Goal: Task Accomplishment & Management: Manage account settings

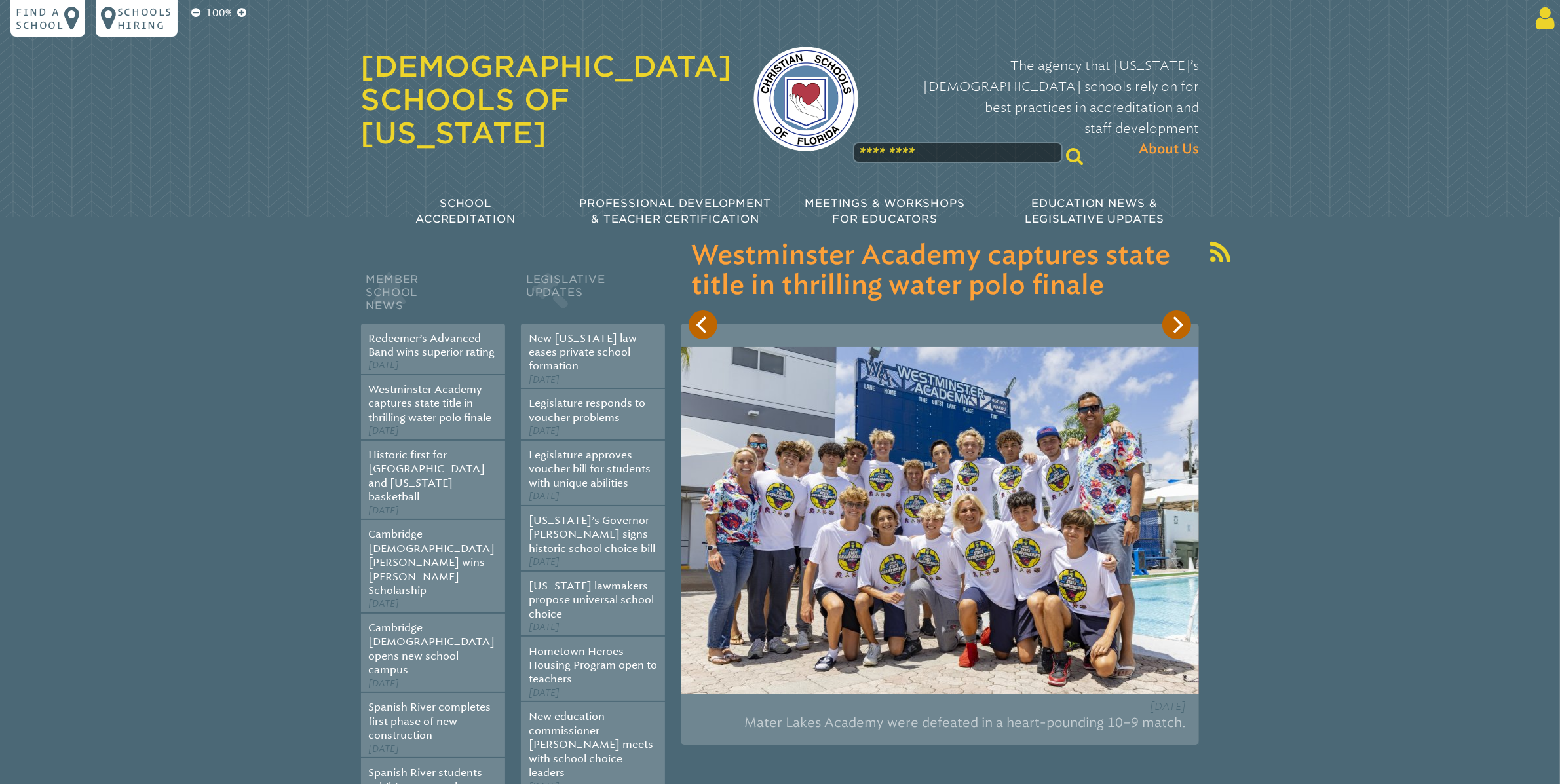
click at [1548, 18] on icon at bounding box center [1543, 18] width 25 height 26
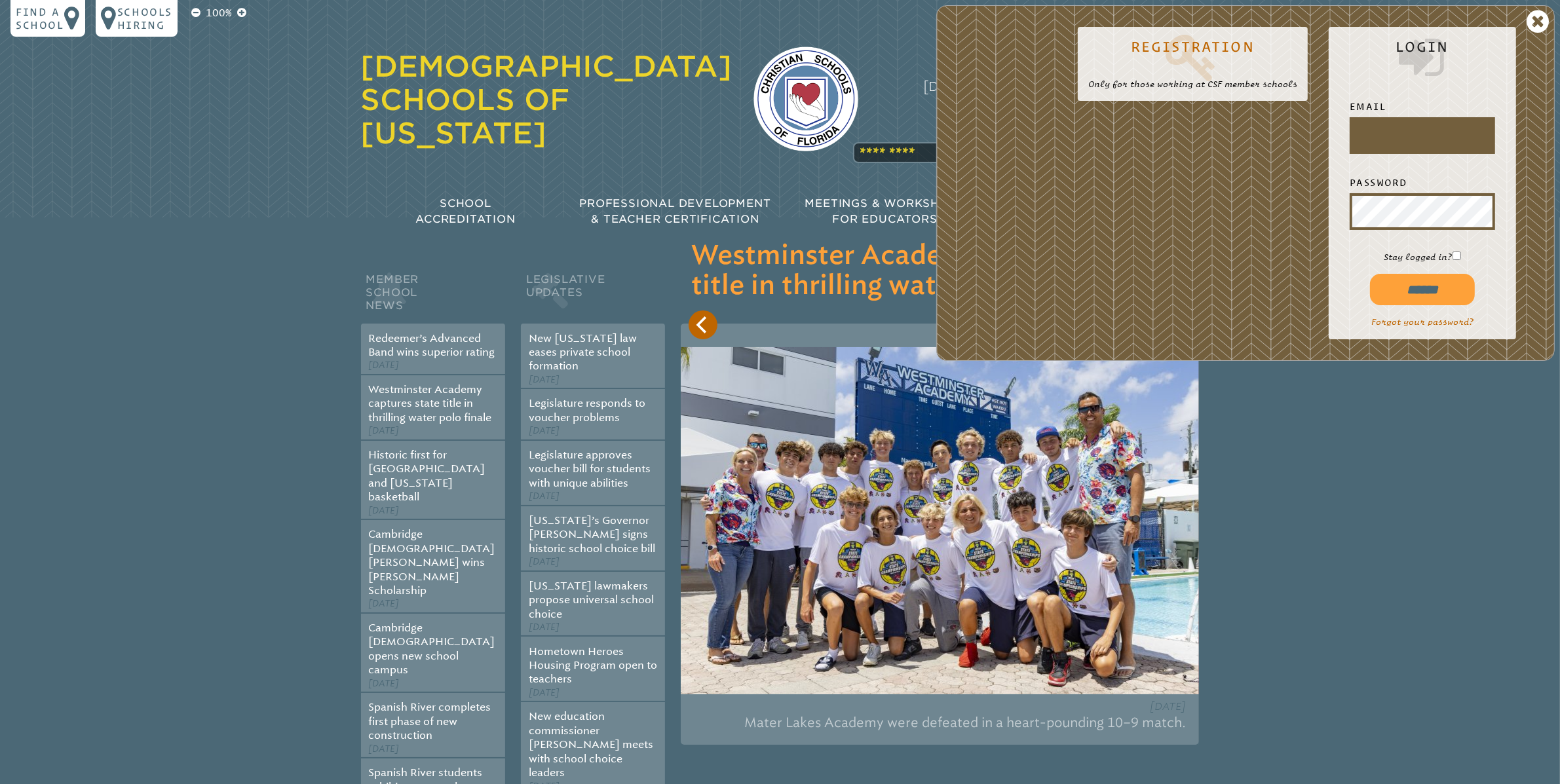
click at [1352, 151] on div at bounding box center [1352, 151] width 0 height 0
type input "**********"
click at [1431, 297] on input "******" at bounding box center [1422, 289] width 105 height 31
type input "**********"
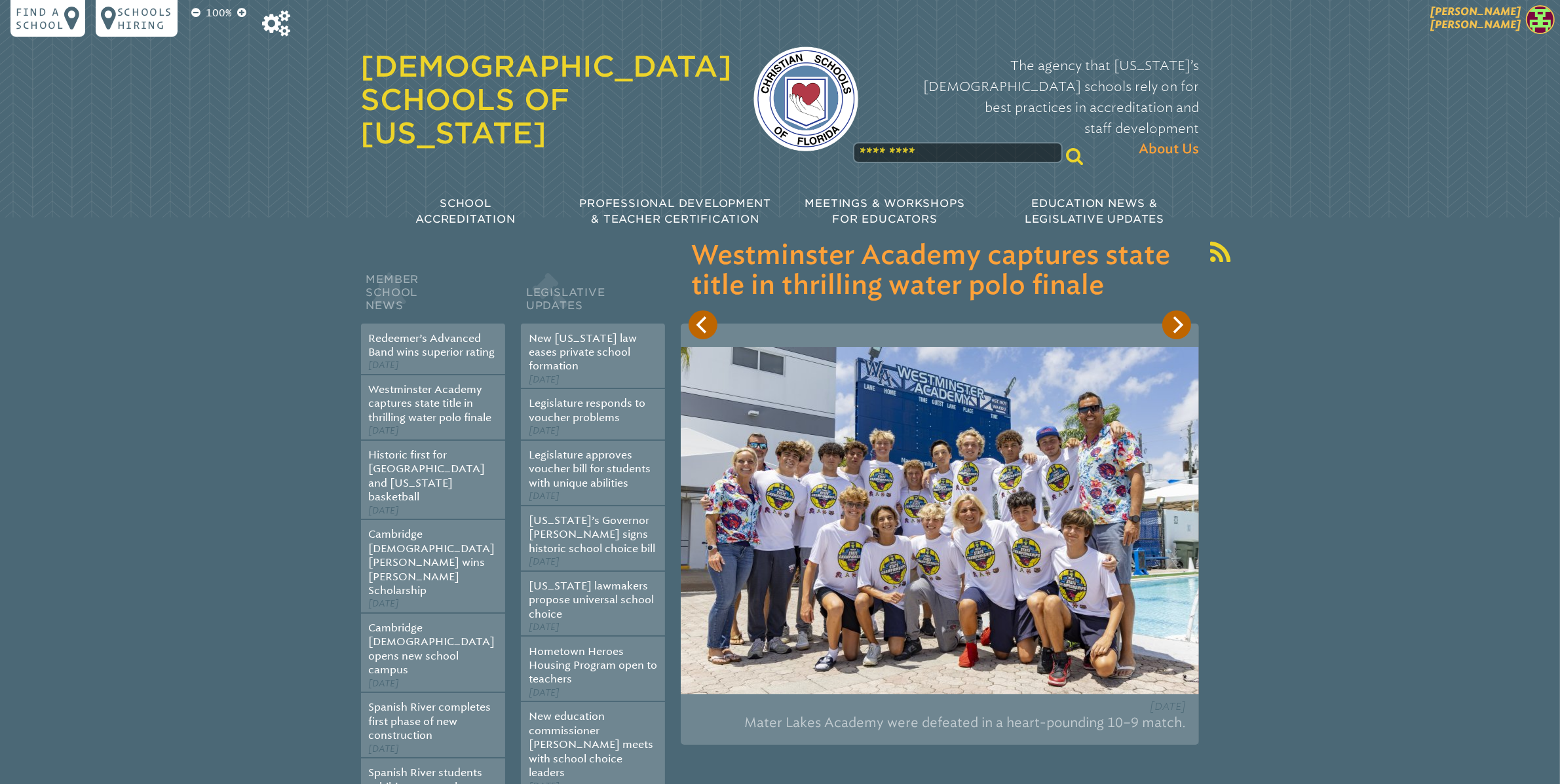
click at [1506, 29] on span "[PERSON_NAME]" at bounding box center [1475, 18] width 91 height 25
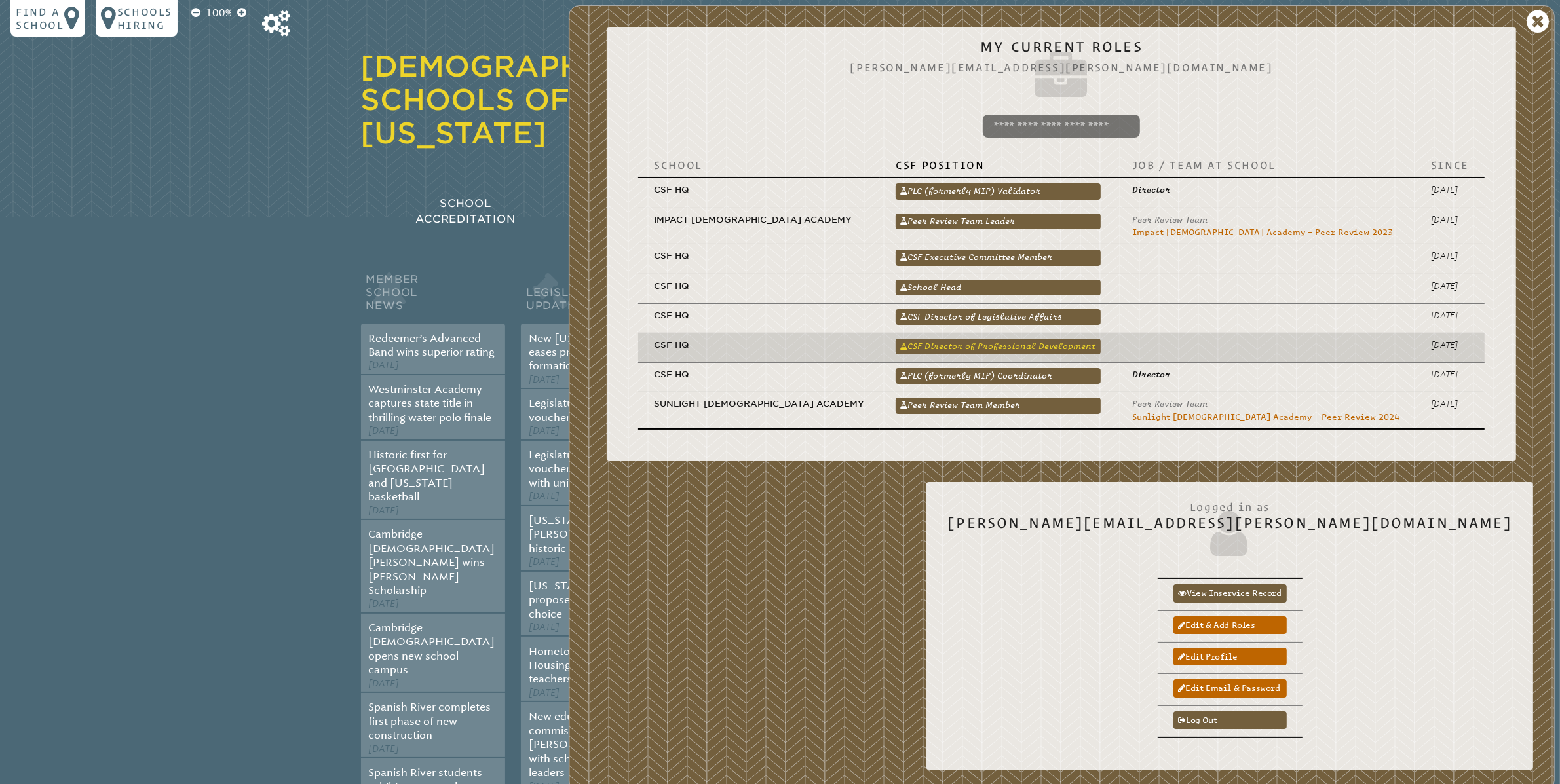
click at [1101, 352] on link "CSF Director of Professional Development" at bounding box center [998, 346] width 205 height 16
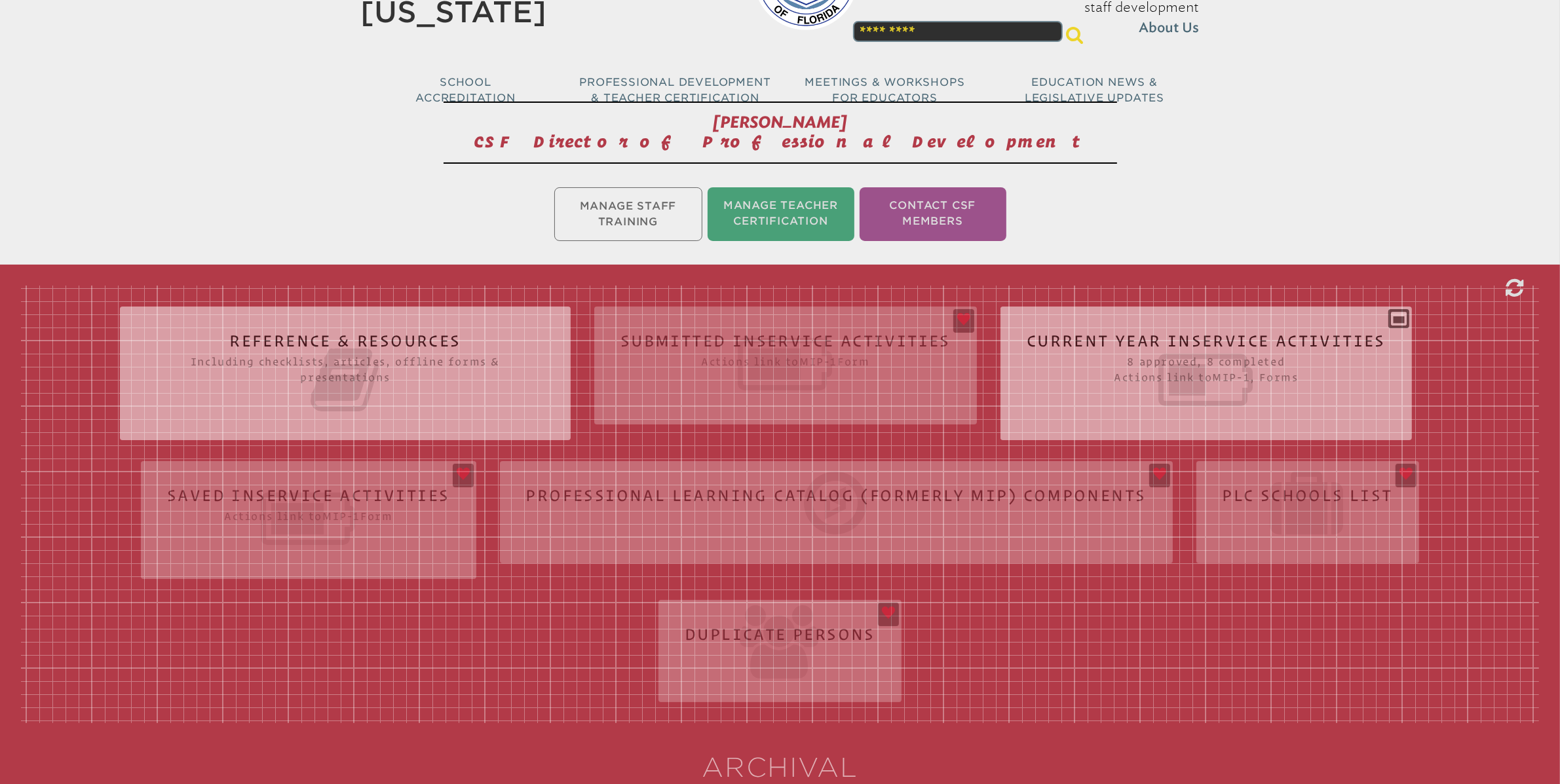
scroll to position [122, 0]
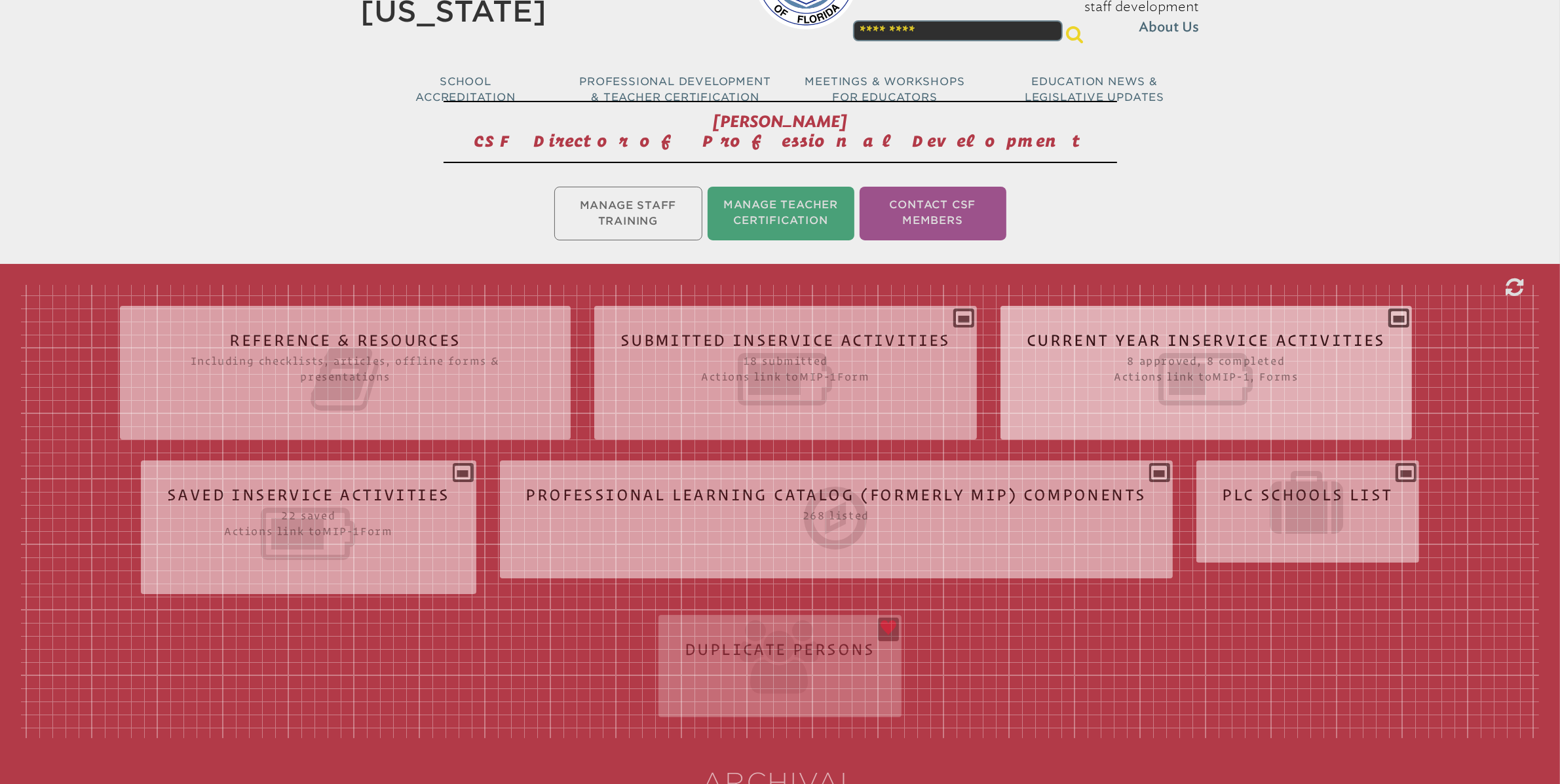
click at [1396, 322] on div "Current Year Inservice Activities 8 approved, 8 completed Actions link to mip-1…" at bounding box center [1206, 367] width 411 height 102
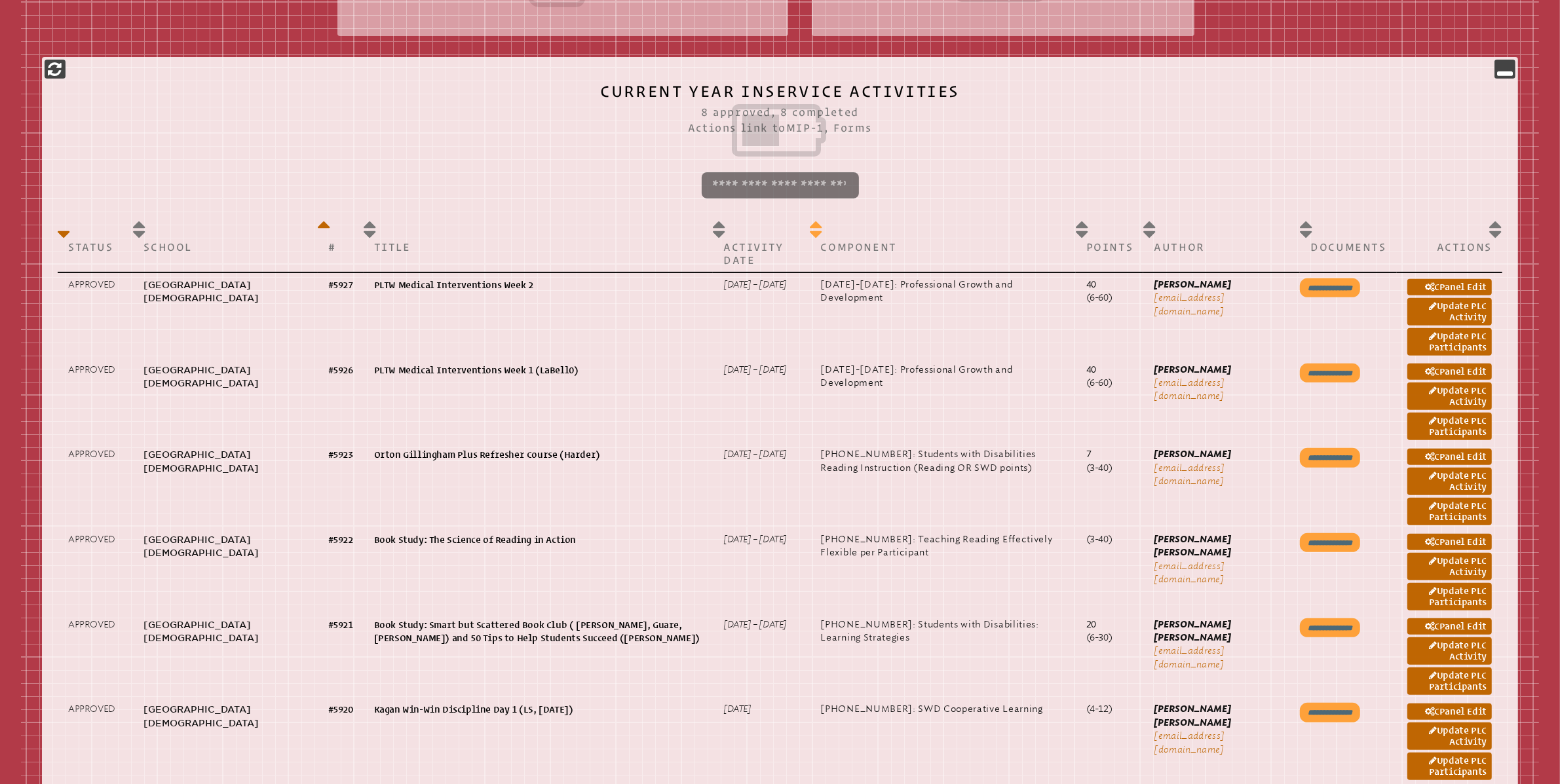
scroll to position [540, 0]
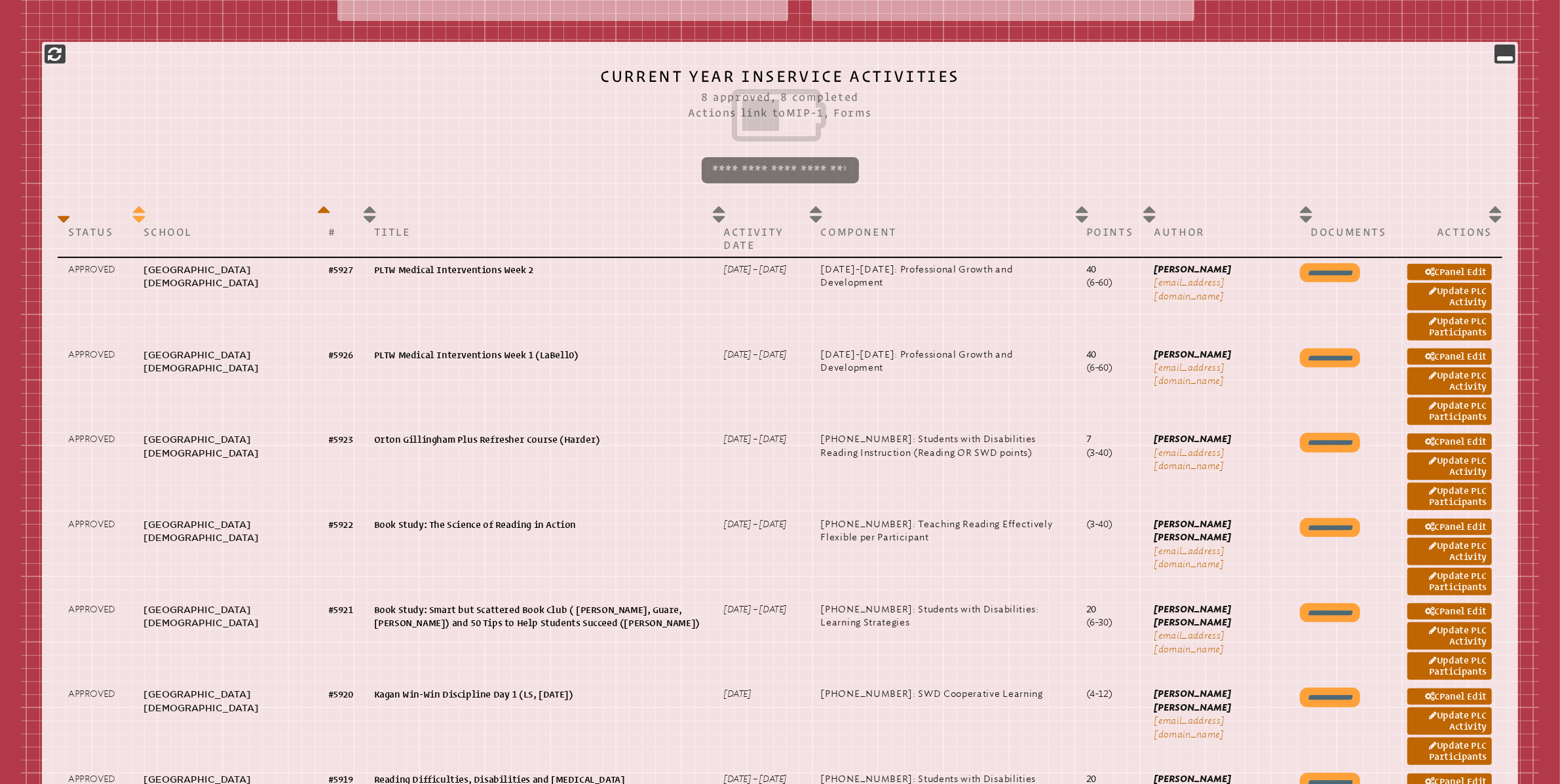
click at [169, 231] on p "School" at bounding box center [224, 231] width 163 height 13
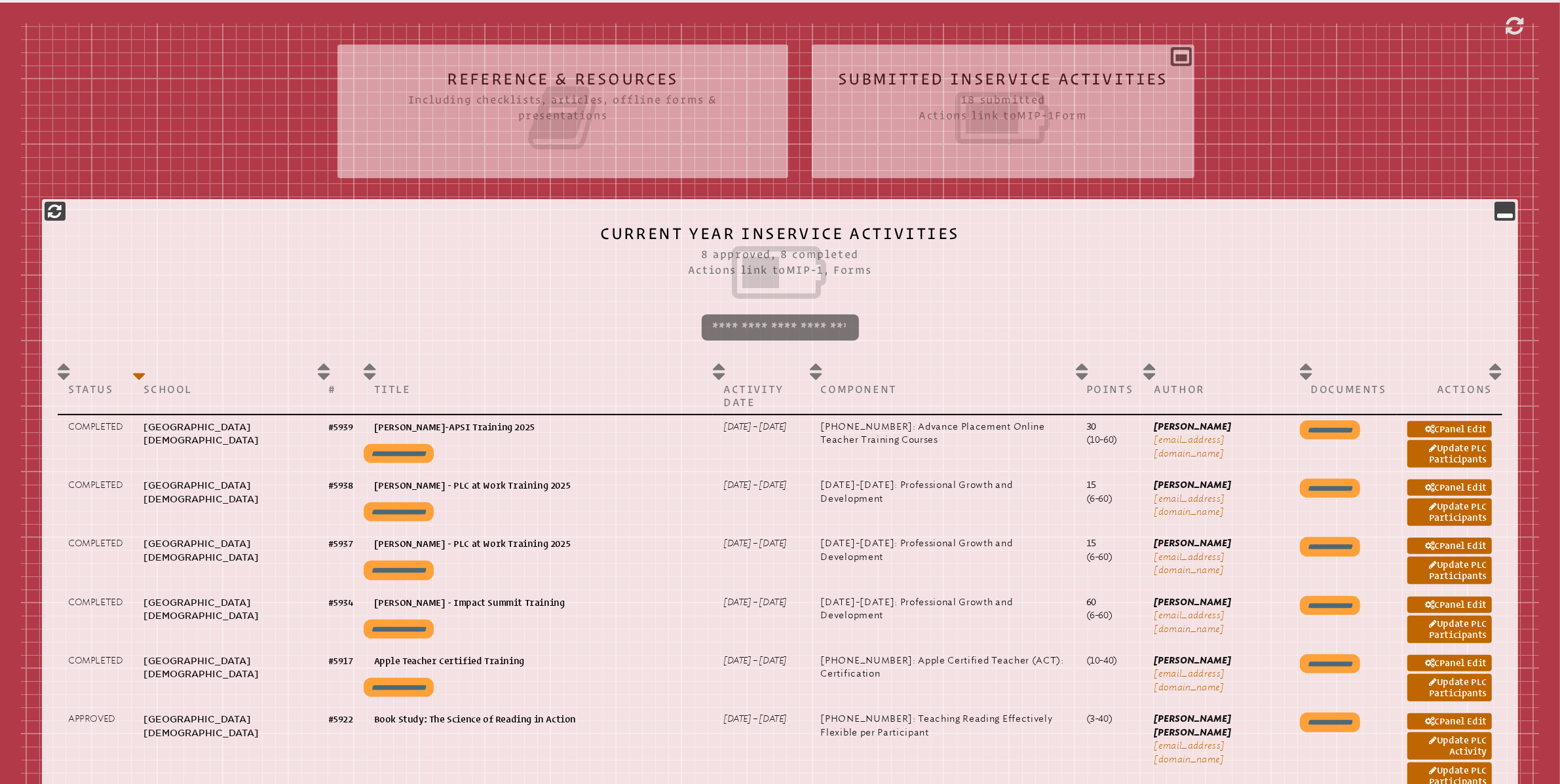
scroll to position [382, 0]
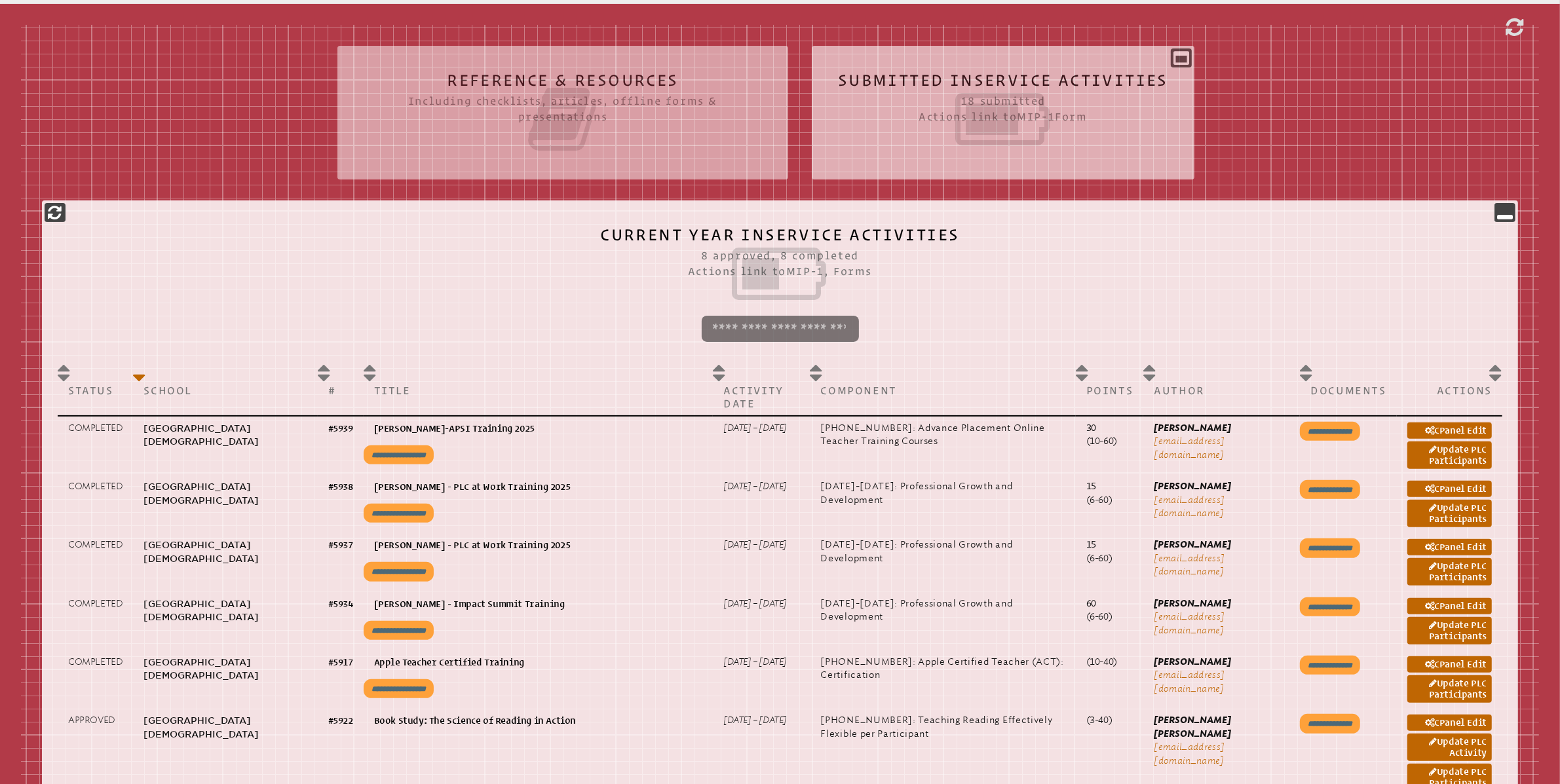
click at [1181, 58] on div "Submitted Inservice Activities 18 submitted Actions link to mip-1 Form Submissi…" at bounding box center [1003, 108] width 383 height 102
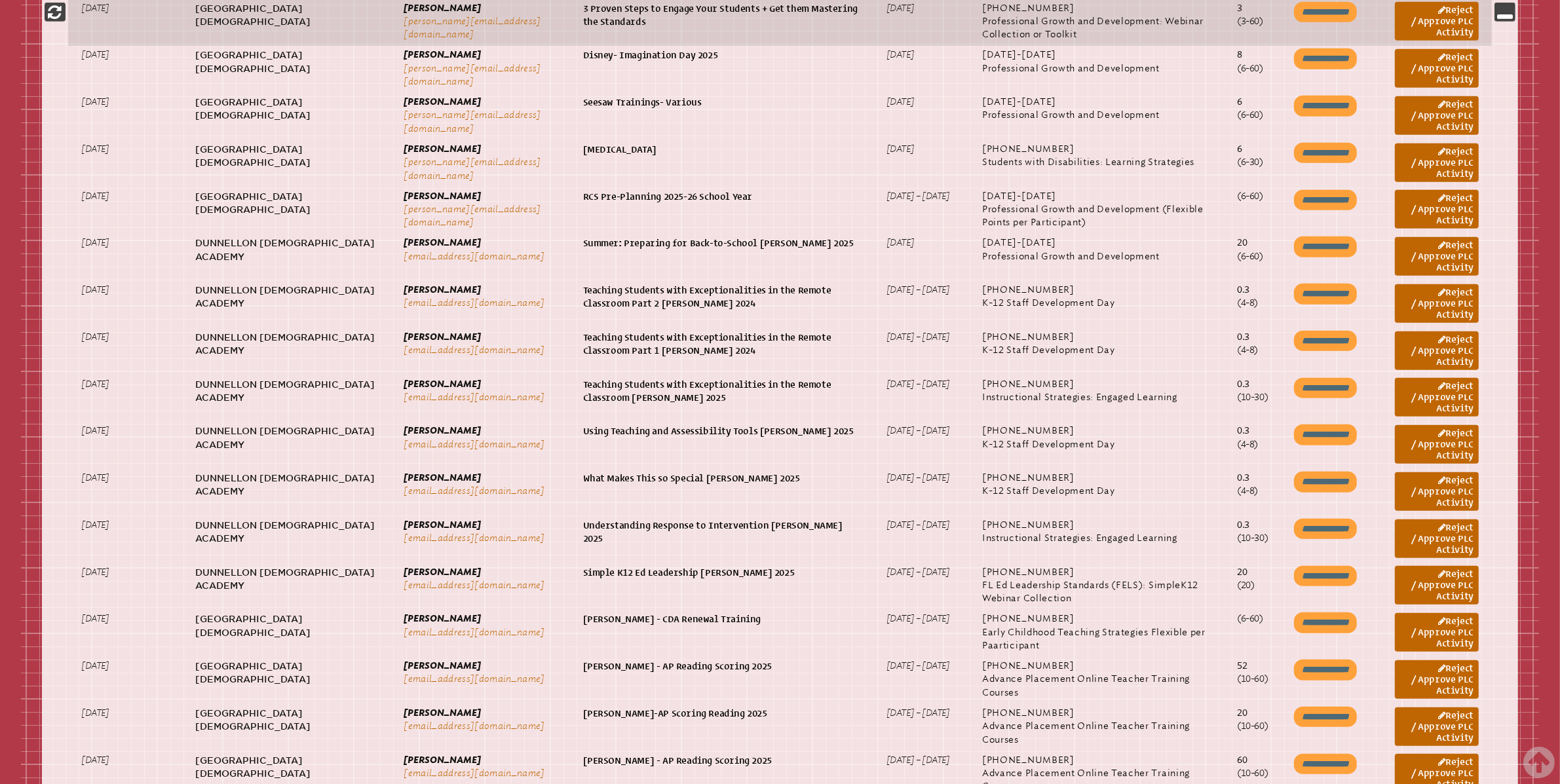
scroll to position [861, 0]
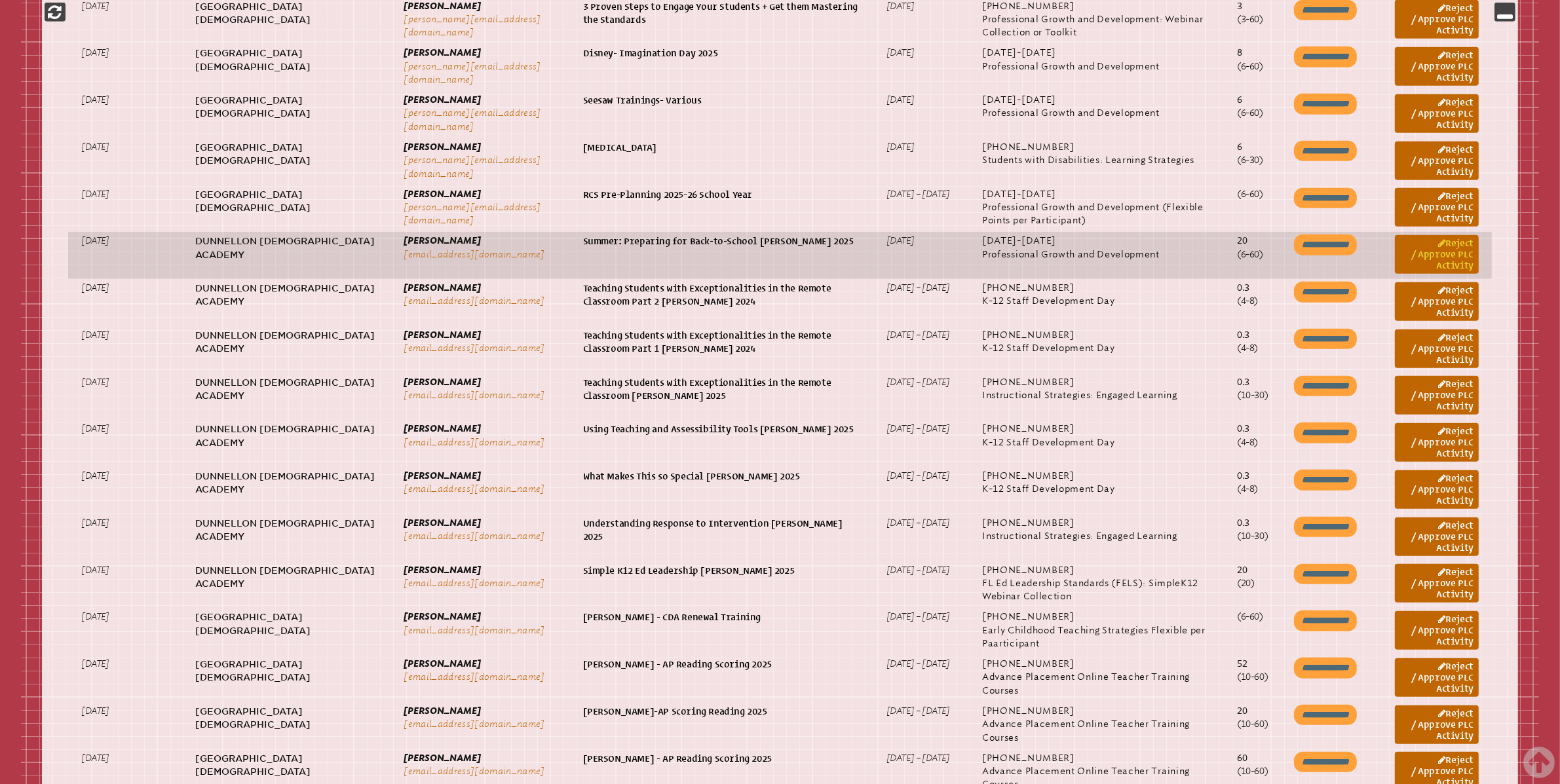
click at [1477, 254] on link "Reject / Approve PLC Activity" at bounding box center [1437, 254] width 84 height 39
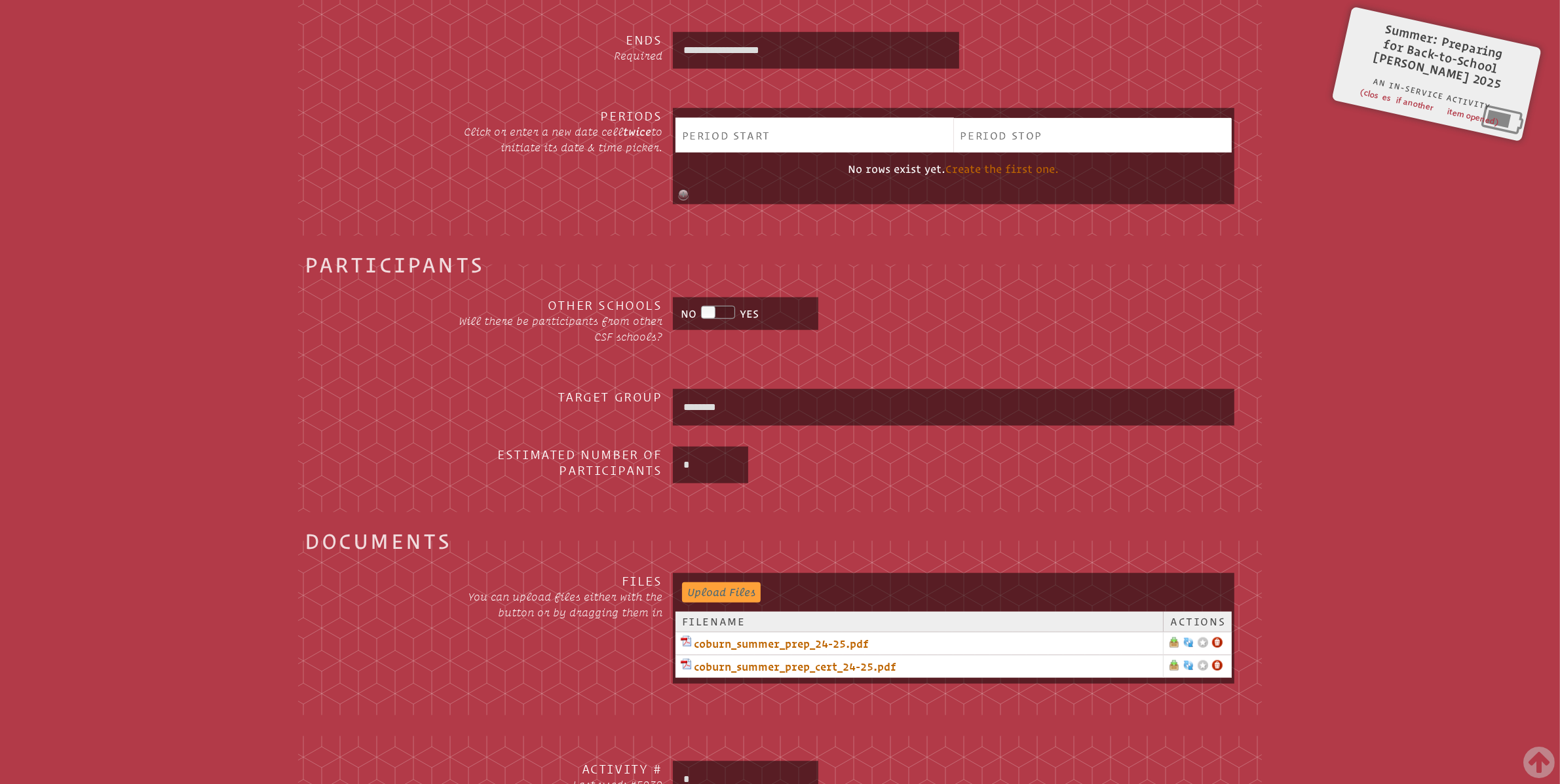
scroll to position [1801, 0]
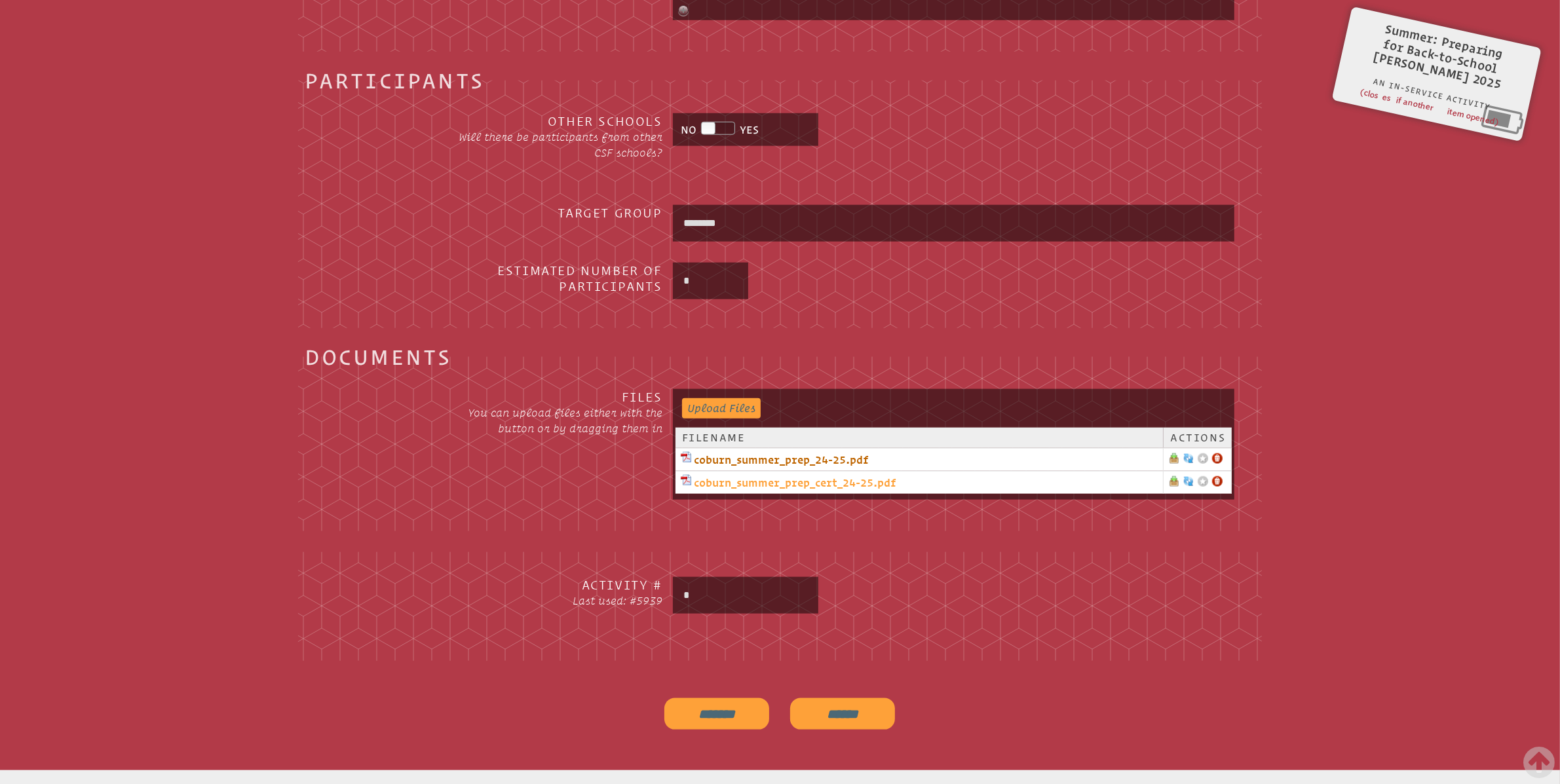
click at [810, 480] on link "coburn_summer_prep_cert_24-25.pdf" at bounding box center [919, 482] width 477 height 16
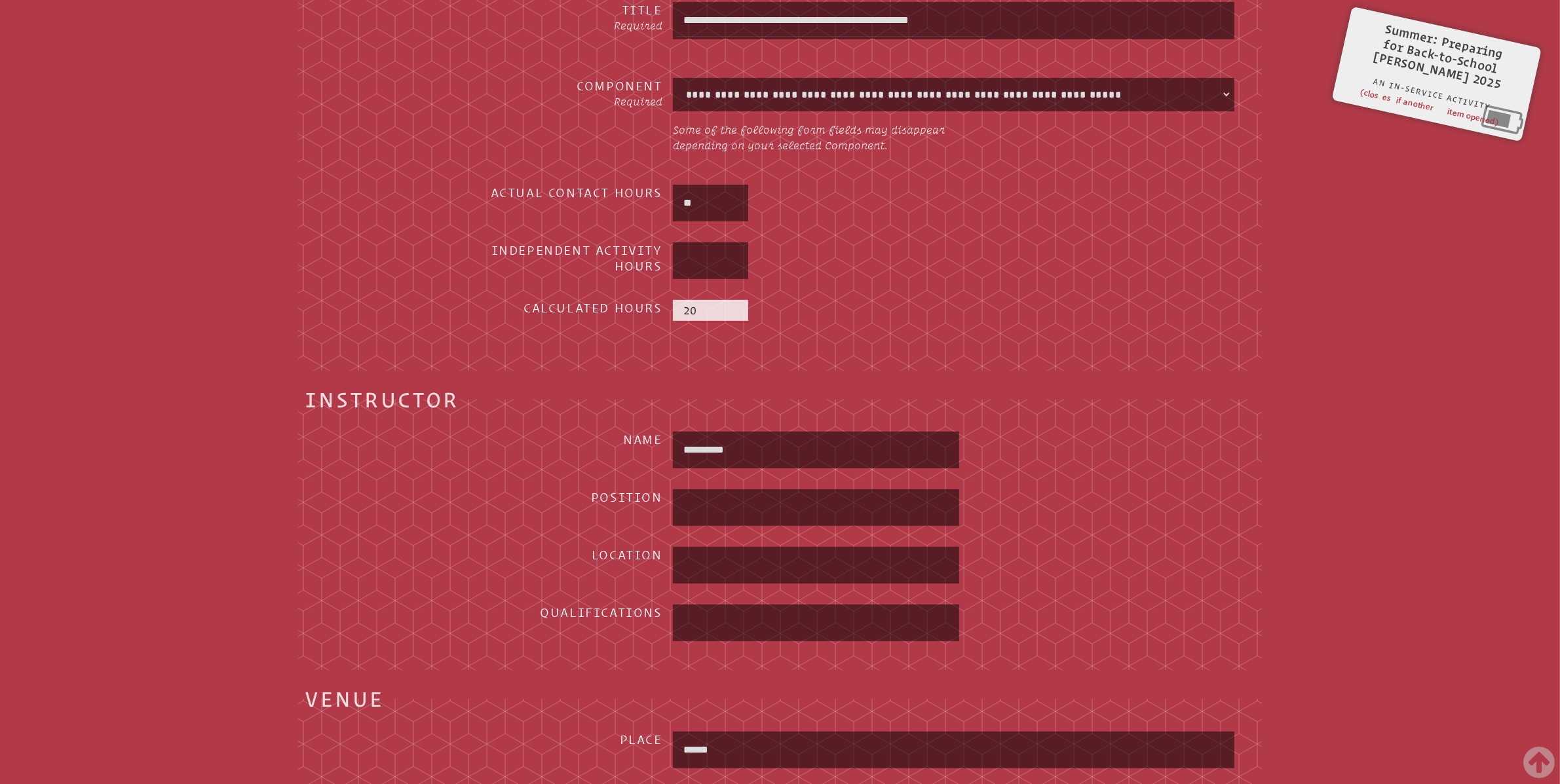
scroll to position [582, 0]
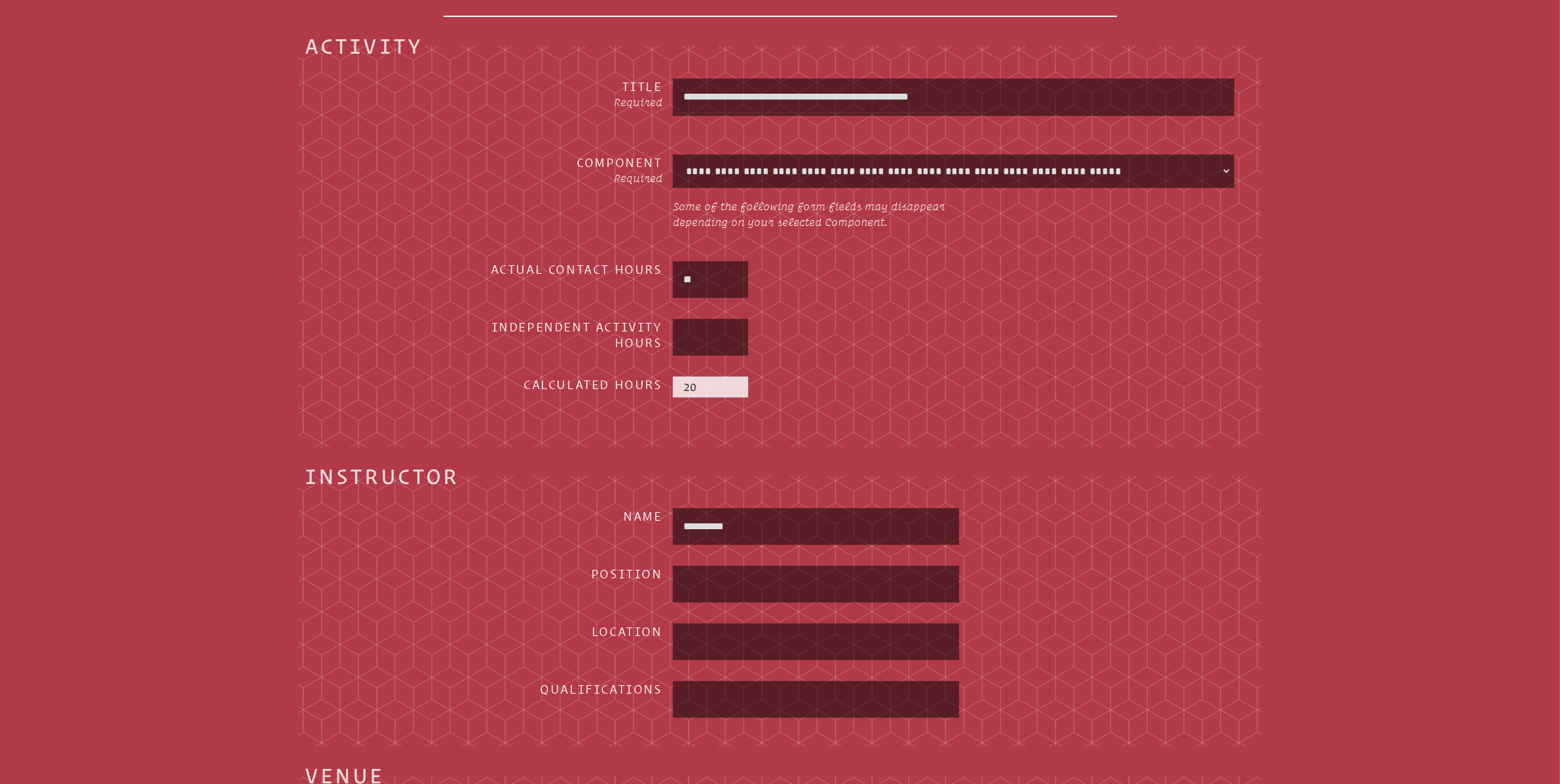
click at [1224, 173] on select "**********" at bounding box center [954, 171] width 557 height 28
select select "*****"
click at [675, 157] on select "**********" at bounding box center [954, 171] width 557 height 28
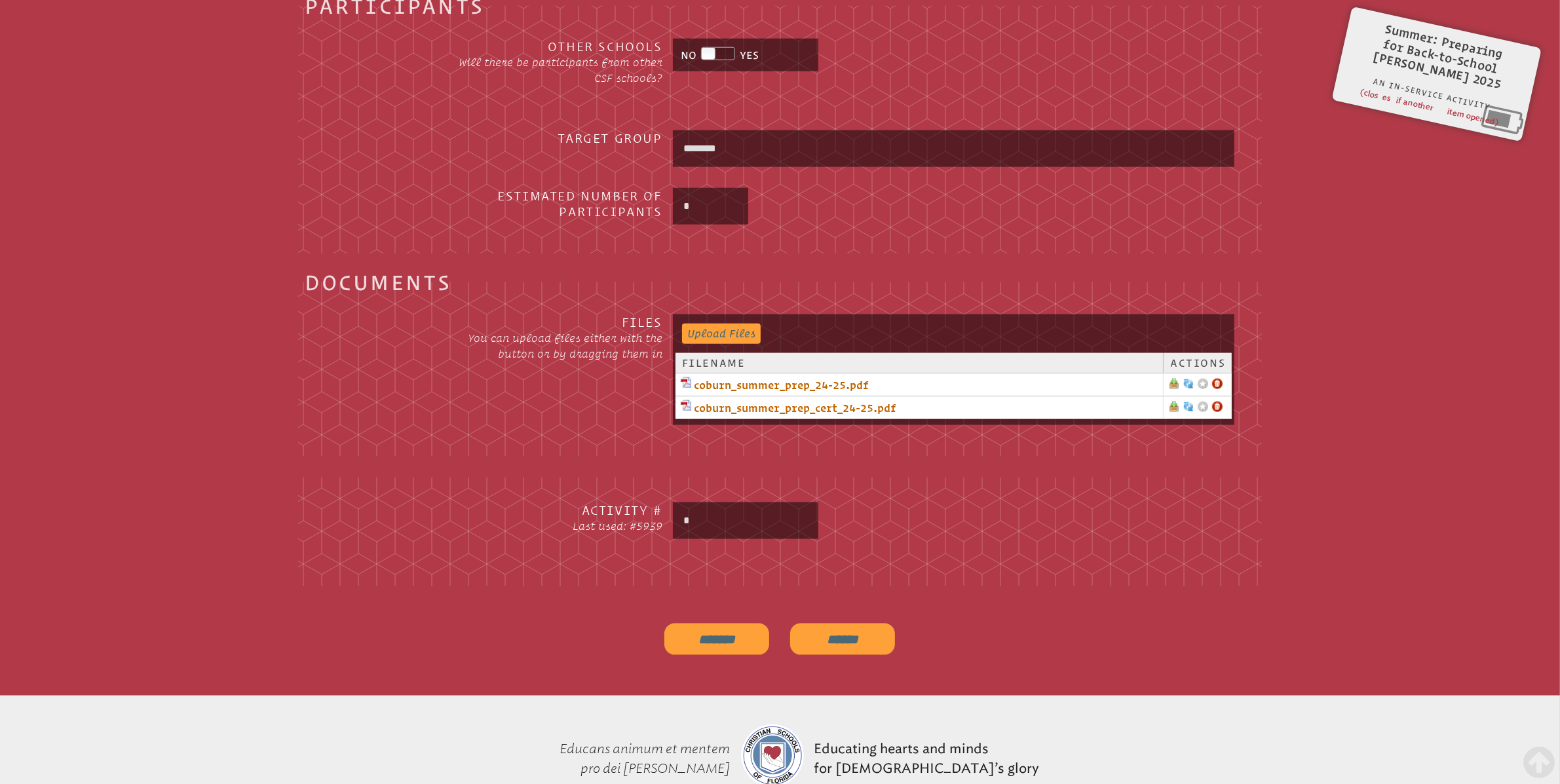
scroll to position [1877, 0]
click at [712, 522] on input "*" at bounding box center [746, 520] width 141 height 31
type input "****"
click at [694, 639] on input "*******" at bounding box center [717, 638] width 105 height 31
type input "**********"
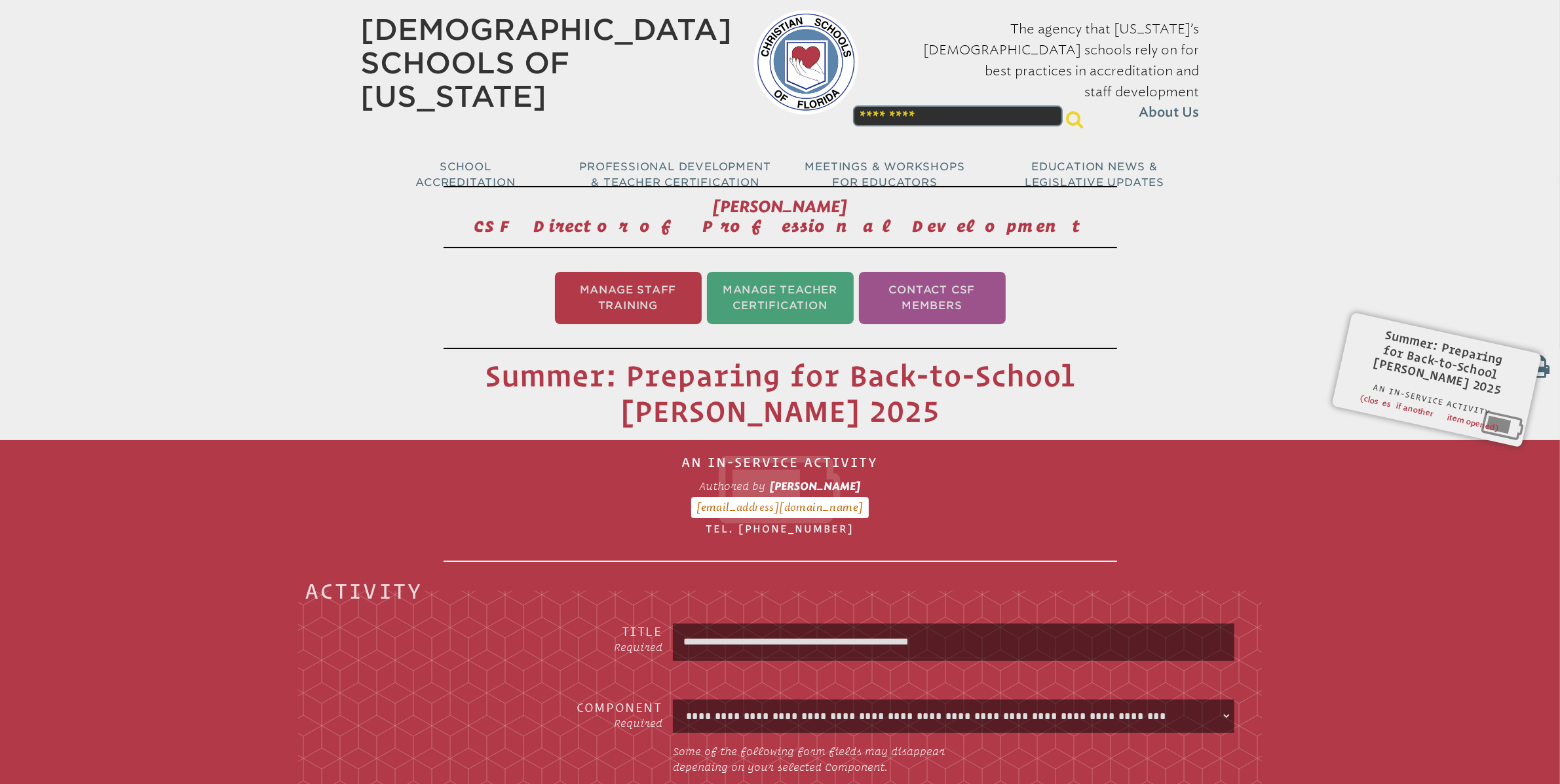
scroll to position [0, 0]
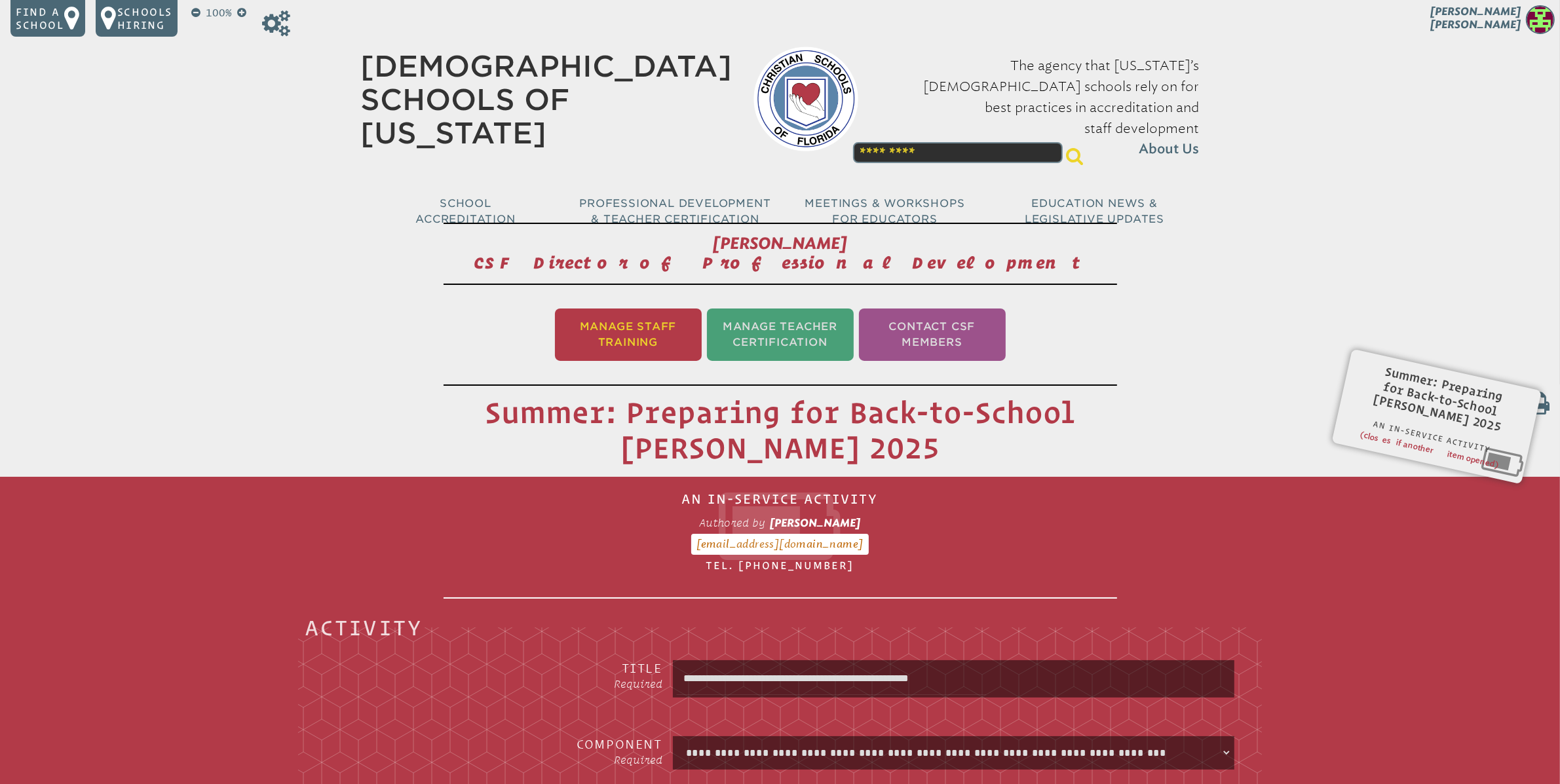
click at [658, 340] on li "Manage Staff Training" at bounding box center [628, 334] width 147 height 52
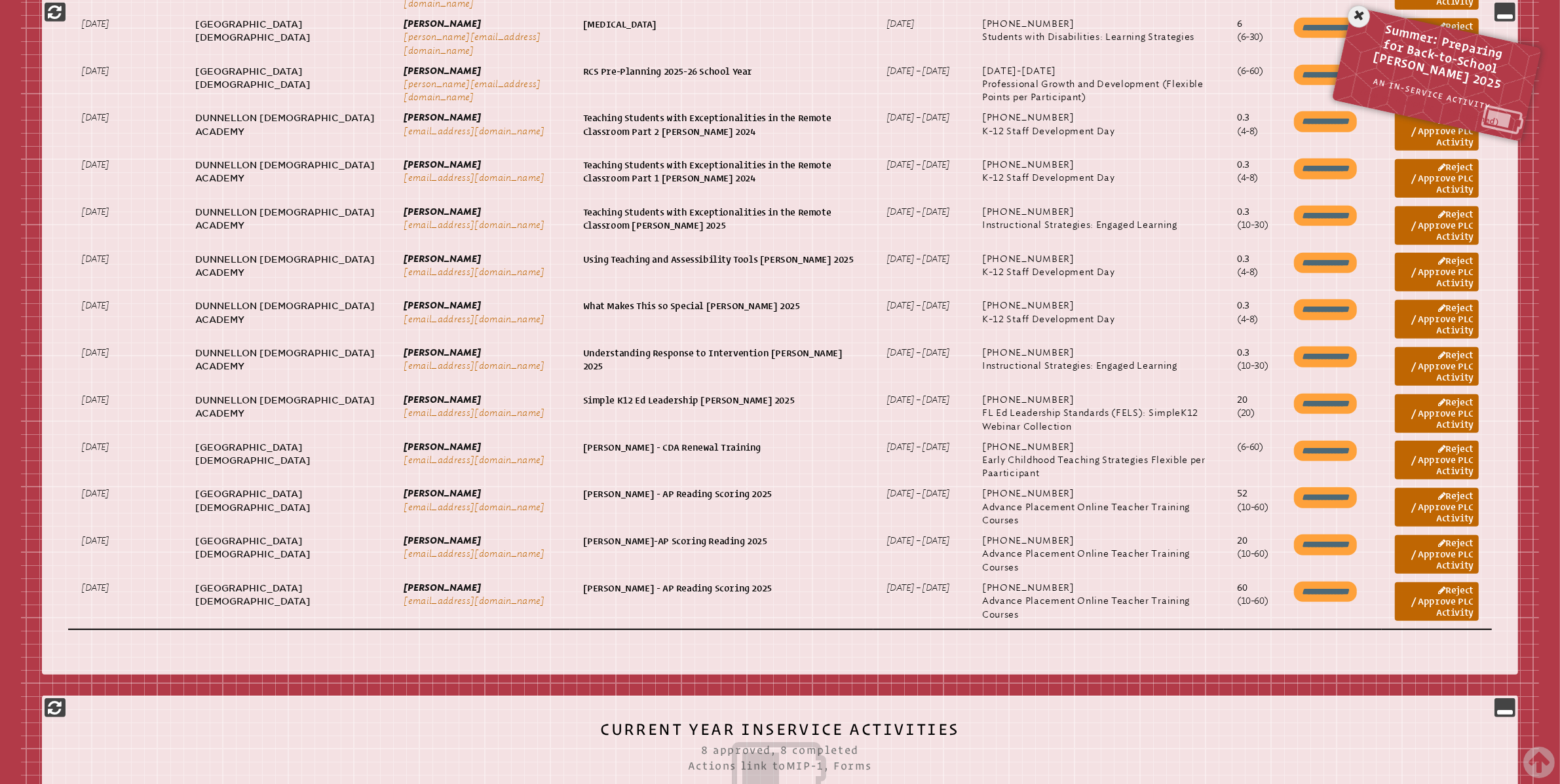
scroll to position [1102, 0]
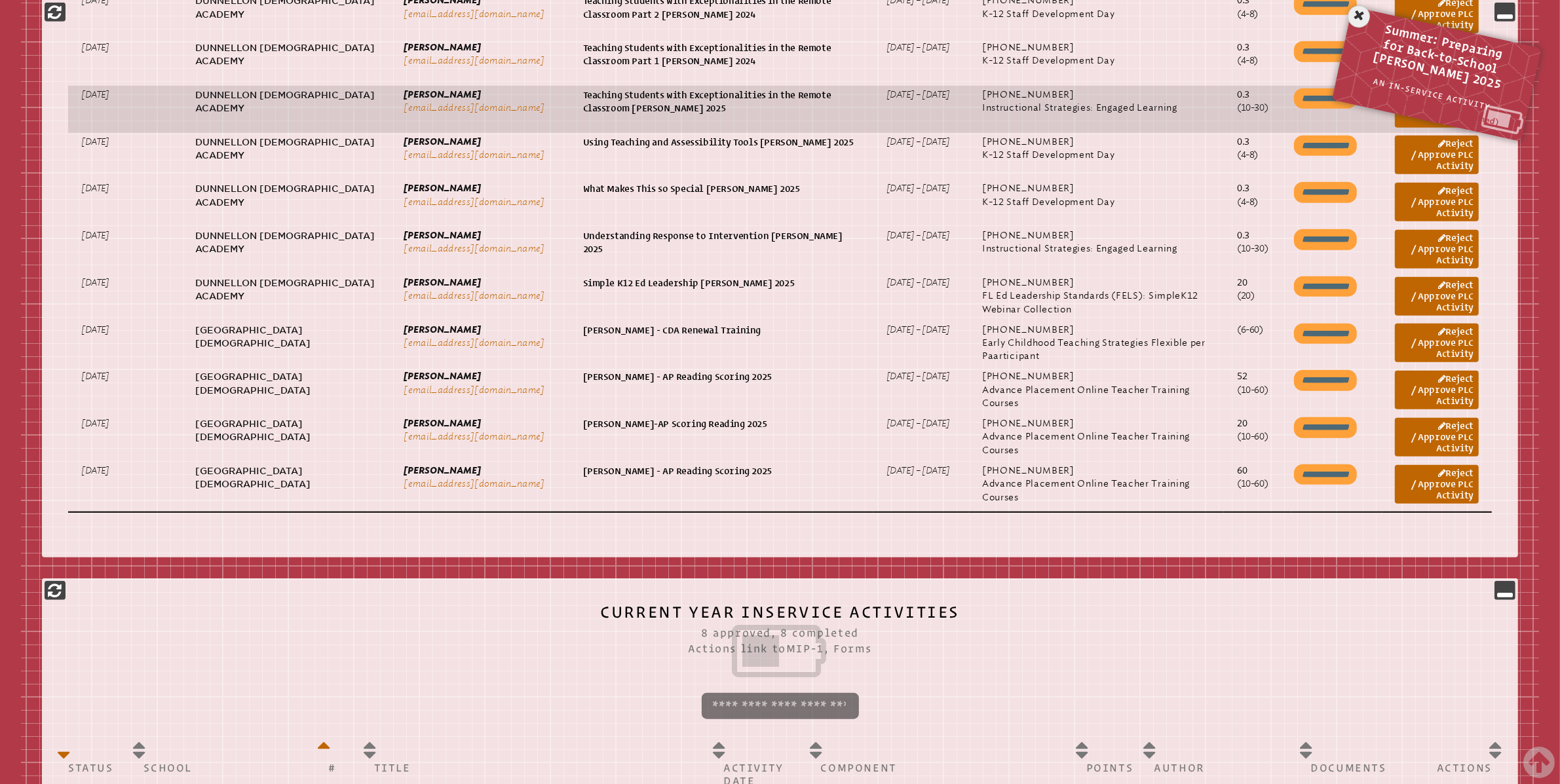
click at [1411, 124] on link "Reject / Approve PLC Activity" at bounding box center [1437, 108] width 84 height 39
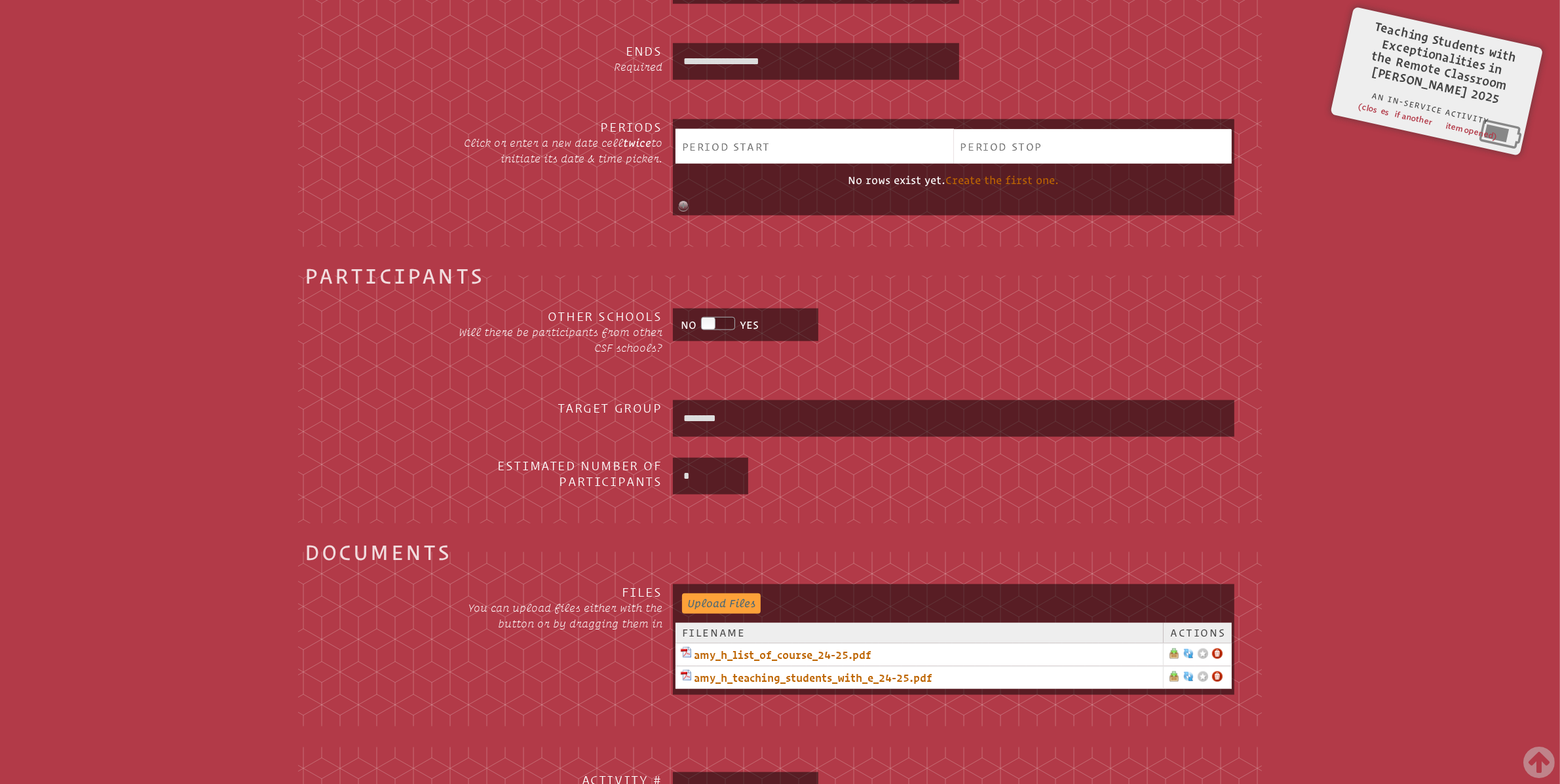
scroll to position [1890, 0]
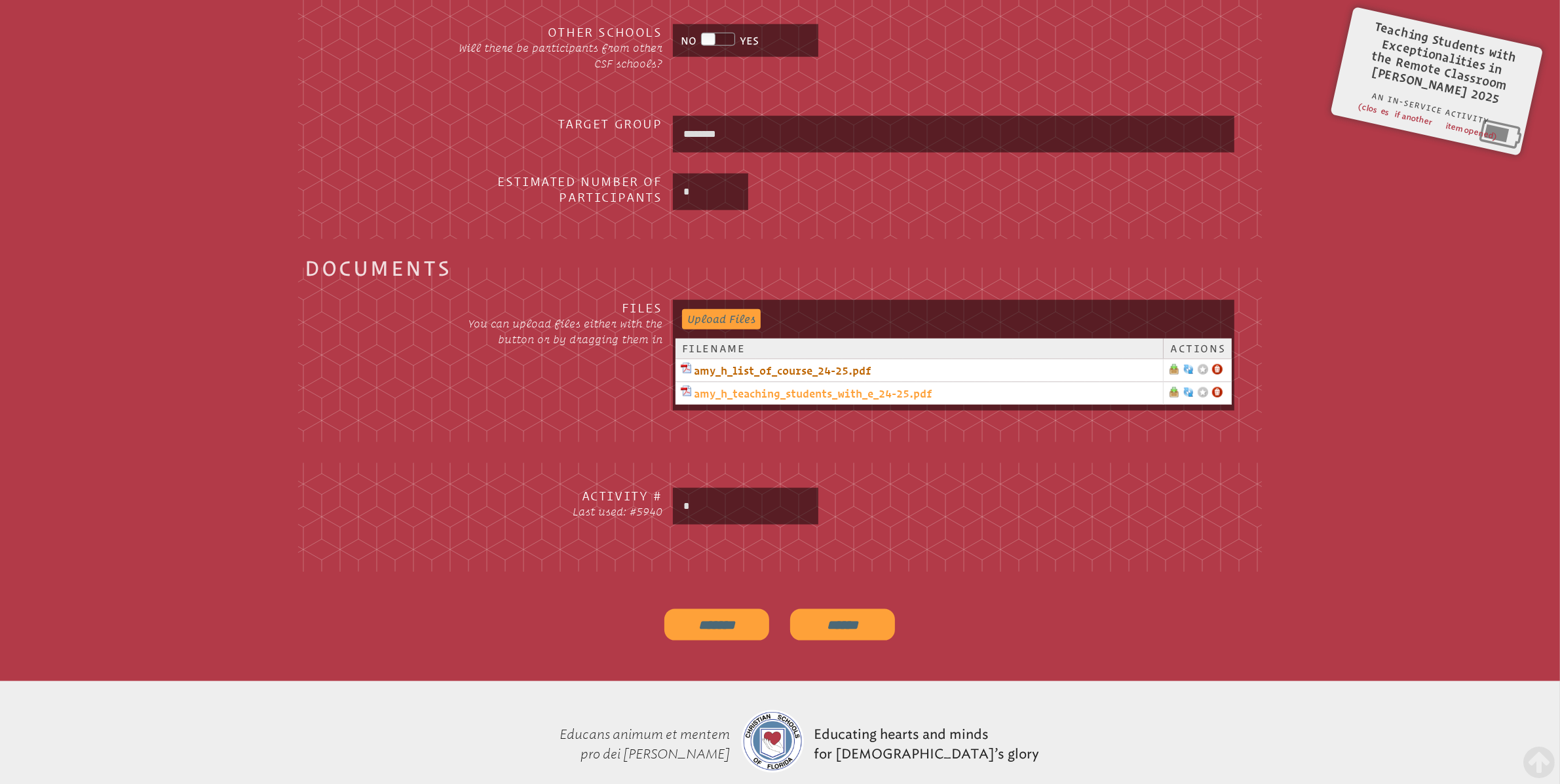
click at [778, 389] on link "amy_h_teaching_students_with_e_24-25.pdf" at bounding box center [919, 393] width 477 height 16
click at [791, 369] on link "amy_h_list_of_course_24-25.pdf" at bounding box center [919, 370] width 477 height 16
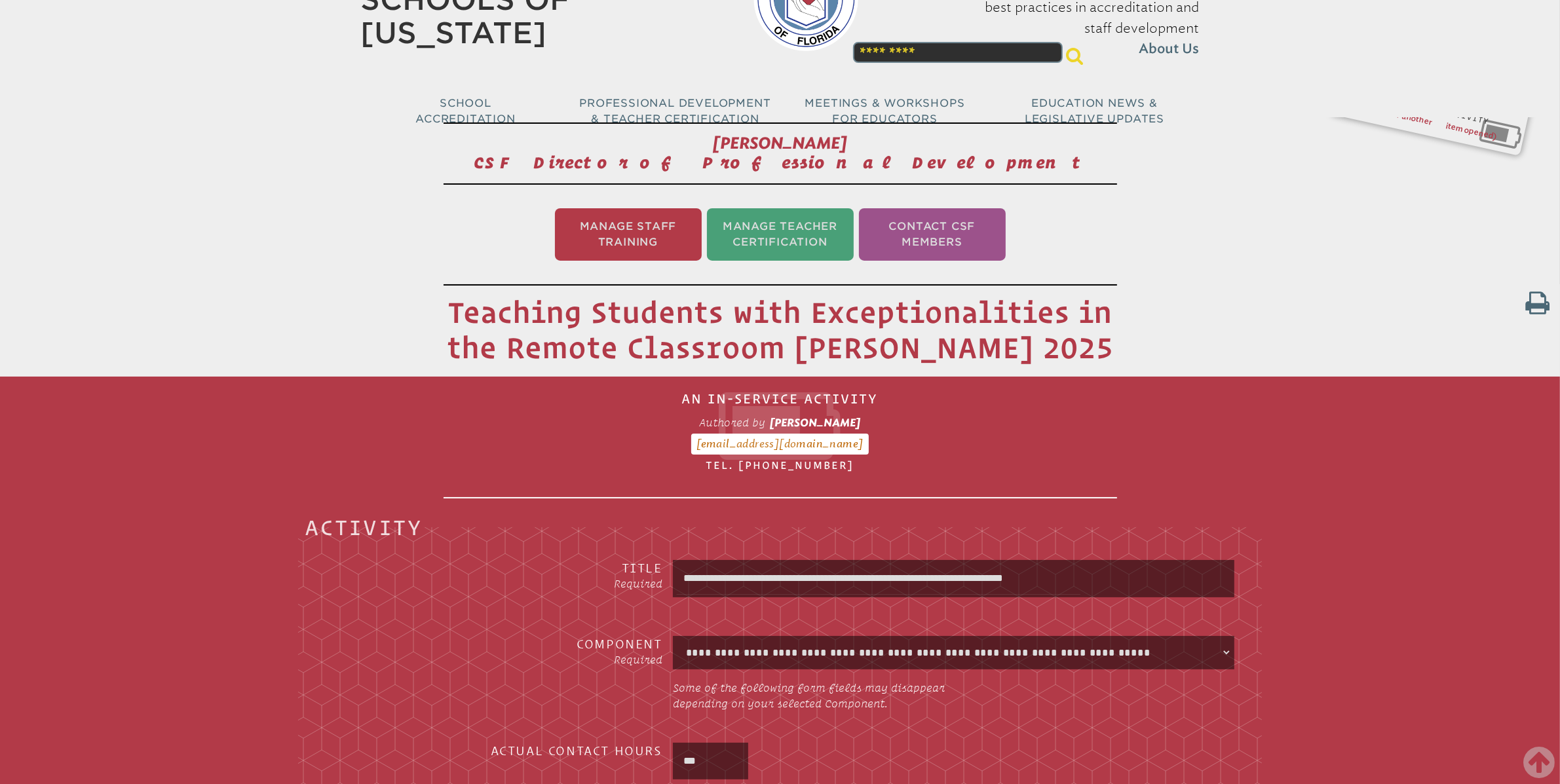
scroll to position [0, 0]
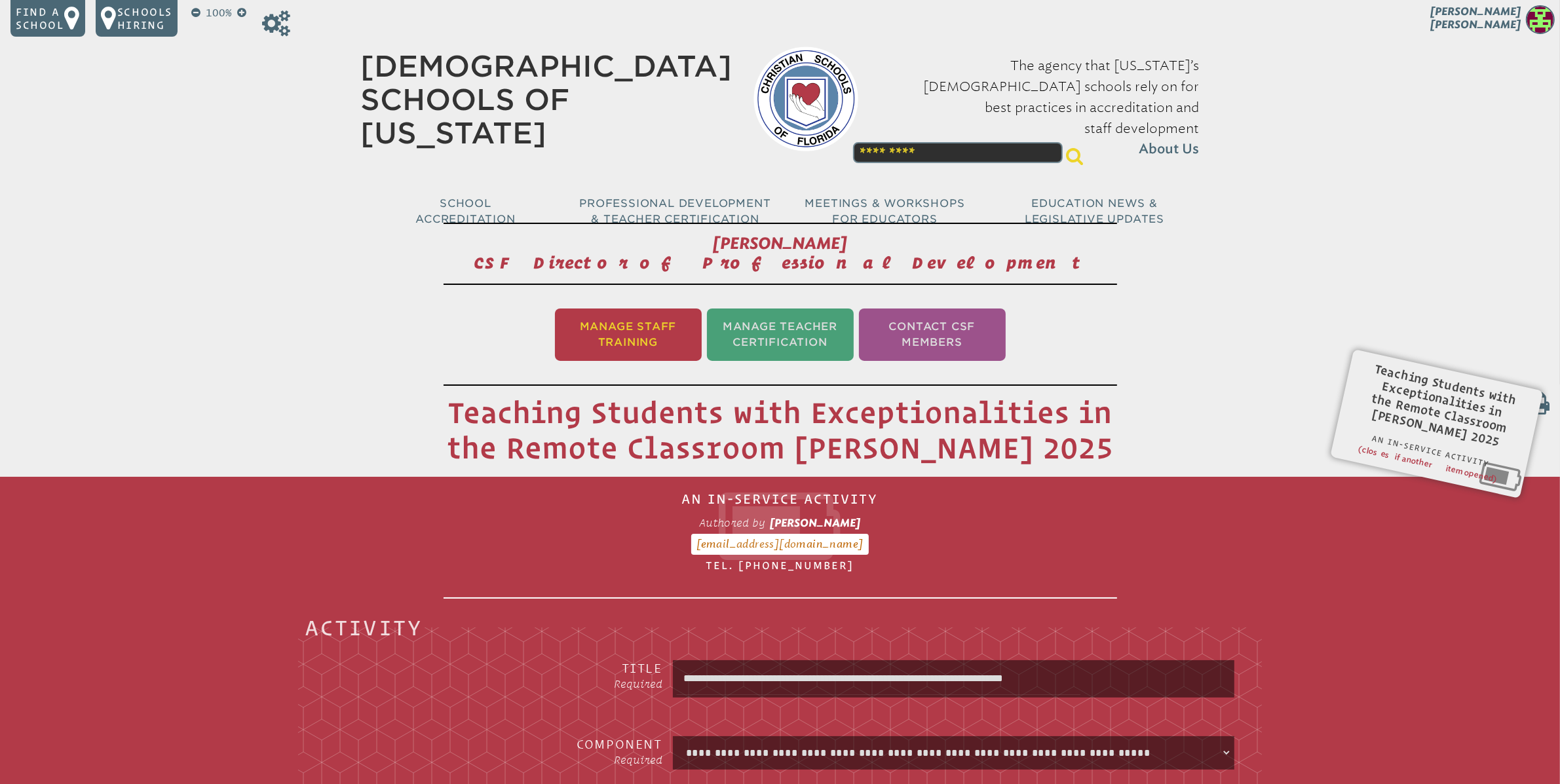
click at [663, 333] on li "Manage Staff Training" at bounding box center [628, 334] width 147 height 52
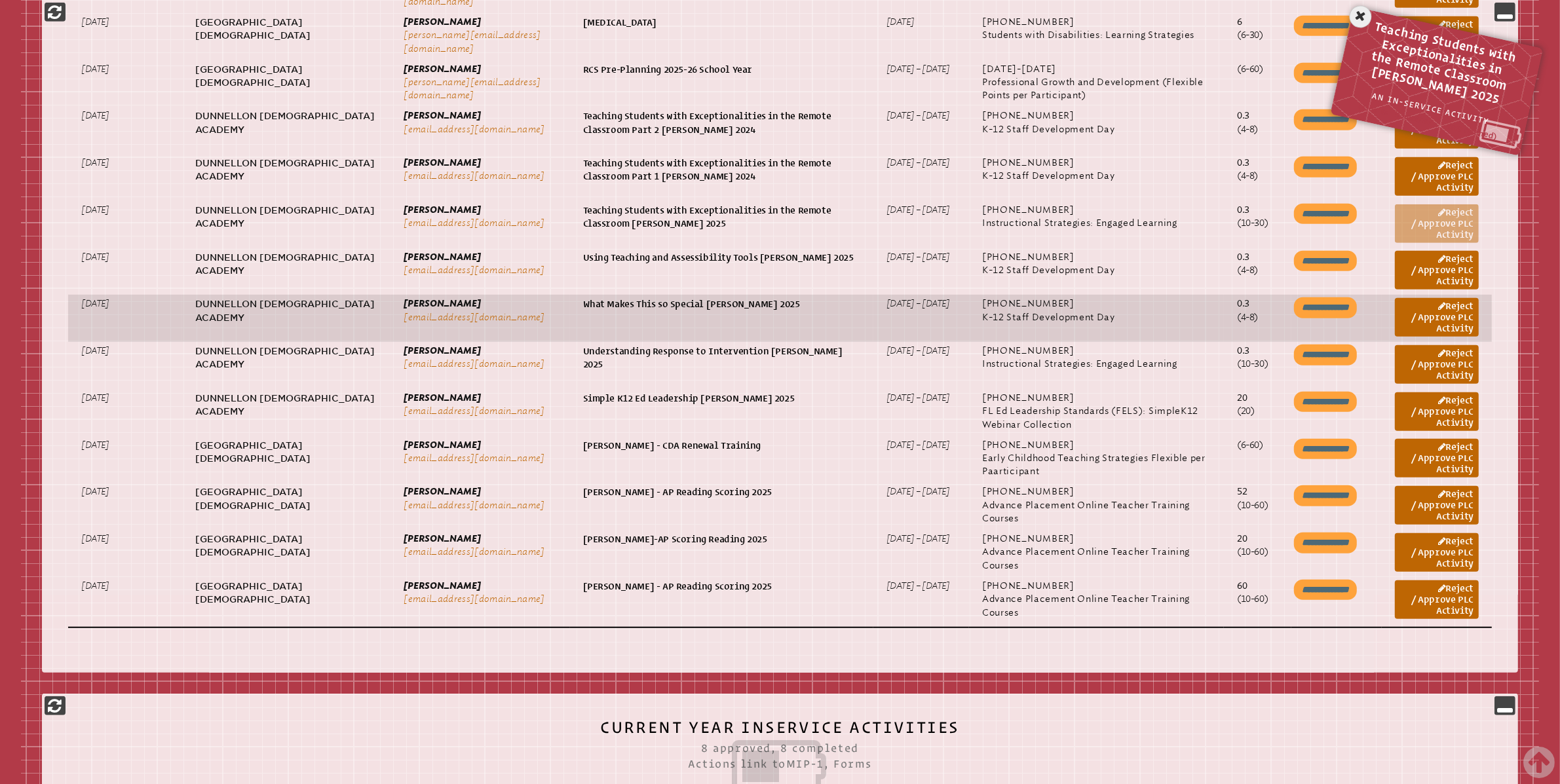
scroll to position [1000, 0]
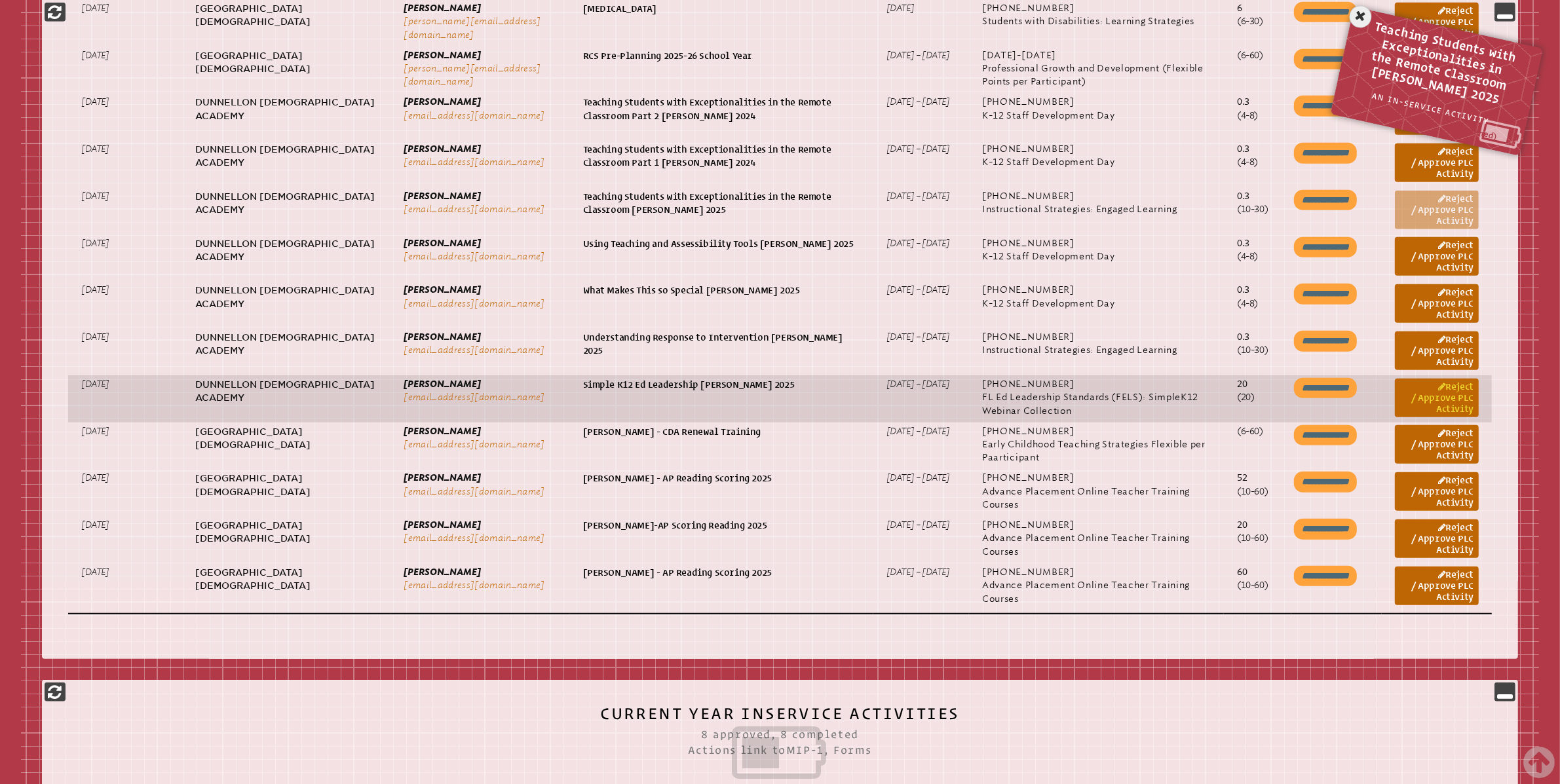
click at [1430, 397] on link "Reject / Approve PLC Activity" at bounding box center [1437, 397] width 84 height 39
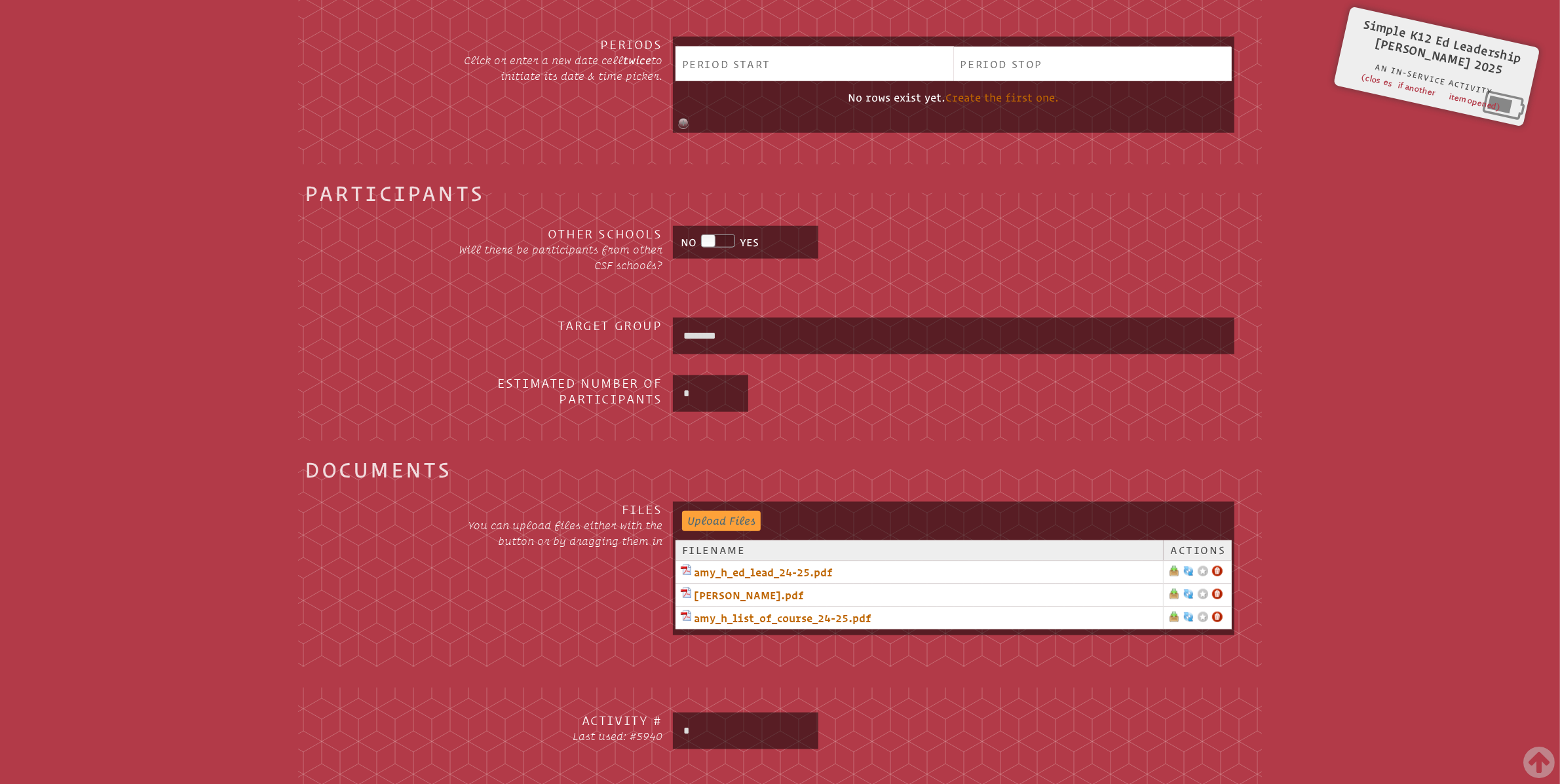
scroll to position [1723, 0]
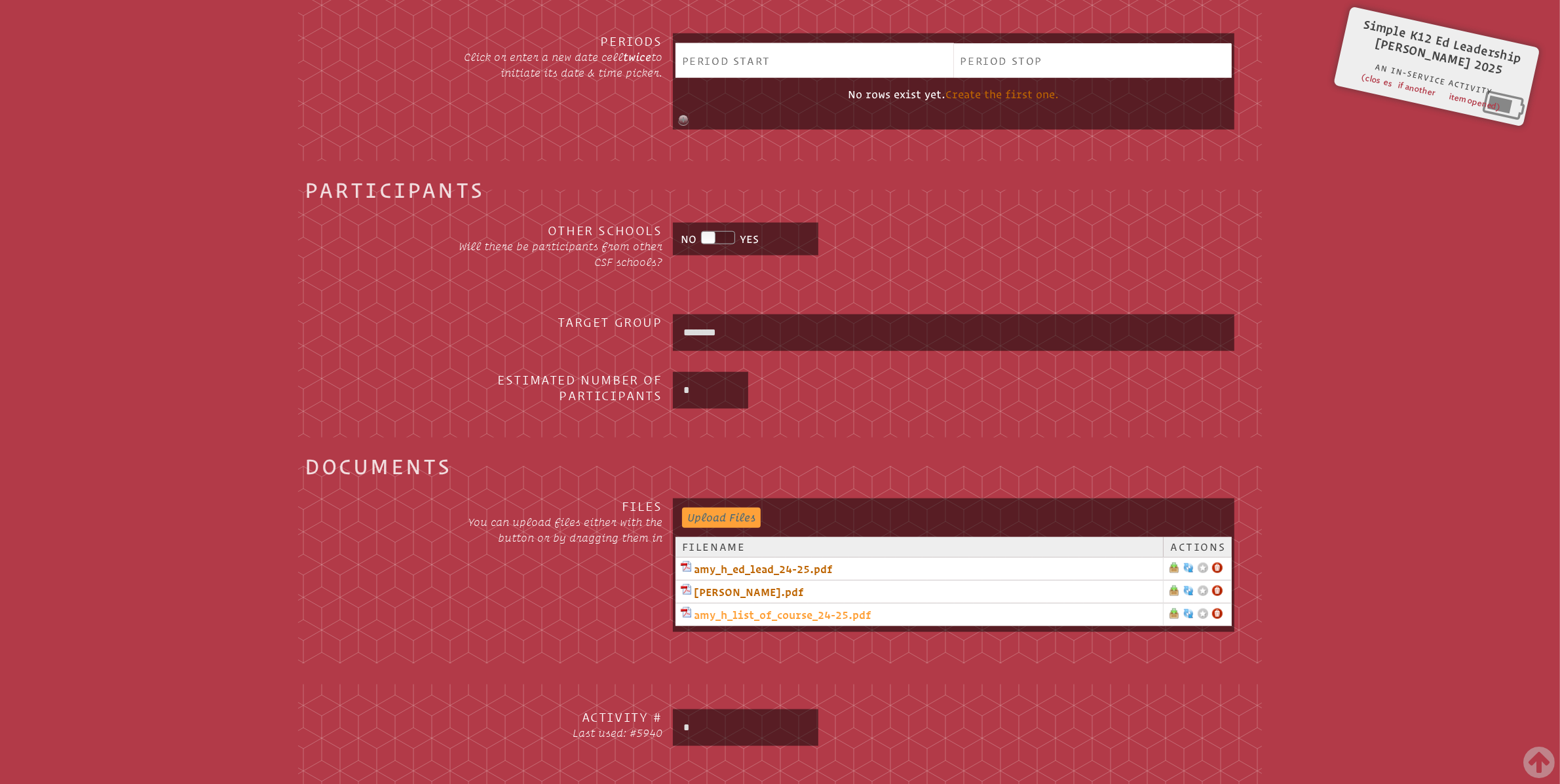
click at [800, 614] on link "amy_h_list_of_course_24-25.pdf" at bounding box center [919, 614] width 477 height 16
click at [780, 723] on input "*" at bounding box center [746, 727] width 141 height 31
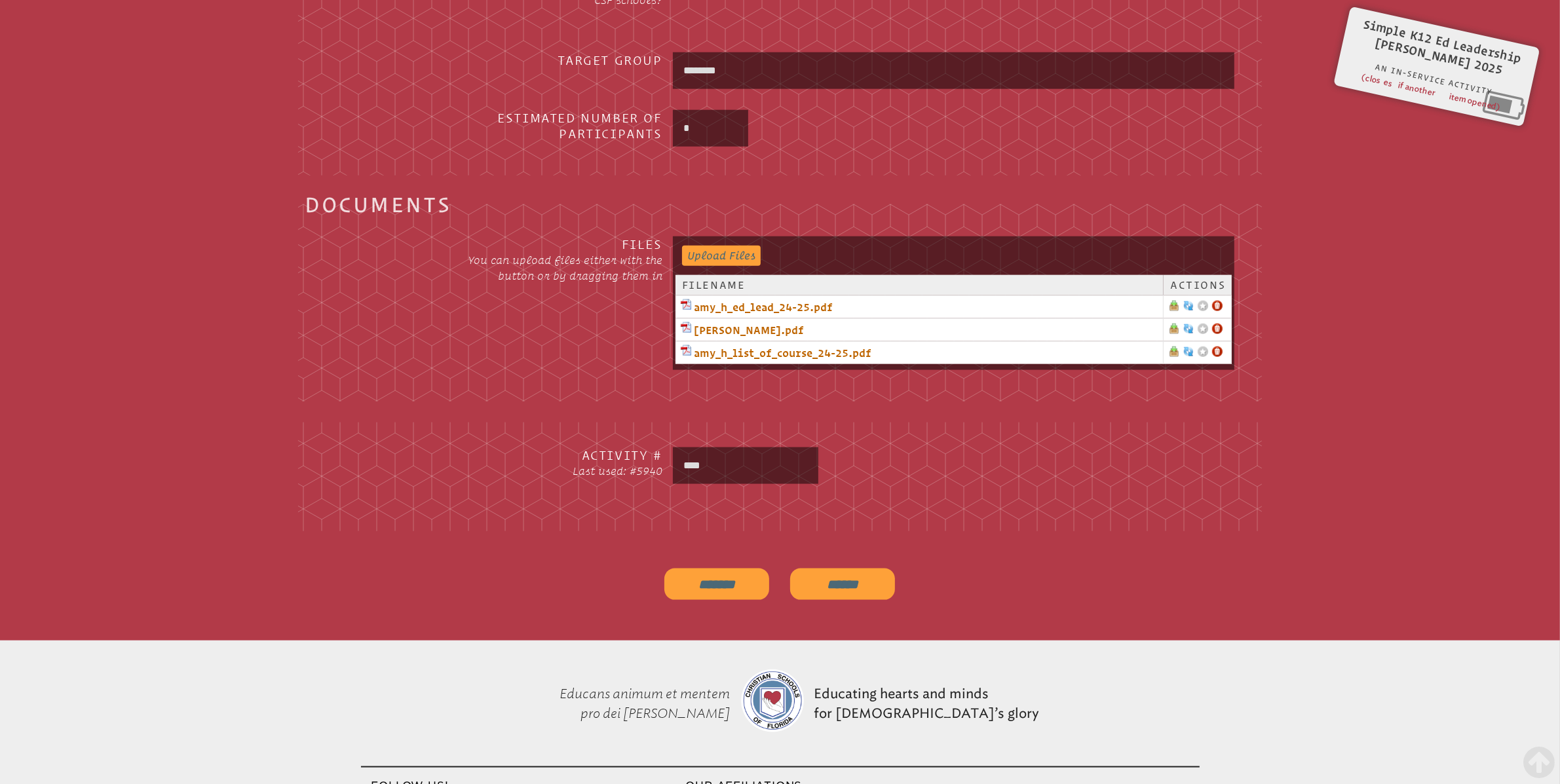
scroll to position [1986, 0]
type input "****"
click at [721, 582] on input "*******" at bounding box center [717, 584] width 105 height 31
type input "**********"
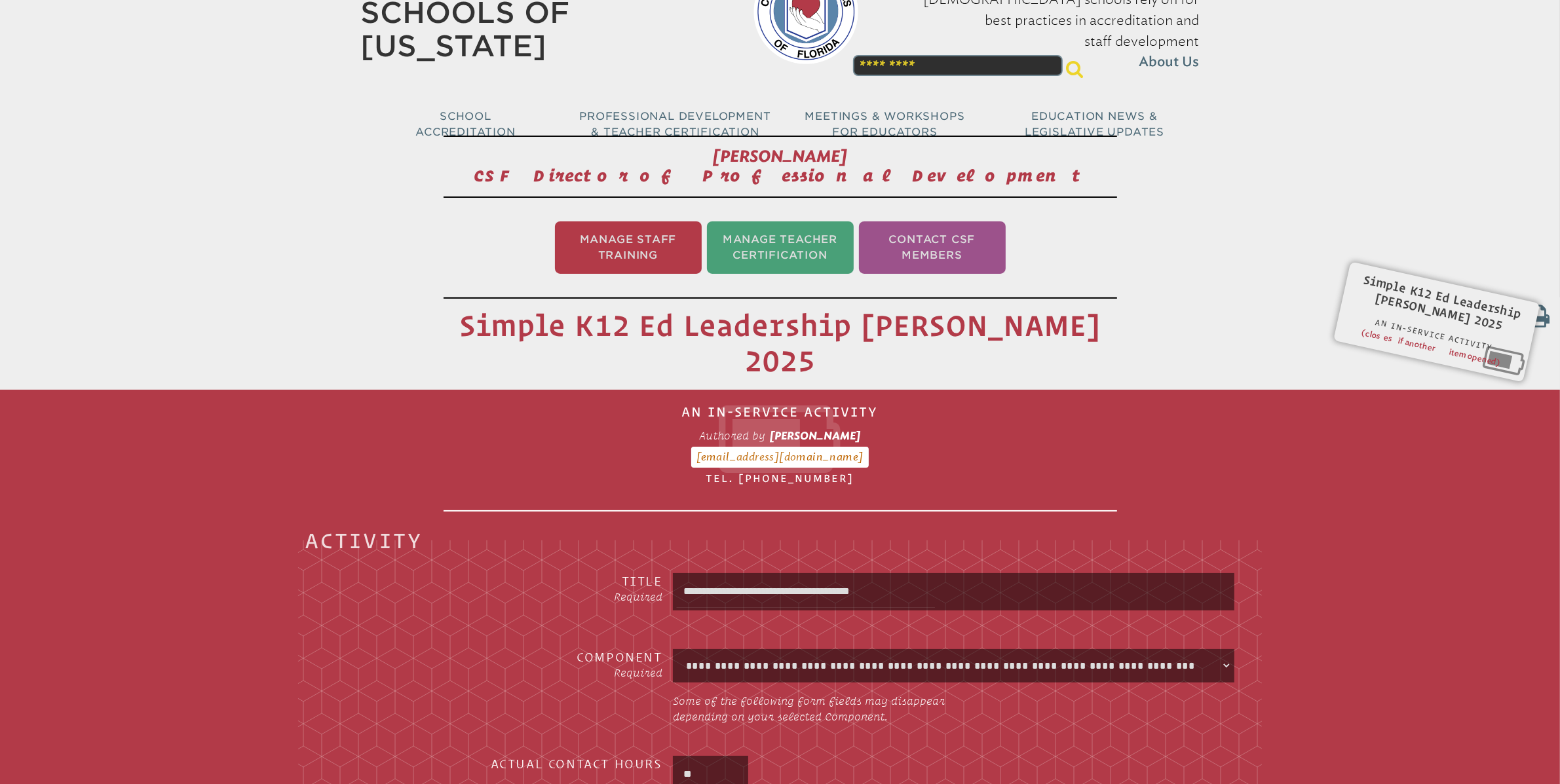
scroll to position [67, 0]
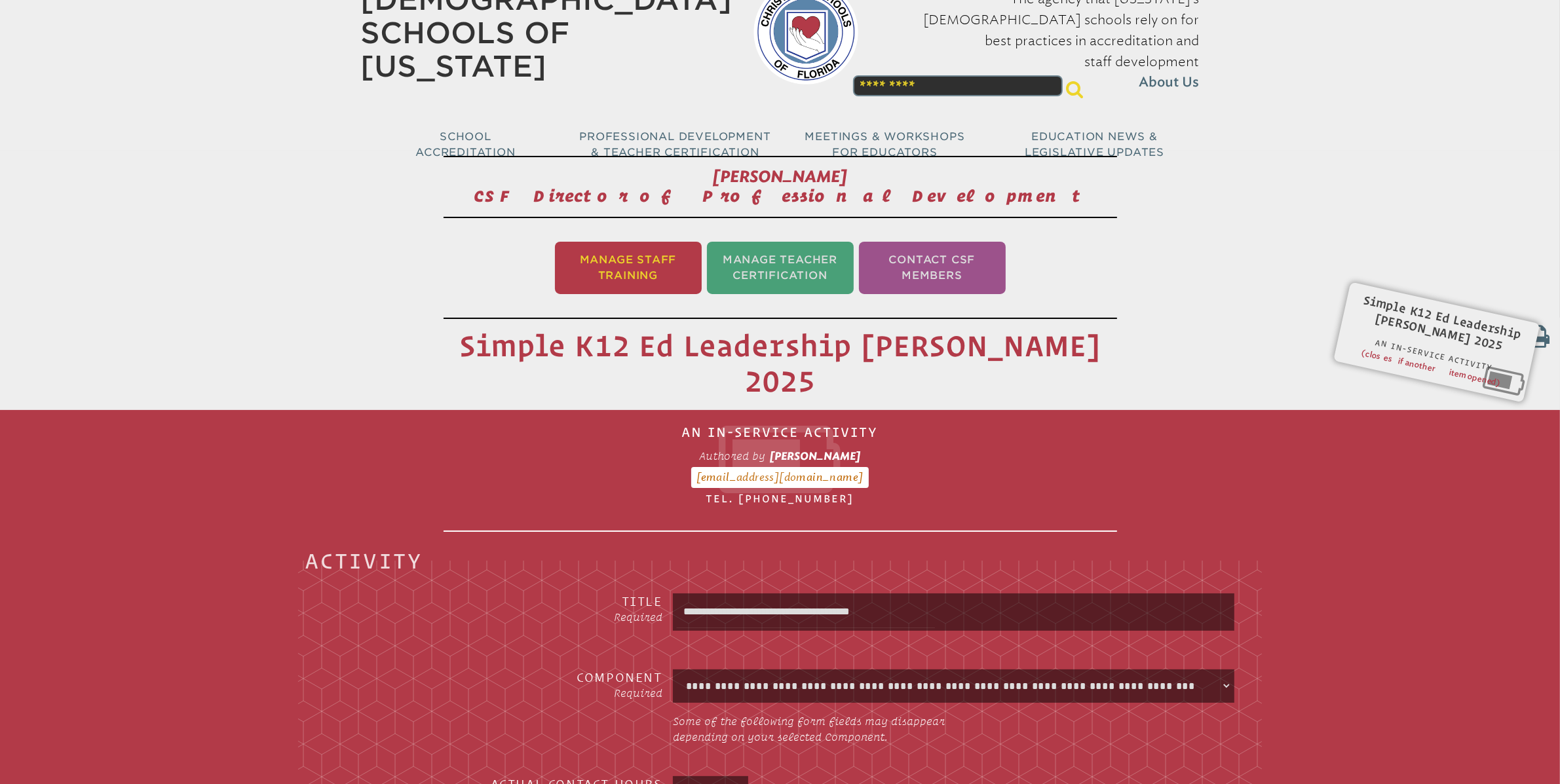
click at [642, 273] on li "Manage Staff Training" at bounding box center [628, 267] width 147 height 52
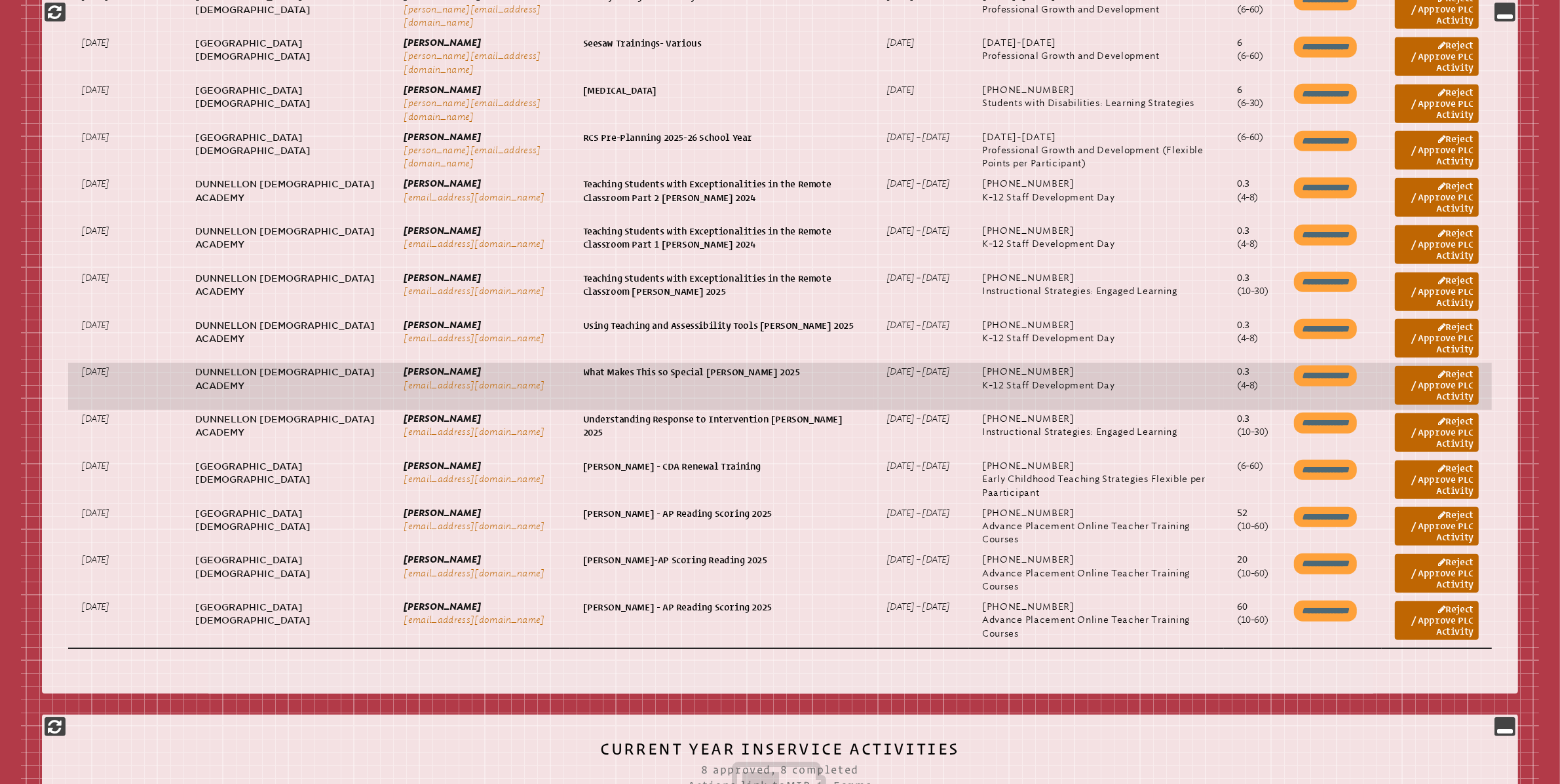
scroll to position [939, 0]
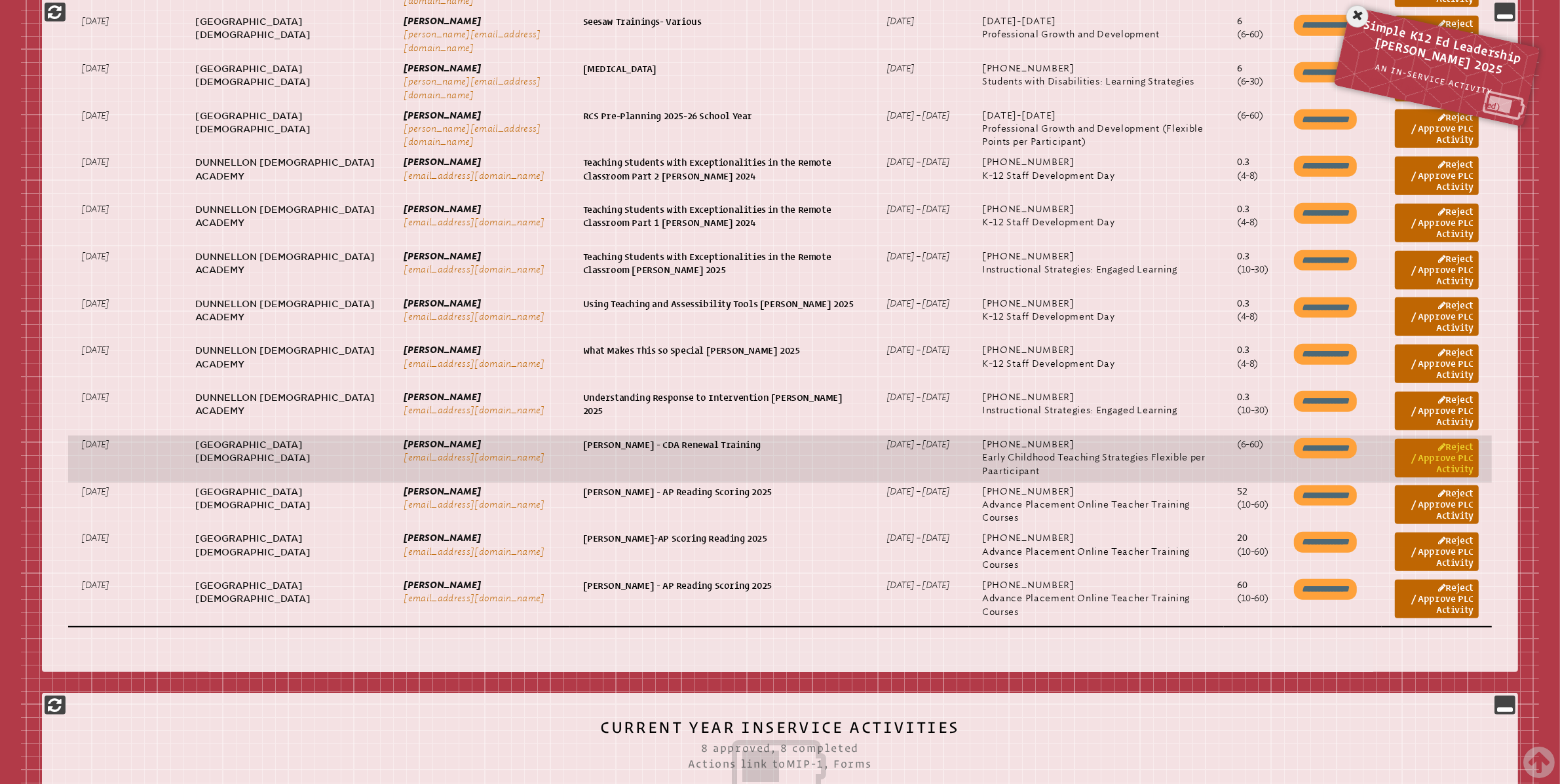
click at [1441, 461] on link "Reject / Approve PLC Activity" at bounding box center [1437, 458] width 84 height 39
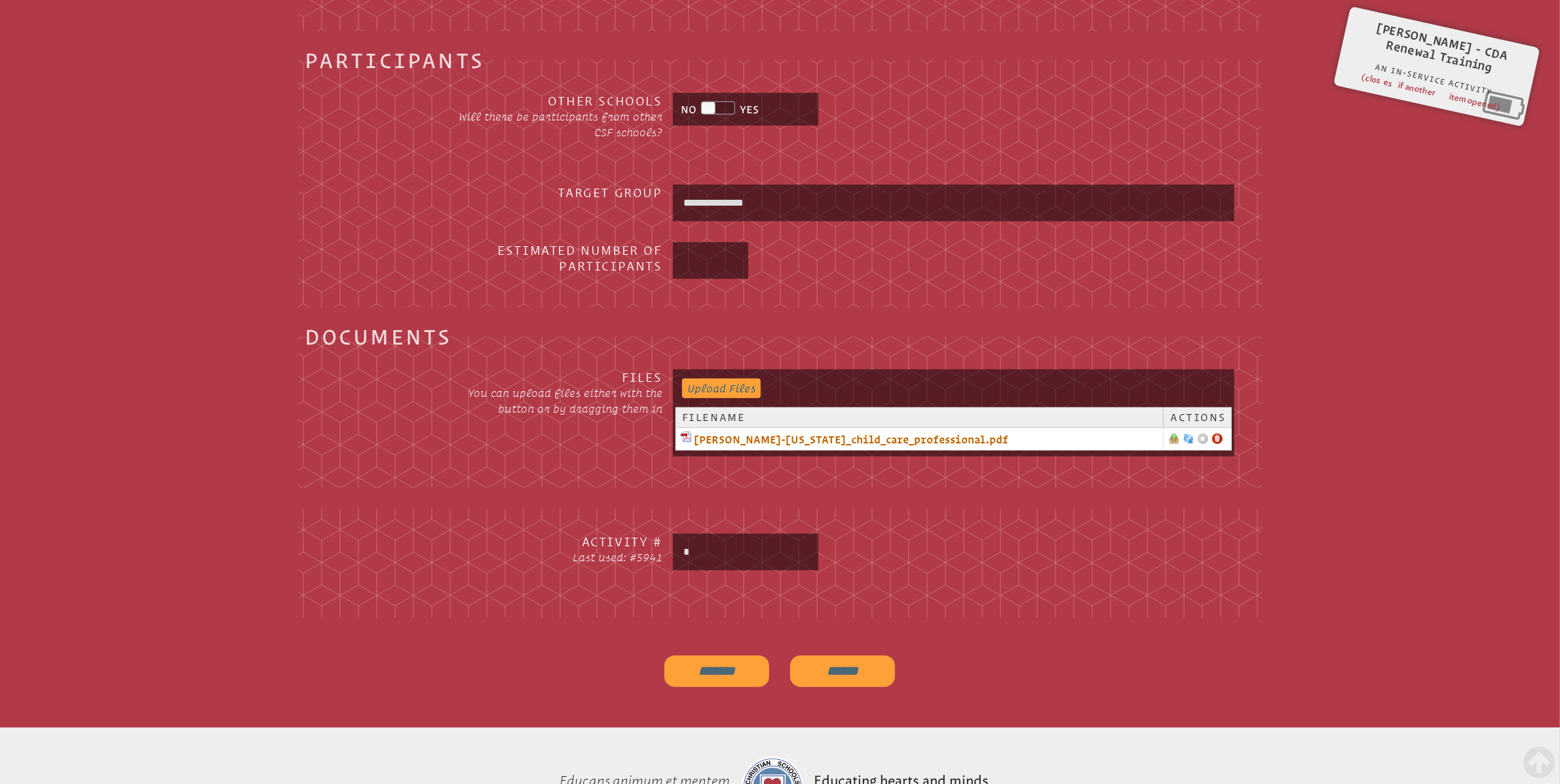
scroll to position [1588, 0]
click at [895, 439] on link "monica_ocasio-florida_child_care_professional.pdf" at bounding box center [919, 438] width 477 height 16
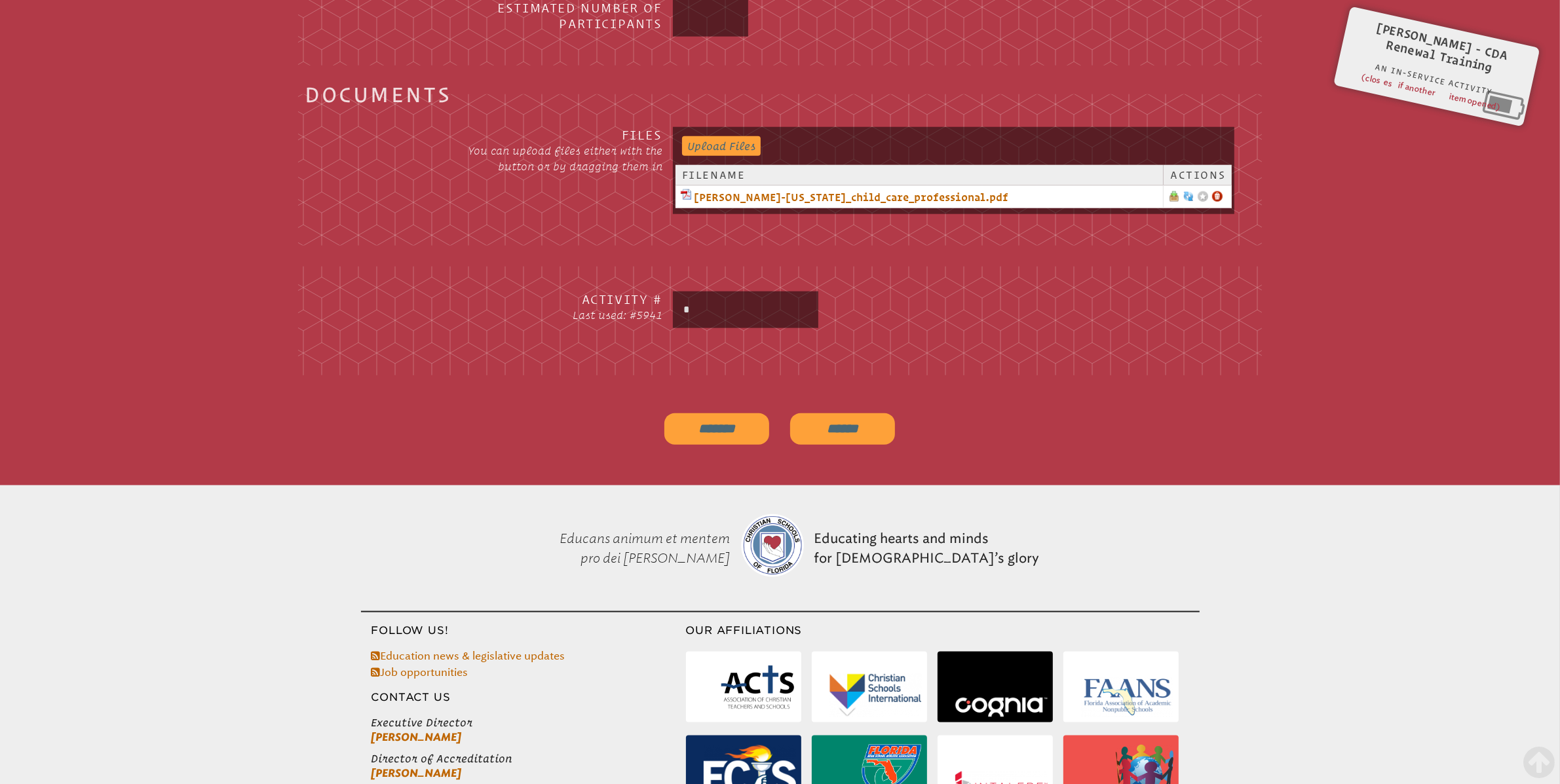
scroll to position [2015, 0]
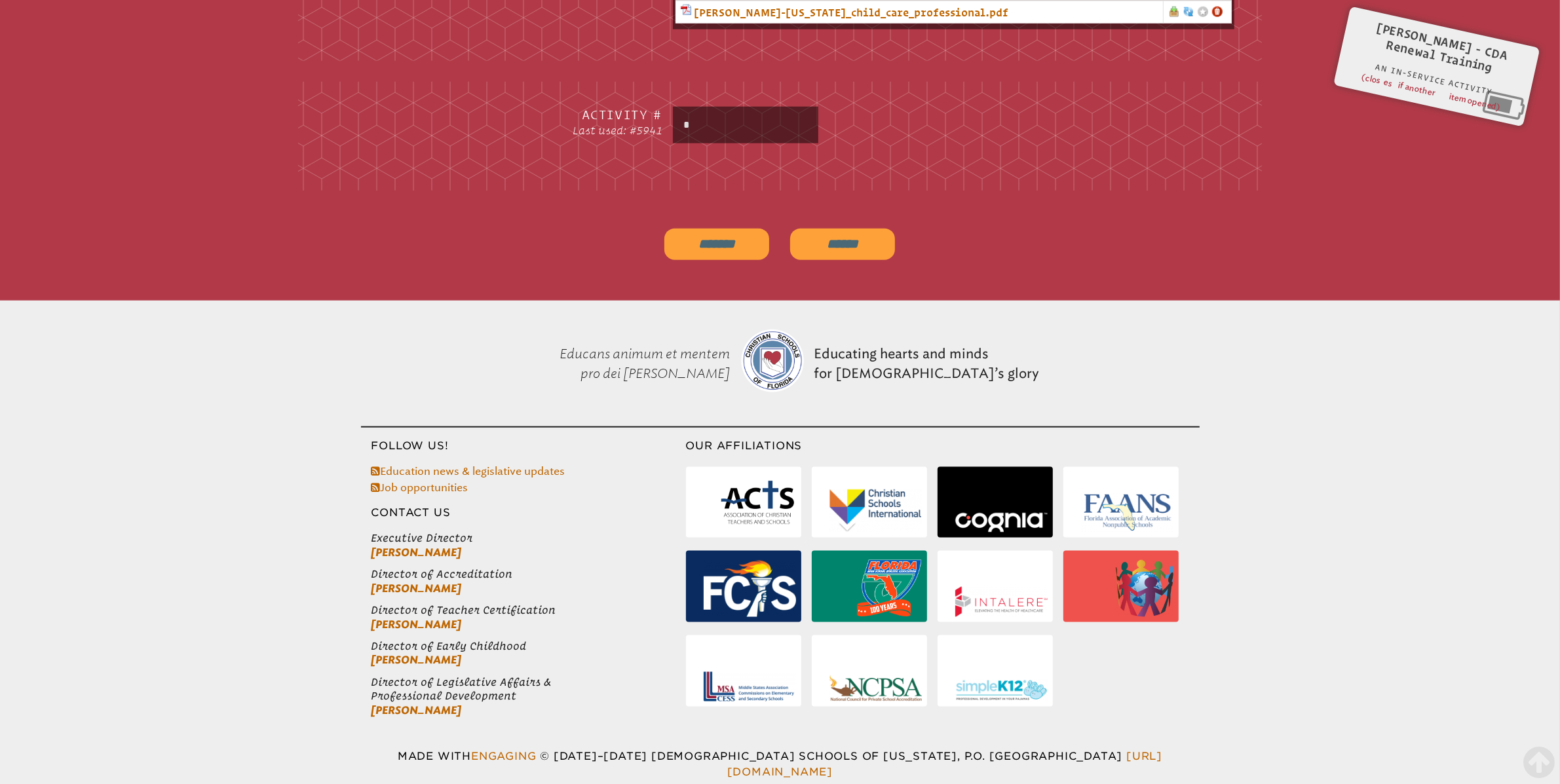
click at [721, 124] on input "*" at bounding box center [746, 125] width 141 height 31
type input "****"
click at [711, 233] on input "*******" at bounding box center [717, 244] width 105 height 31
type input "**********"
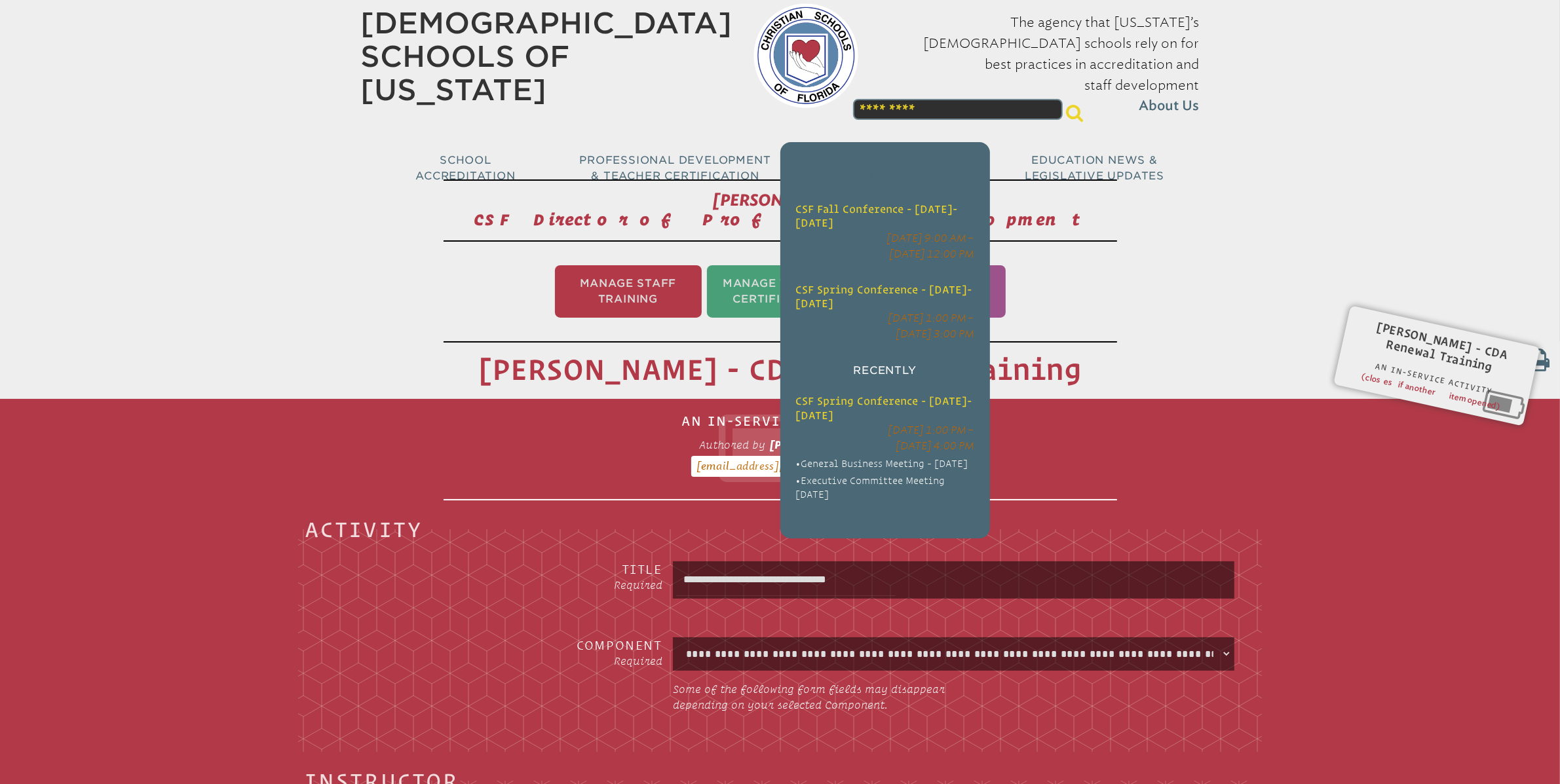
scroll to position [33, 0]
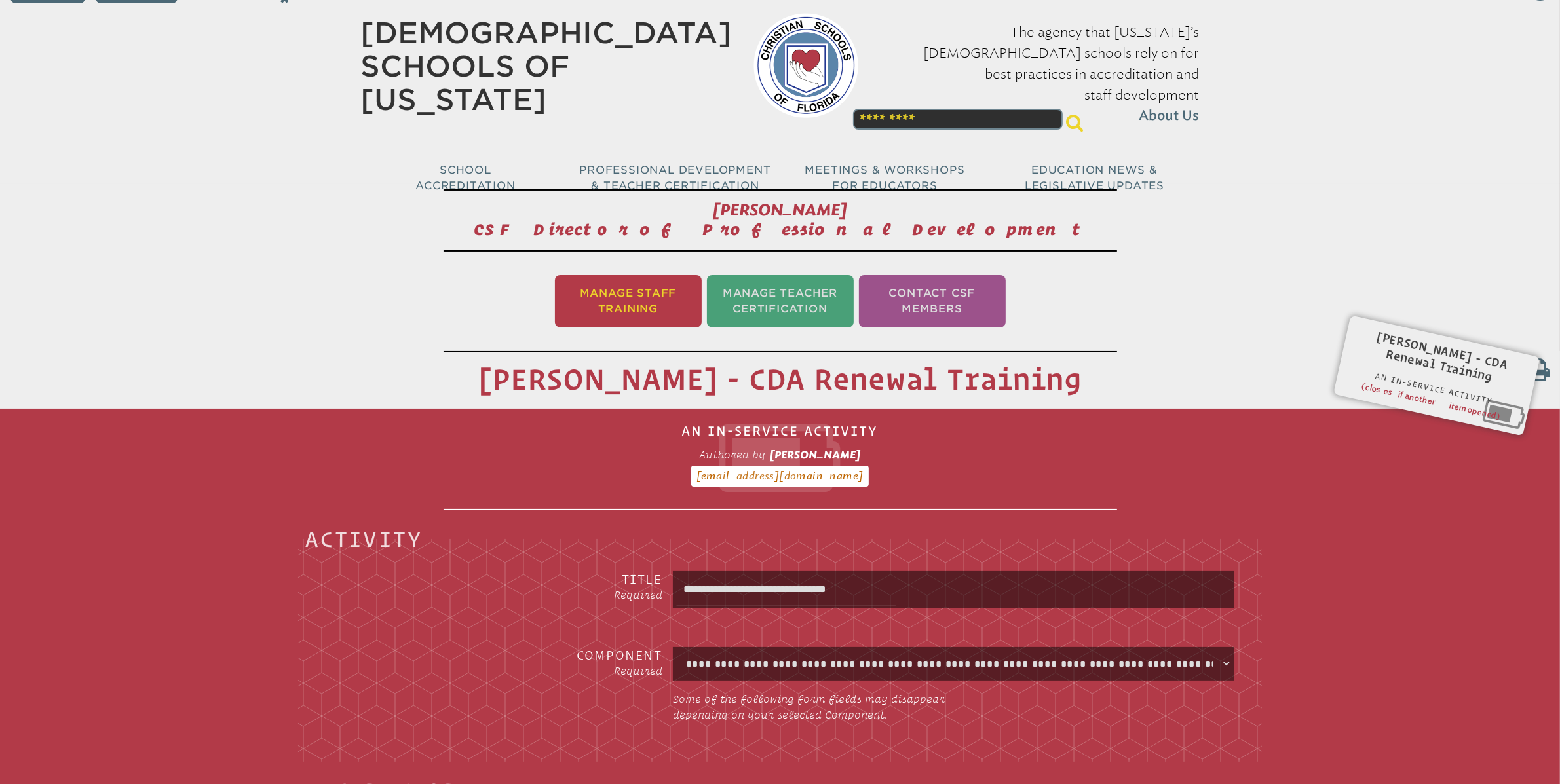
click at [647, 297] on li "Manage Staff Training" at bounding box center [628, 301] width 147 height 52
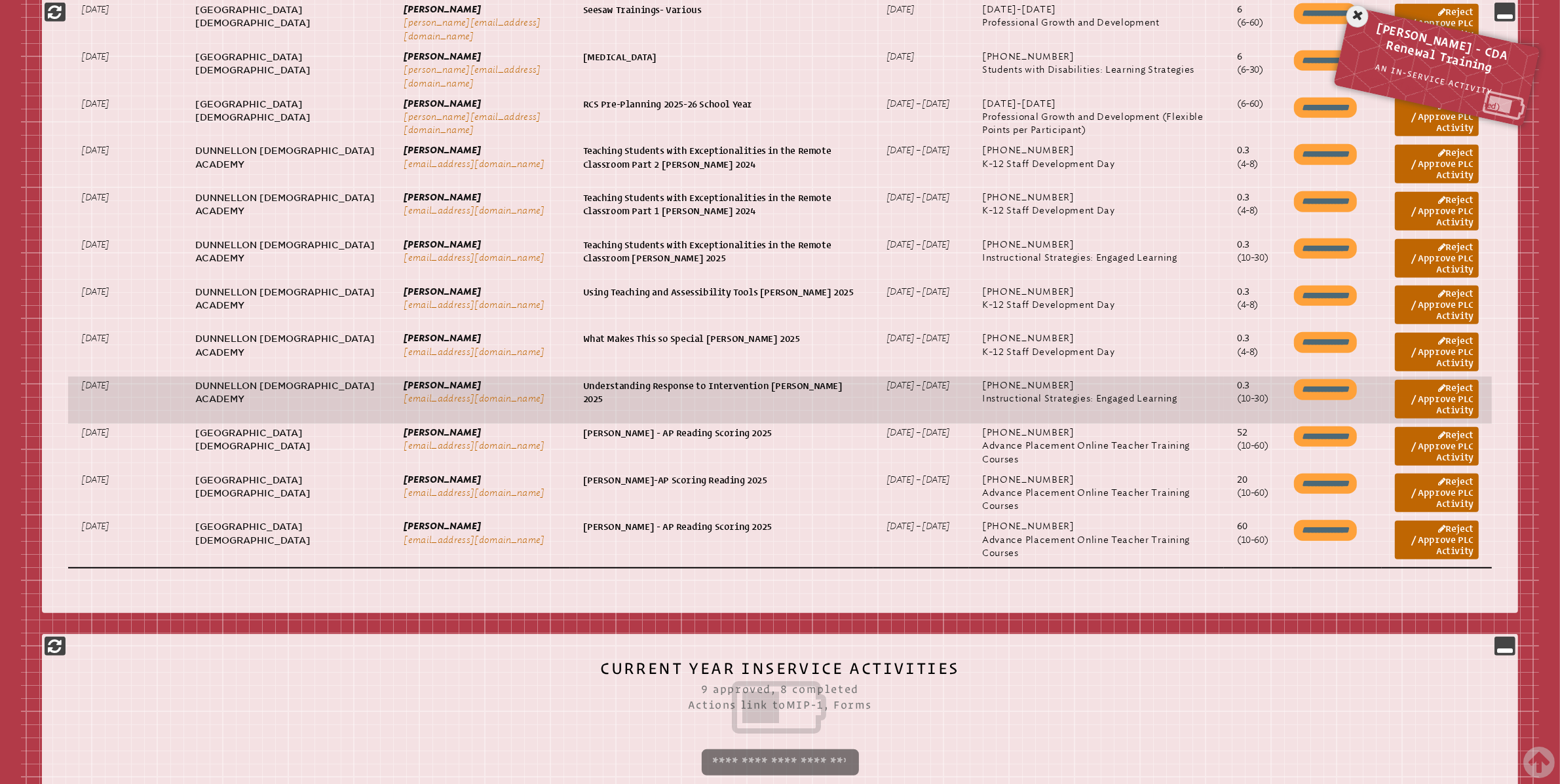
scroll to position [960, 0]
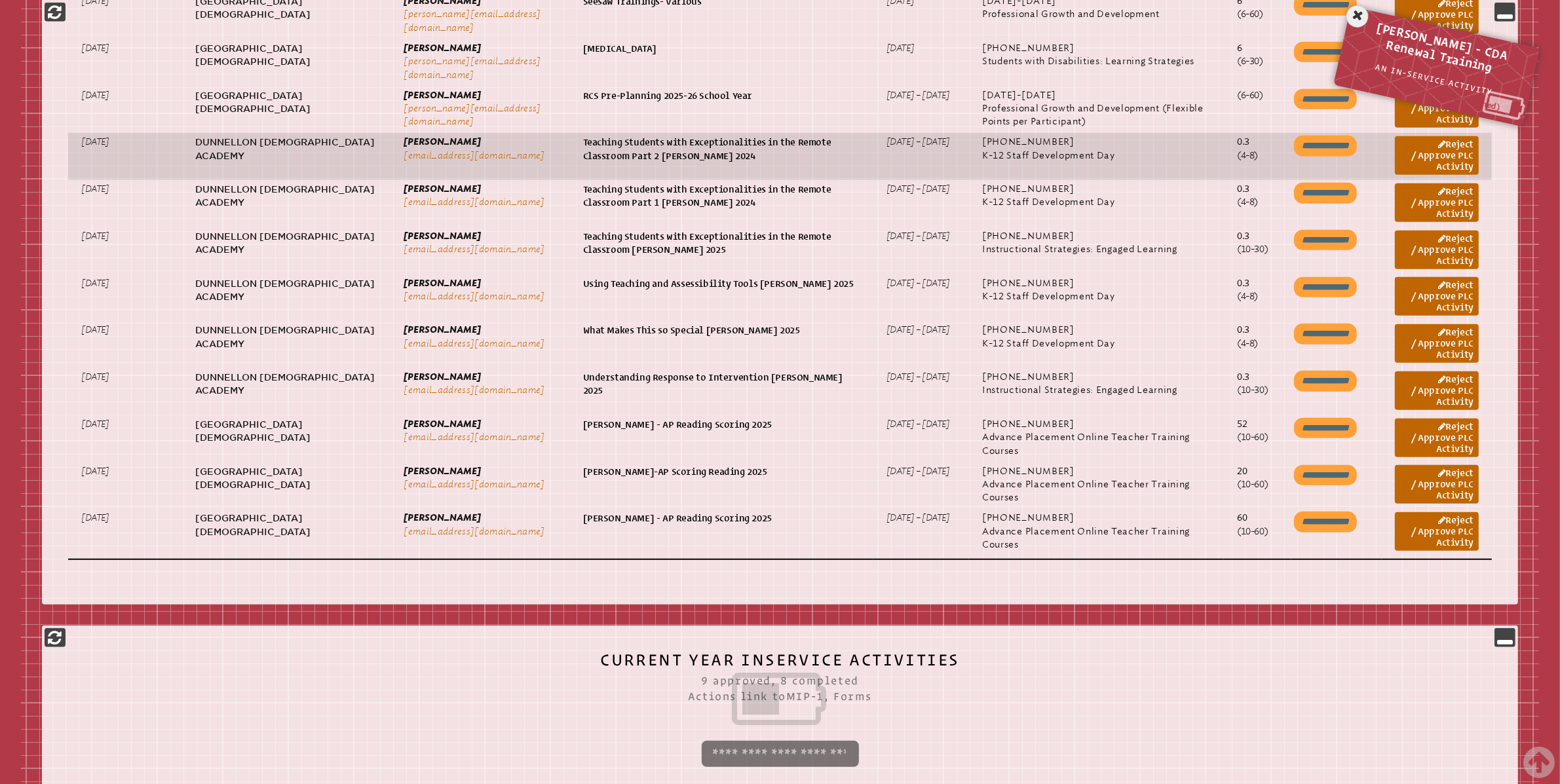
click at [773, 152] on p "Teaching Students with Exceptionalities in the Remote Classroom Part 2 [PERSON_…" at bounding box center [722, 149] width 277 height 27
click at [1441, 149] on link "Reject / Approve PLC Activity" at bounding box center [1437, 155] width 84 height 39
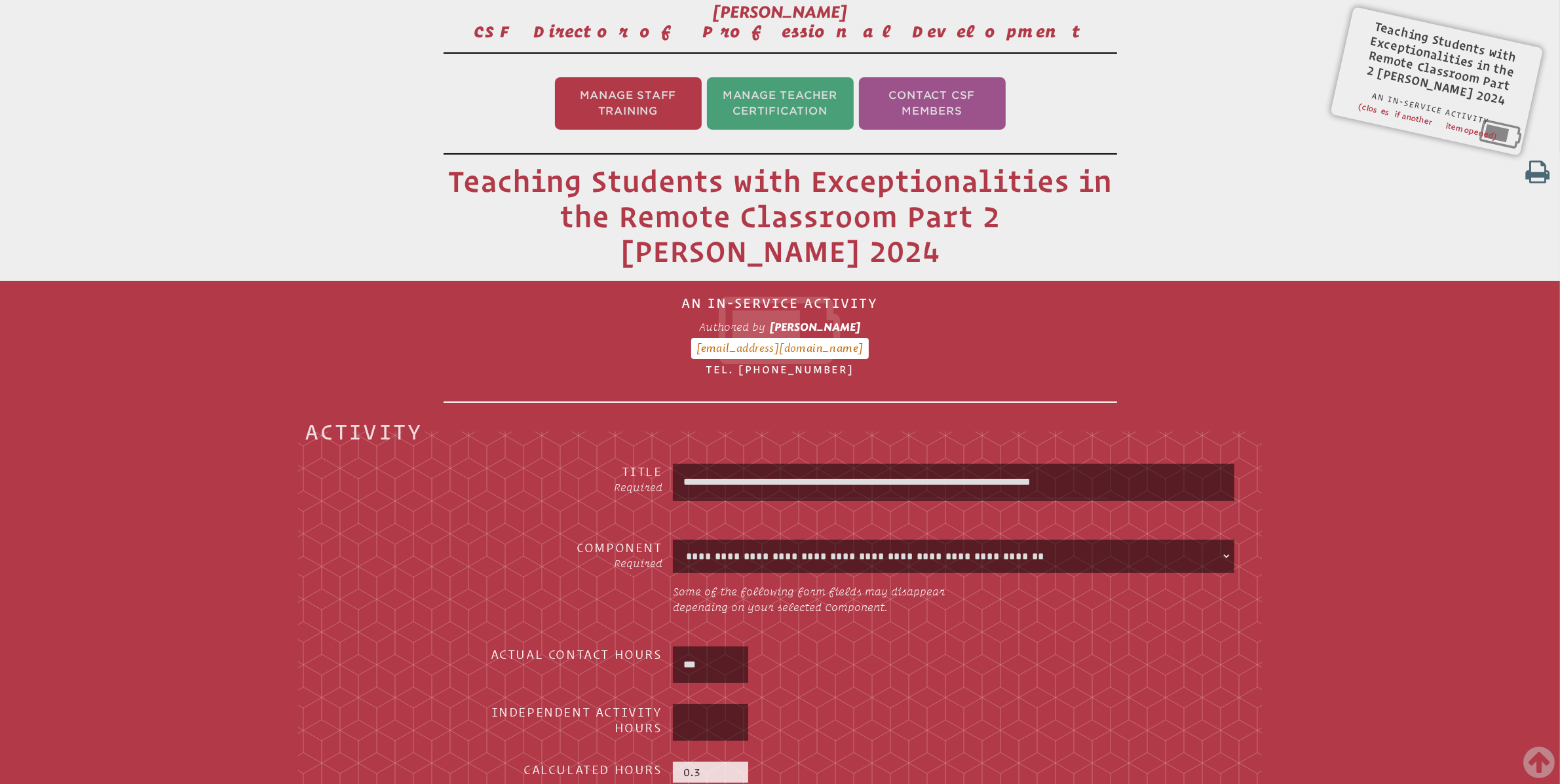
scroll to position [217, 0]
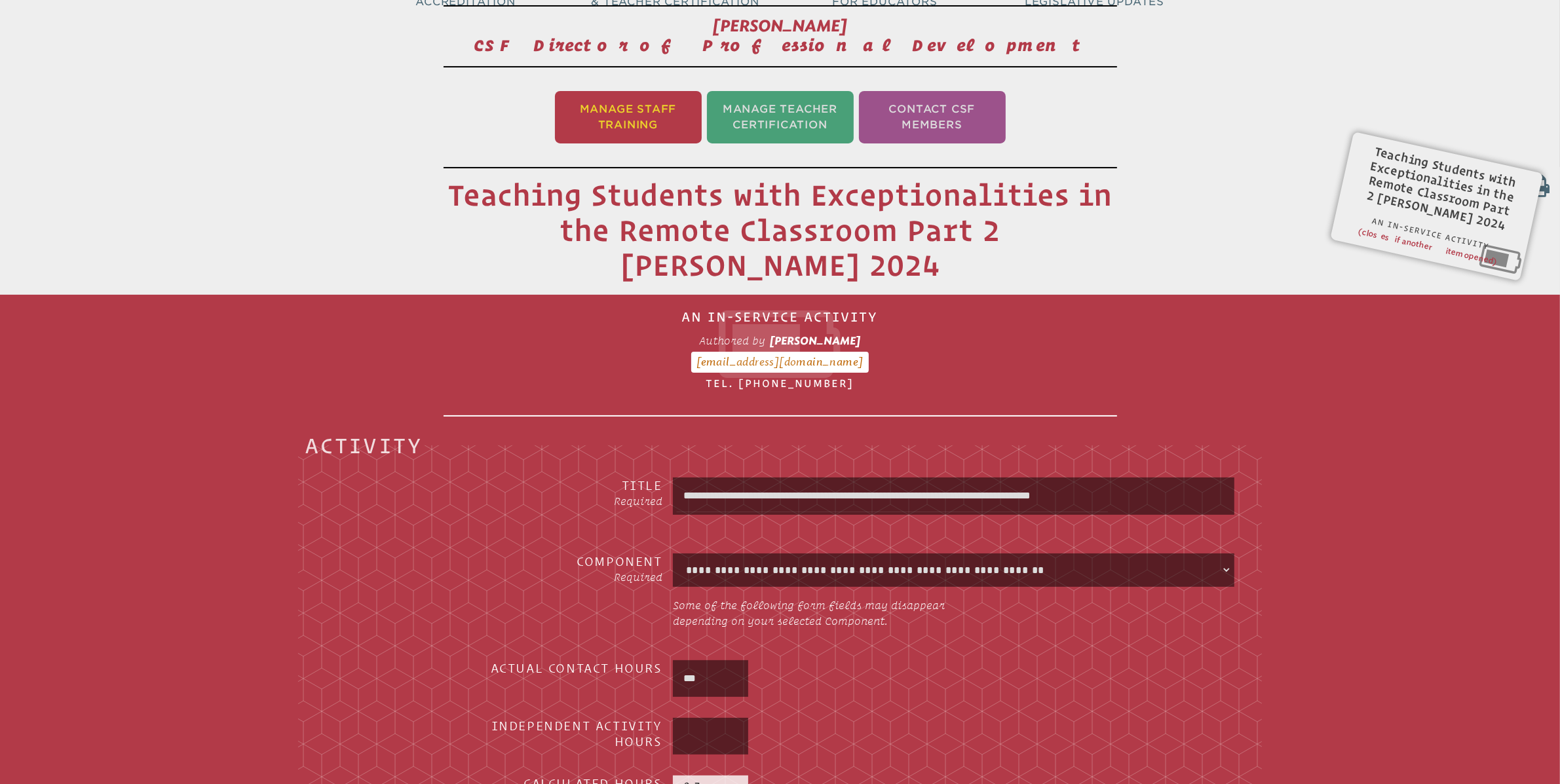
click at [624, 110] on li "Manage Staff Training" at bounding box center [628, 117] width 147 height 52
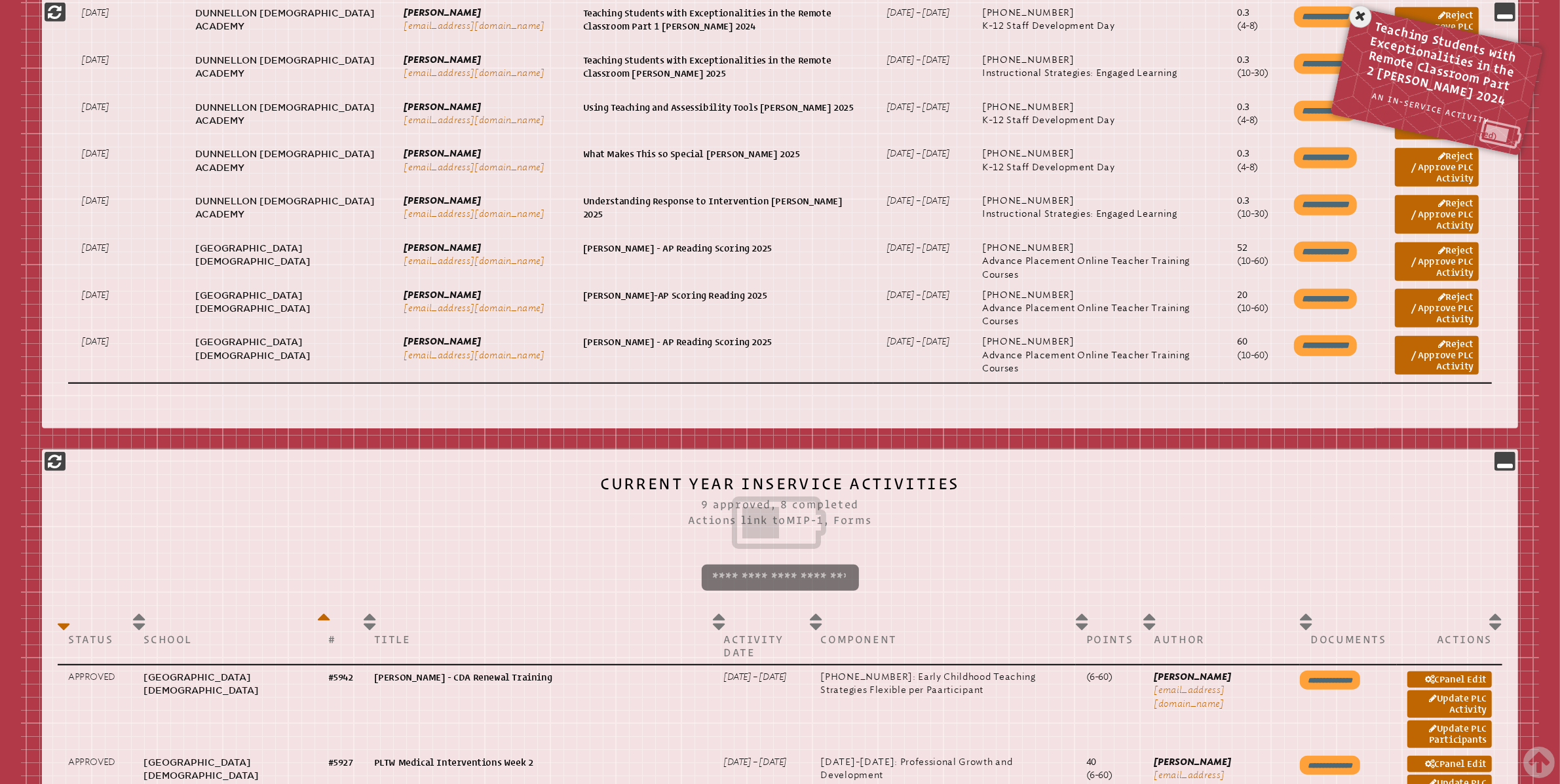
scroll to position [1205, 0]
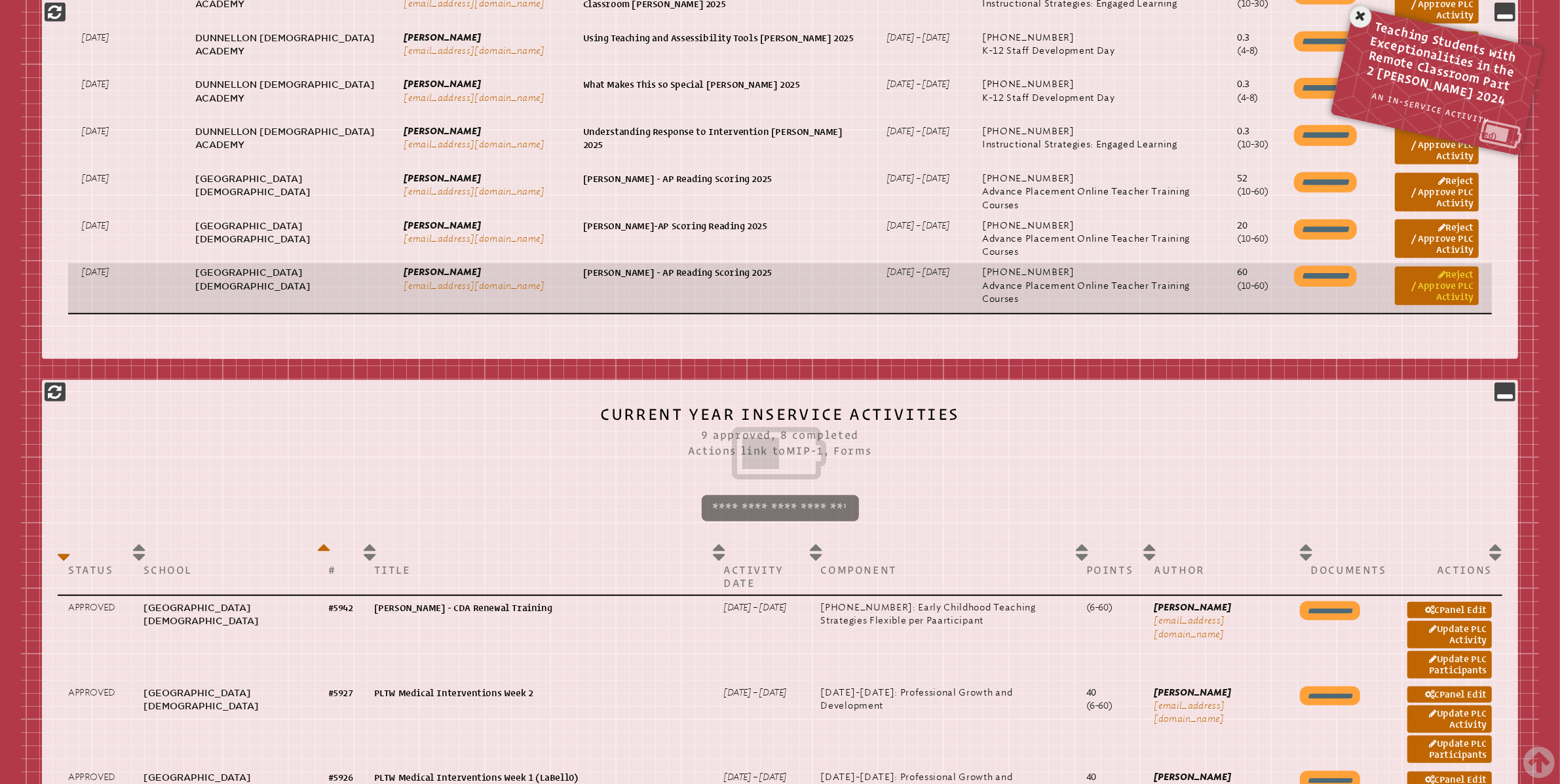
click at [1417, 284] on link "Reject / Approve PLC Activity" at bounding box center [1437, 286] width 84 height 39
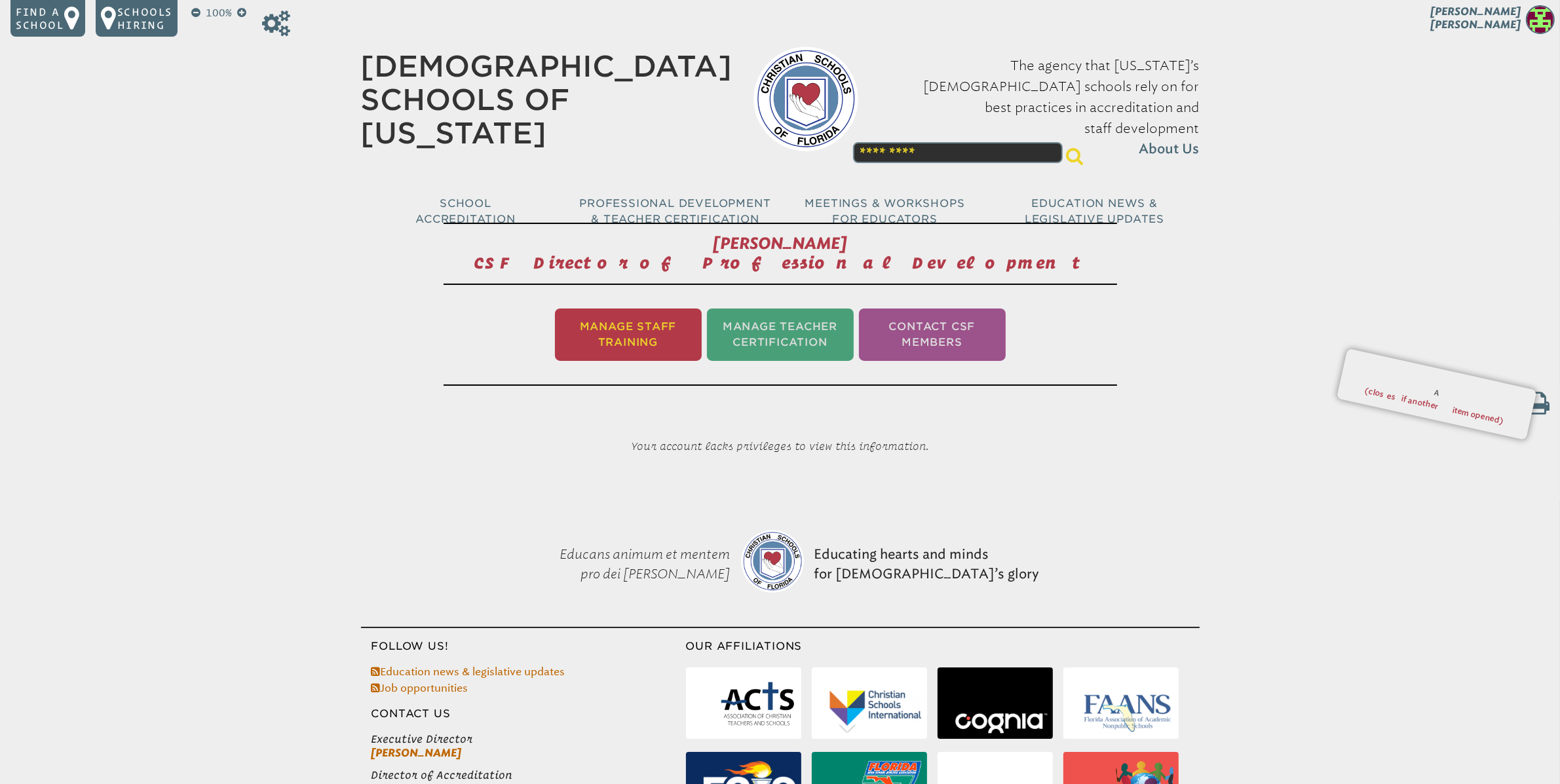
click at [647, 336] on li "Manage Staff Training" at bounding box center [628, 334] width 147 height 52
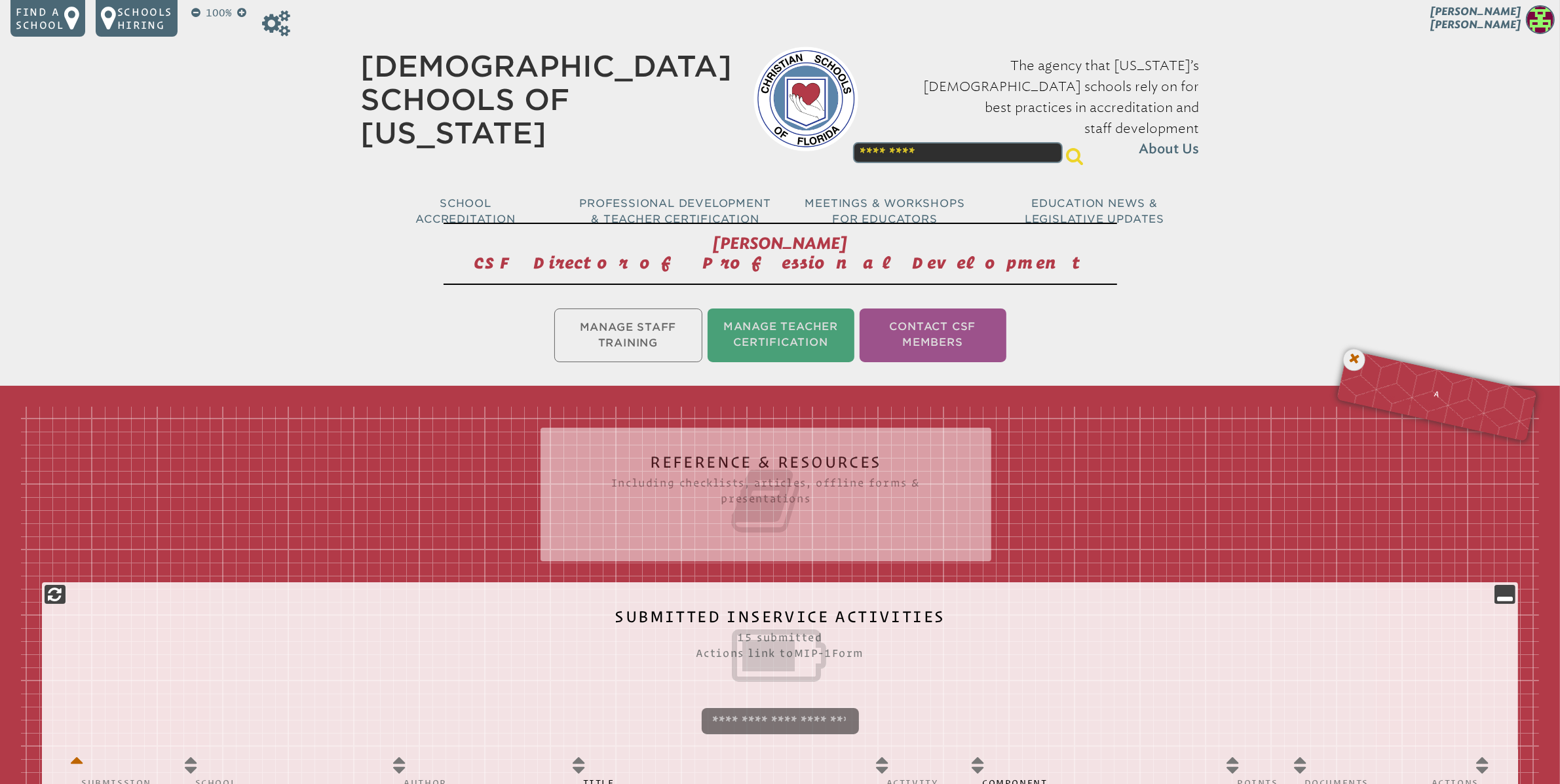
click at [1351, 364] on icon at bounding box center [1354, 359] width 27 height 27
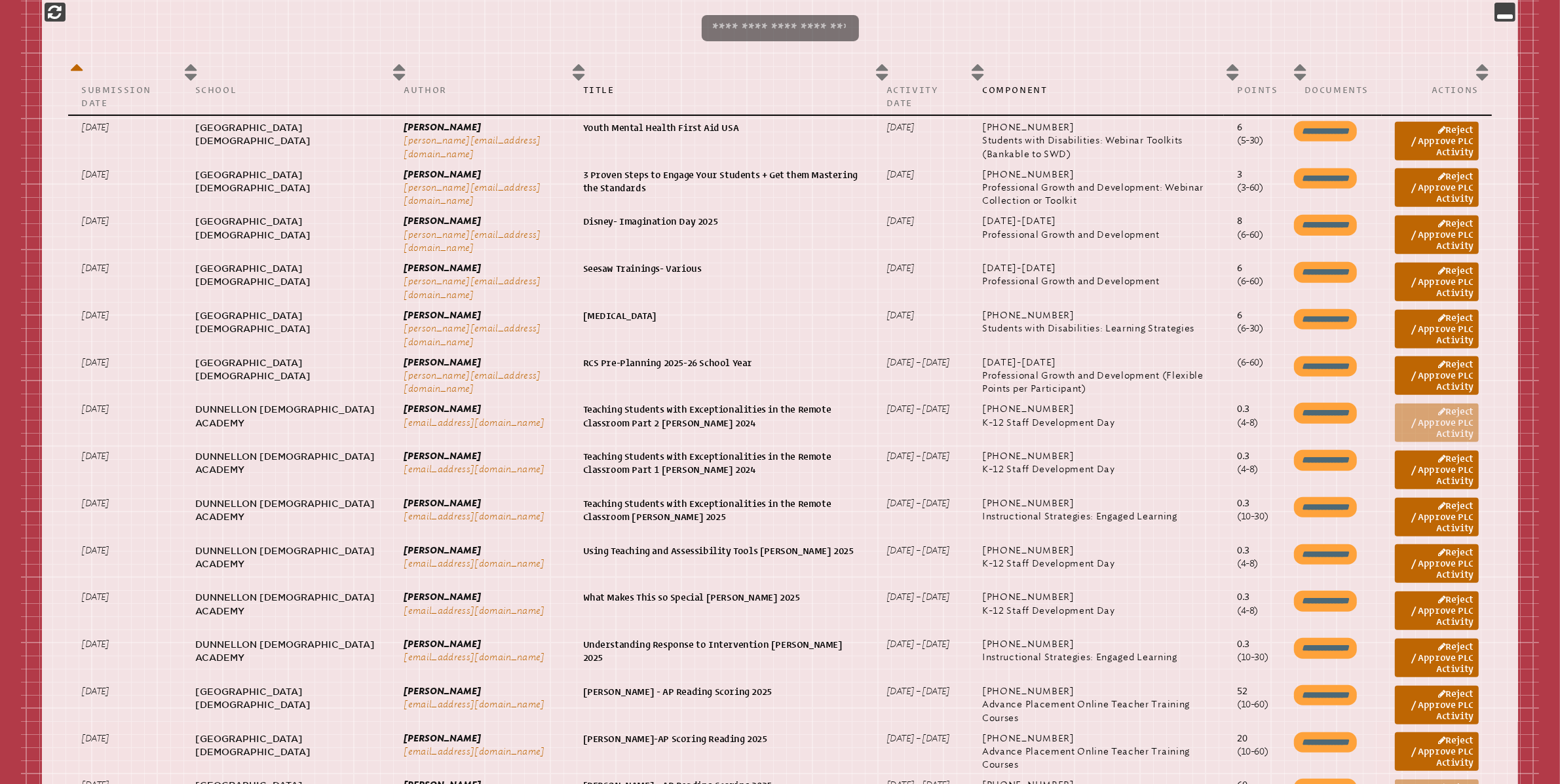
scroll to position [1079, 0]
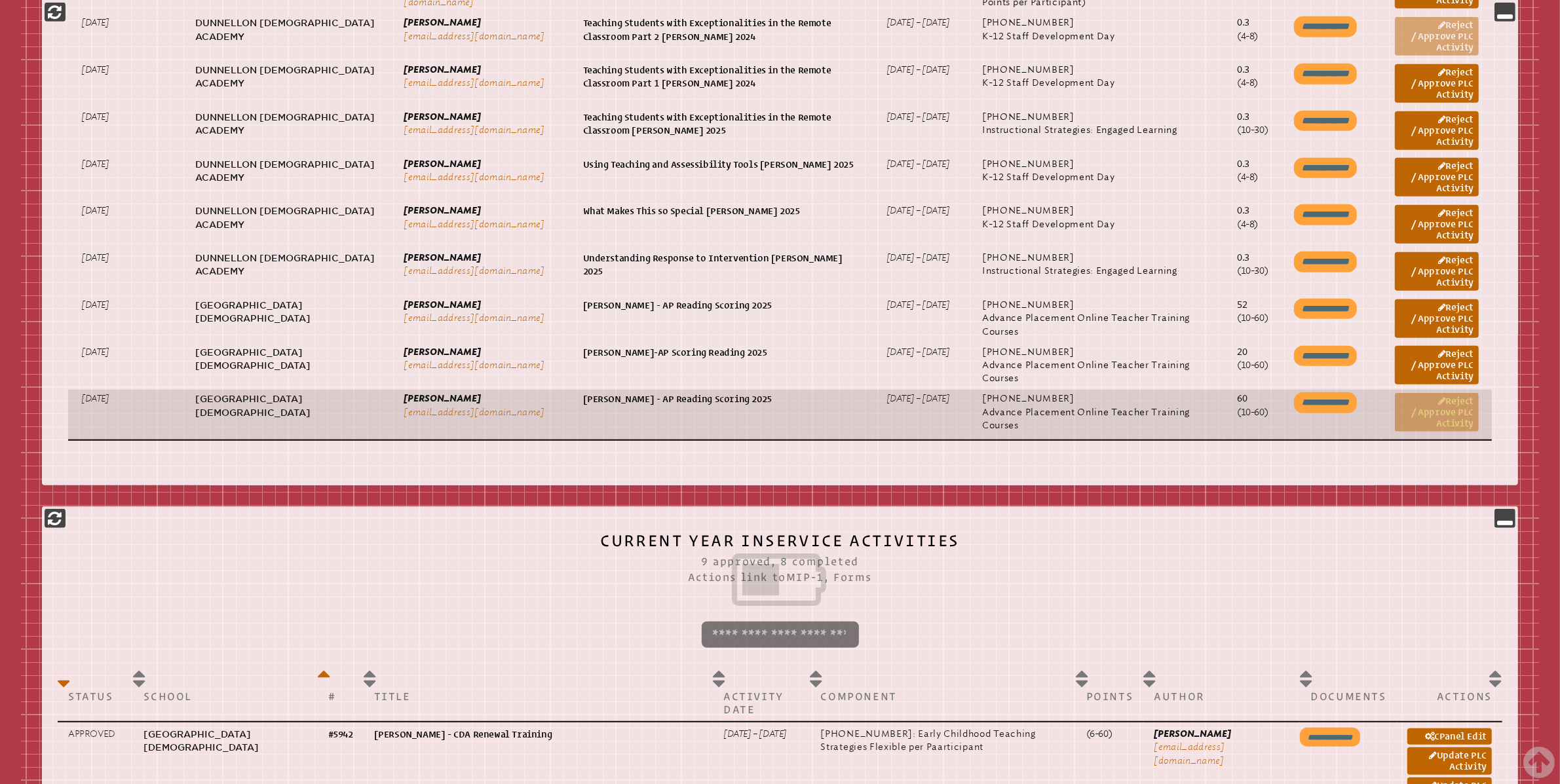
click at [1441, 411] on link "Reject / Approve PLC Activity" at bounding box center [1437, 412] width 84 height 39
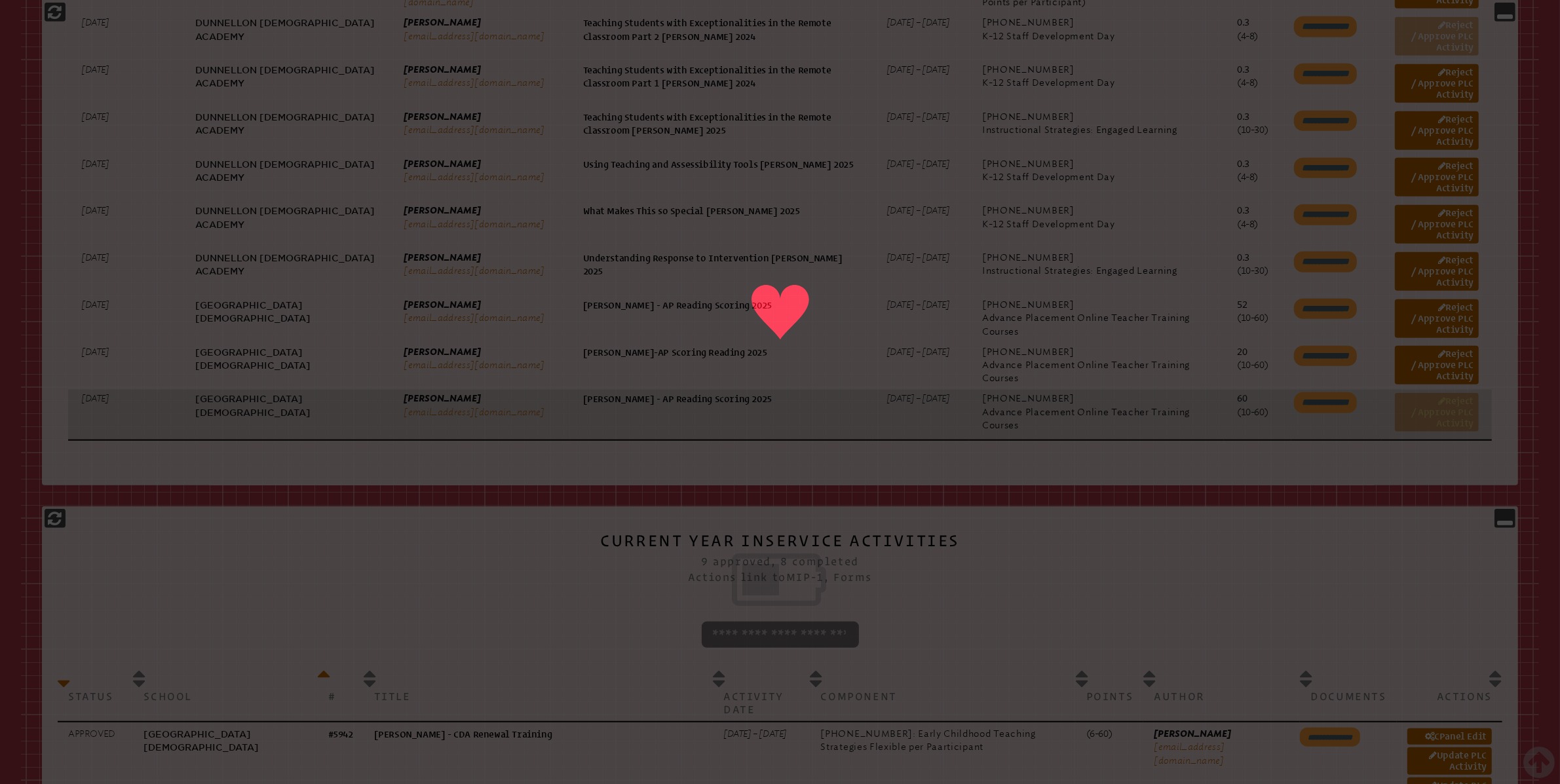
scroll to position [201, 0]
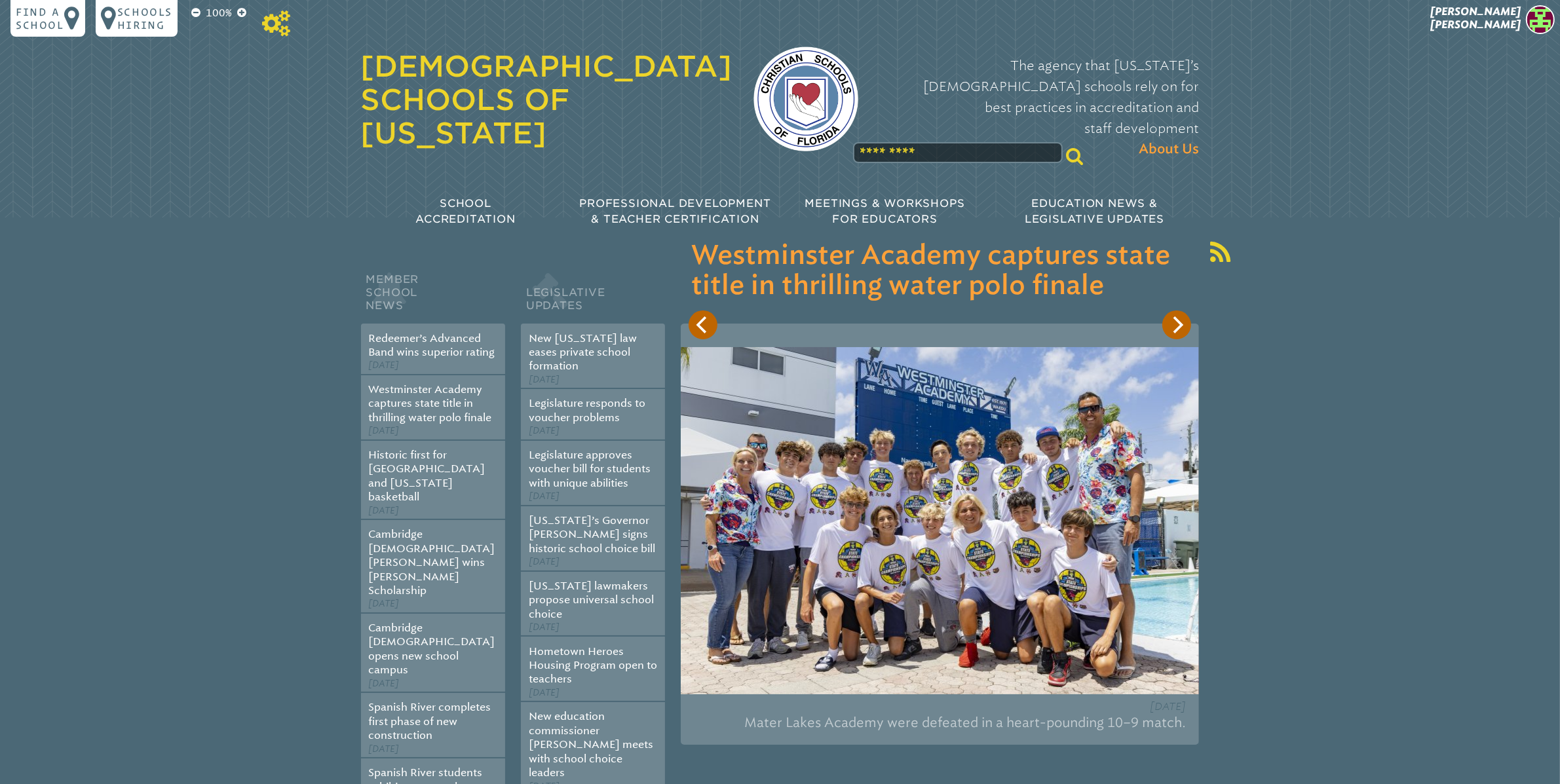
click at [282, 18] on icon at bounding box center [276, 23] width 28 height 26
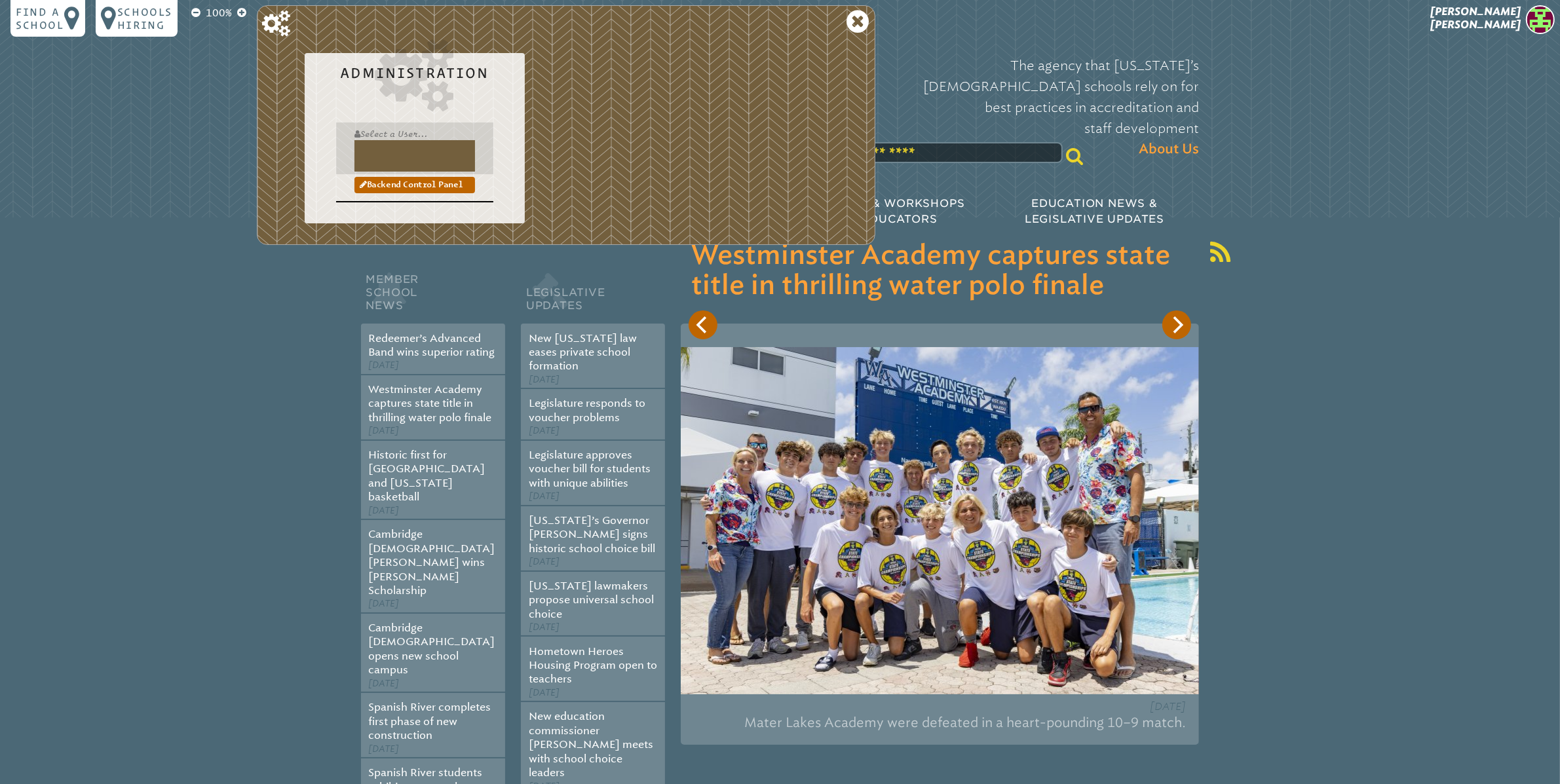
click at [407, 157] on input "text" at bounding box center [415, 156] width 121 height 31
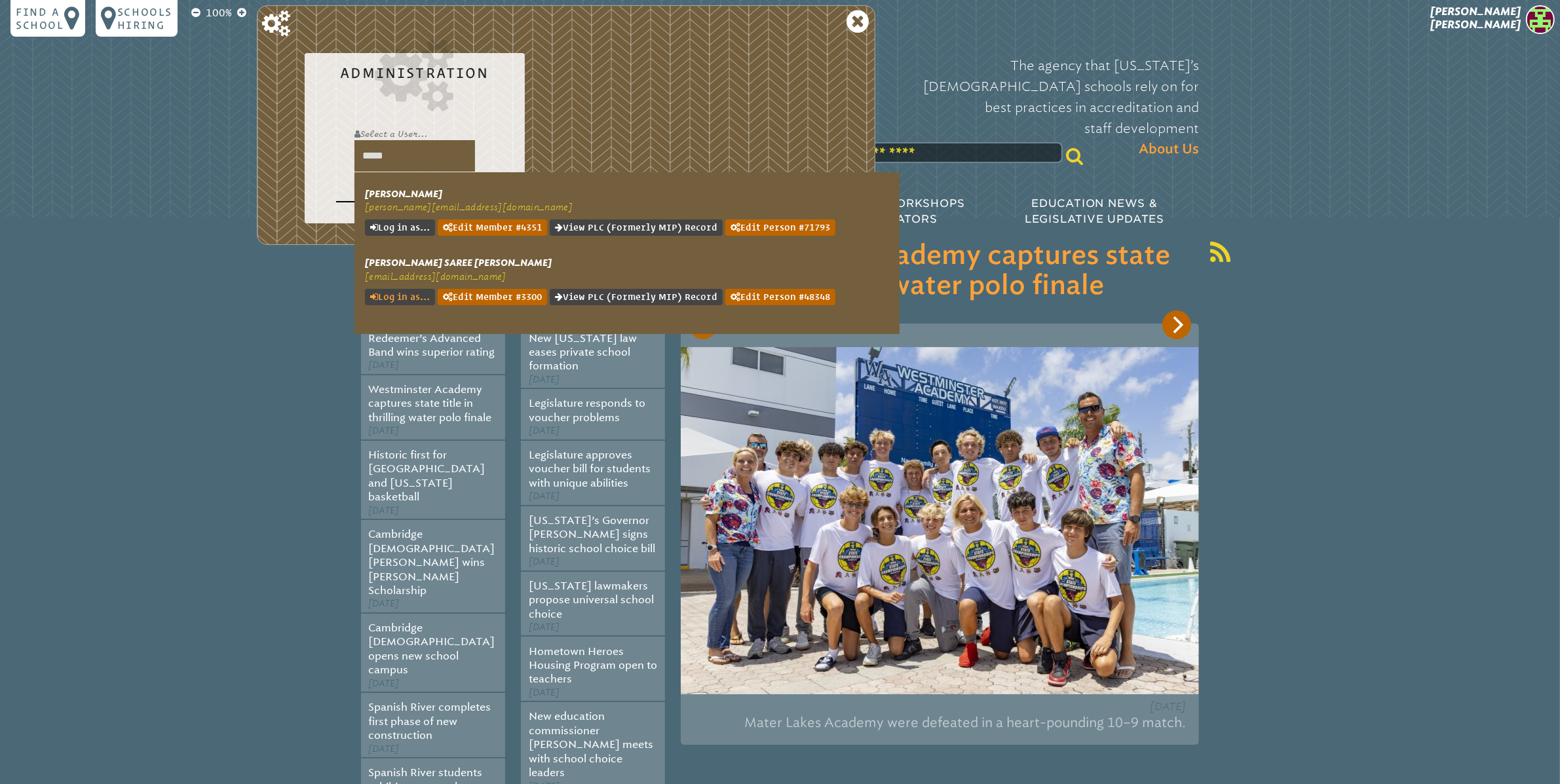
type input "*****"
click at [413, 302] on link "Log in as..." at bounding box center [400, 297] width 70 height 16
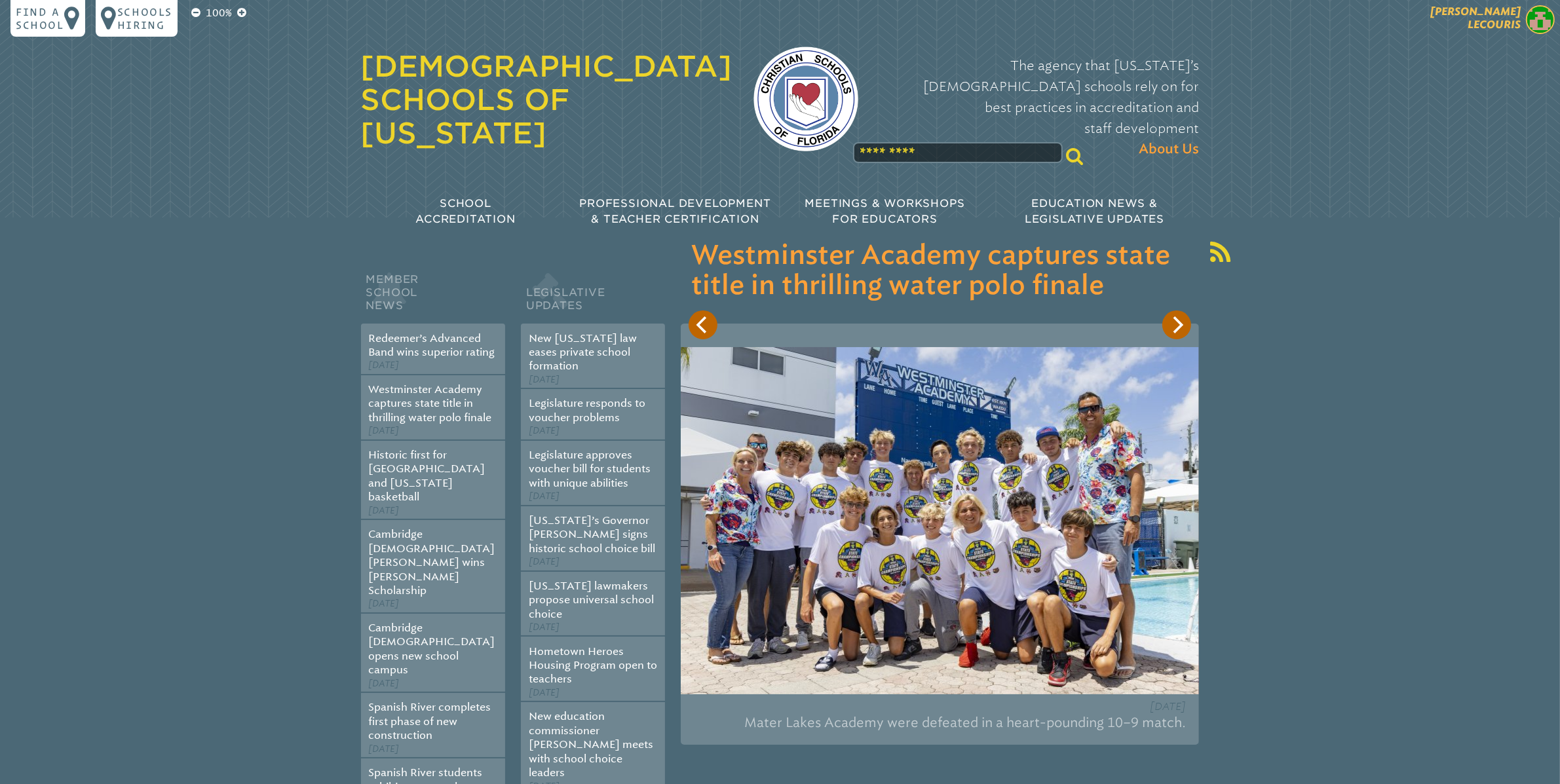
click at [1494, 19] on span "[PERSON_NAME]" at bounding box center [1475, 18] width 91 height 25
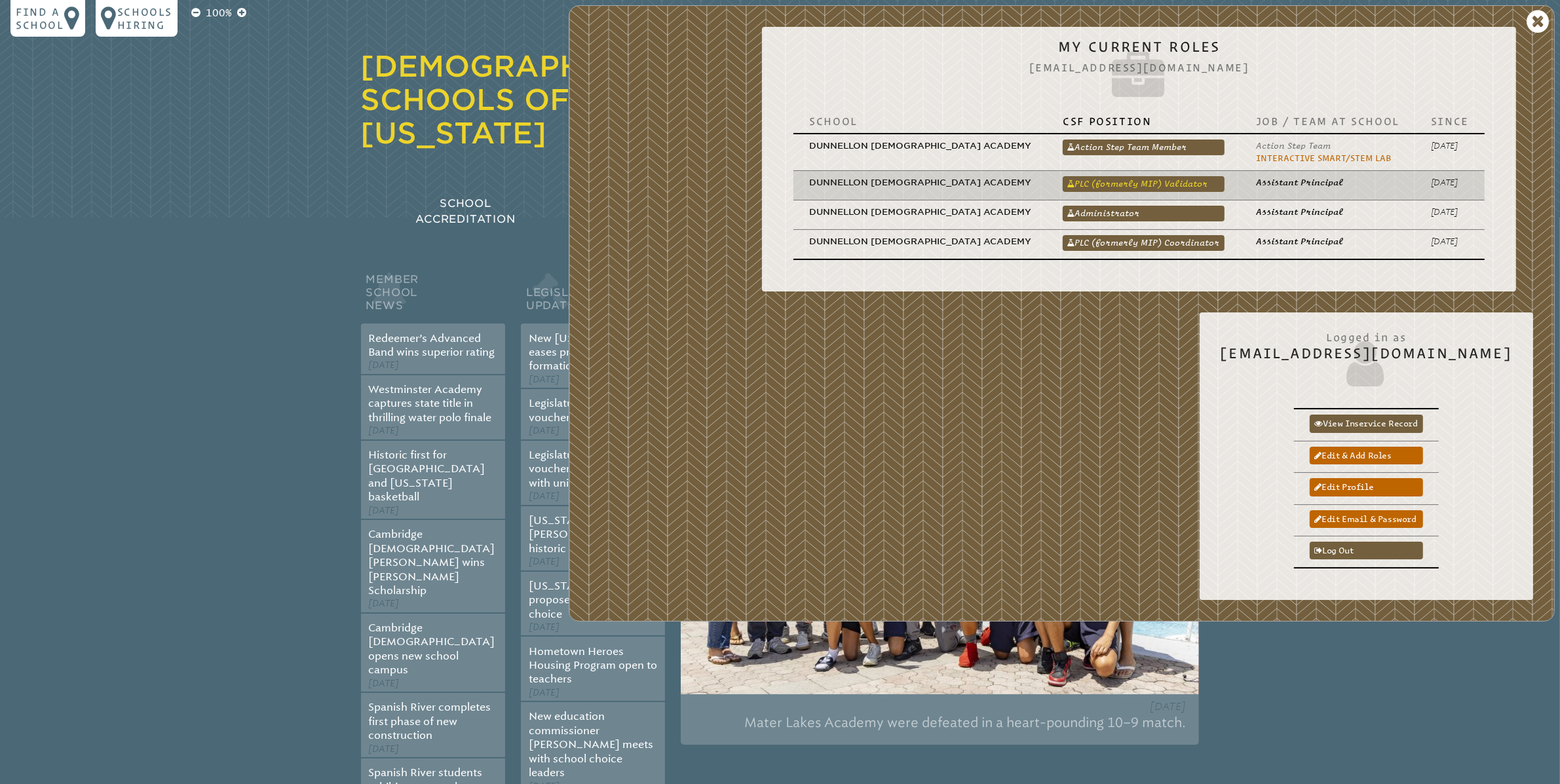
click at [1156, 187] on link "PLC (formerly MIP) Validator" at bounding box center [1143, 183] width 162 height 16
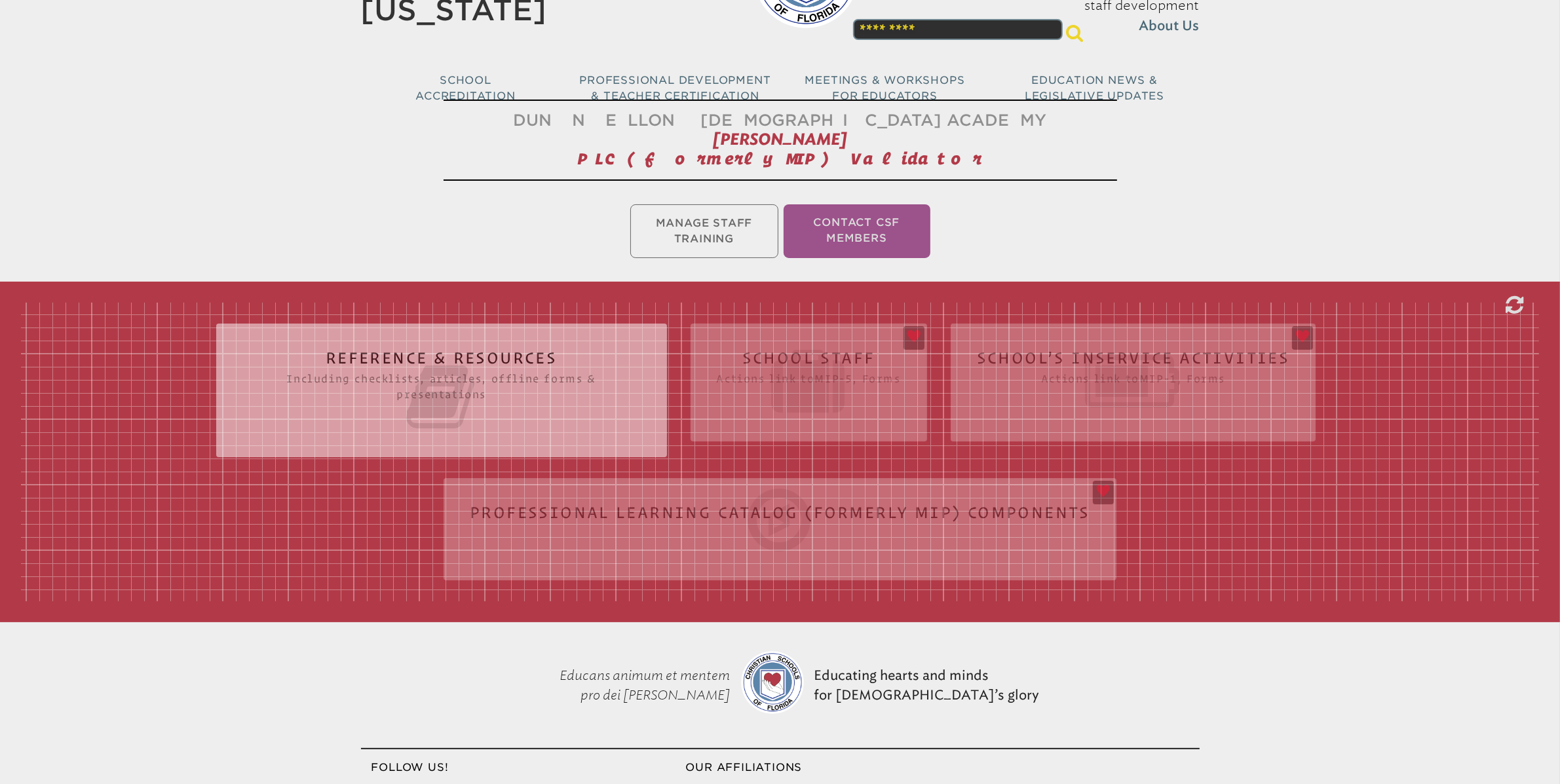
scroll to position [175, 0]
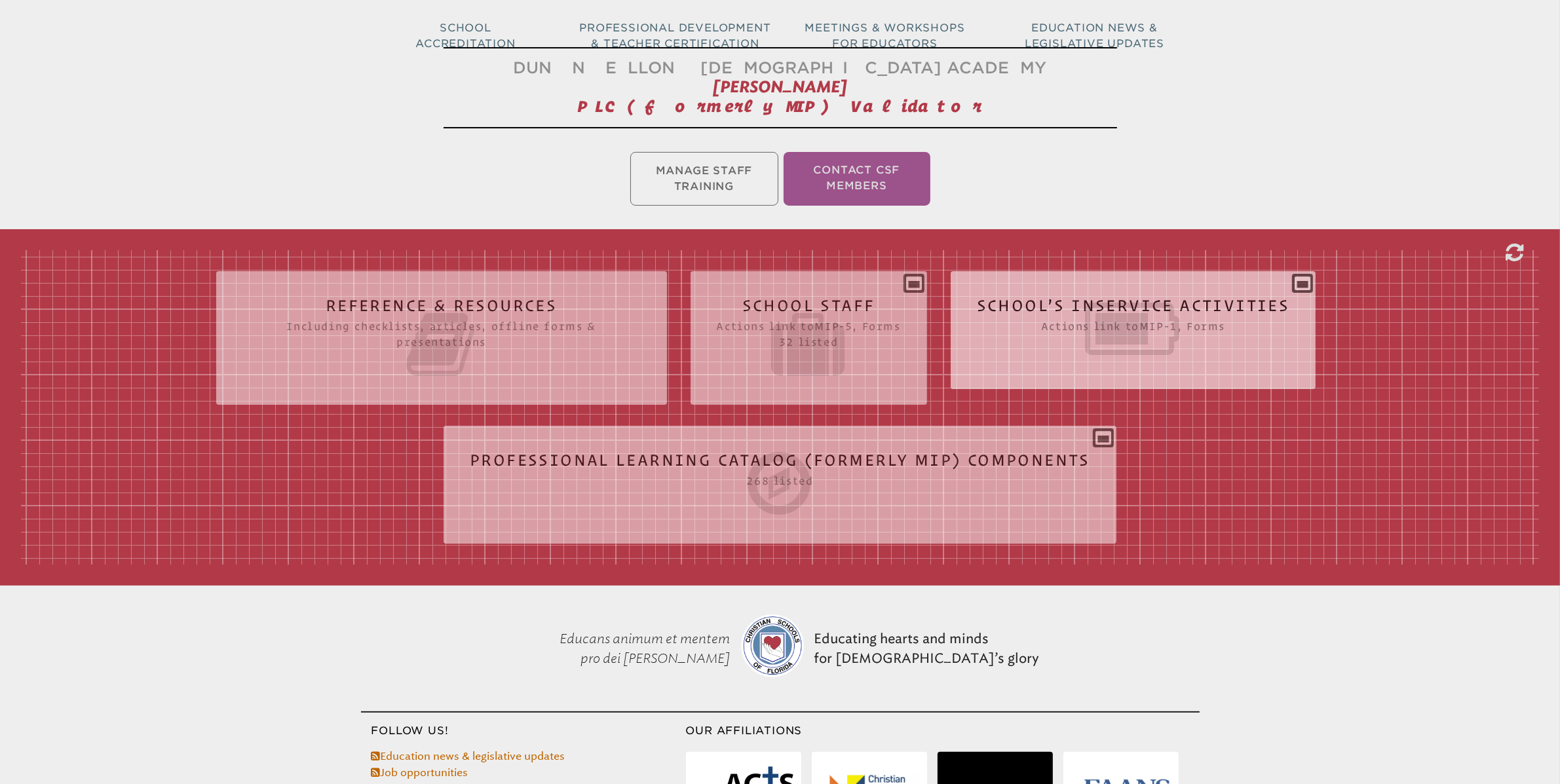
click at [1305, 287] on div "School’s Inservice Activities Actions link to mip-1 , Forms Status Year # Title…" at bounding box center [1134, 325] width 366 height 87
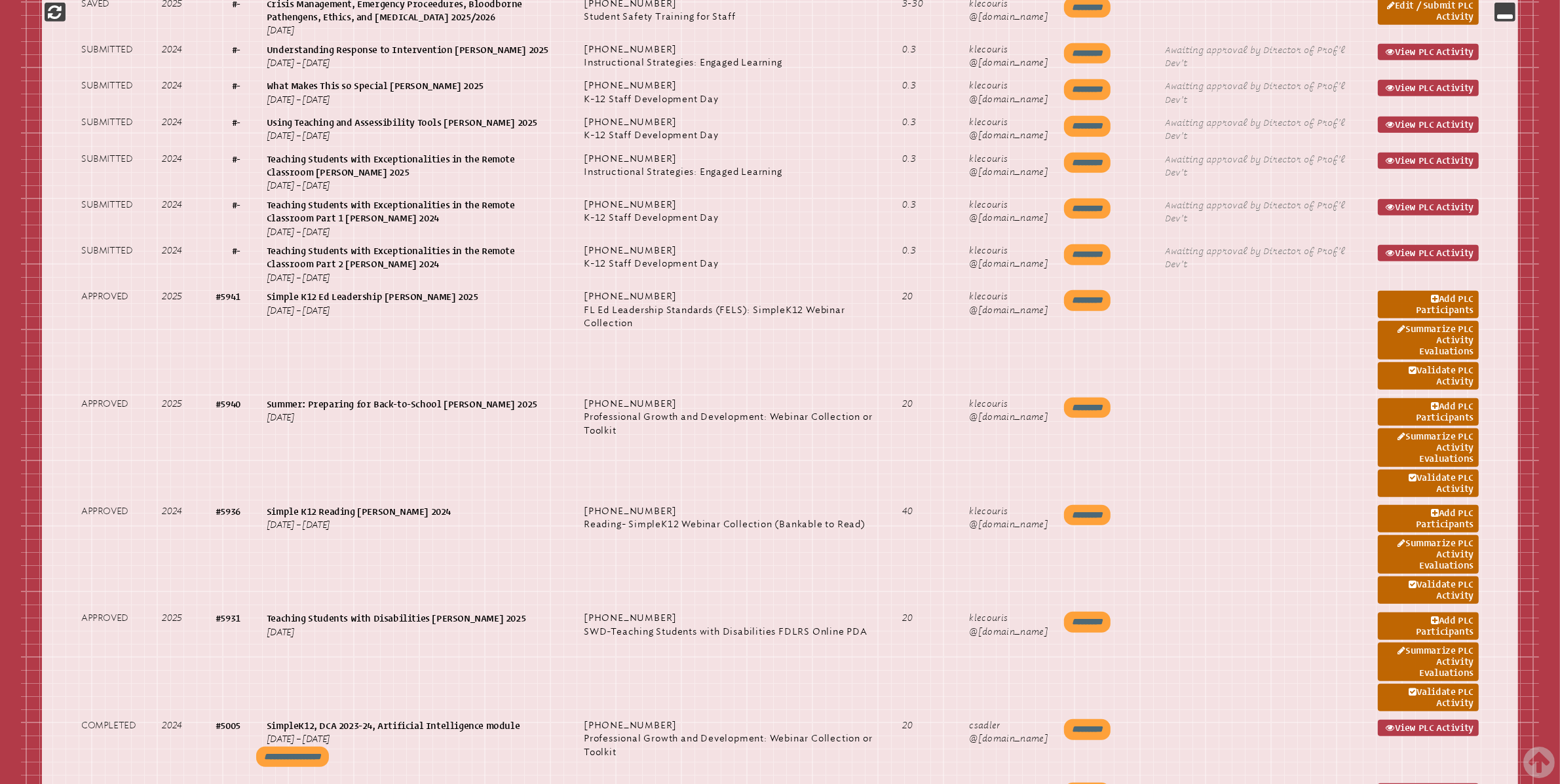
scroll to position [963, 0]
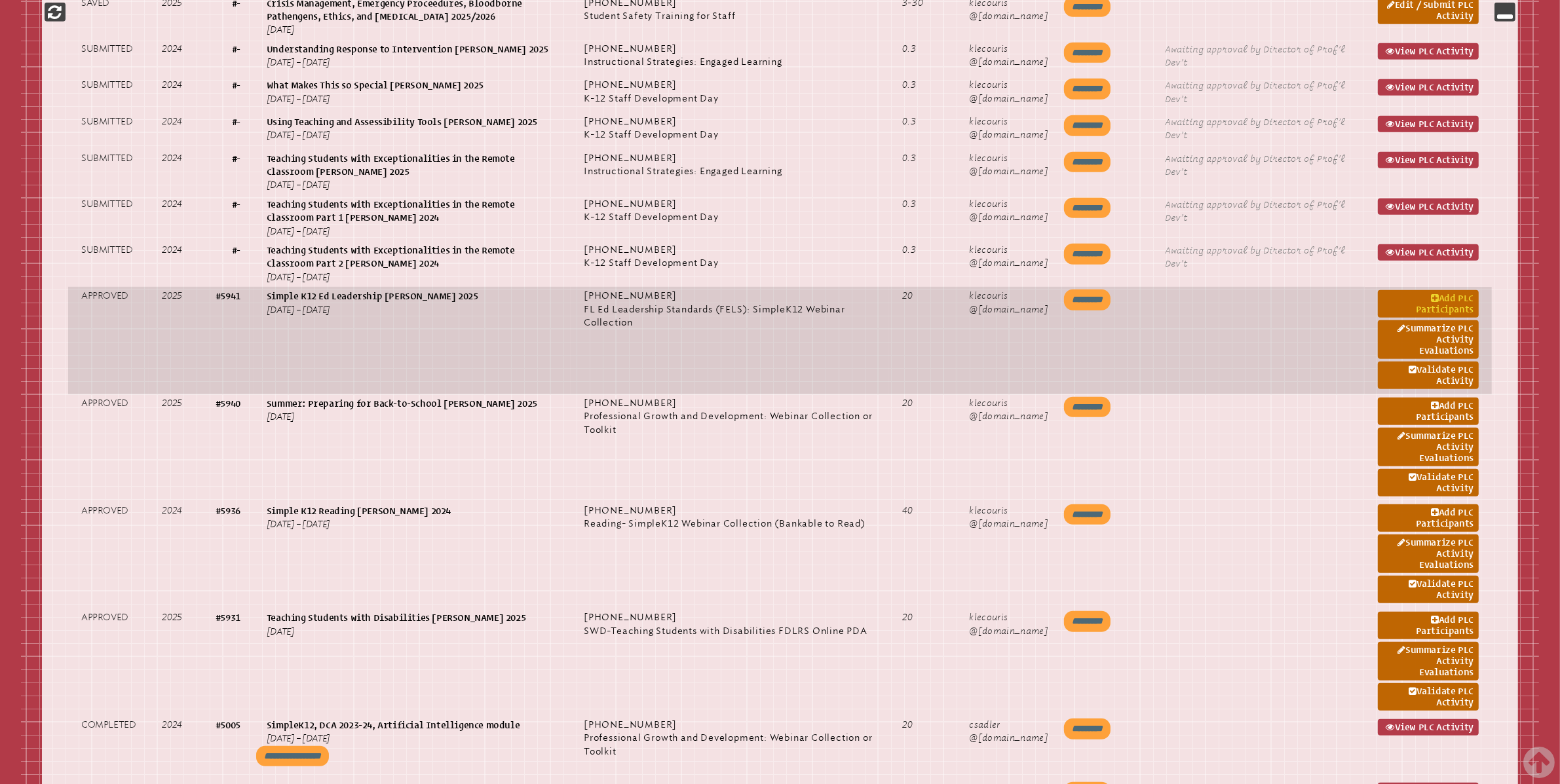
click at [1451, 305] on link "Add PLC Participants" at bounding box center [1428, 303] width 101 height 27
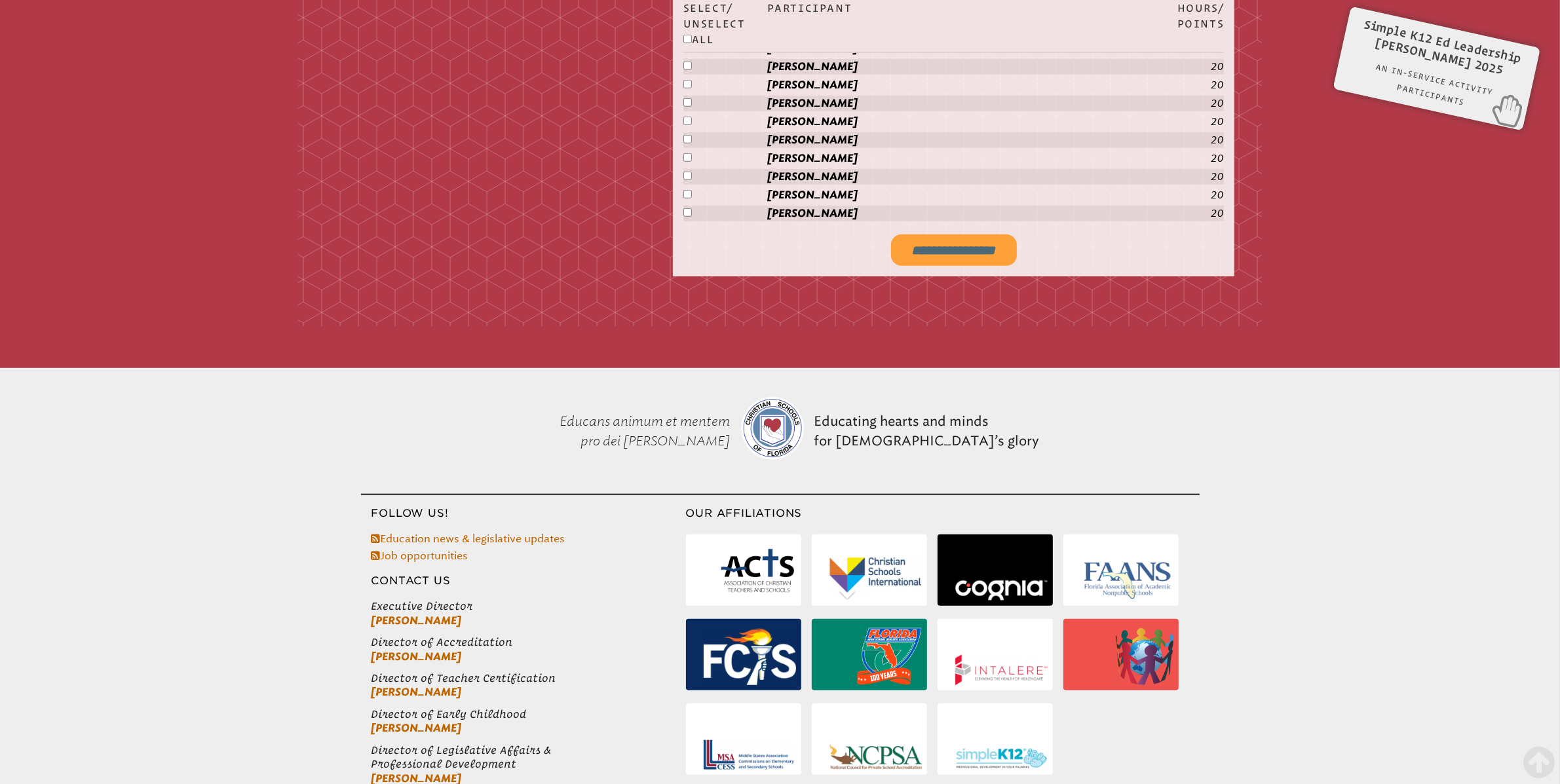
scroll to position [1321, 0]
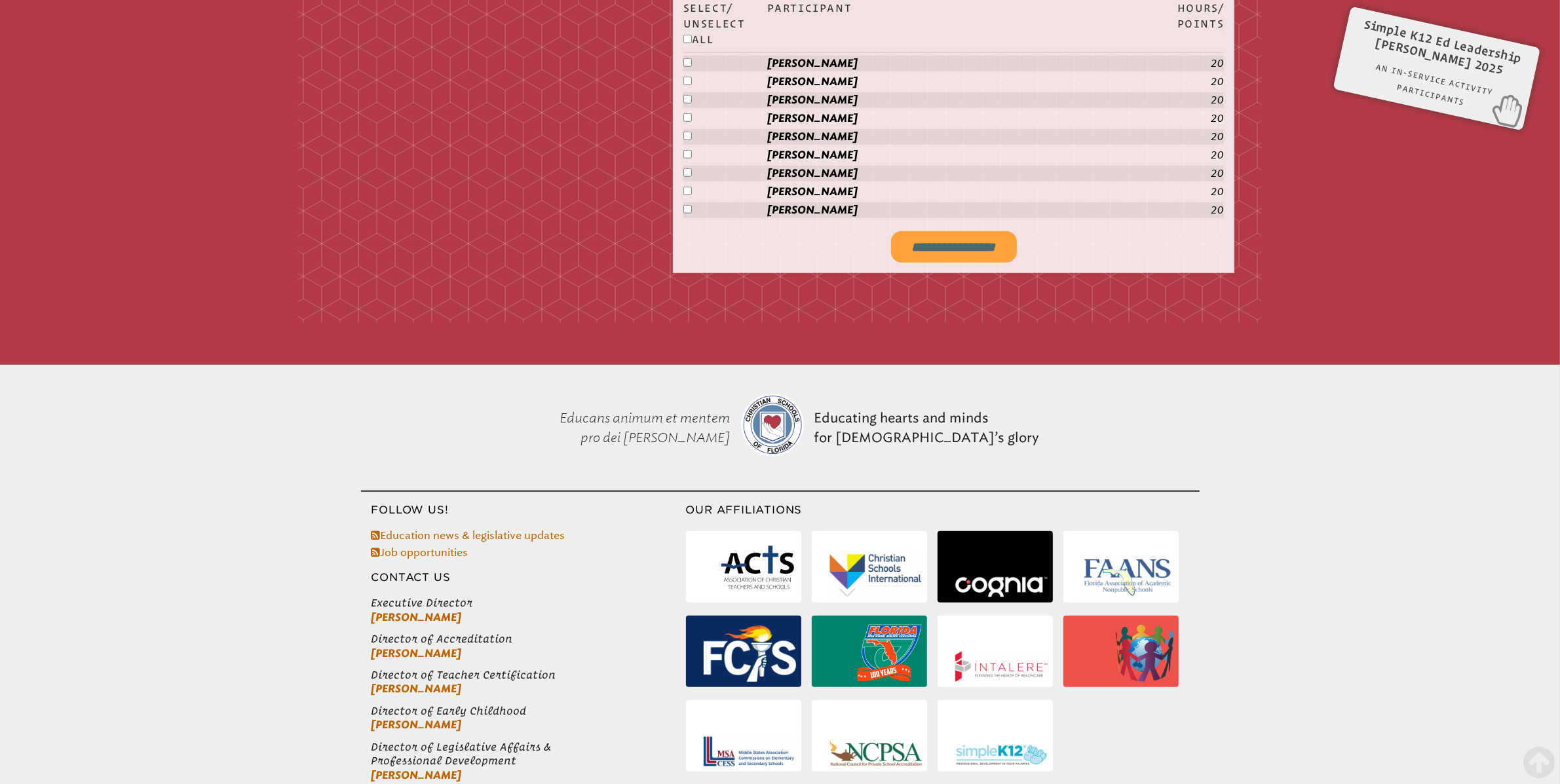
click at [960, 254] on input "**********" at bounding box center [954, 247] width 126 height 31
type input "**********"
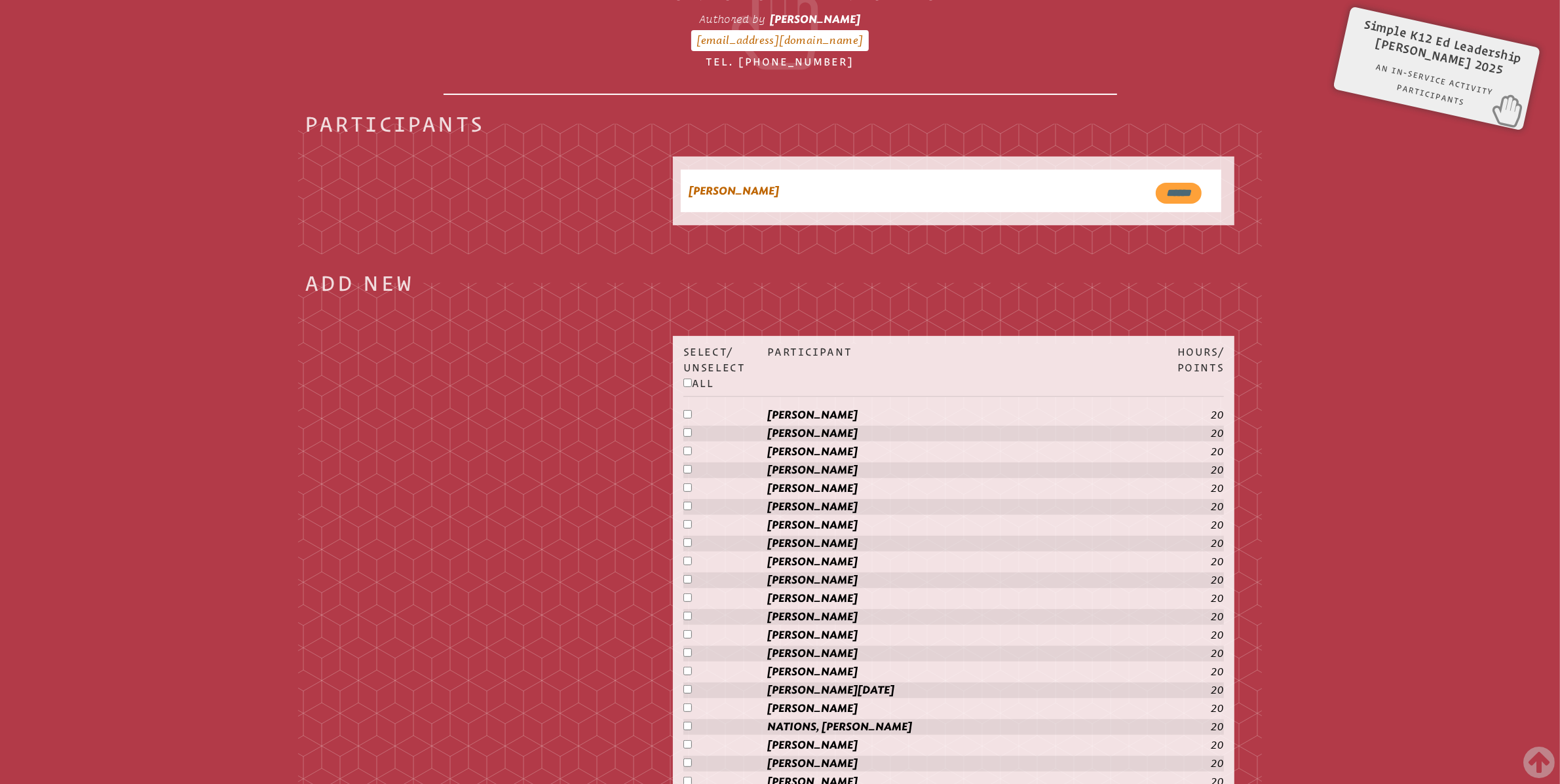
scroll to position [202, 0]
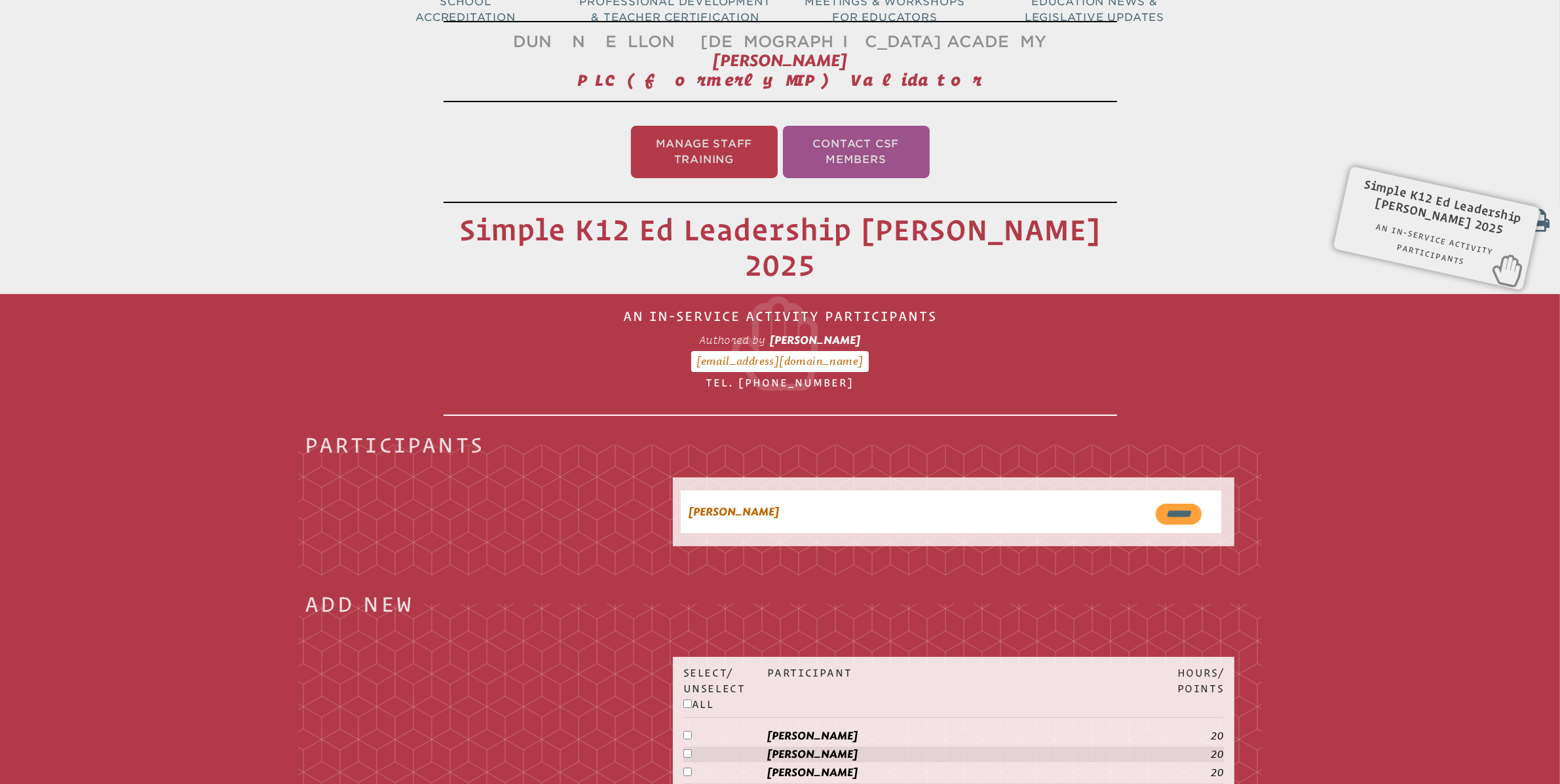
click at [1443, 219] on div "Simple K12 Ed Leadership Amy Hytovick 2025 An In-Service Activity Participants …" at bounding box center [1437, 219] width 168 height 66
click at [1447, 215] on div "Simple K12 Ed Leadership Amy Hytovick 2025 An In-Service Activity Participants …" at bounding box center [1437, 219] width 168 height 66
click at [708, 160] on li "Manage Staff Training" at bounding box center [704, 151] width 147 height 52
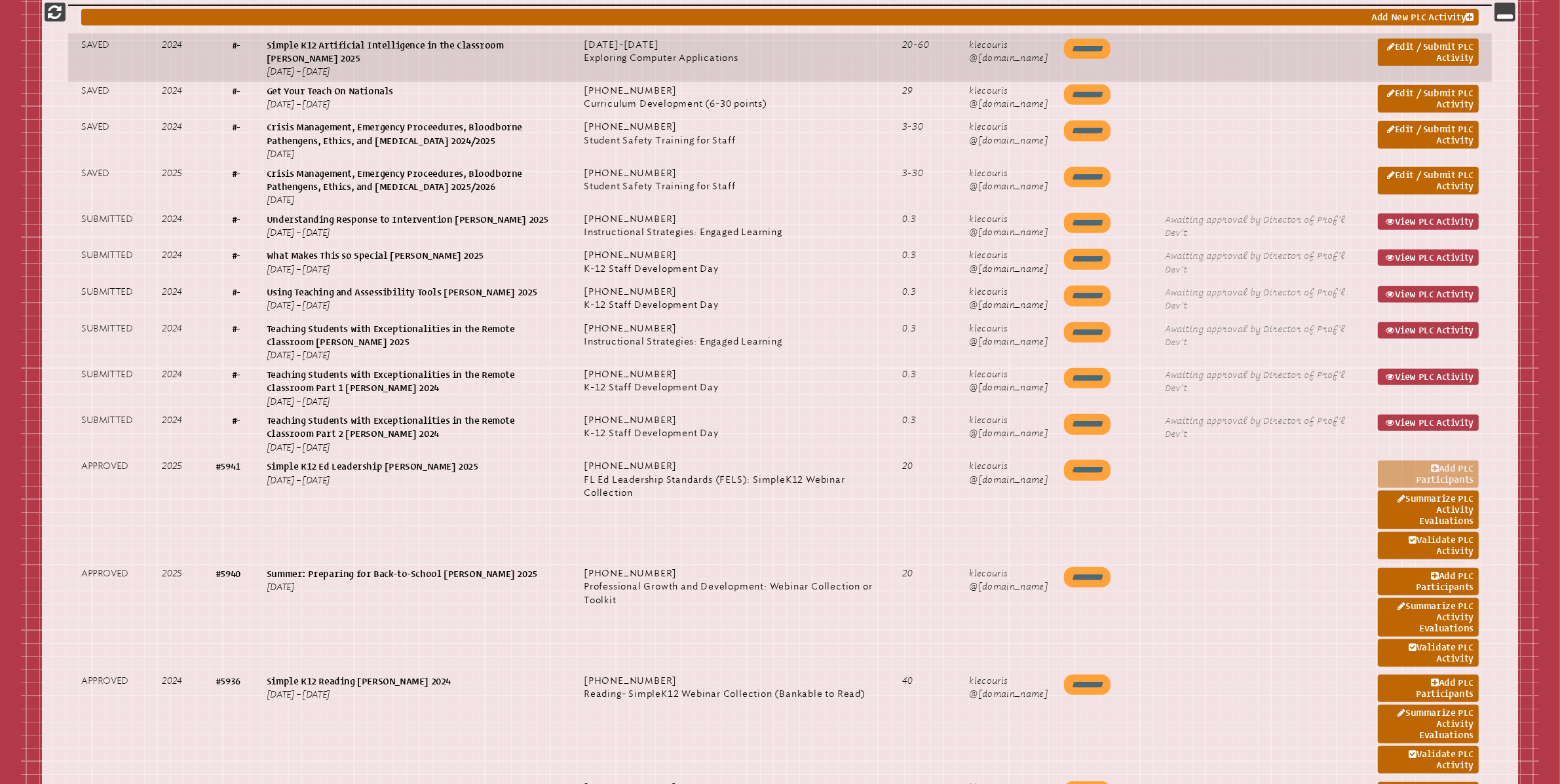
scroll to position [796, 0]
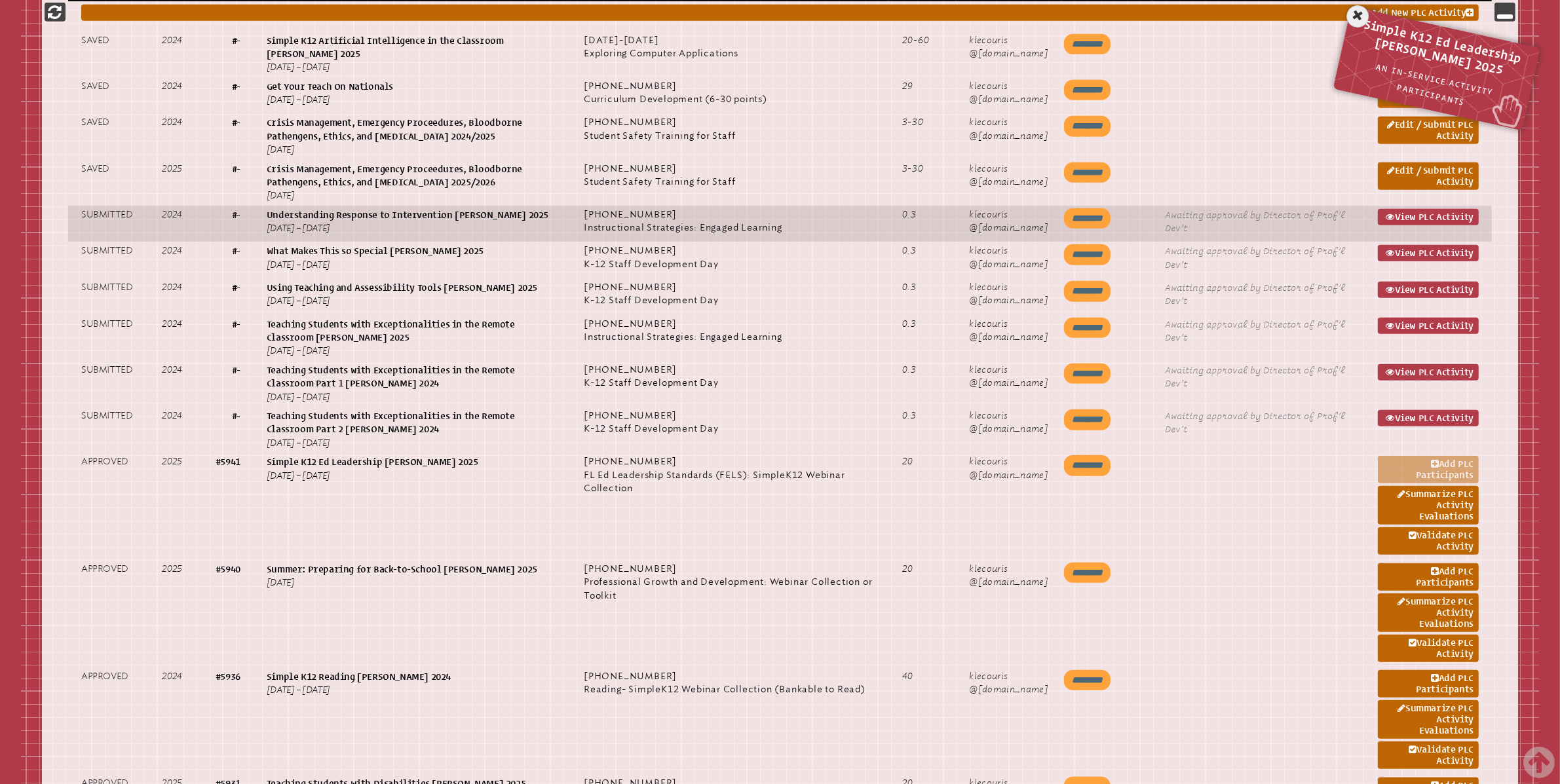
drag, startPoint x: 1003, startPoint y: 228, endPoint x: 1004, endPoint y: 236, distance: 8.1
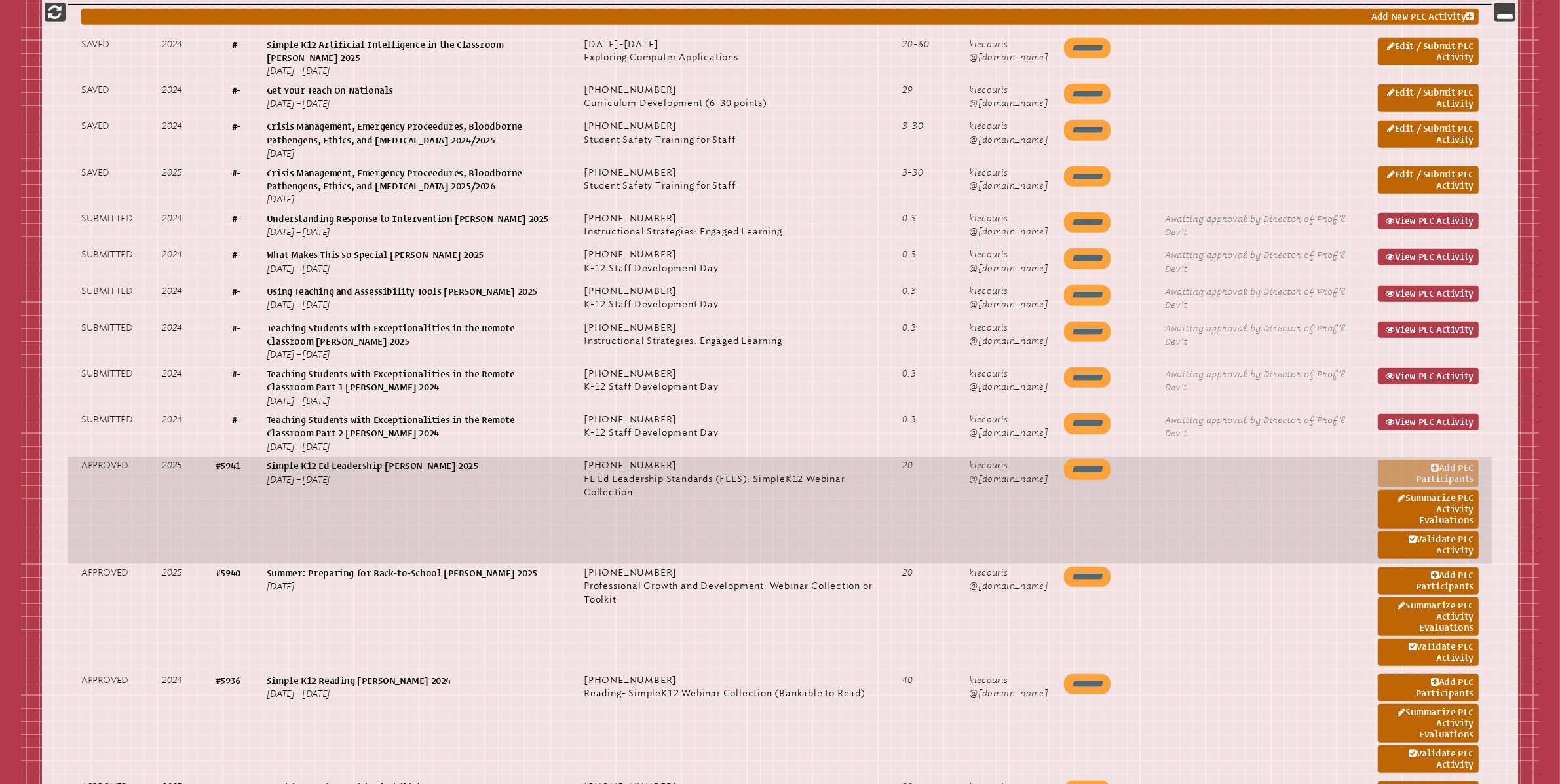
scroll to position [805, 0]
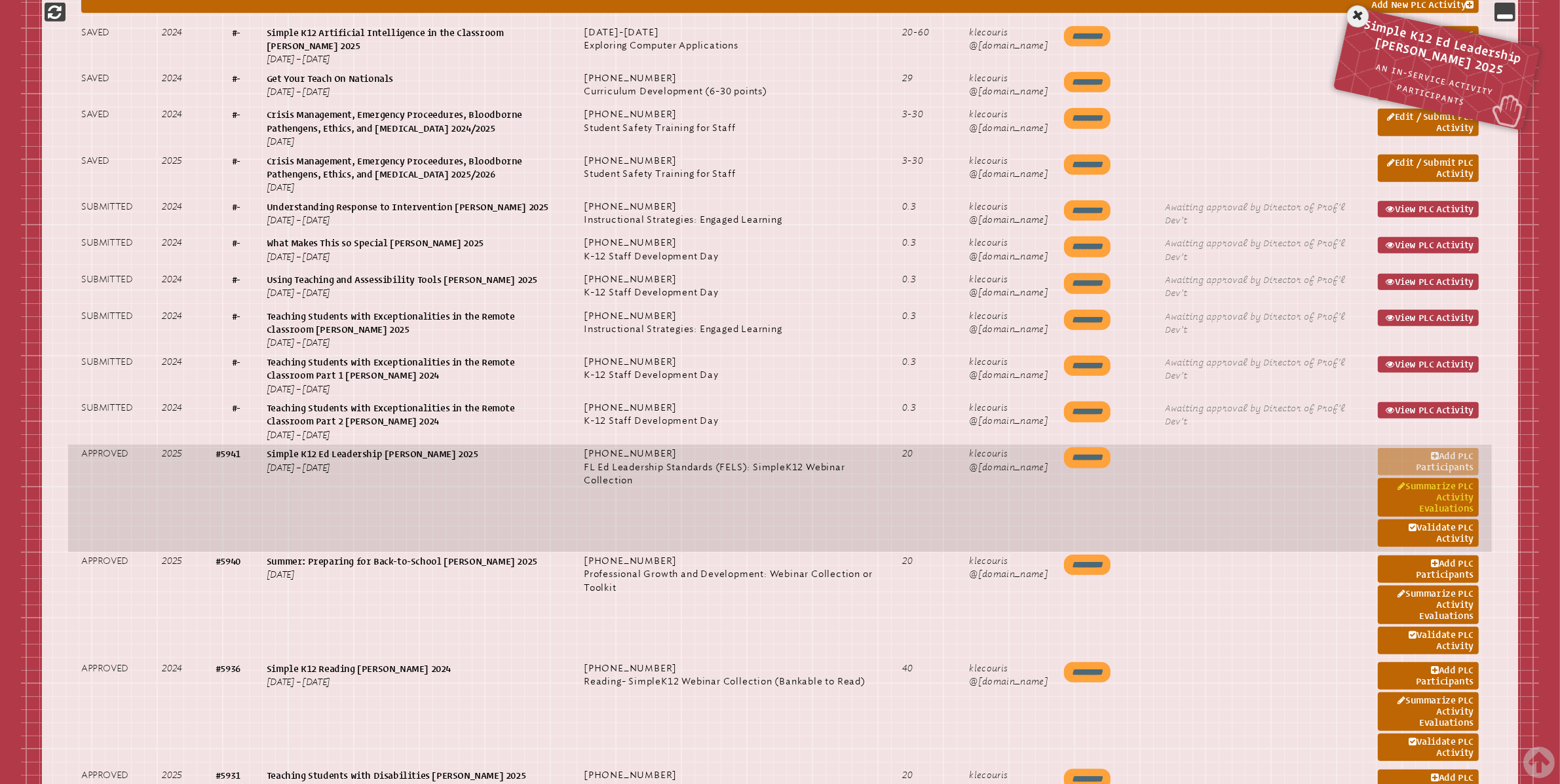
click at [1457, 495] on link "Summarize PLC Activity Evaluations" at bounding box center [1428, 497] width 101 height 39
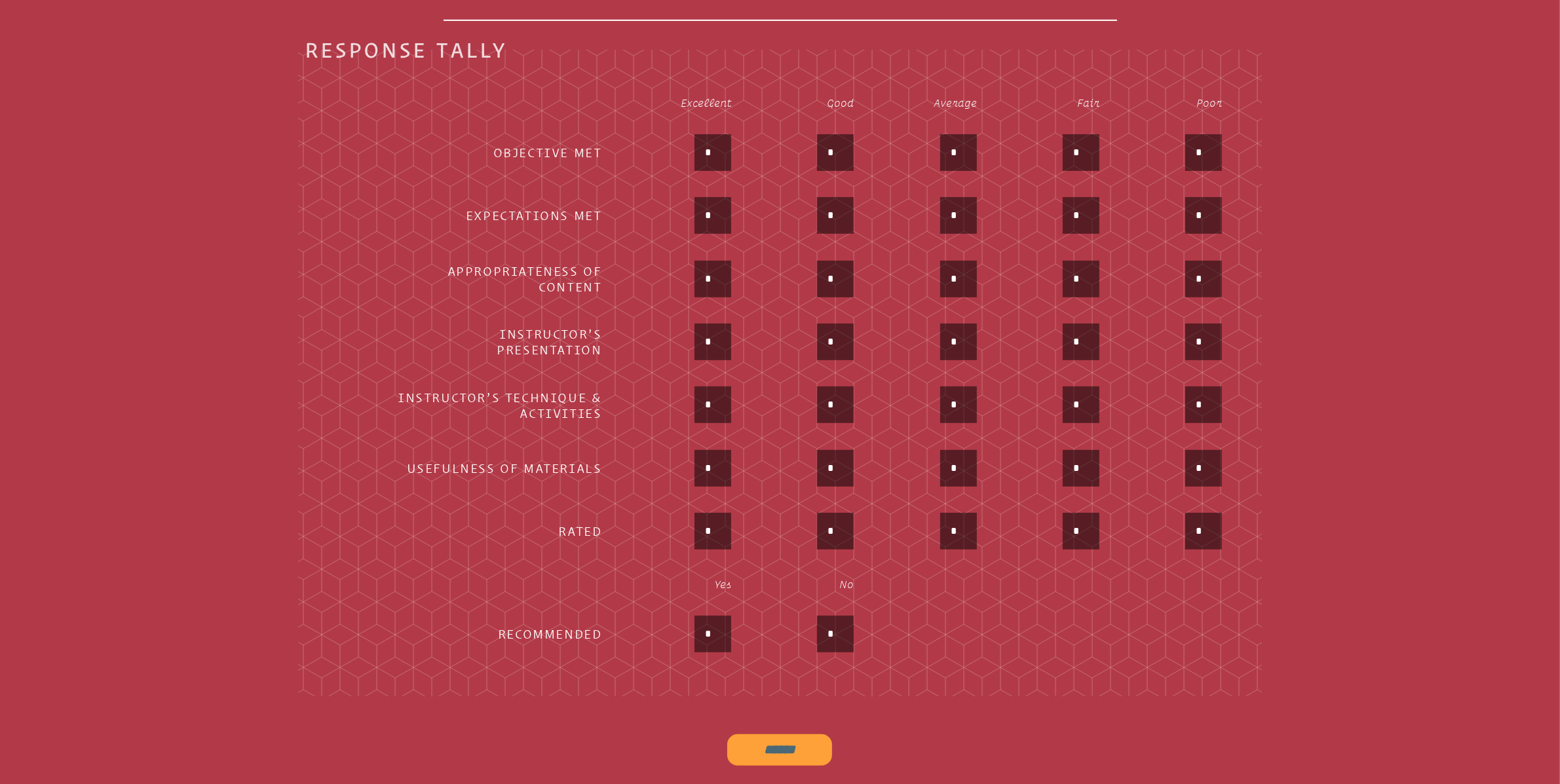
scroll to position [573, 0]
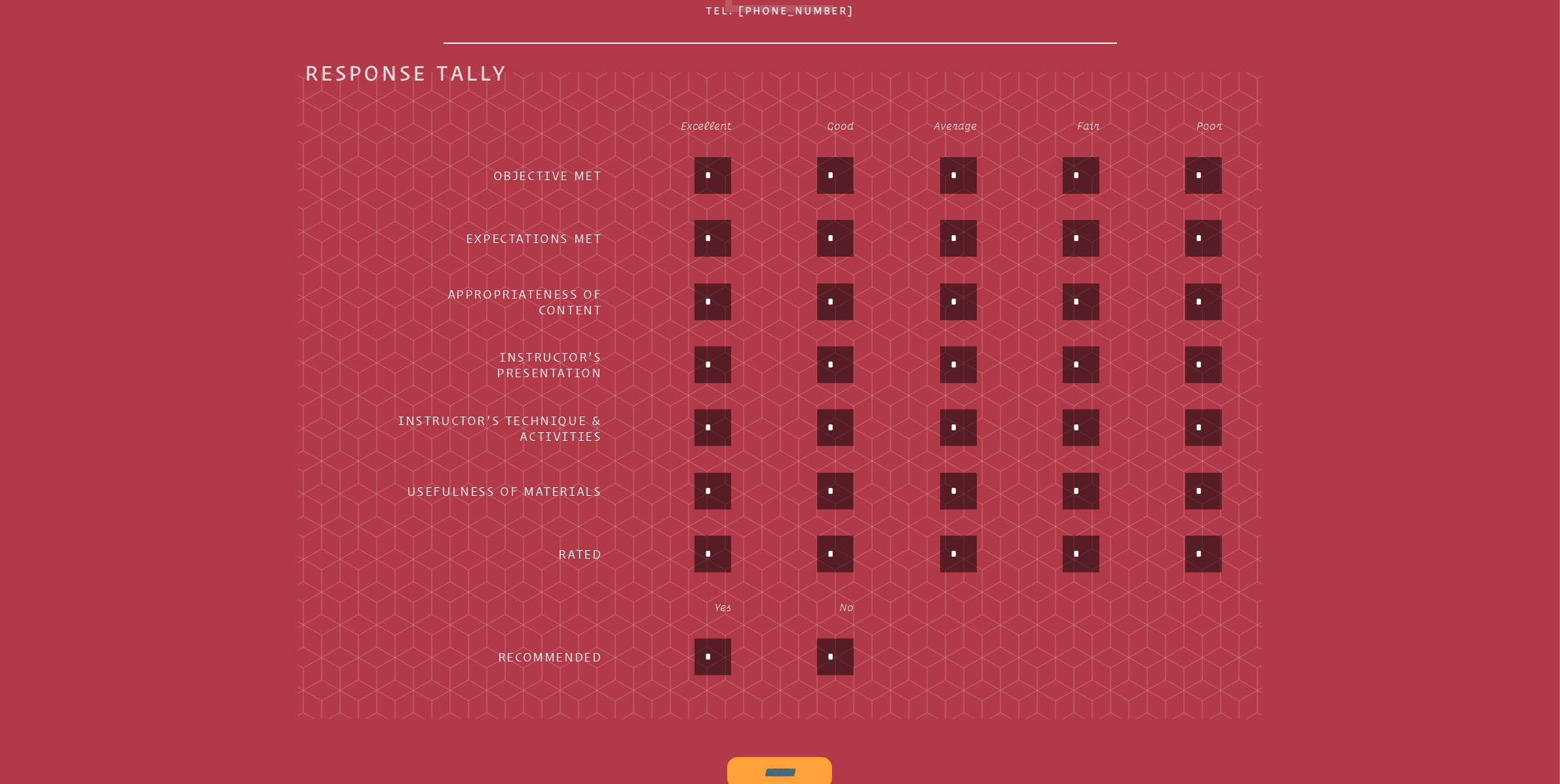
click at [720, 167] on input "*" at bounding box center [713, 175] width 31 height 31
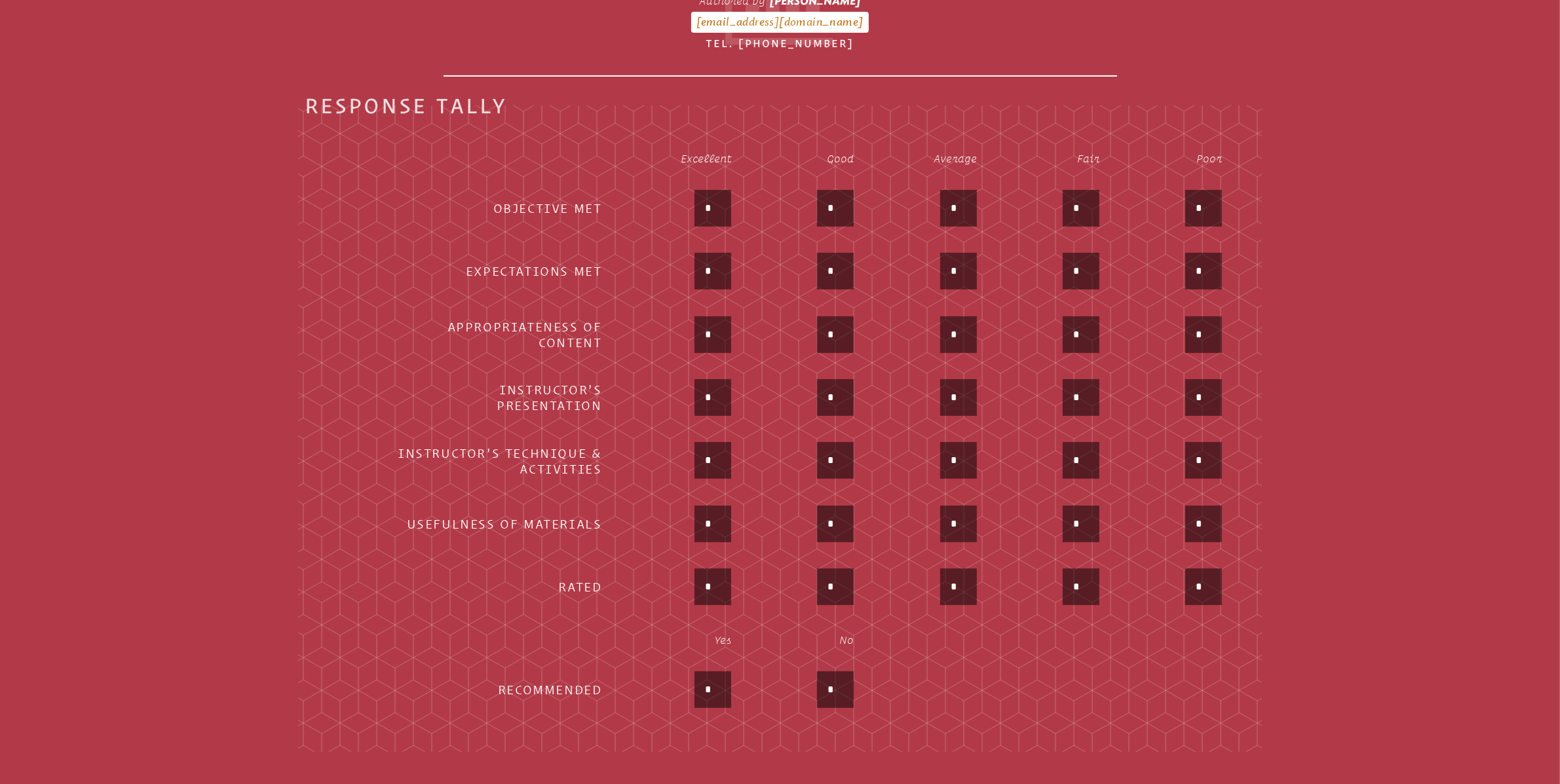
scroll to position [536, 0]
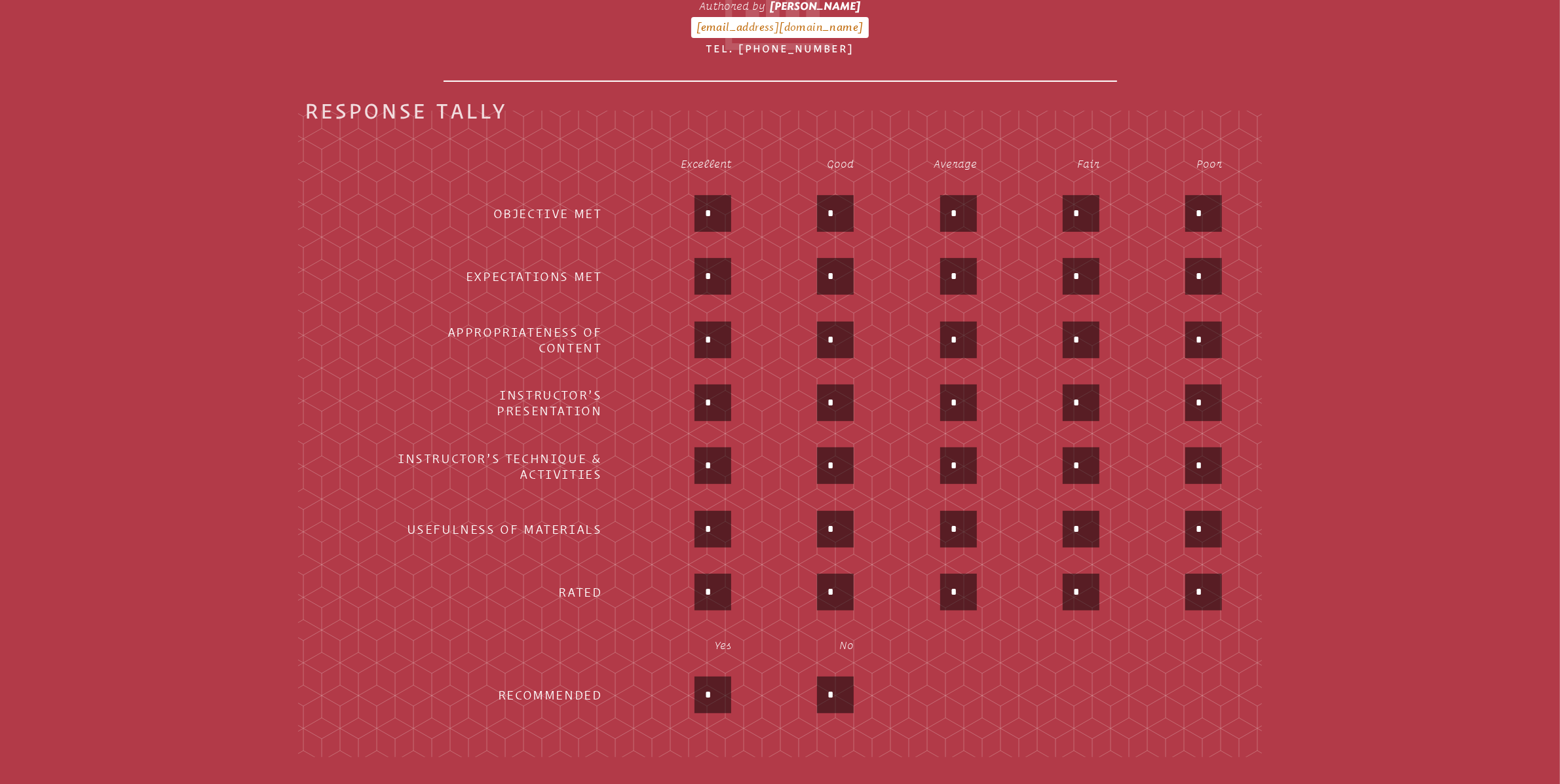
type input "*"
click at [720, 280] on input "*" at bounding box center [713, 276] width 31 height 31
drag, startPoint x: 721, startPoint y: 278, endPoint x: 672, endPoint y: 275, distance: 49.1
click at [672, 275] on div "*" at bounding box center [678, 277] width 106 height 40
type input "*"
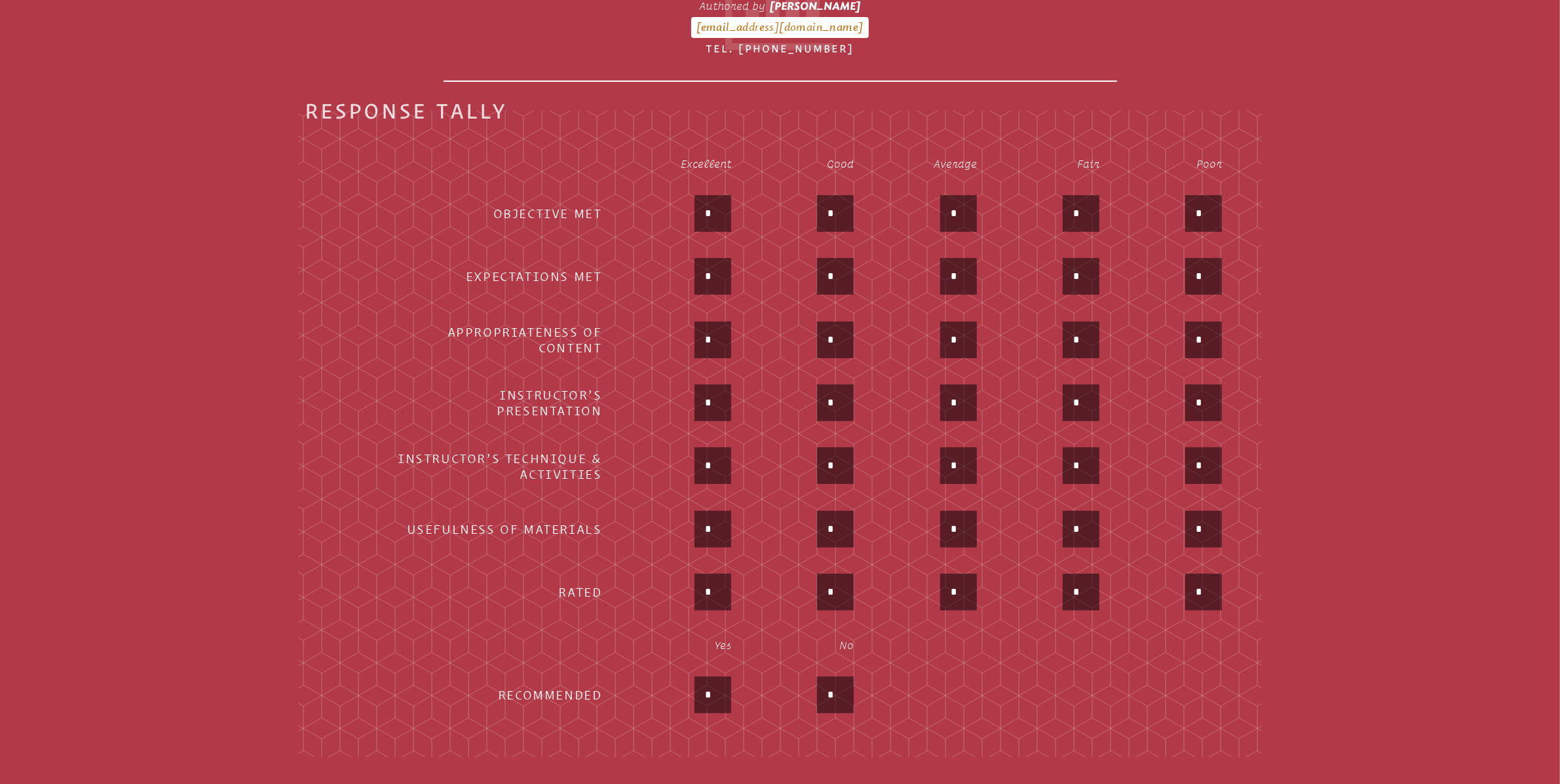
drag, startPoint x: 719, startPoint y: 339, endPoint x: 695, endPoint y: 332, distance: 25.0
click at [695, 332] on div "*" at bounding box center [678, 342] width 106 height 40
type input "*"
click at [729, 396] on input "*" at bounding box center [713, 403] width 31 height 31
type input "*"
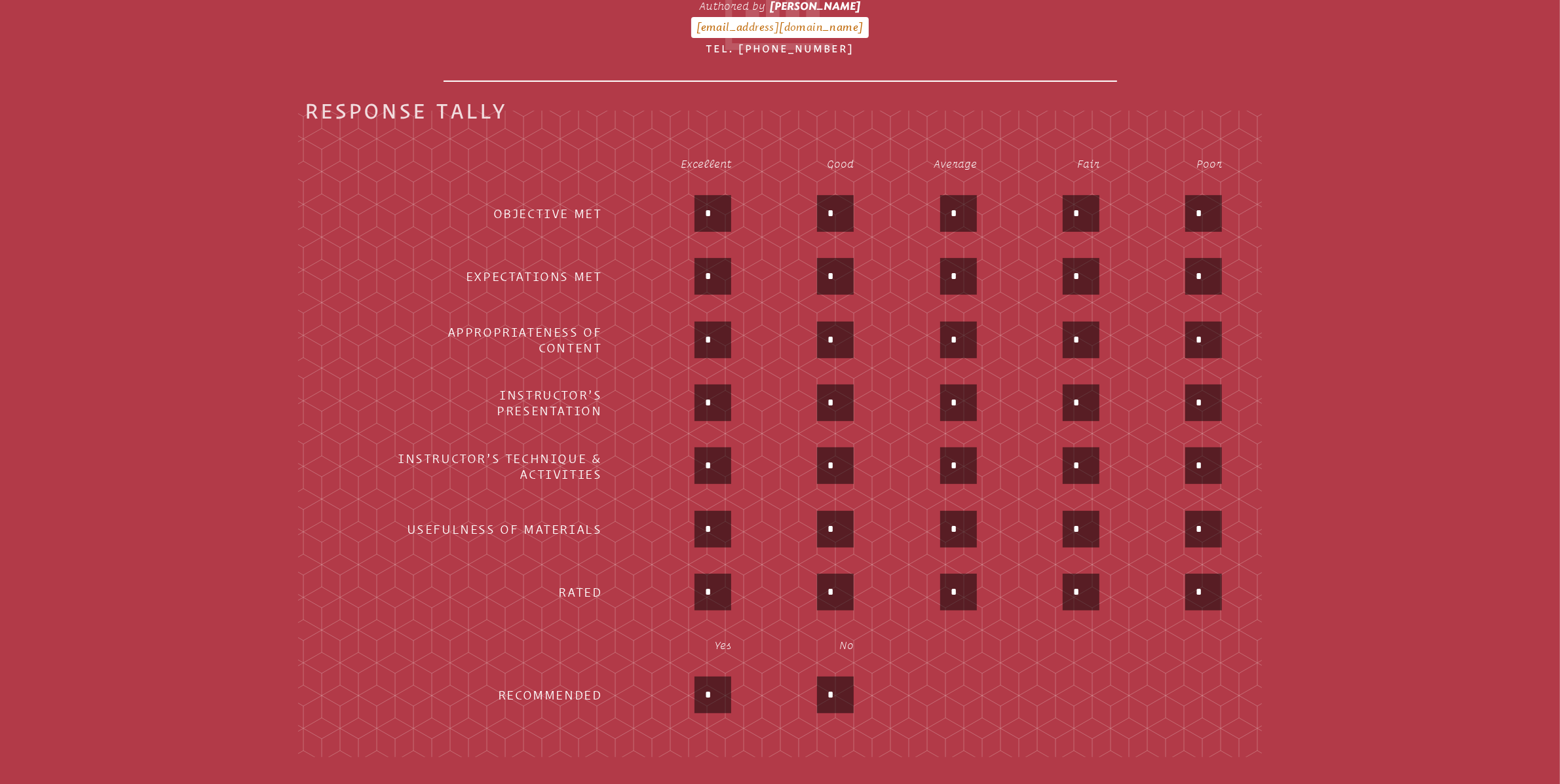
drag, startPoint x: 722, startPoint y: 456, endPoint x: 703, endPoint y: 453, distance: 19.2
click at [703, 453] on input "*" at bounding box center [713, 466] width 31 height 31
type input "*"
click at [727, 529] on input "*" at bounding box center [713, 529] width 31 height 31
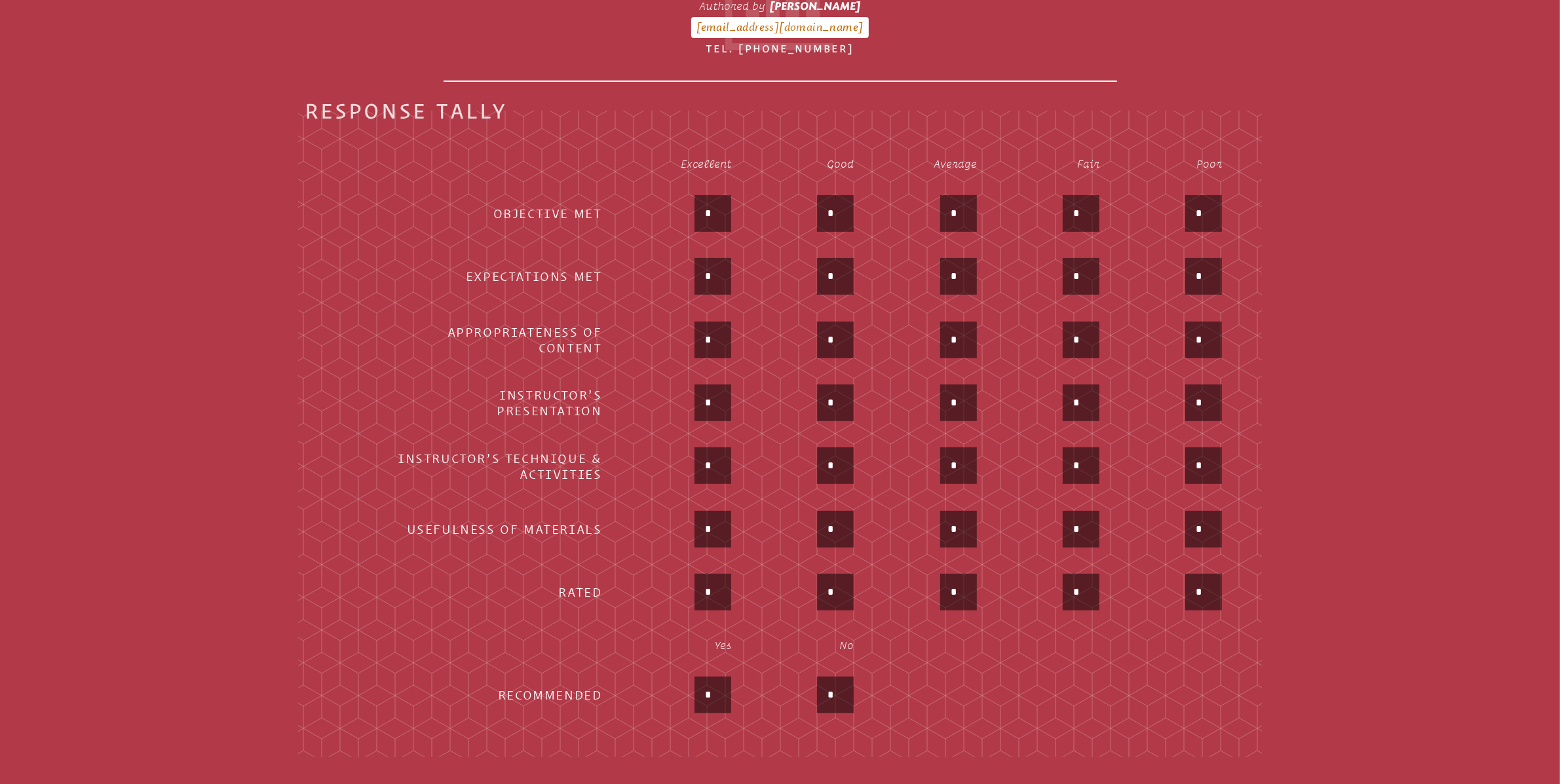
type input "*"
click at [718, 579] on input "*" at bounding box center [713, 592] width 31 height 31
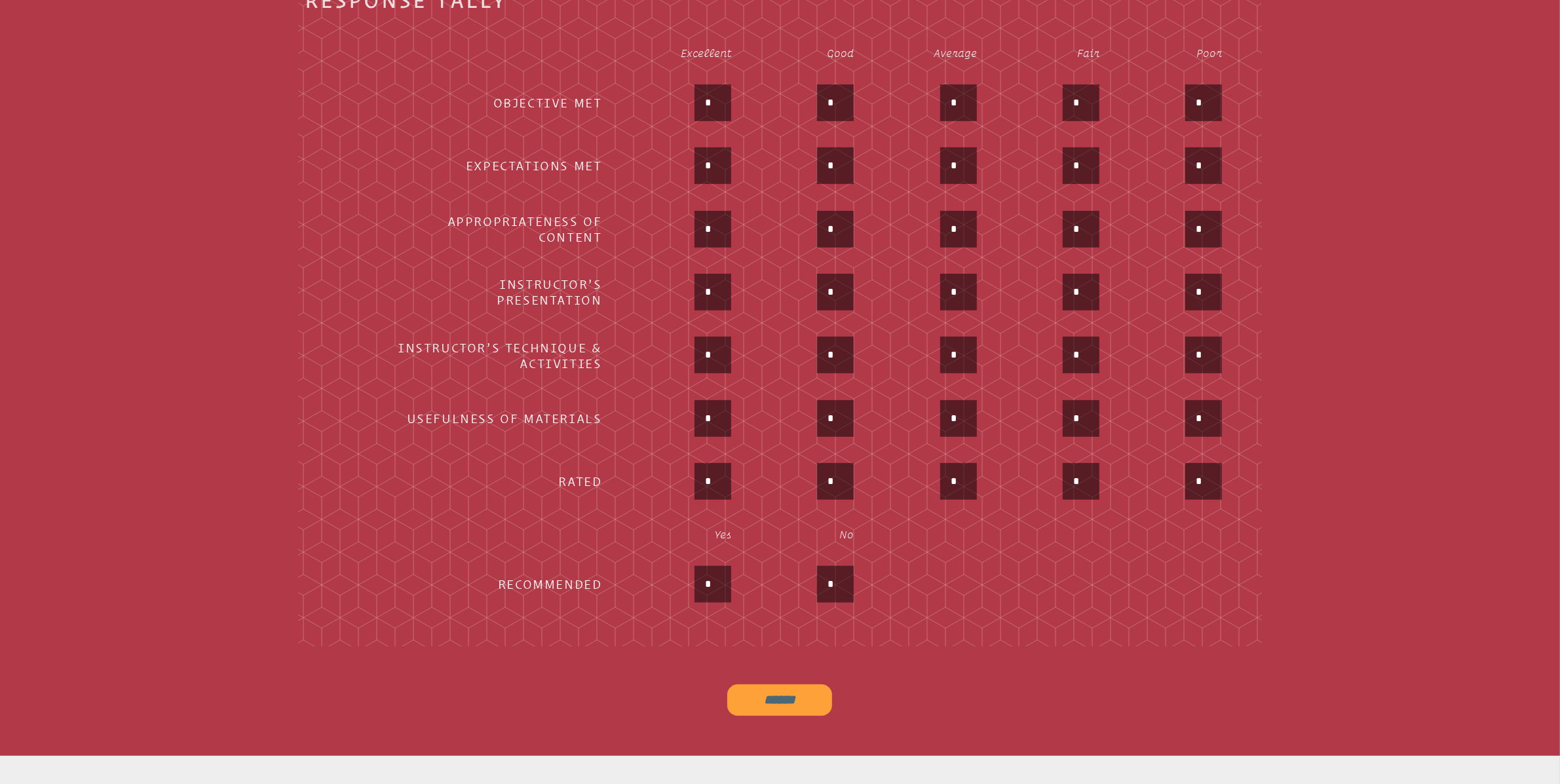
scroll to position [650, 0]
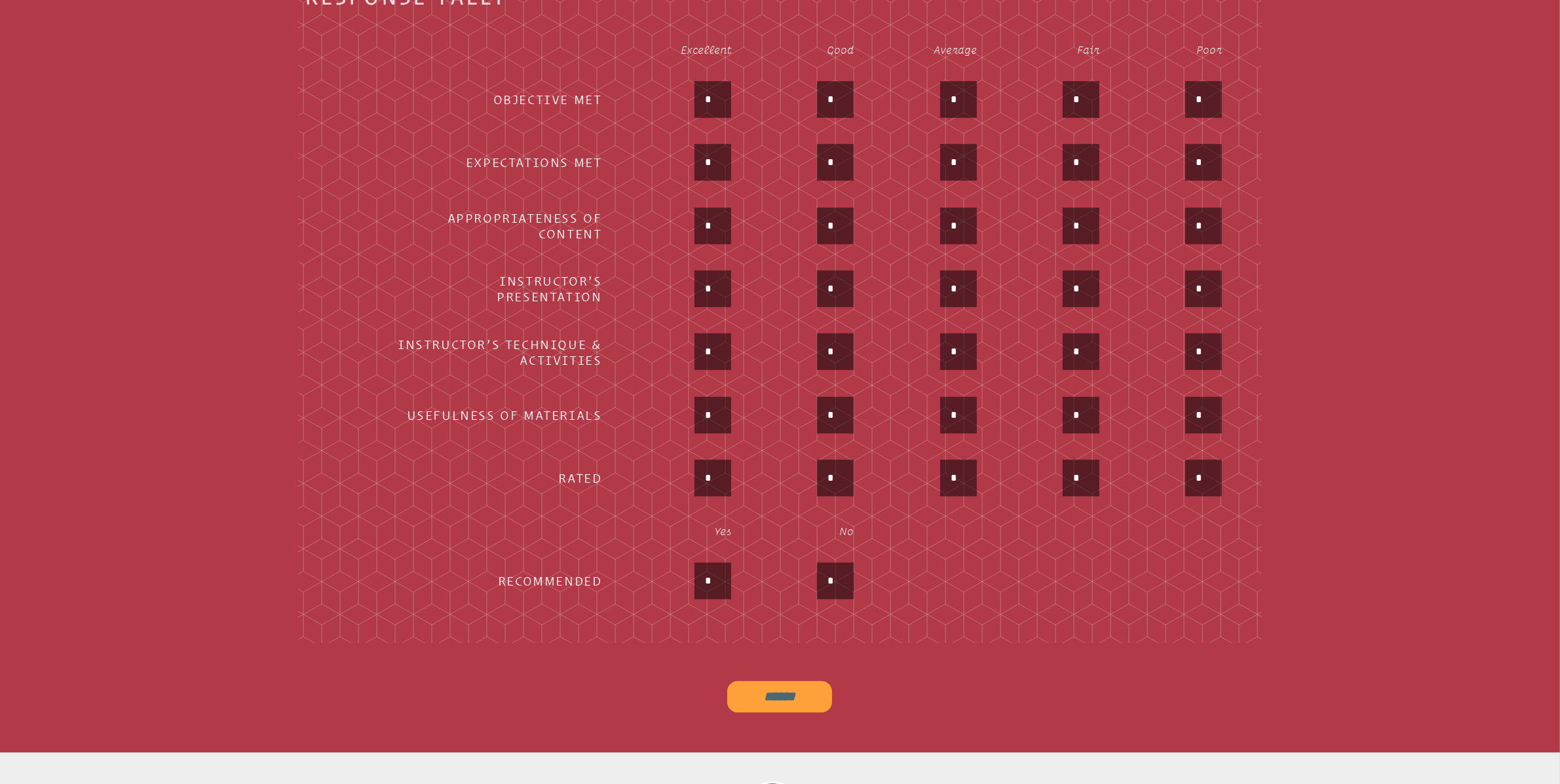
type input "*"
click at [717, 579] on input "*" at bounding box center [713, 581] width 31 height 31
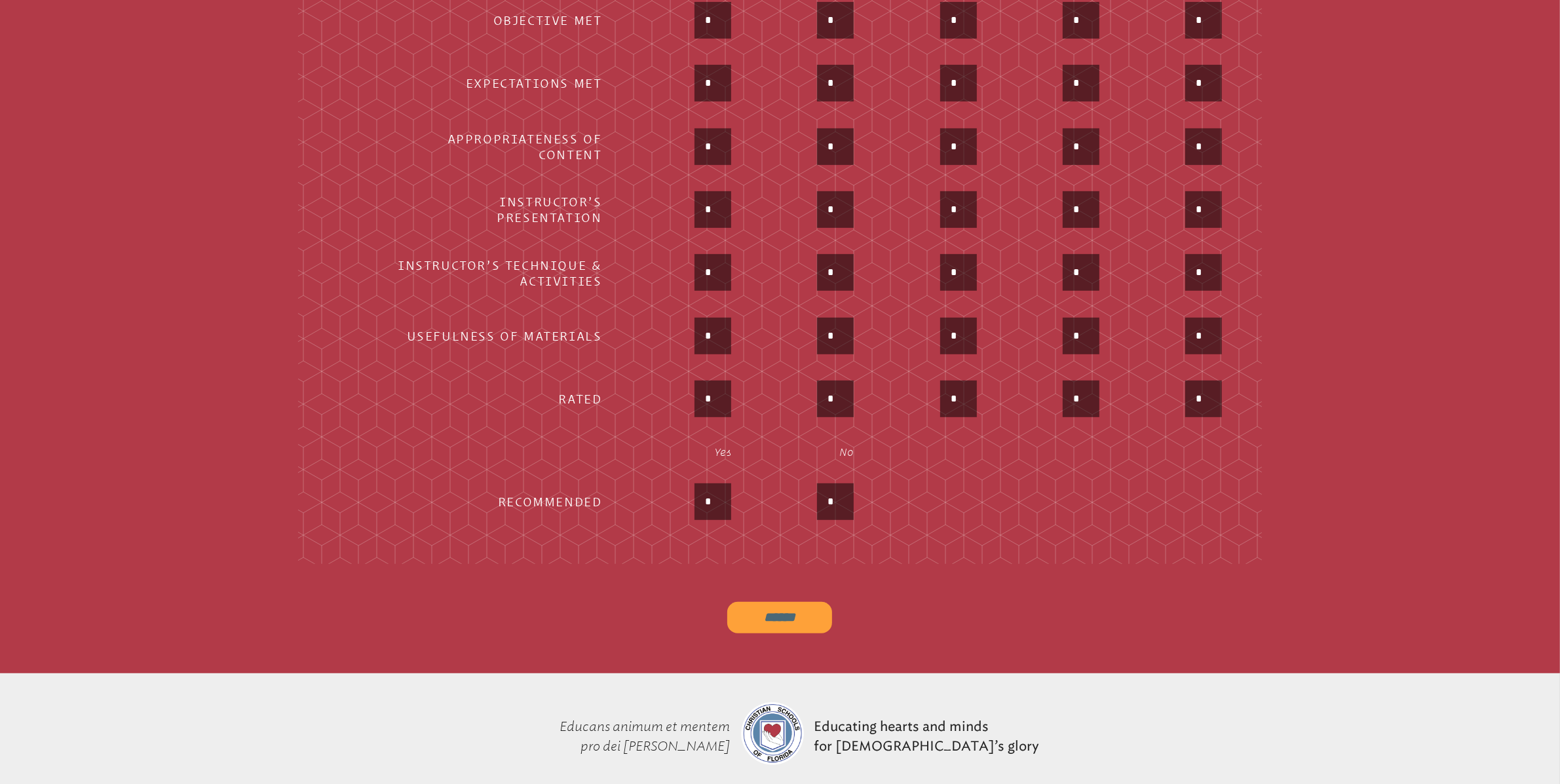
scroll to position [732, 0]
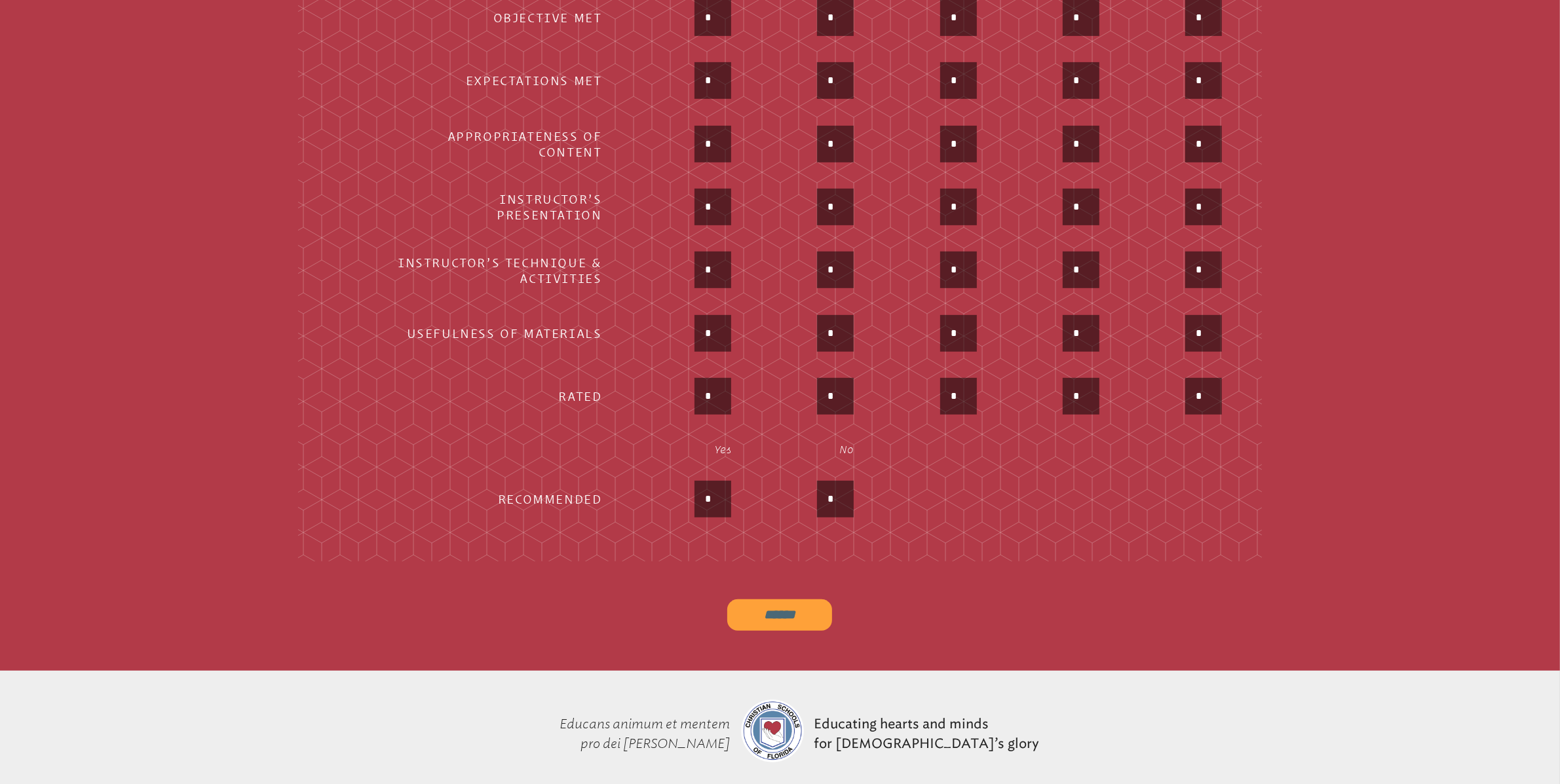
type input "*"
click at [785, 607] on input "******" at bounding box center [780, 615] width 105 height 31
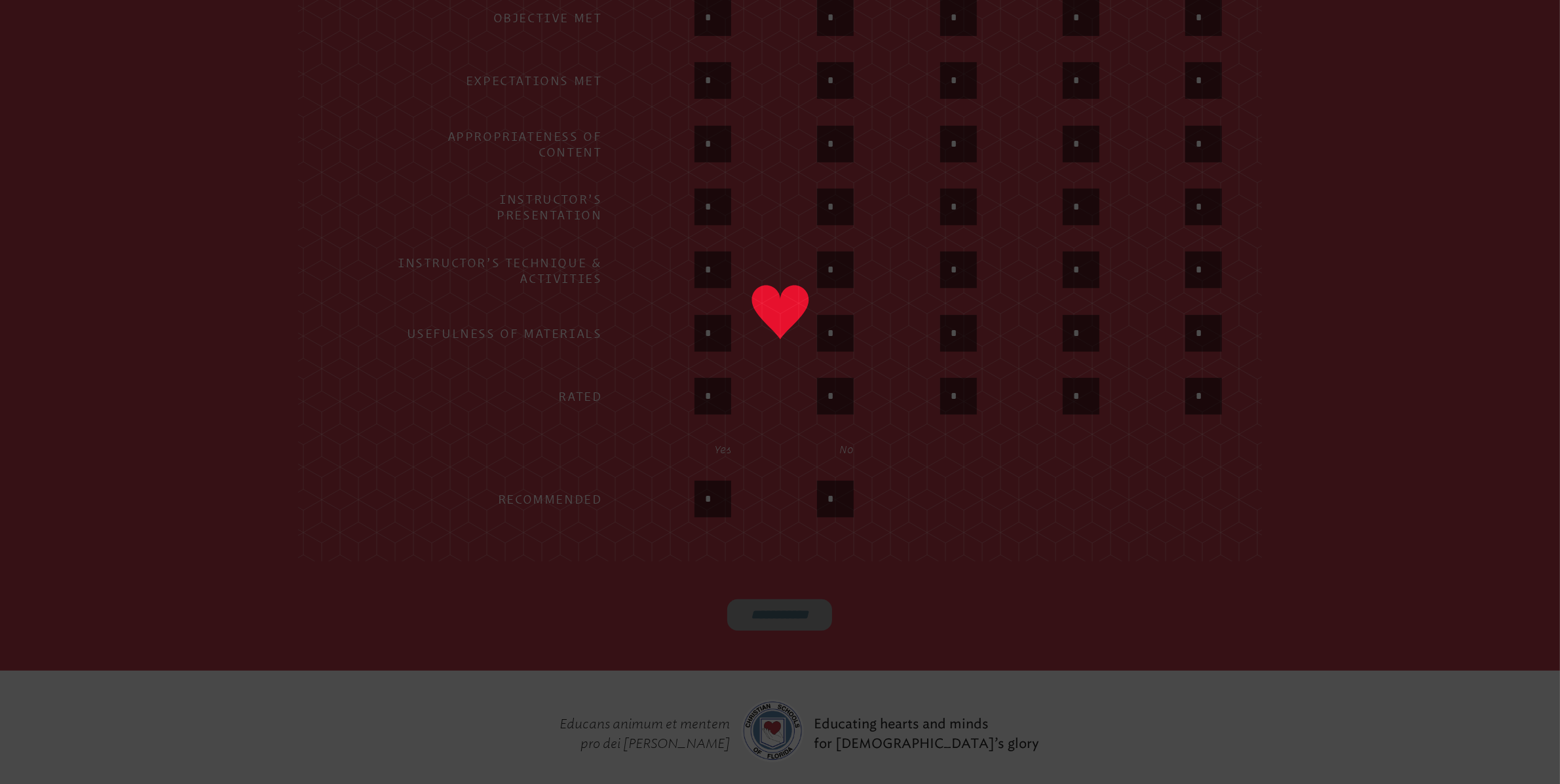
type input "******"
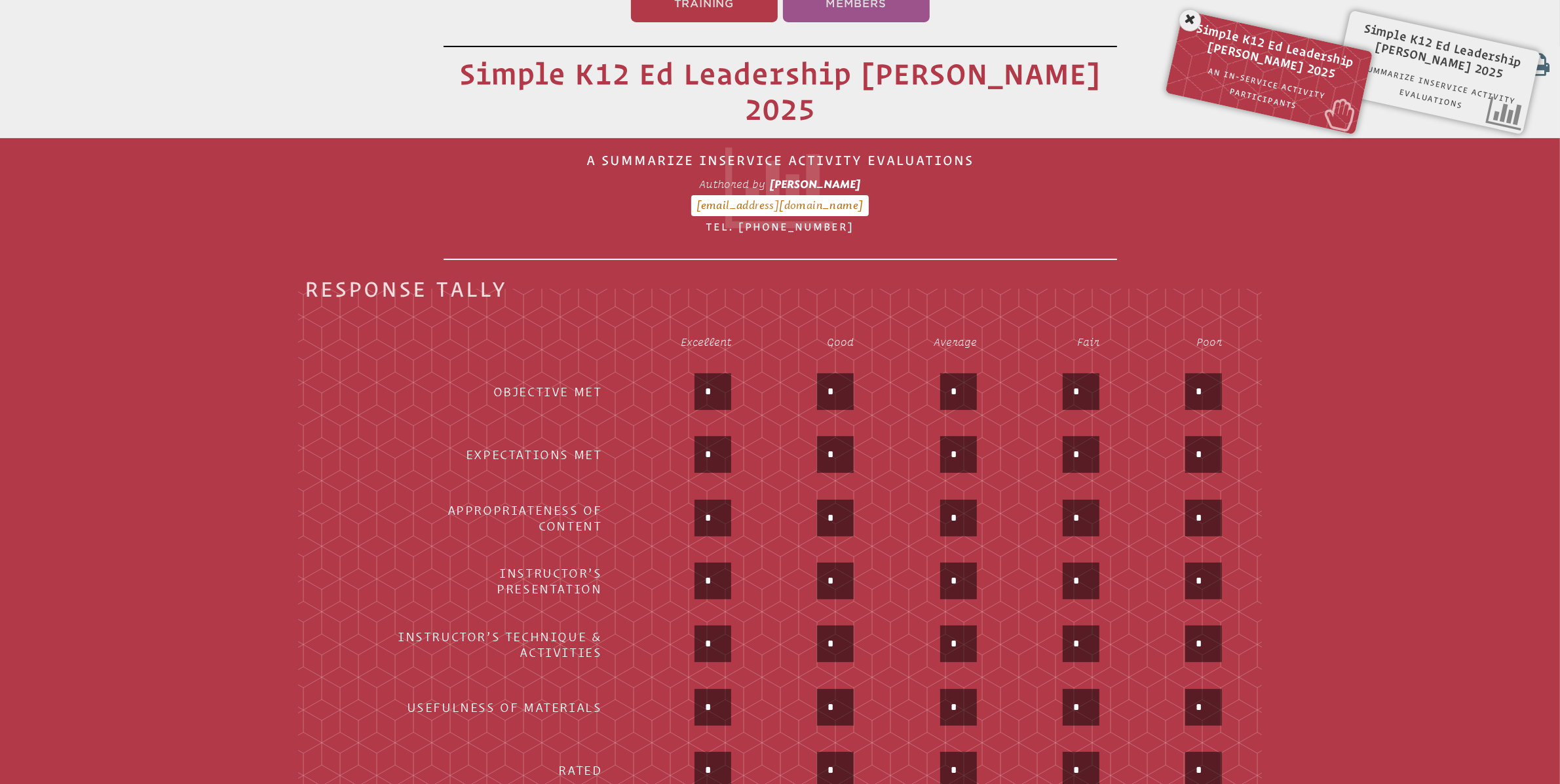
scroll to position [356, 0]
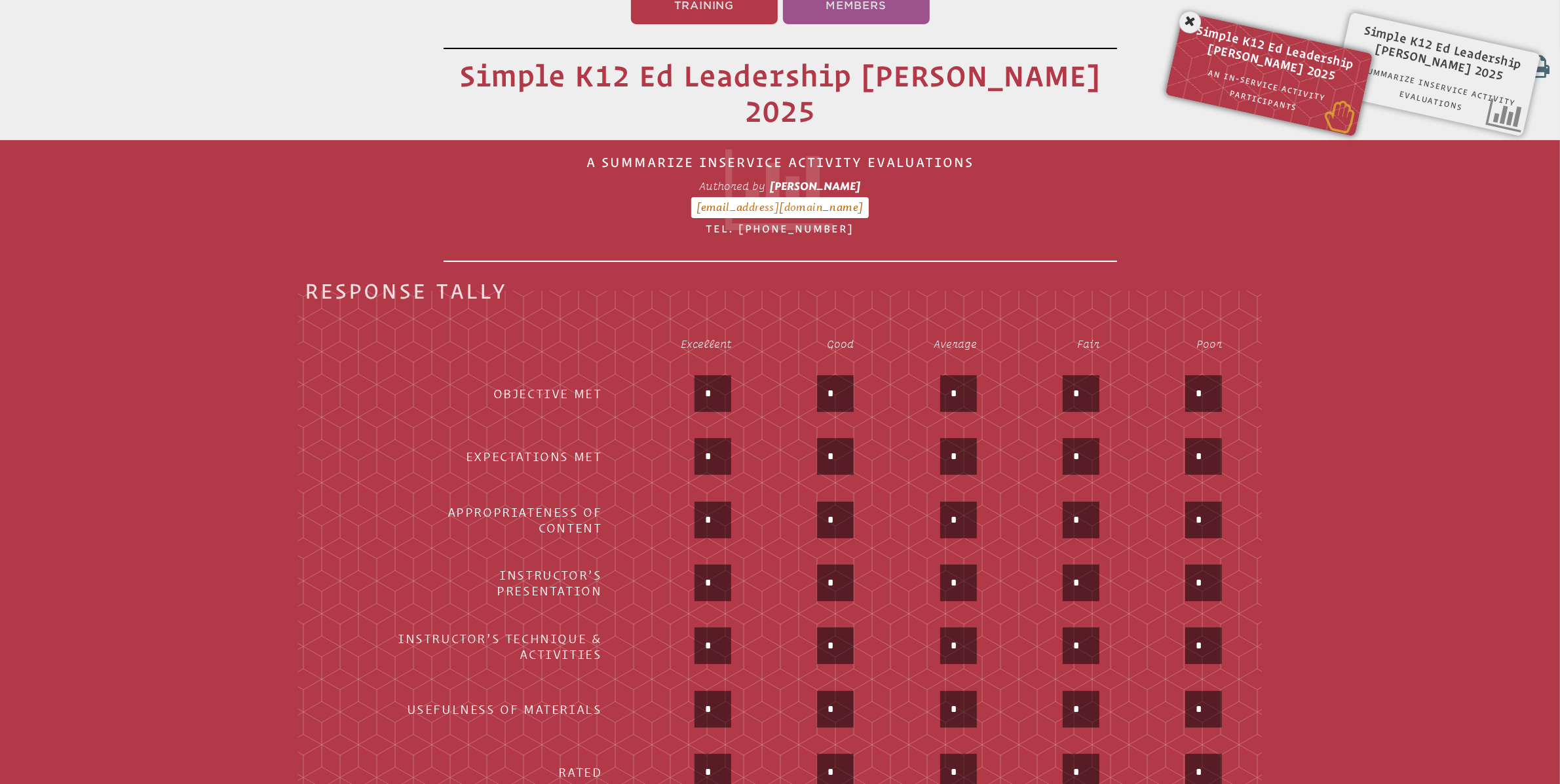
click at [1271, 61] on span "Simple K12 Ed Leadership Amy Hytovick 2025" at bounding box center [1274, 55] width 180 height 67
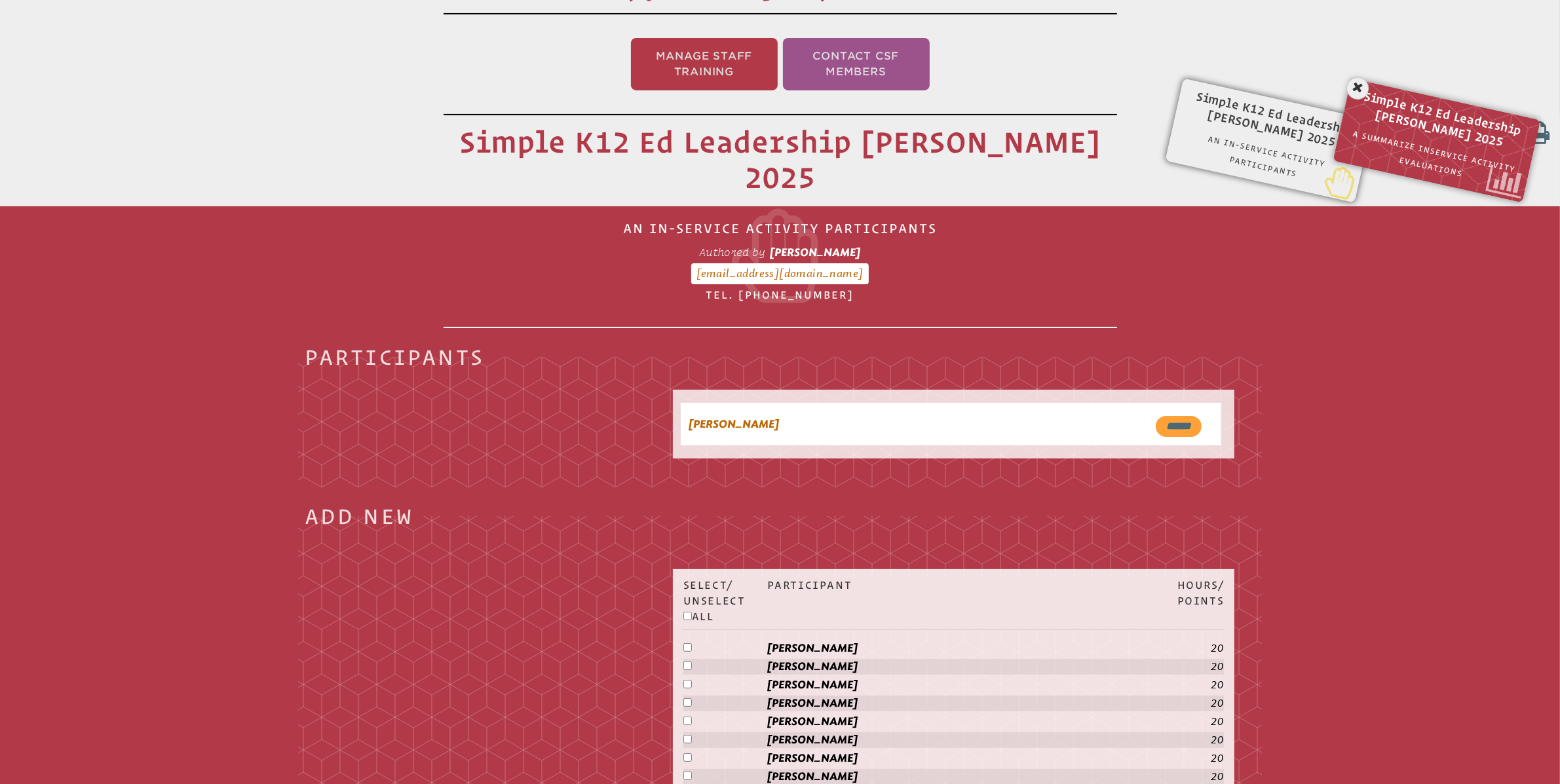
scroll to position [217, 0]
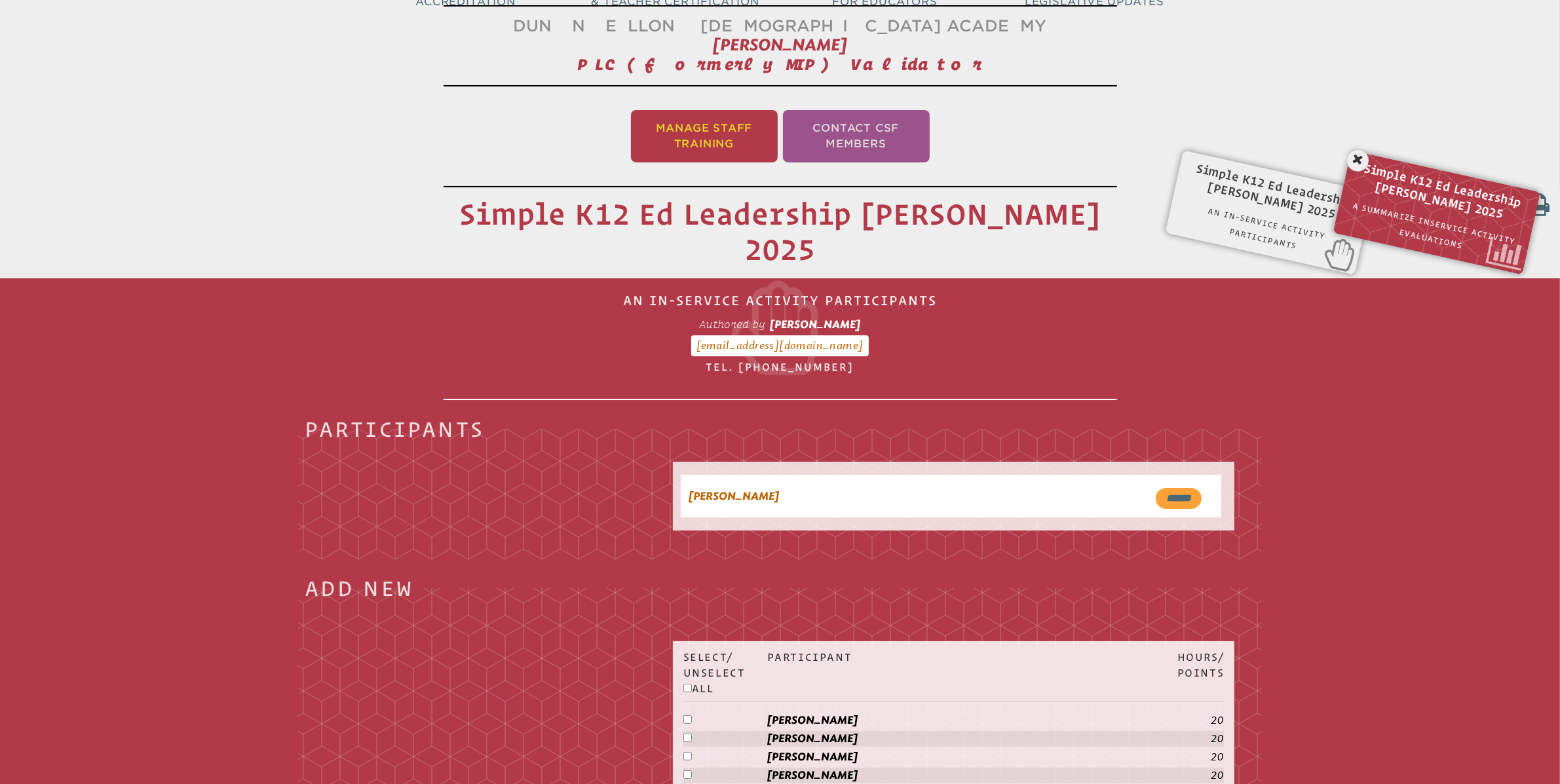
click at [722, 136] on li "Manage Staff Training" at bounding box center [704, 136] width 147 height 52
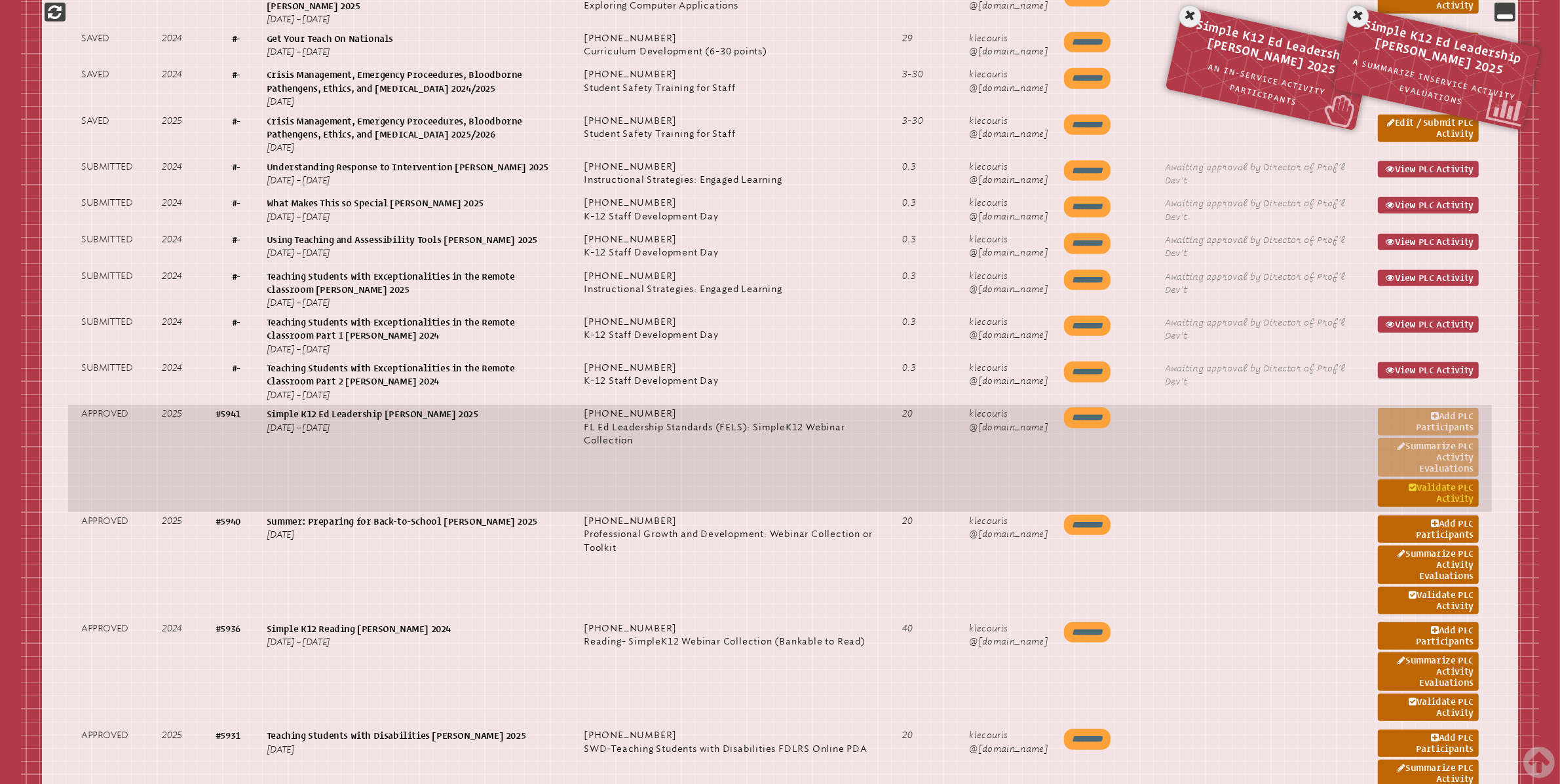
scroll to position [846, 0]
click at [1447, 489] on link "Validate PLC Activity" at bounding box center [1428, 492] width 101 height 27
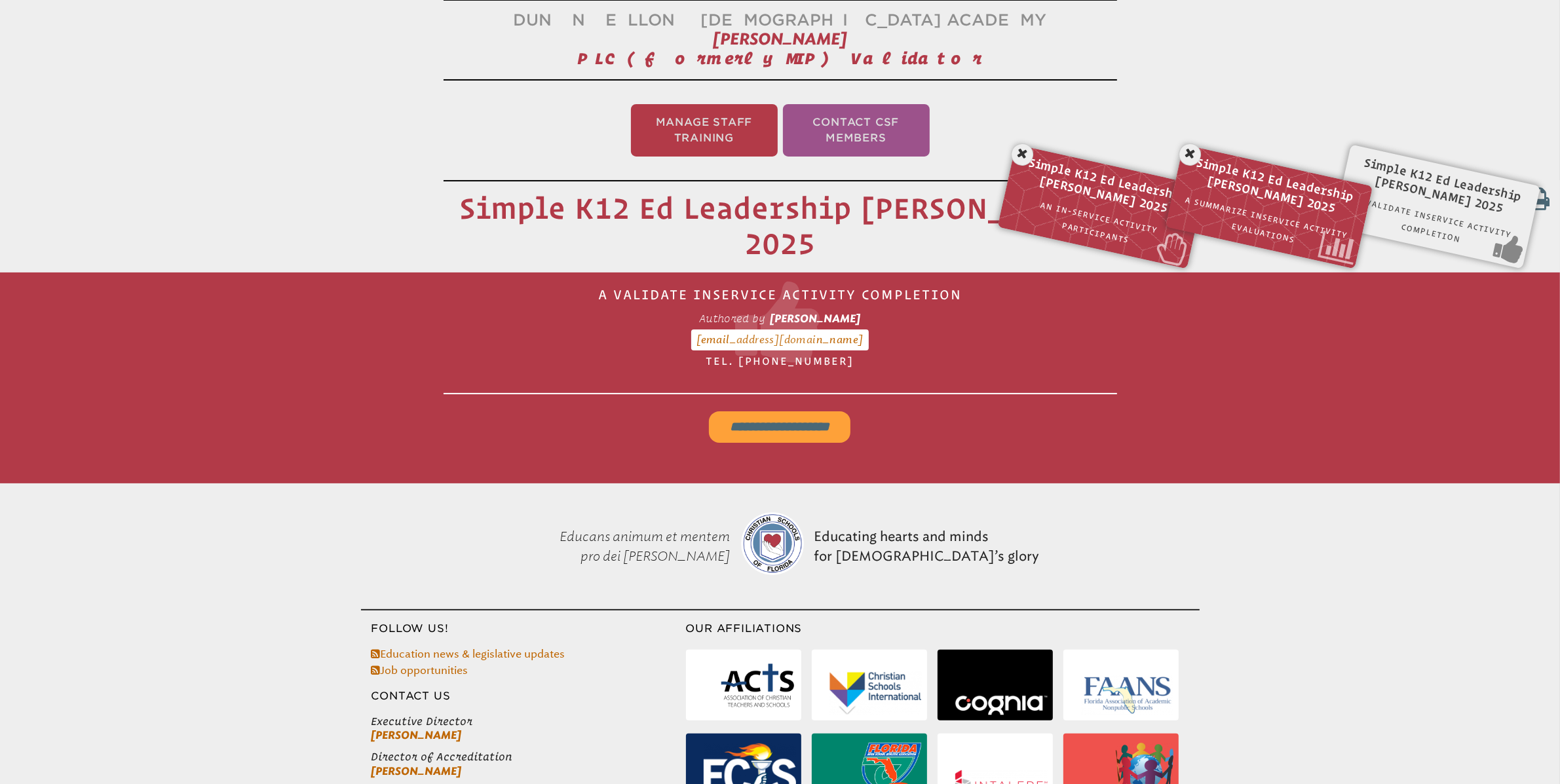
scroll to position [217, 0]
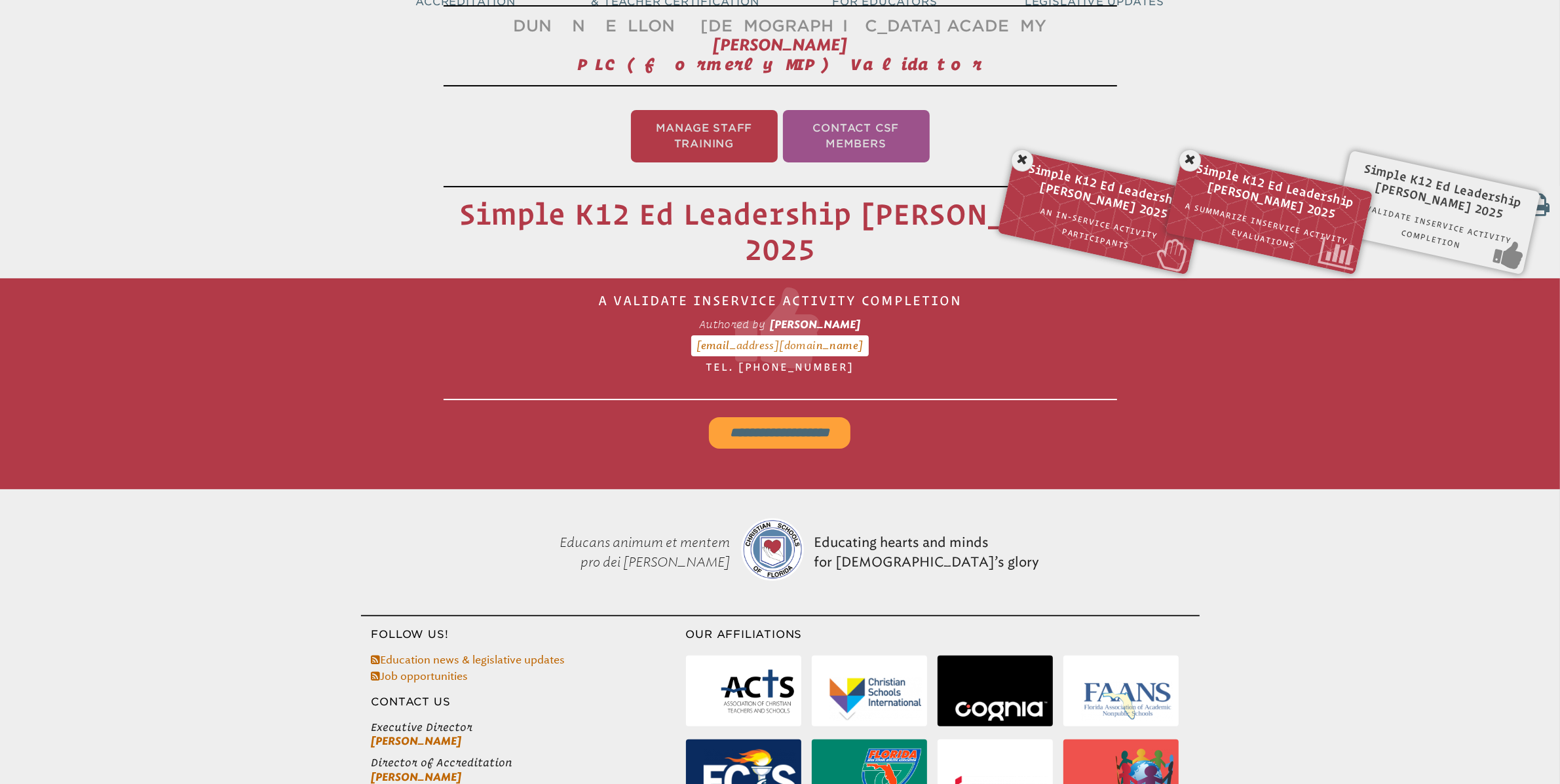
click at [778, 429] on input "**********" at bounding box center [779, 433] width 141 height 31
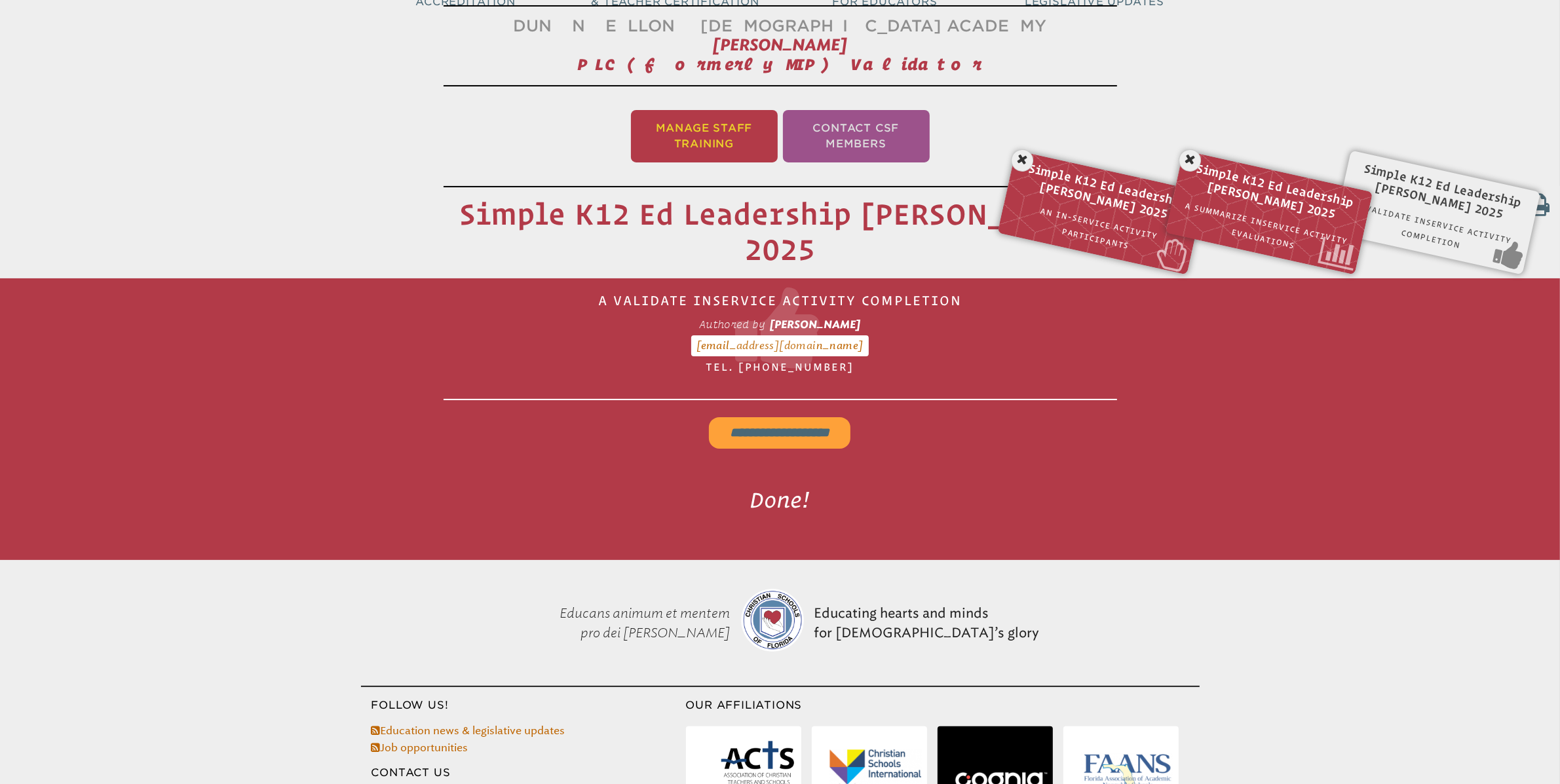
click at [706, 129] on li "Manage Staff Training" at bounding box center [704, 136] width 147 height 52
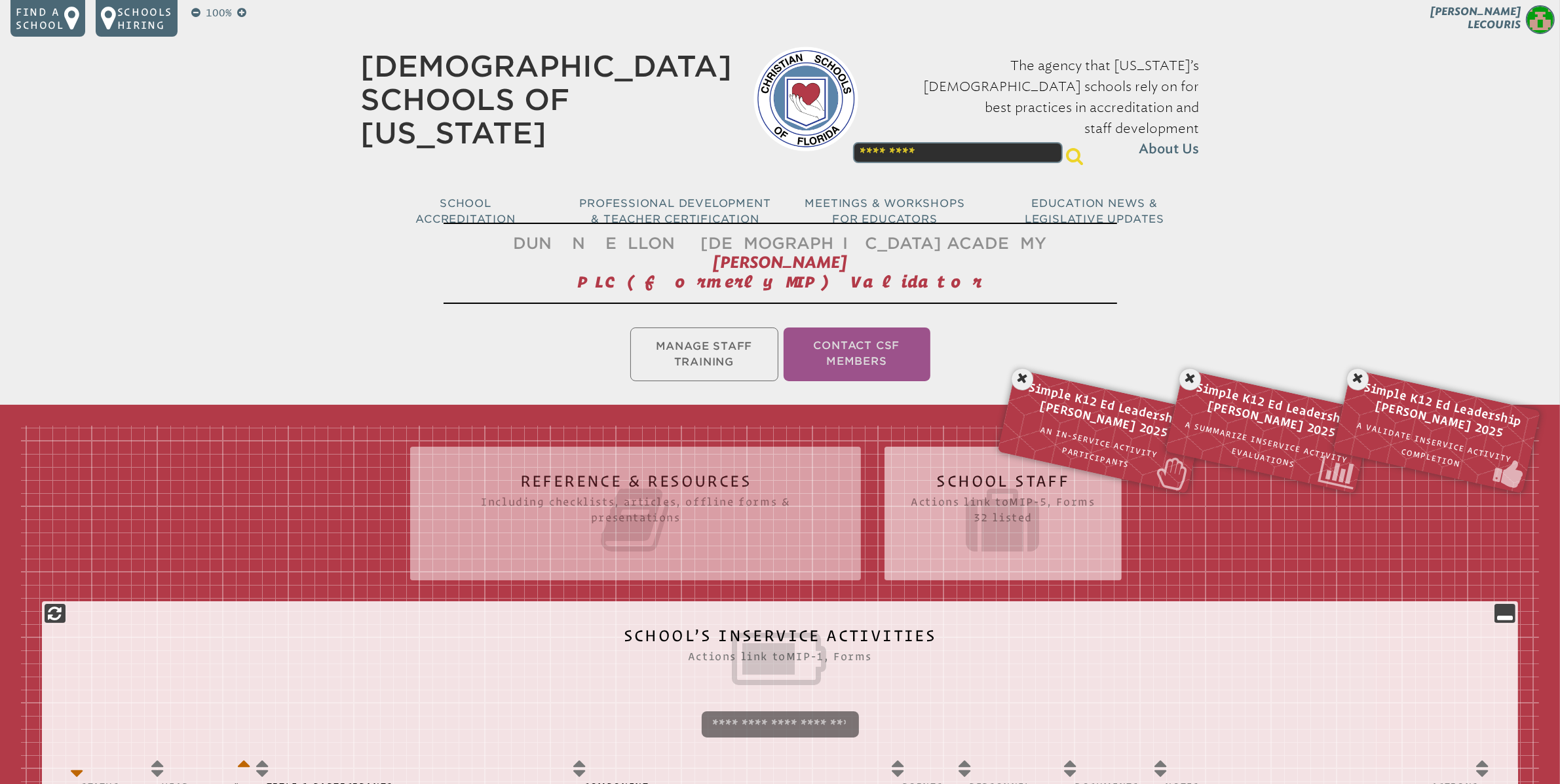
scroll to position [3, 0]
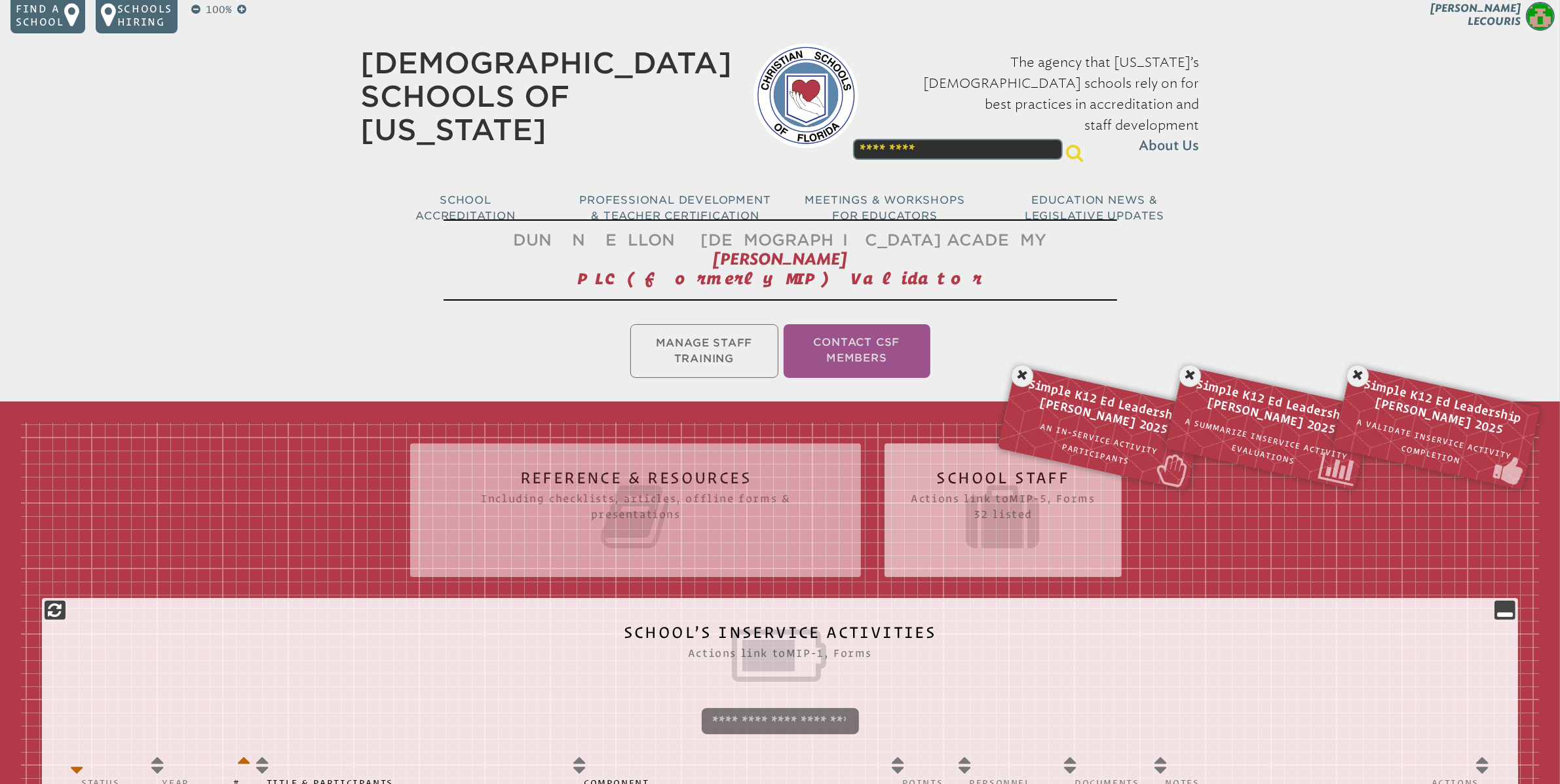
click at [1001, 482] on icon at bounding box center [1003, 517] width 184 height 74
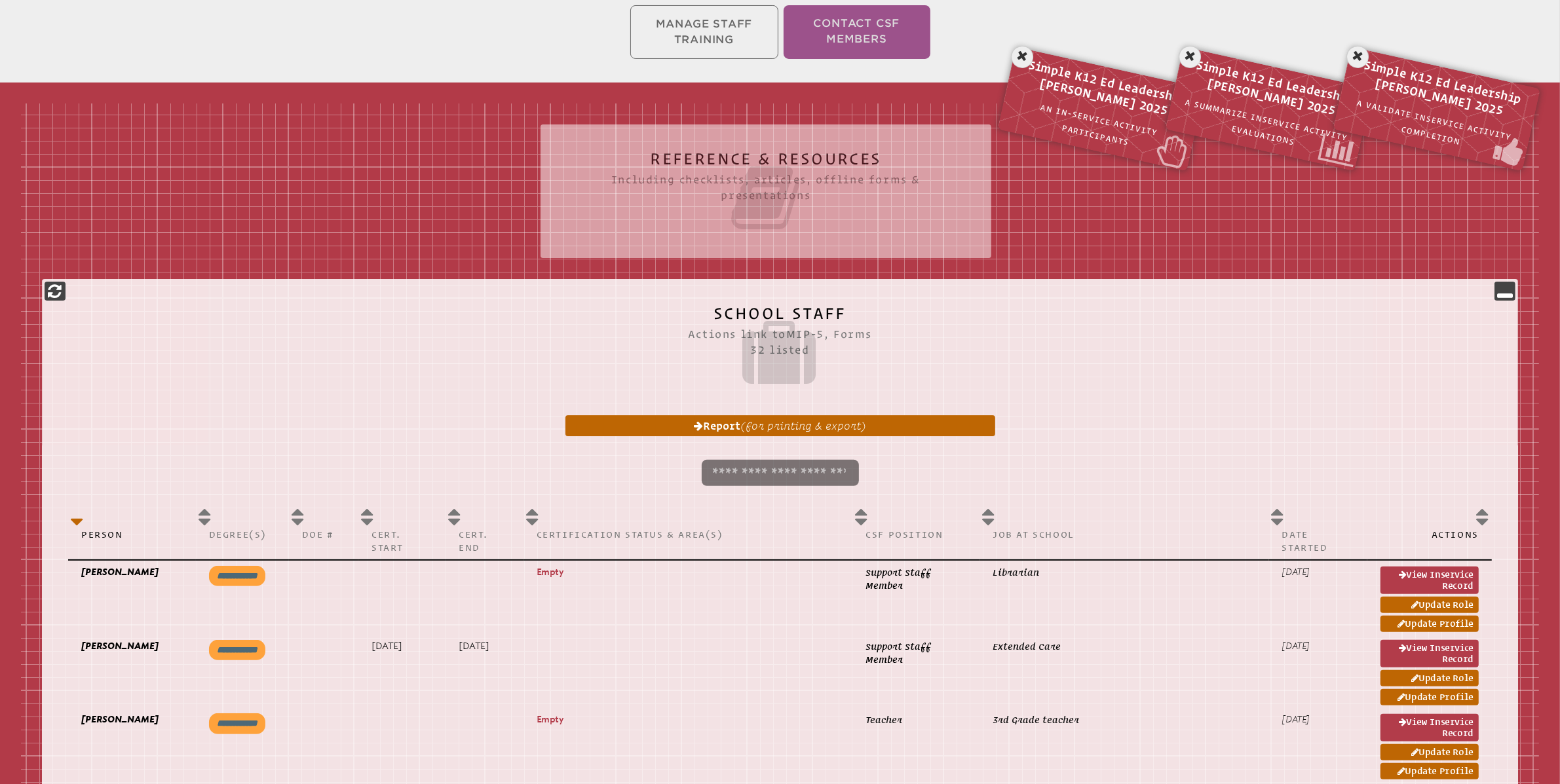
scroll to position [325, 0]
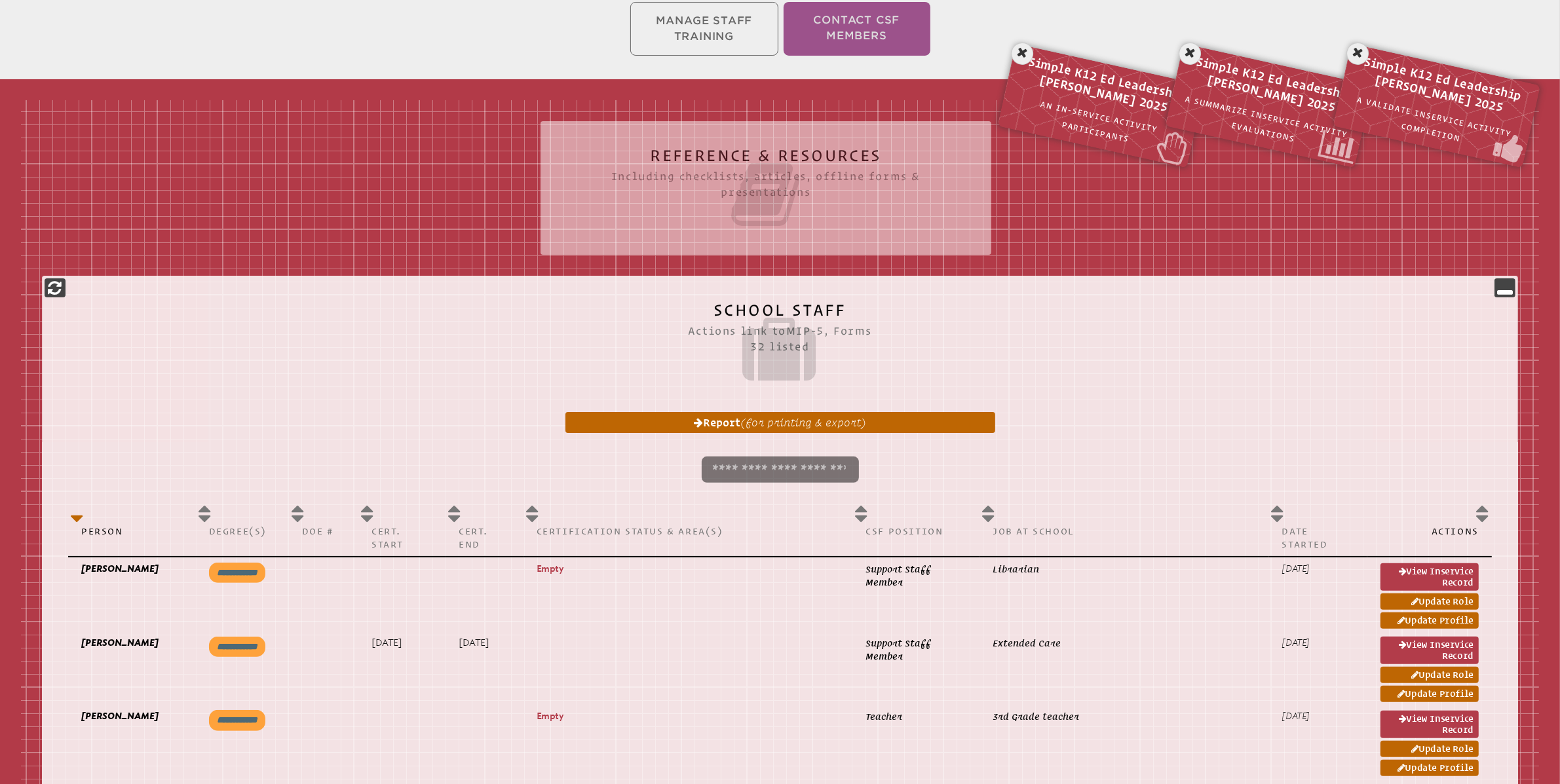
click at [704, 30] on ul "Manage Staff Training Contact CSF Members" at bounding box center [780, 29] width 1560 height 59
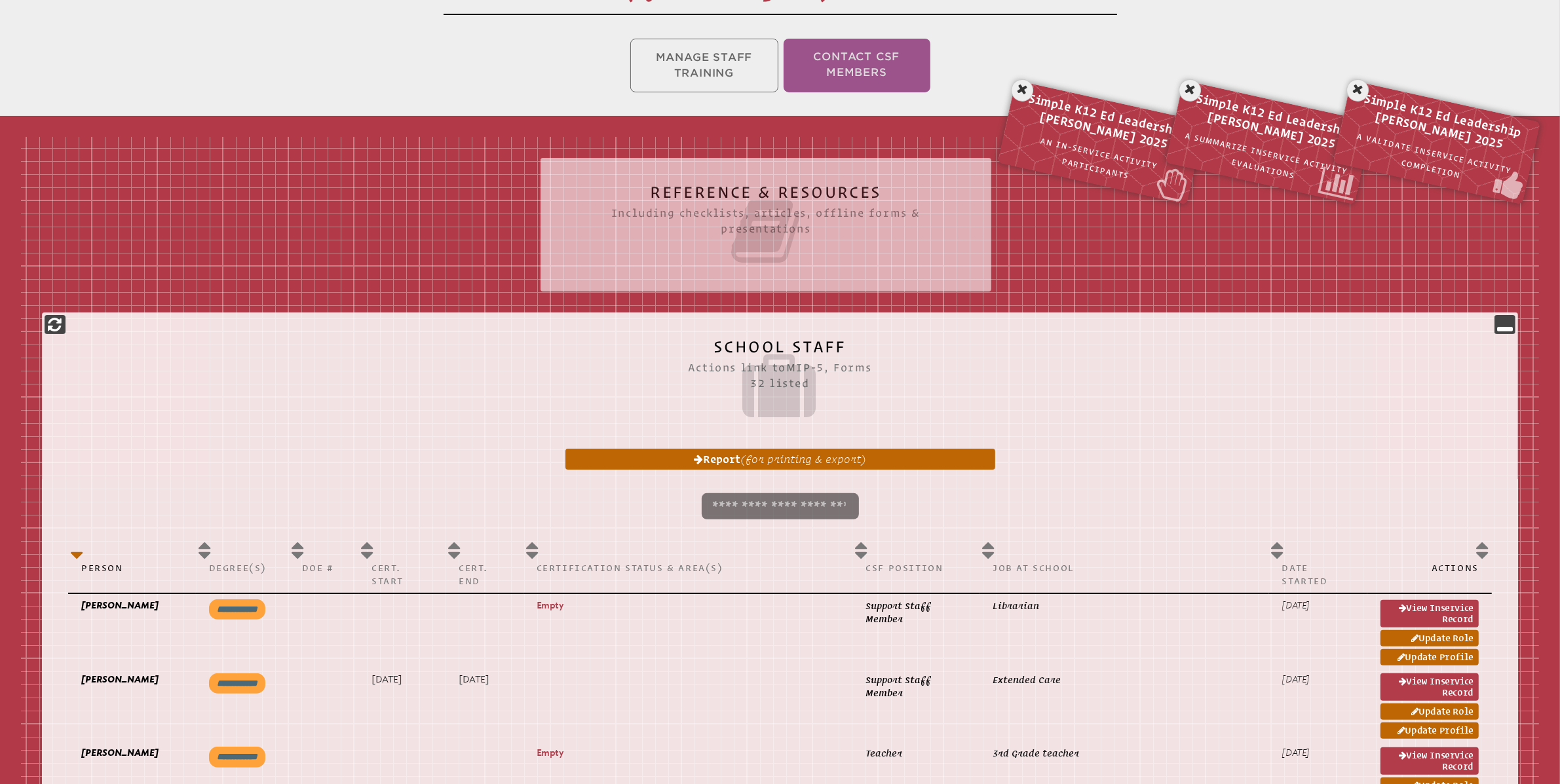
scroll to position [249, 0]
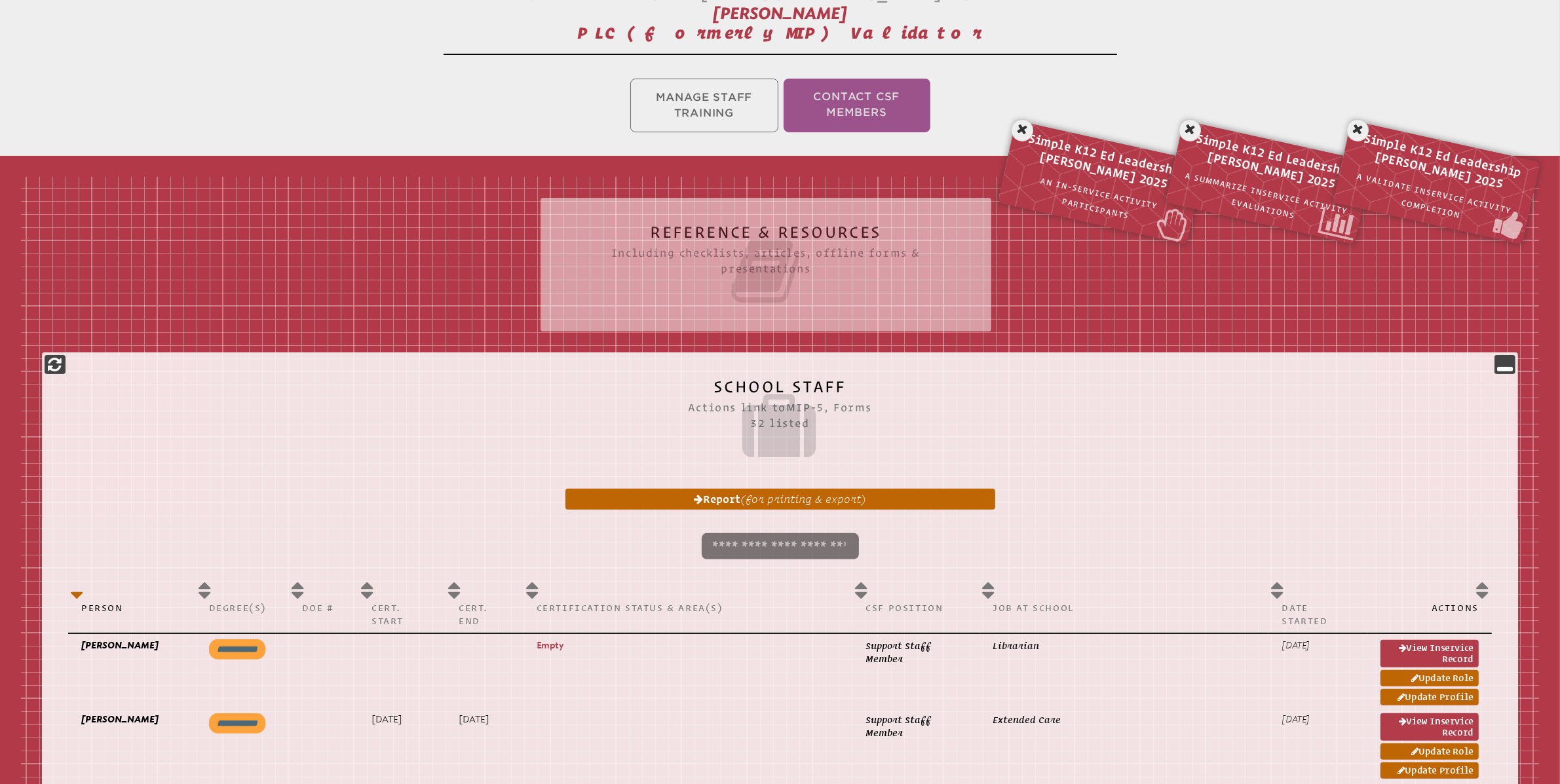
click at [719, 107] on ul "Manage Staff Training Contact CSF Members" at bounding box center [780, 105] width 1560 height 59
click at [1509, 363] on icon at bounding box center [1505, 364] width 16 height 16
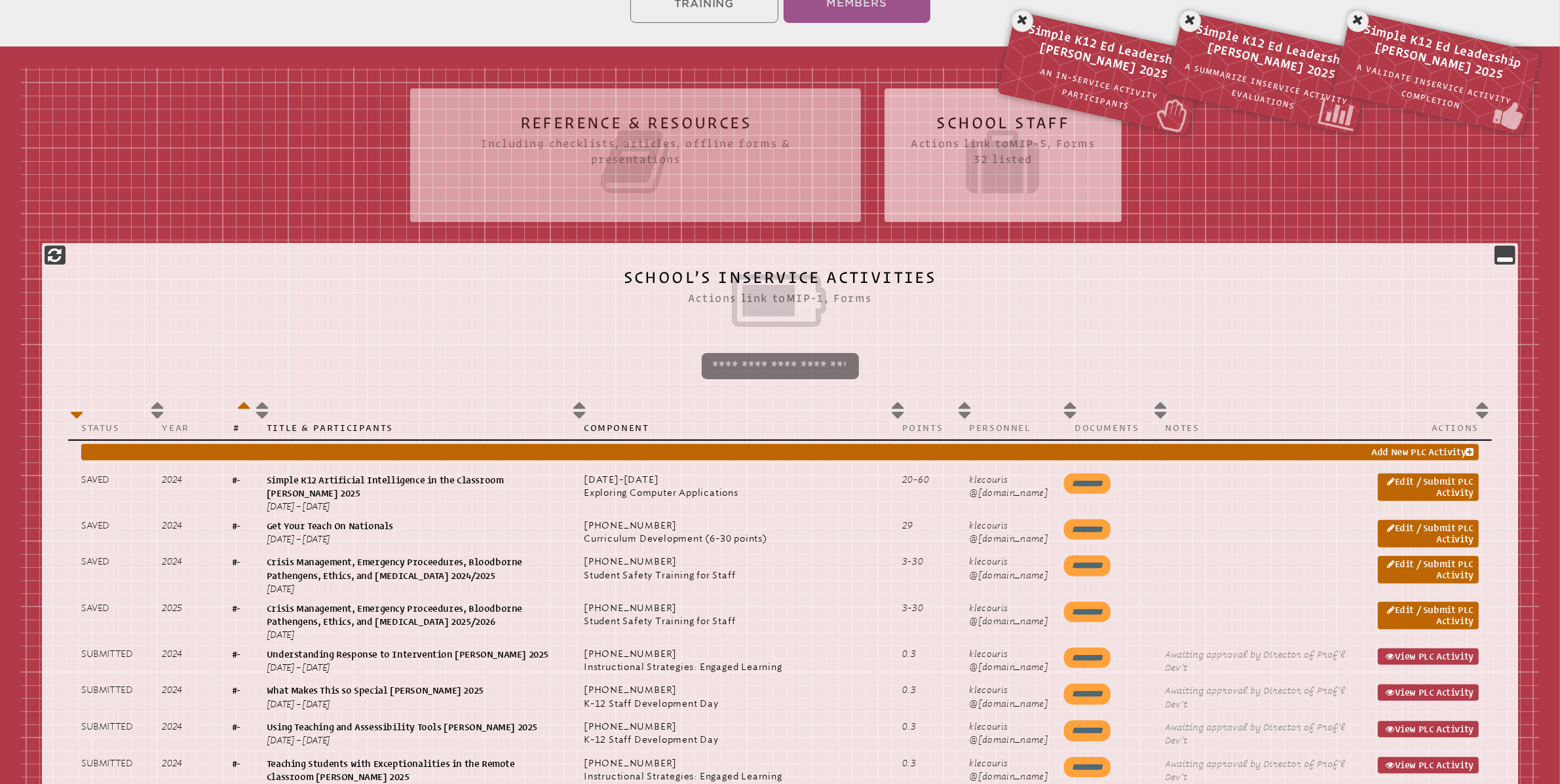
scroll to position [357, 0]
click at [1031, 142] on icon at bounding box center [1003, 162] width 184 height 74
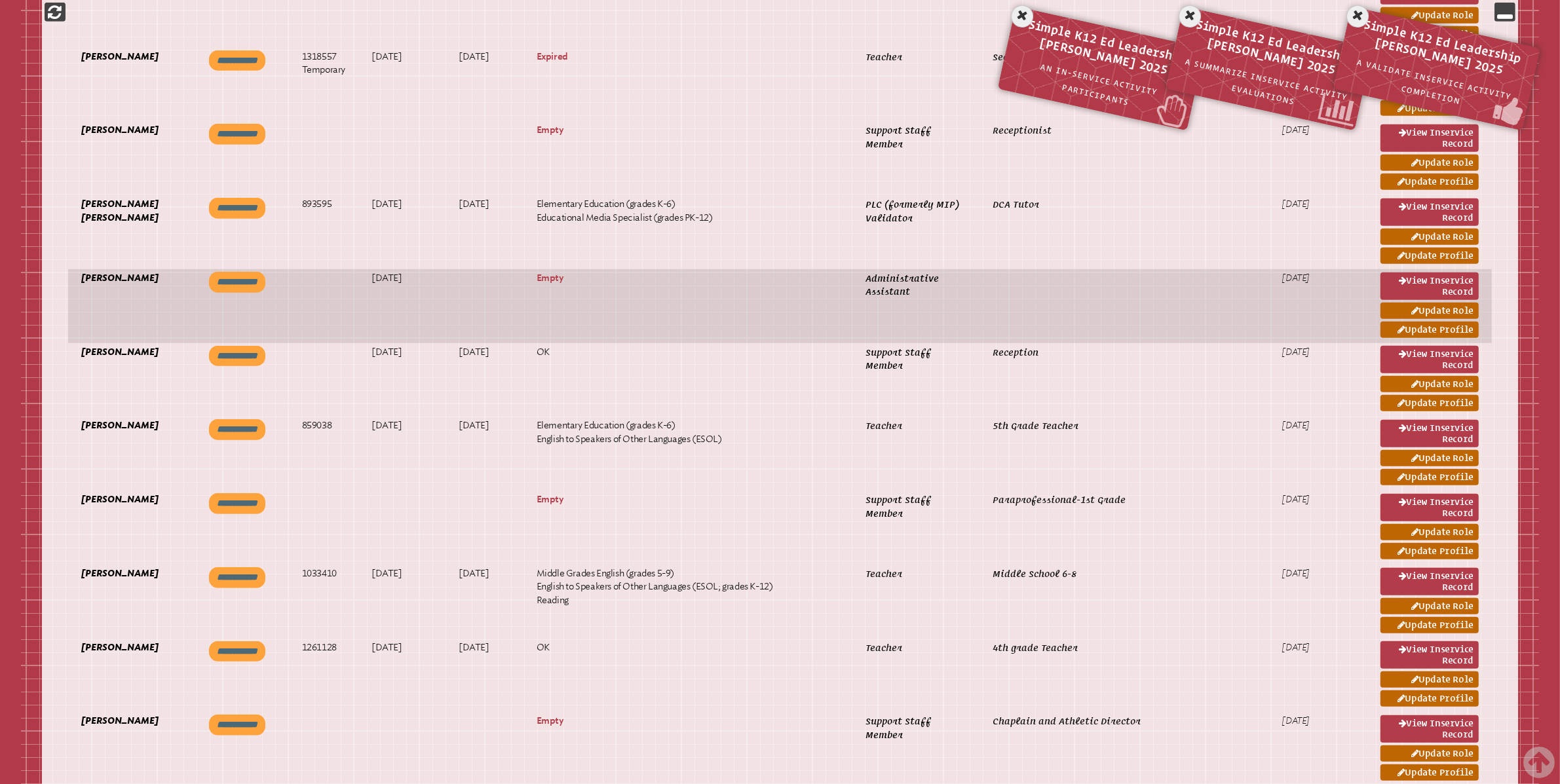
scroll to position [1282, 0]
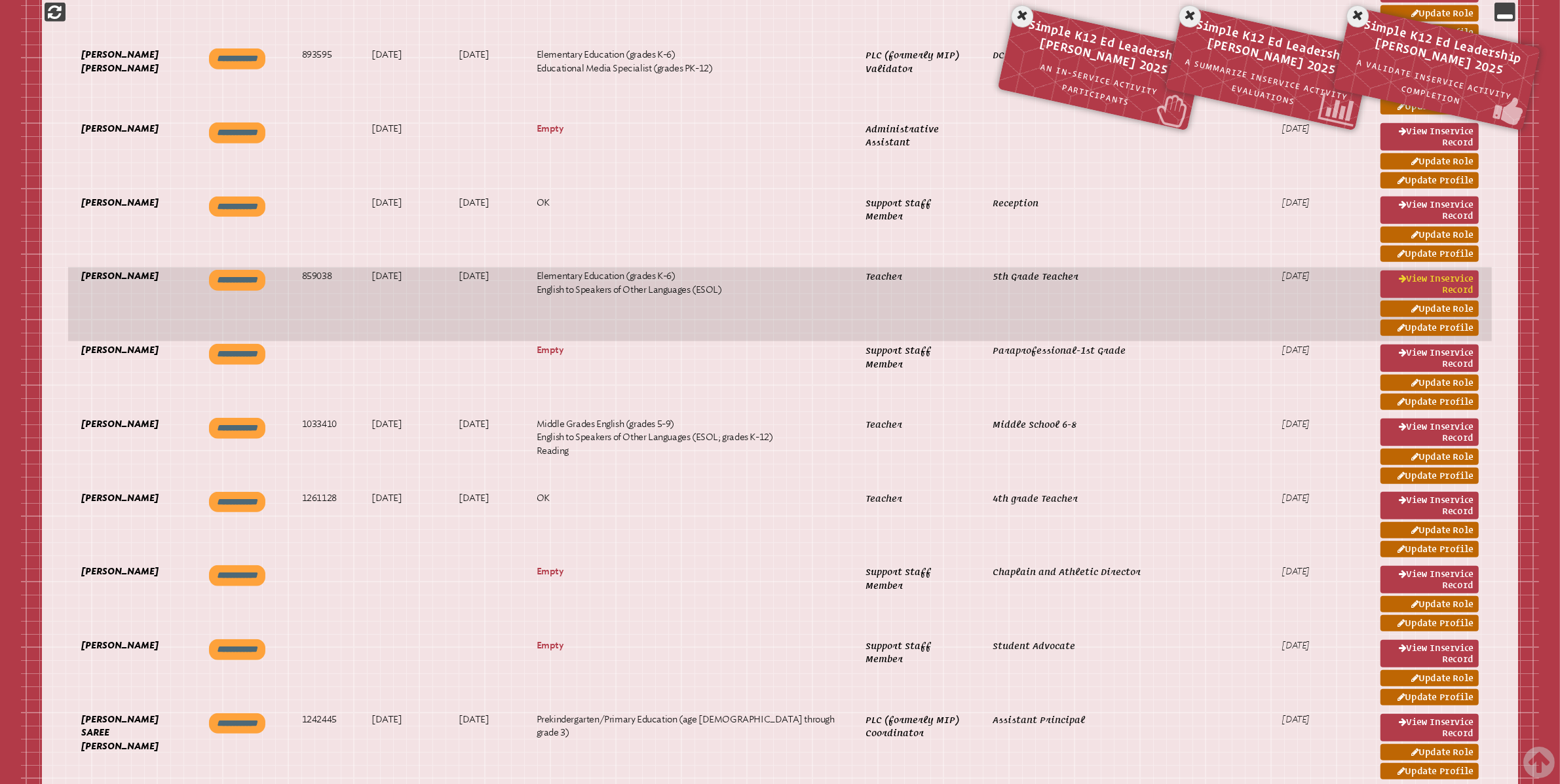
click at [1441, 284] on link "View inservice record" at bounding box center [1430, 284] width 98 height 27
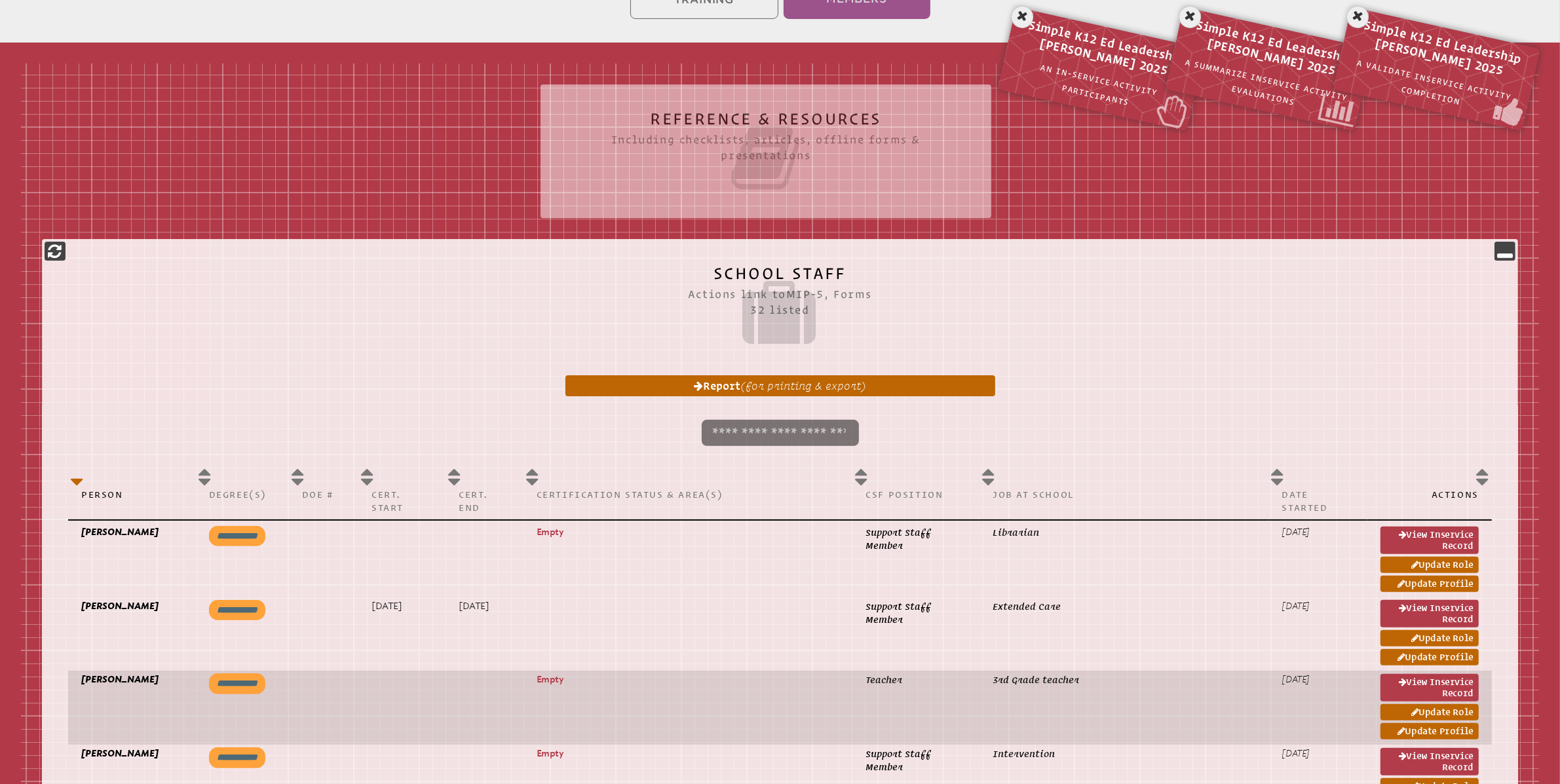
scroll to position [309, 0]
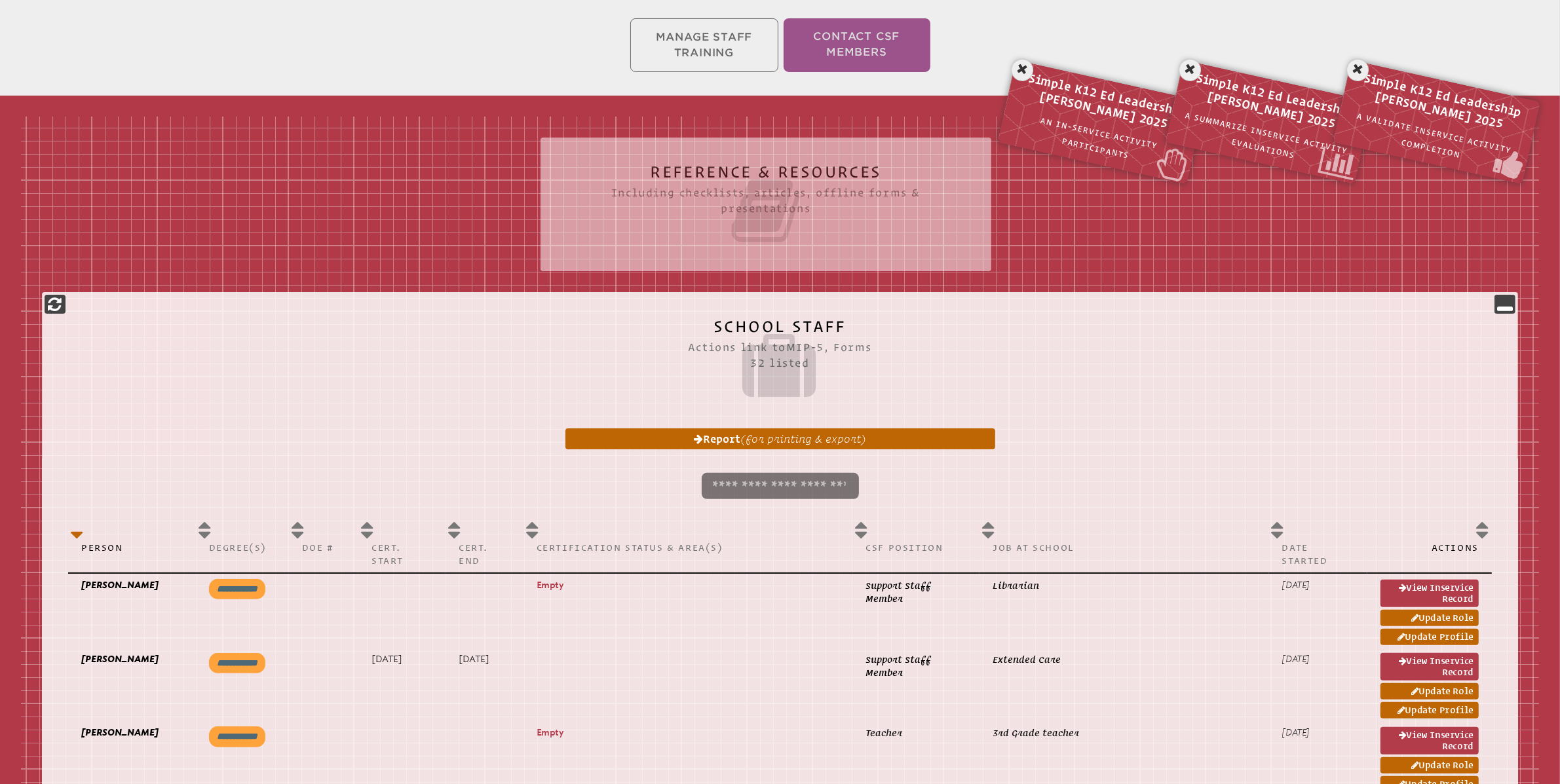
click at [723, 37] on ul "Manage Staff Training Contact CSF Members" at bounding box center [780, 45] width 1560 height 59
click at [718, 43] on ul "Manage Staff Training Contact CSF Members" at bounding box center [780, 45] width 1560 height 59
click at [713, 50] on ul "Manage Staff Training Contact CSF Members" at bounding box center [780, 45] width 1560 height 59
click at [1020, 74] on icon at bounding box center [1022, 70] width 27 height 27
click at [1195, 70] on icon at bounding box center [1190, 70] width 27 height 27
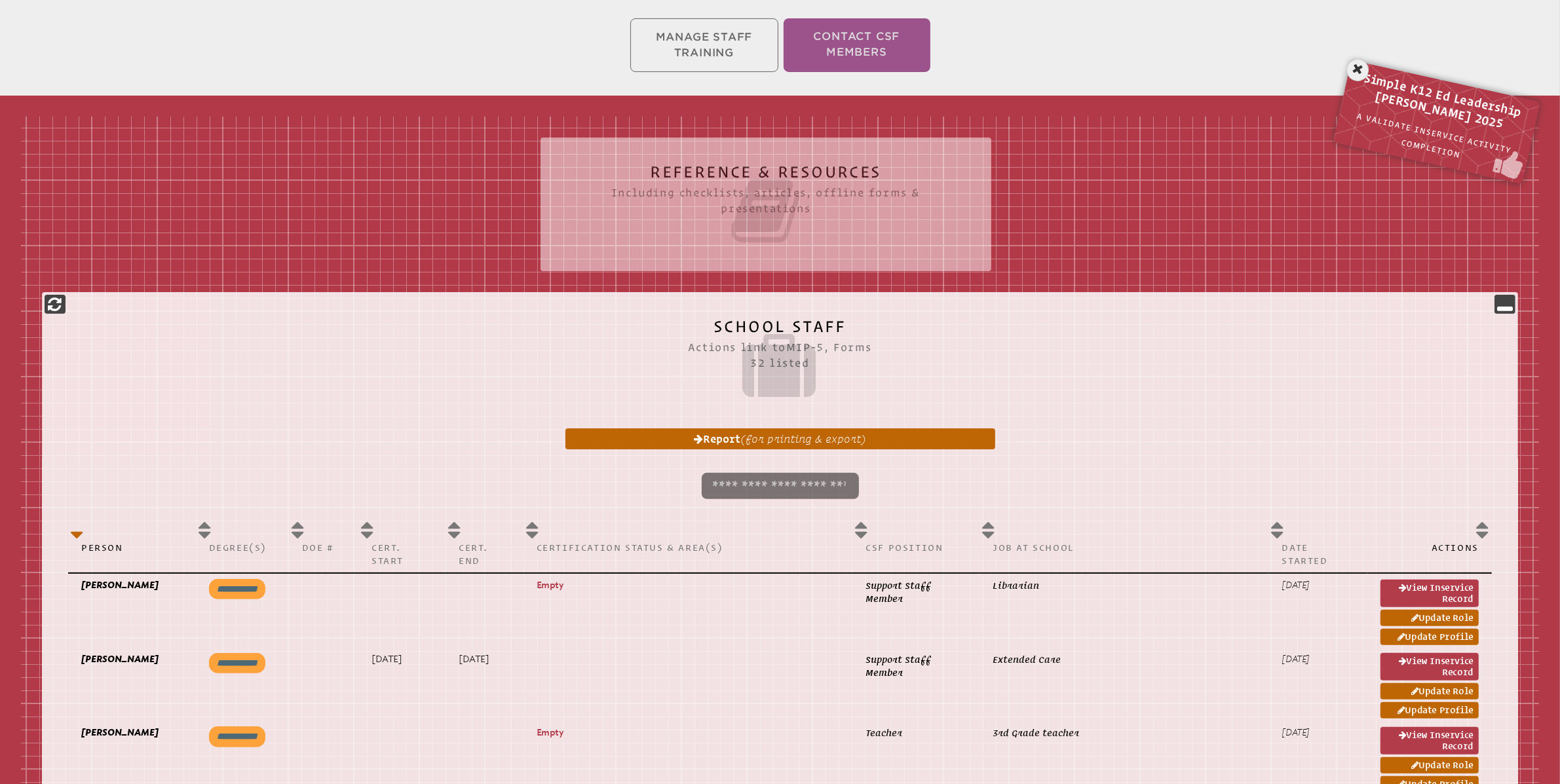
click at [1355, 70] on icon at bounding box center [1358, 70] width 27 height 27
click at [722, 48] on ul "Manage Staff Training Contact CSF Members" at bounding box center [780, 45] width 1560 height 59
click at [1507, 305] on icon at bounding box center [1505, 303] width 16 height 16
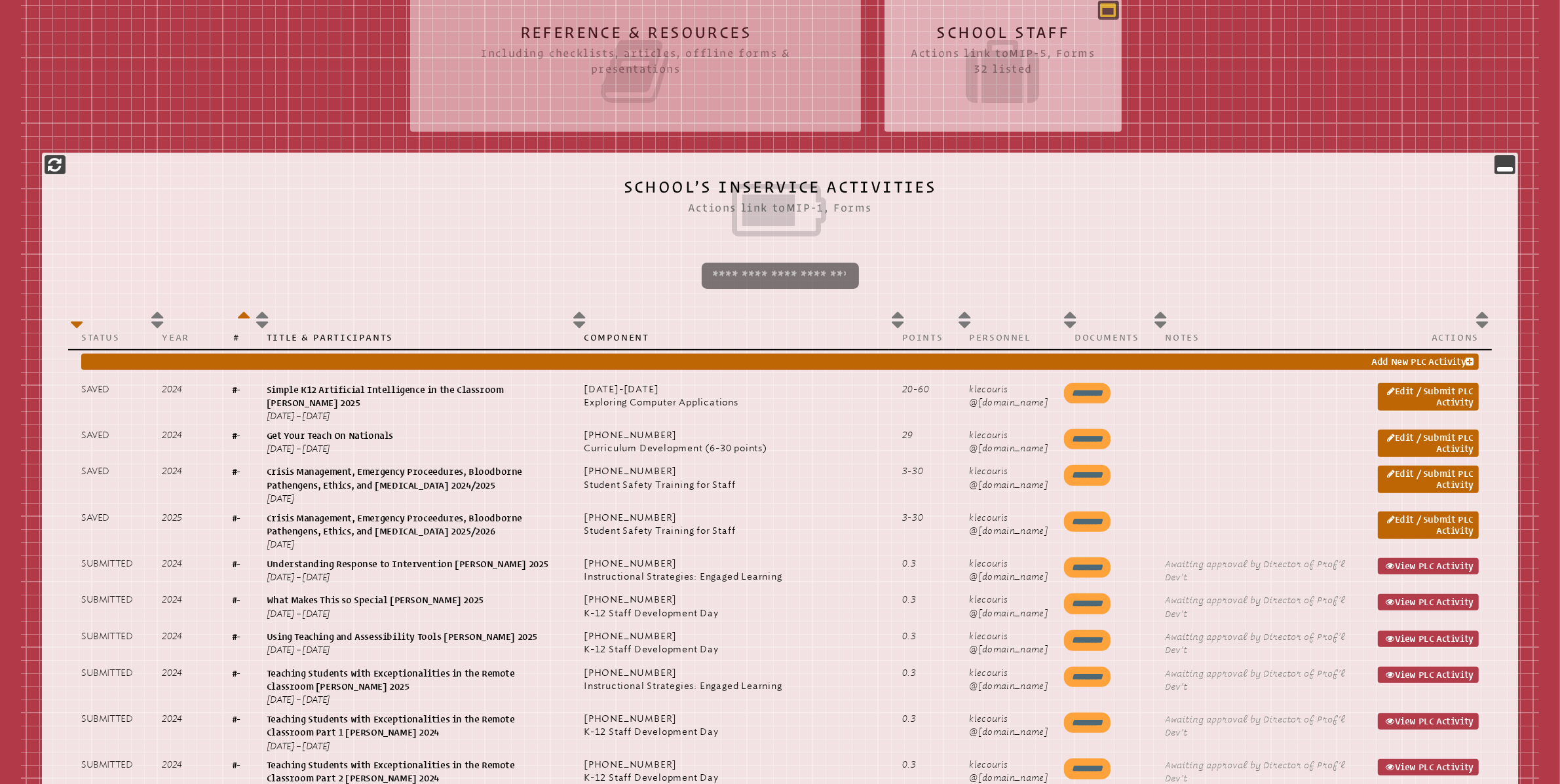
scroll to position [453, 0]
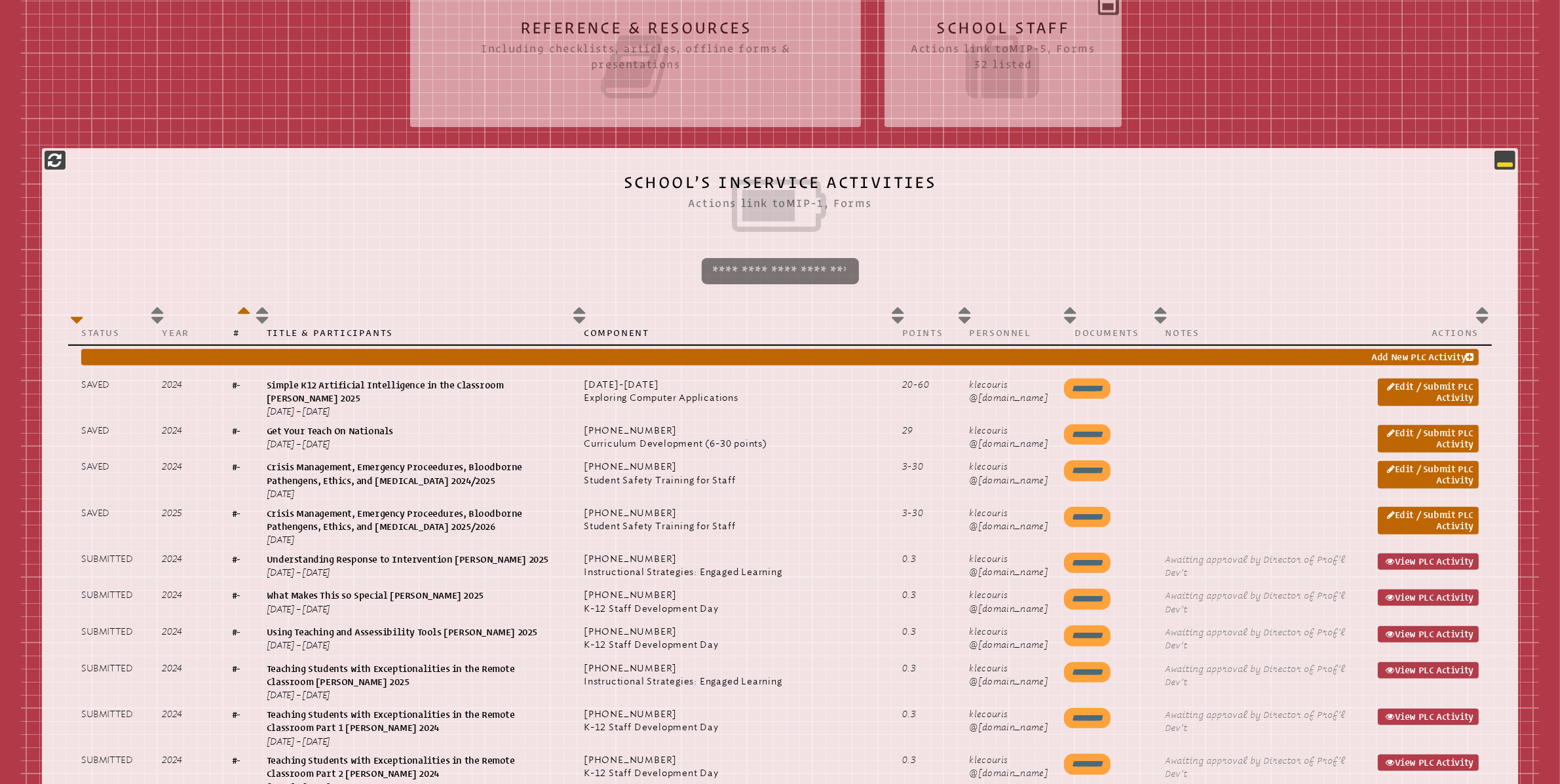
click at [1507, 162] on icon at bounding box center [1505, 160] width 16 height 16
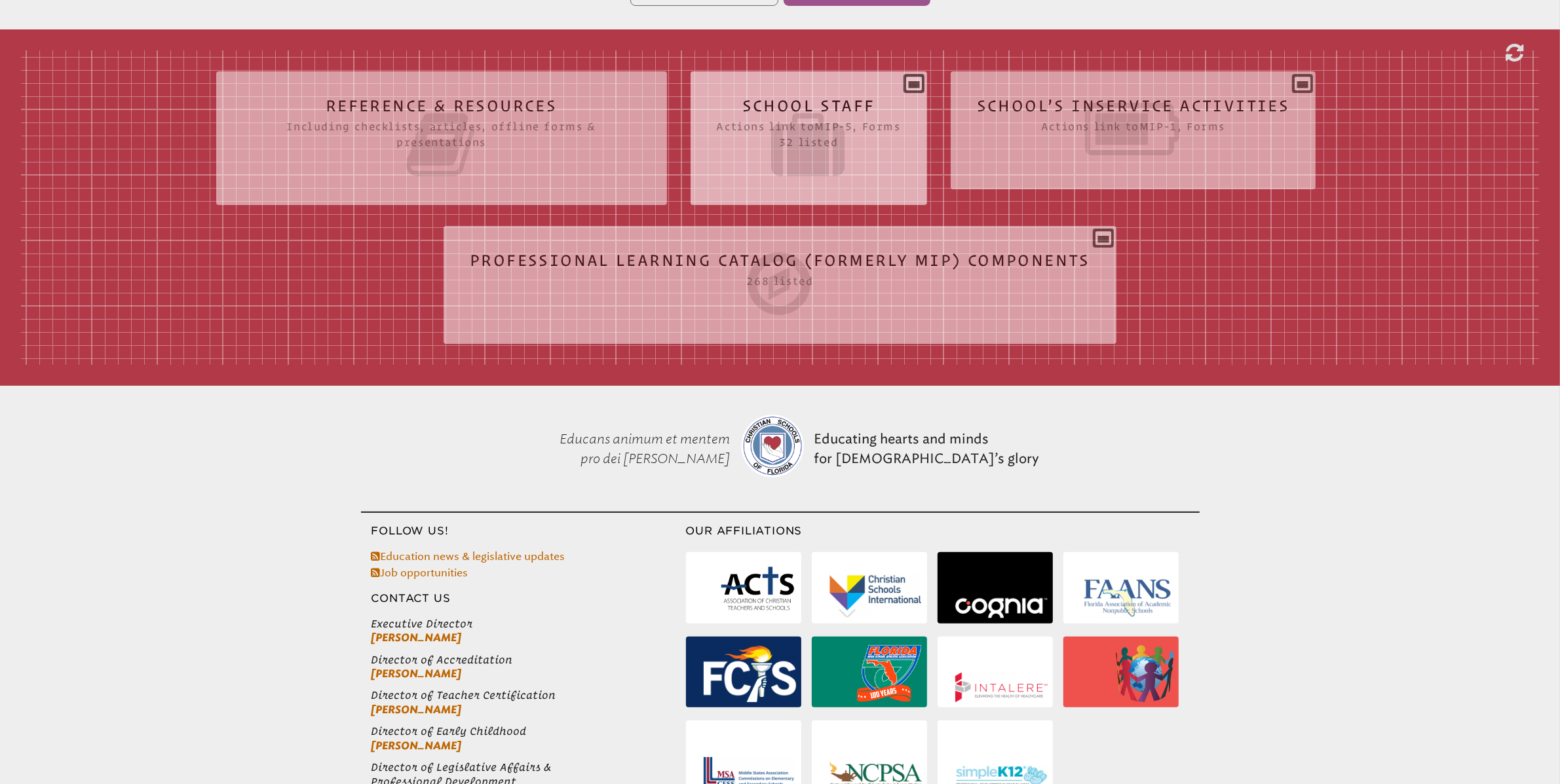
scroll to position [351, 0]
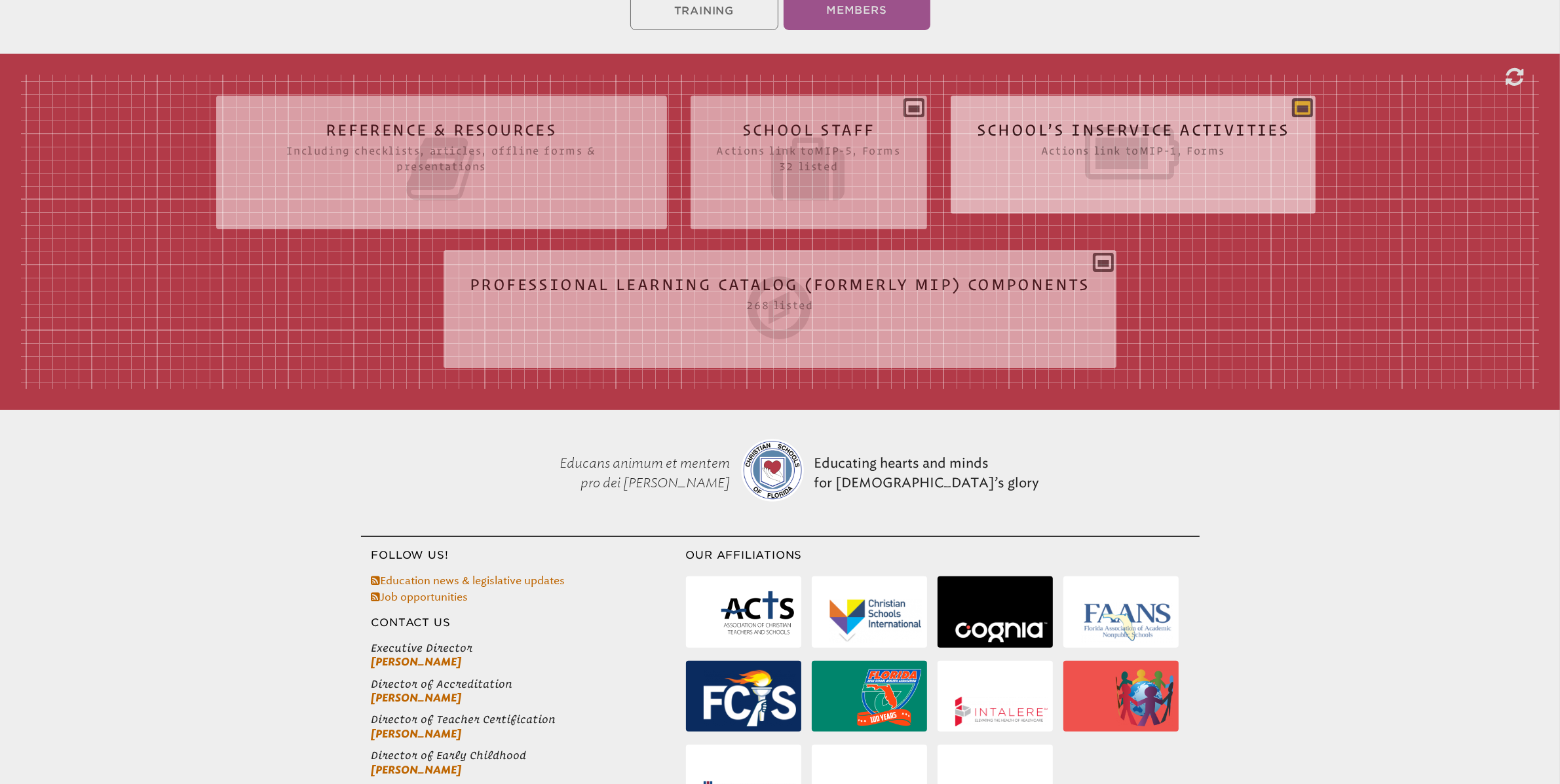
click at [1304, 102] on icon at bounding box center [1302, 107] width 16 height 16
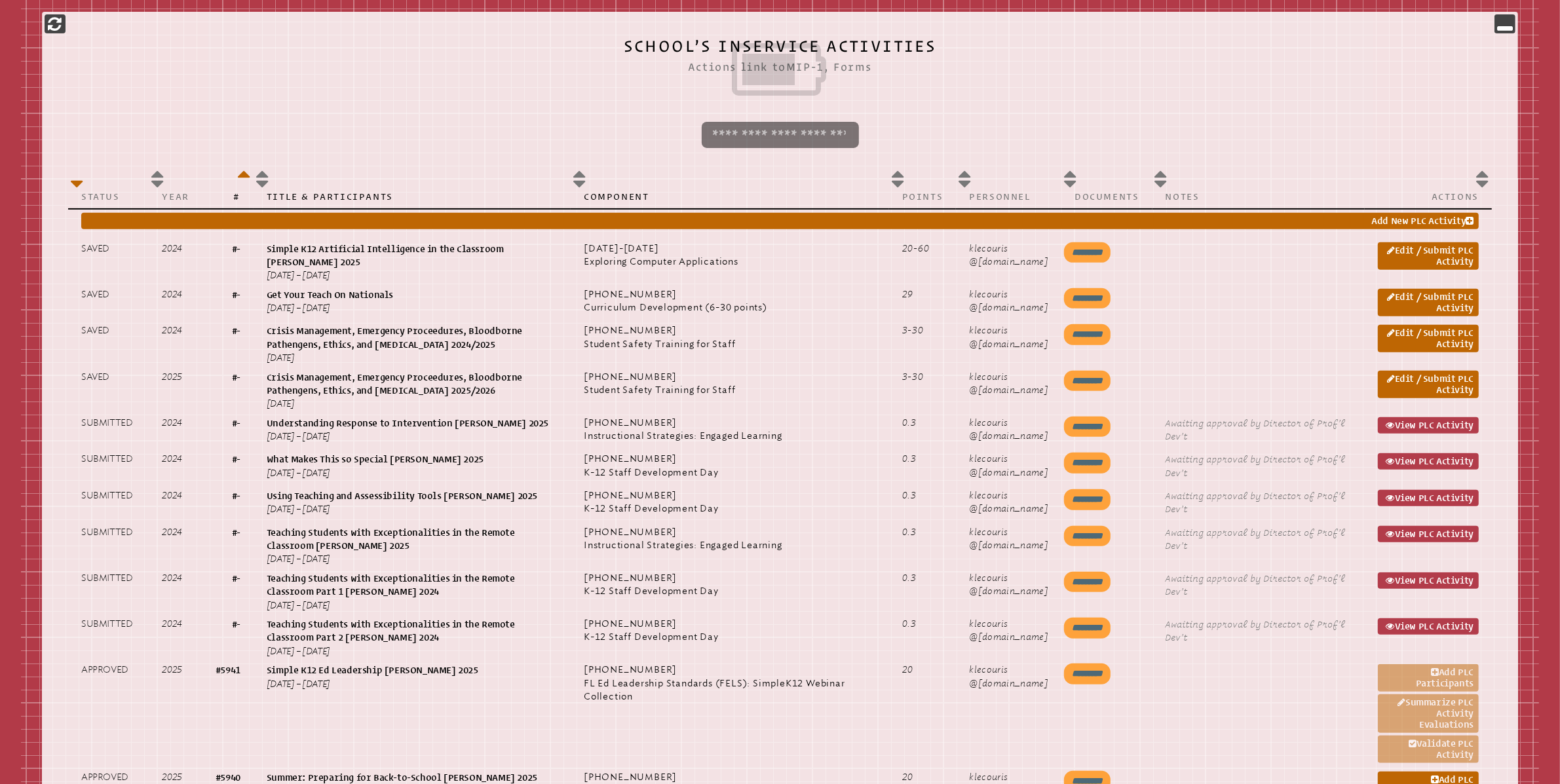
scroll to position [576, 0]
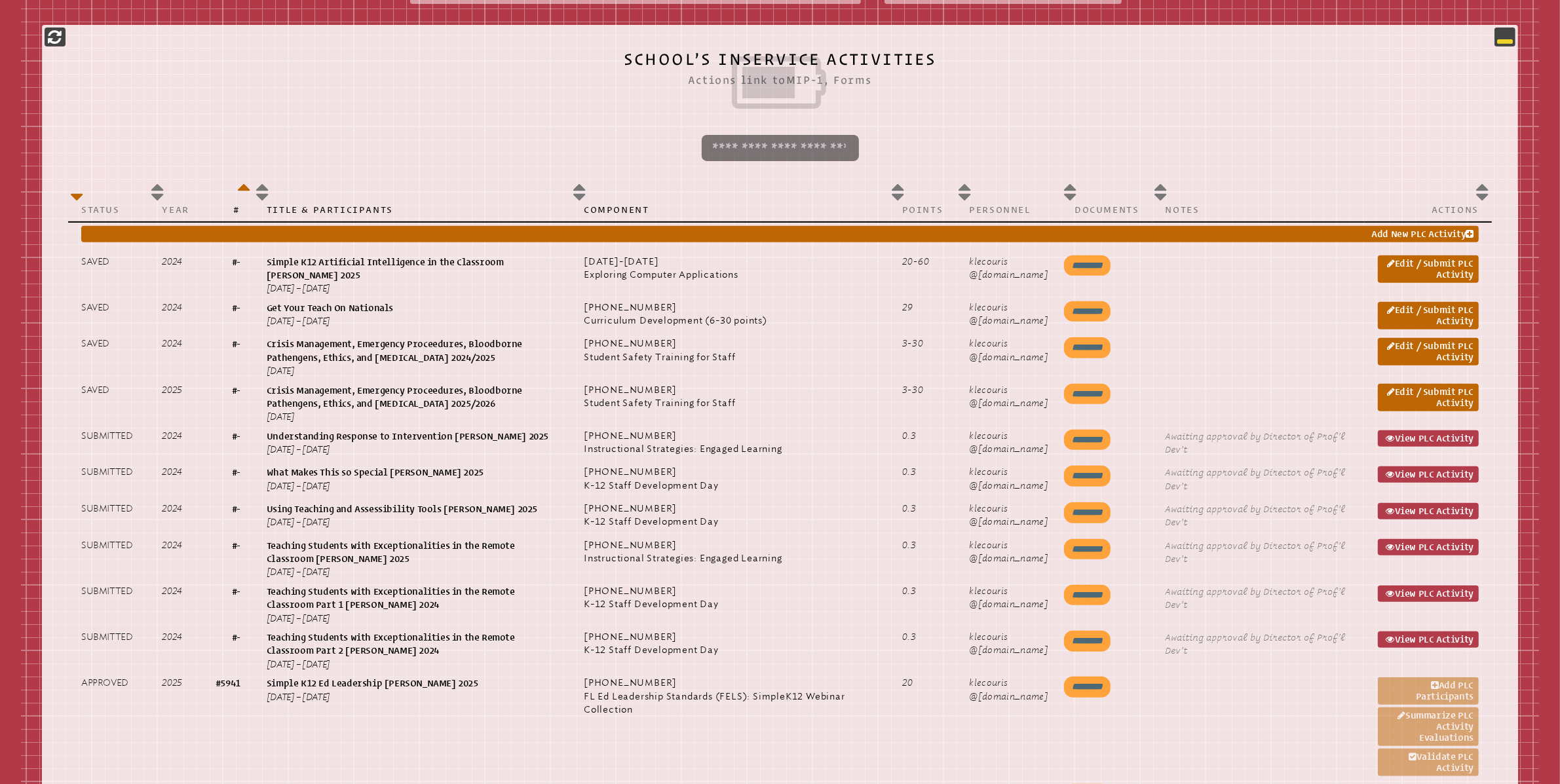
click at [1511, 35] on icon at bounding box center [1505, 36] width 16 height 16
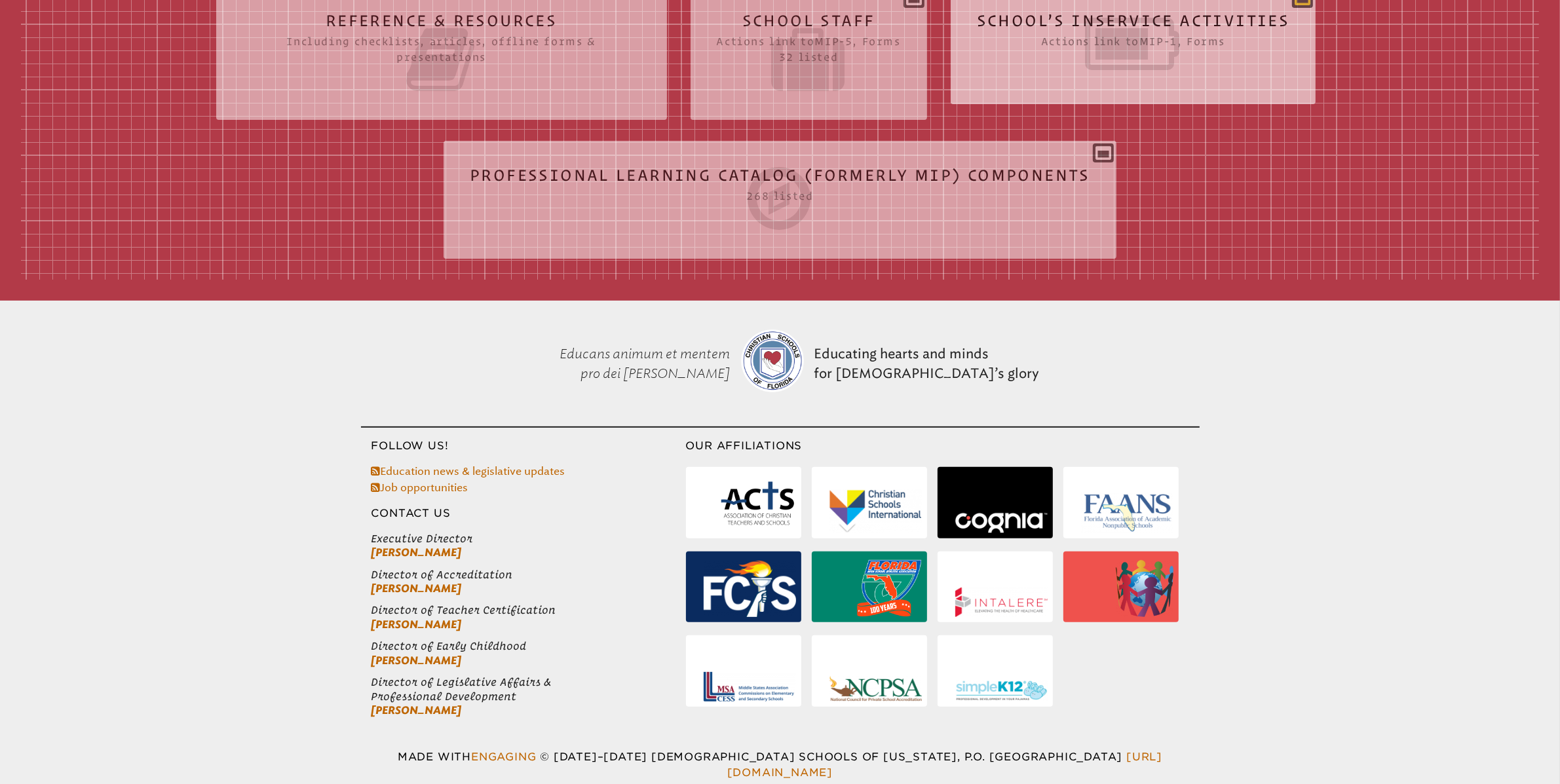
scroll to position [453, 0]
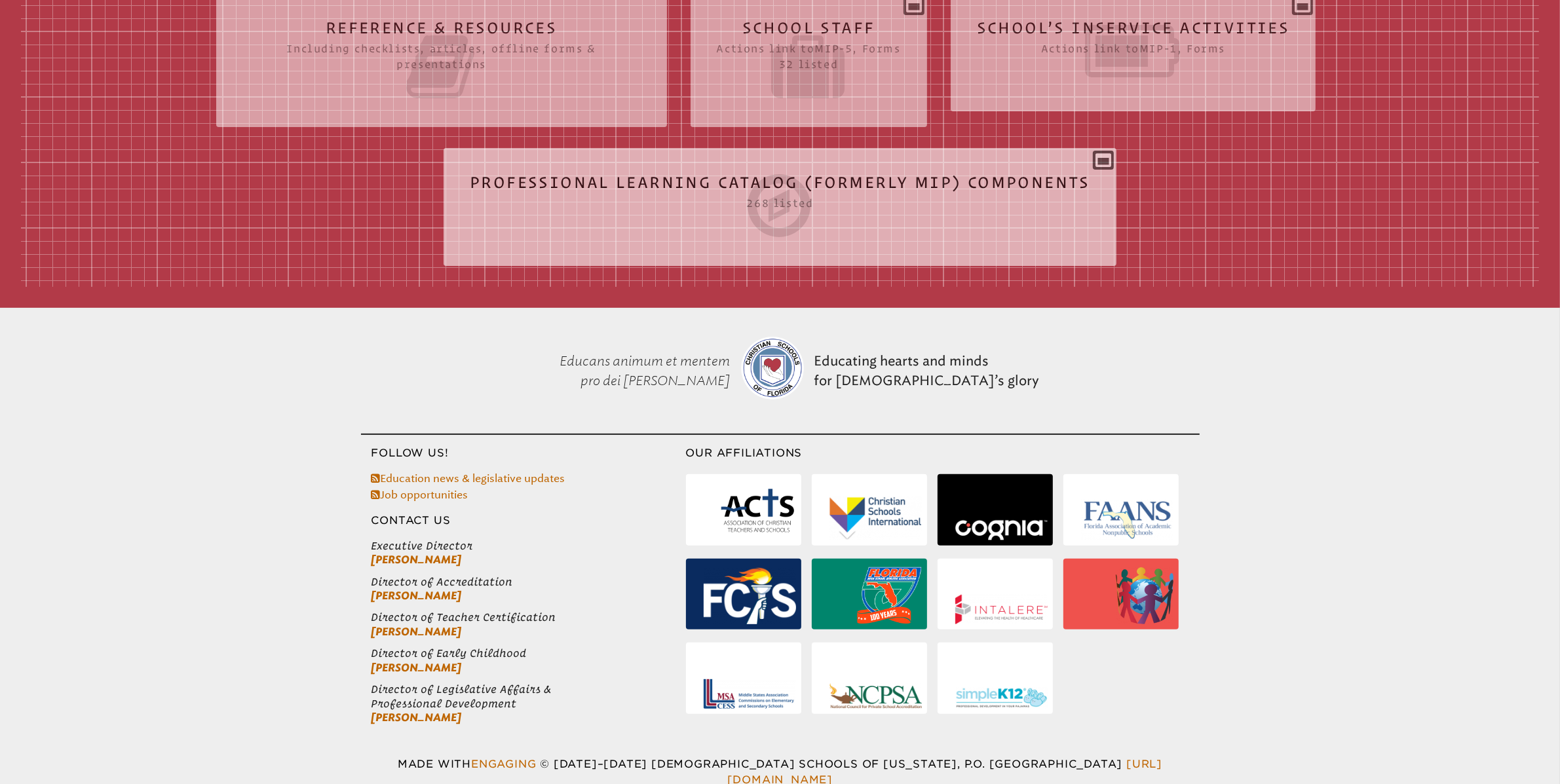
click at [1101, 162] on div "Professional Learning Catalog (formerly MIP) Components 268 listed Tags Title P…" at bounding box center [780, 201] width 673 height 87
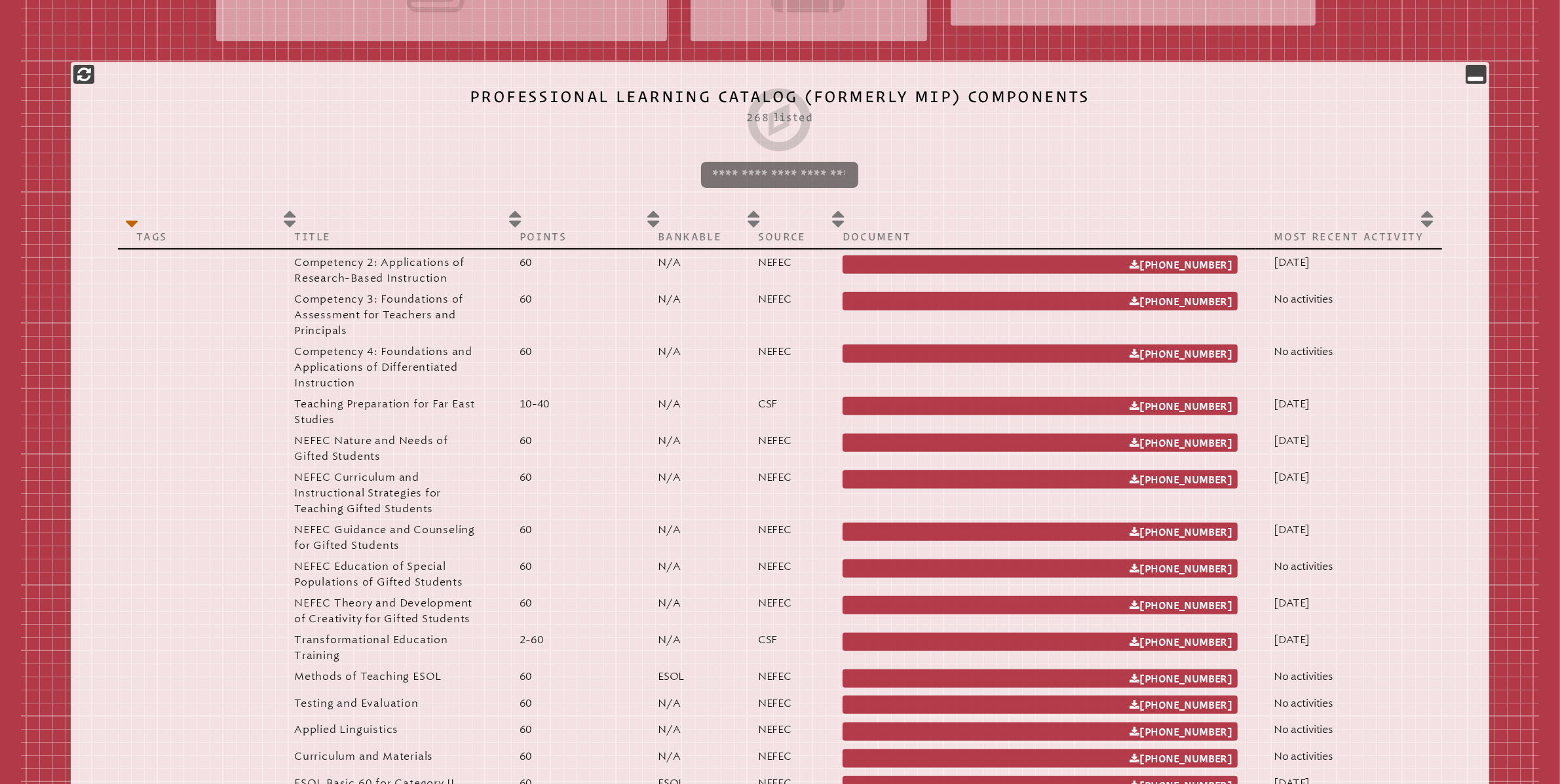
scroll to position [432, 0]
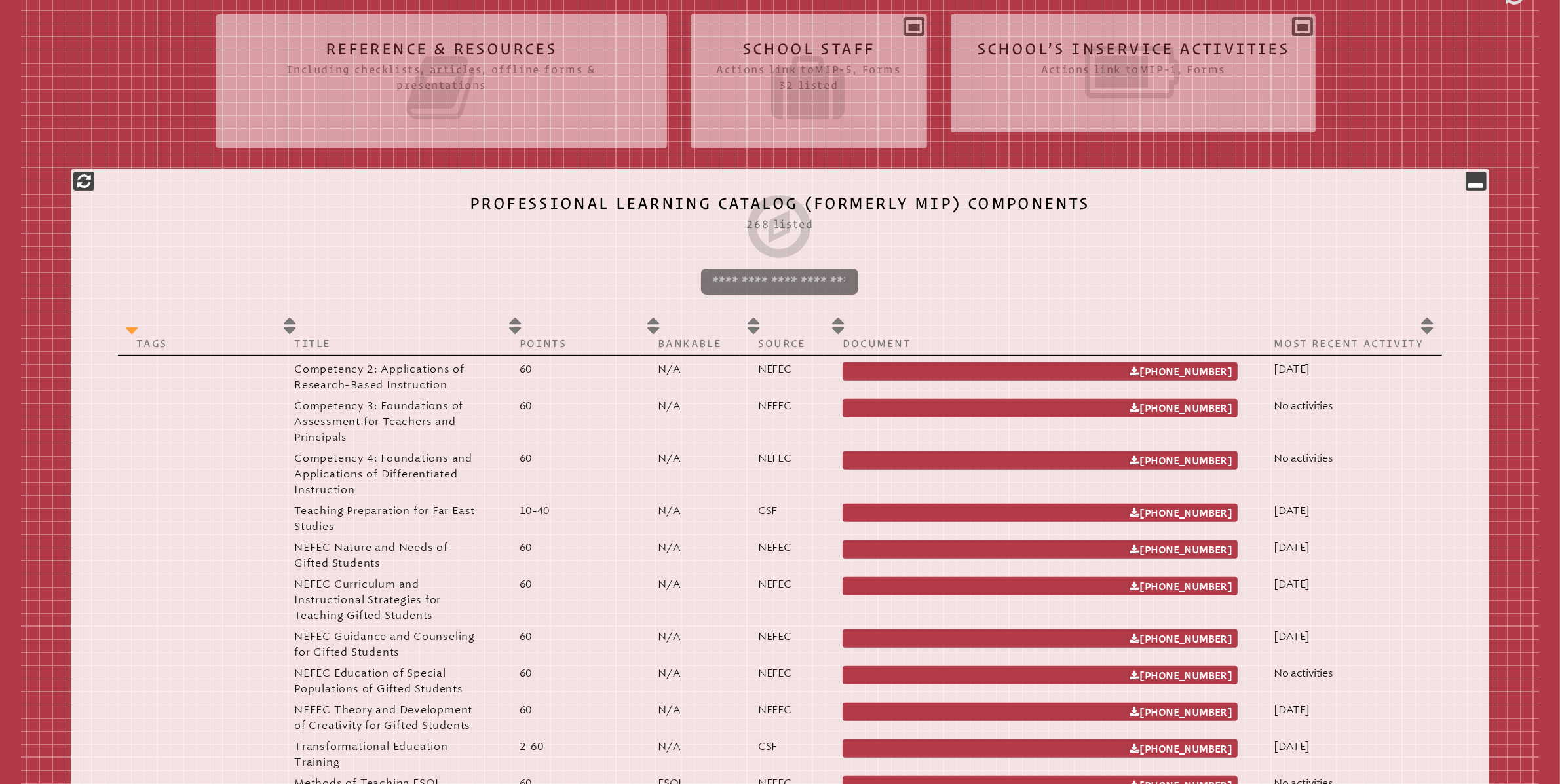
click at [175, 343] on p "Tags" at bounding box center [197, 343] width 121 height 13
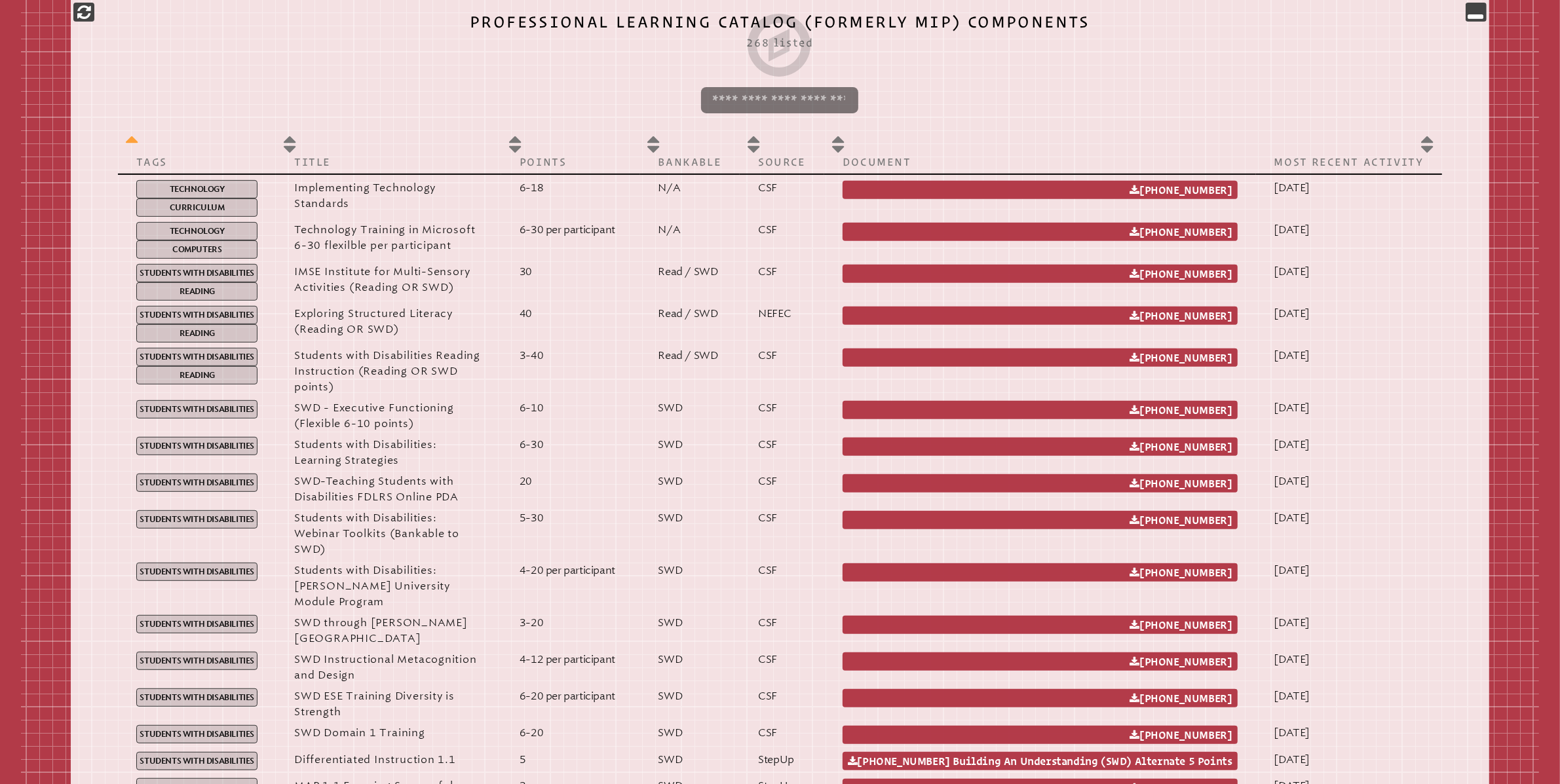
scroll to position [614, 0]
click at [575, 155] on p "Points" at bounding box center [571, 161] width 102 height 13
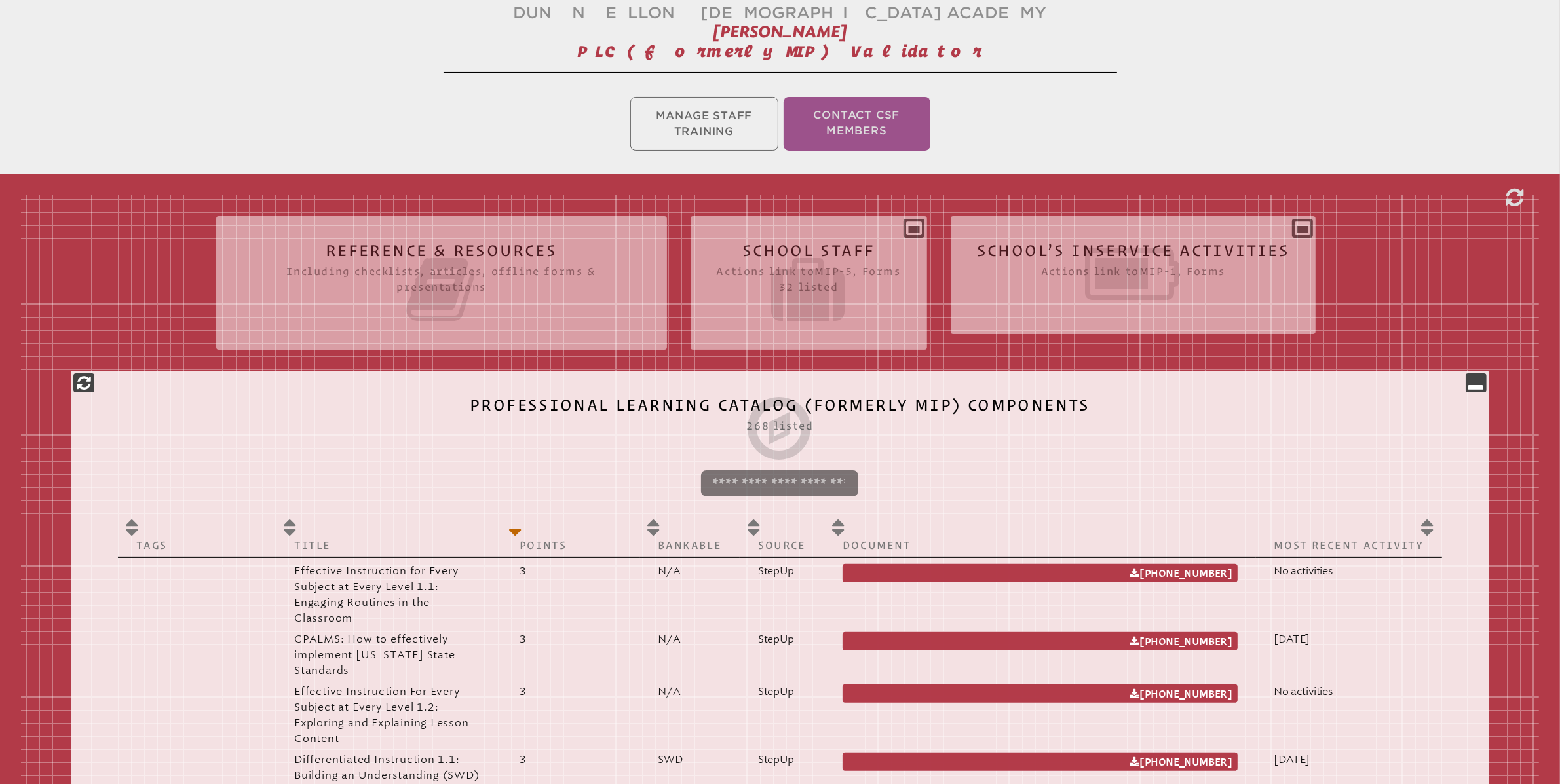
scroll to position [228, 0]
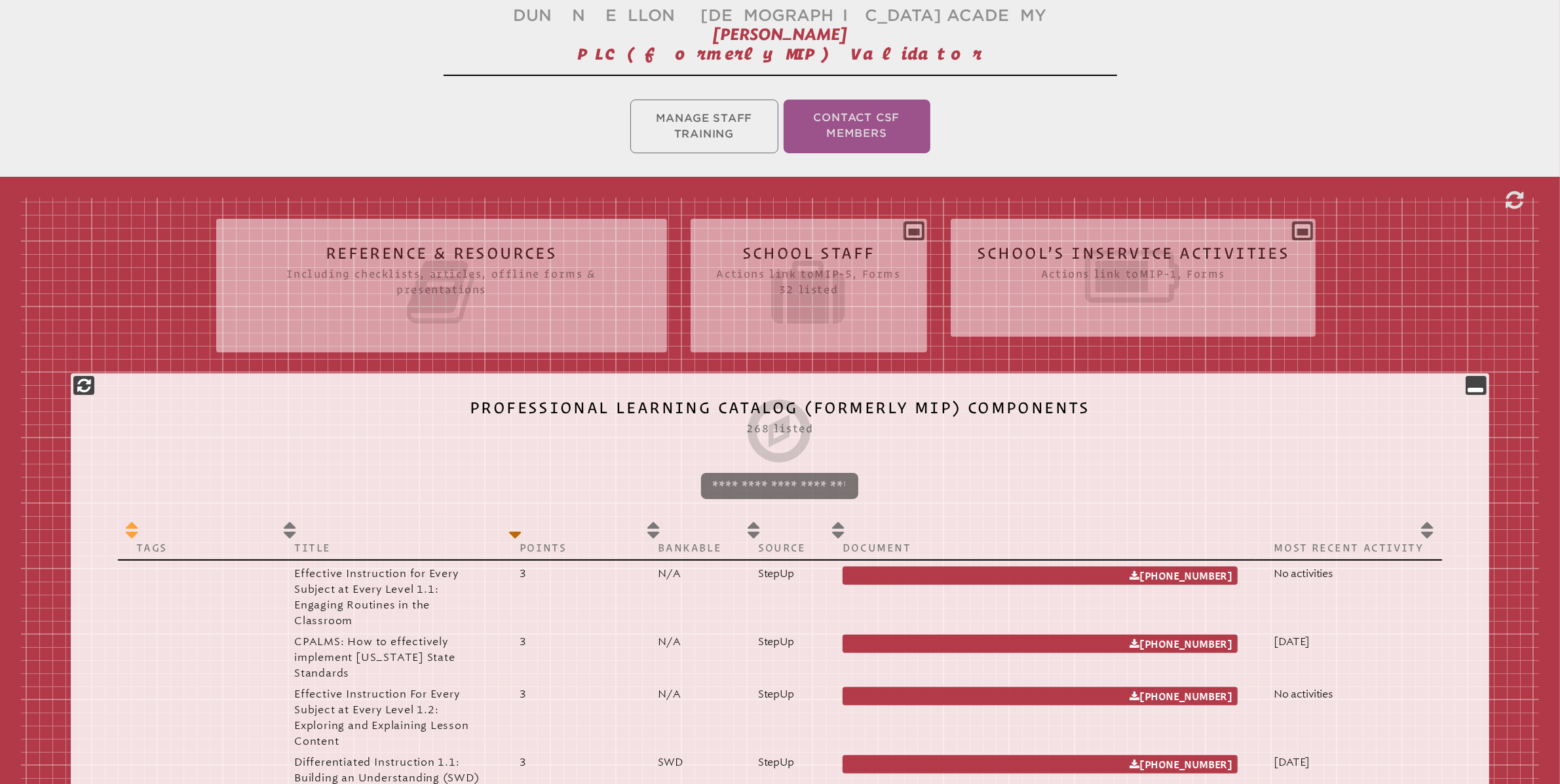
click at [171, 537] on th "Tags" at bounding box center [196, 537] width 158 height 45
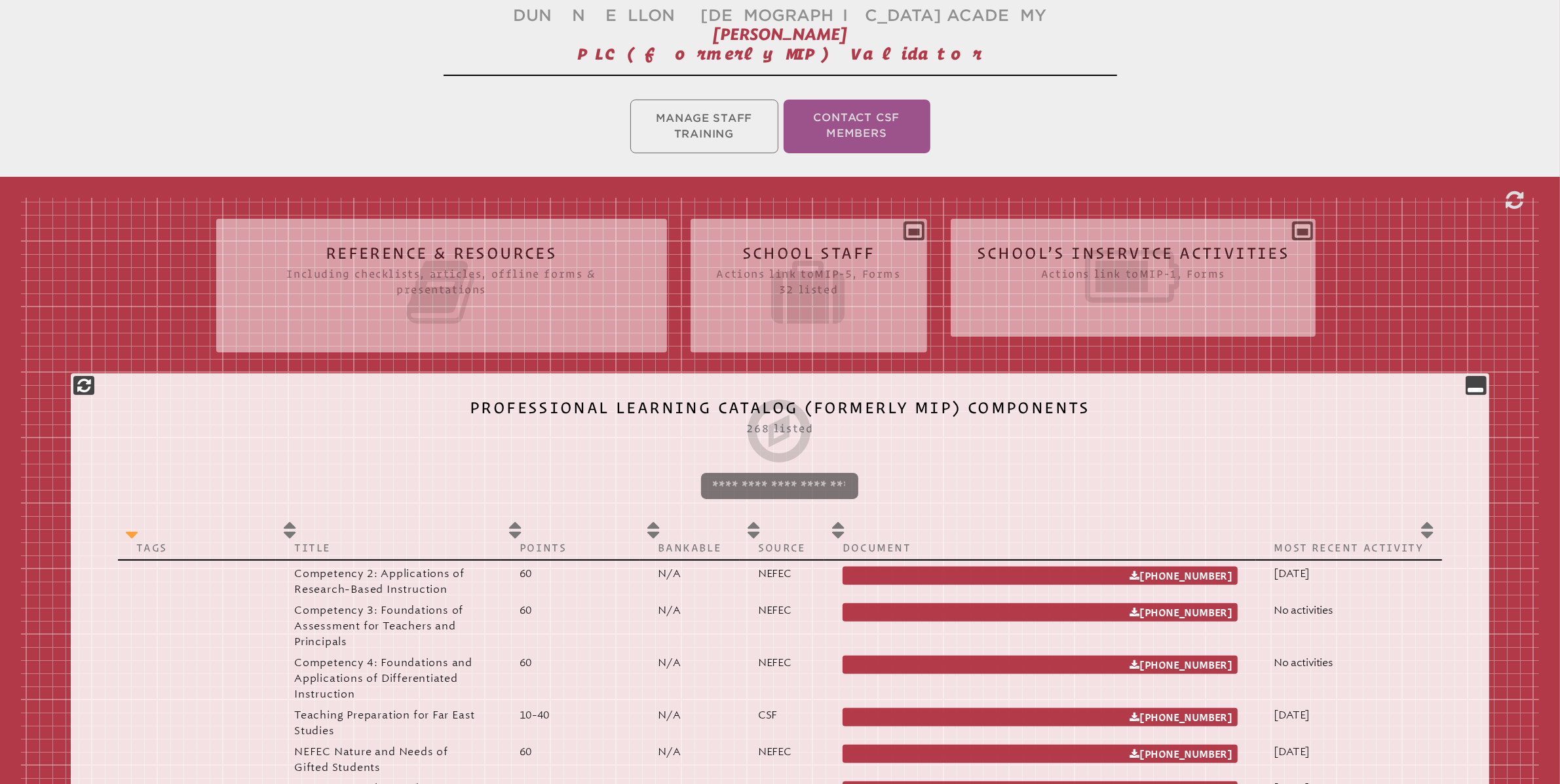
click at [166, 539] on th "Tags" at bounding box center [196, 537] width 158 height 45
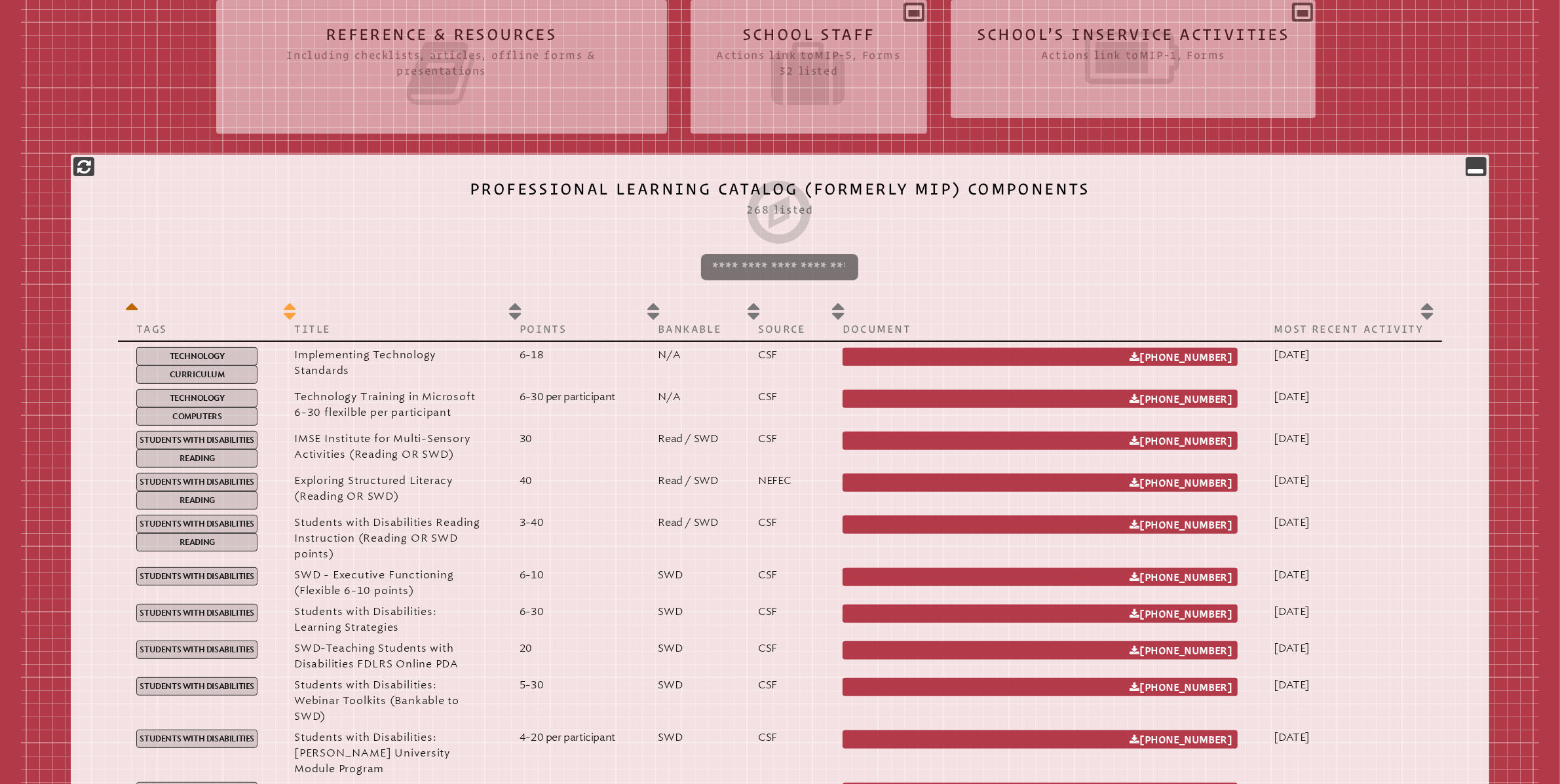
scroll to position [458, 0]
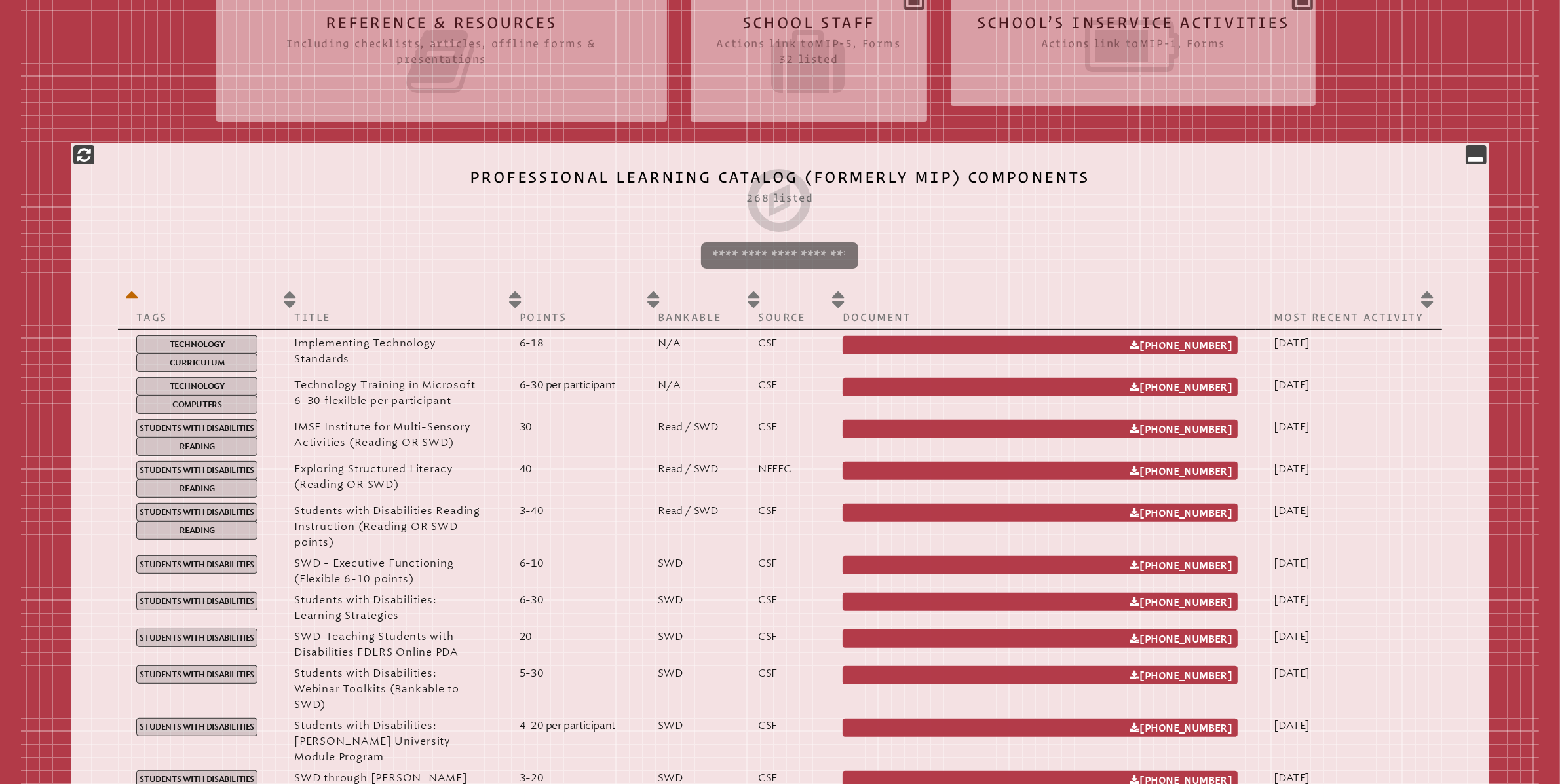
click at [1250, 222] on icon at bounding box center [780, 200] width 1366 height 74
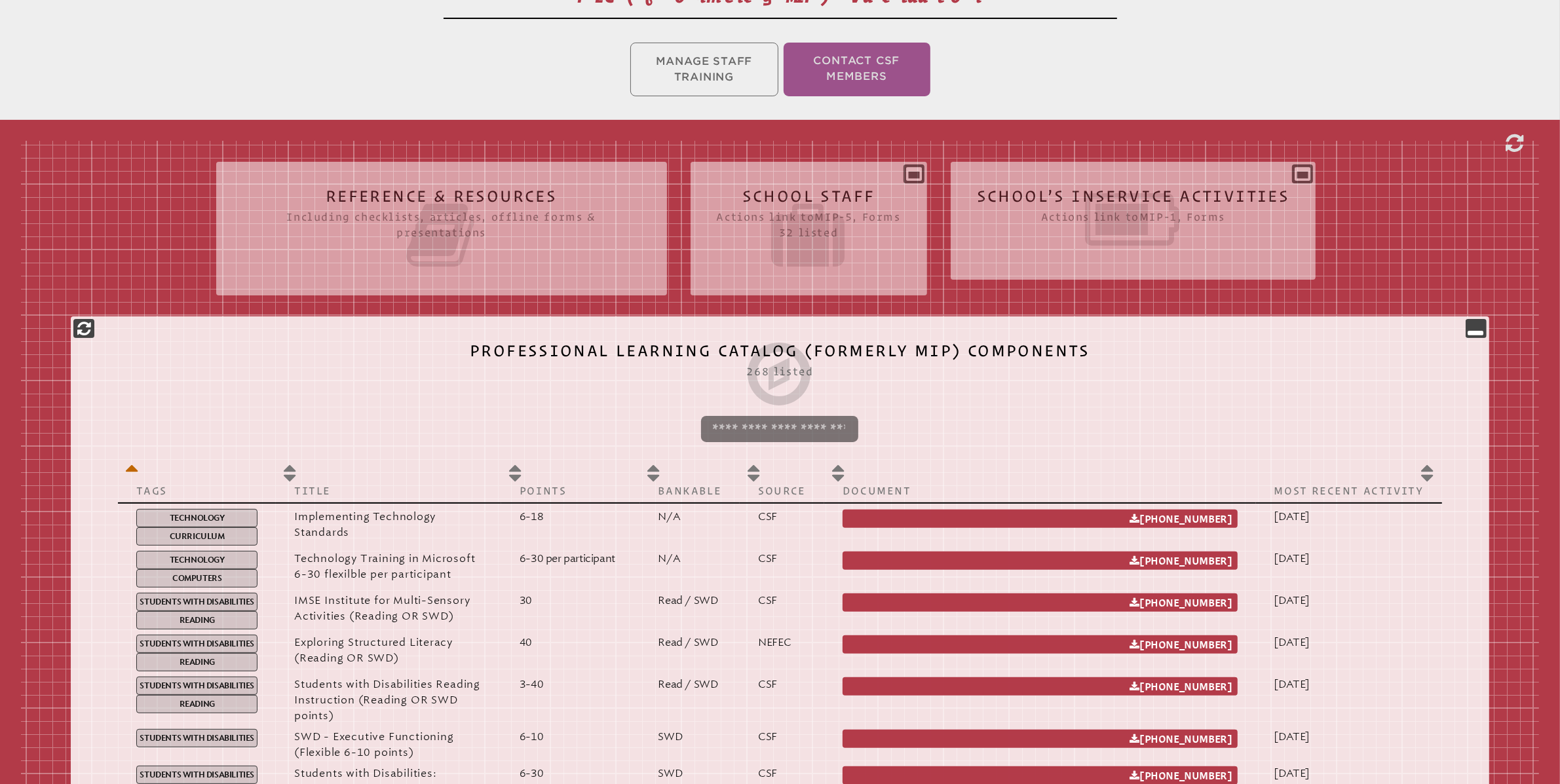
scroll to position [263, 0]
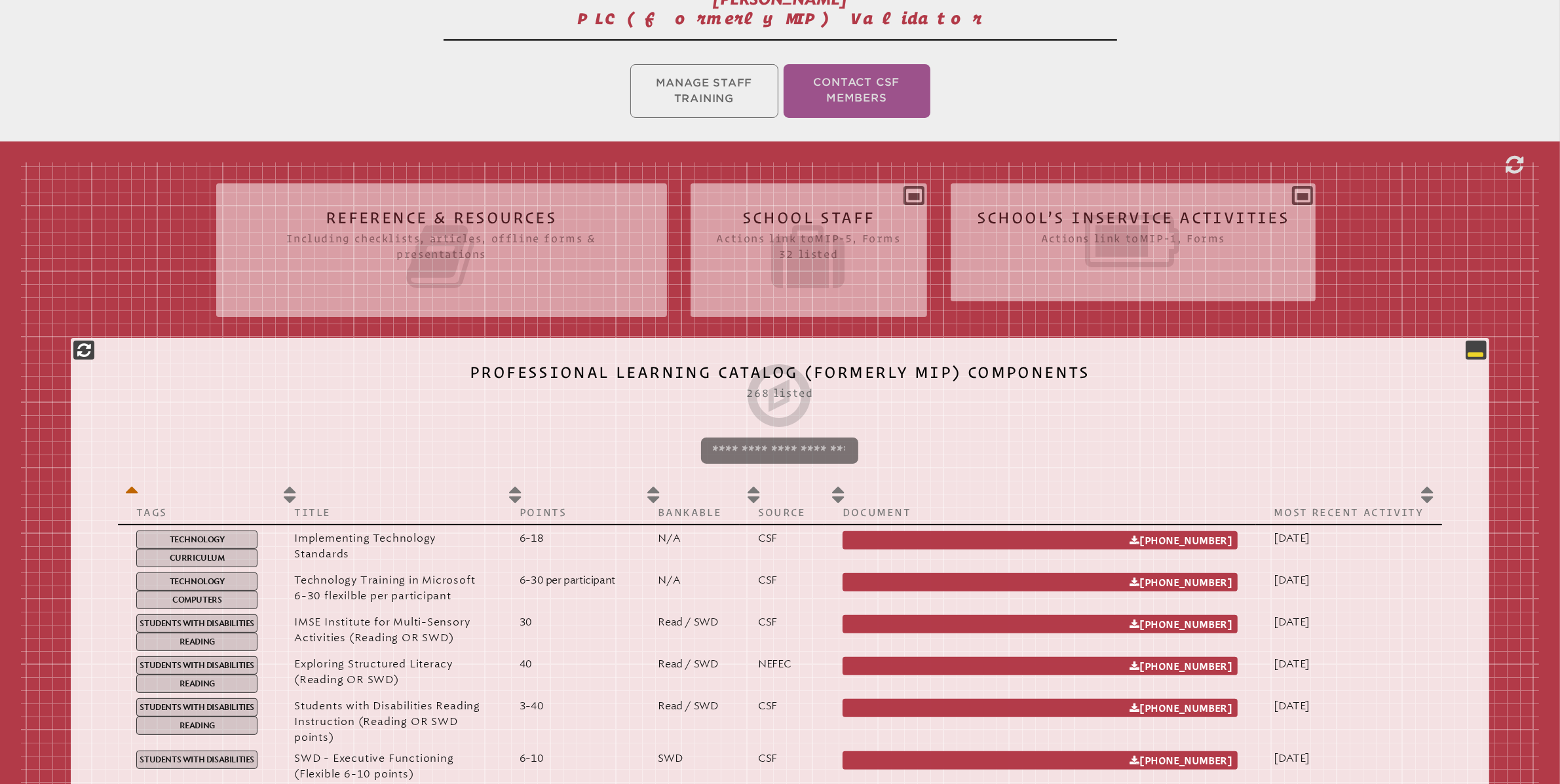
click at [1468, 354] on icon at bounding box center [1475, 349] width 16 height 16
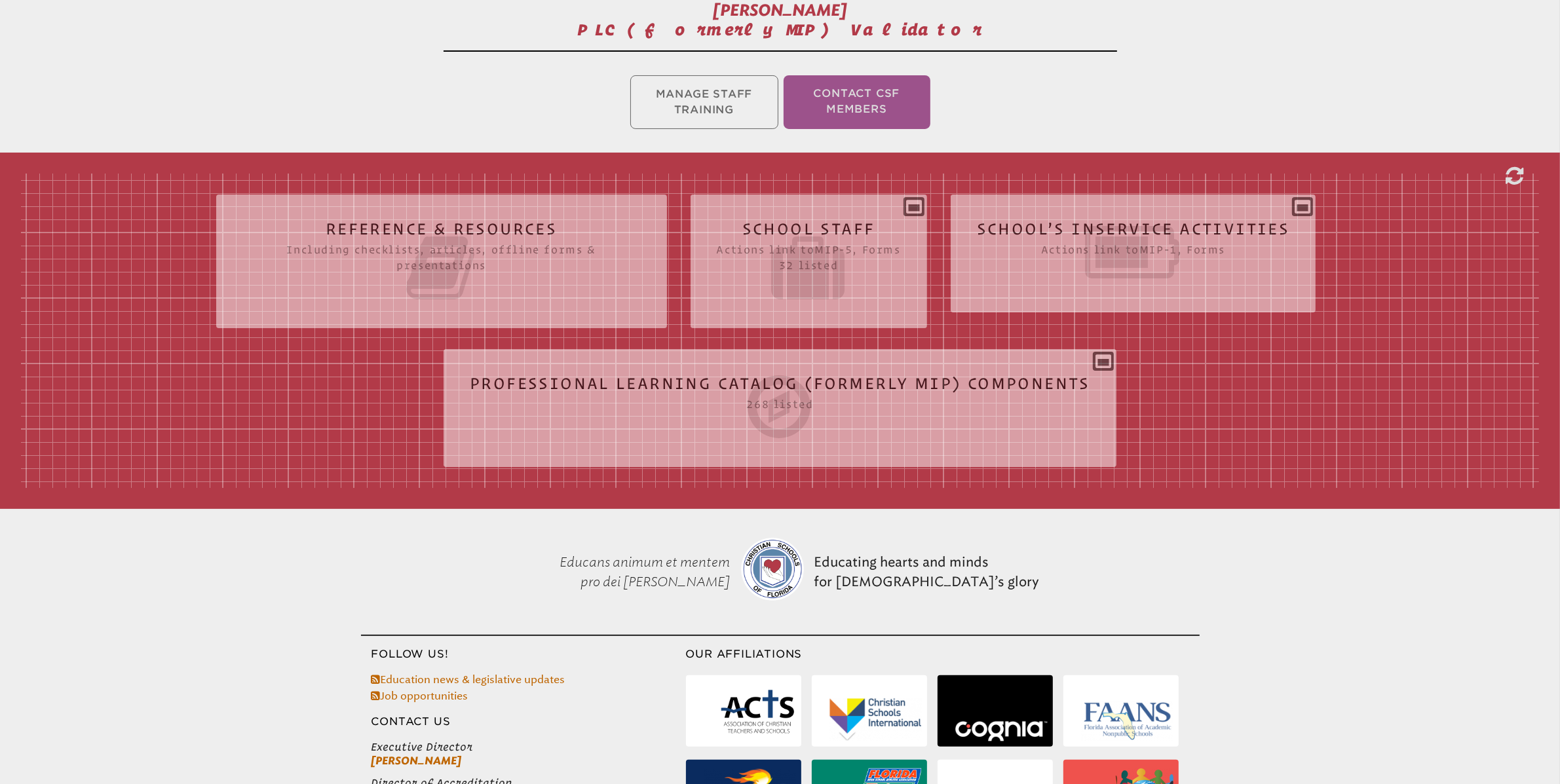
scroll to position [254, 0]
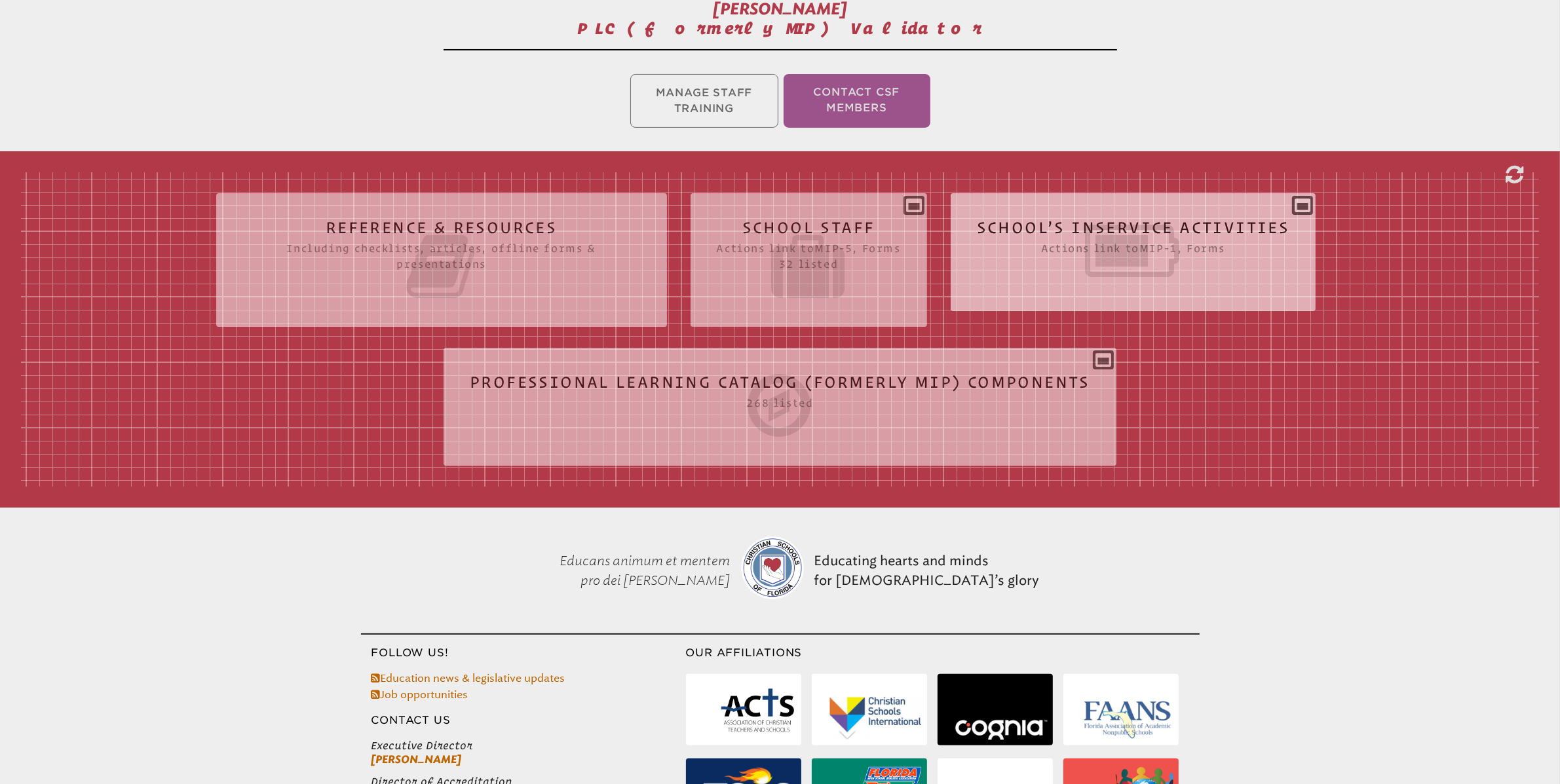
click at [1306, 205] on div "School’s Inservice Activities Actions link to mip-1 , Forms Status Year # Title…" at bounding box center [1134, 247] width 366 height 87
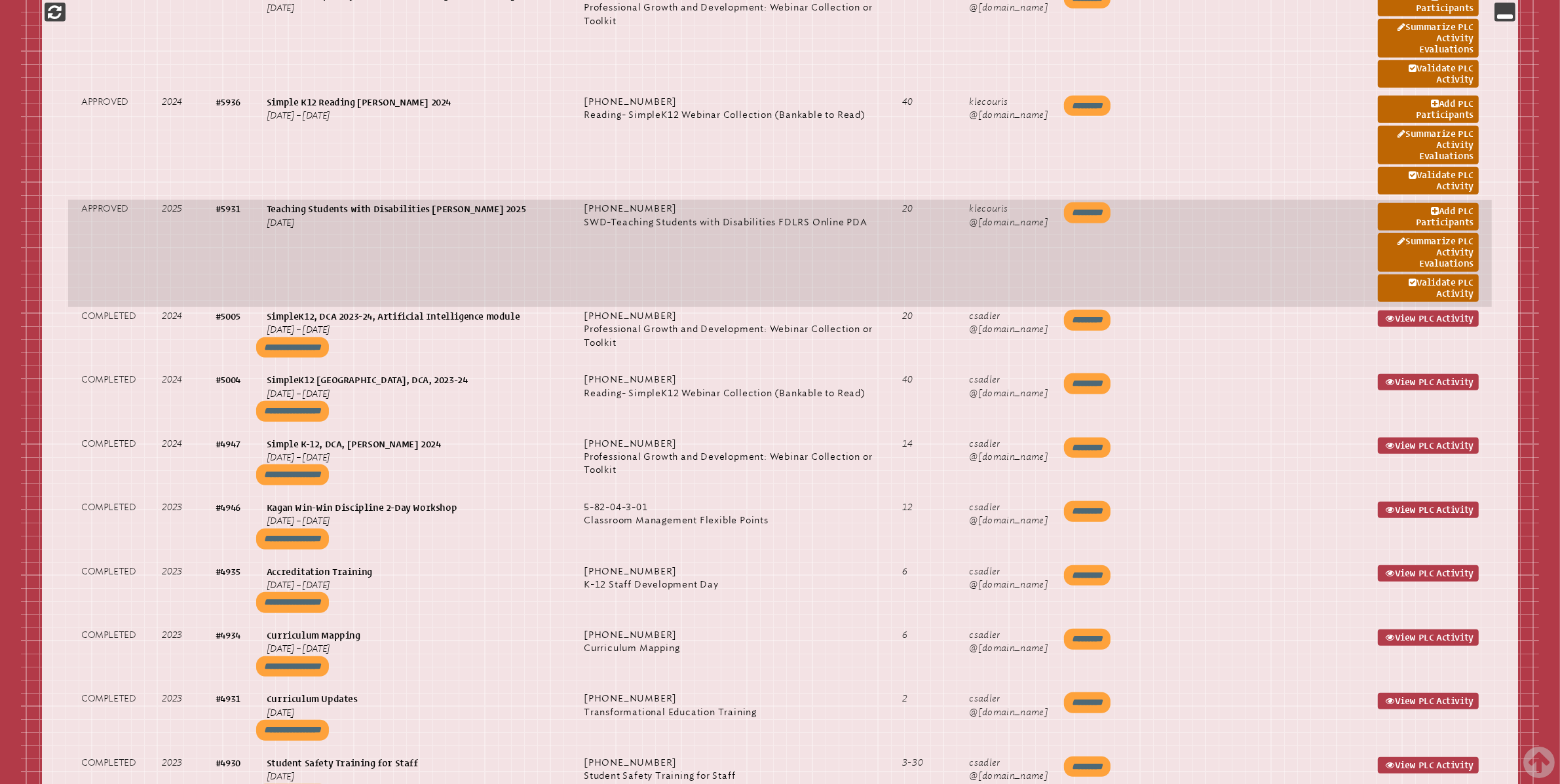
scroll to position [1383, 0]
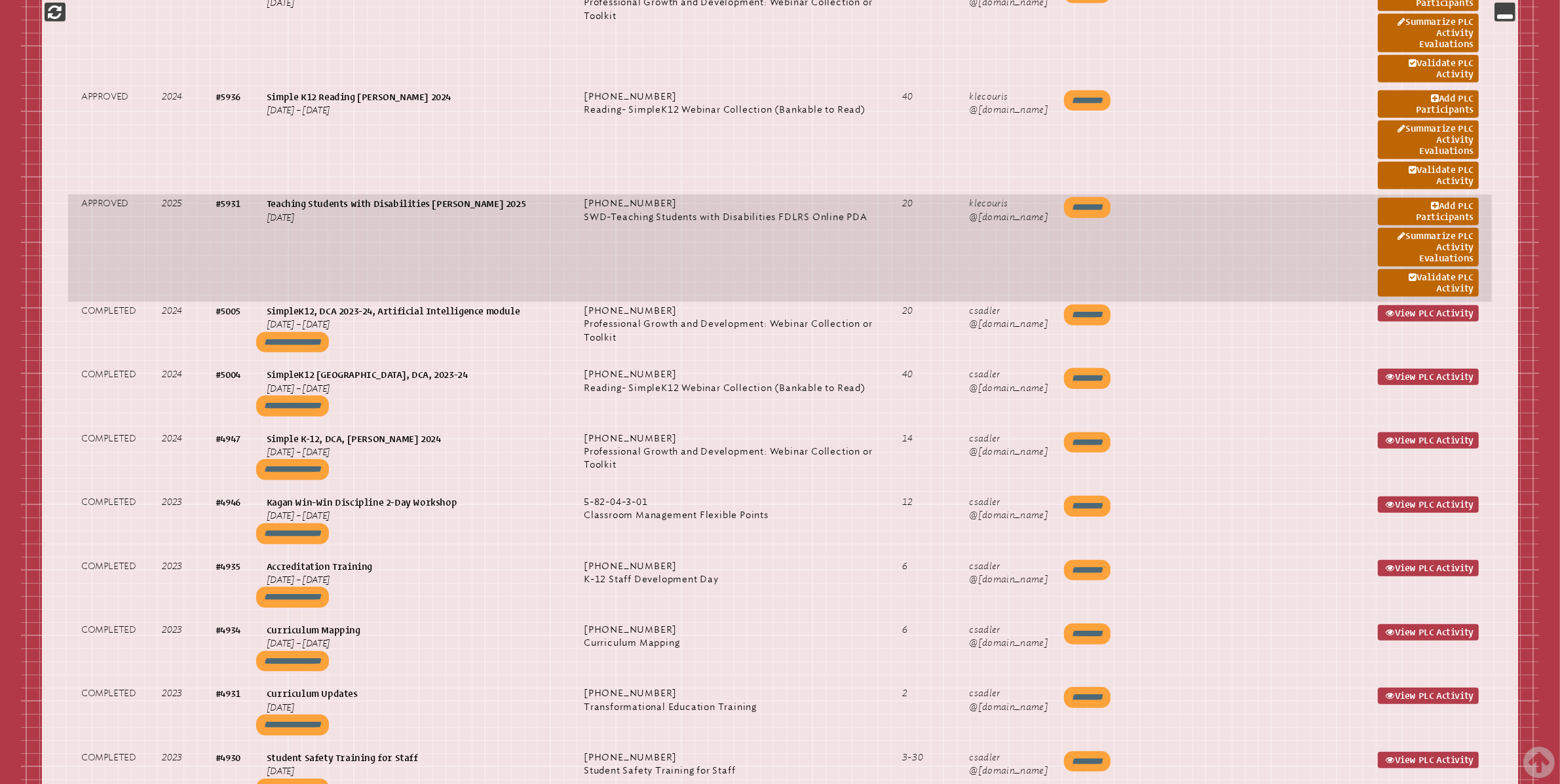
drag, startPoint x: 1220, startPoint y: 238, endPoint x: 1225, endPoint y: 243, distance: 7.1
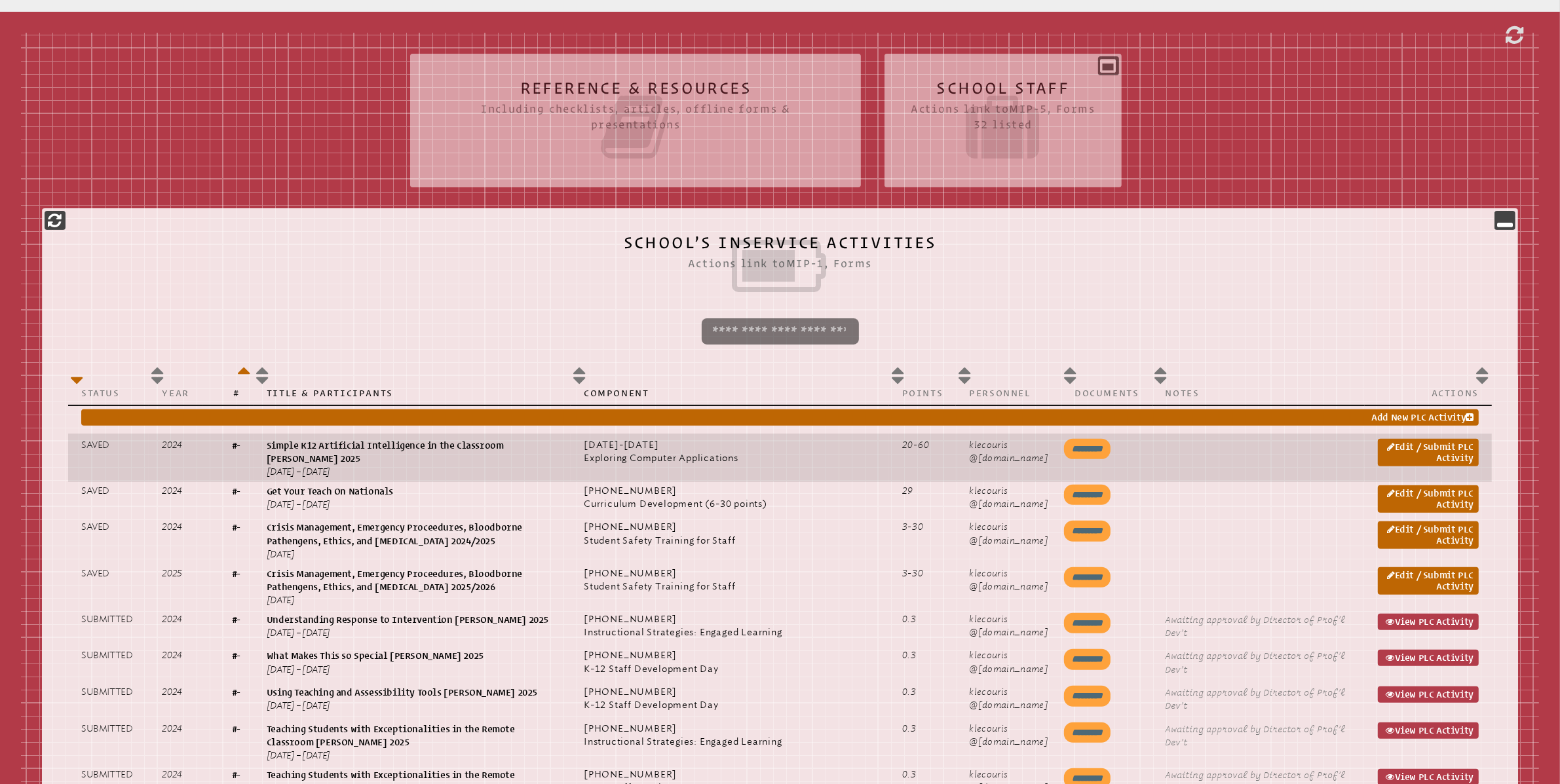
scroll to position [389, 0]
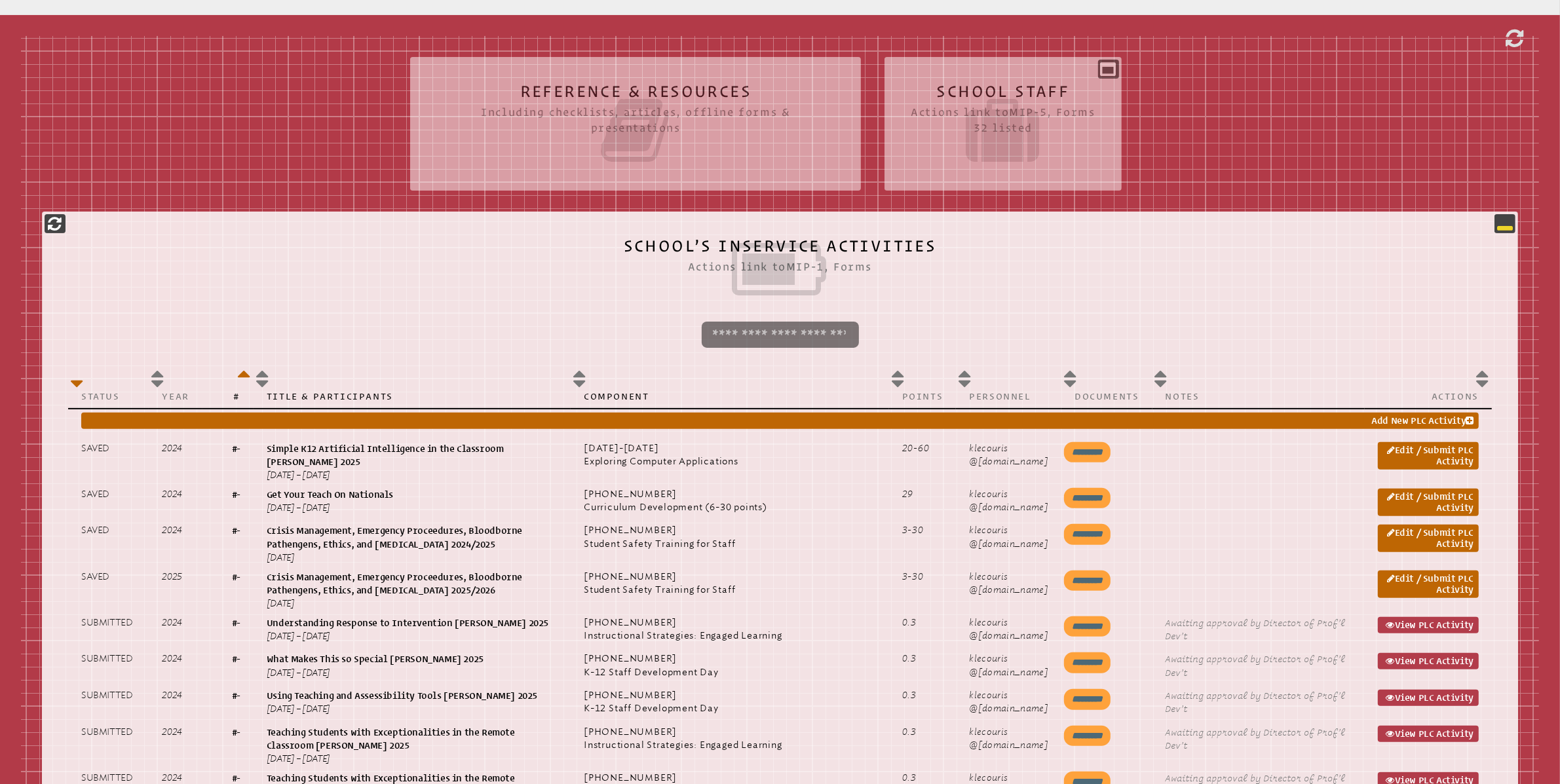
click at [1503, 227] on icon at bounding box center [1505, 223] width 16 height 16
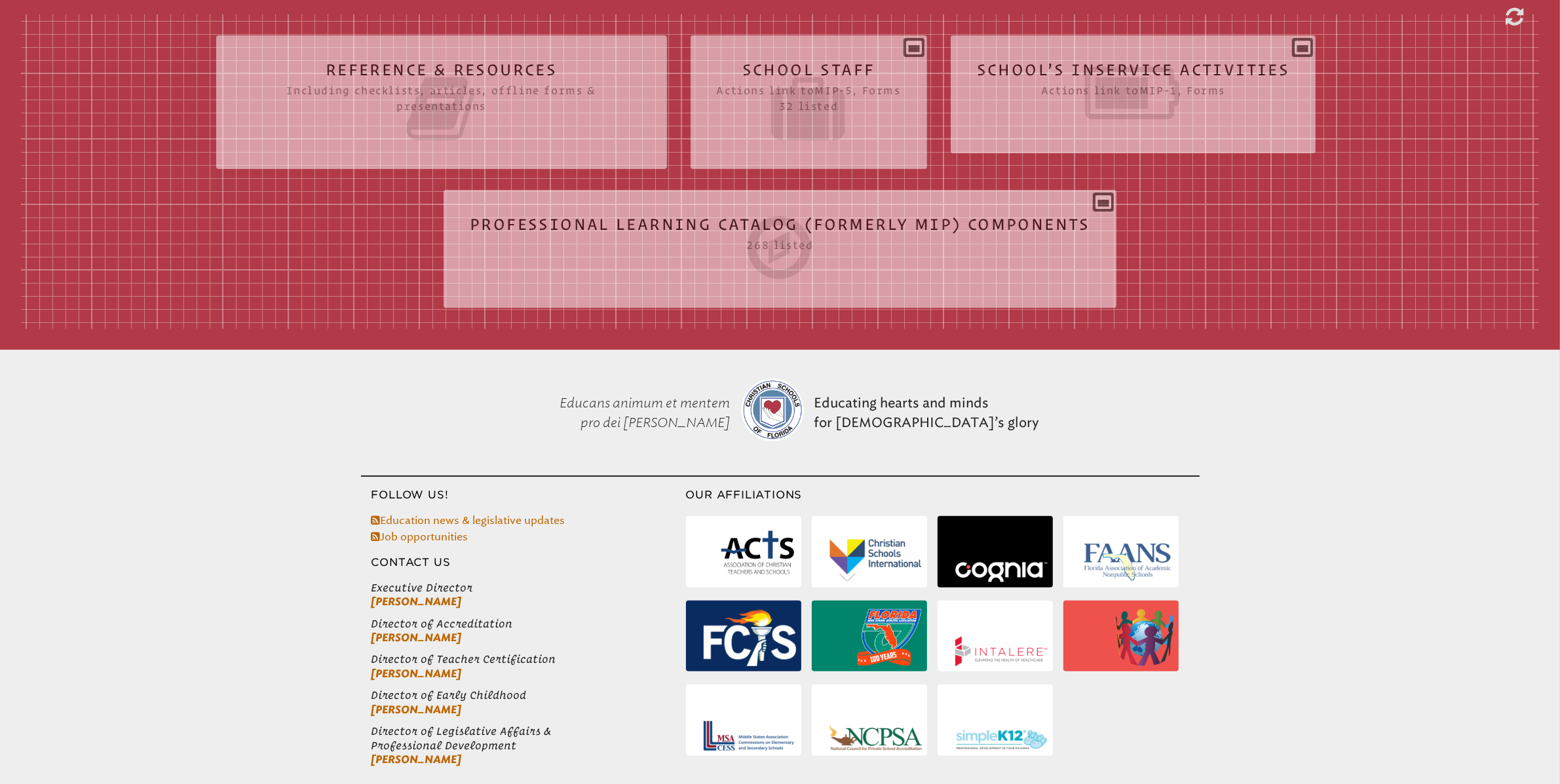
scroll to position [299, 0]
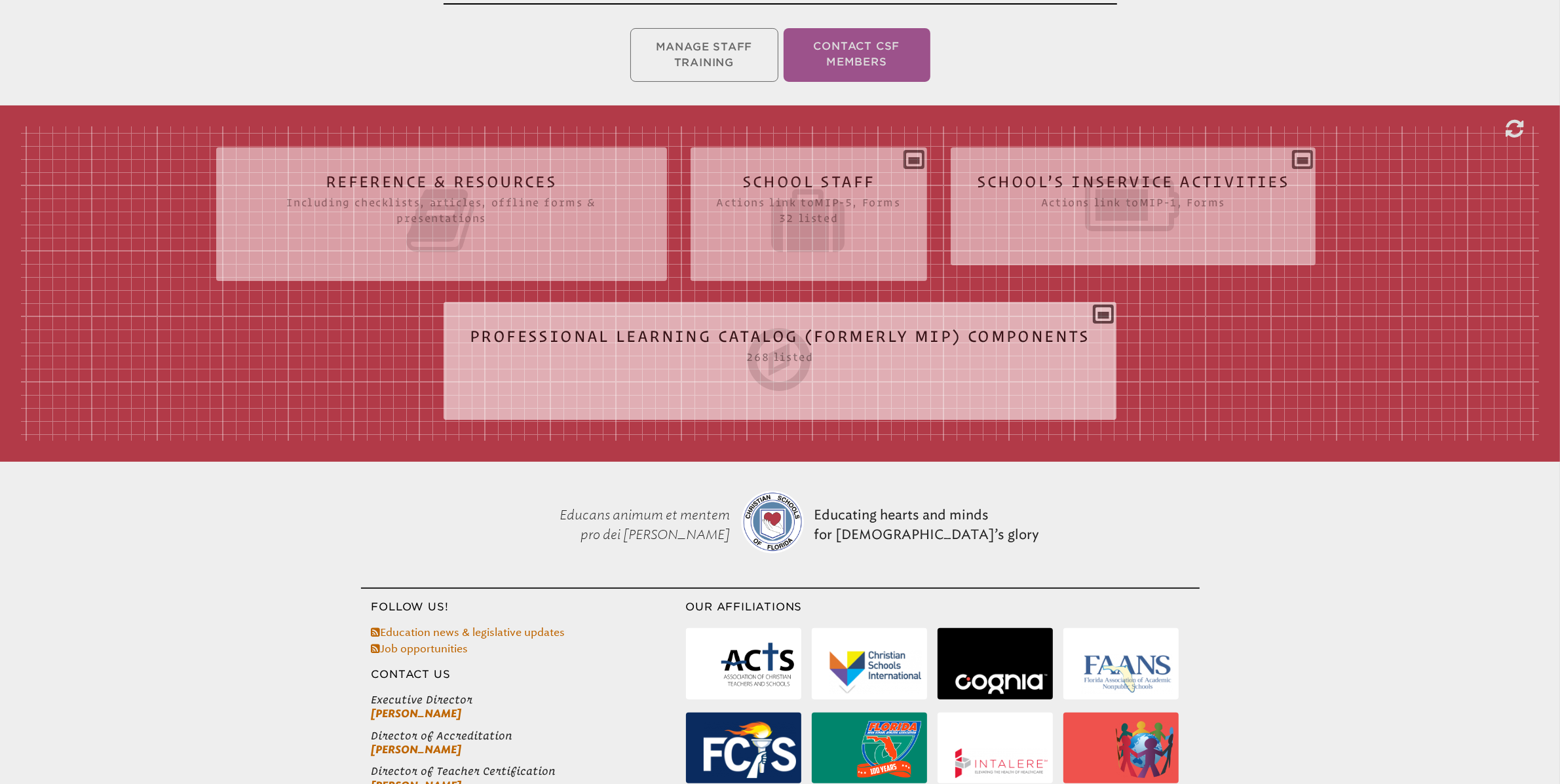
click at [1100, 314] on div "Professional Learning Catalog (formerly MIP) Components 268 listed Tags Title P…" at bounding box center [780, 355] width 673 height 87
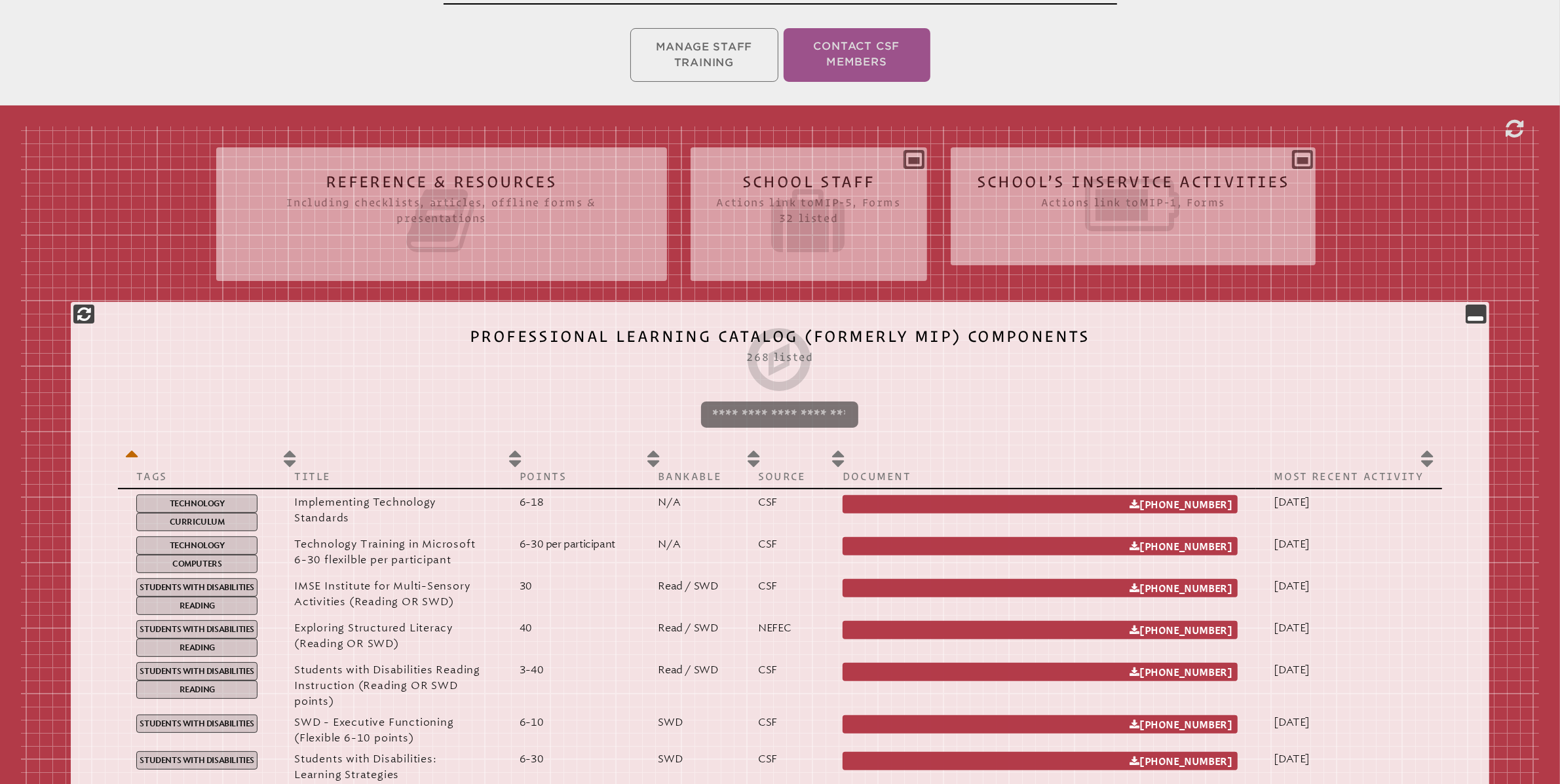
click at [726, 414] on input "search" at bounding box center [780, 414] width 158 height 26
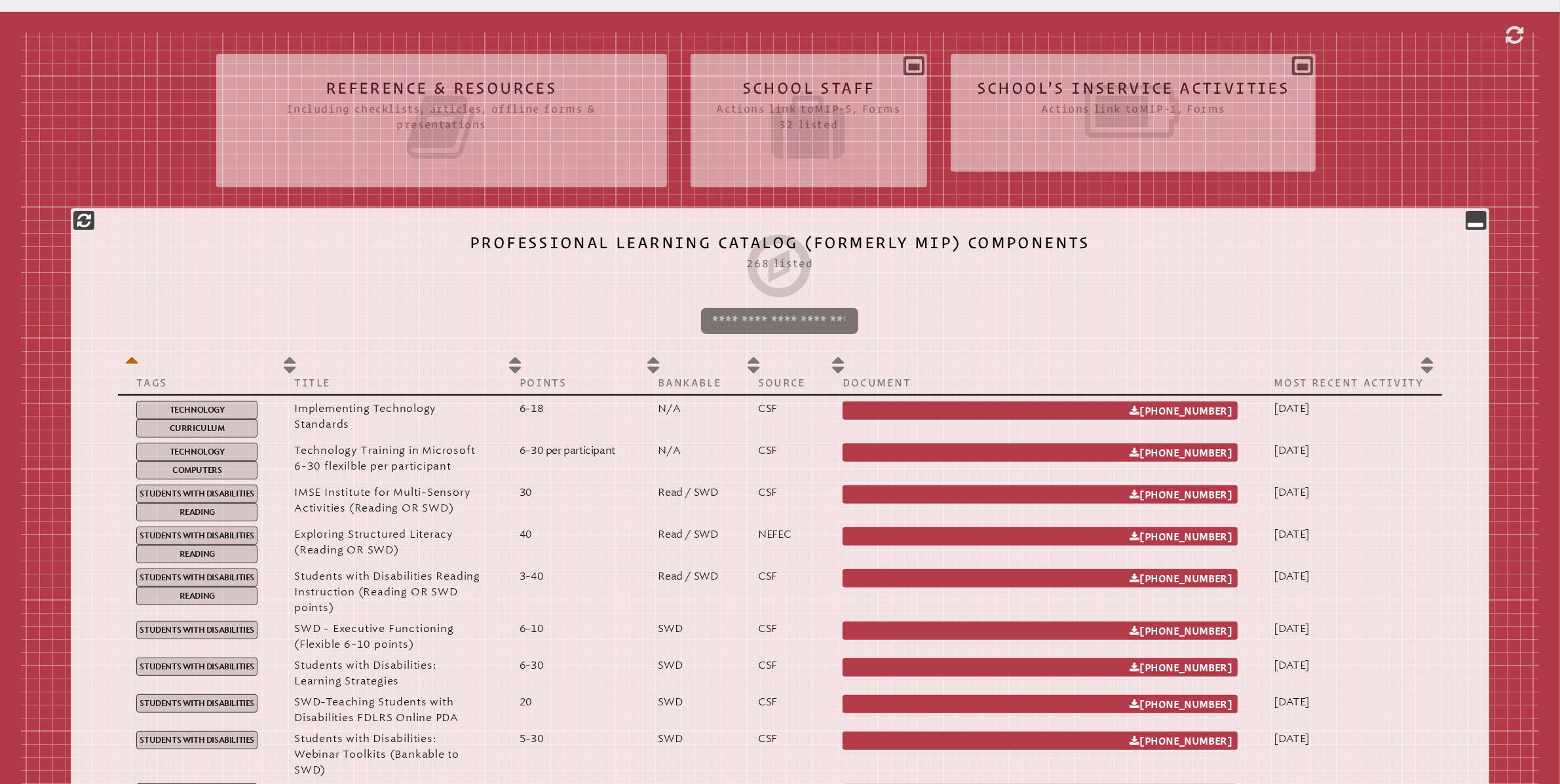
scroll to position [389, 0]
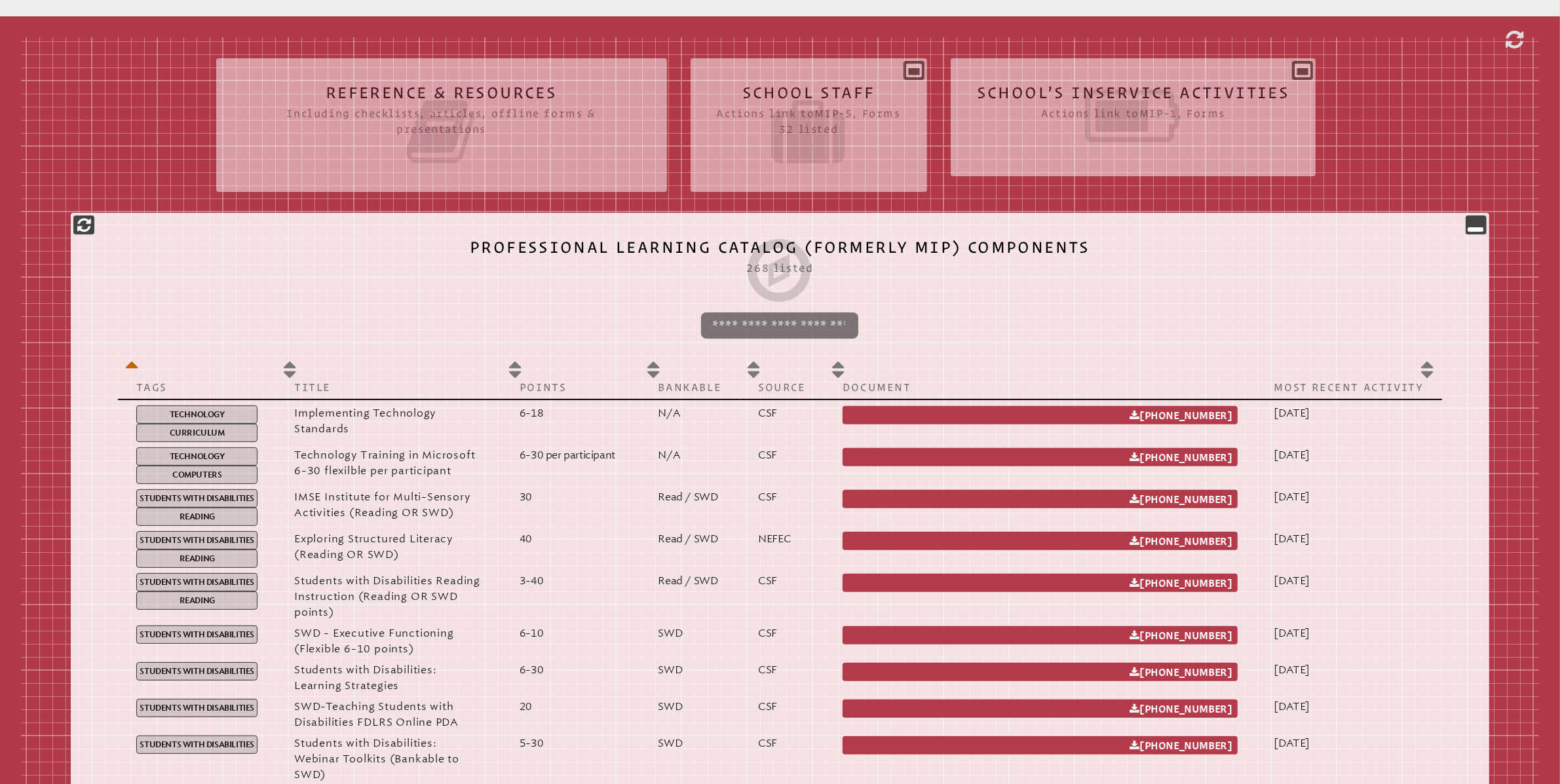
click at [756, 325] on input "search" at bounding box center [780, 325] width 158 height 26
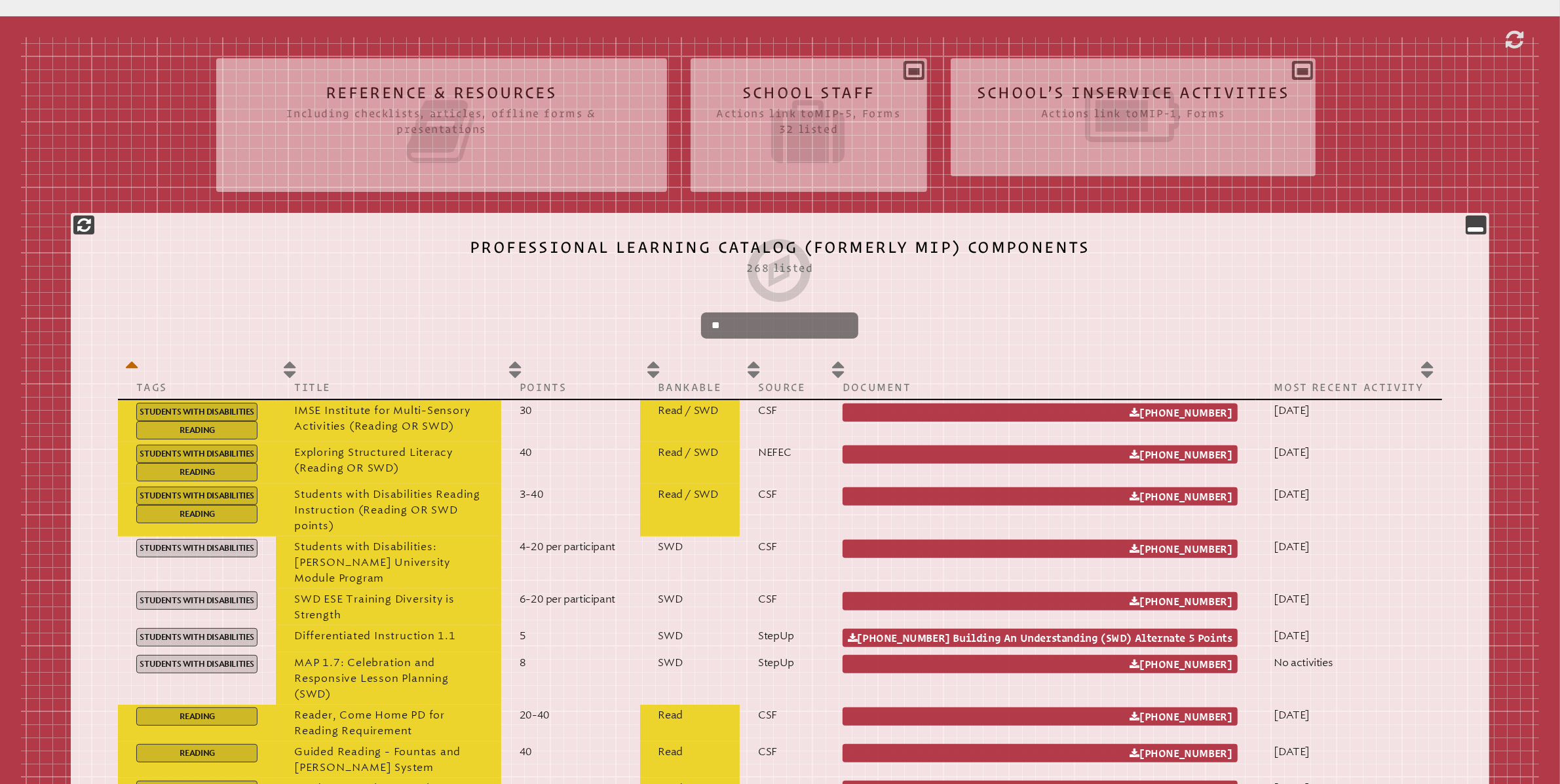
type input "*"
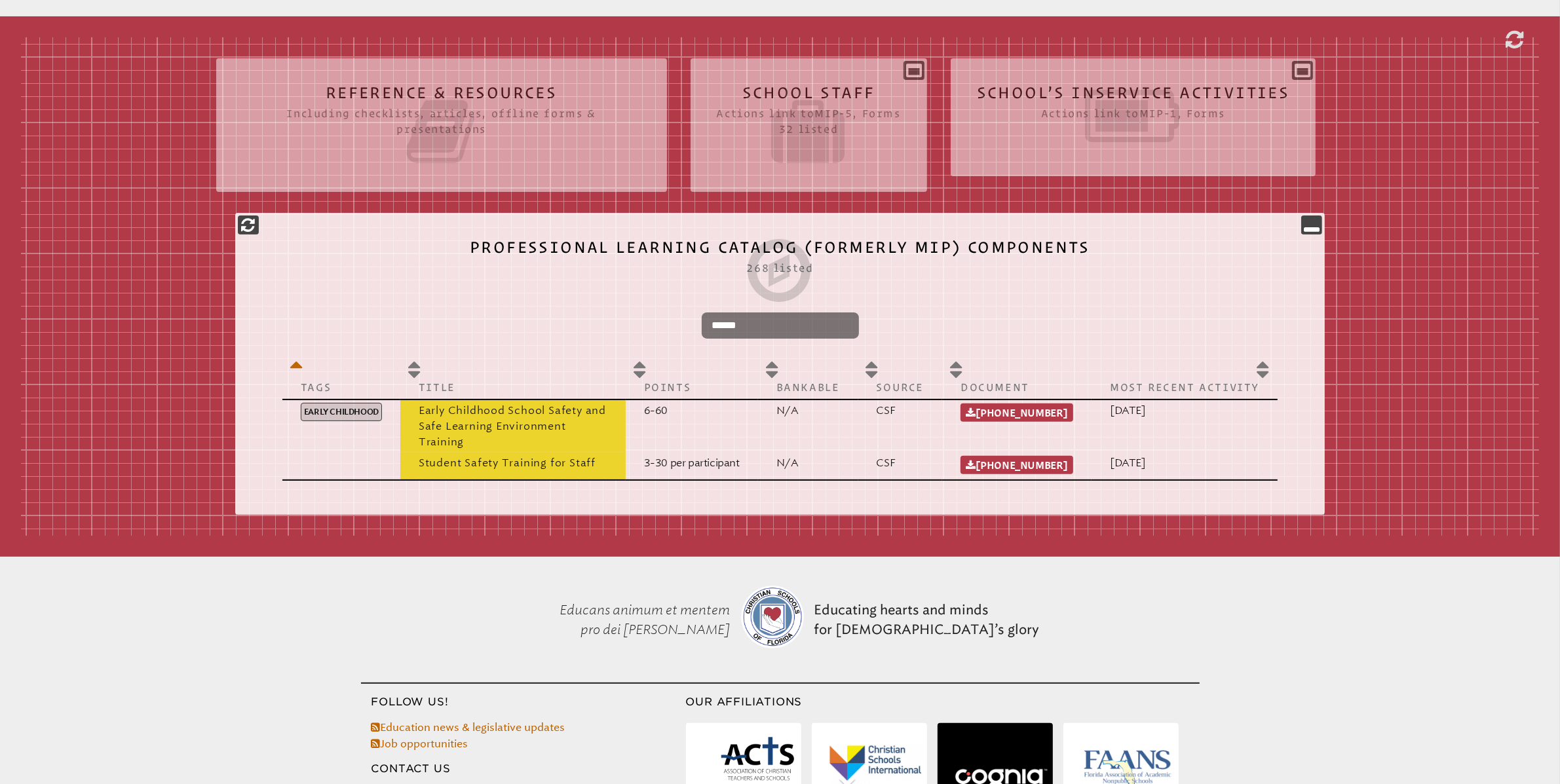
click at [774, 331] on input "******" at bounding box center [780, 325] width 158 height 26
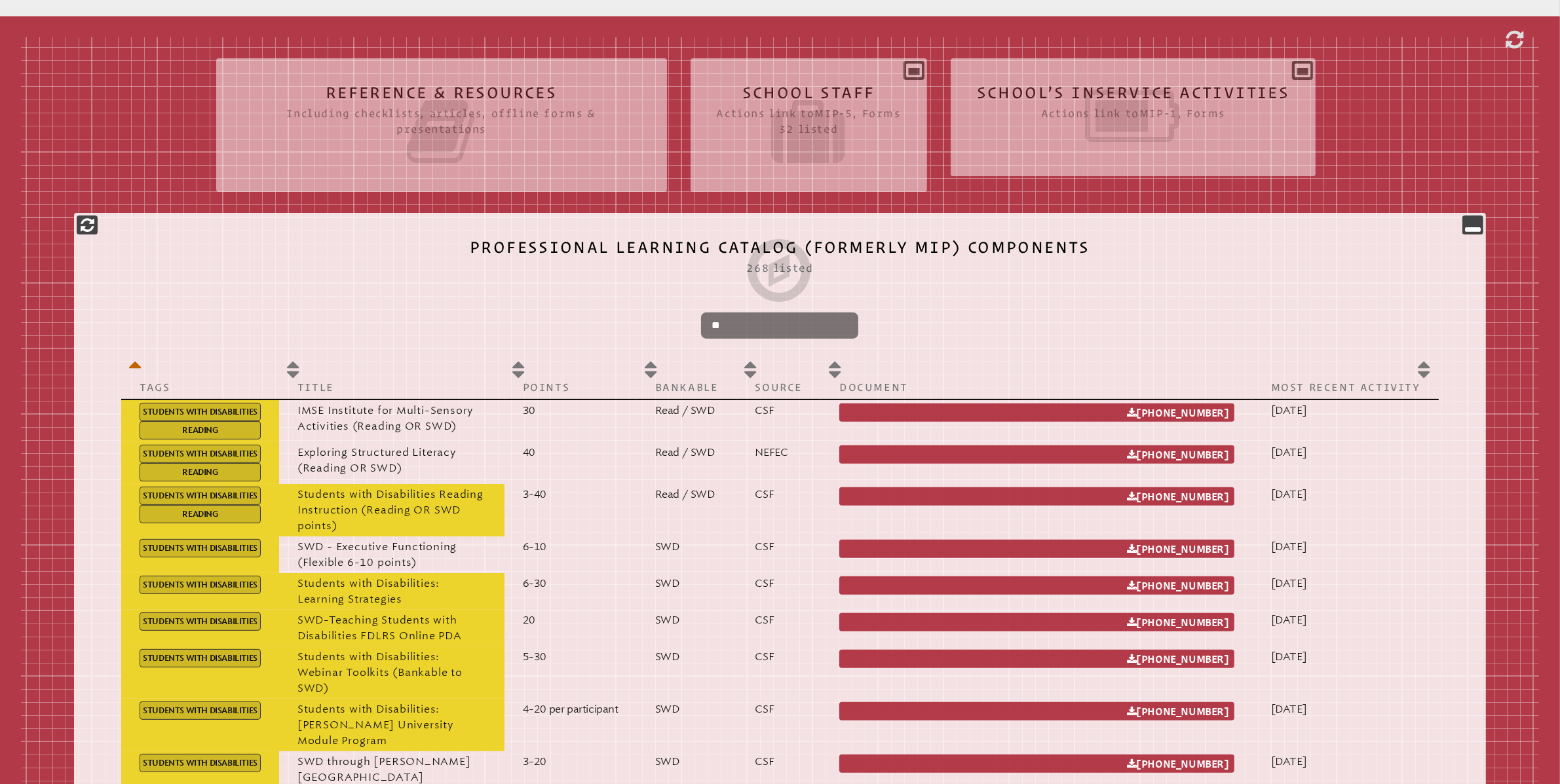
type input "*"
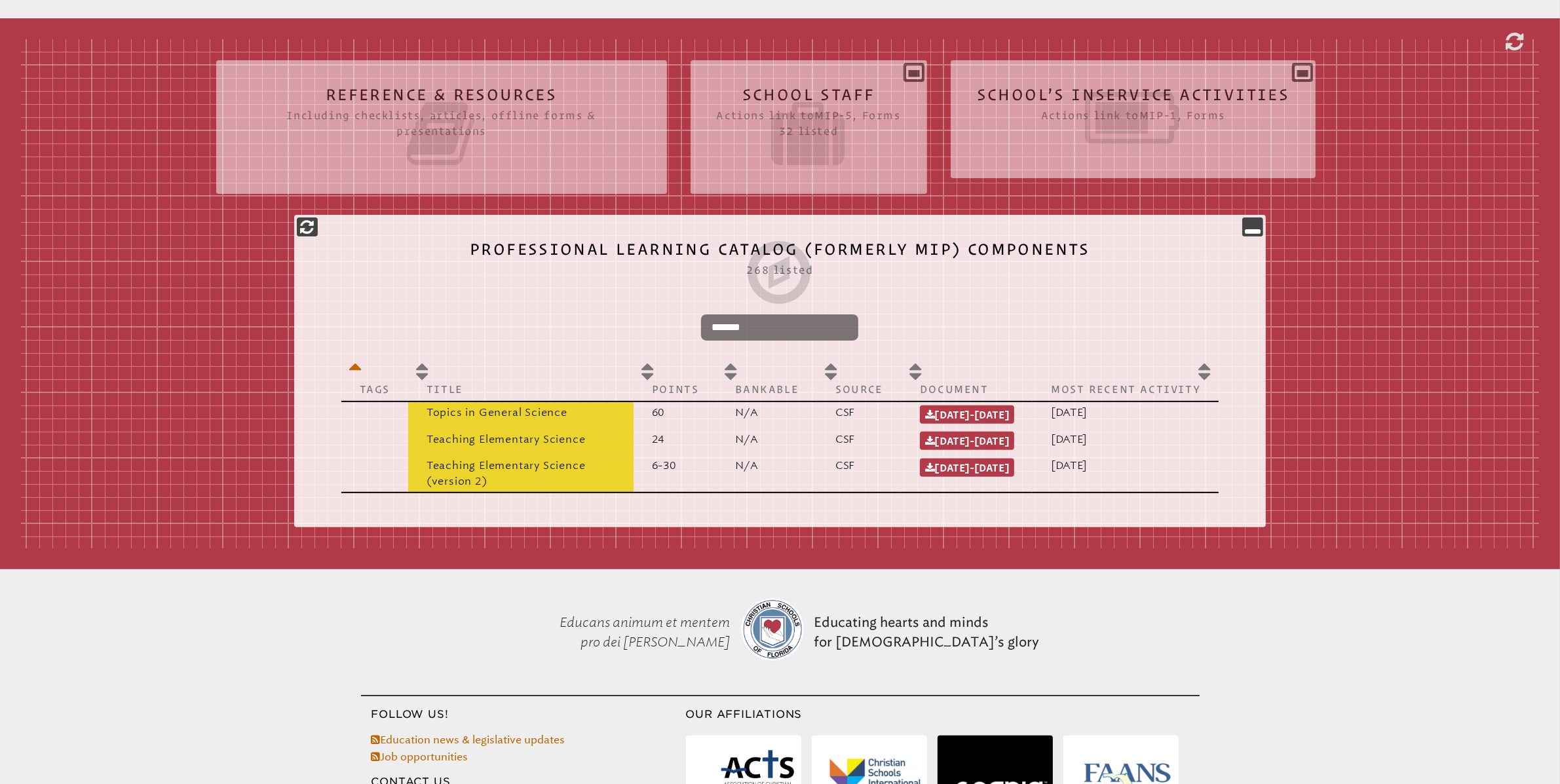
scroll to position [382, 0]
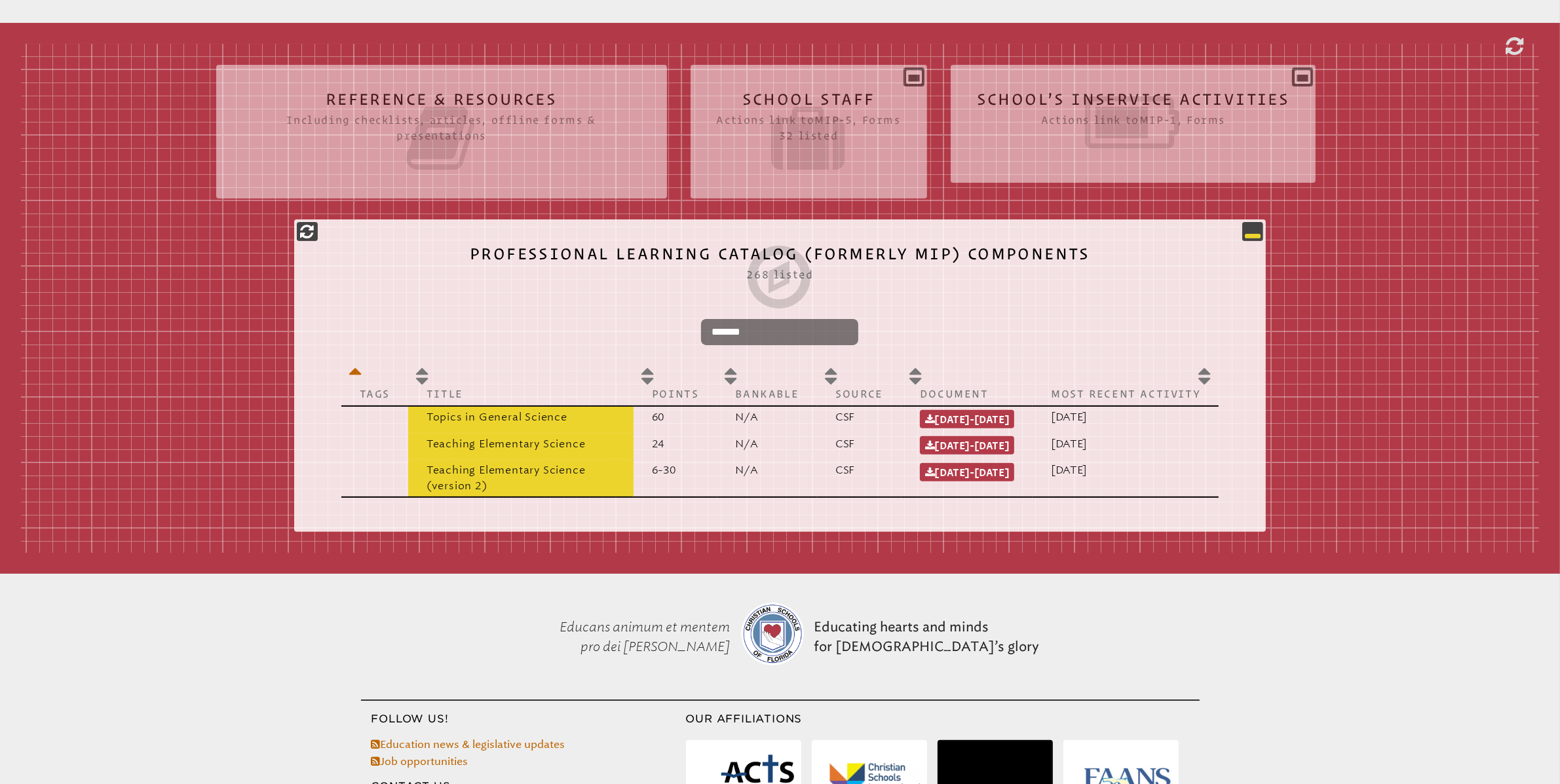
type input "*******"
click at [1250, 237] on icon at bounding box center [1252, 231] width 16 height 16
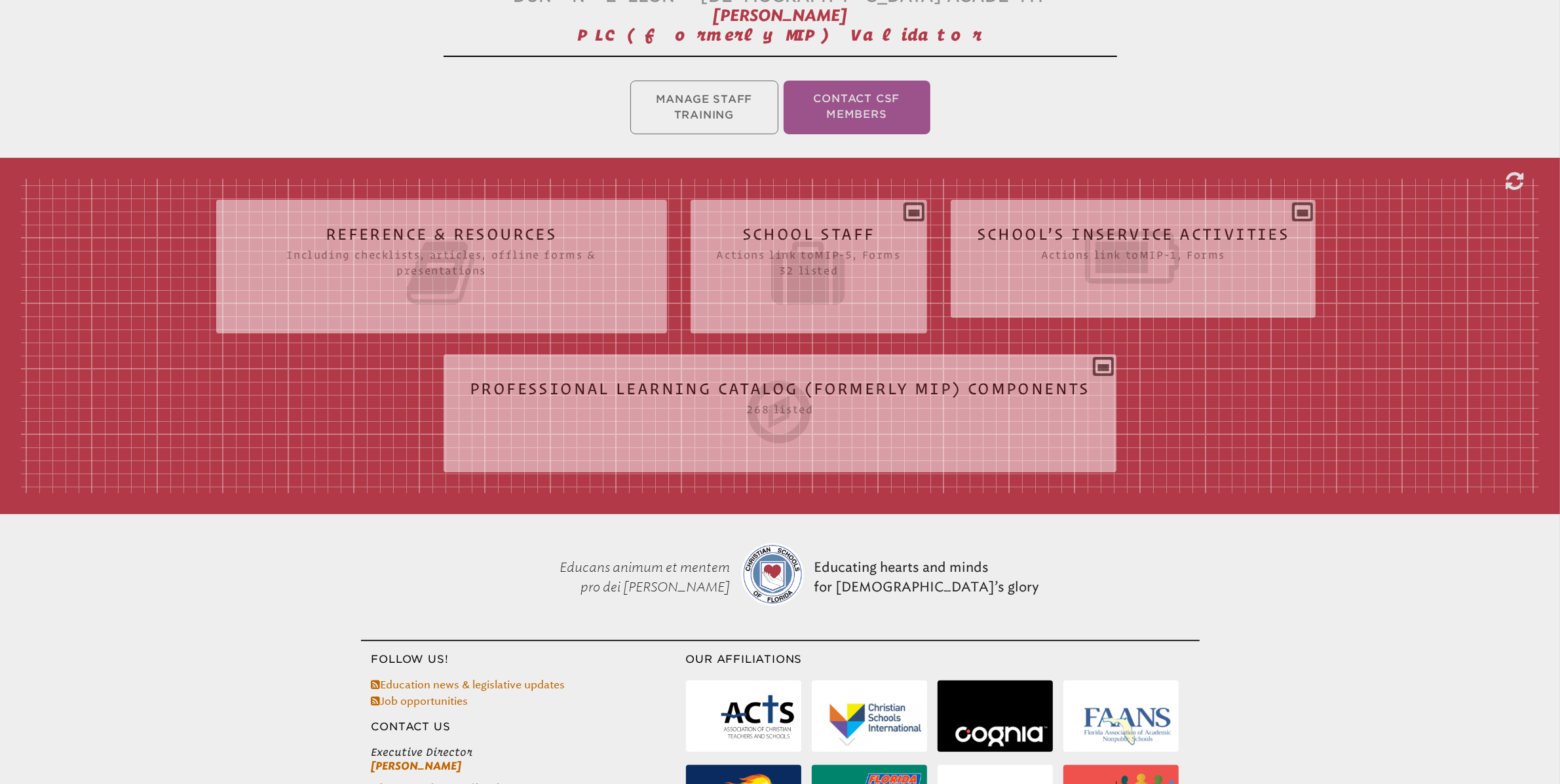
scroll to position [0, 0]
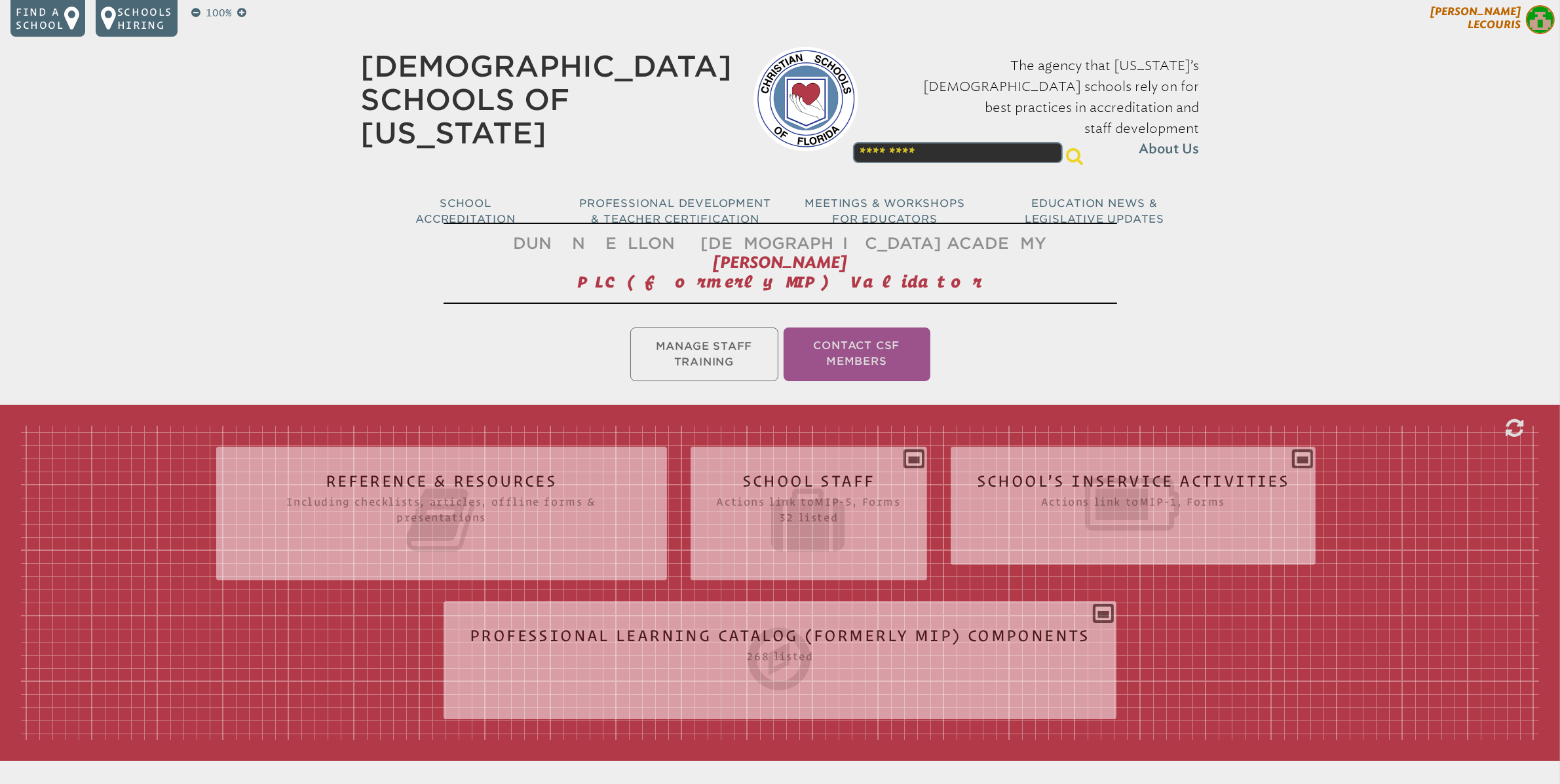
click at [1498, 26] on span "[PERSON_NAME]" at bounding box center [1475, 18] width 91 height 25
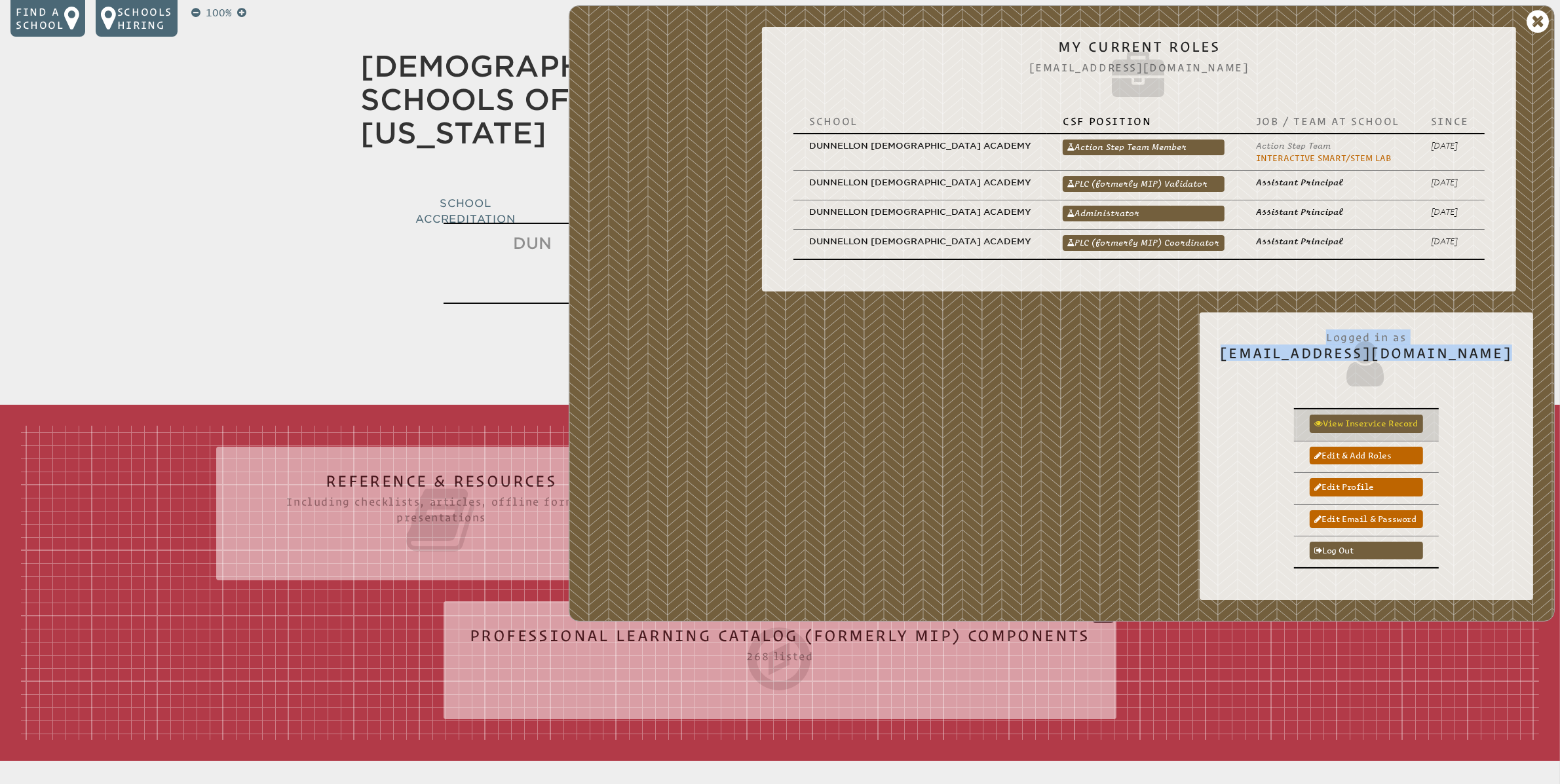
drag, startPoint x: 1467, startPoint y: 378, endPoint x: 1430, endPoint y: 430, distance: 63.8
click at [1466, 384] on div "Logged in as klecouris@dcaeagles.com View inservice record Edit & add roles Edi…" at bounding box center [1366, 456] width 334 height 288
click at [1387, 558] on link "Log out" at bounding box center [1366, 550] width 113 height 18
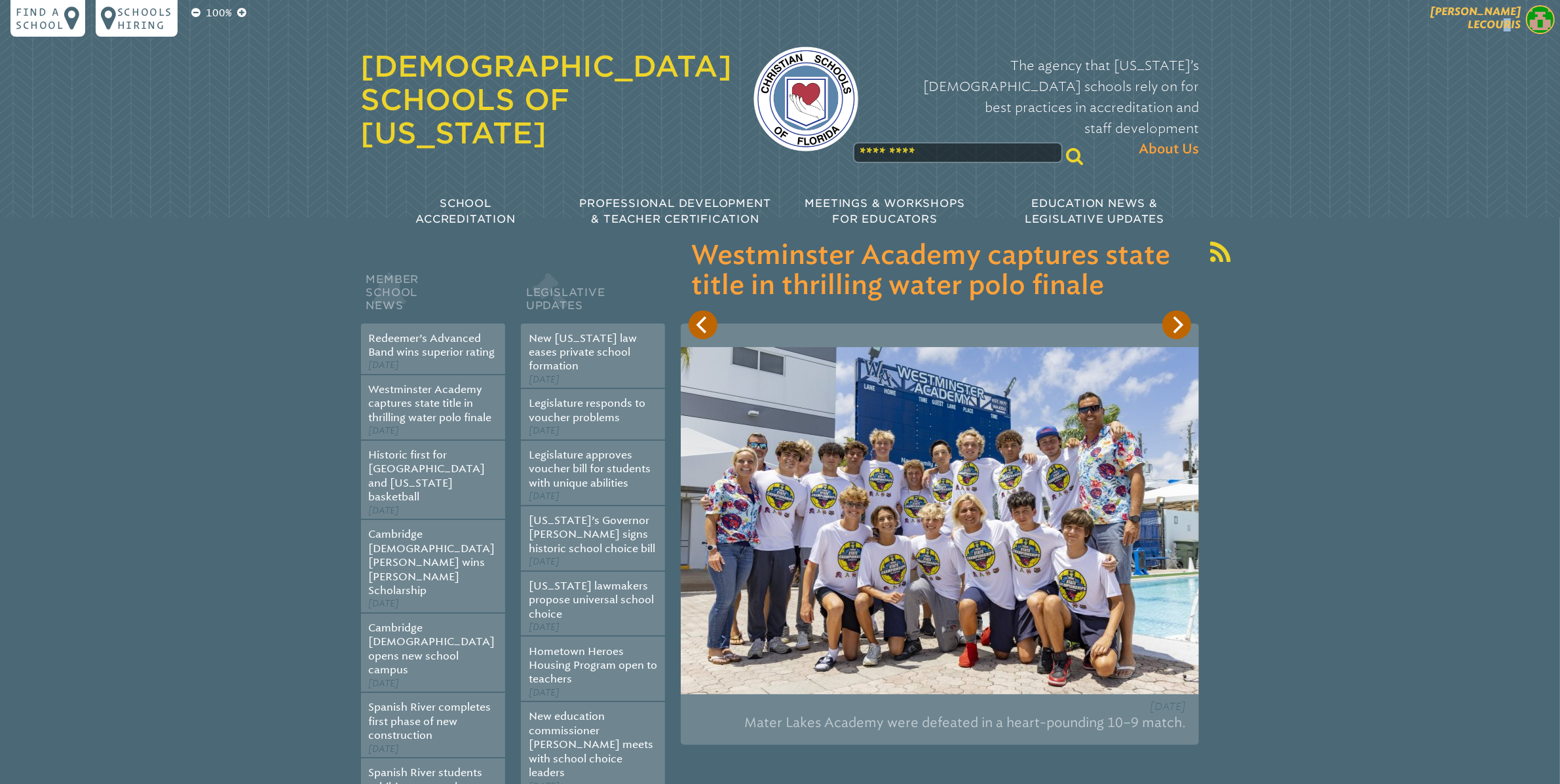
click at [1510, 24] on span "[PERSON_NAME]" at bounding box center [1475, 18] width 91 height 25
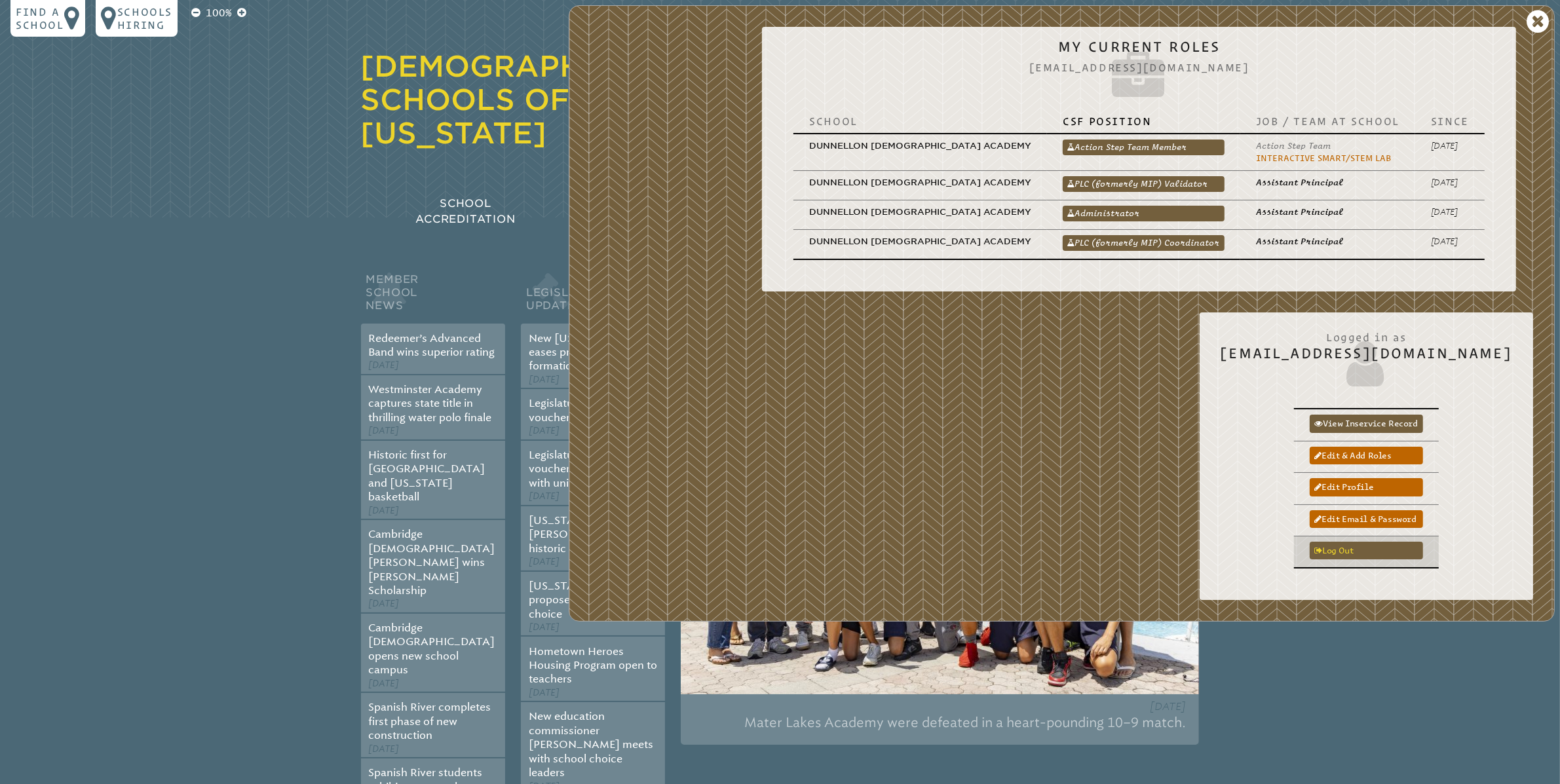
click at [1415, 550] on link "Log out" at bounding box center [1366, 550] width 113 height 18
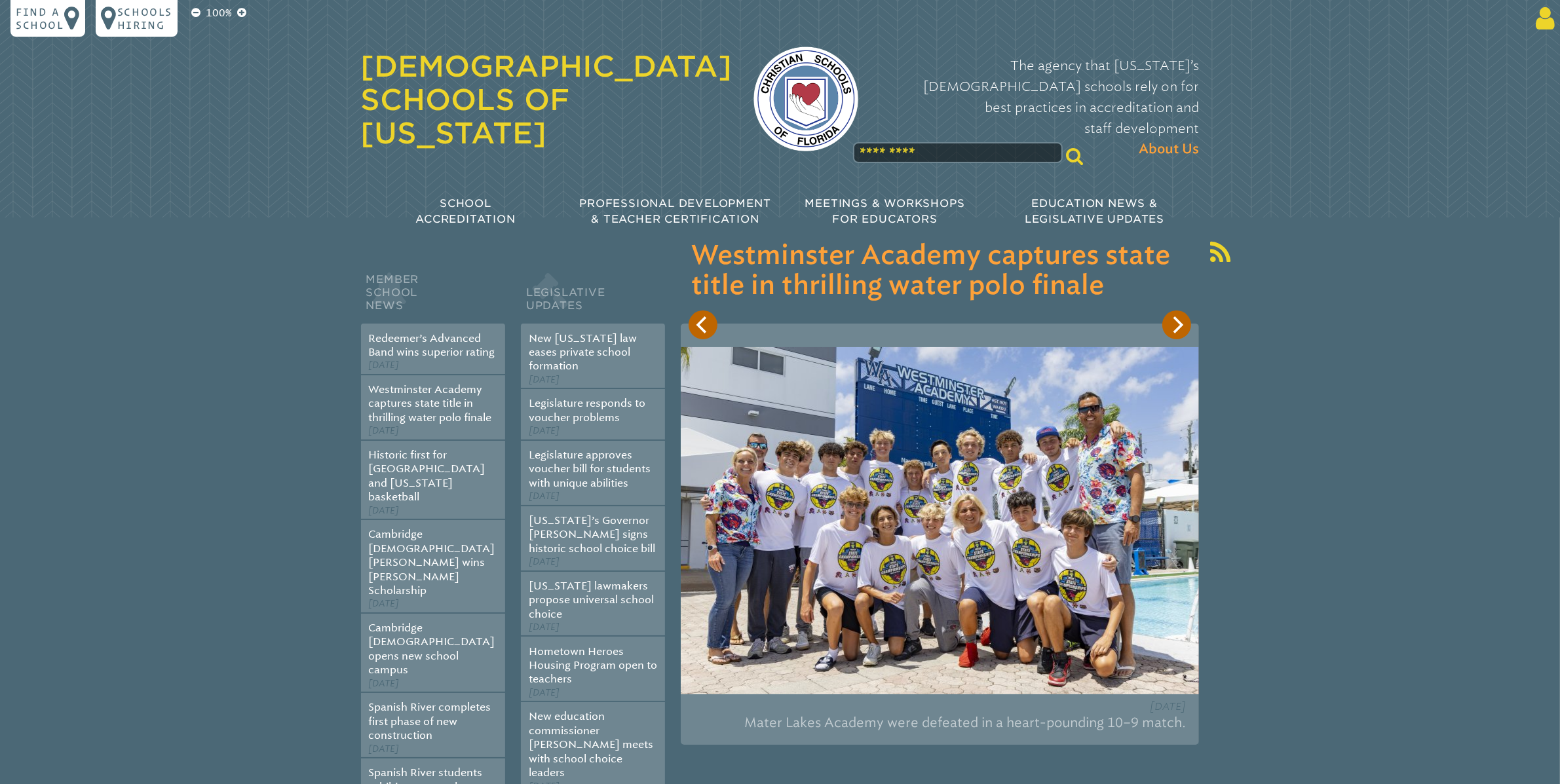
click at [1550, 17] on icon at bounding box center [1543, 18] width 25 height 26
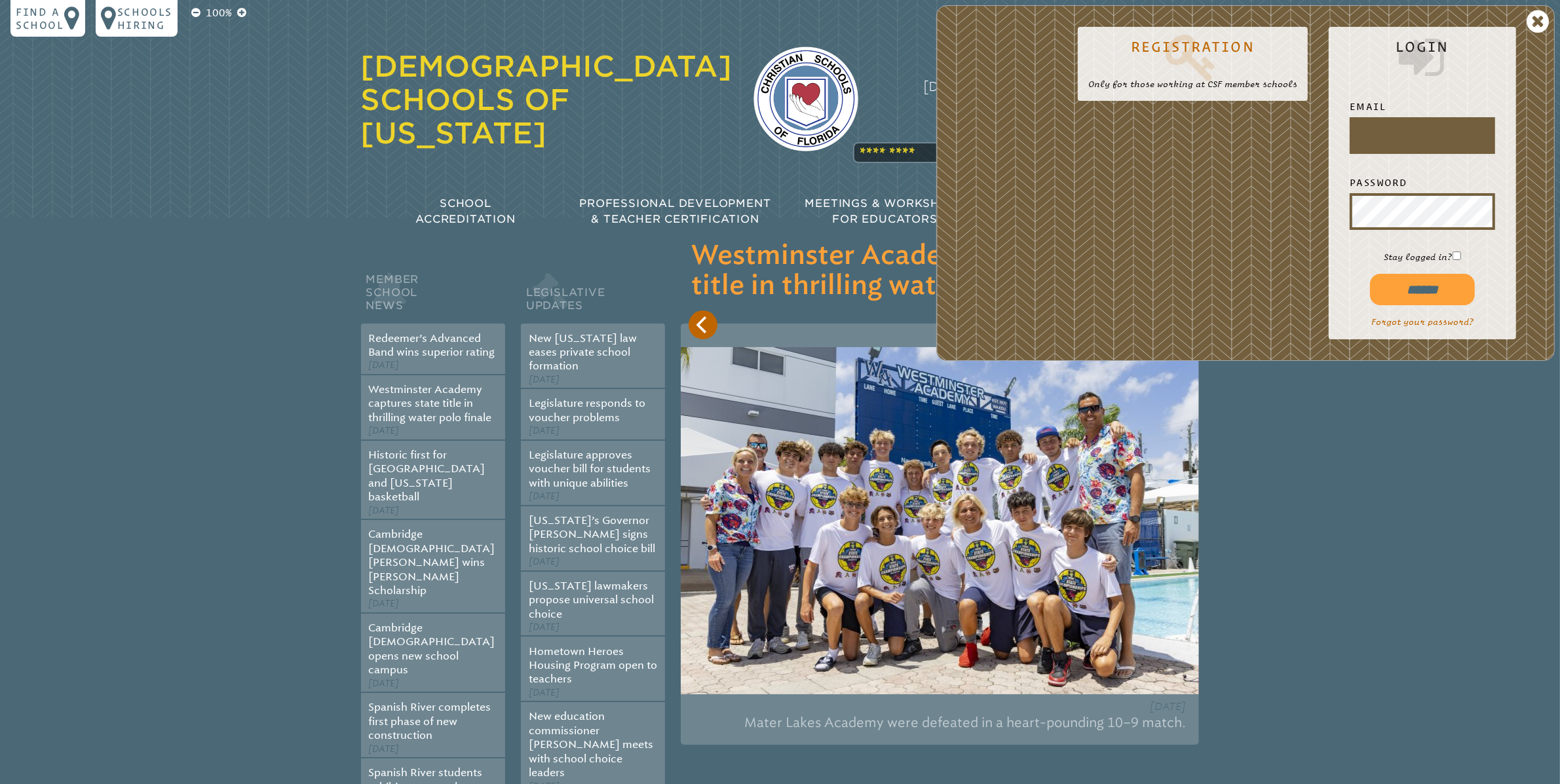
click at [1352, 151] on div at bounding box center [1352, 151] width 0 height 0
type input "**********"
click at [1441, 296] on input "******" at bounding box center [1422, 289] width 105 height 31
type input "**********"
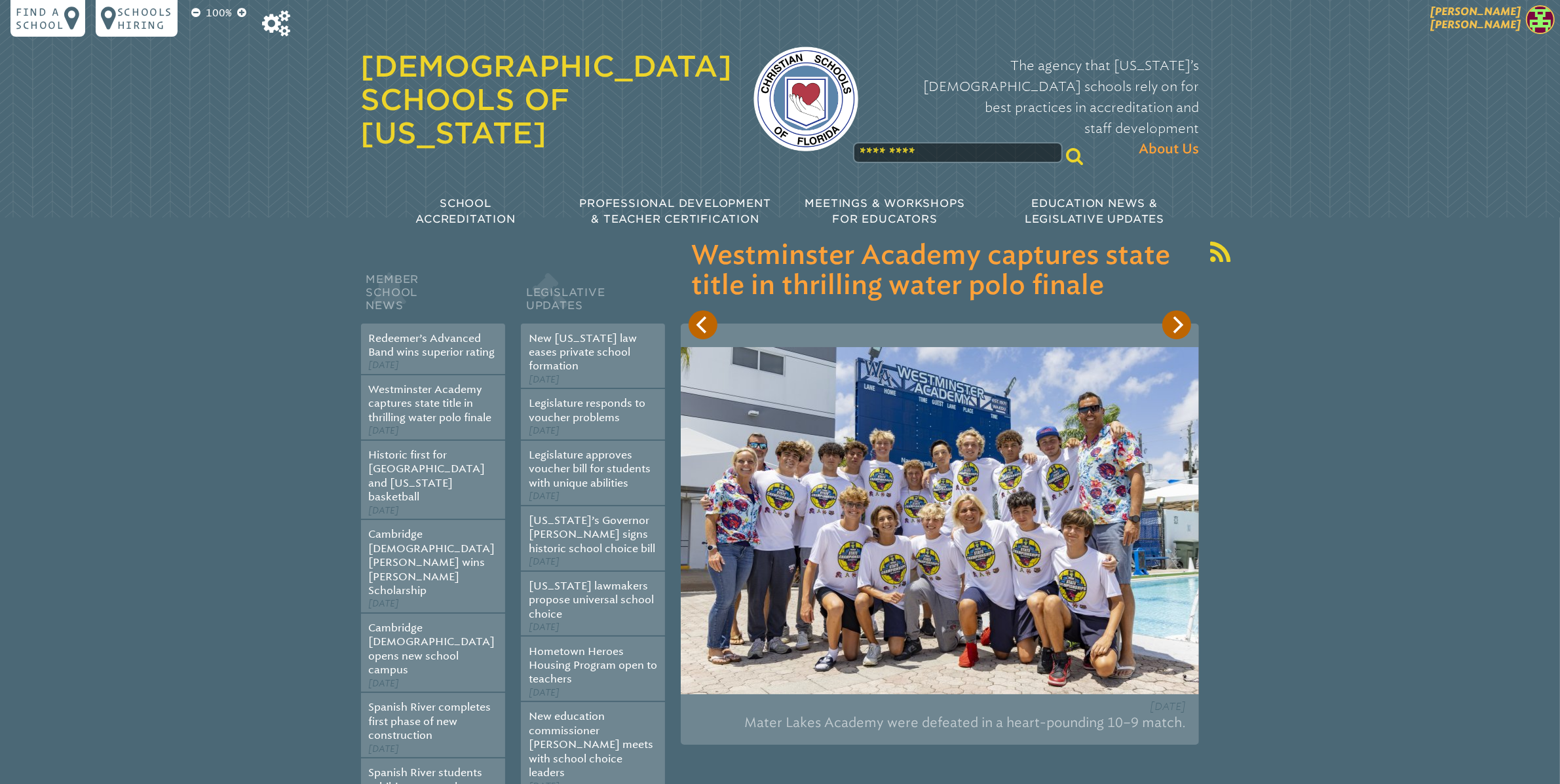
click at [1514, 24] on span "[PERSON_NAME]" at bounding box center [1475, 18] width 91 height 25
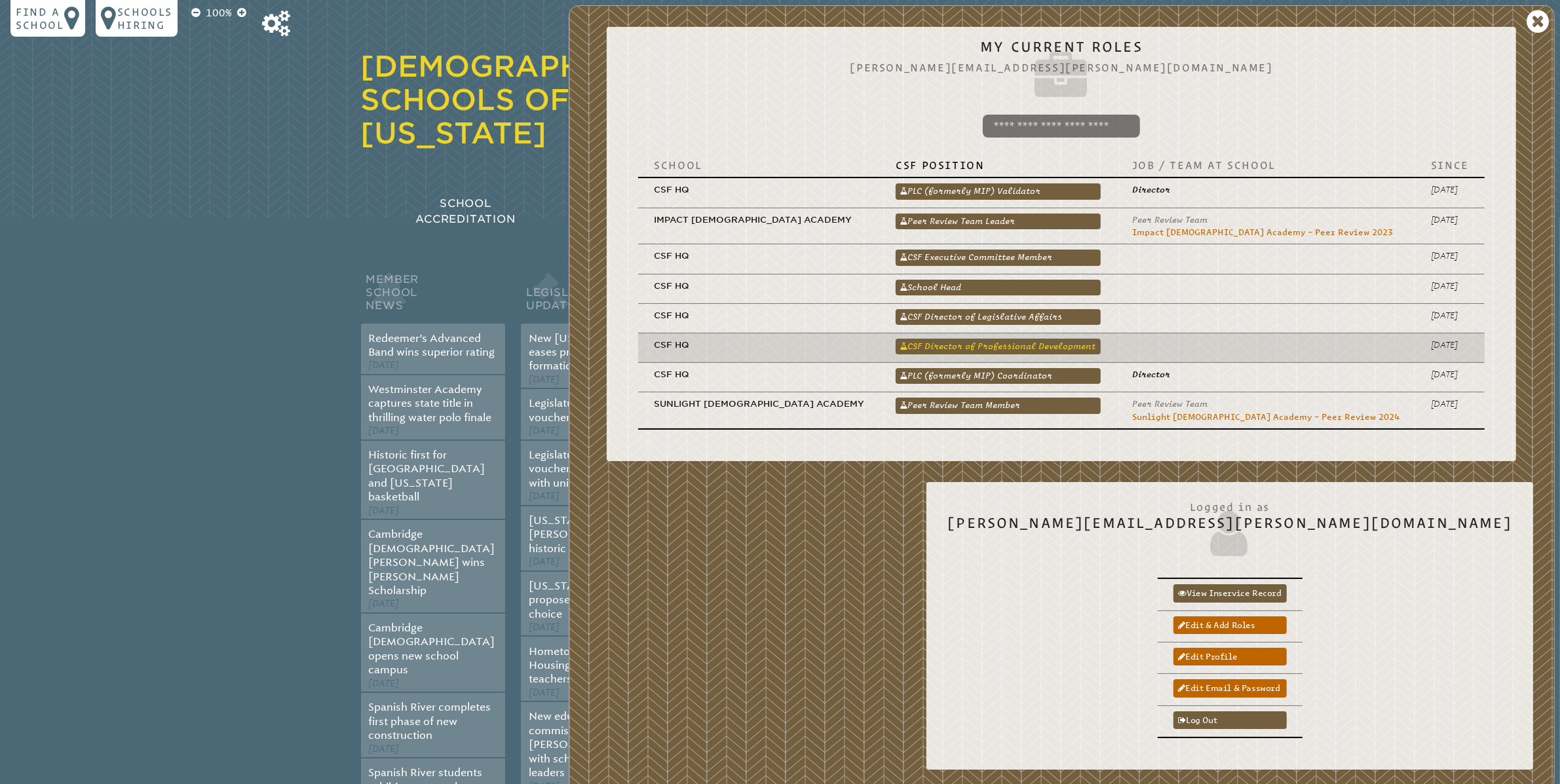
click at [1101, 349] on link "CSF Director of Professional Development" at bounding box center [998, 346] width 205 height 16
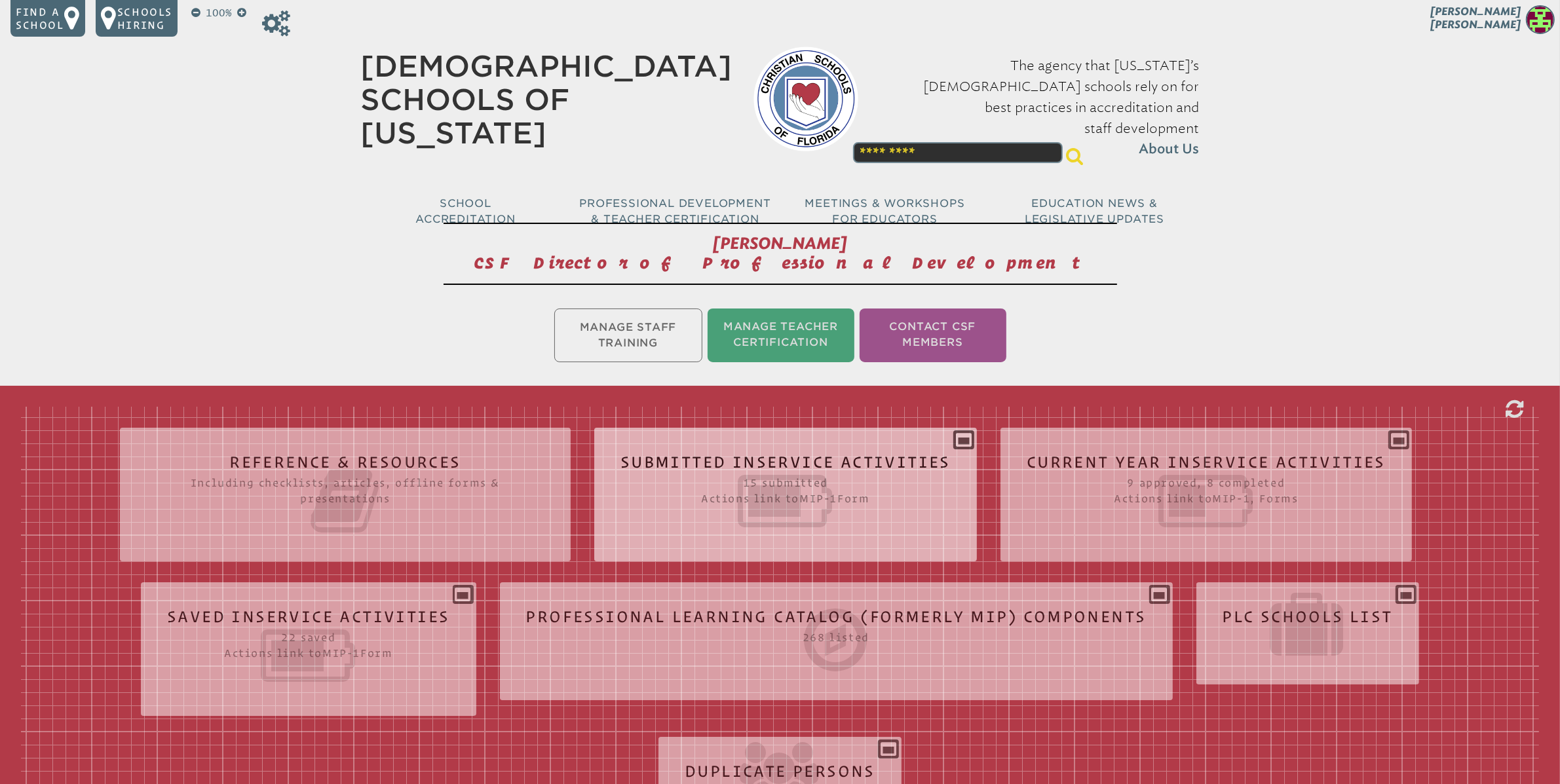
click at [967, 441] on div "Submitted Inservice Activities 15 submitted Actions link to mip-1 Form Submissi…" at bounding box center [785, 489] width 383 height 102
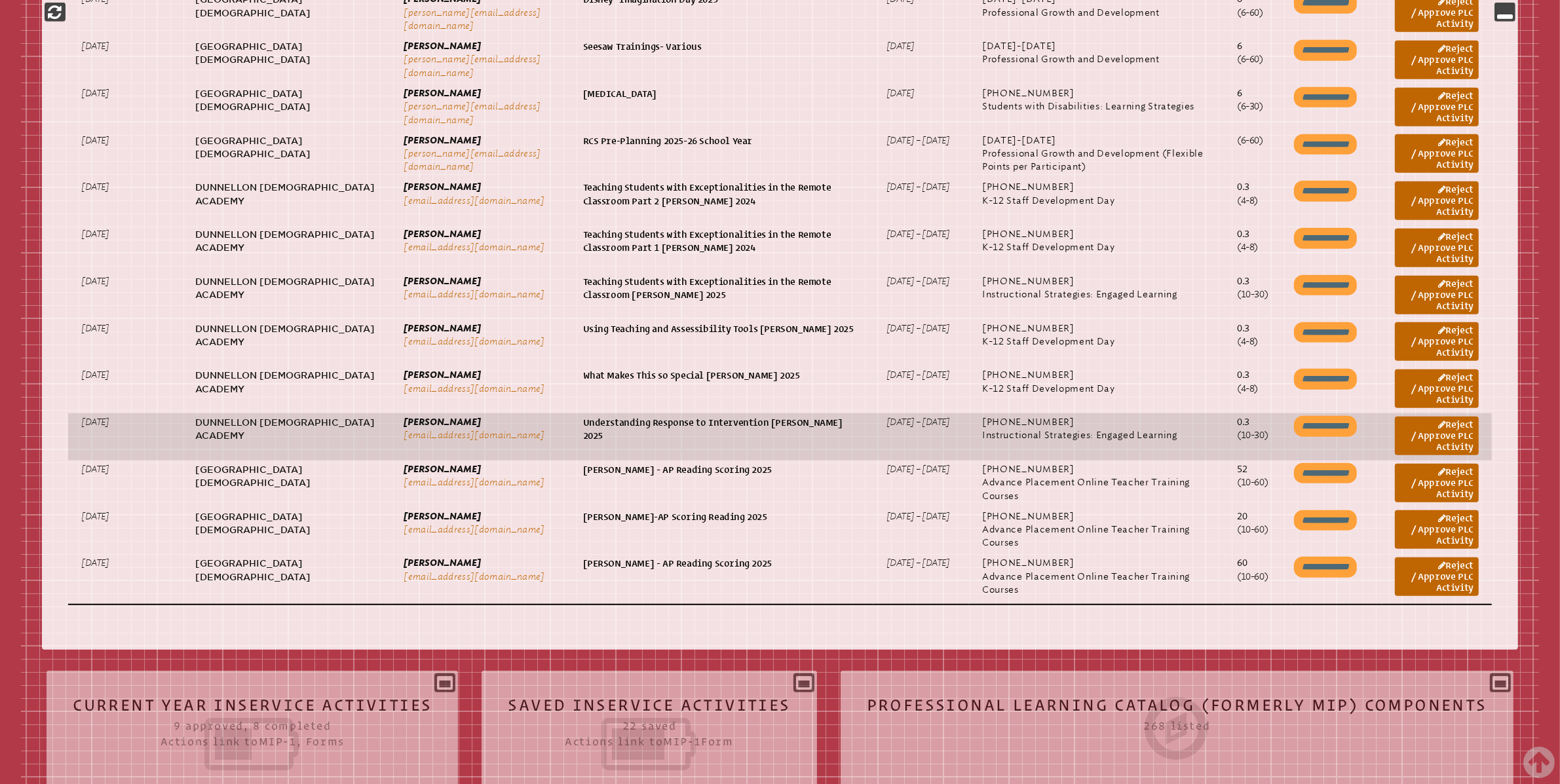
scroll to position [914, 0]
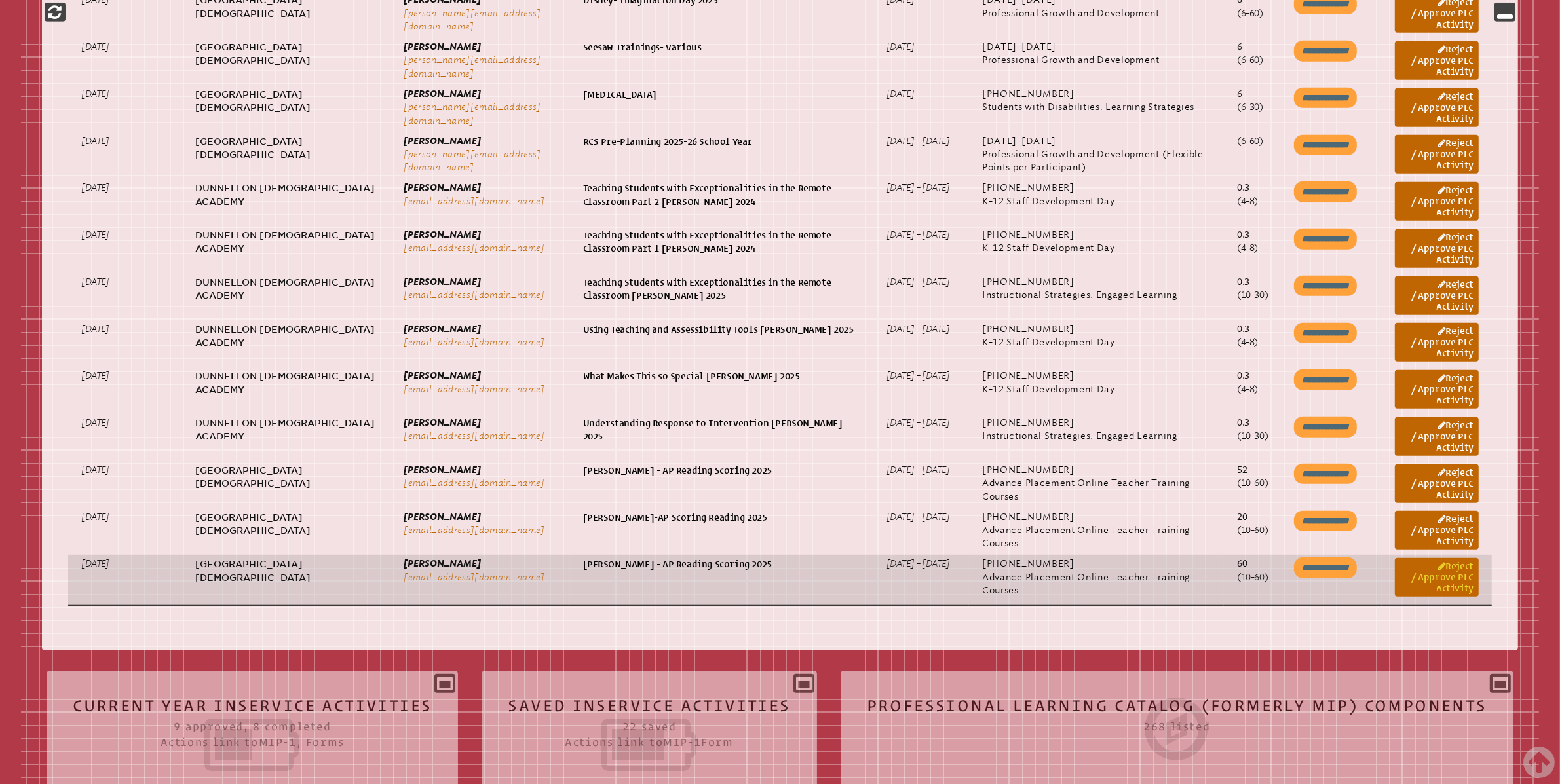
click at [1449, 572] on link "Reject / Approve PLC Activity" at bounding box center [1437, 577] width 84 height 39
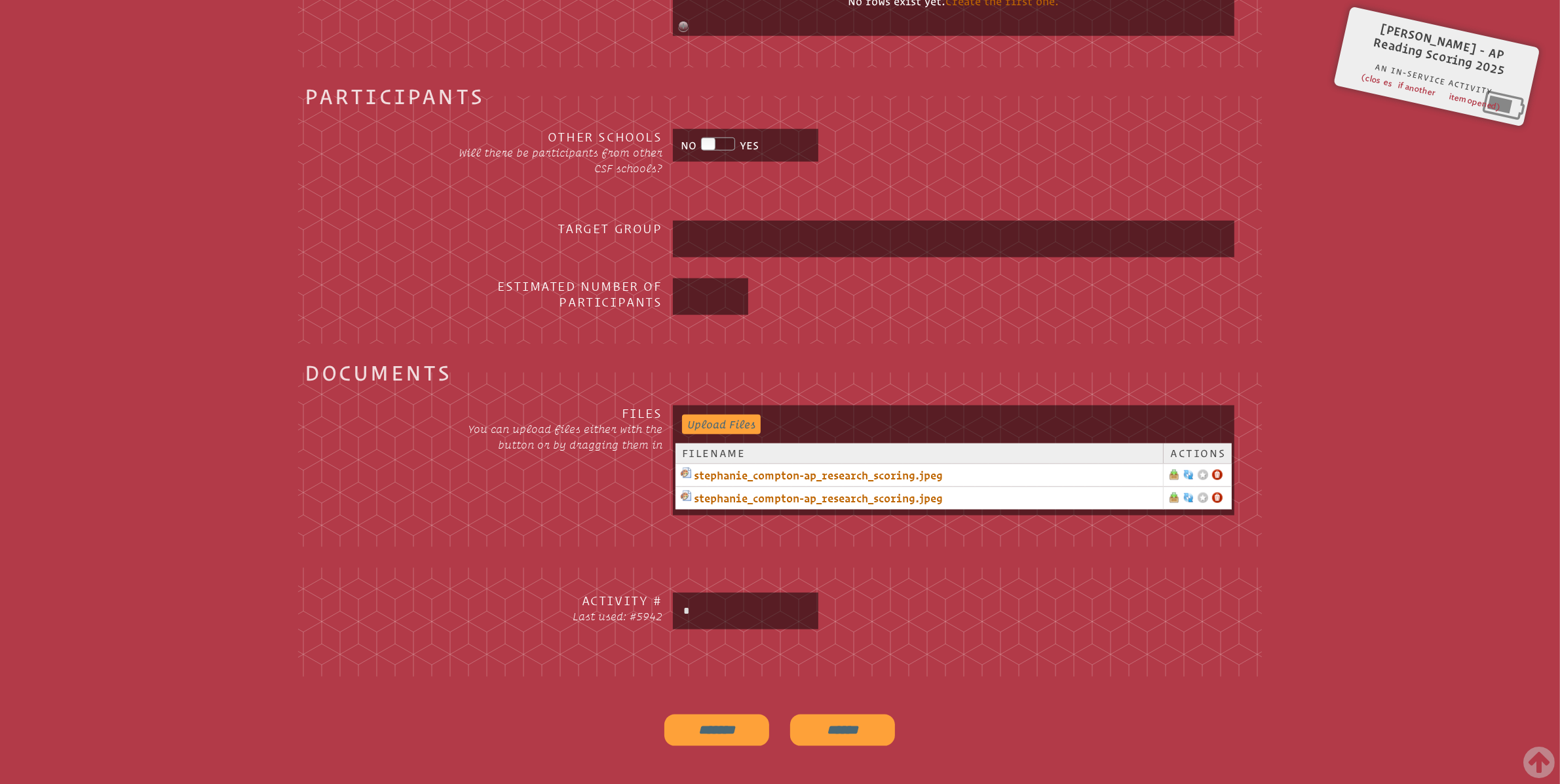
scroll to position [1731, 0]
click at [808, 483] on link "stephanie_compton-ap_research_scoring.jpeg" at bounding box center [919, 474] width 477 height 16
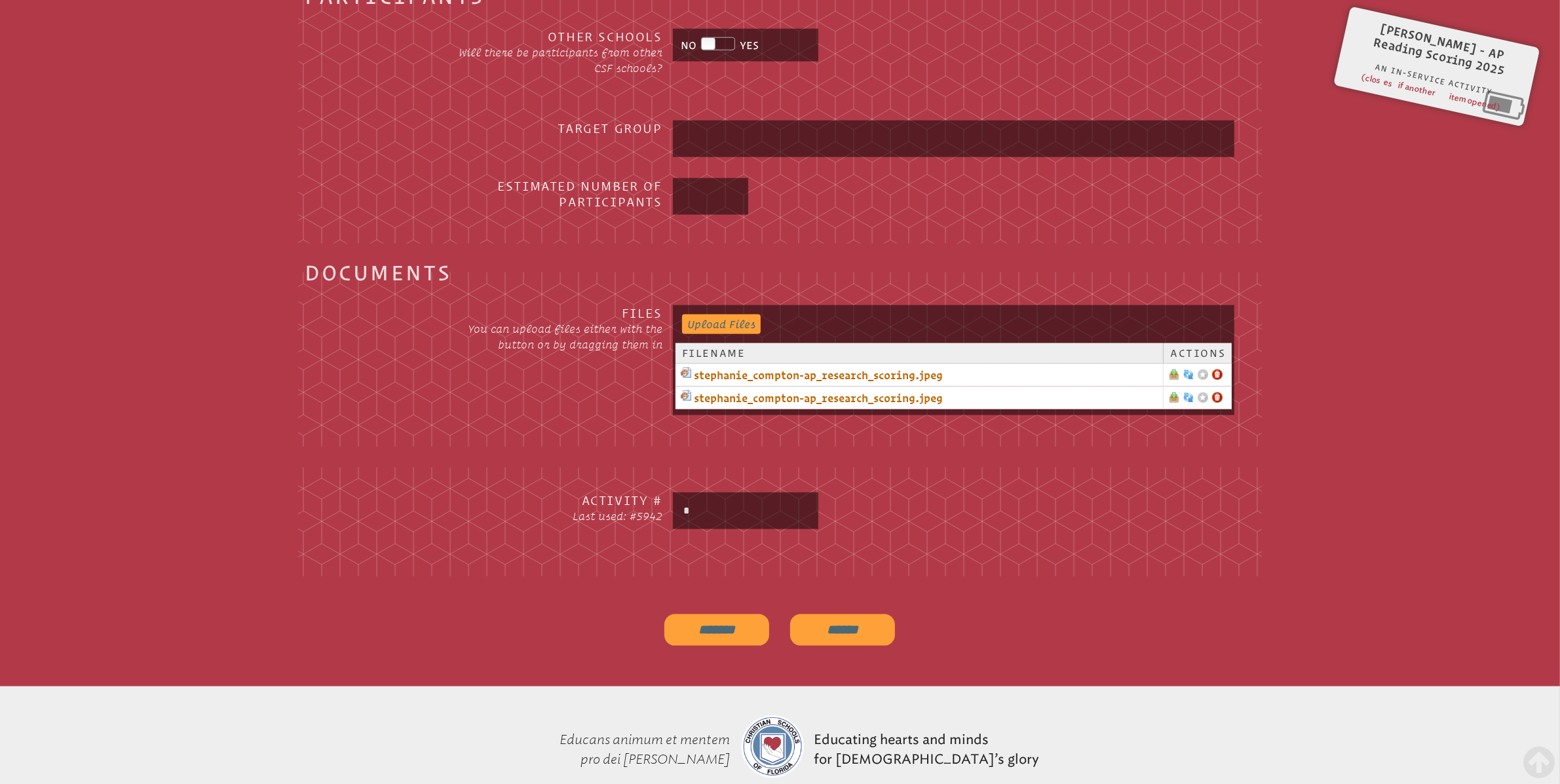
scroll to position [1911, 0]
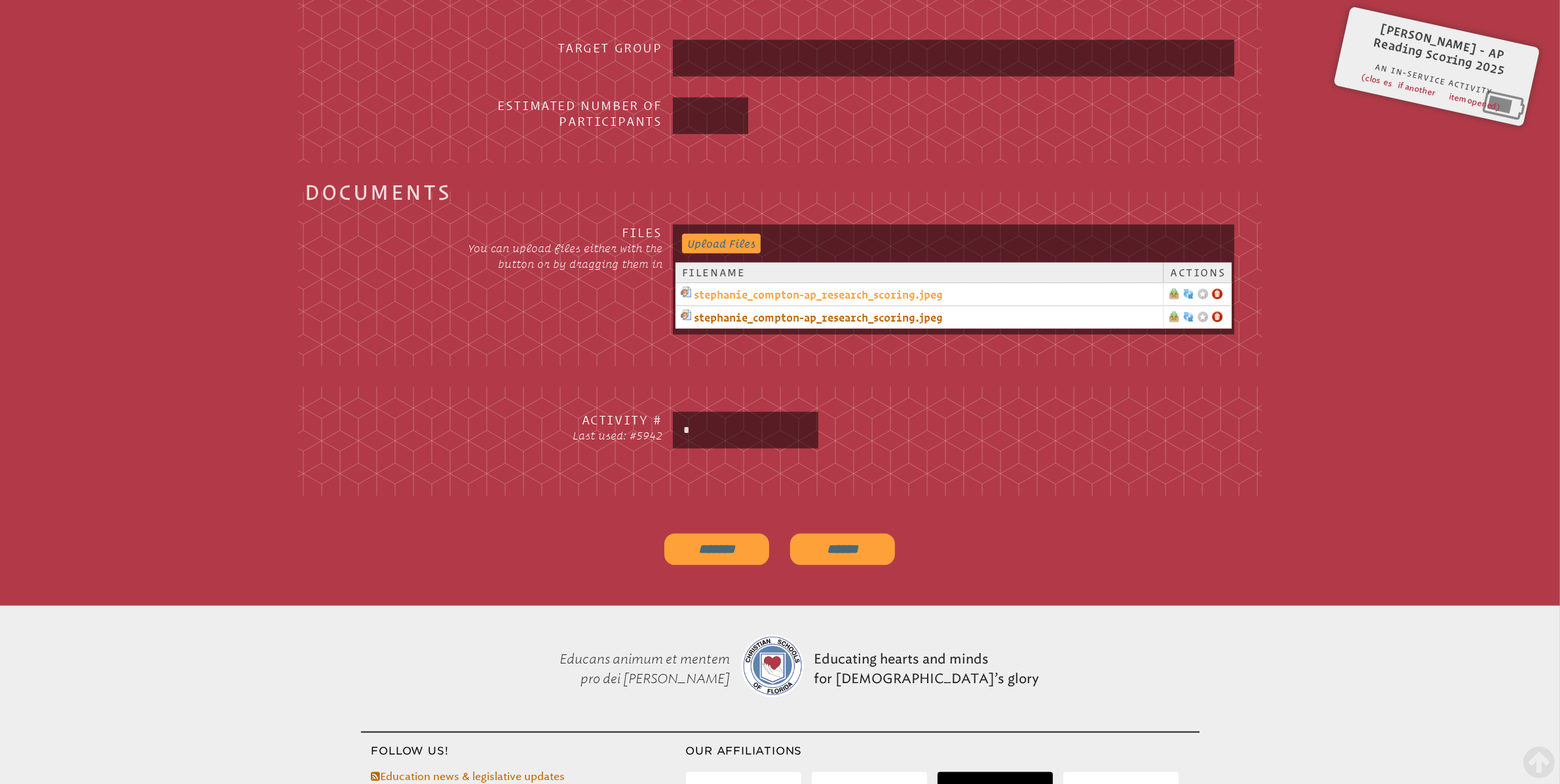
click at [770, 303] on link "stephanie_compton-ap_research_scoring.jpeg" at bounding box center [919, 295] width 477 height 16
click at [851, 325] on link "stephanie_compton-ap_research_scoring.jpeg" at bounding box center [919, 317] width 477 height 16
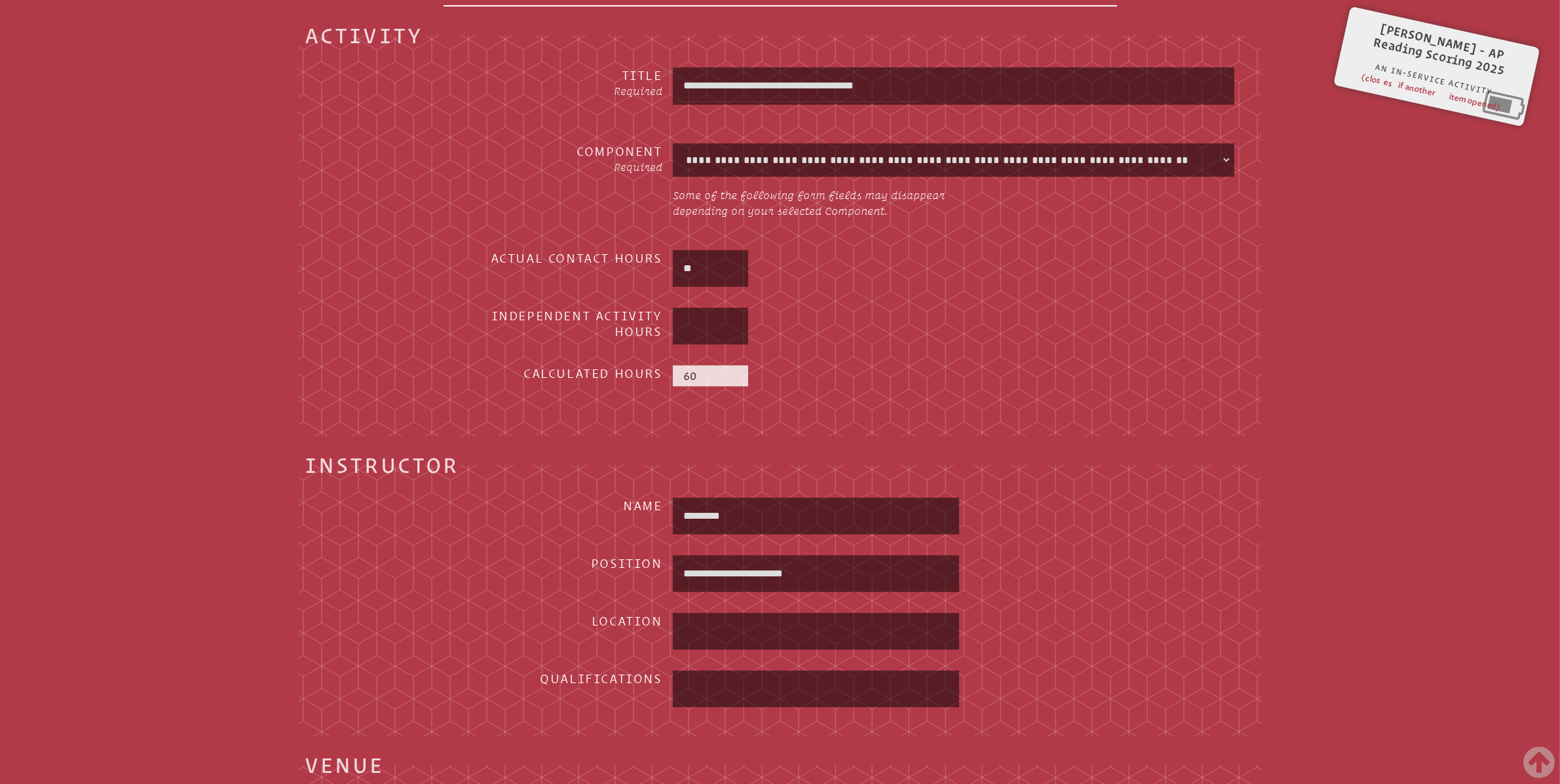
scroll to position [0, 0]
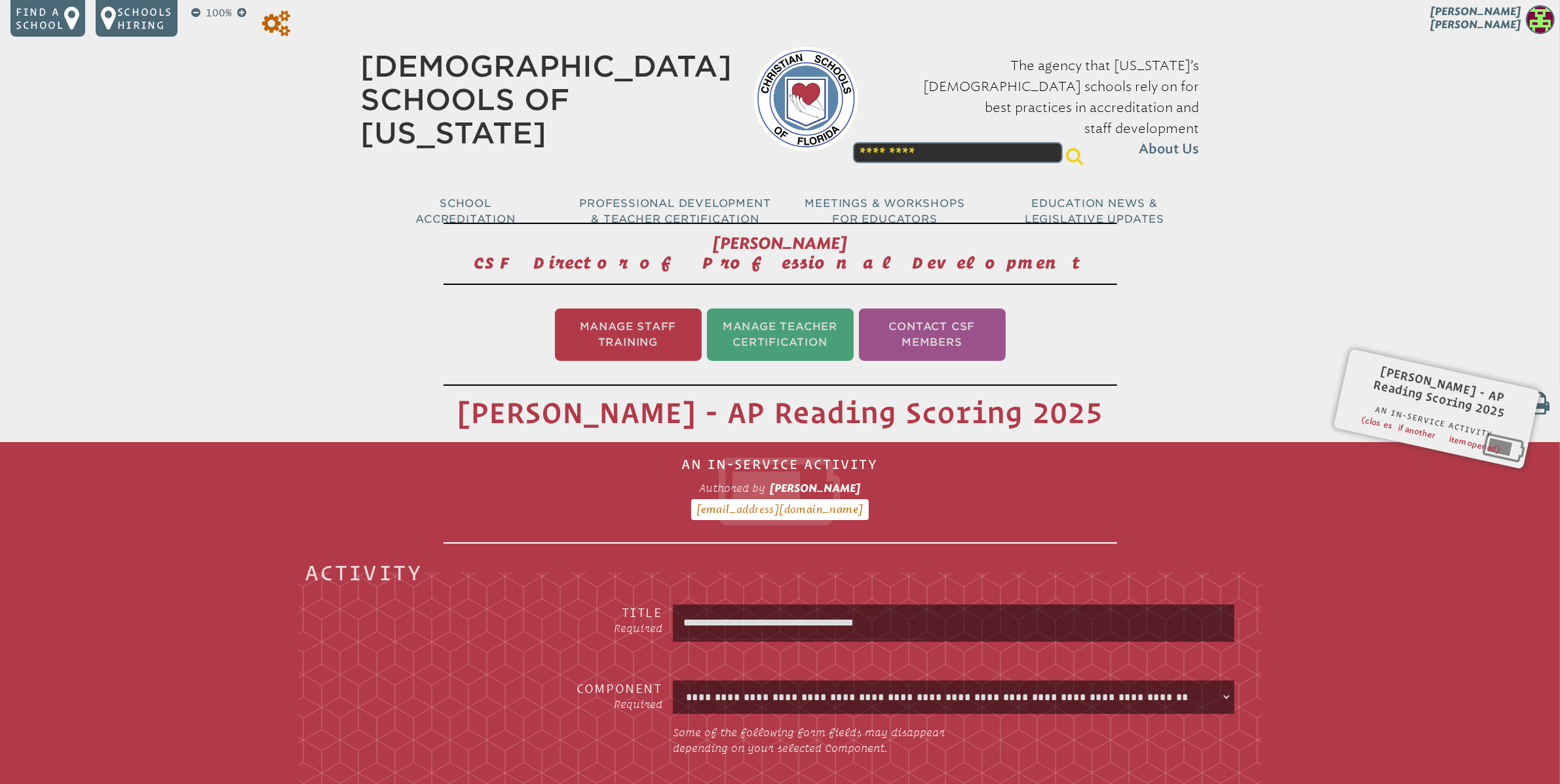
click at [278, 25] on icon at bounding box center [276, 23] width 28 height 26
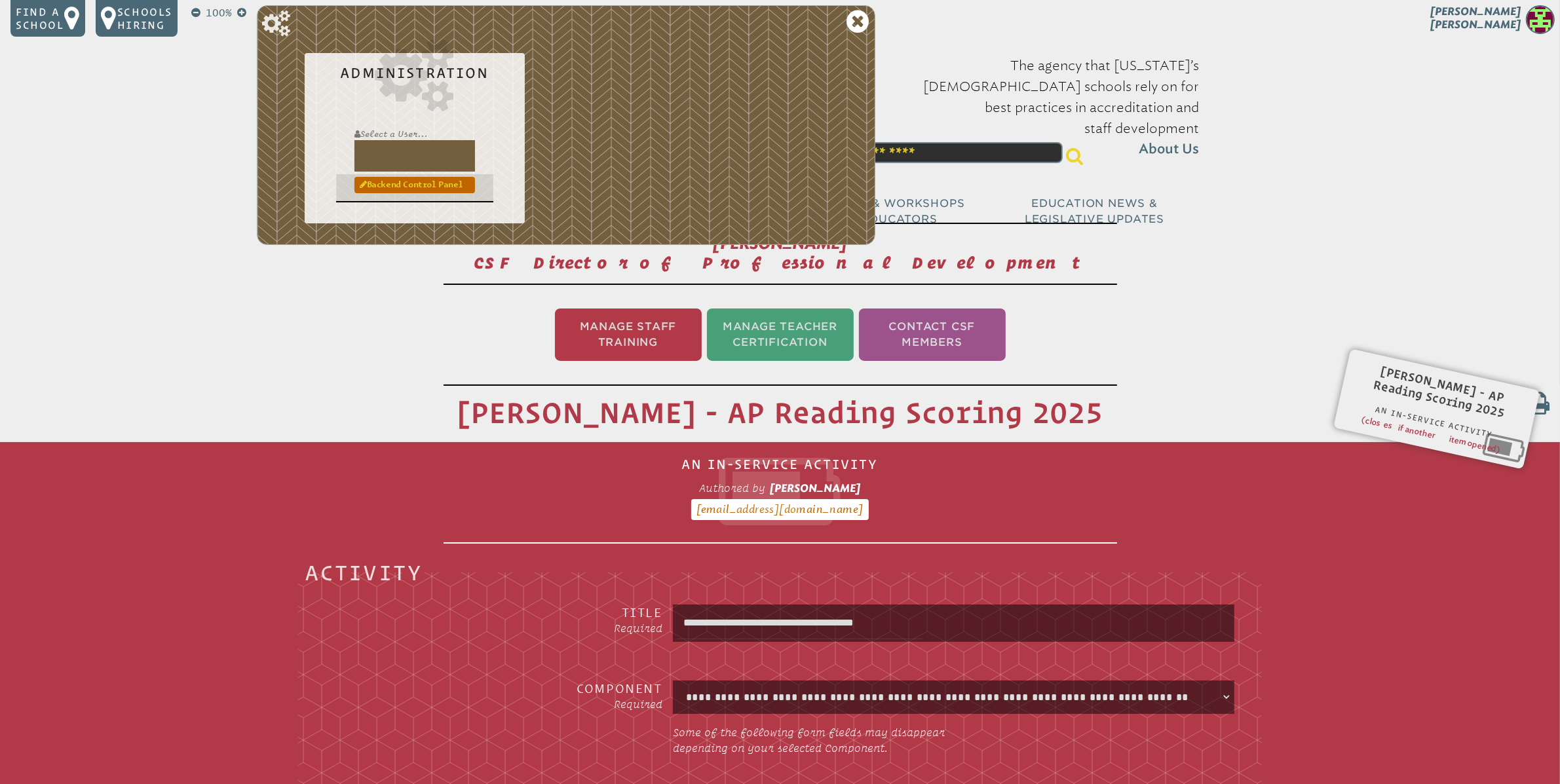
click at [407, 192] on link "Backend Control Panel" at bounding box center [415, 184] width 121 height 16
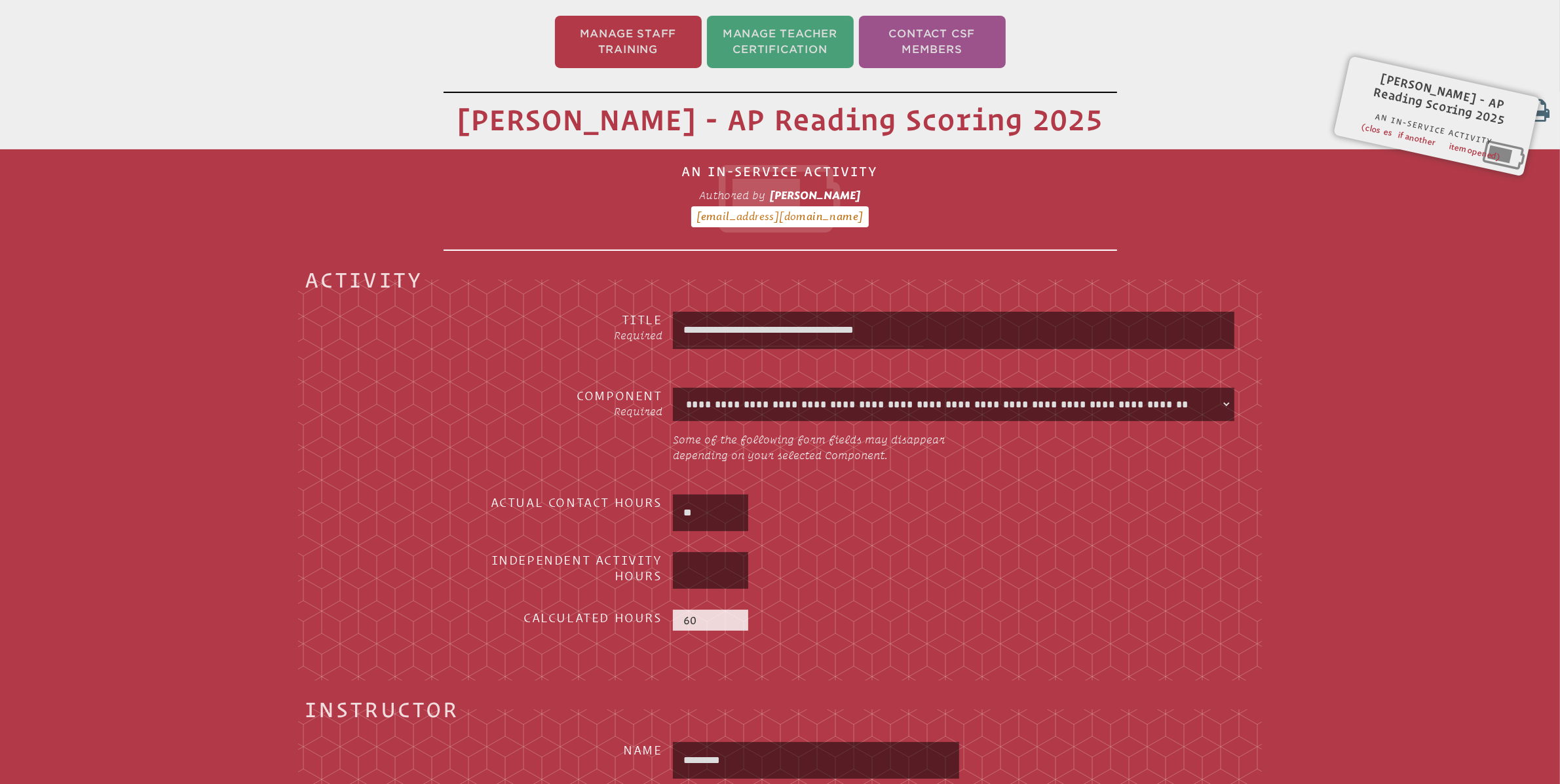
scroll to position [55, 0]
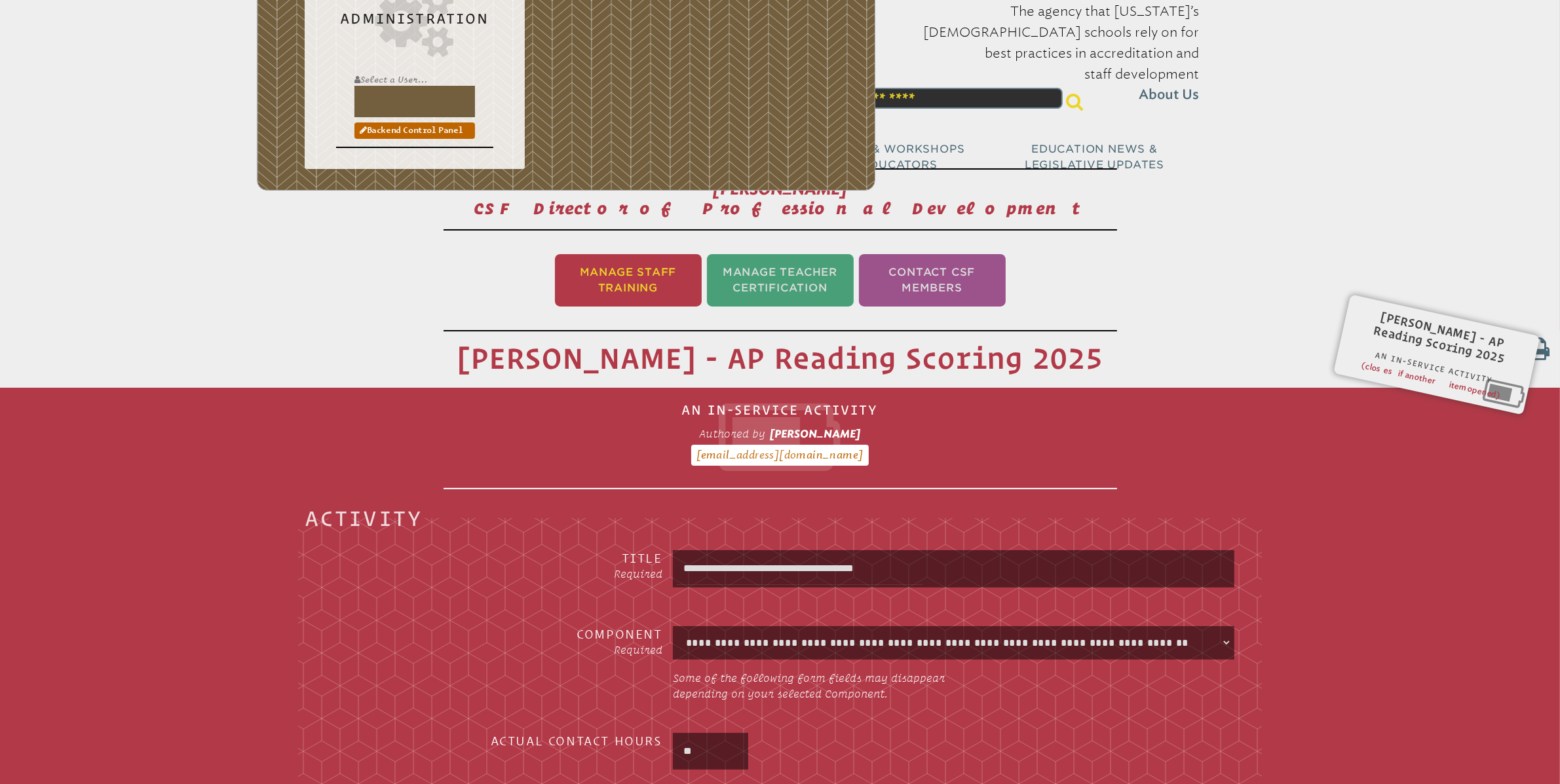
click at [645, 276] on li "Manage Staff Training" at bounding box center [628, 280] width 147 height 52
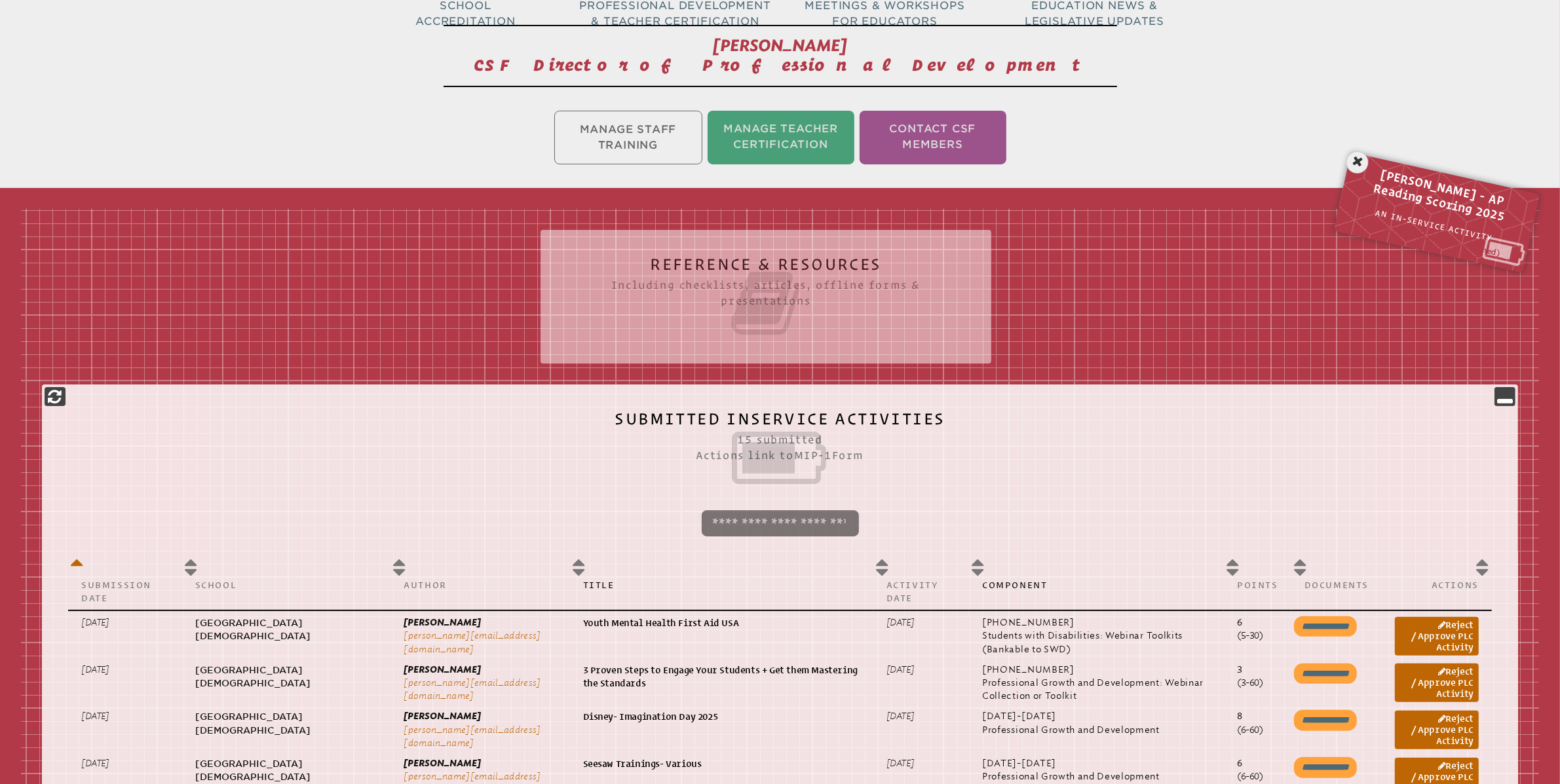
scroll to position [217, 0]
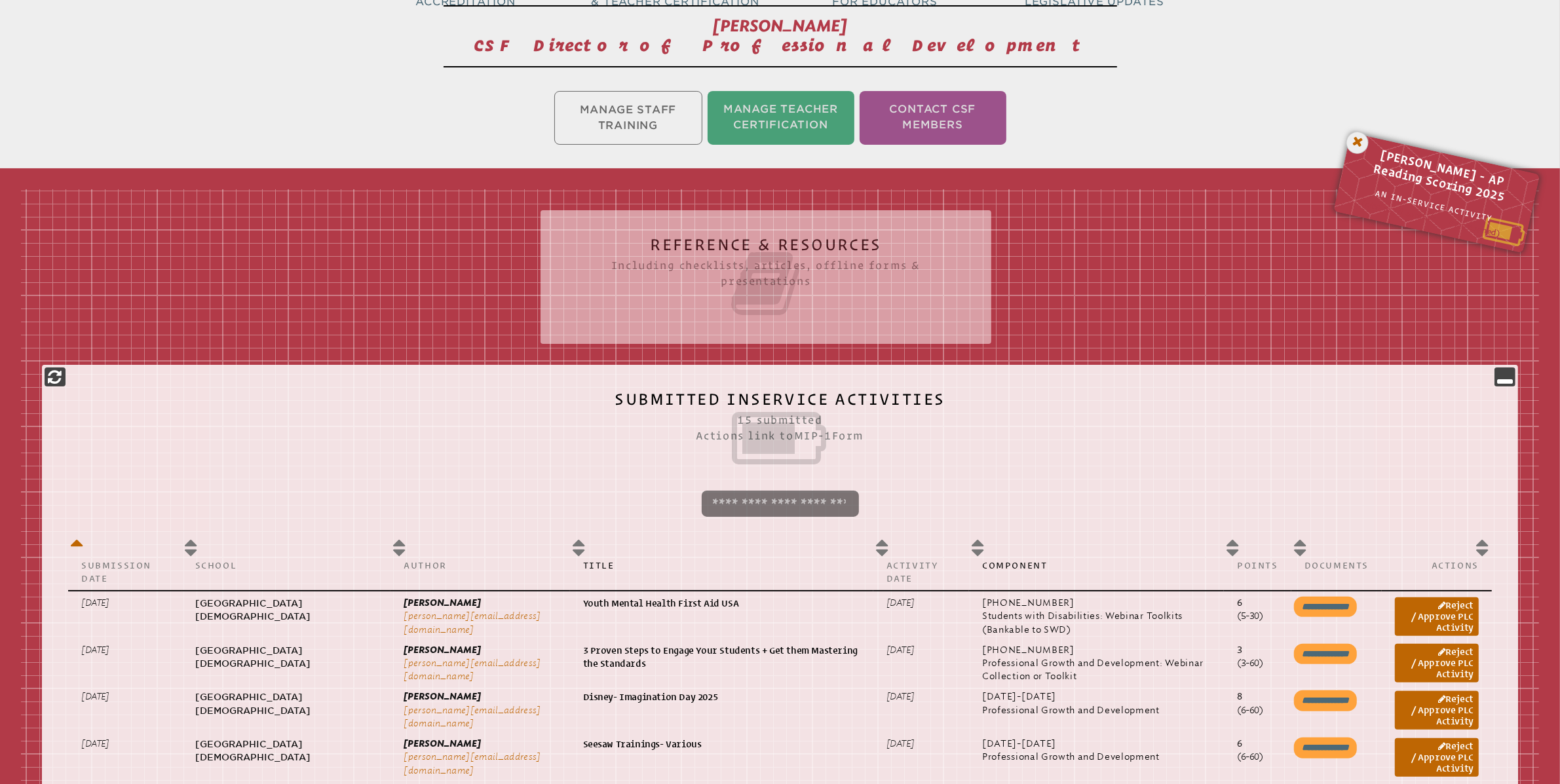
click at [1364, 142] on icon at bounding box center [1357, 142] width 27 height 27
click at [1518, 189] on icon at bounding box center [1514, 192] width 18 height 21
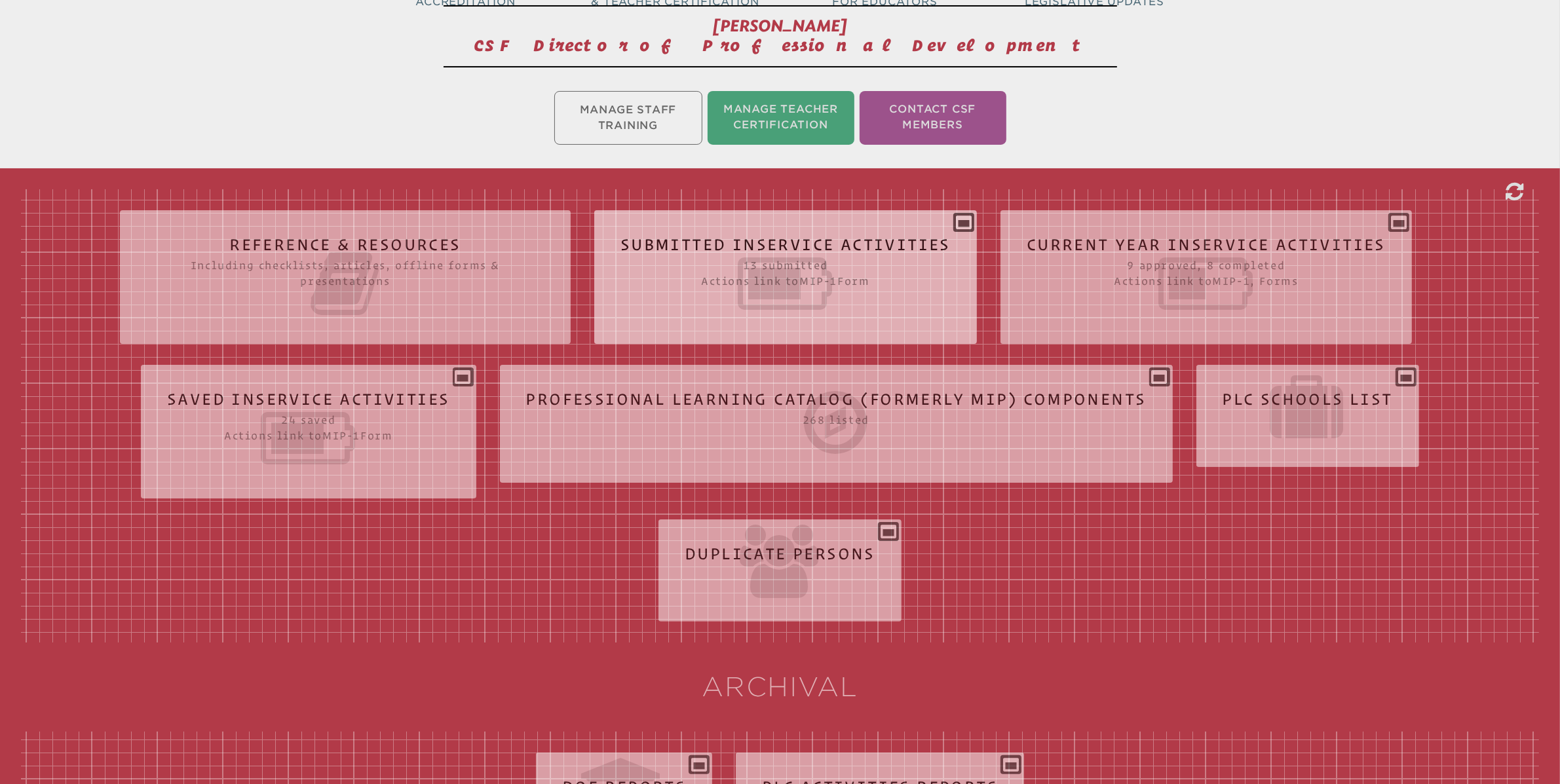
click at [962, 221] on div "Submitted Inservice Activities 13 submitted Actions link to mip-1 Form Submissi…" at bounding box center [785, 272] width 383 height 102
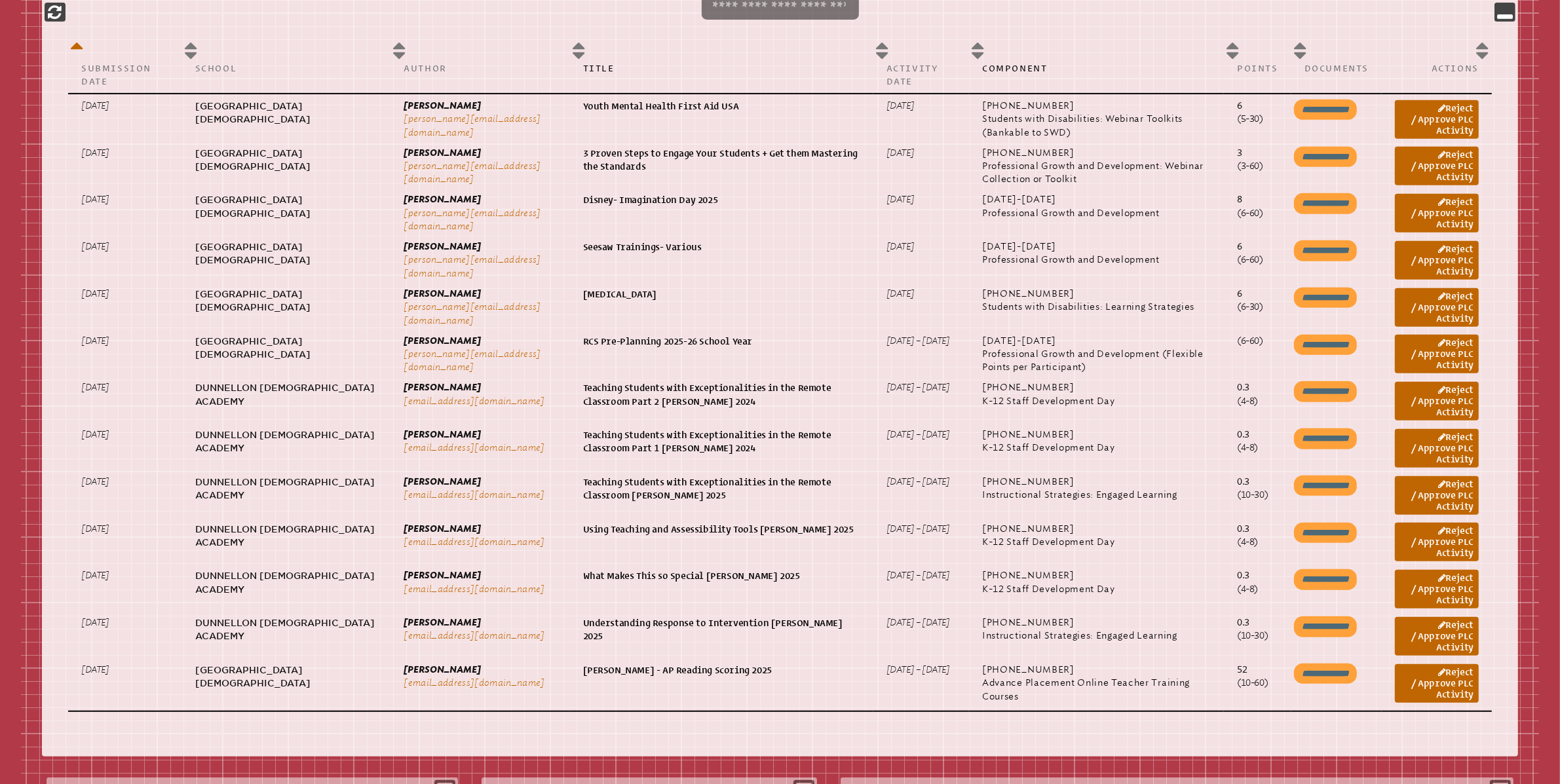
scroll to position [711, 0]
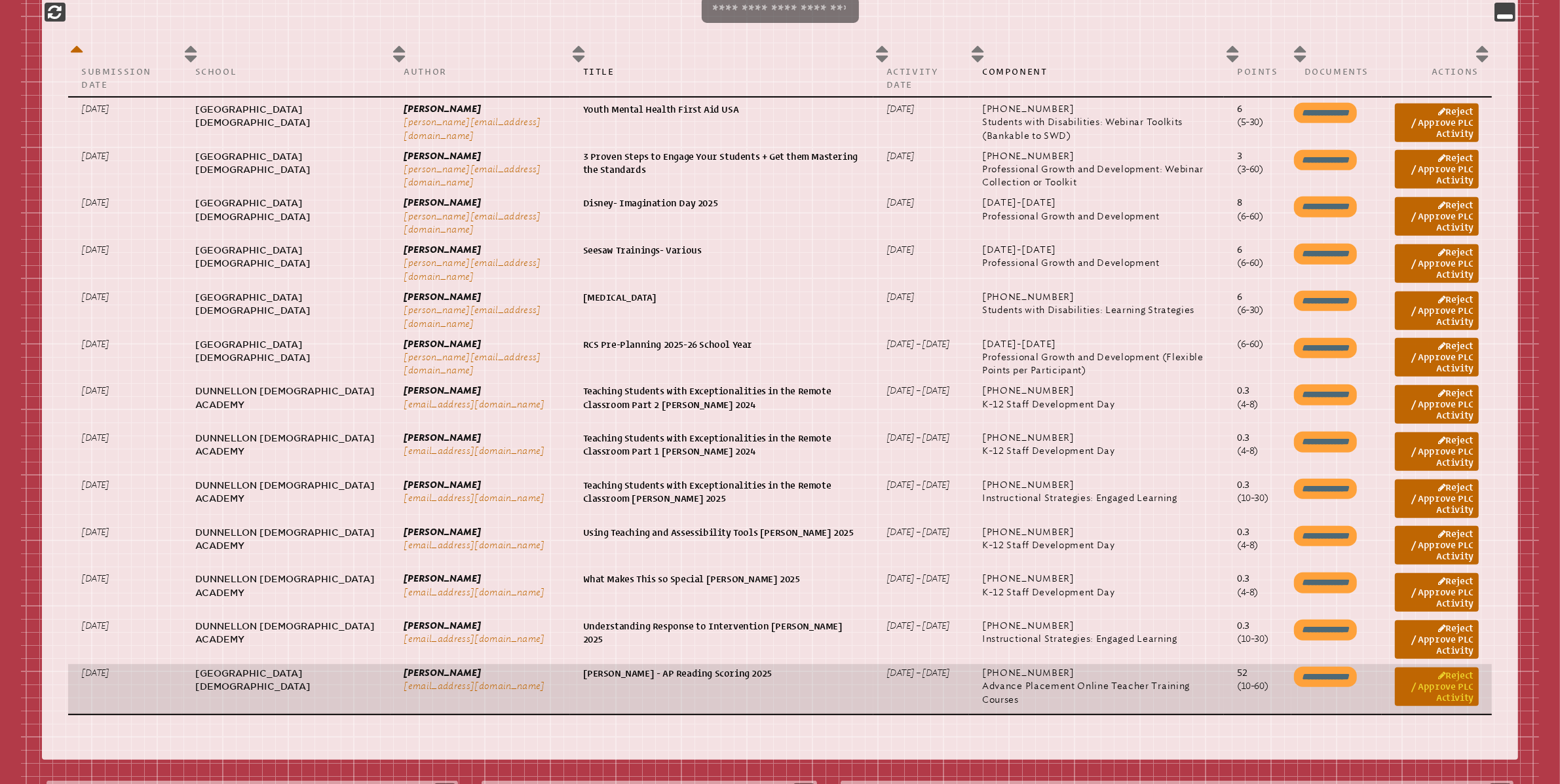
click at [1443, 691] on link "Reject / Approve PLC Activity" at bounding box center [1437, 687] width 84 height 39
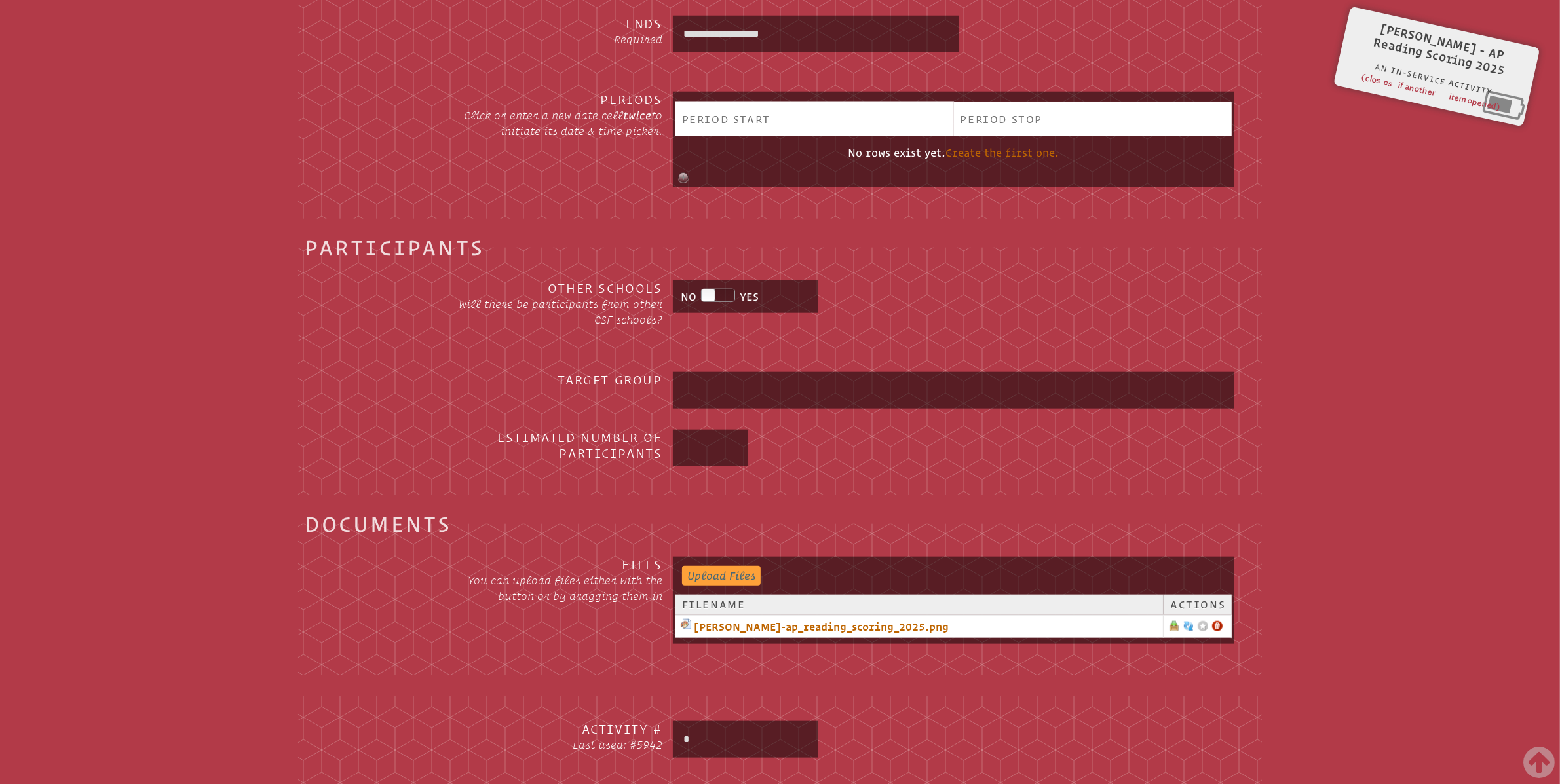
scroll to position [1588, 0]
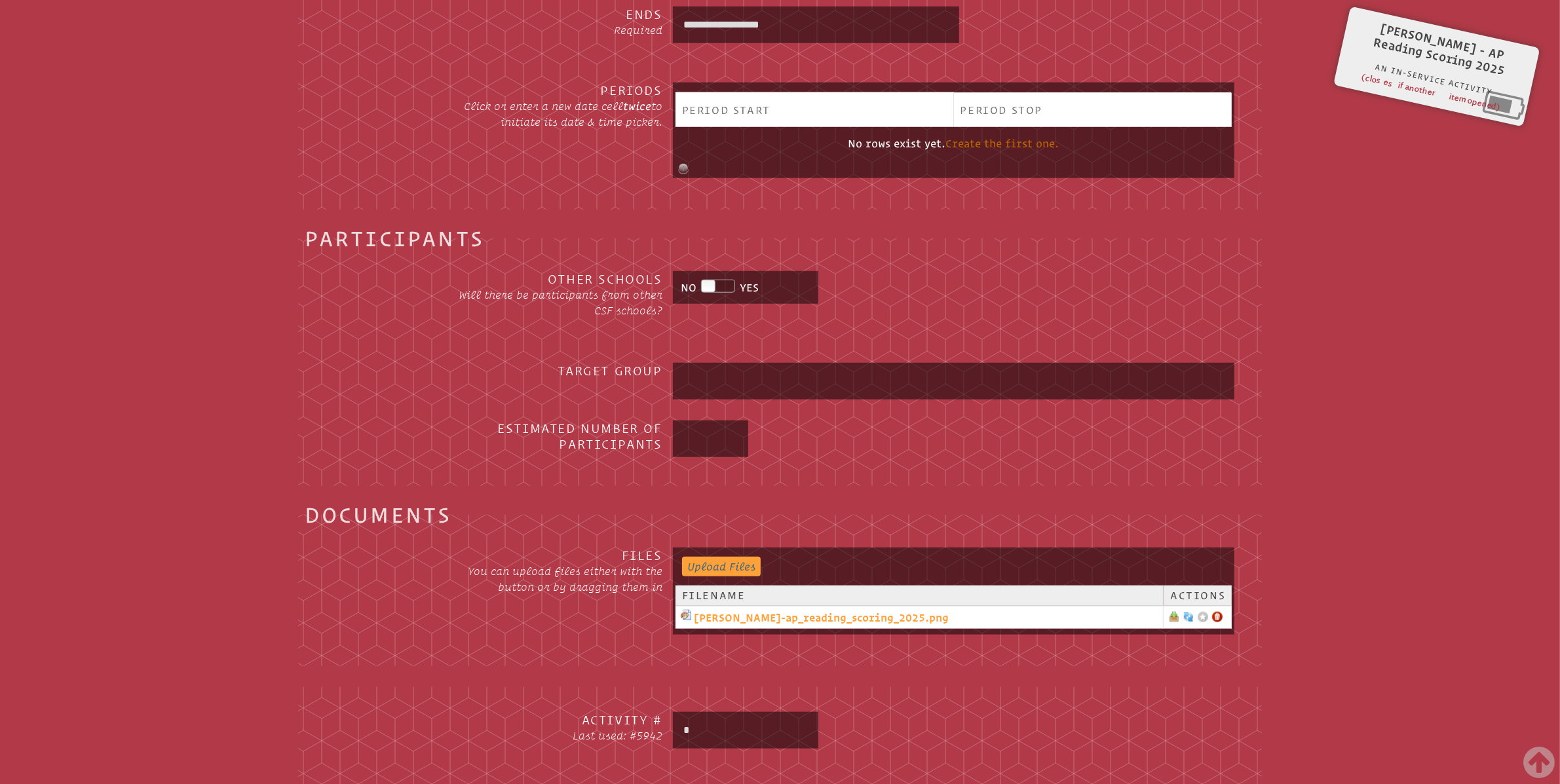
click at [847, 619] on link "dave_watson-ap_reading_scoring_2025.png" at bounding box center [919, 617] width 477 height 16
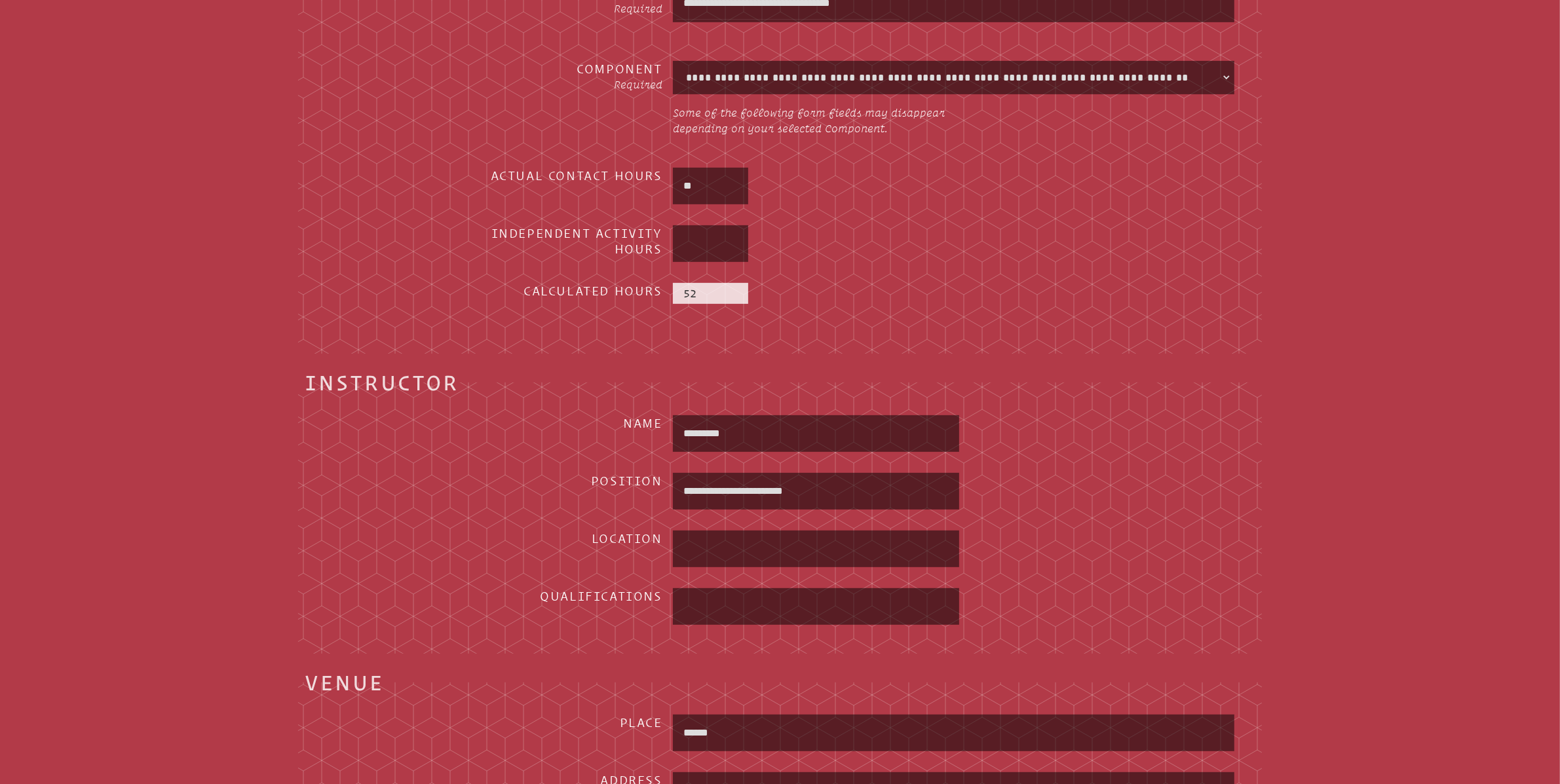
scroll to position [622, 0]
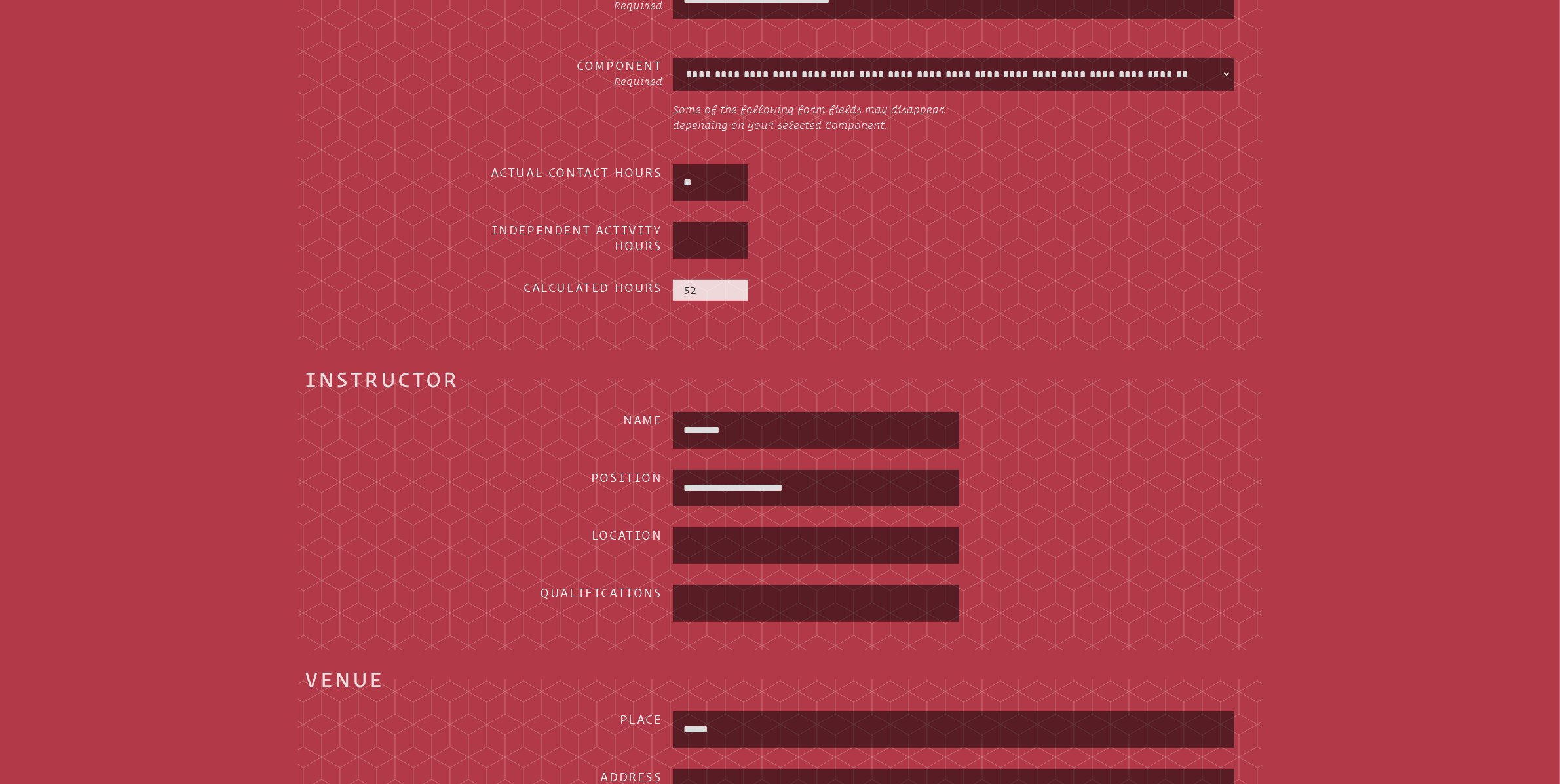
click at [718, 179] on input "**" at bounding box center [710, 183] width 70 height 31
type input "*"
type input "**"
click at [719, 295] on div "49" at bounding box center [710, 290] width 75 height 21
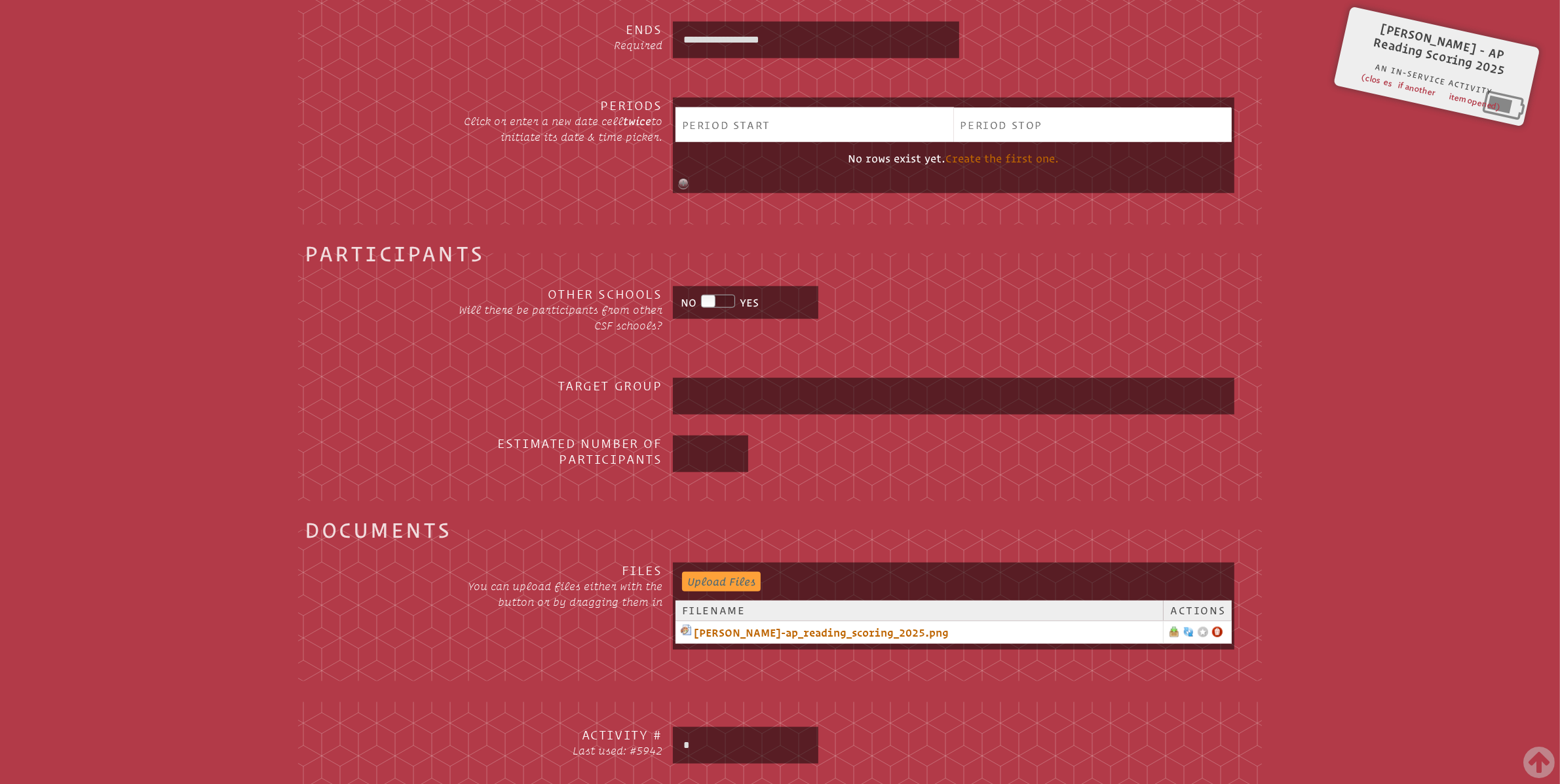
scroll to position [1691, 0]
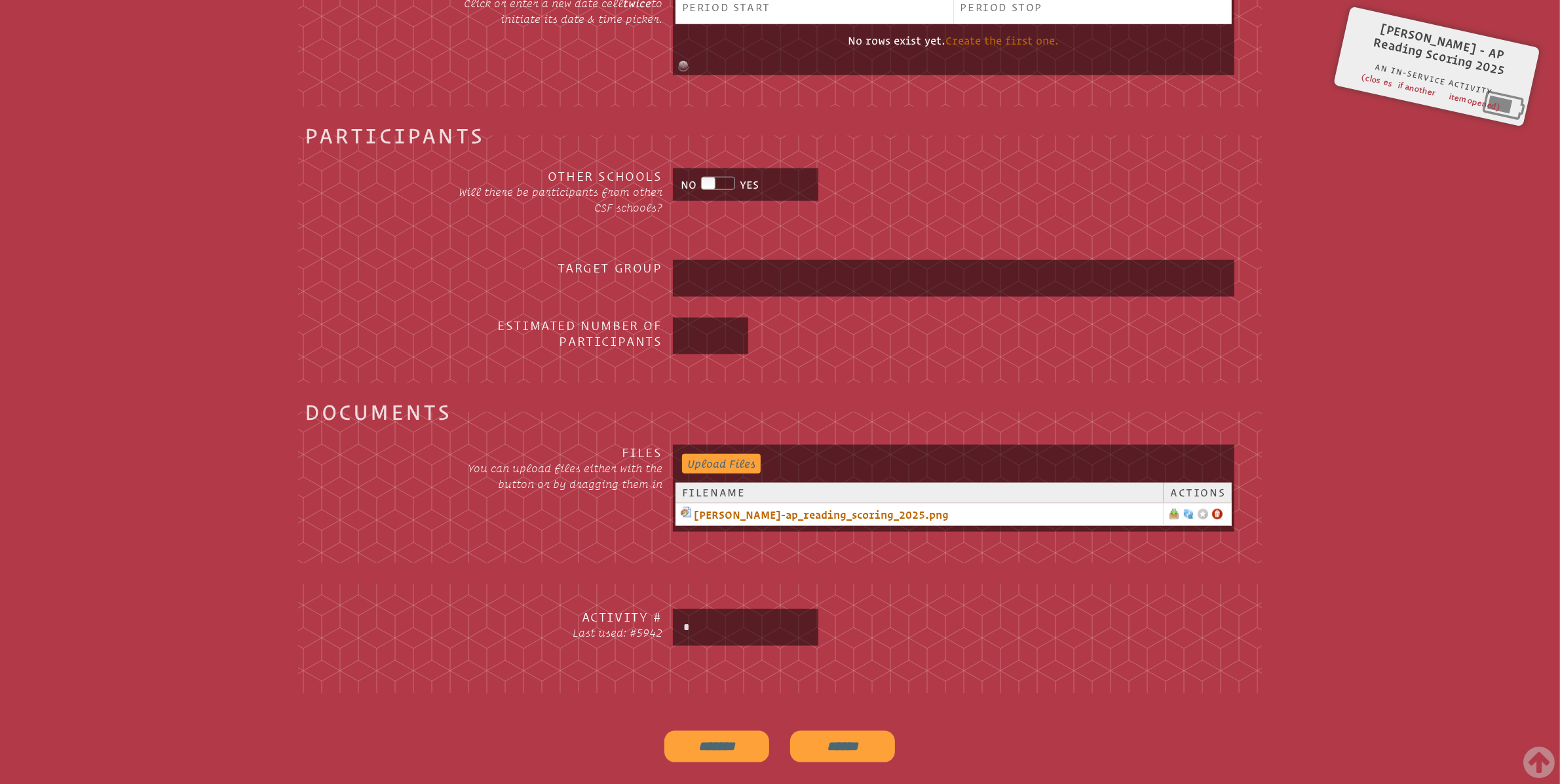
click at [722, 627] on input "*" at bounding box center [746, 627] width 141 height 31
type input "****"
click at [716, 739] on input "*******" at bounding box center [717, 747] width 105 height 31
type input "**********"
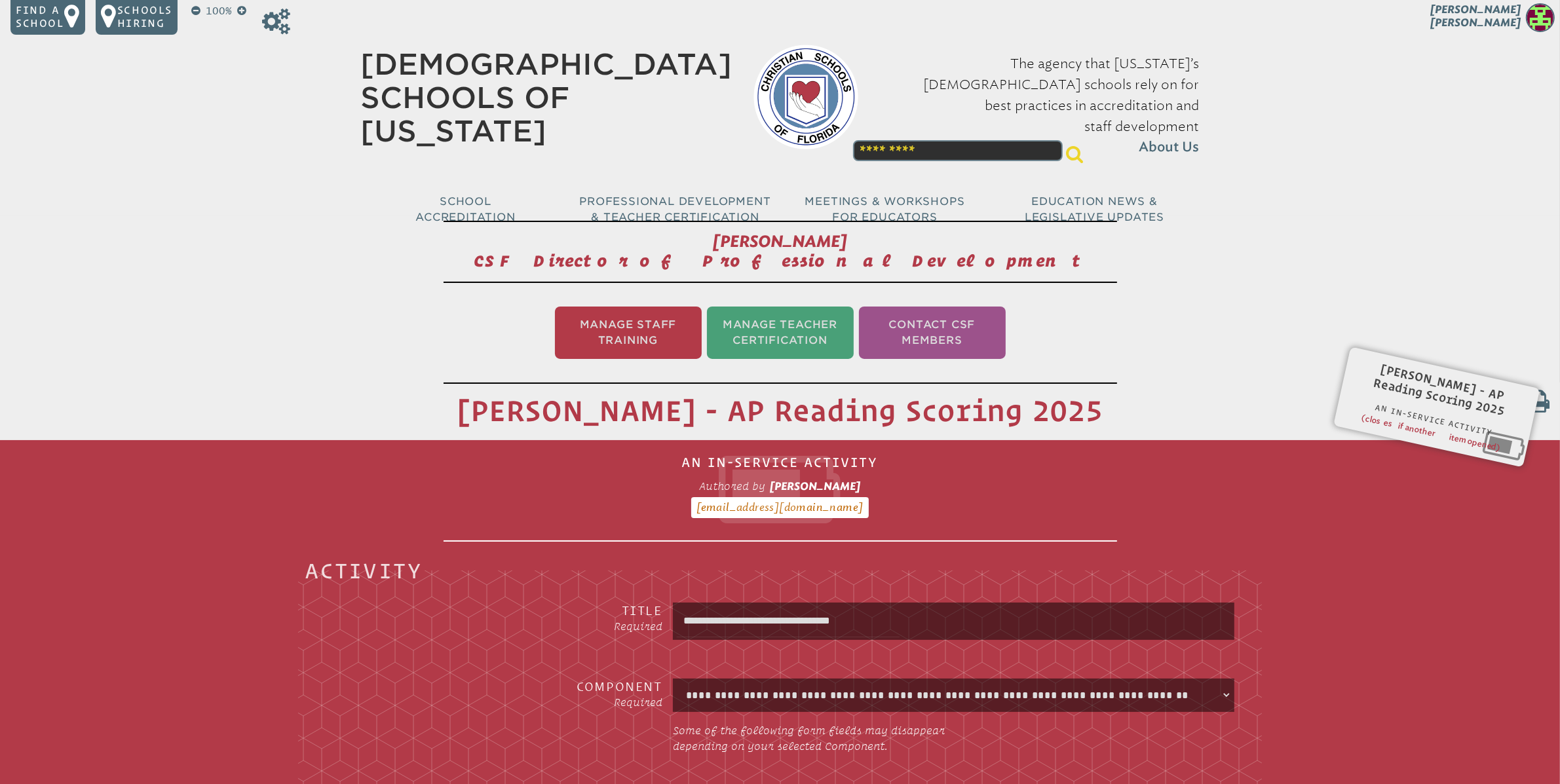
scroll to position [0, 0]
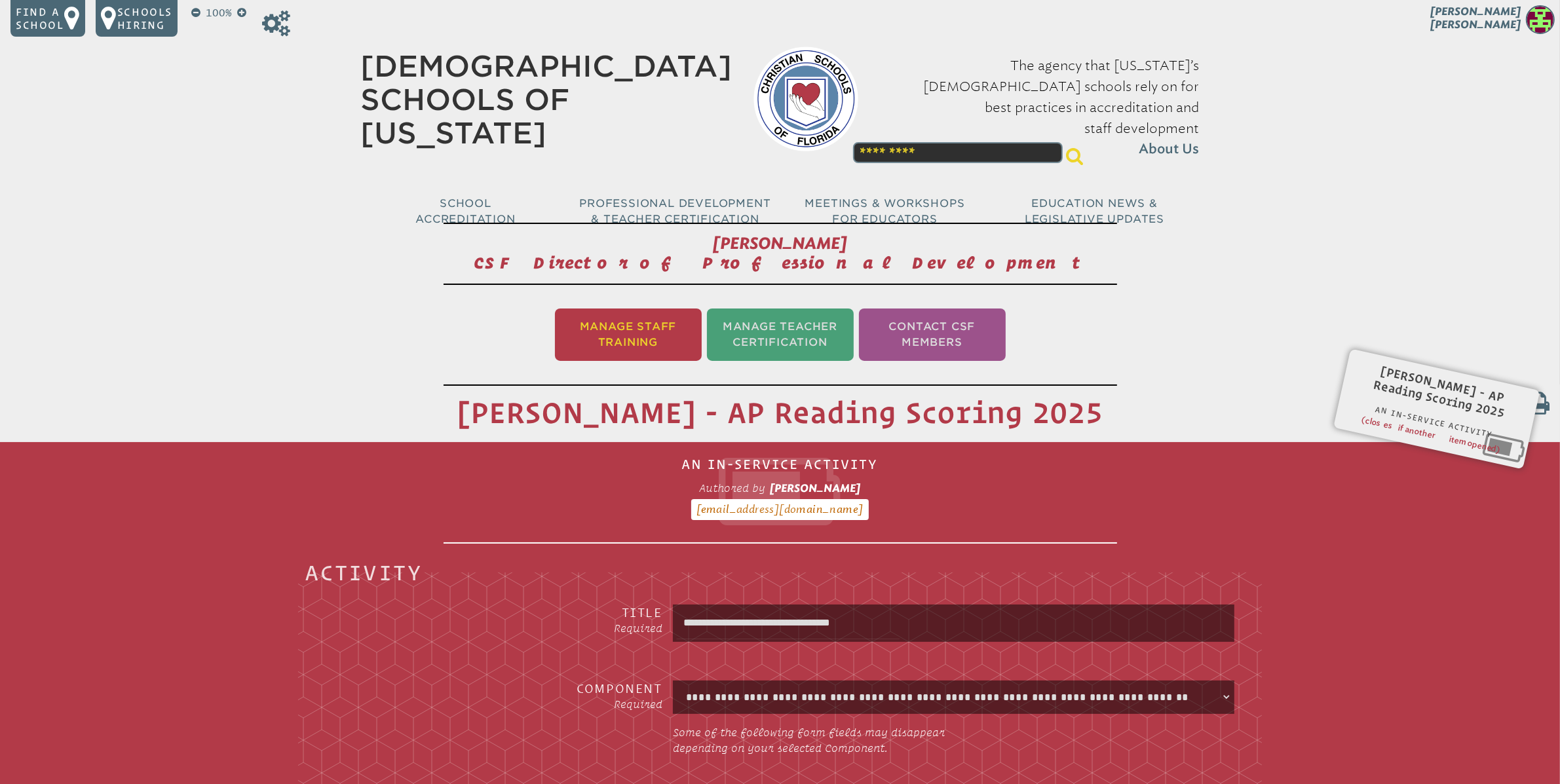
click at [657, 330] on li "Manage Staff Training" at bounding box center [628, 334] width 147 height 52
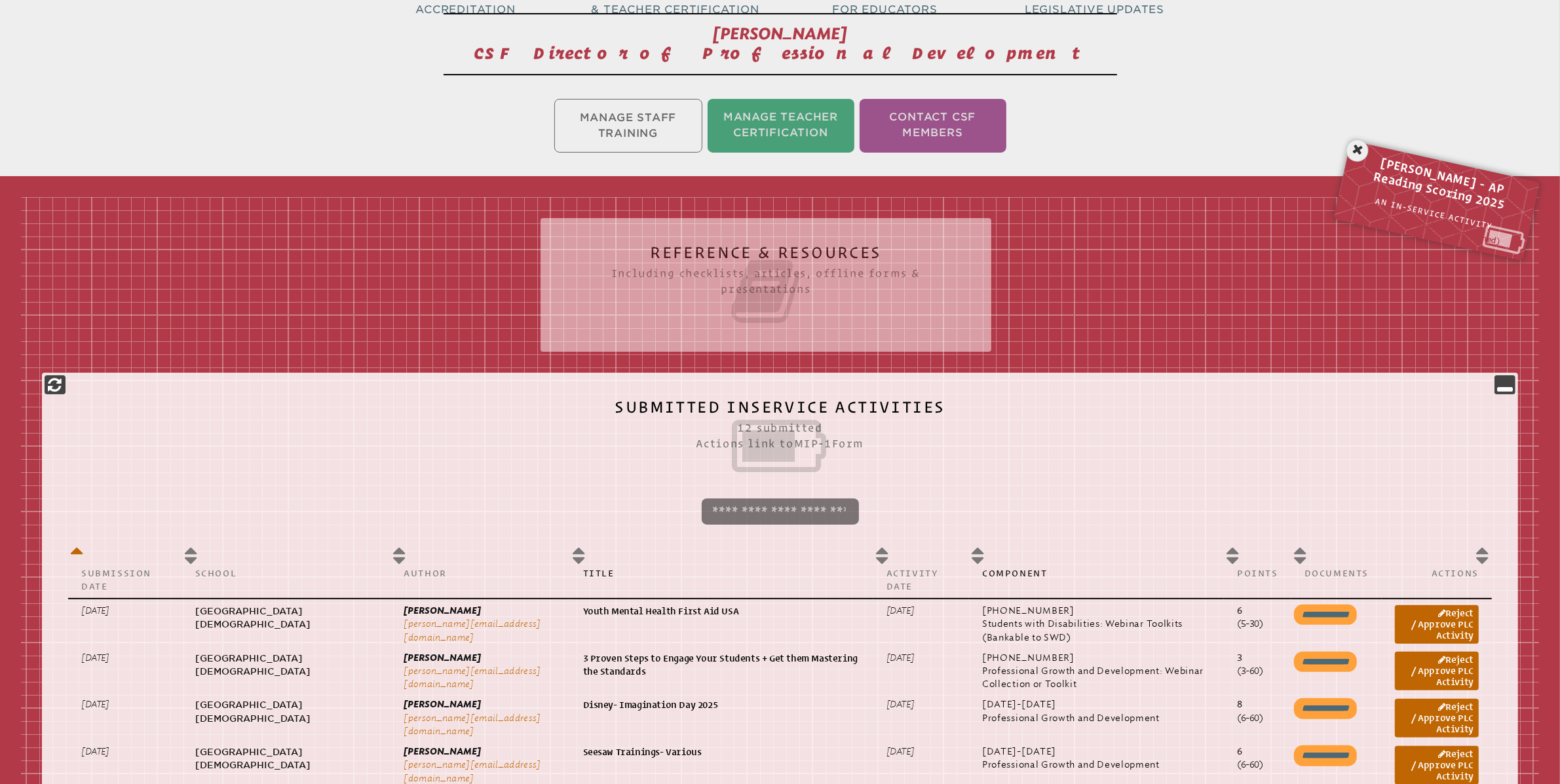
scroll to position [217, 0]
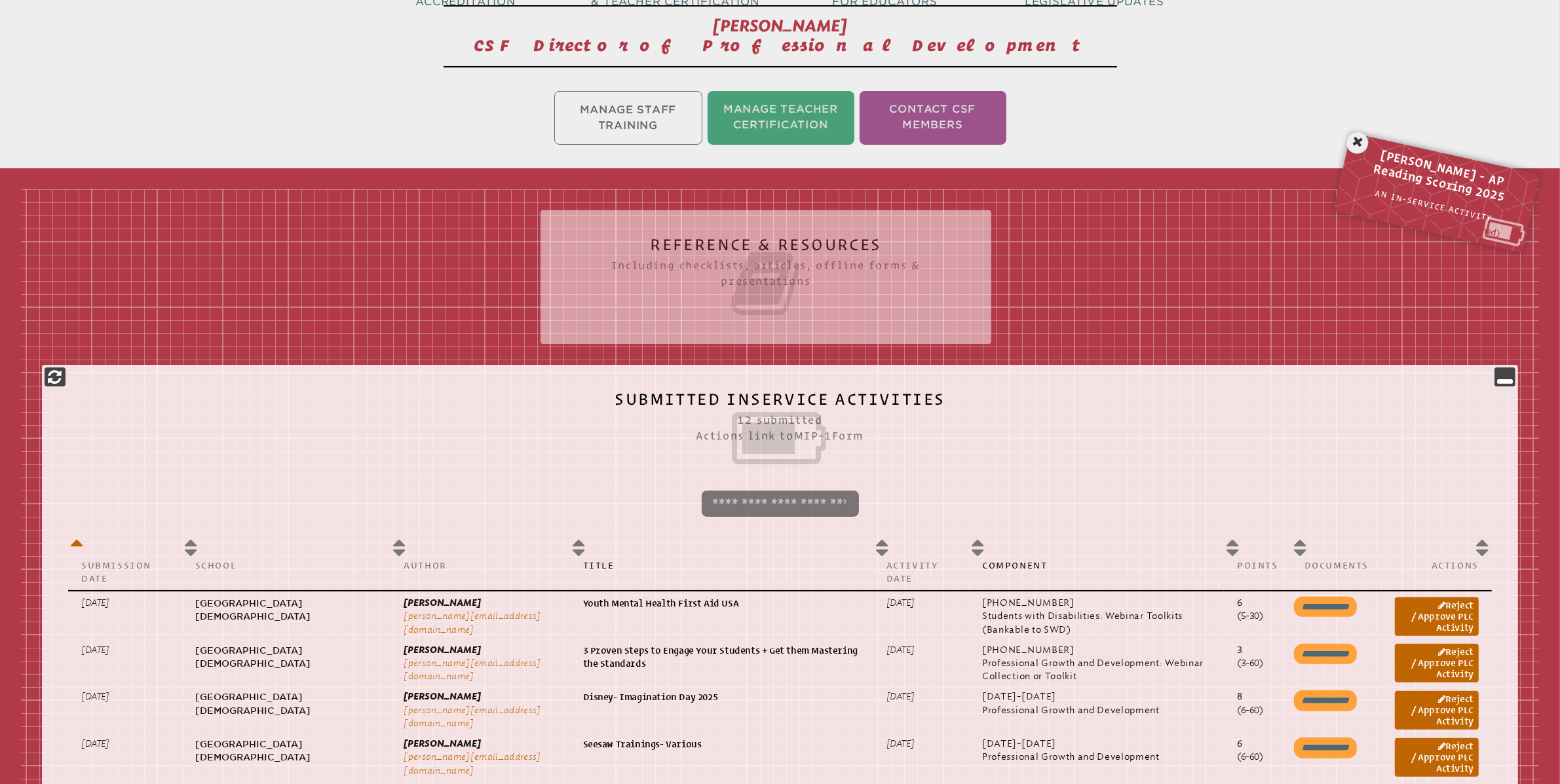
drag, startPoint x: 1357, startPoint y: 144, endPoint x: 1341, endPoint y: 185, distance: 44.0
click at [1357, 145] on icon at bounding box center [1357, 142] width 27 height 27
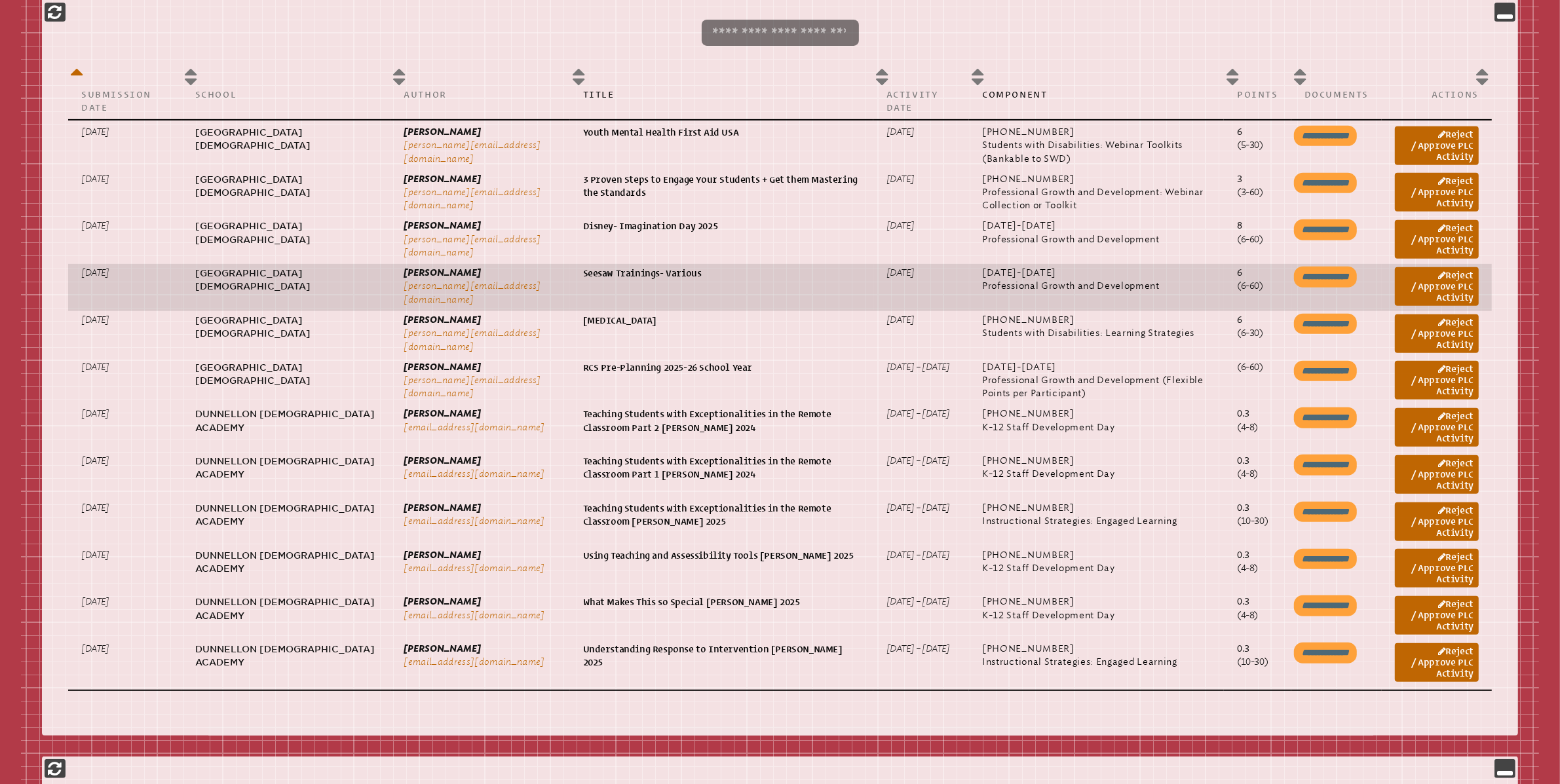
scroll to position [679, 0]
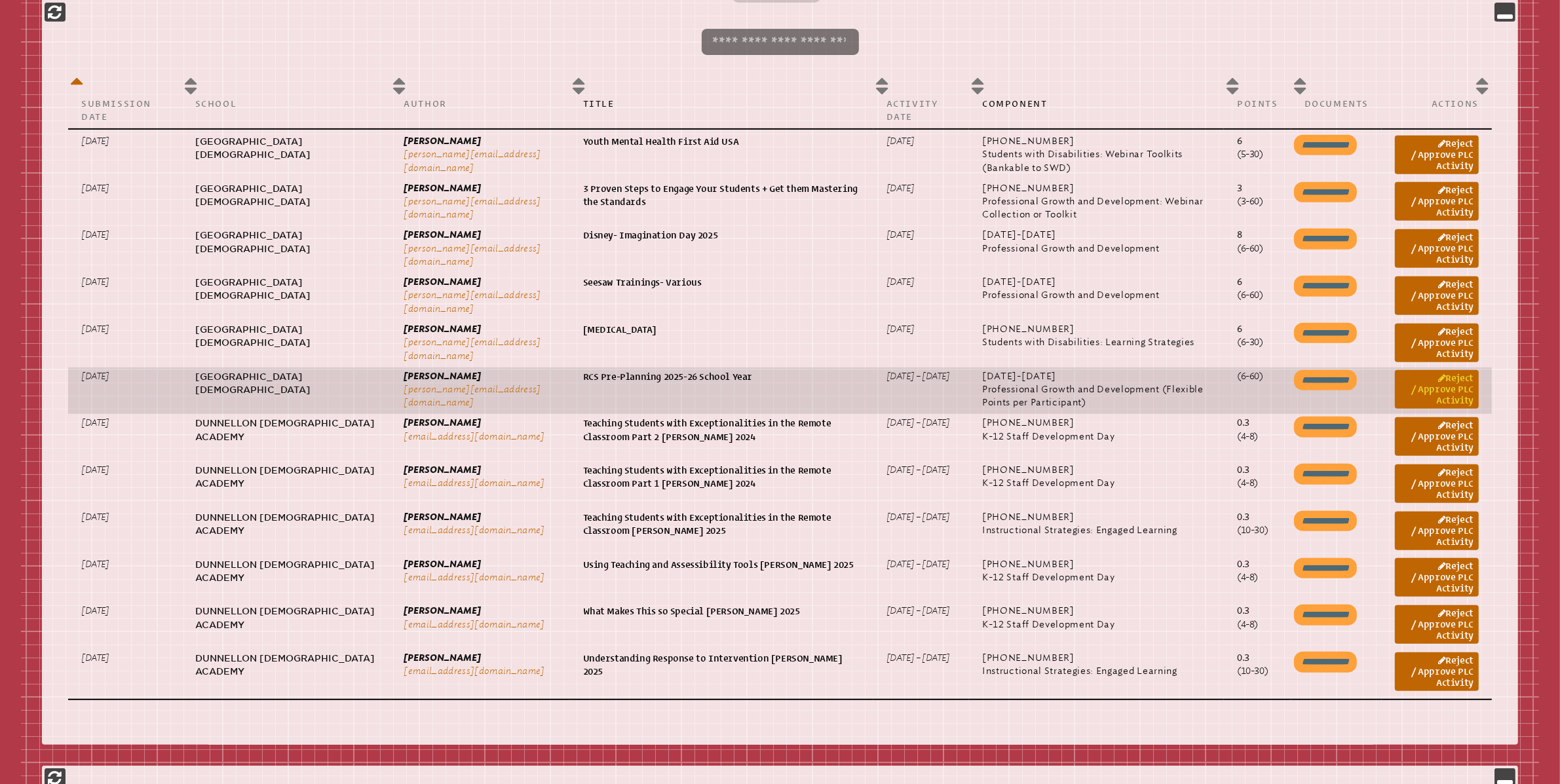
click at [1475, 379] on link "Reject / Approve PLC Activity" at bounding box center [1437, 389] width 84 height 39
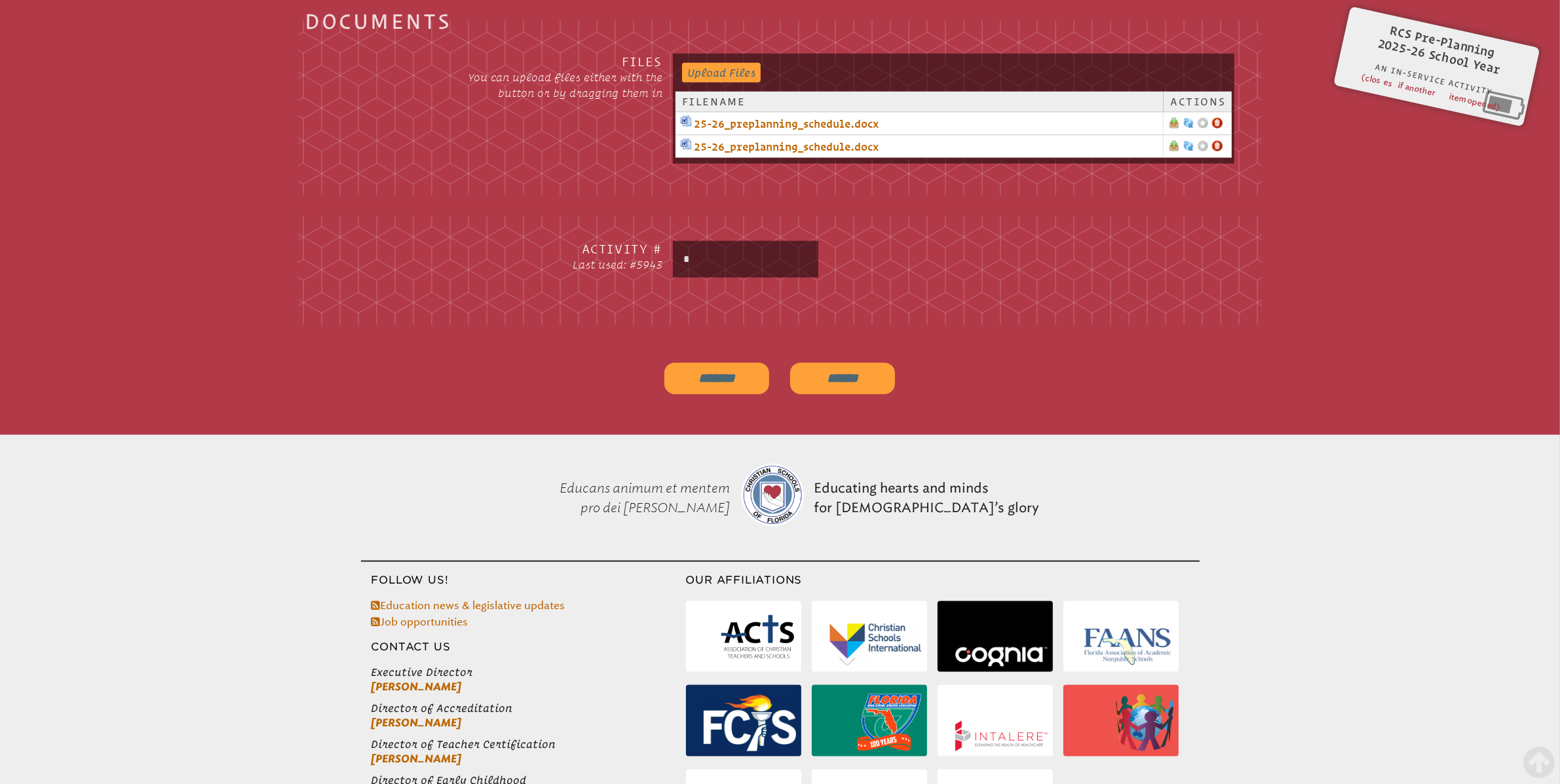
scroll to position [1902, 0]
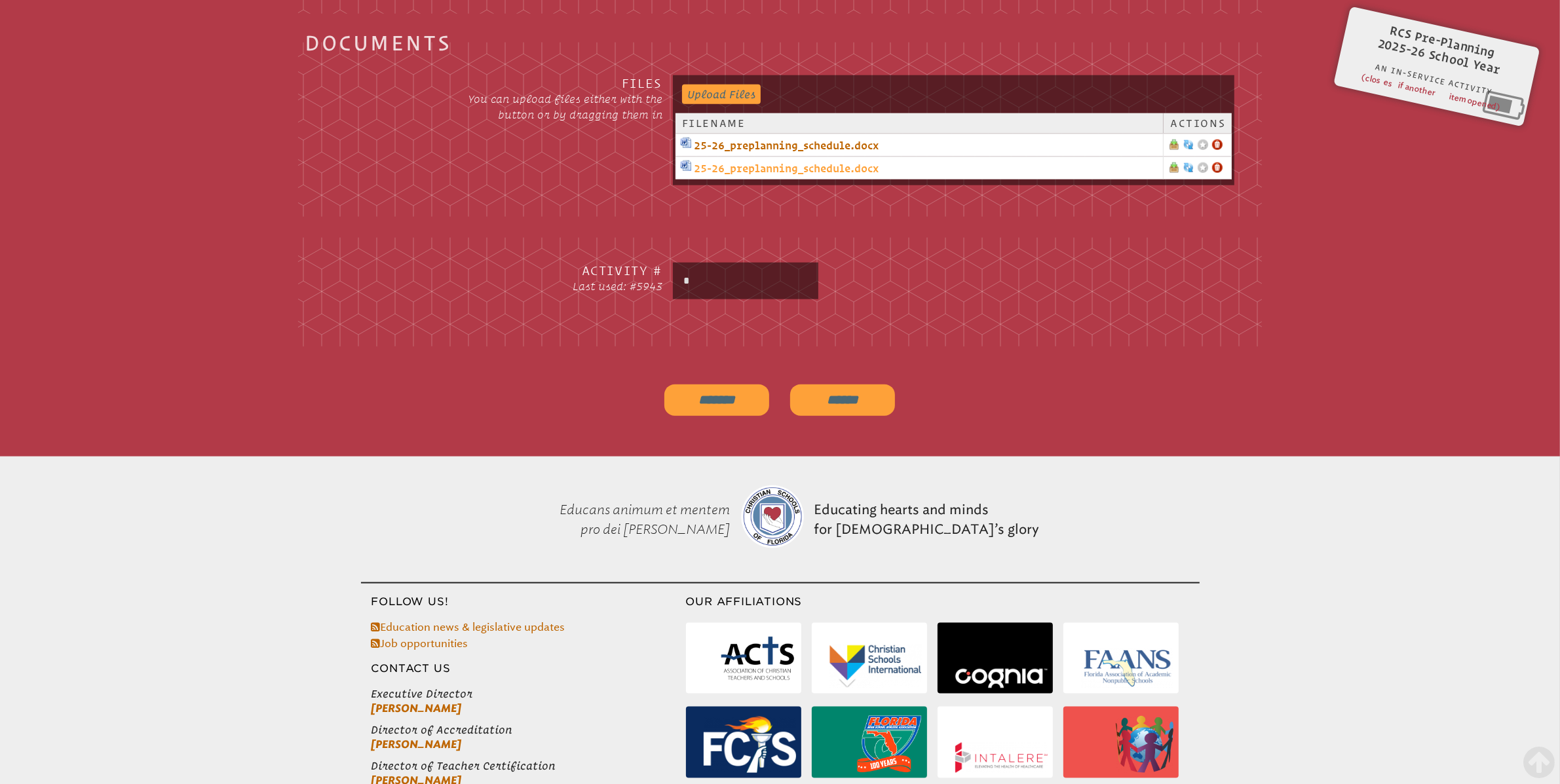
click at [807, 165] on link "25-26_preplanning_schedule.docx" at bounding box center [919, 168] width 477 height 16
click at [703, 282] on input "*" at bounding box center [746, 281] width 141 height 31
type input "****"
click at [733, 408] on input "*******" at bounding box center [717, 400] width 105 height 31
type input "**********"
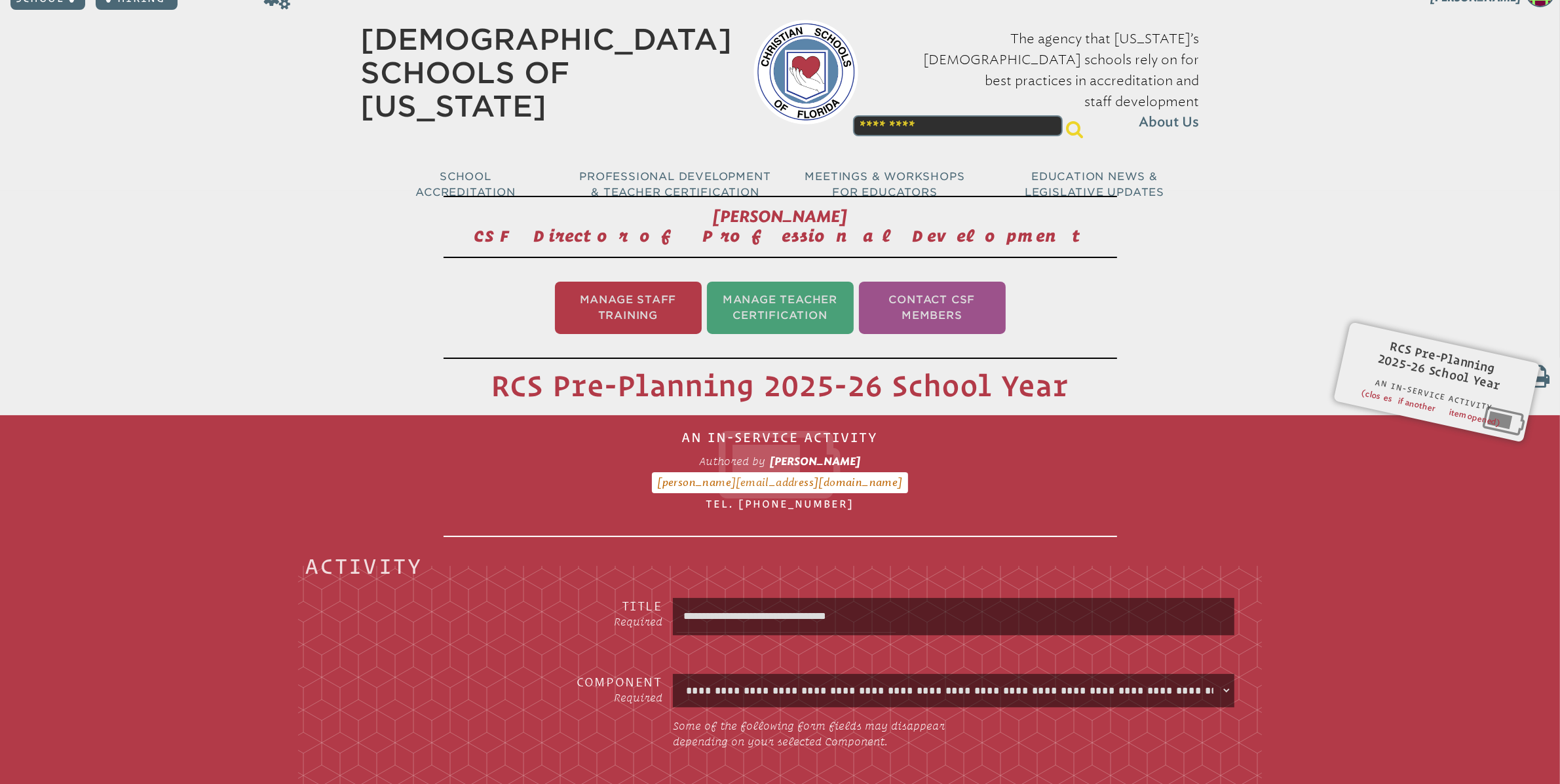
scroll to position [0, 0]
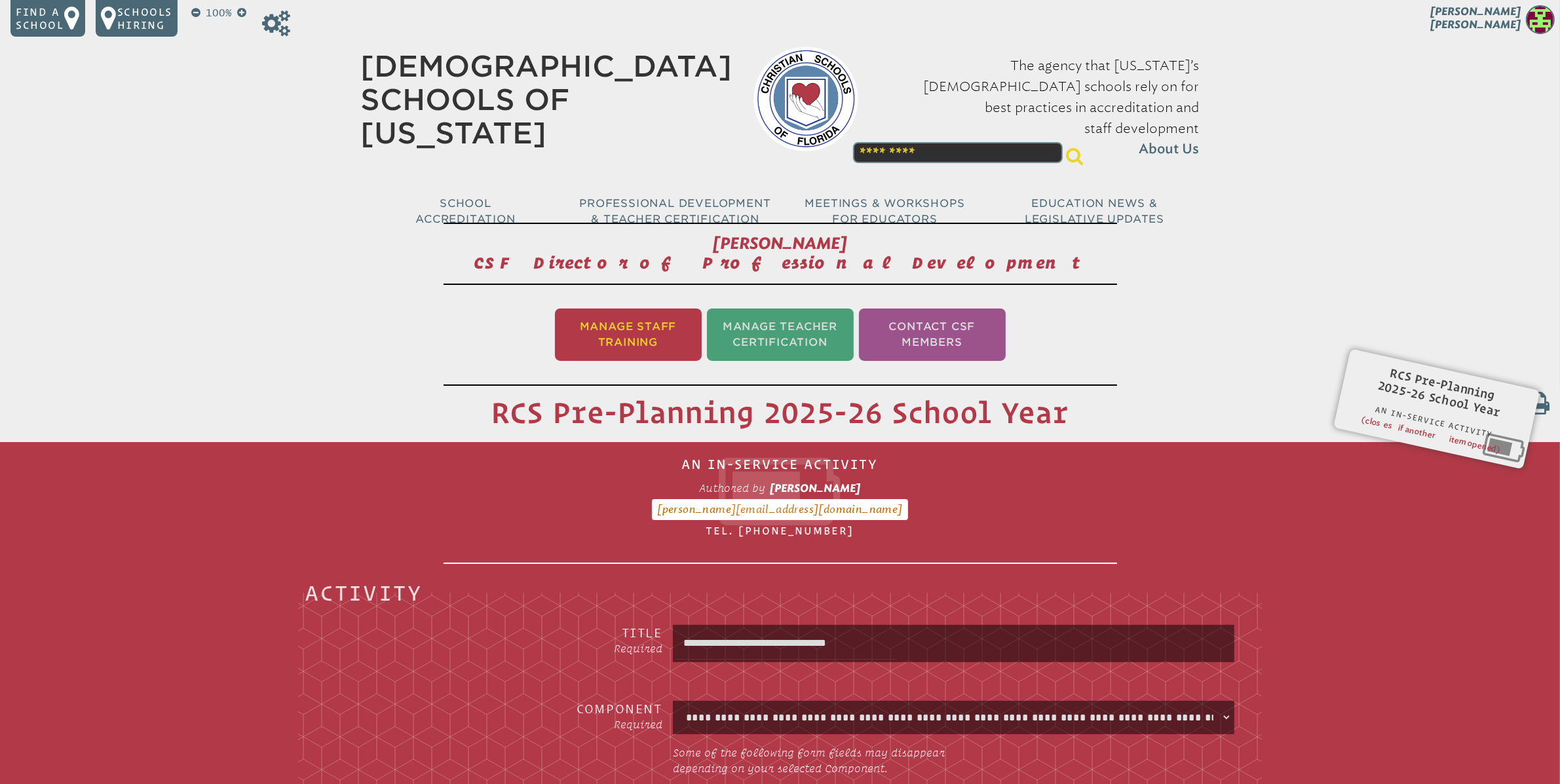
click at [678, 323] on li "Manage Staff Training" at bounding box center [628, 334] width 147 height 52
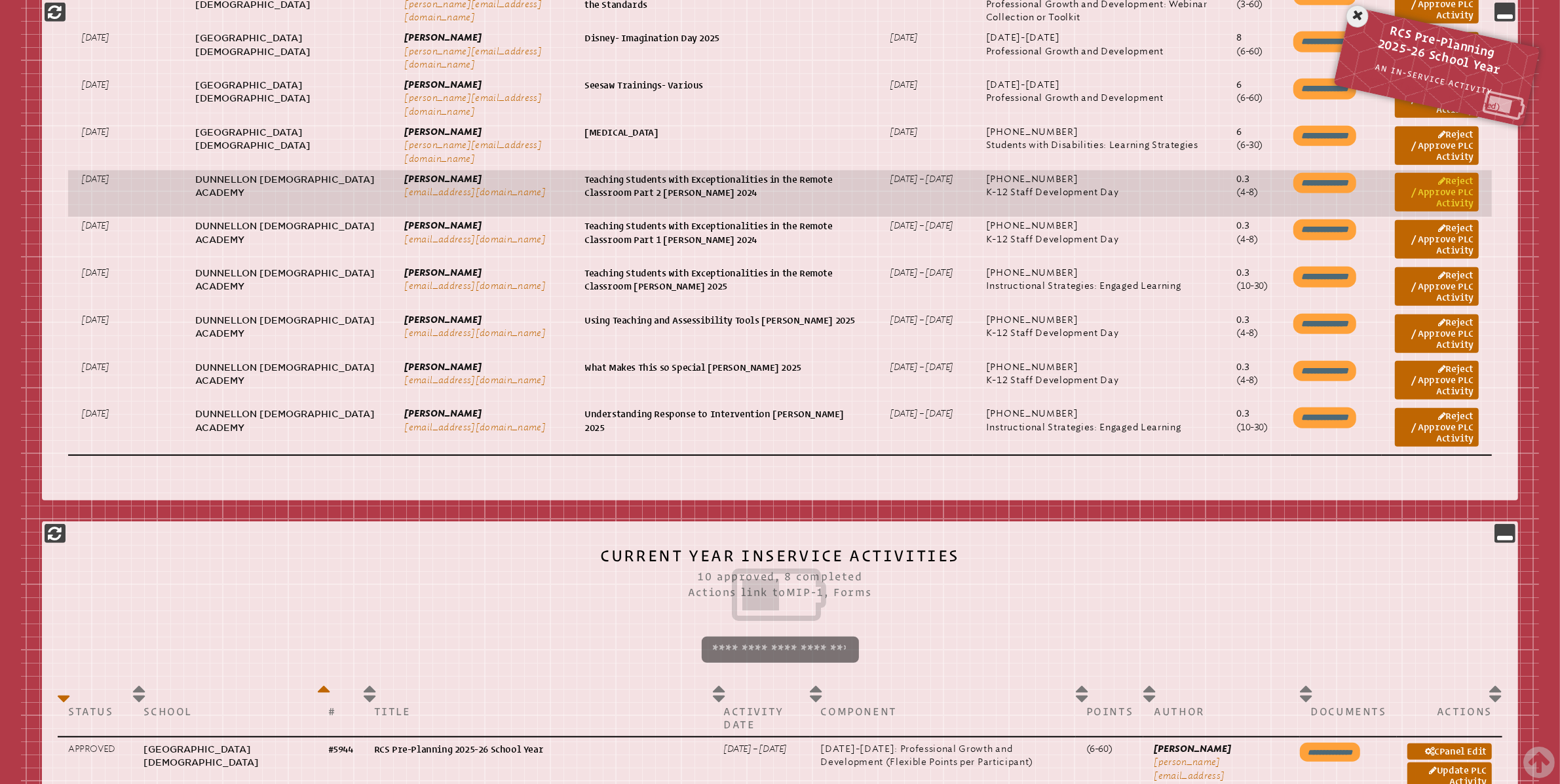
scroll to position [842, 0]
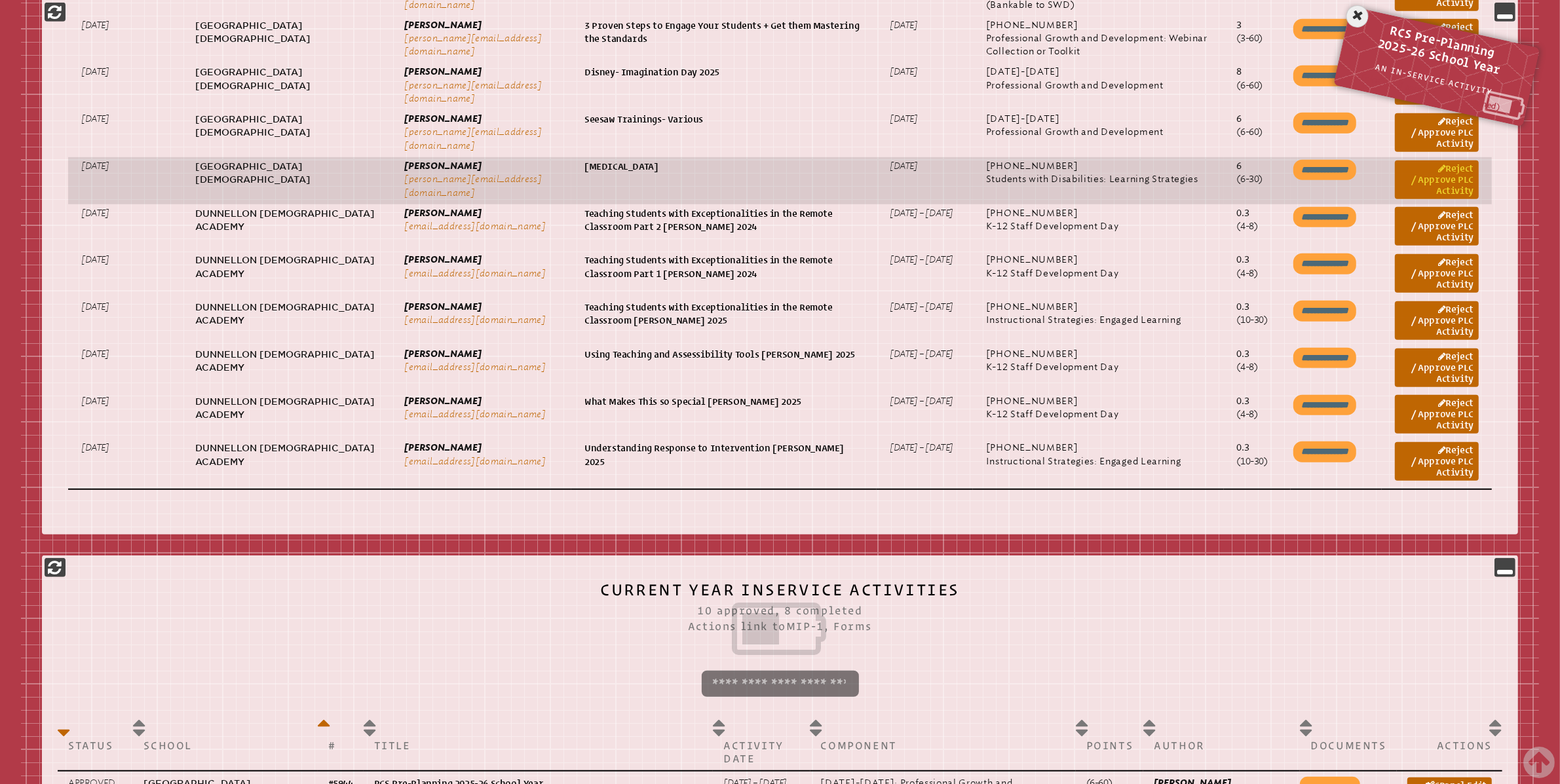
click at [1451, 180] on link "Reject / Approve PLC Activity" at bounding box center [1437, 179] width 84 height 39
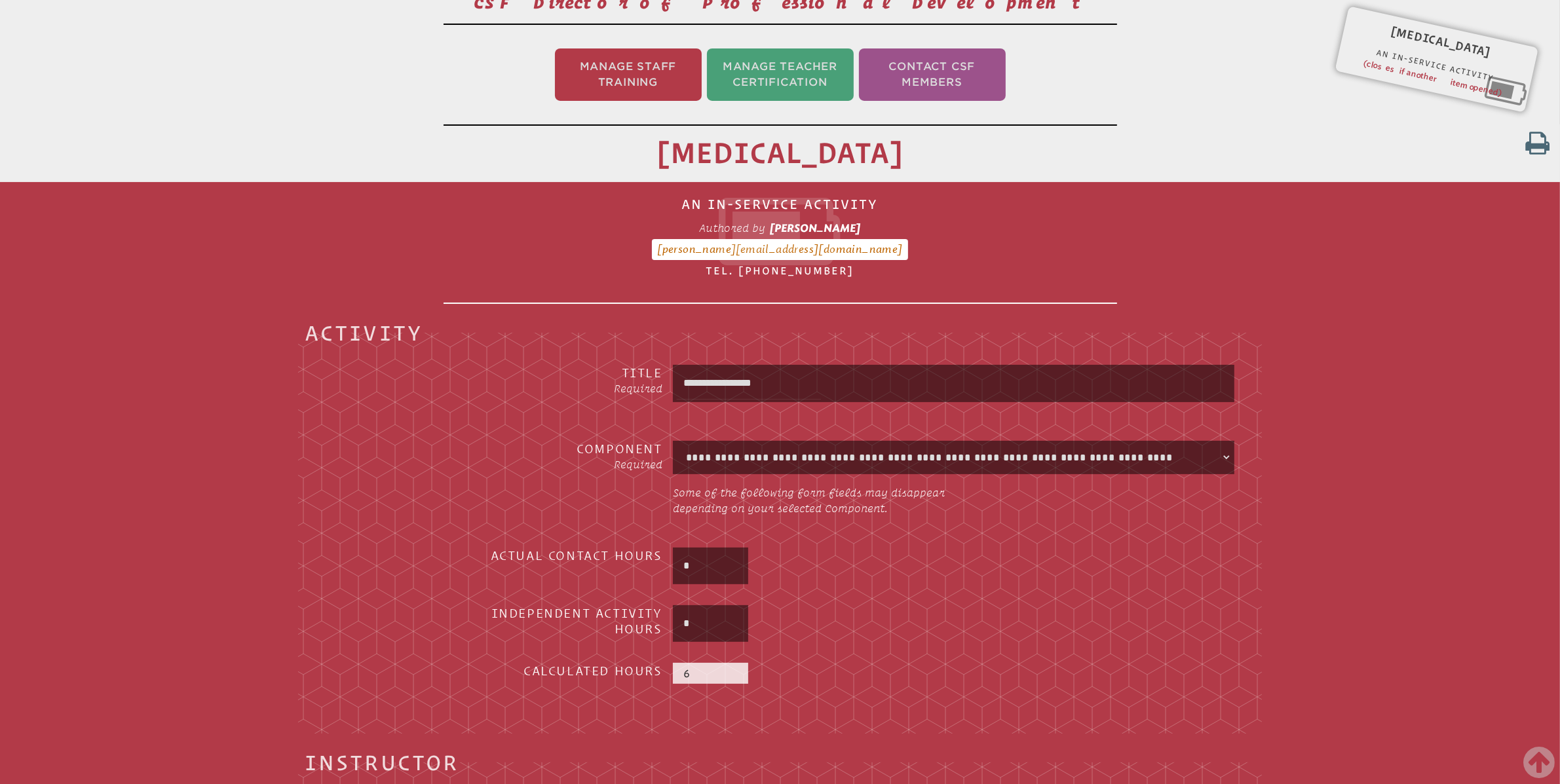
scroll to position [217, 0]
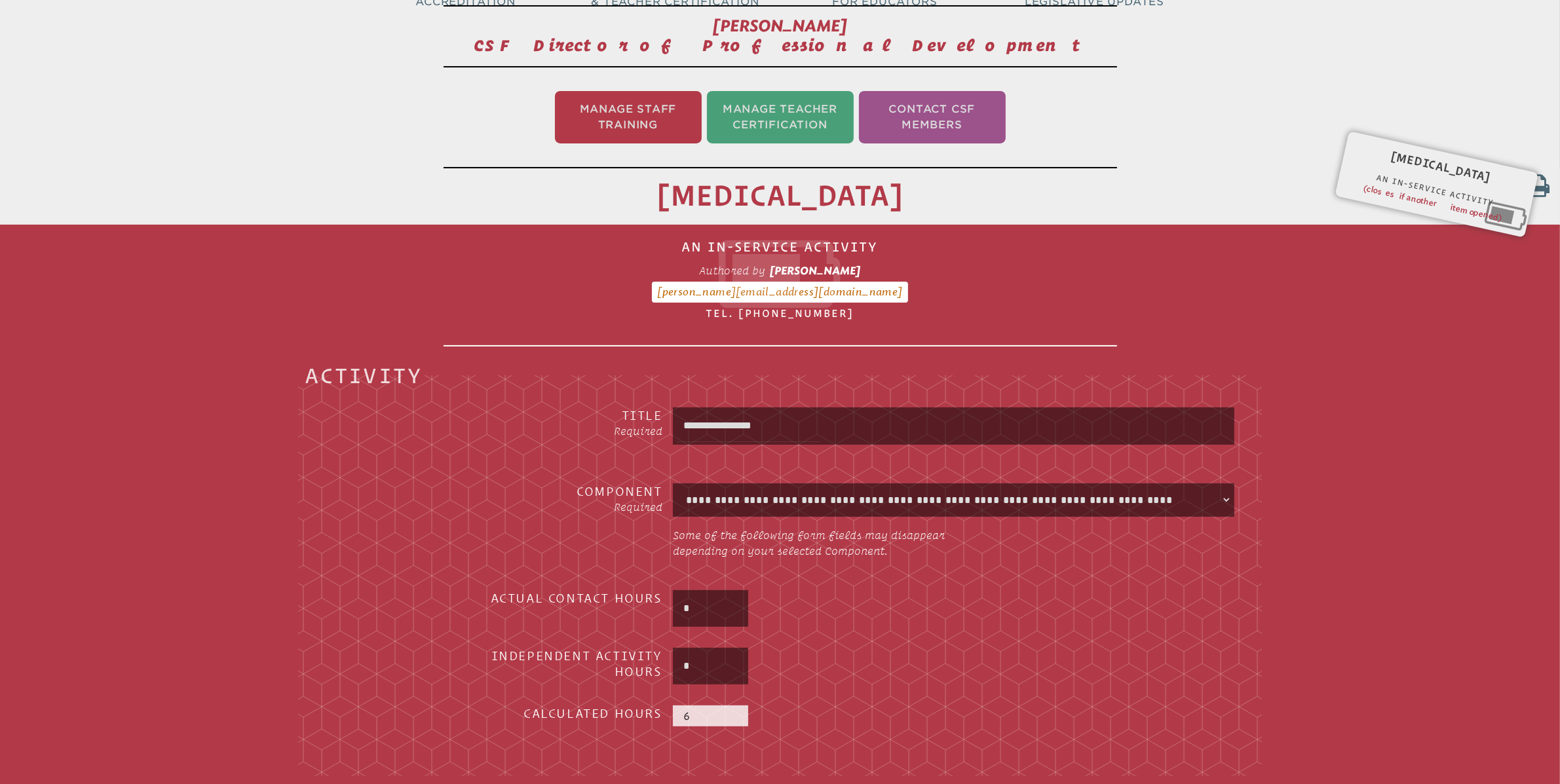
click at [903, 434] on input "**********" at bounding box center [954, 425] width 557 height 31
type input "**********"
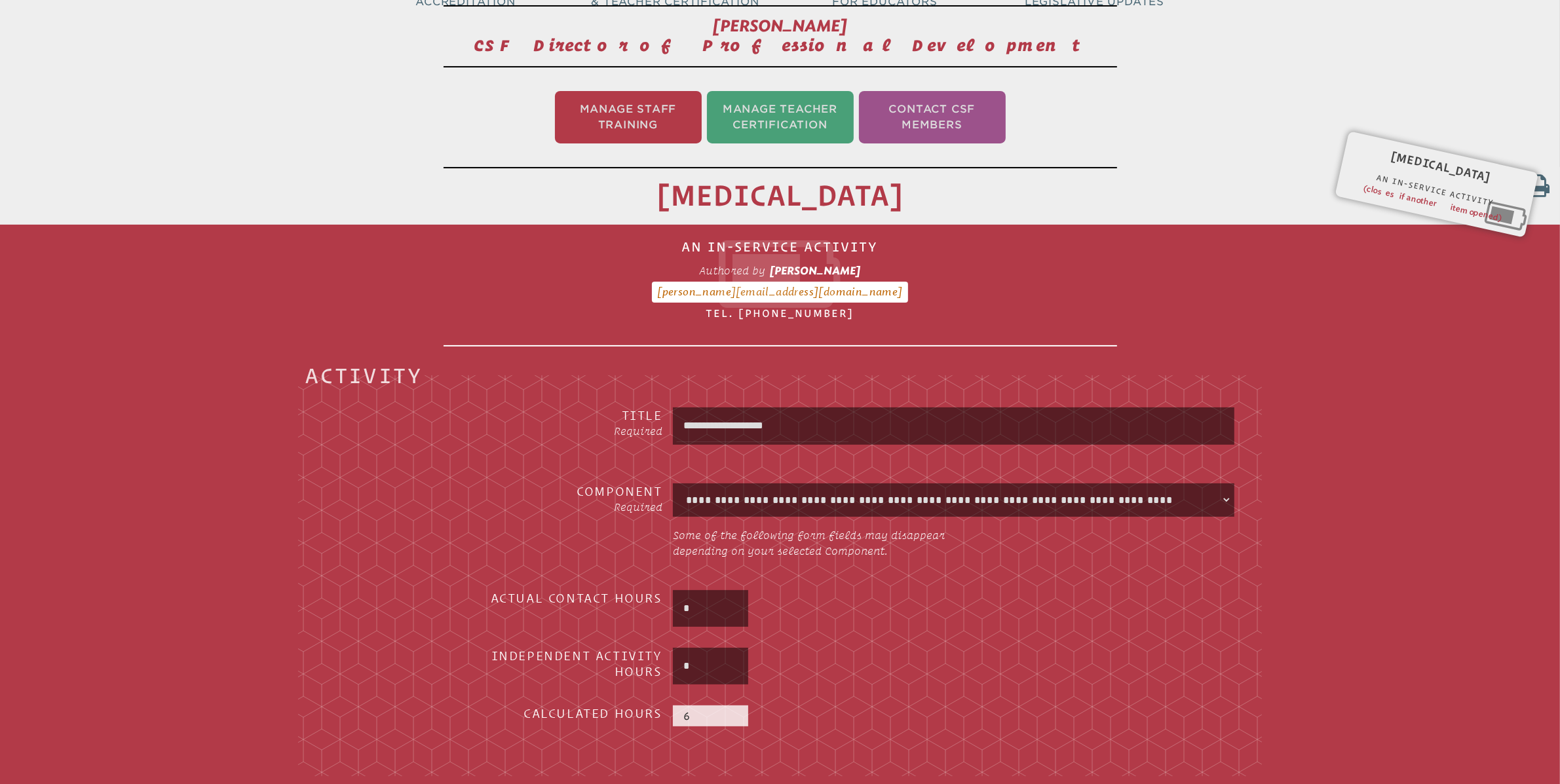
type input "**********"
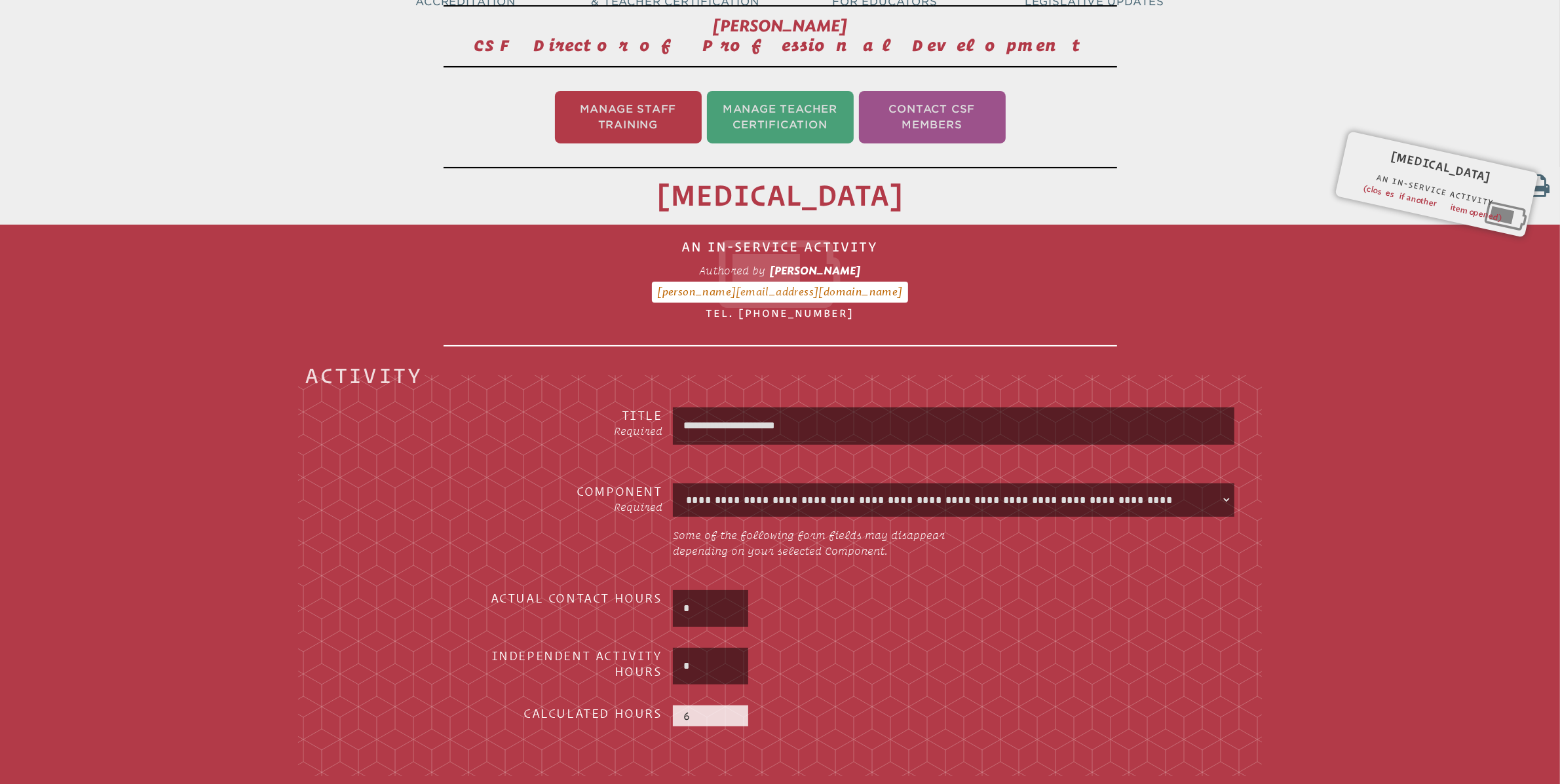
type input "**********"
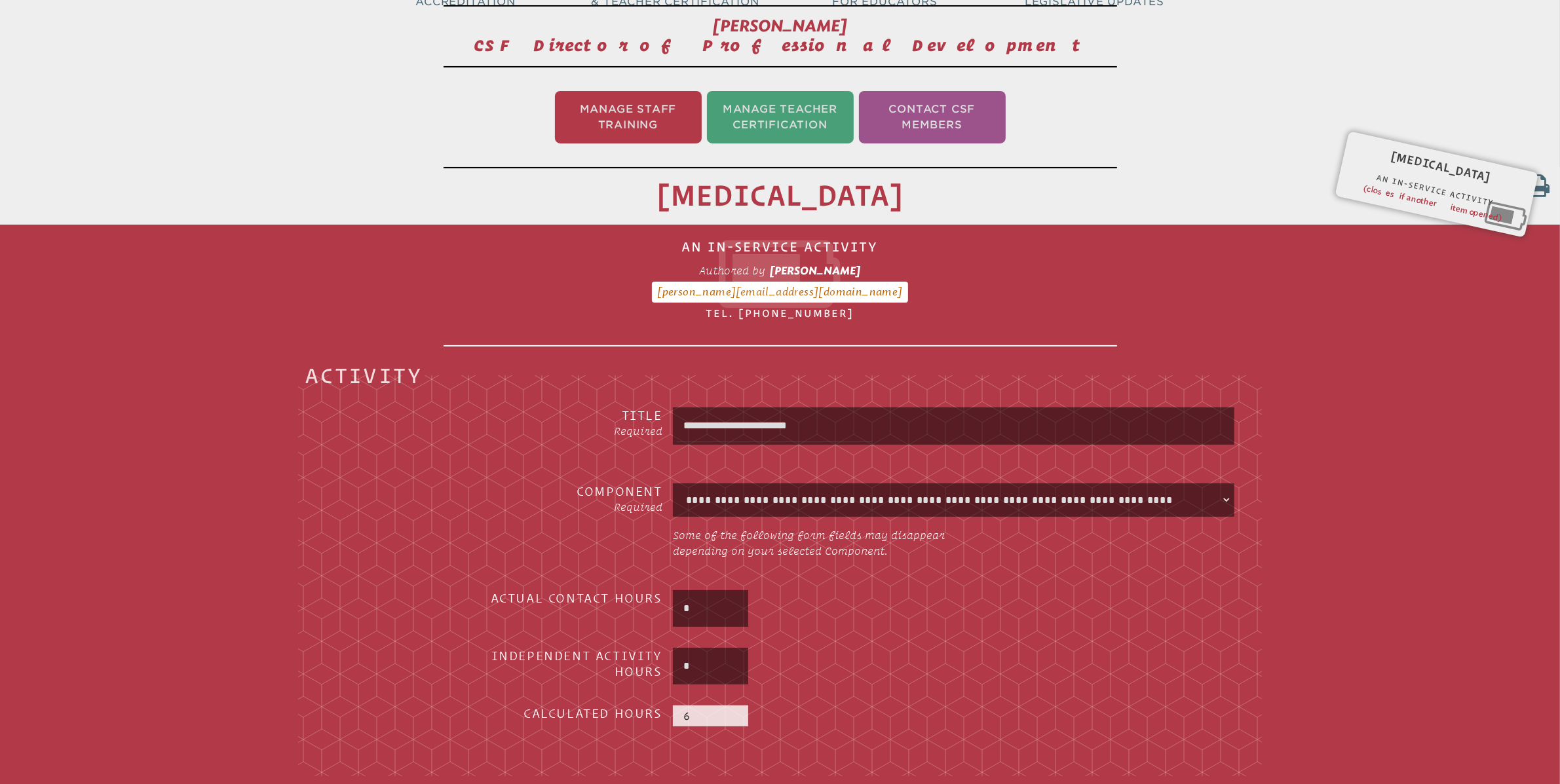
type input "**********"
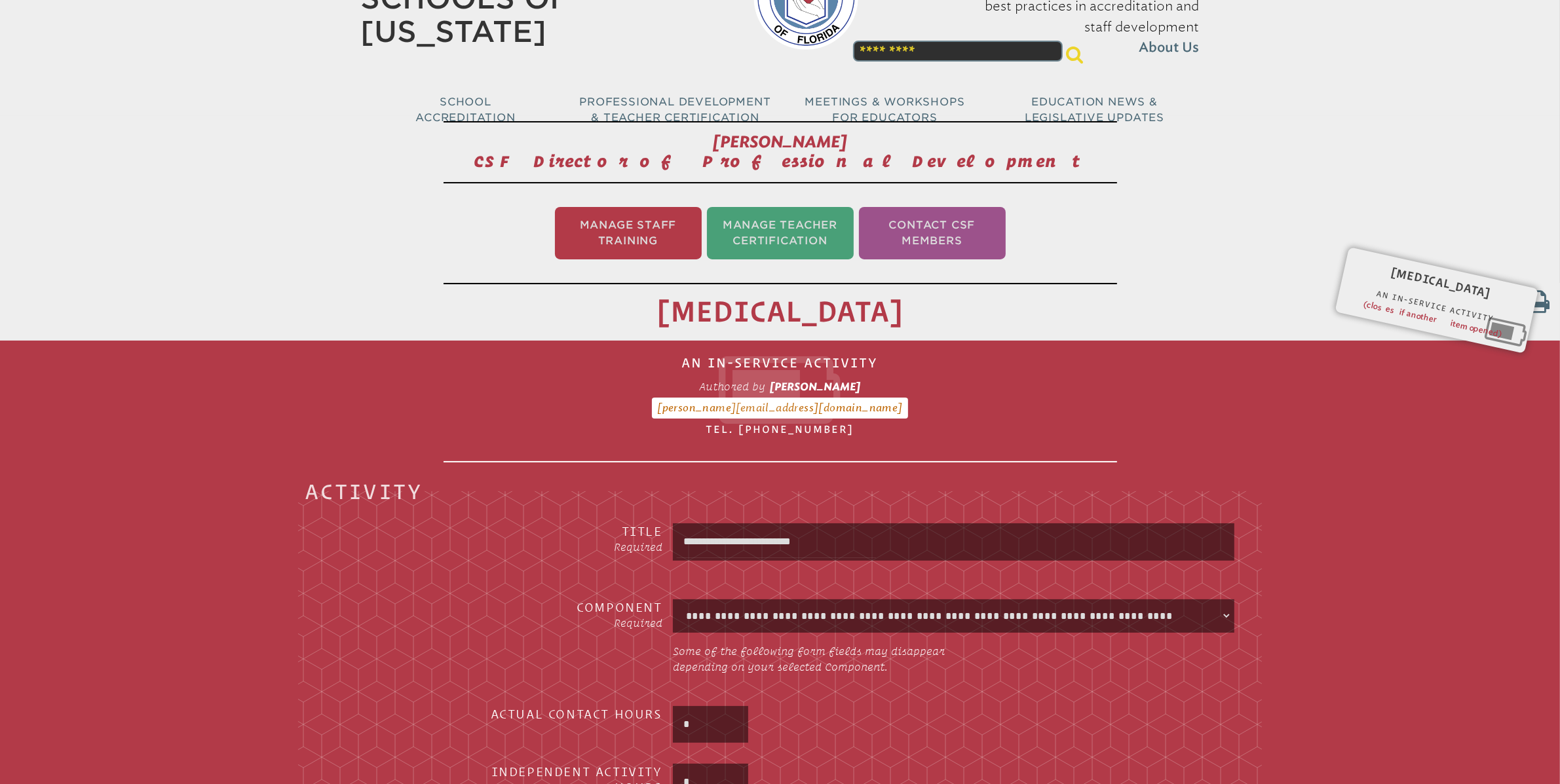
scroll to position [98, 0]
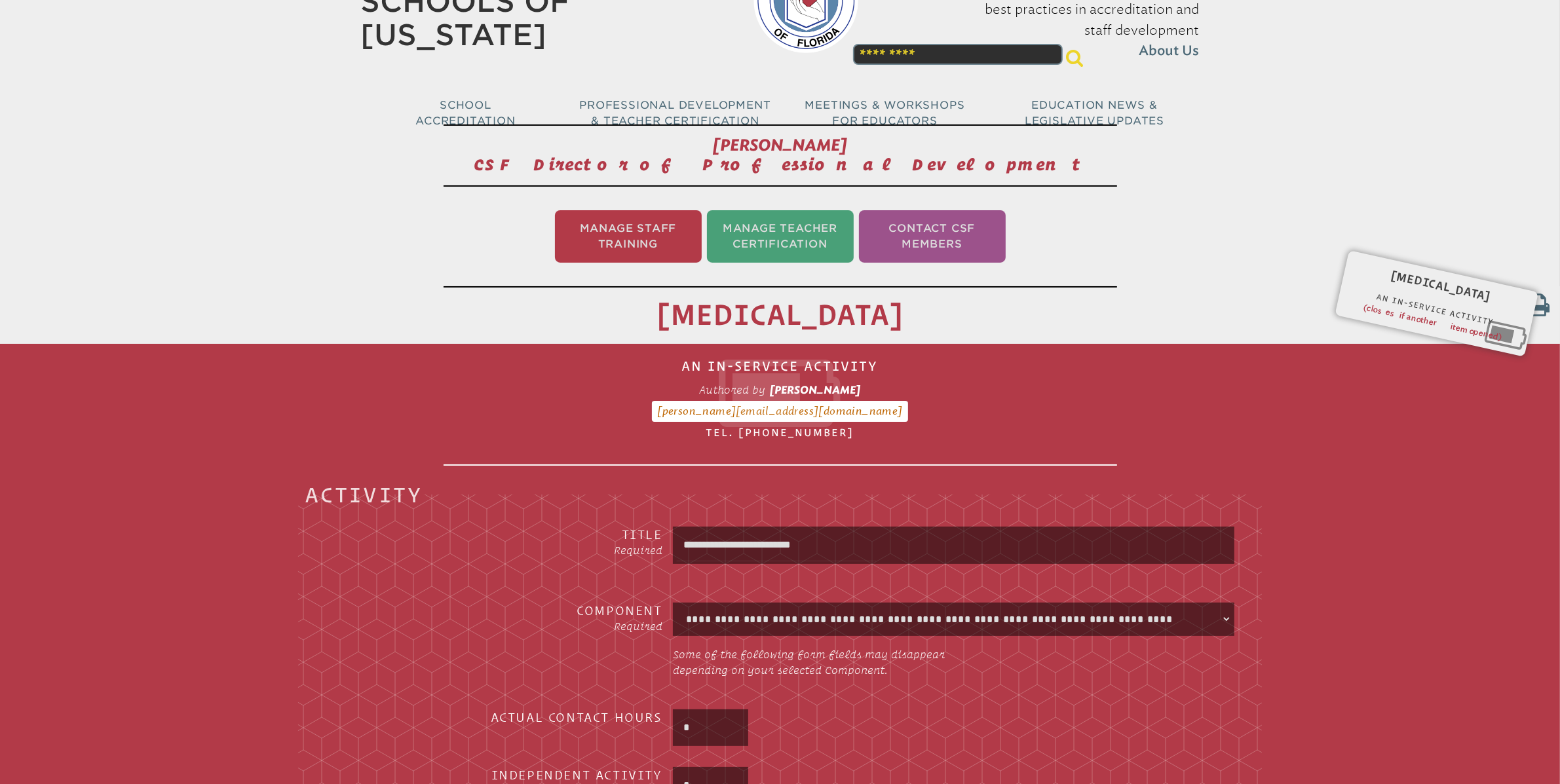
type input "**********"
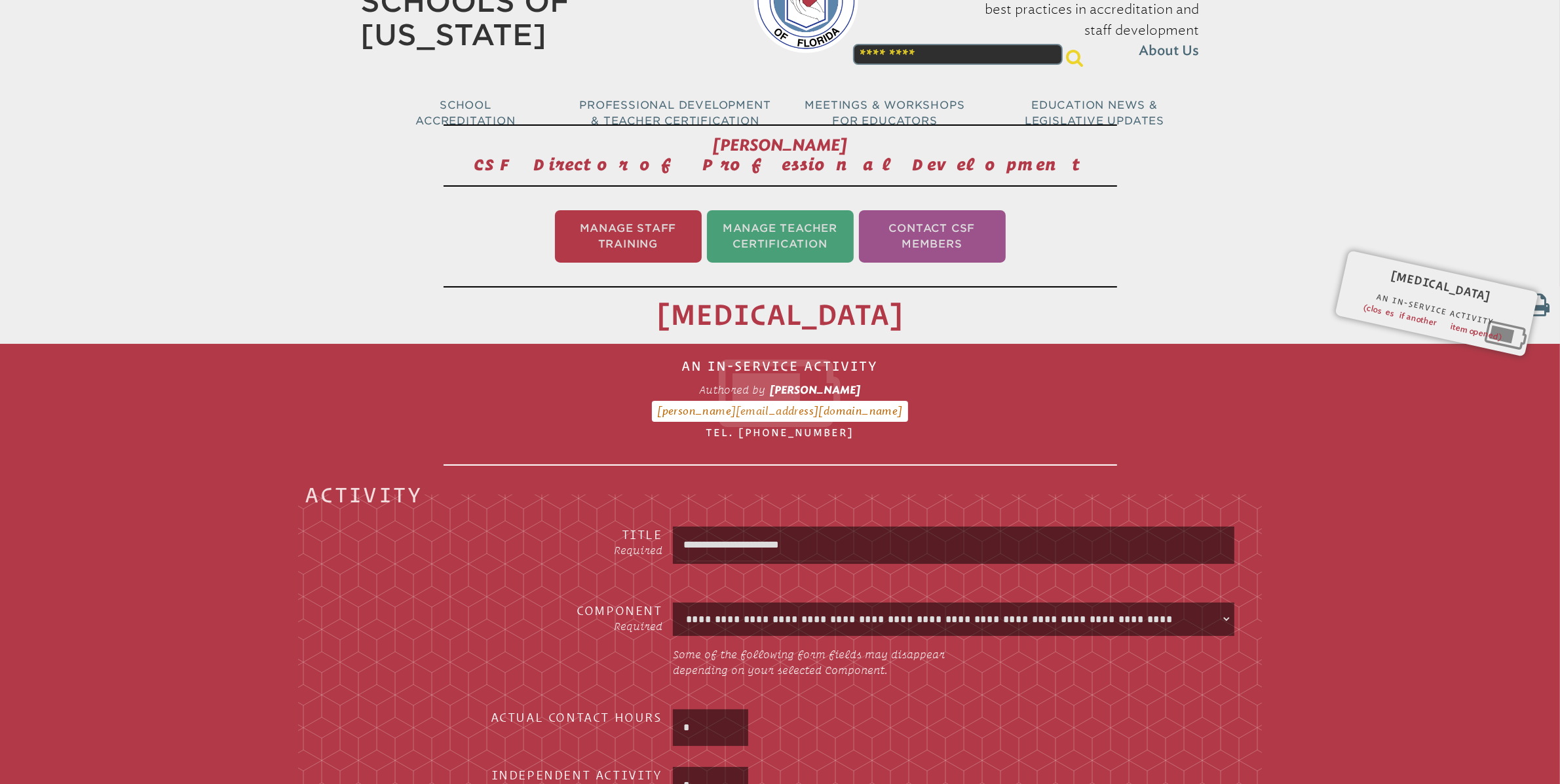
type input "**********"
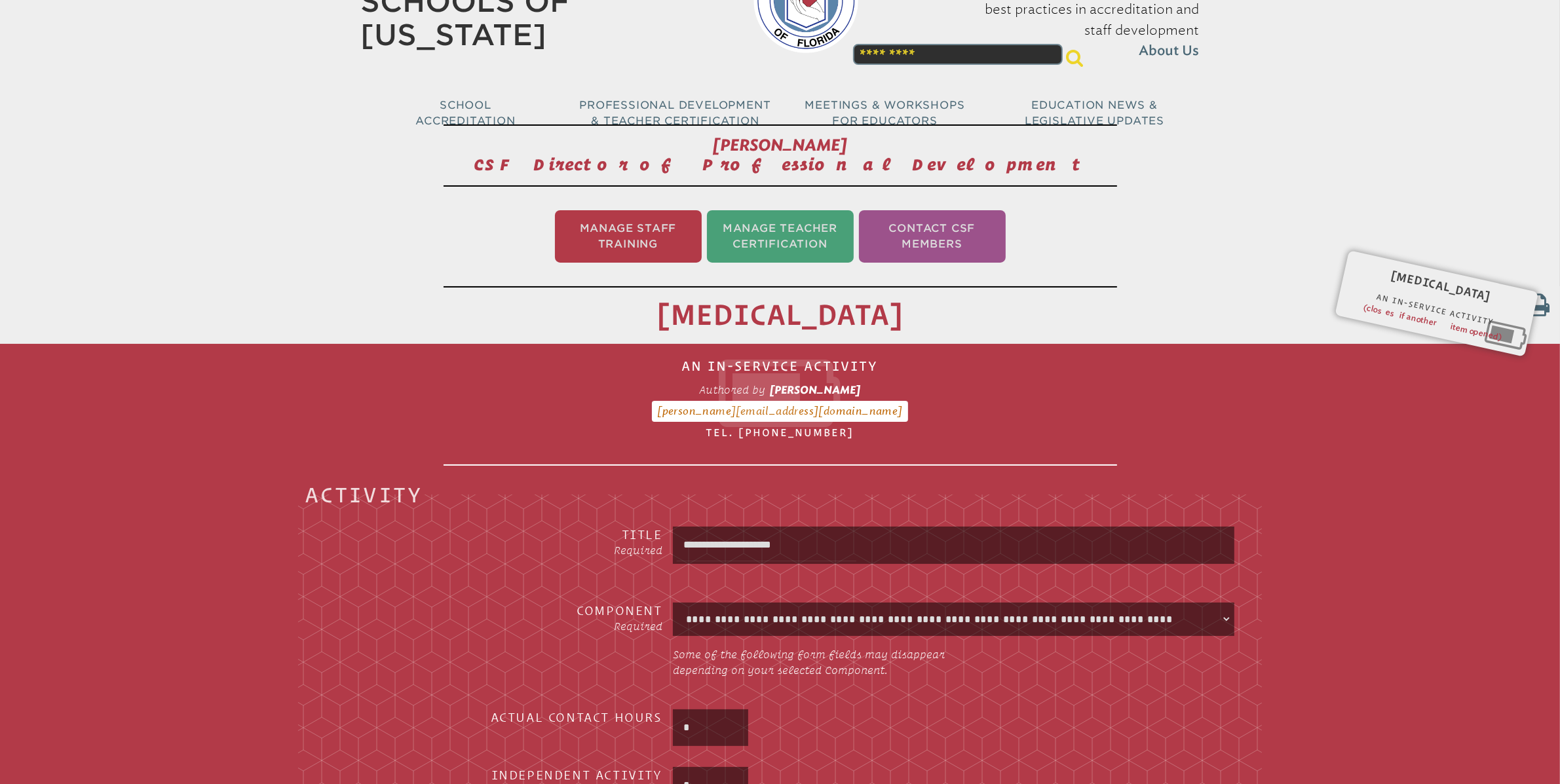
type input "**********"
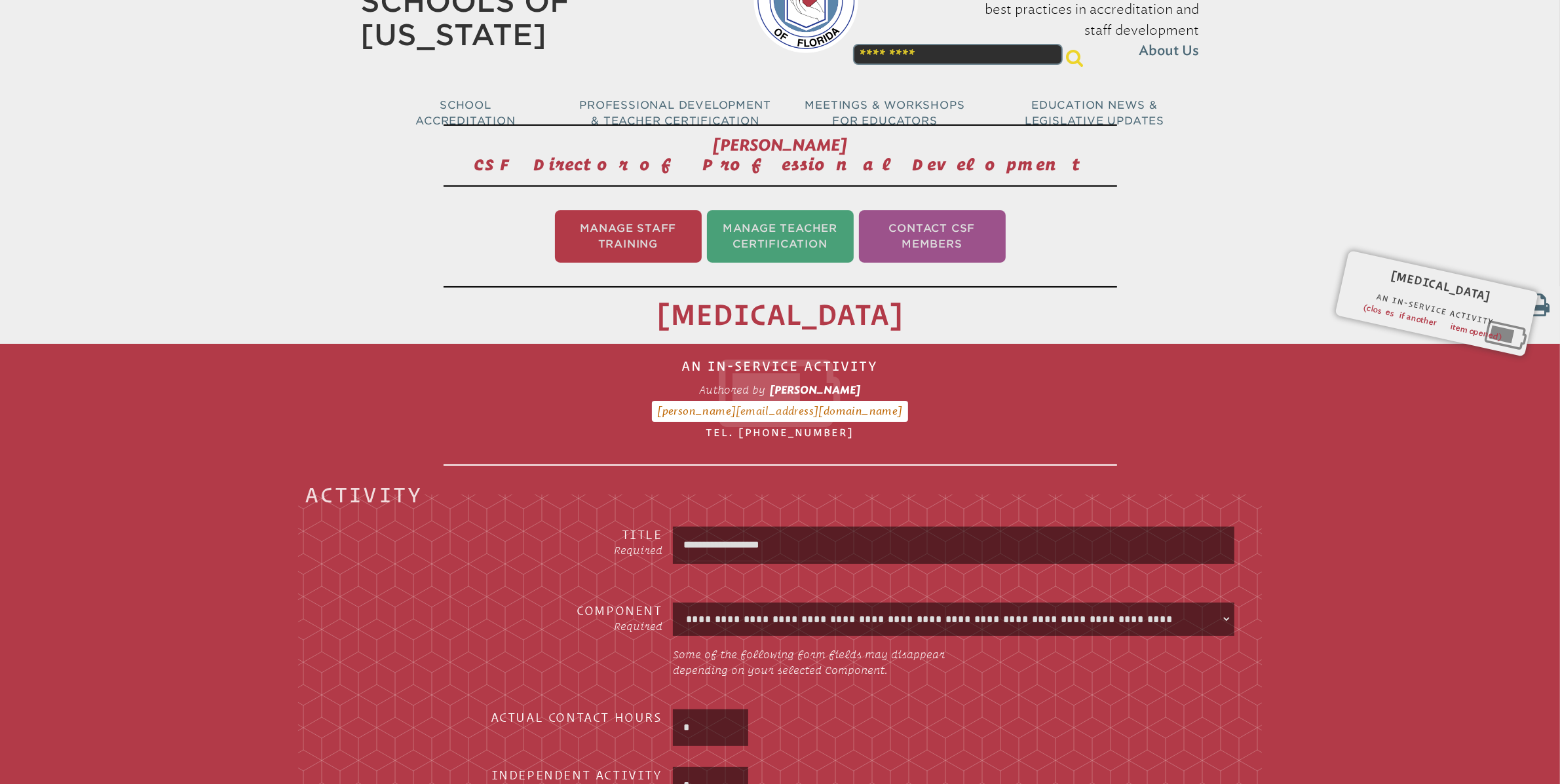
type input "**********"
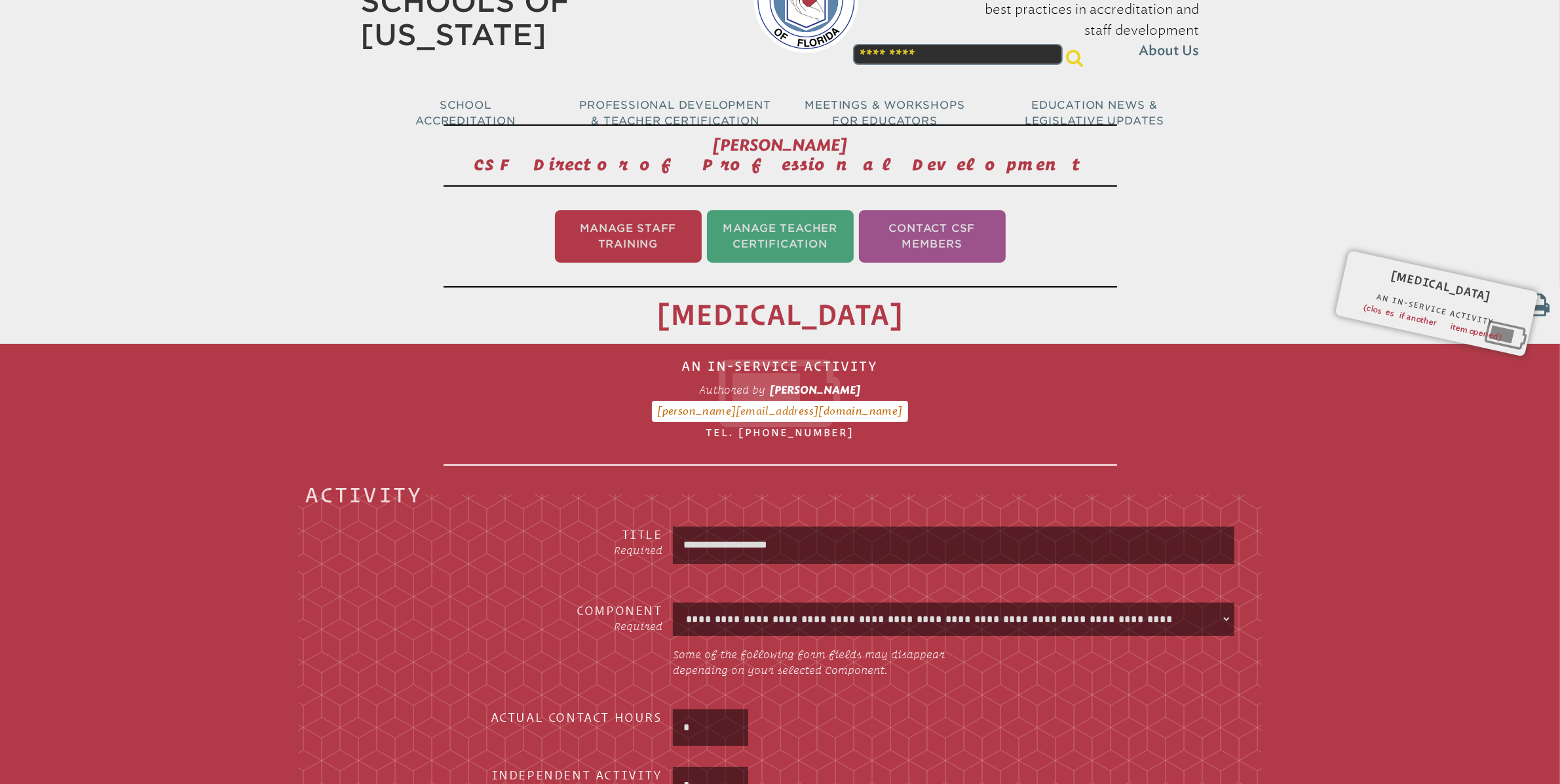
type input "**********"
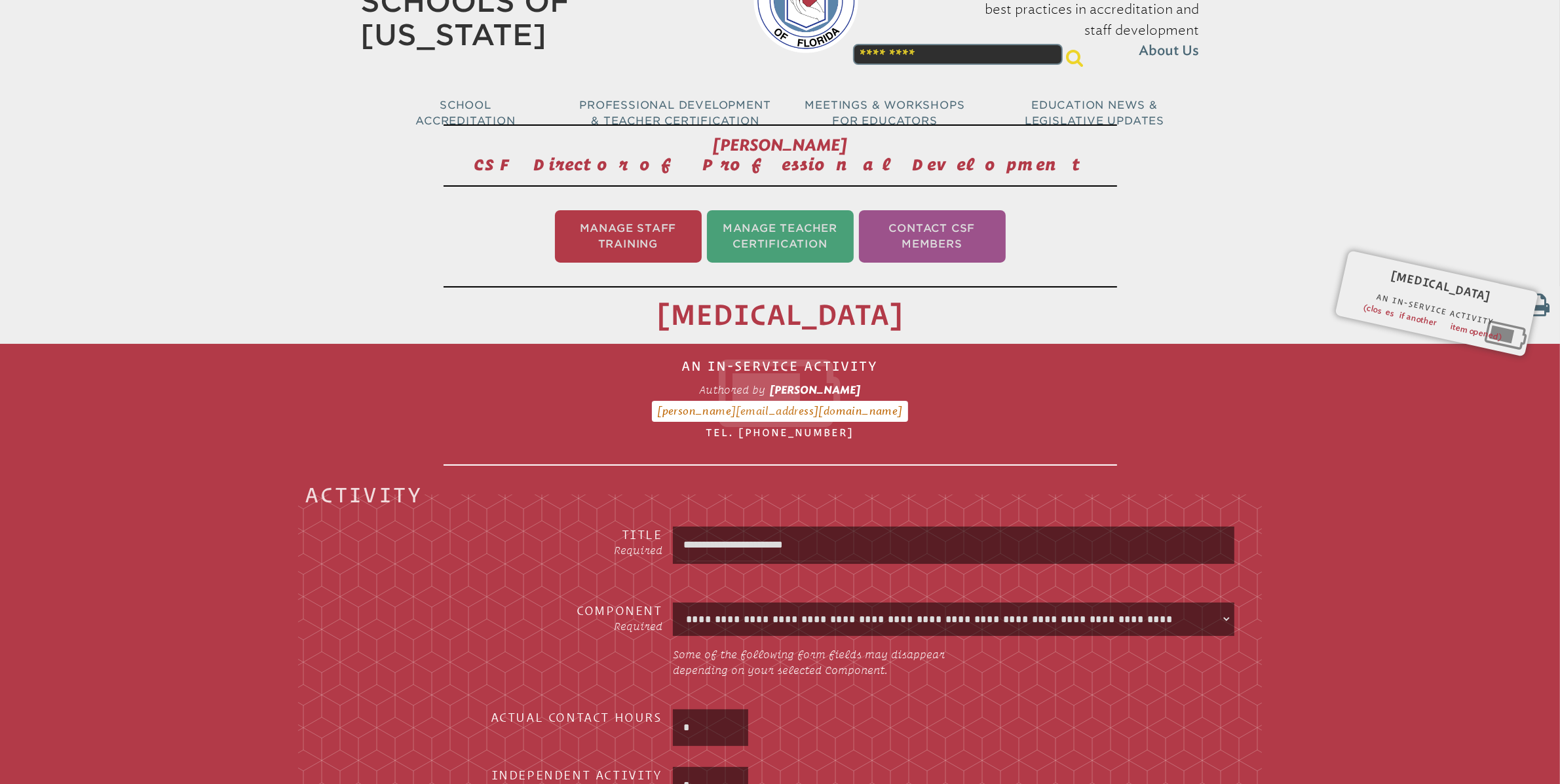
type input "**********"
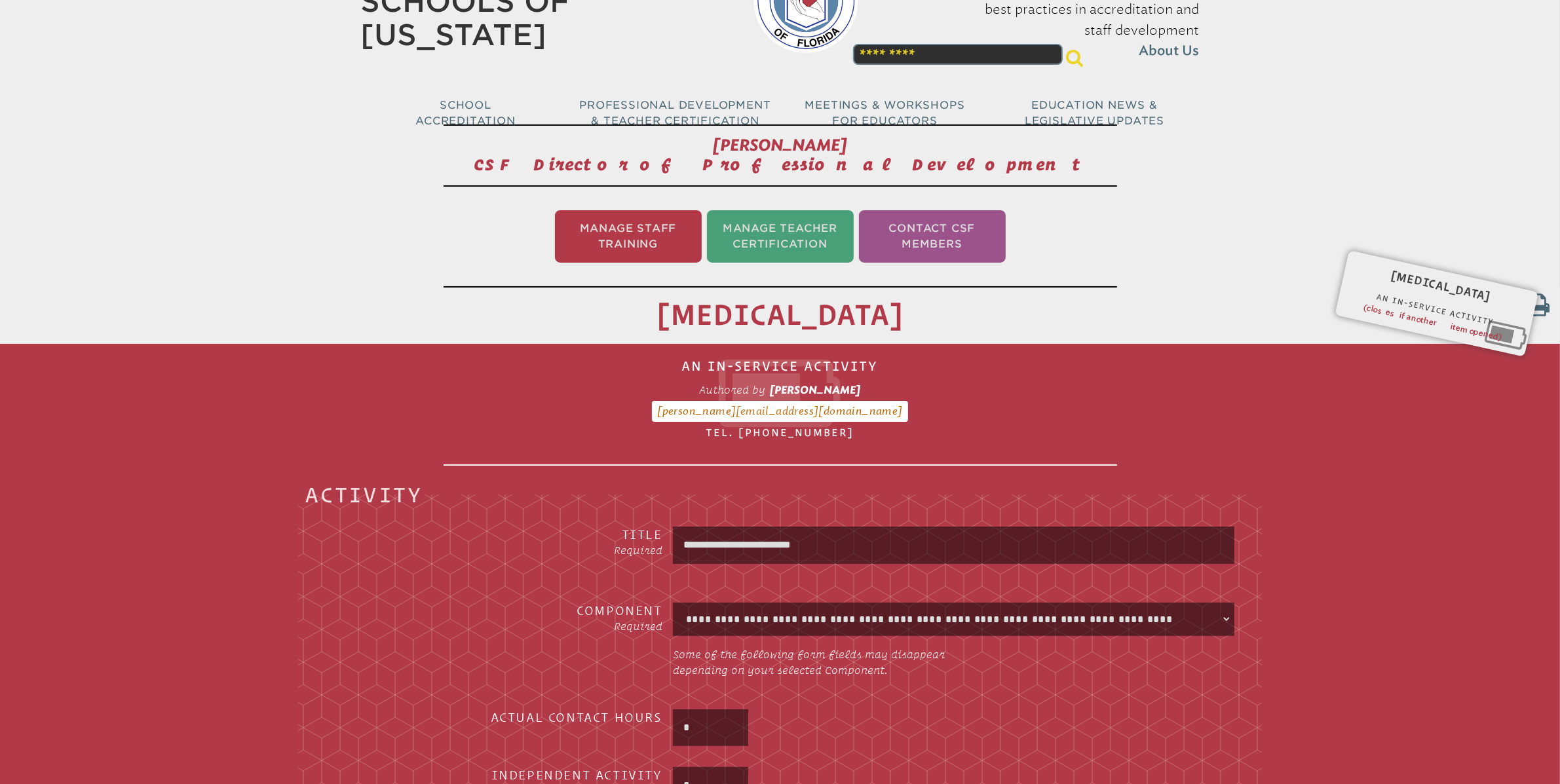
type input "**********"
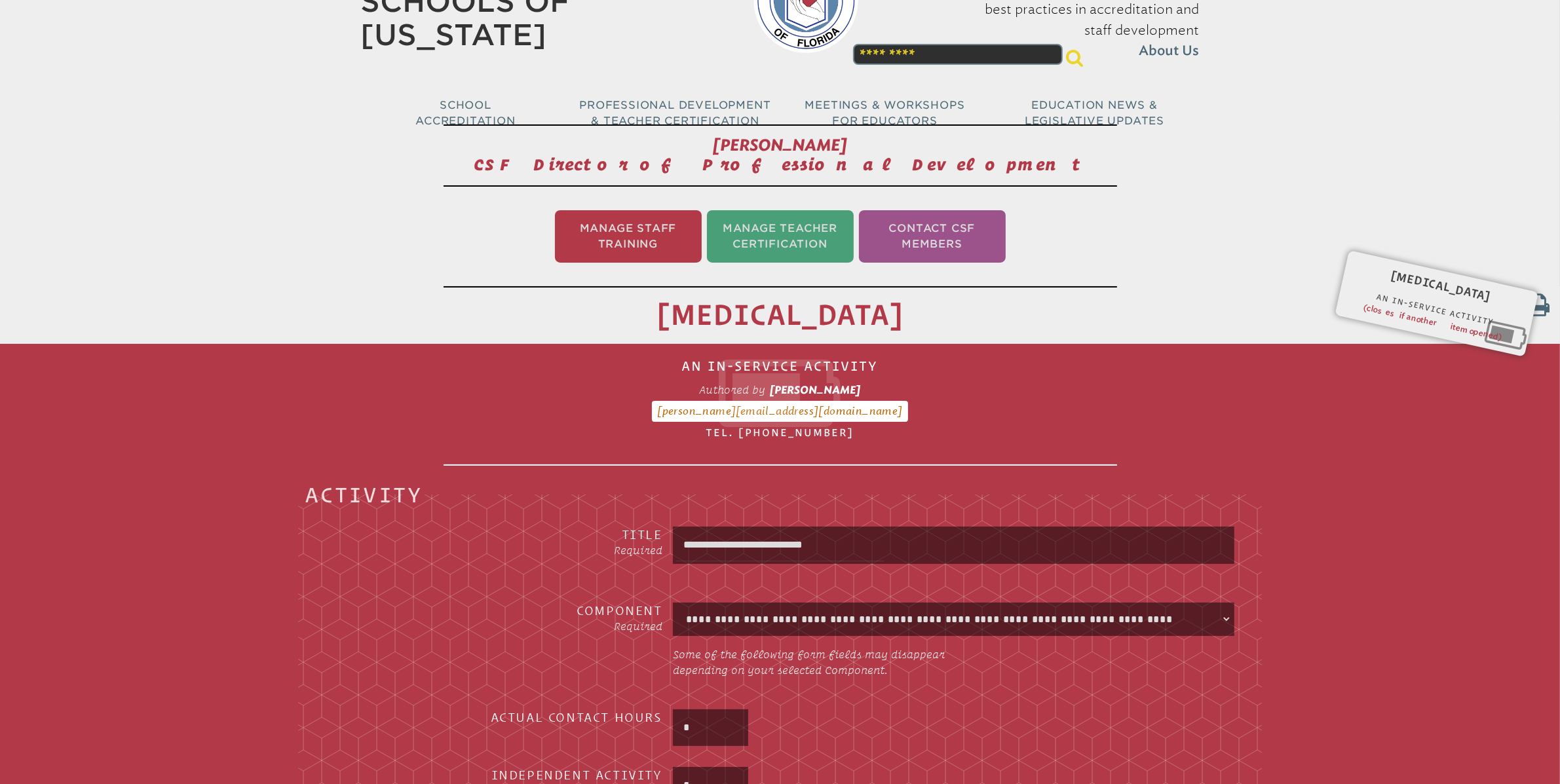
type input "**********"
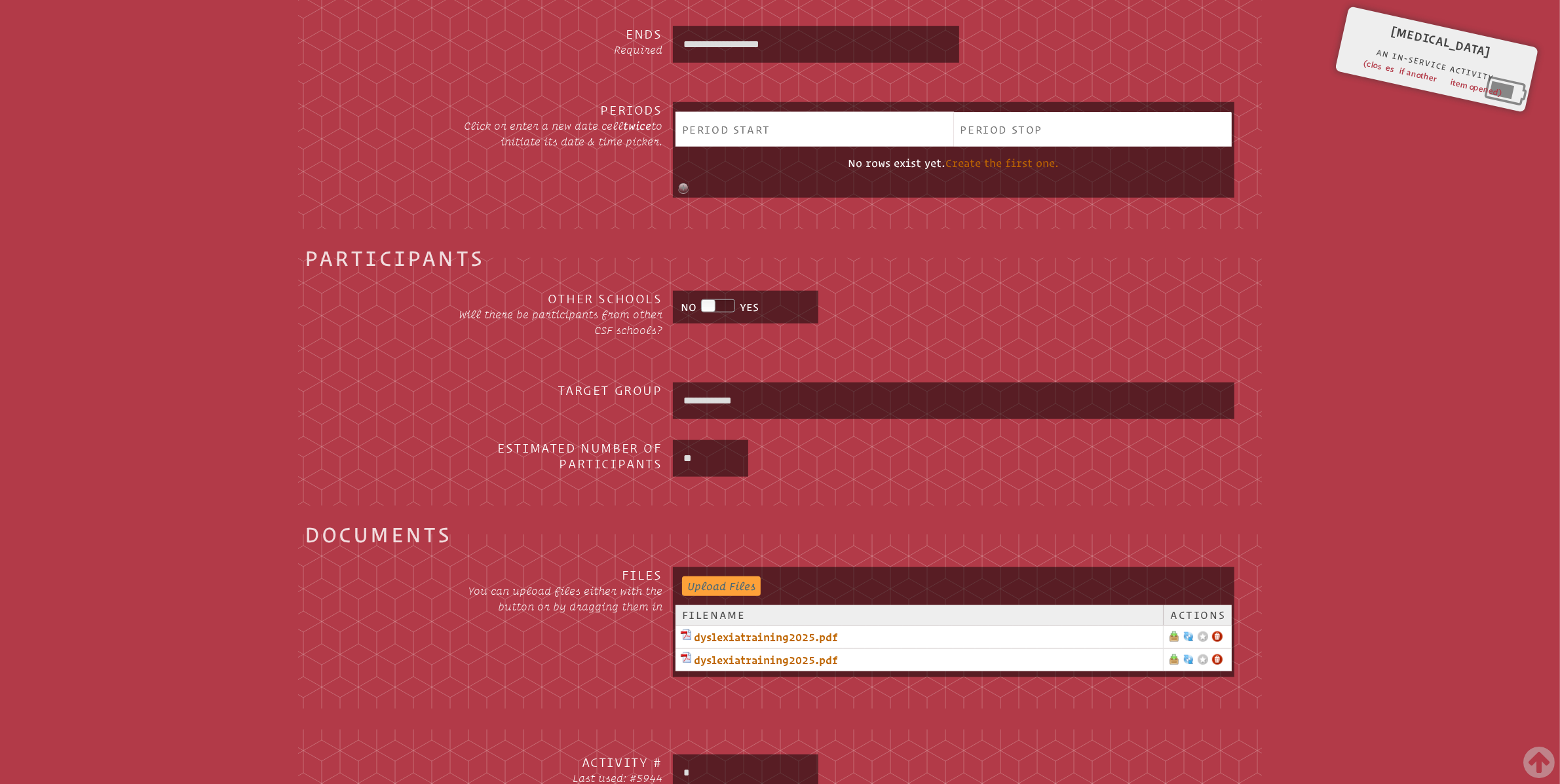
scroll to position [1753, 0]
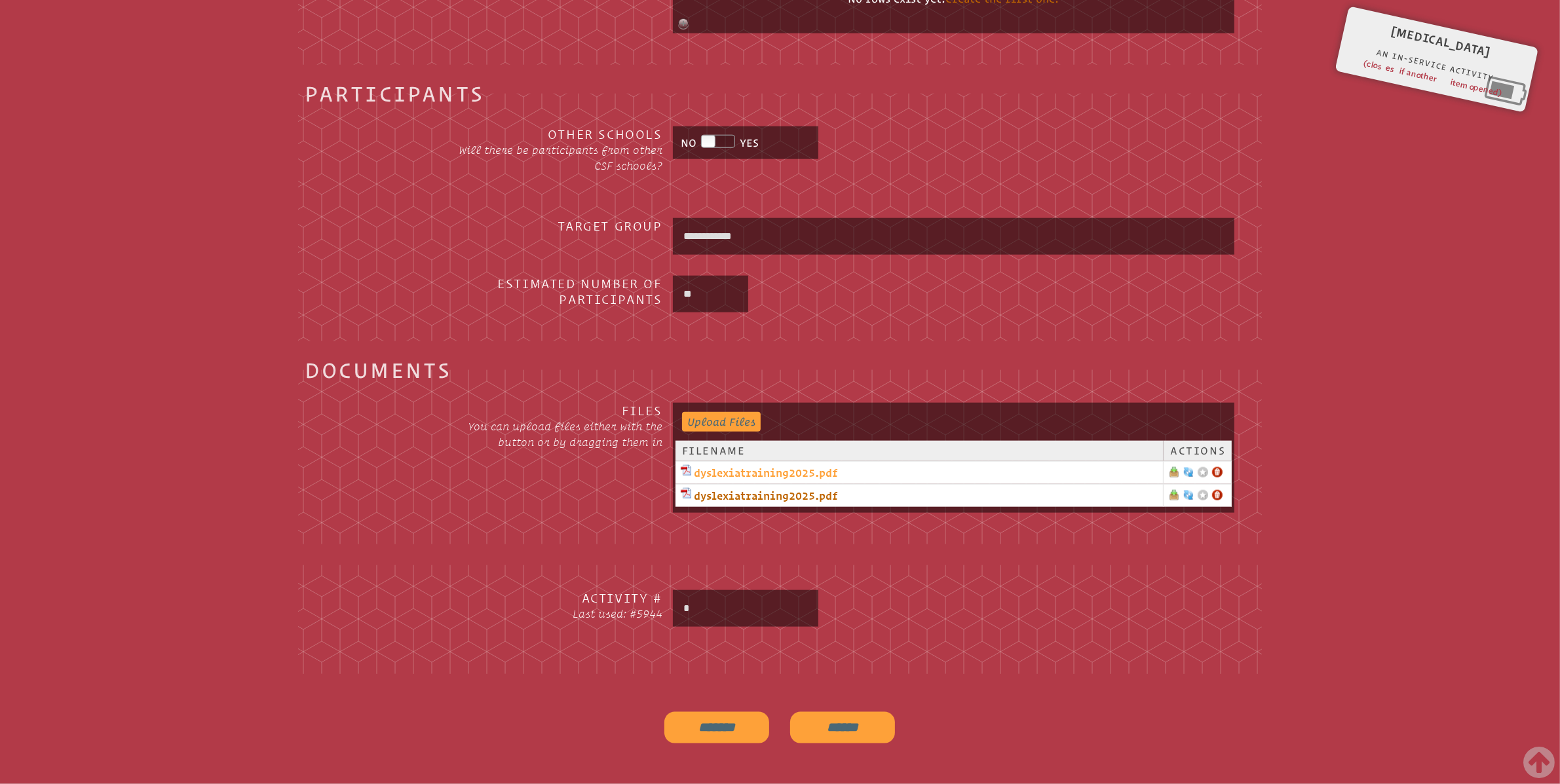
type input "**********"
click at [789, 474] on link "dyslexiatraining2025.pdf" at bounding box center [919, 472] width 477 height 16
click at [752, 603] on input "*" at bounding box center [746, 608] width 141 height 31
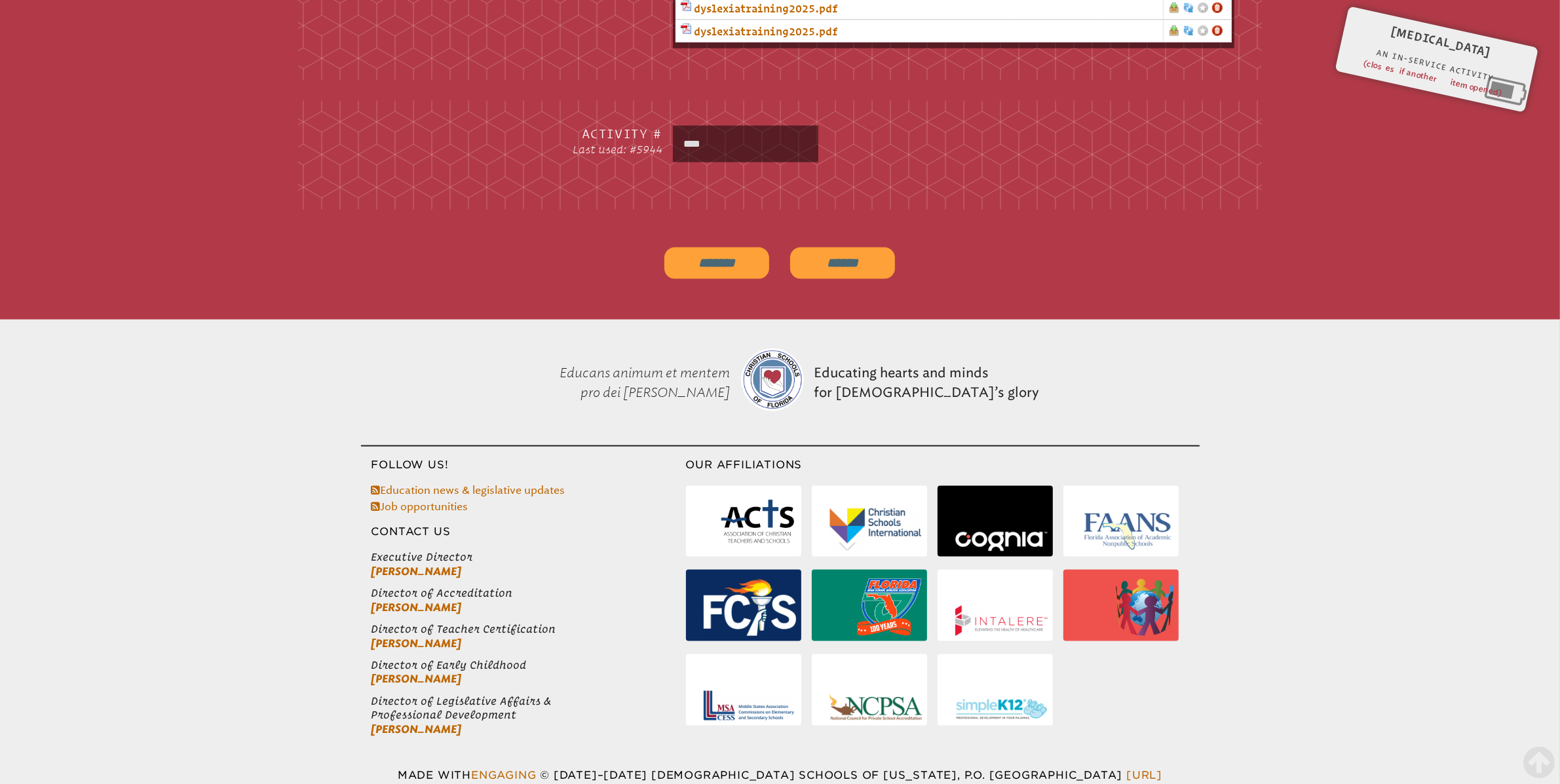
scroll to position [2237, 0]
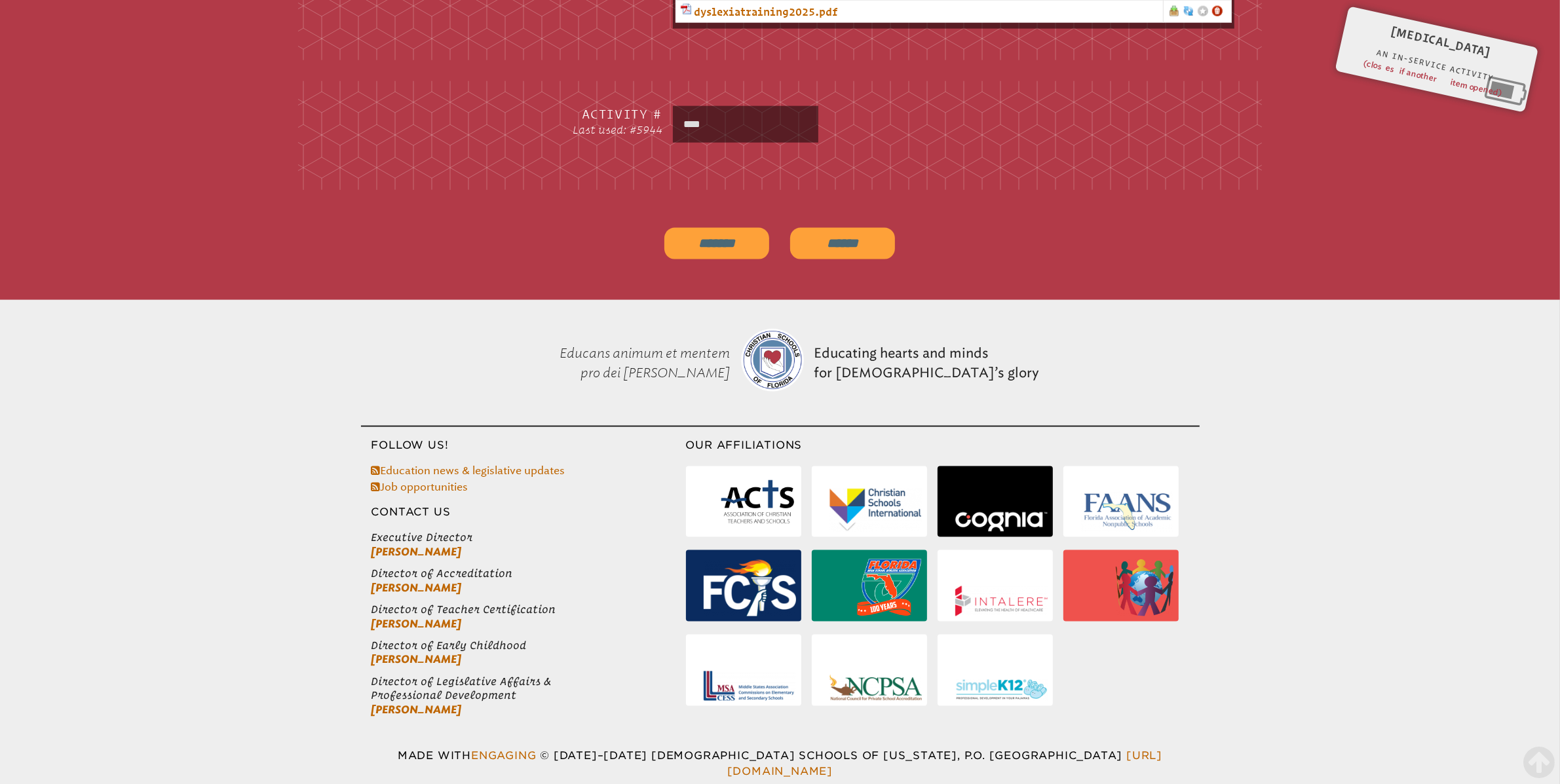
type input "****"
click at [737, 245] on input "*******" at bounding box center [717, 243] width 105 height 31
type input "**********"
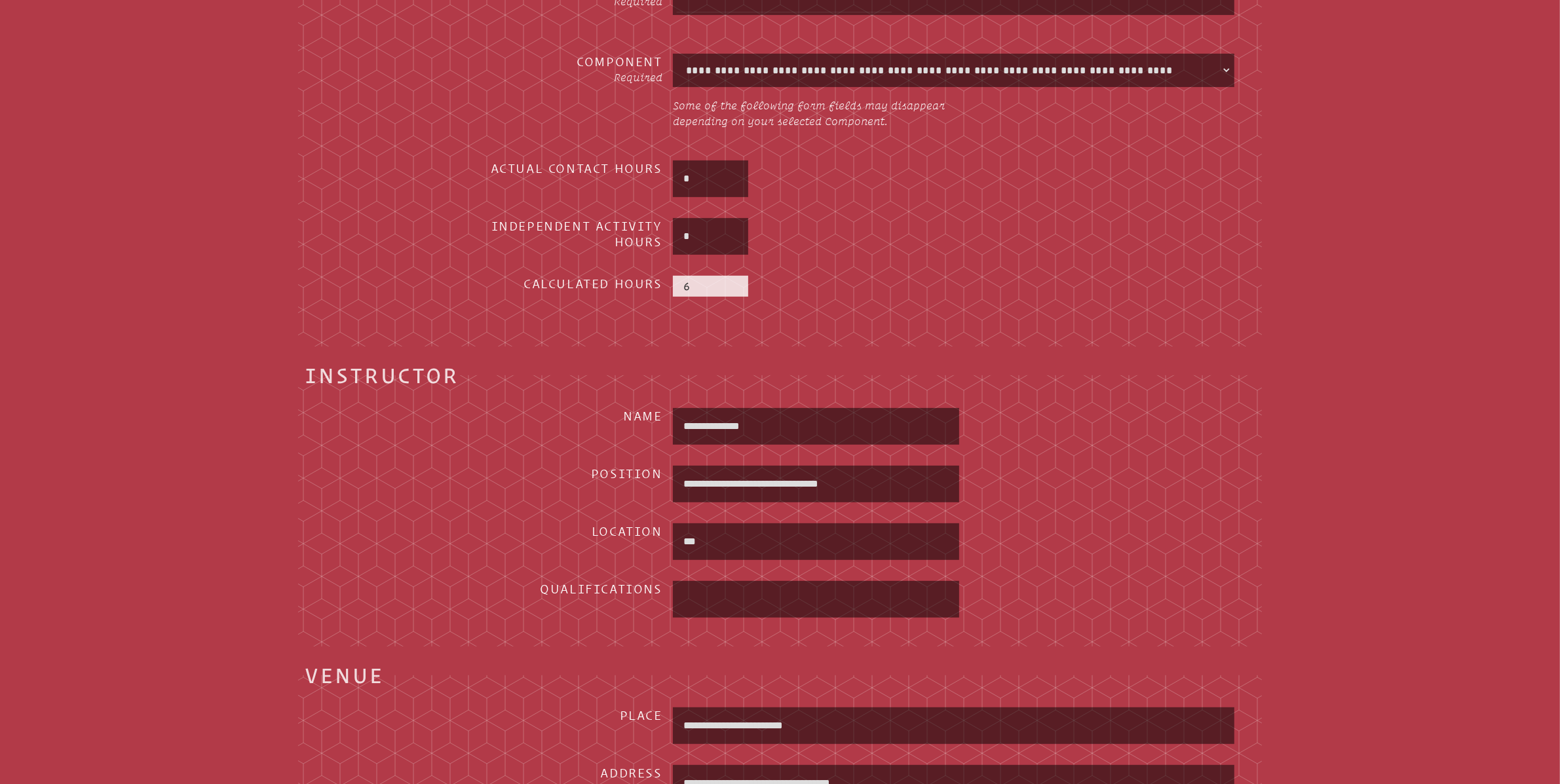
scroll to position [254, 0]
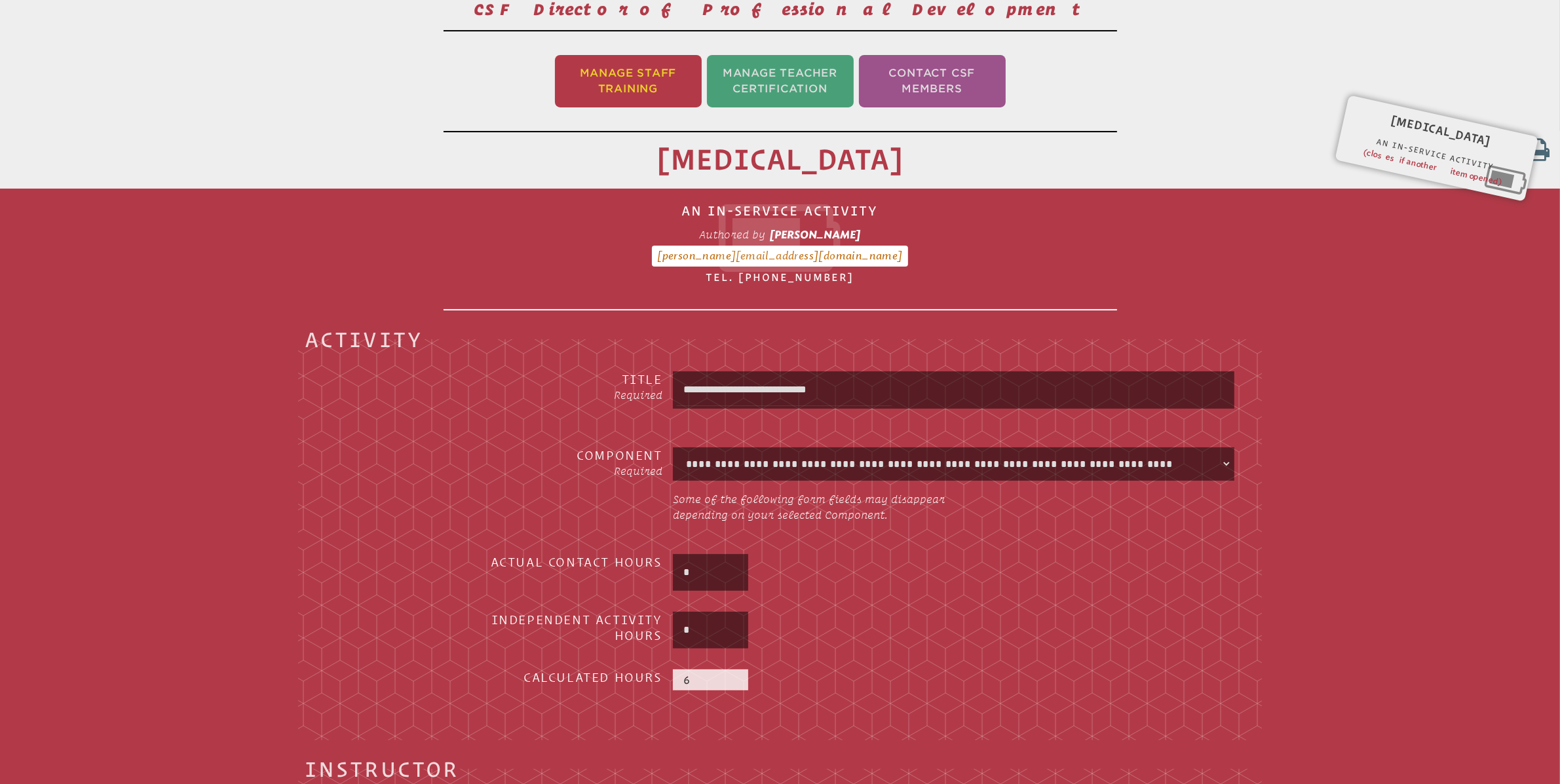
click at [636, 85] on li "Manage Staff Training" at bounding box center [628, 81] width 147 height 52
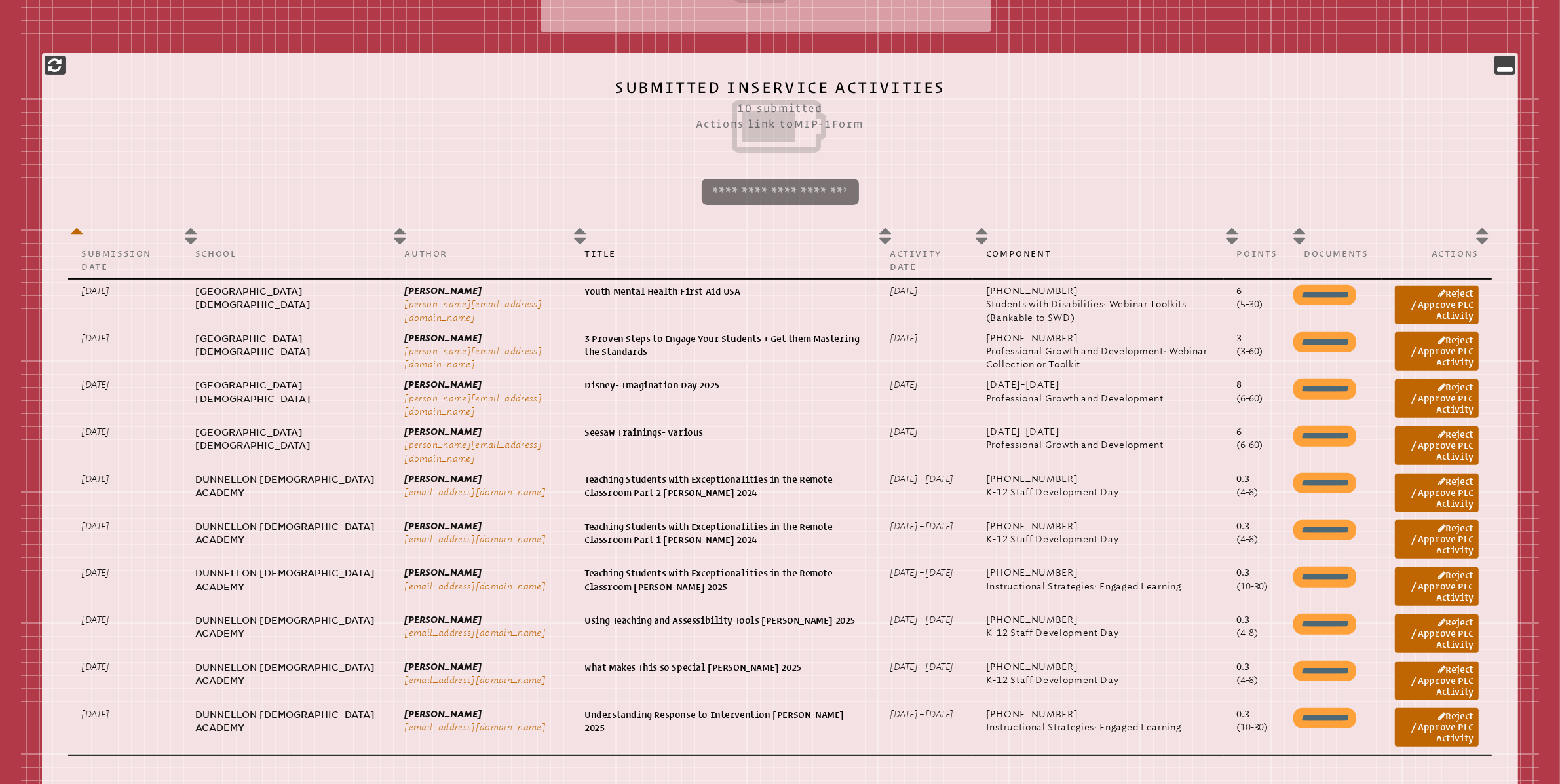
scroll to position [639, 0]
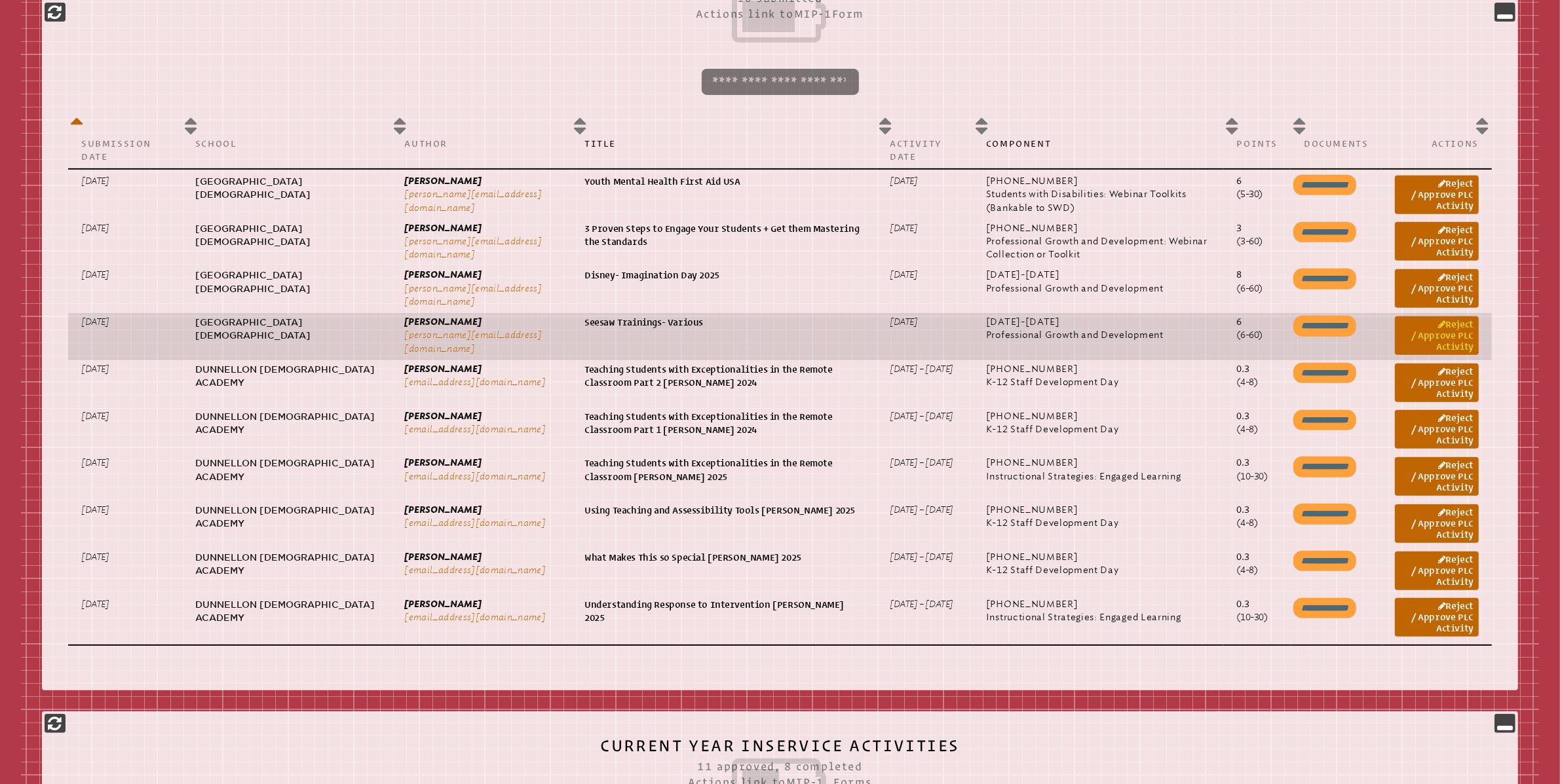
click at [1448, 340] on link "Reject / Approve PLC Activity" at bounding box center [1437, 335] width 84 height 39
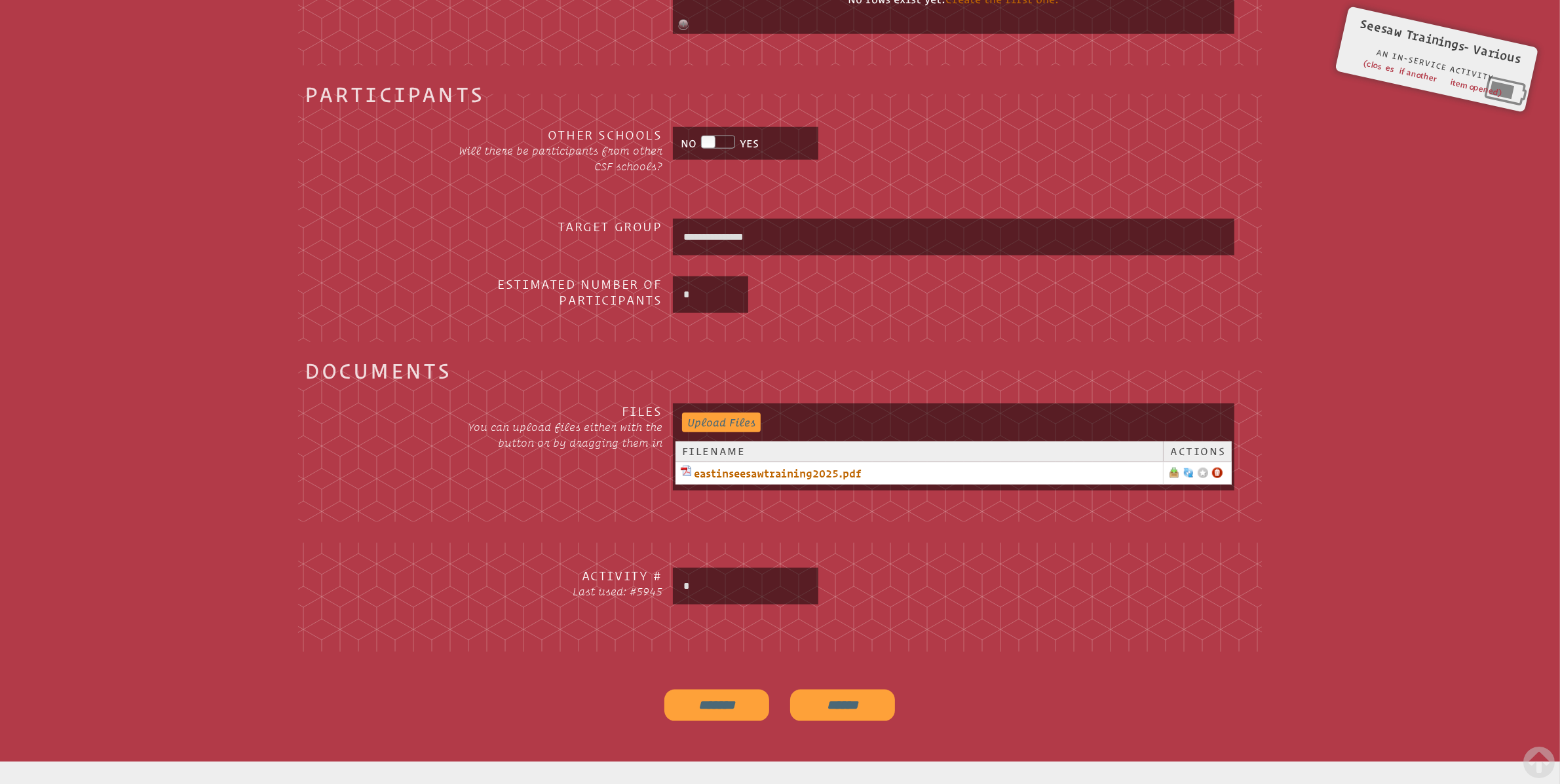
scroll to position [1771, 0]
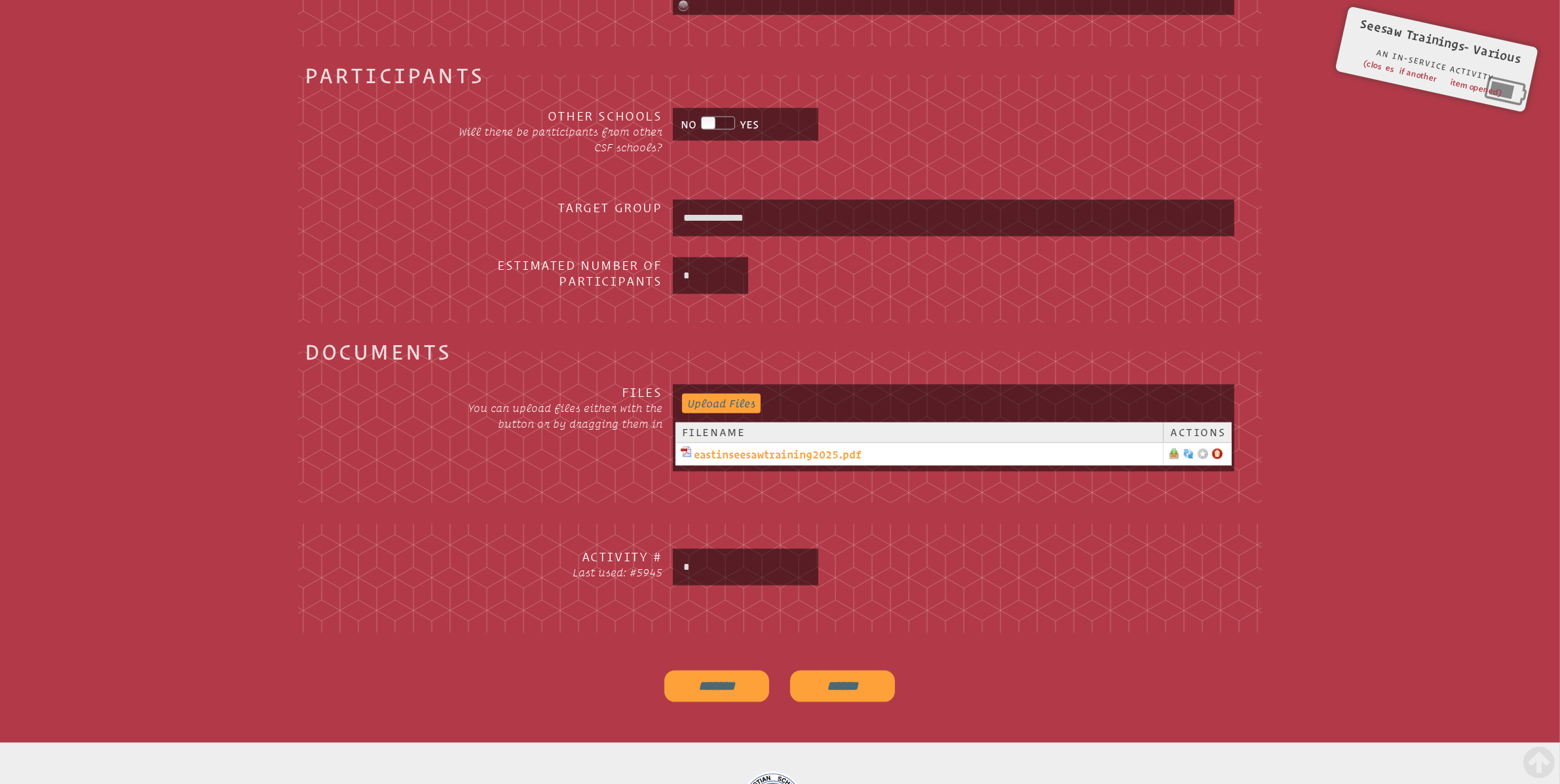
click at [744, 457] on link "eastinseesawtraining2025.pdf" at bounding box center [919, 454] width 477 height 16
click at [730, 569] on input "*" at bounding box center [746, 567] width 141 height 31
type input "****"
click at [721, 689] on input "*******" at bounding box center [717, 687] width 105 height 31
type input "**********"
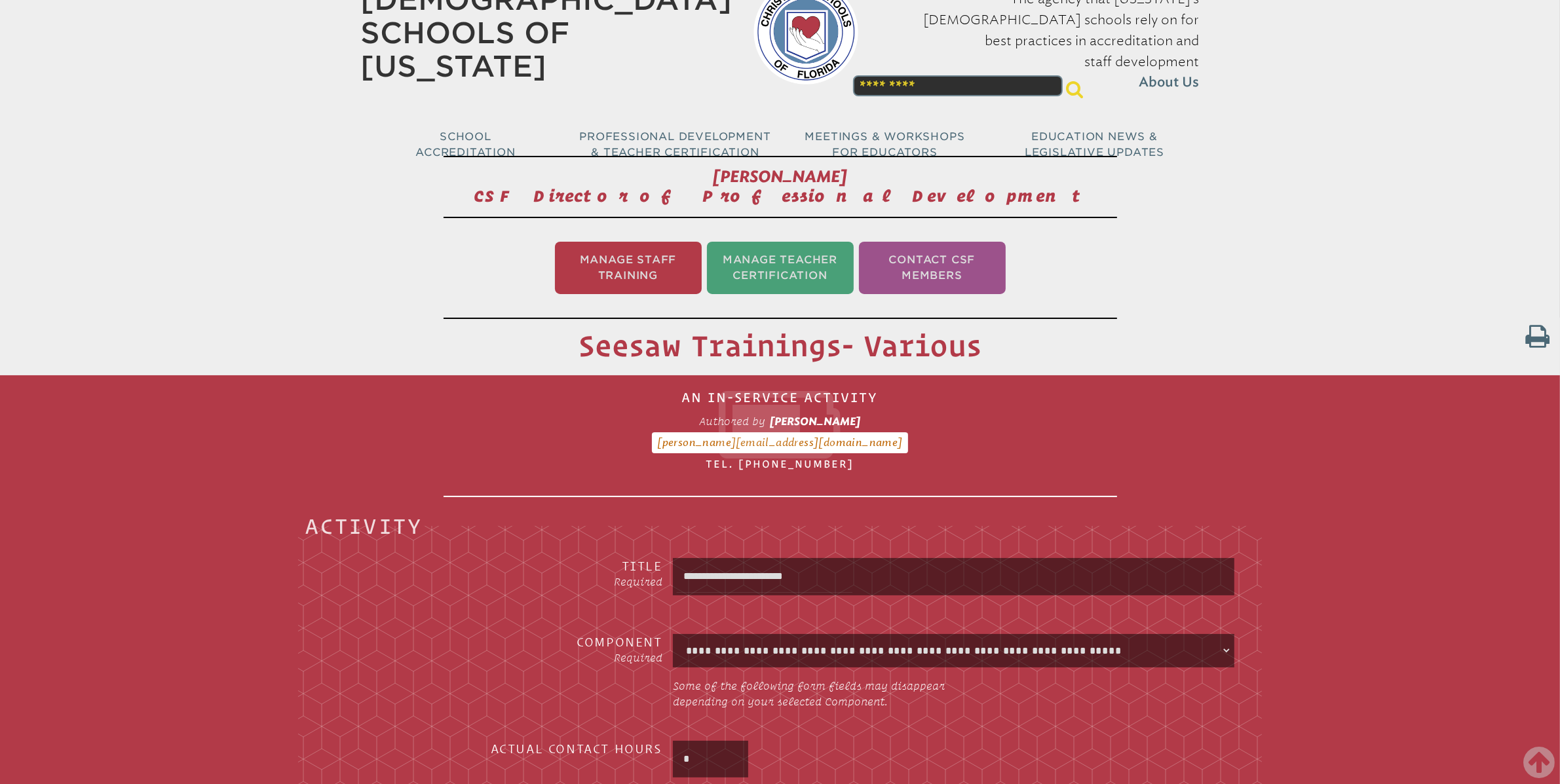
scroll to position [0, 0]
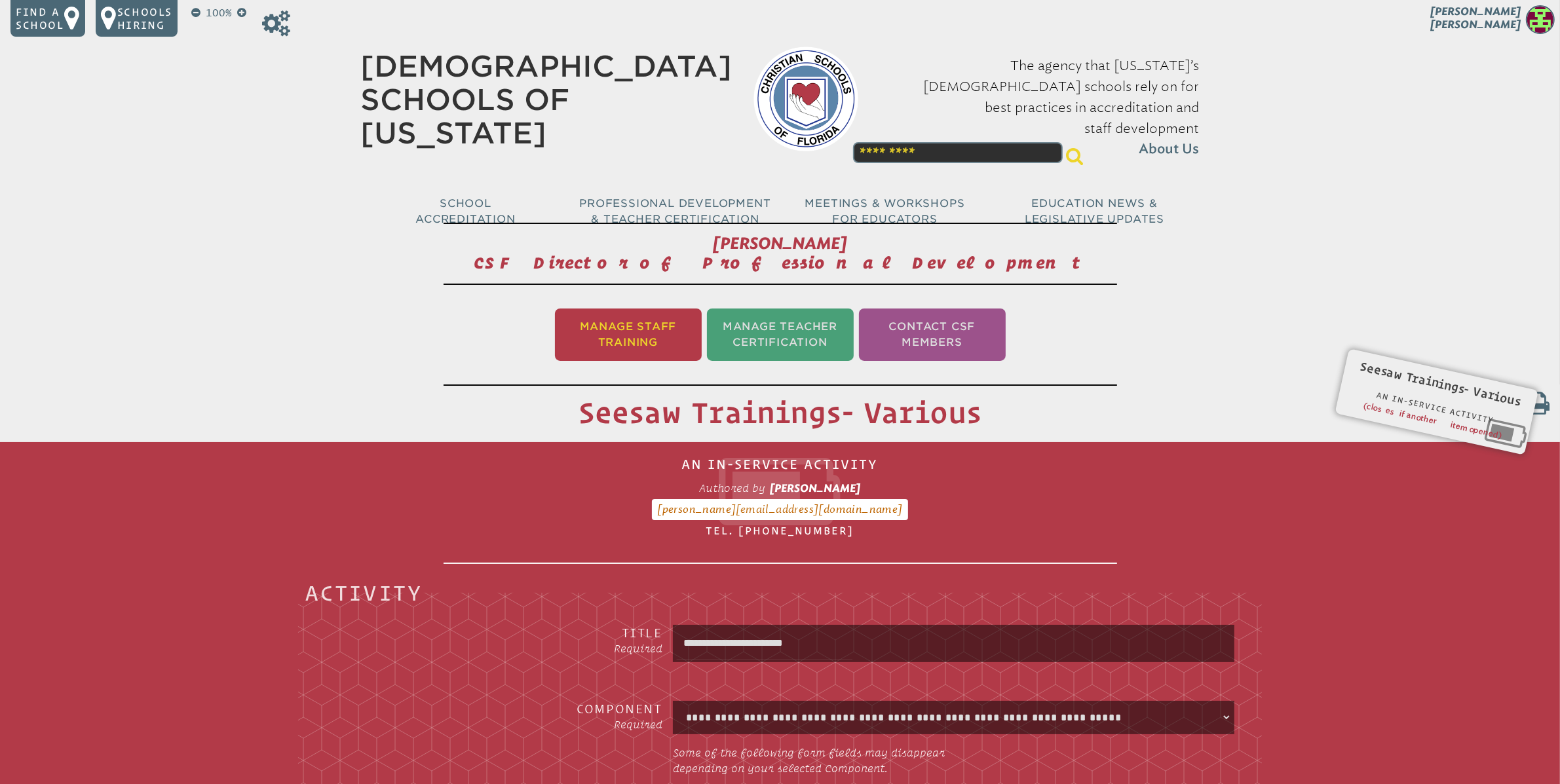
click at [627, 346] on li "Manage Staff Training" at bounding box center [628, 334] width 147 height 52
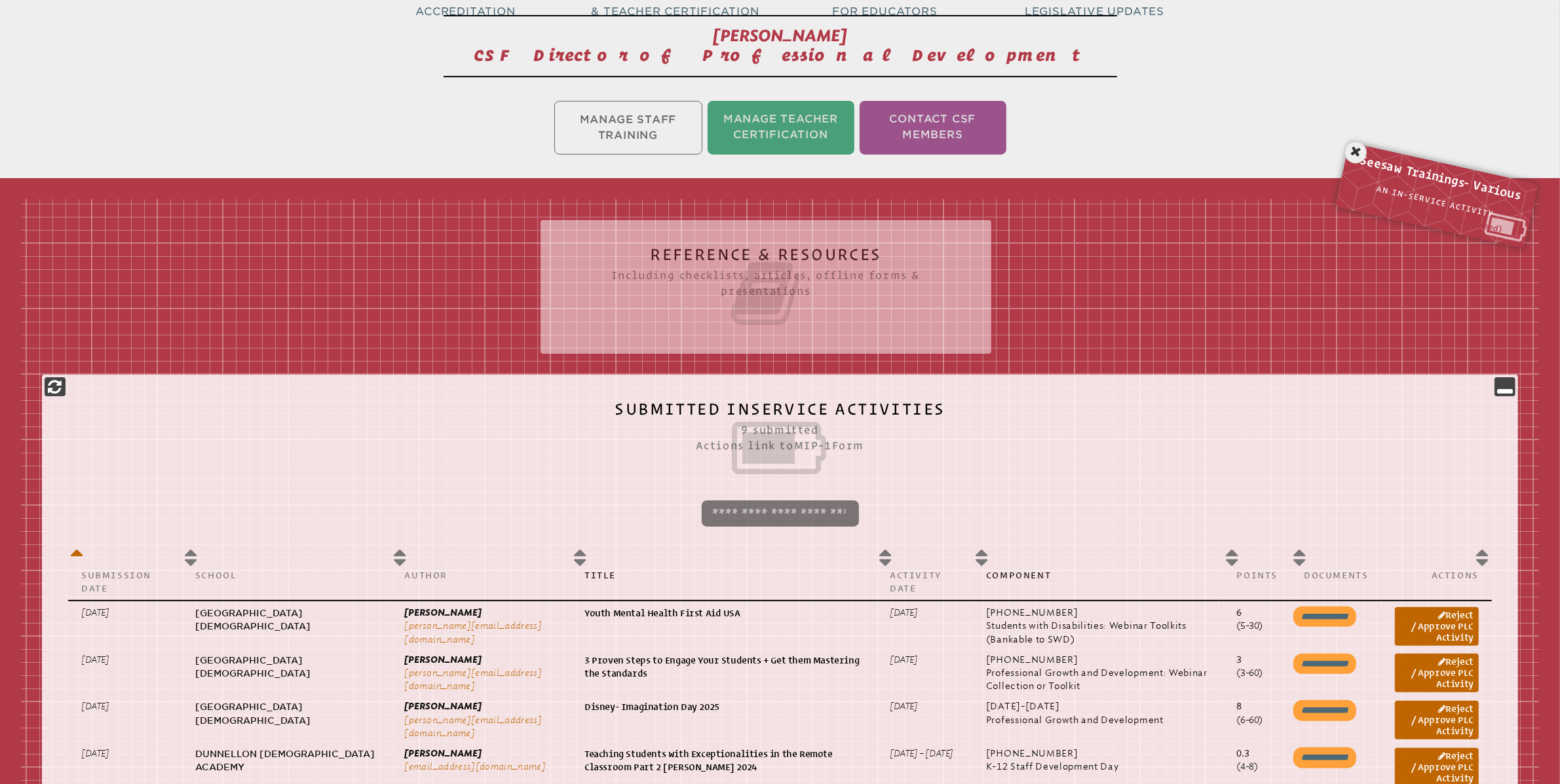
scroll to position [217, 0]
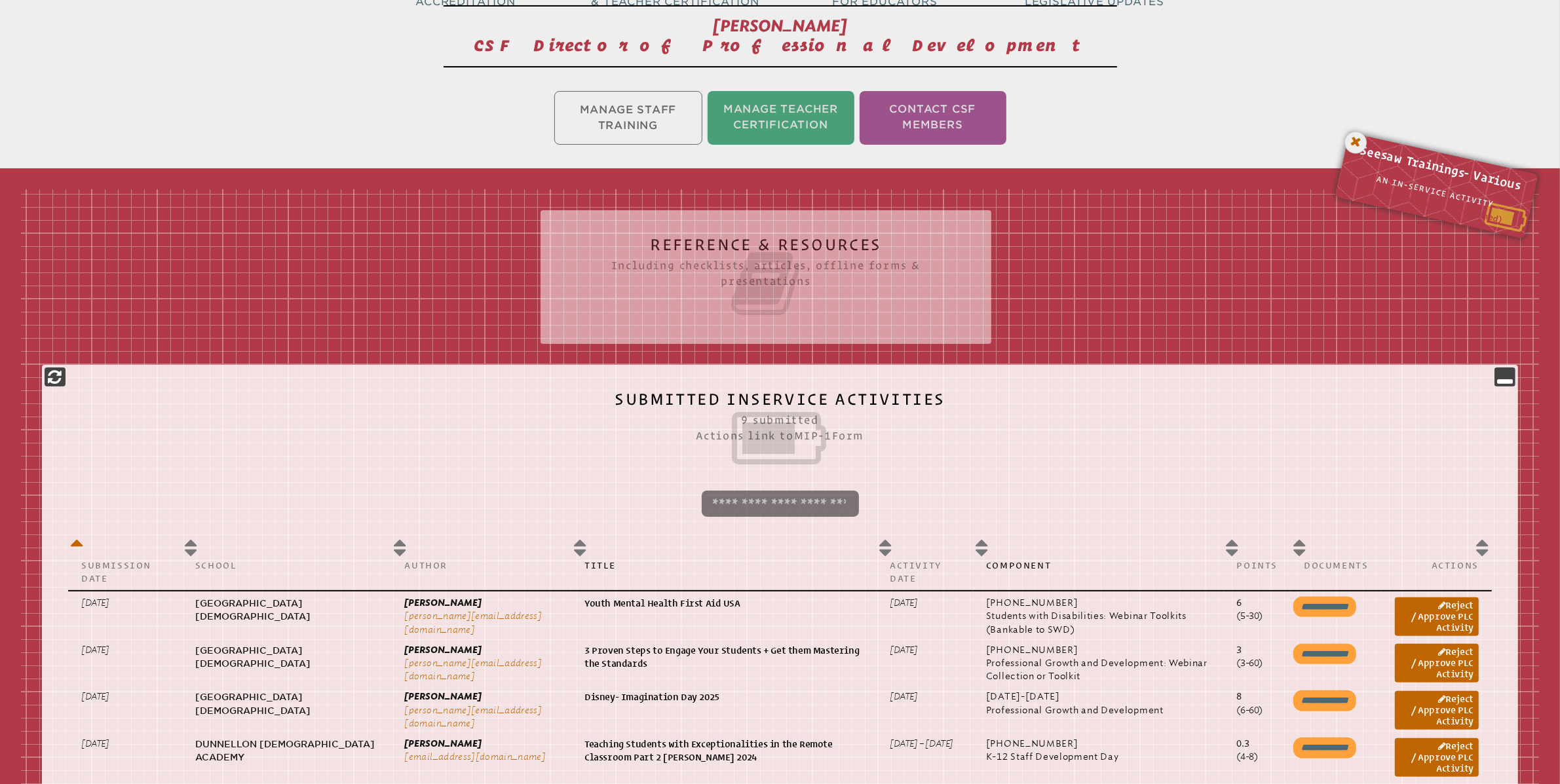
click at [1357, 141] on icon at bounding box center [1355, 142] width 27 height 27
click at [1510, 192] on icon at bounding box center [1514, 192] width 18 height 21
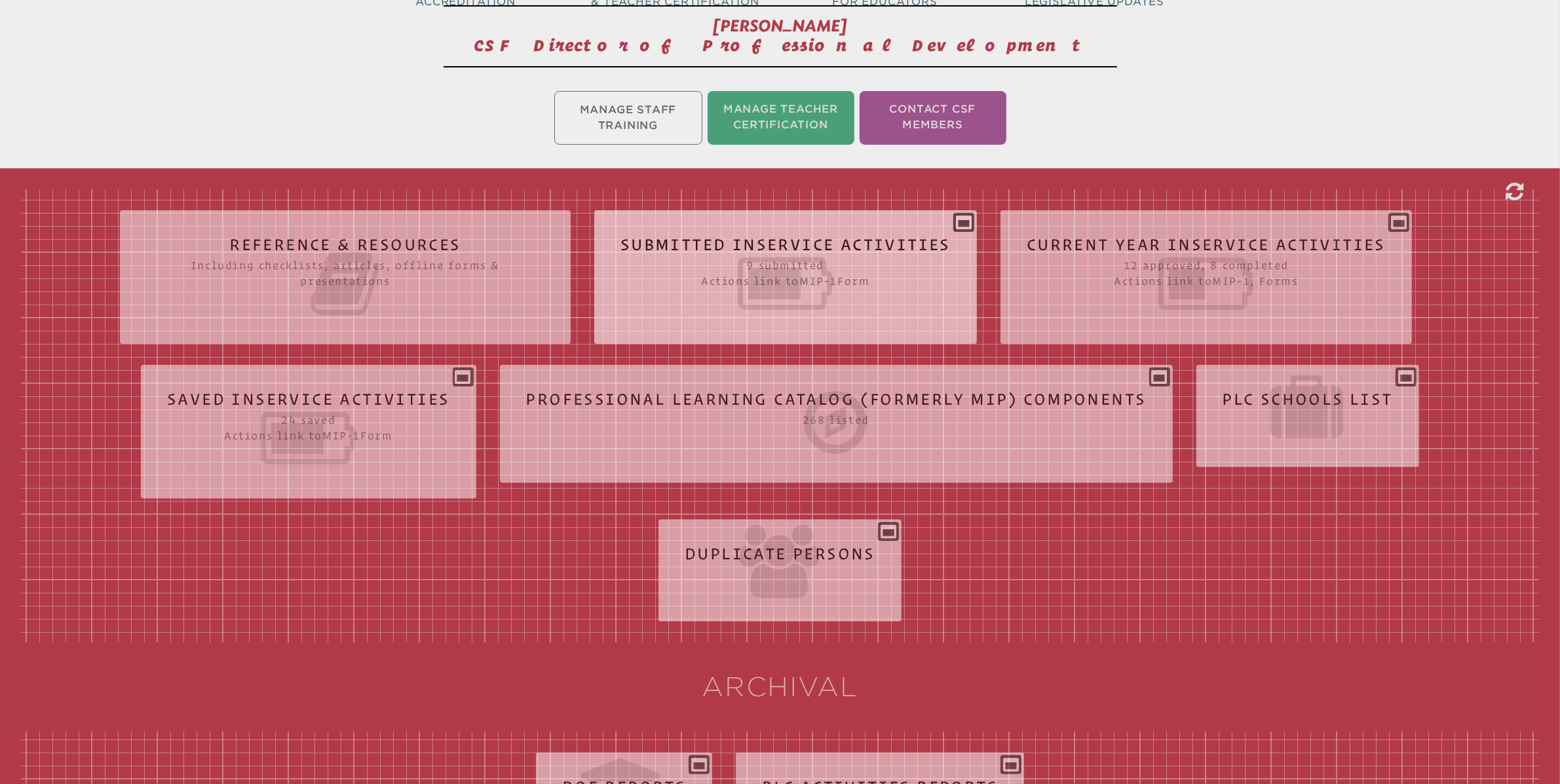
click at [965, 227] on div "Submitted Inservice Activities 9 submitted Actions link to mip-1 Form Submissio…" at bounding box center [785, 272] width 383 height 102
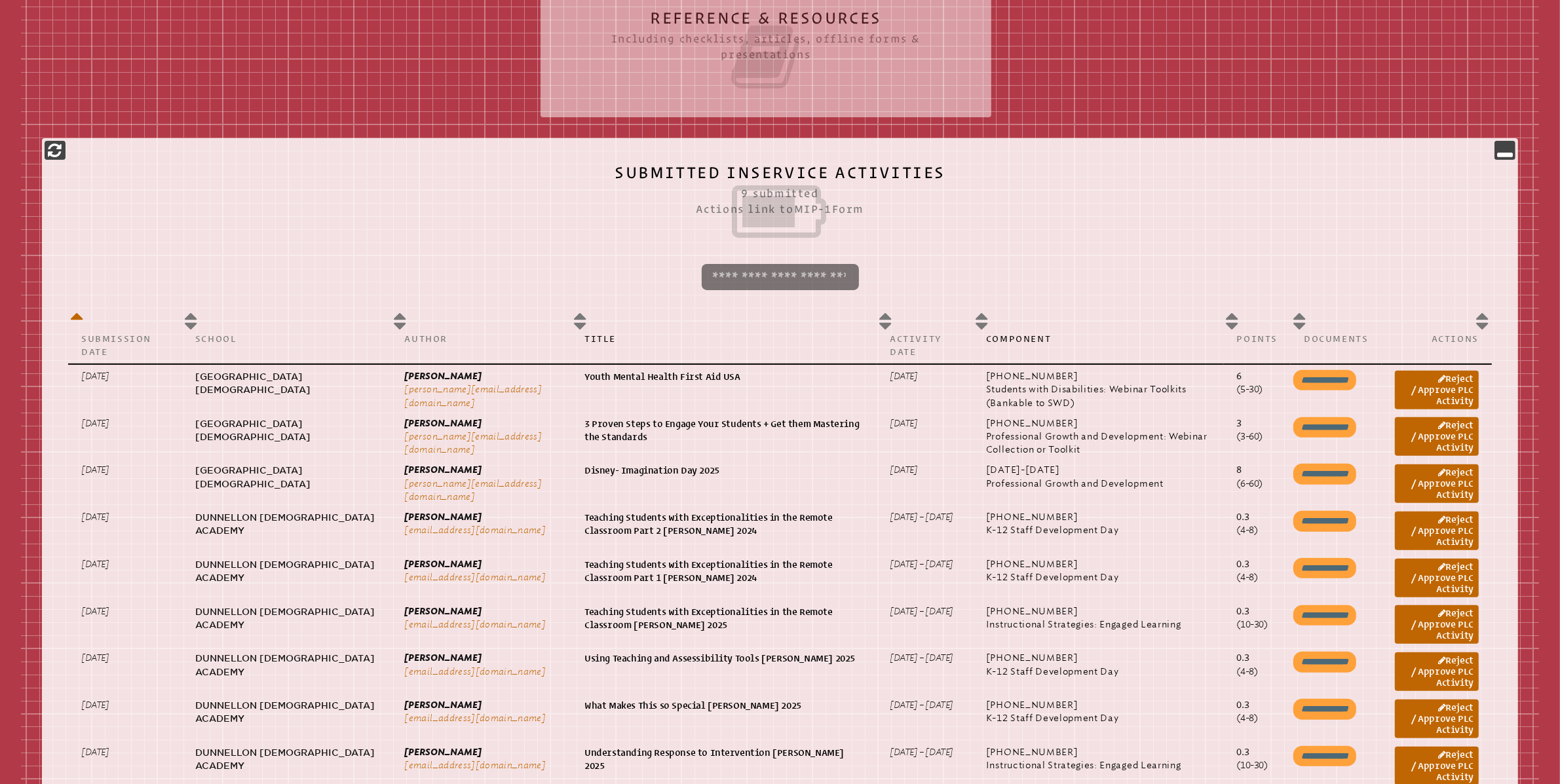
scroll to position [481, 0]
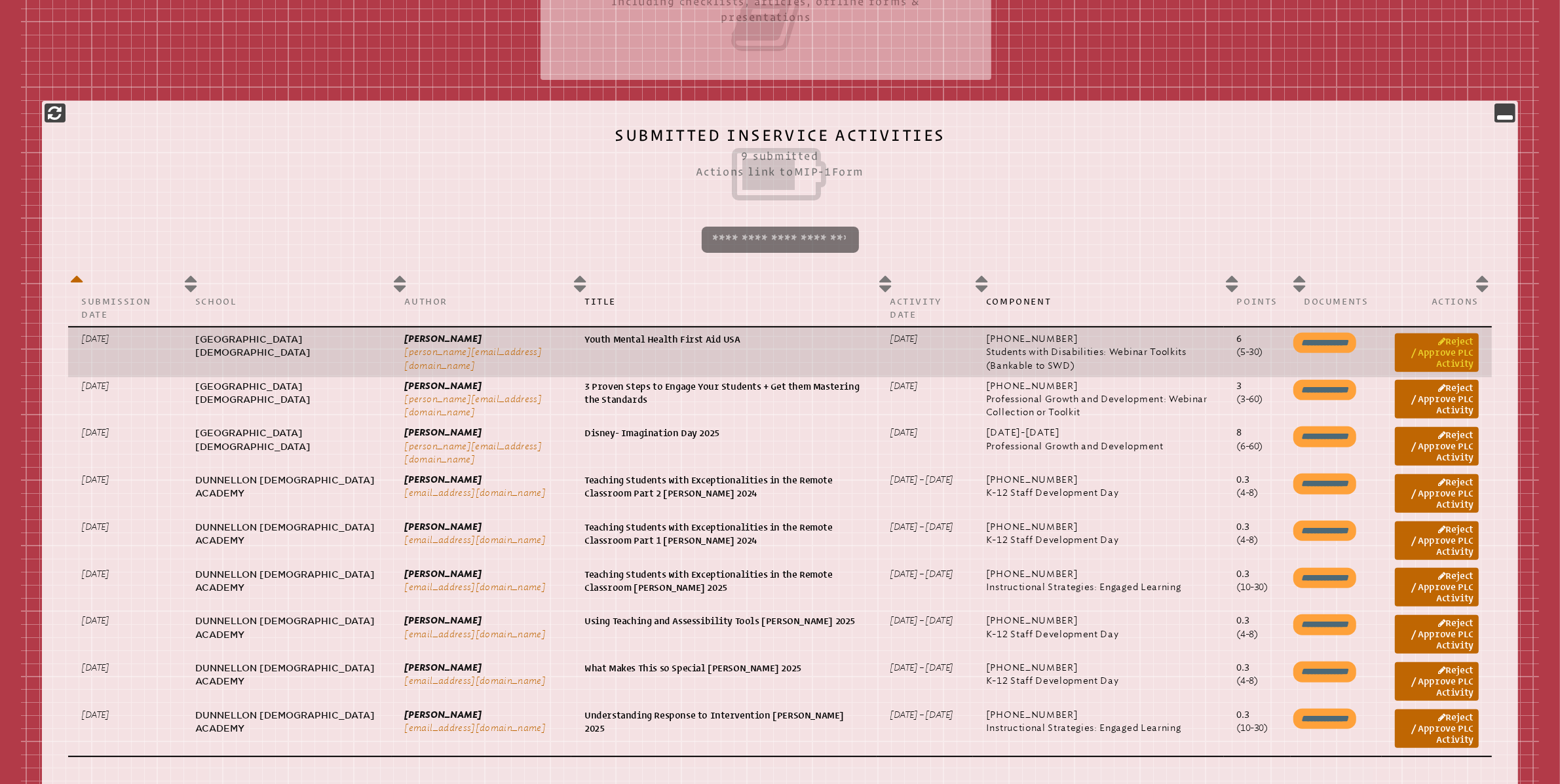
click at [1444, 356] on link "Reject / Approve PLC Activity" at bounding box center [1437, 352] width 84 height 39
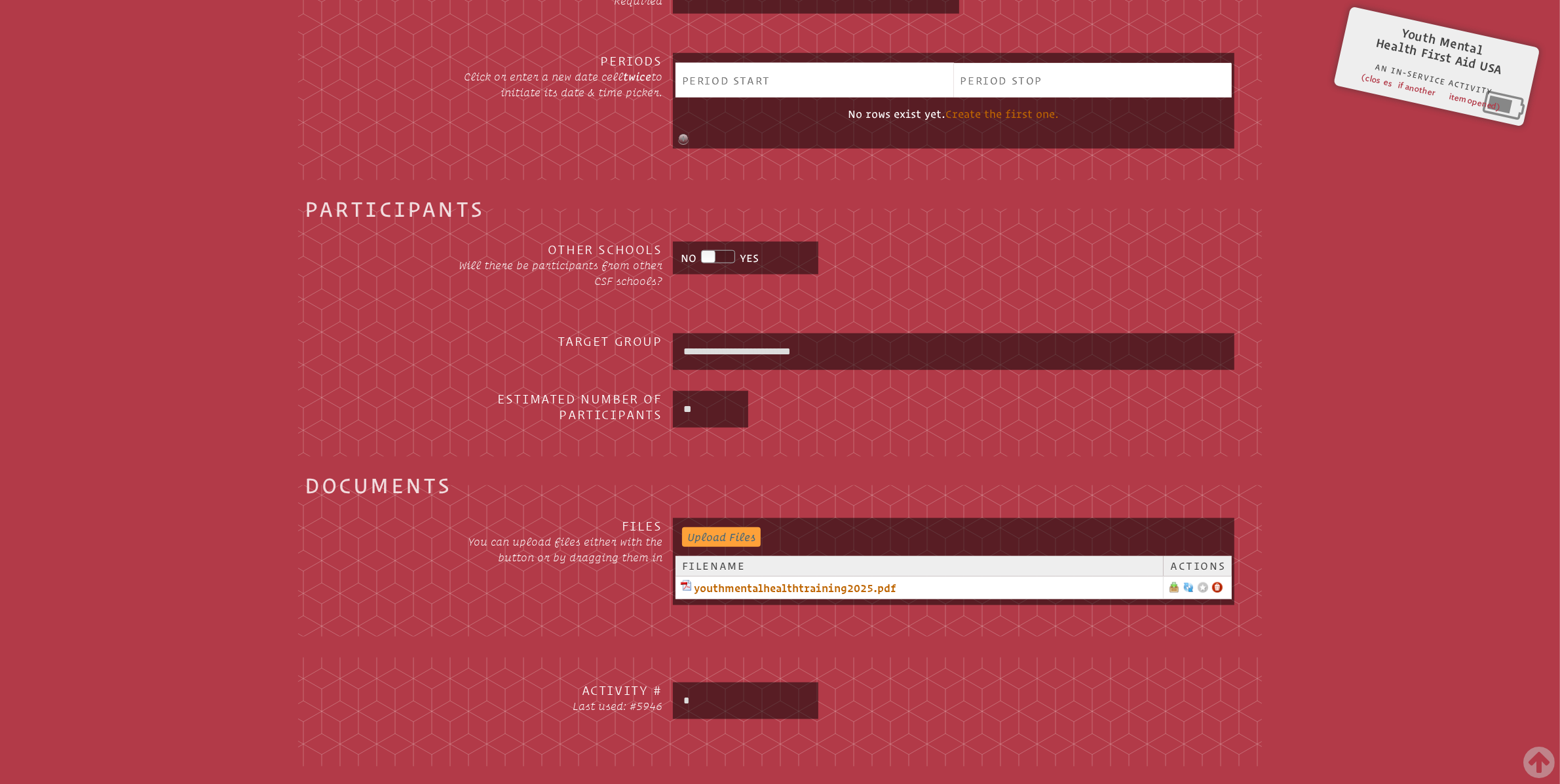
scroll to position [1832, 0]
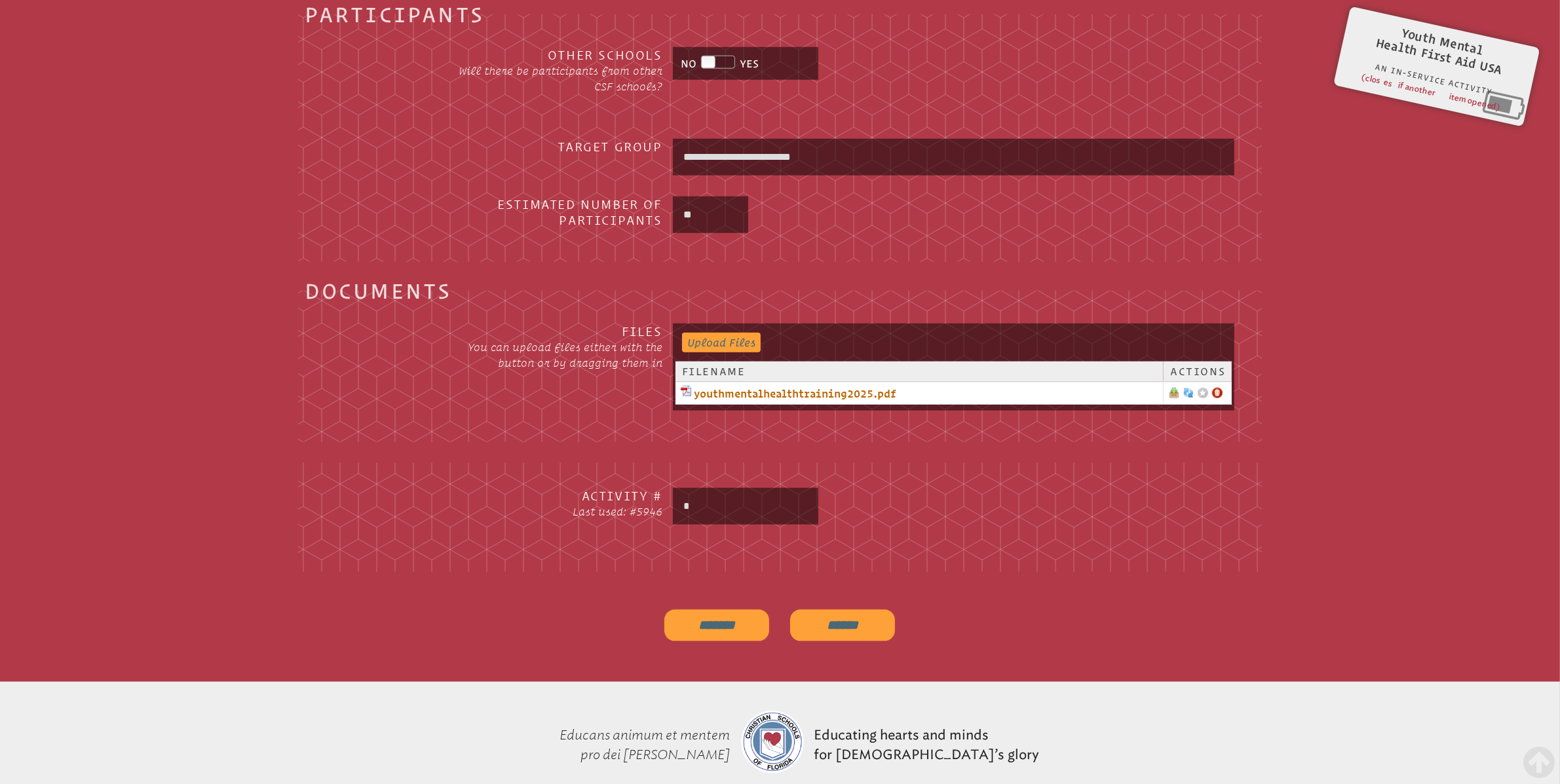
click at [726, 508] on input "*" at bounding box center [746, 506] width 141 height 31
type input "****"
click at [722, 622] on input "*******" at bounding box center [717, 625] width 105 height 31
type input "**********"
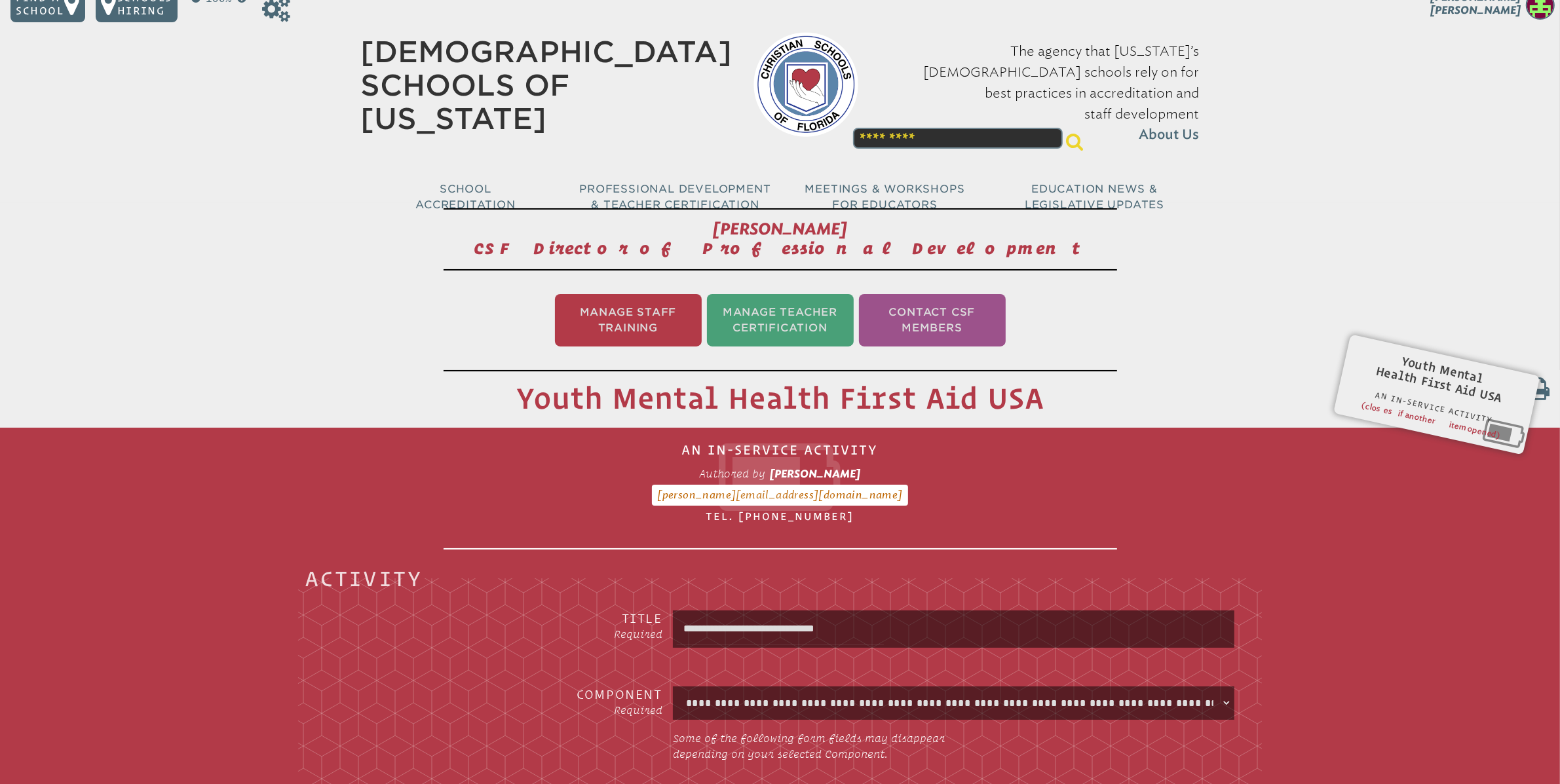
scroll to position [0, 0]
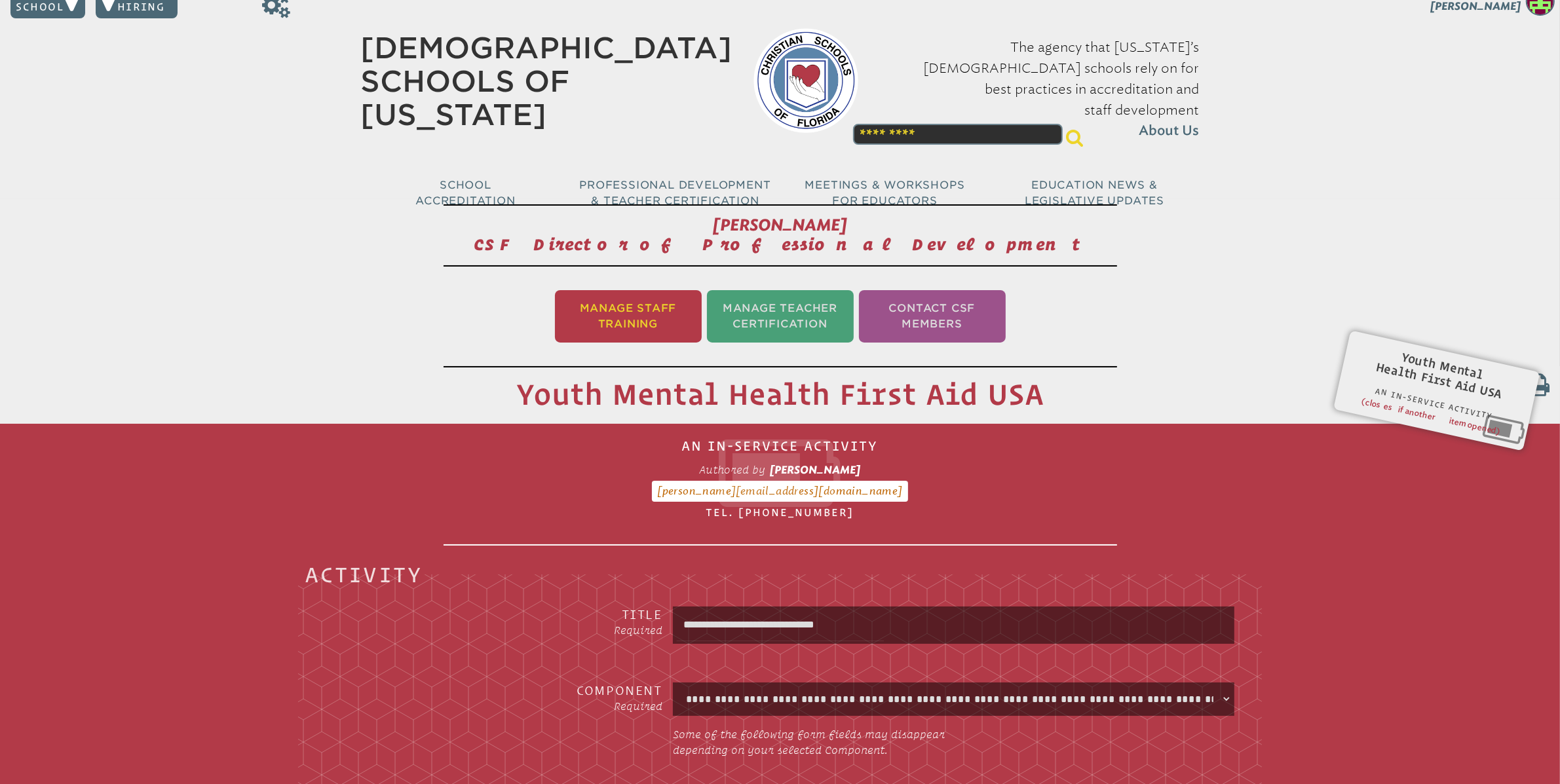
click at [623, 329] on li "Manage Staff Training" at bounding box center [628, 316] width 147 height 52
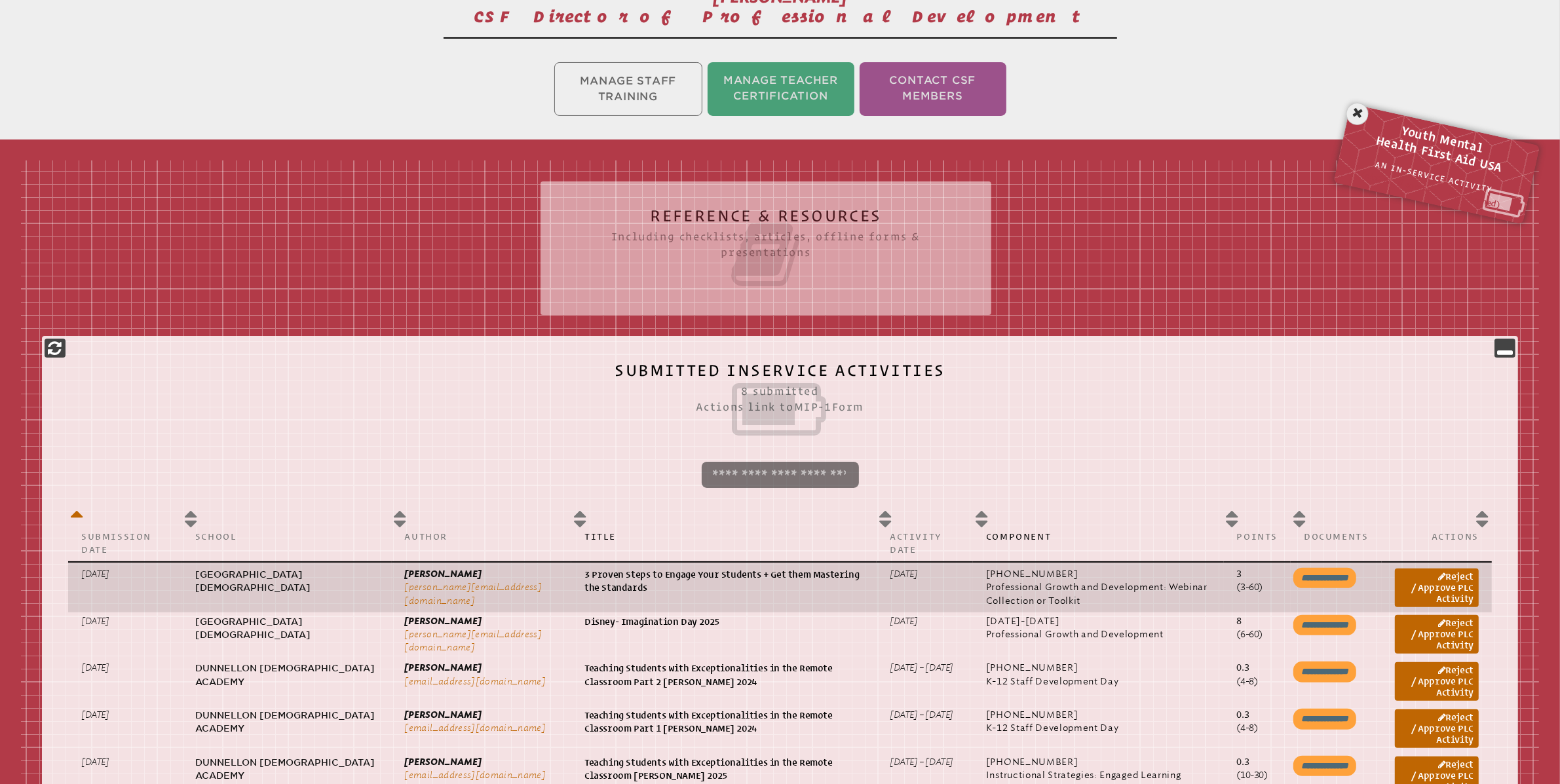
scroll to position [251, 0]
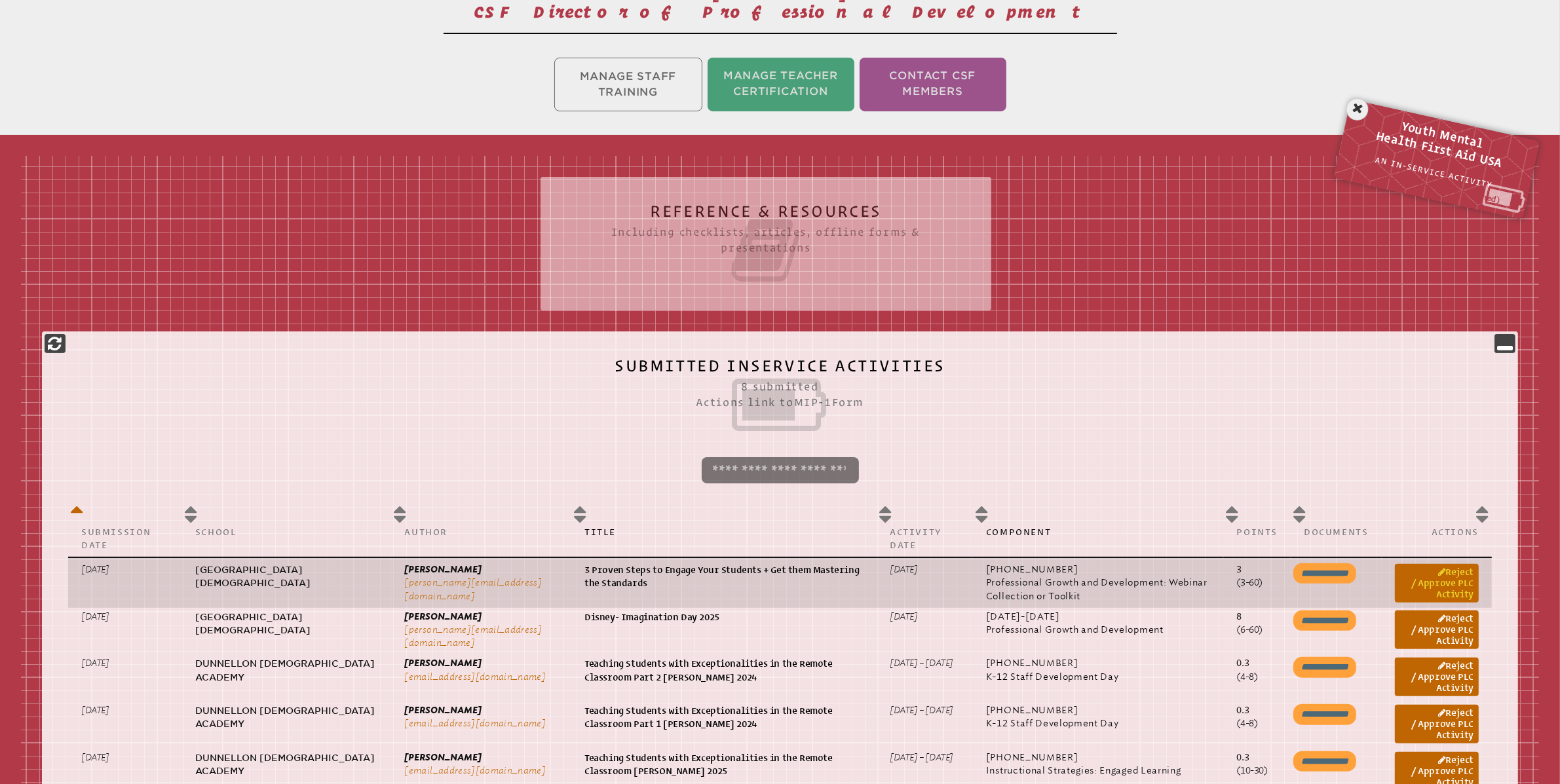
click at [1439, 586] on link "Reject / Approve PLC Activity" at bounding box center [1437, 583] width 84 height 39
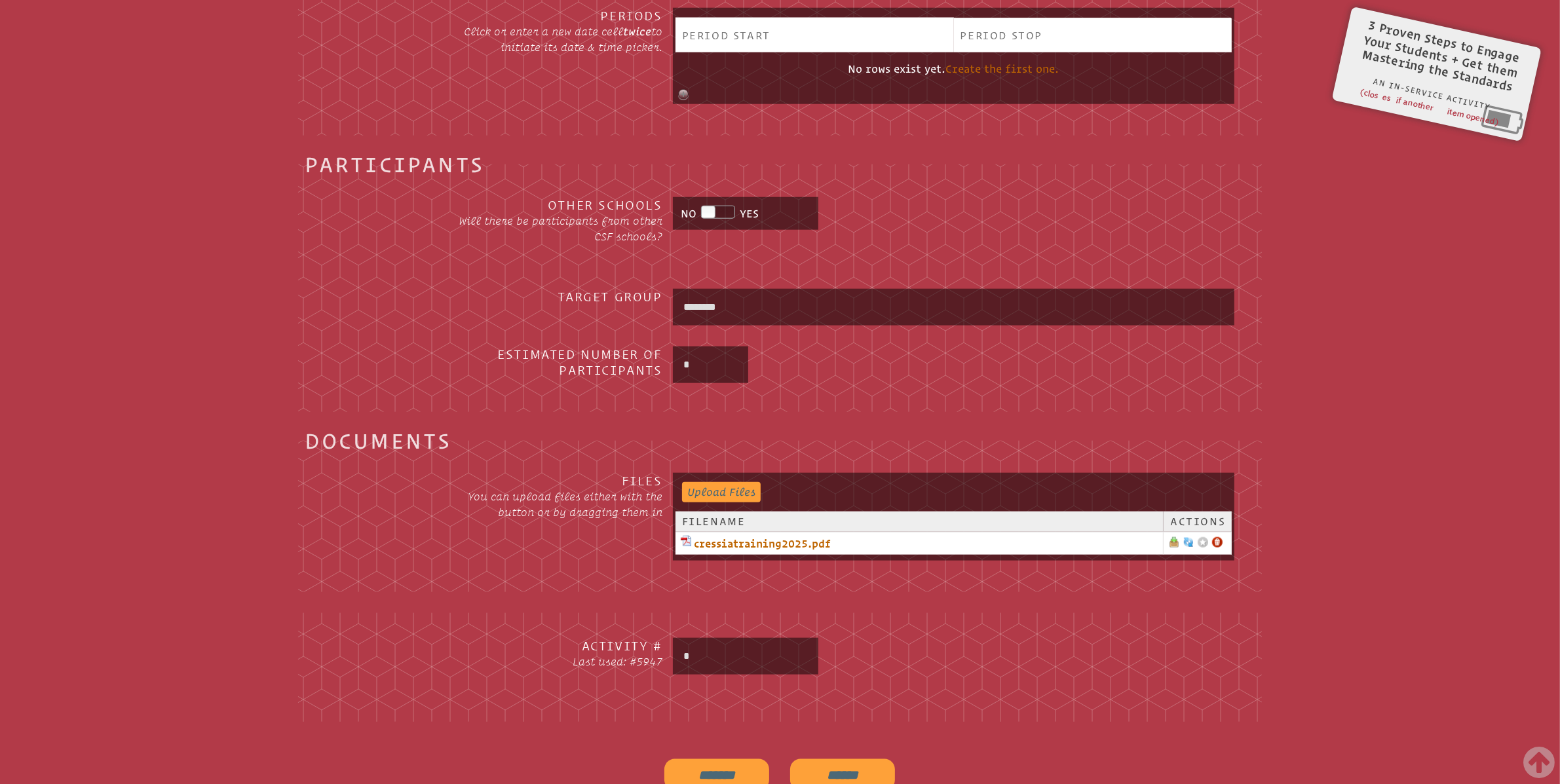
scroll to position [1809, 0]
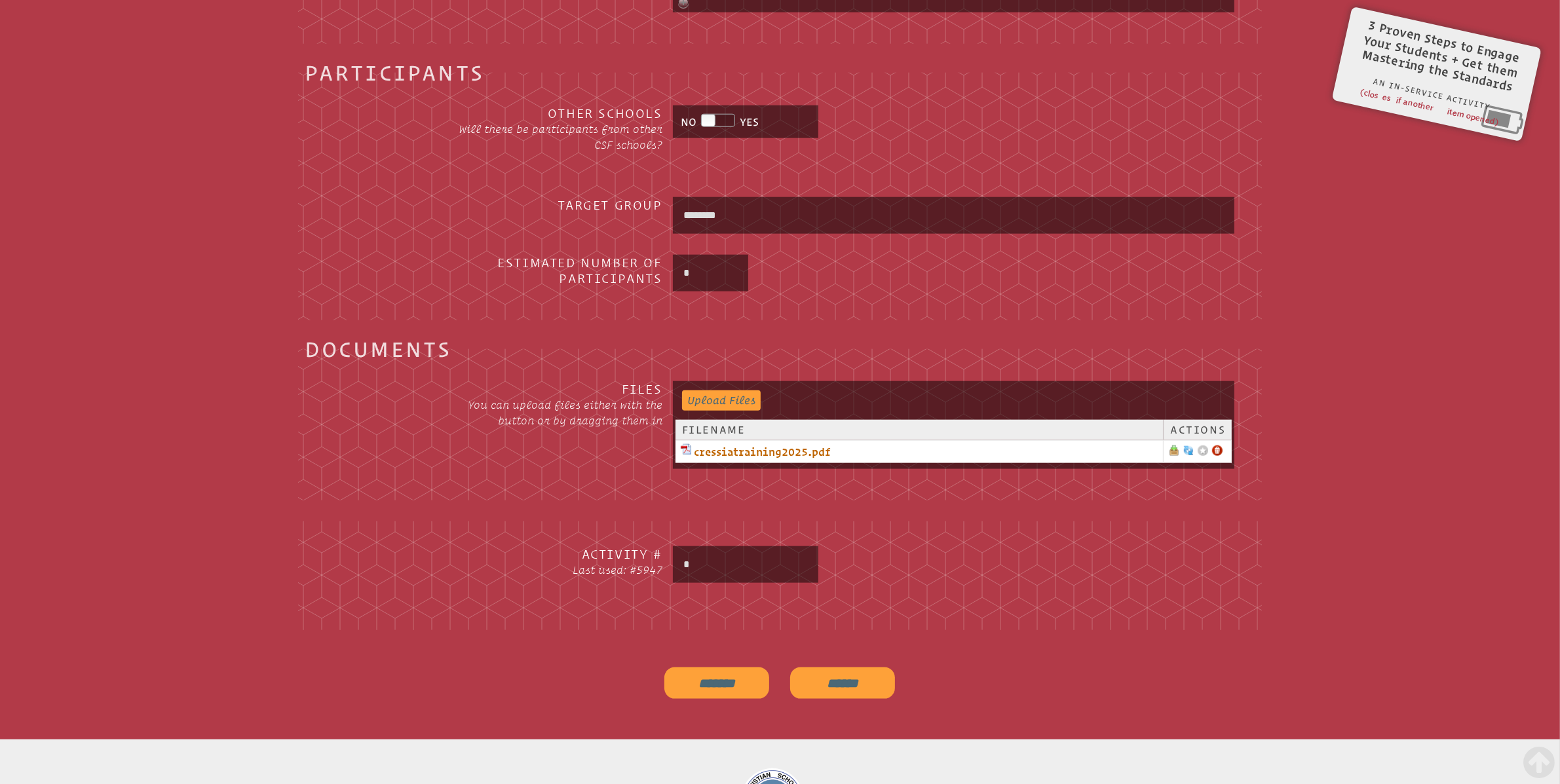
click at [709, 558] on input "*" at bounding box center [746, 564] width 141 height 31
type input "****"
click at [721, 683] on input "*******" at bounding box center [717, 683] width 105 height 31
type input "**********"
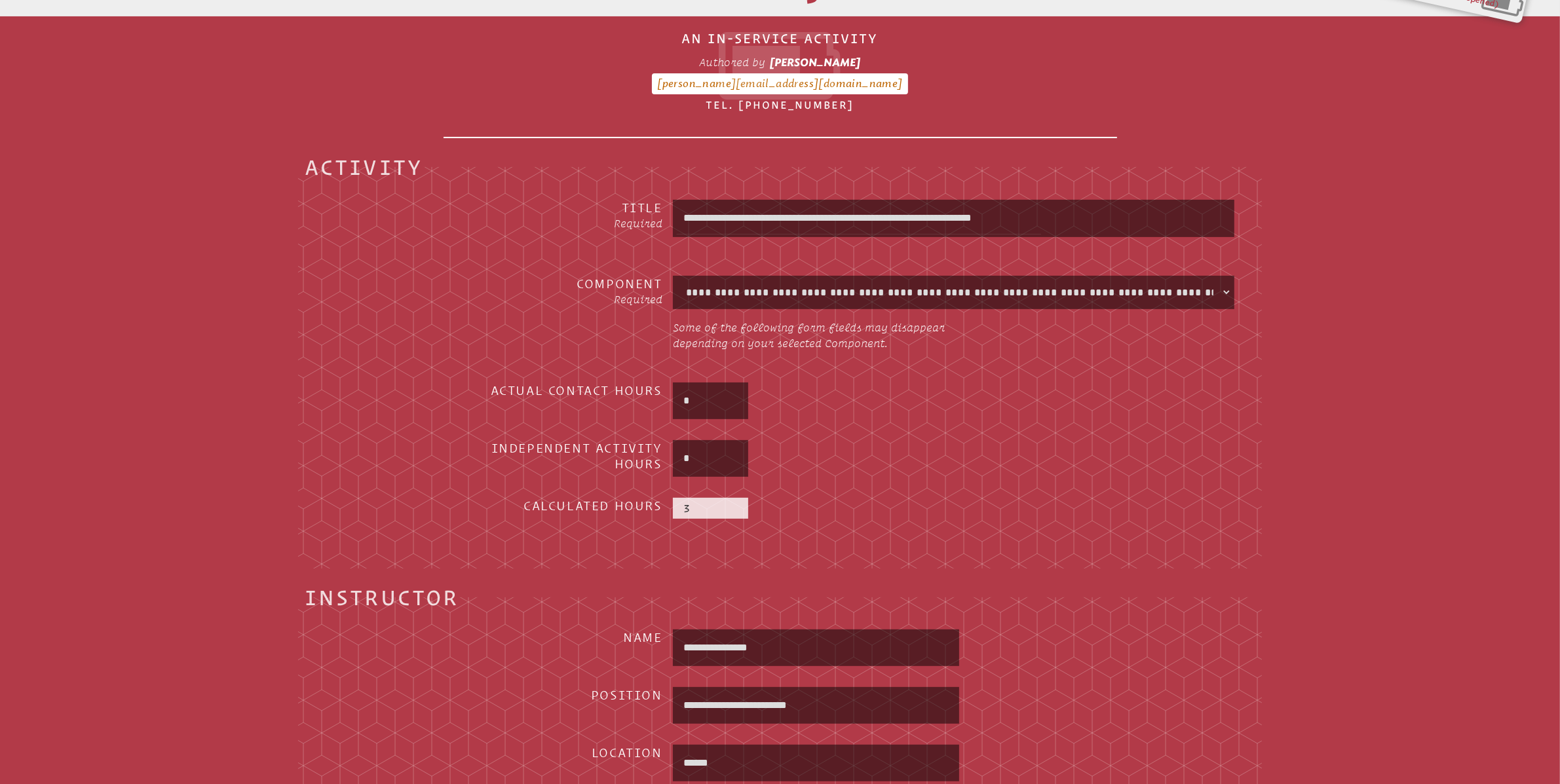
scroll to position [0, 0]
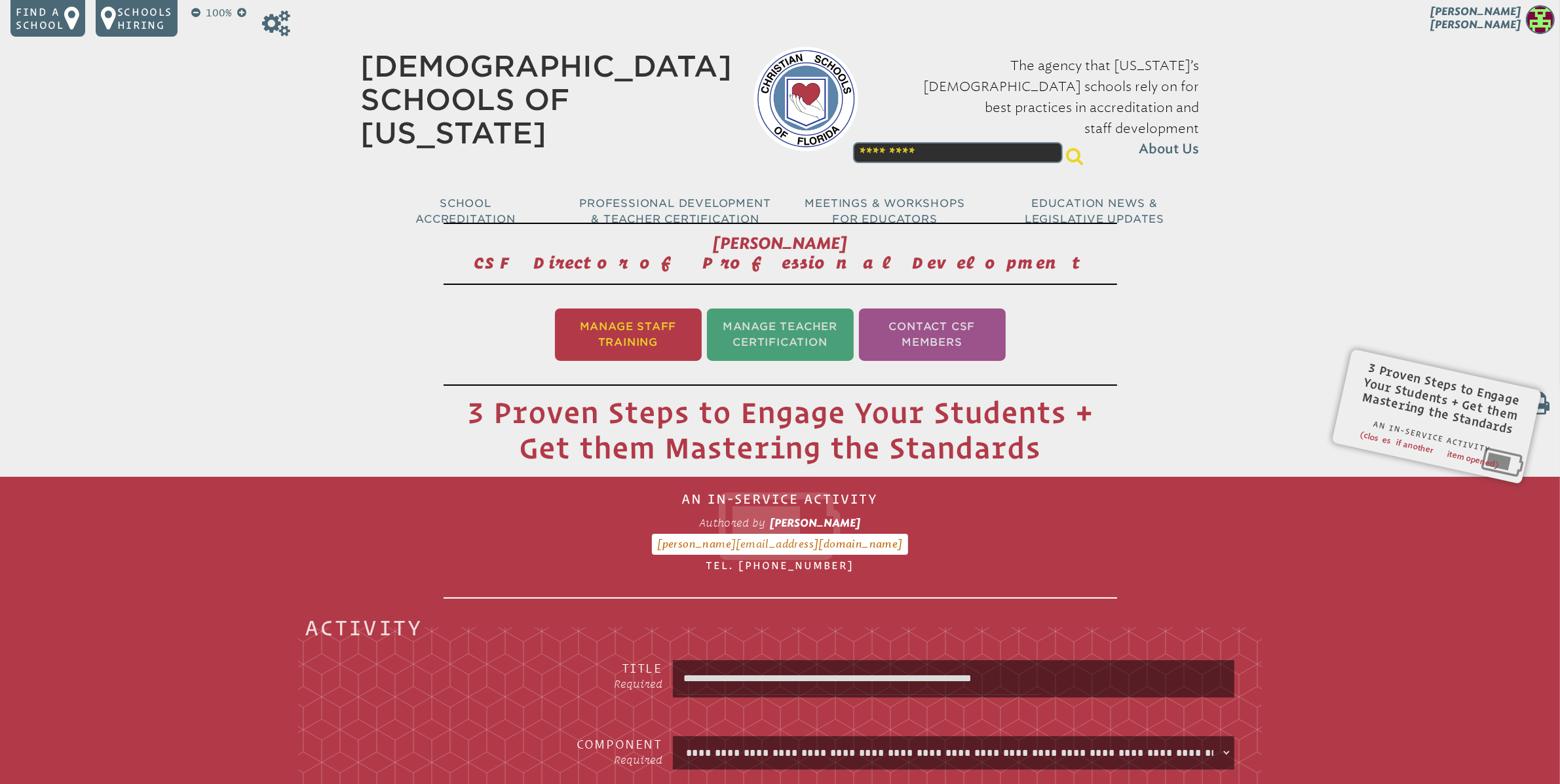
click at [626, 344] on li "Manage Staff Training" at bounding box center [628, 334] width 147 height 52
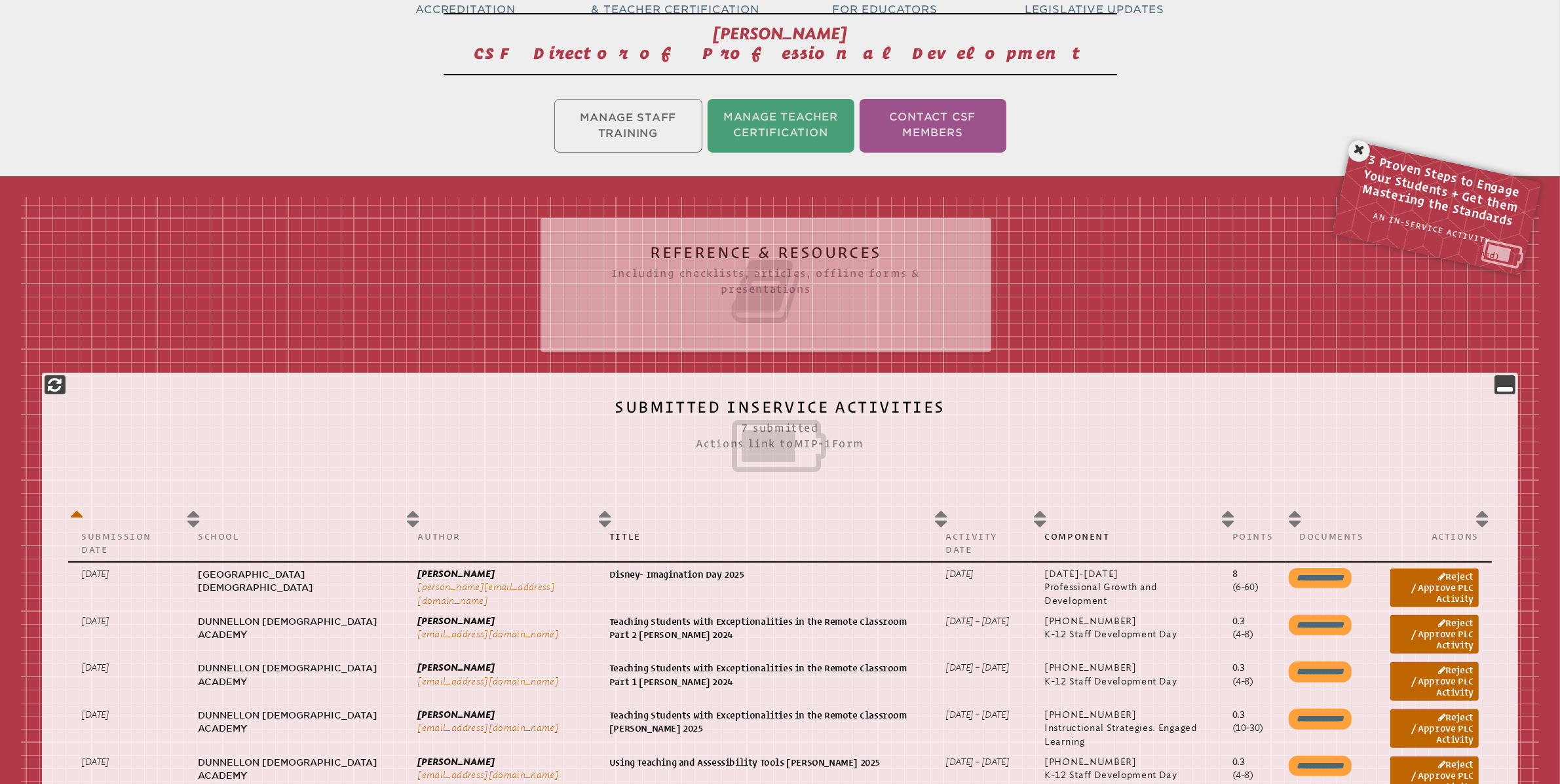
scroll to position [217, 0]
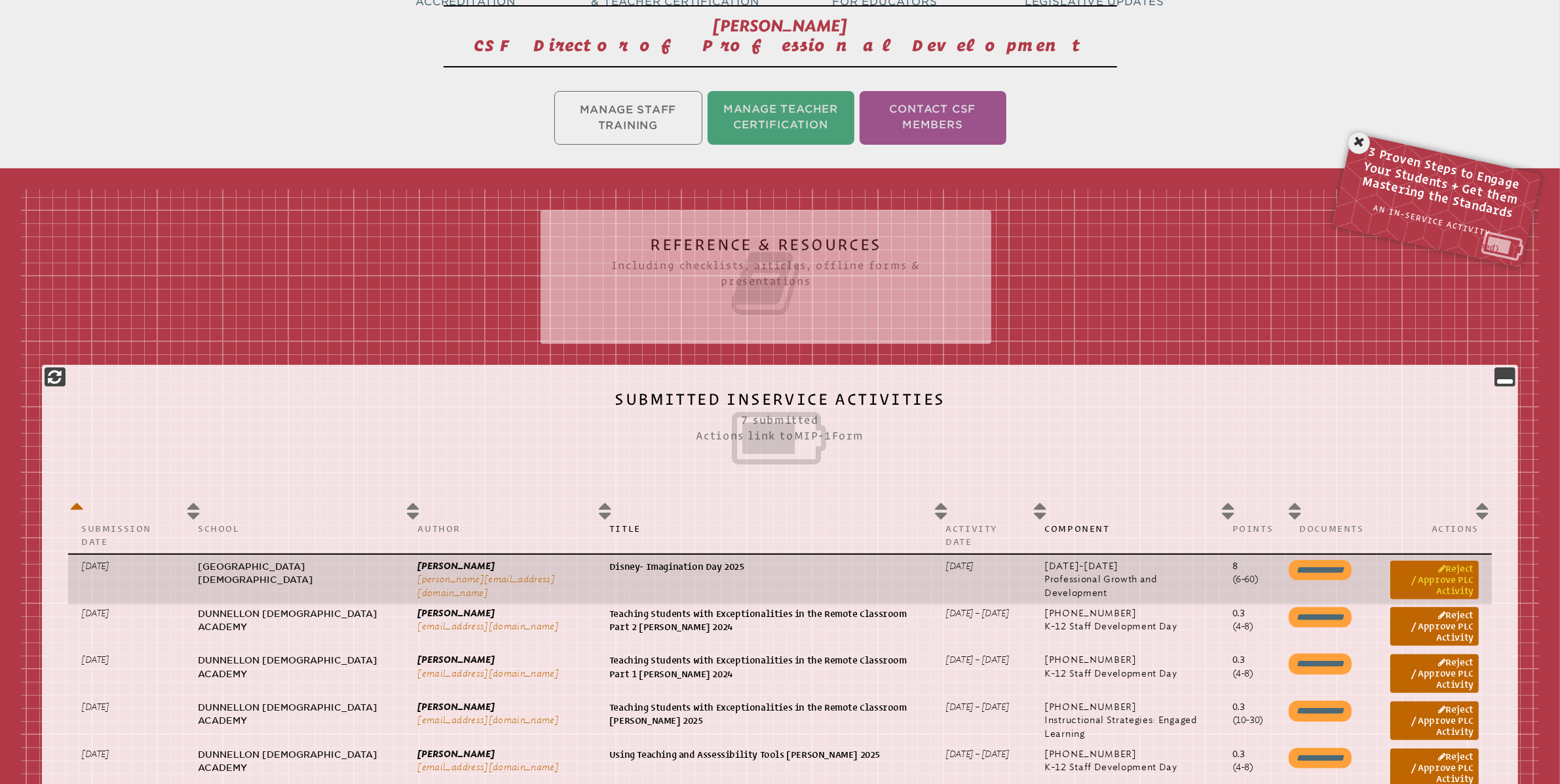
click at [1454, 585] on link "Reject / Approve PLC Activity" at bounding box center [1434, 579] width 89 height 39
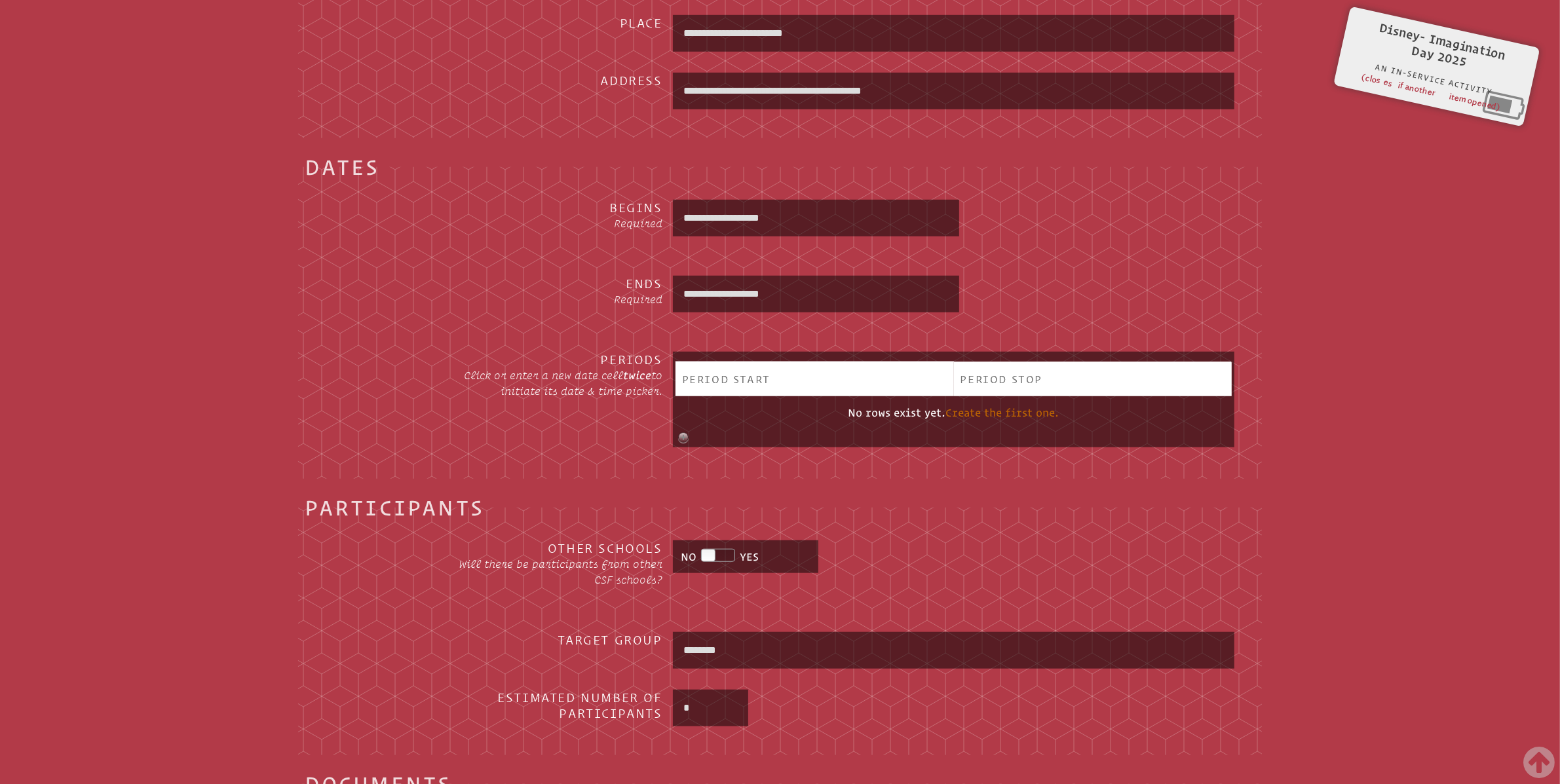
scroll to position [1758, 0]
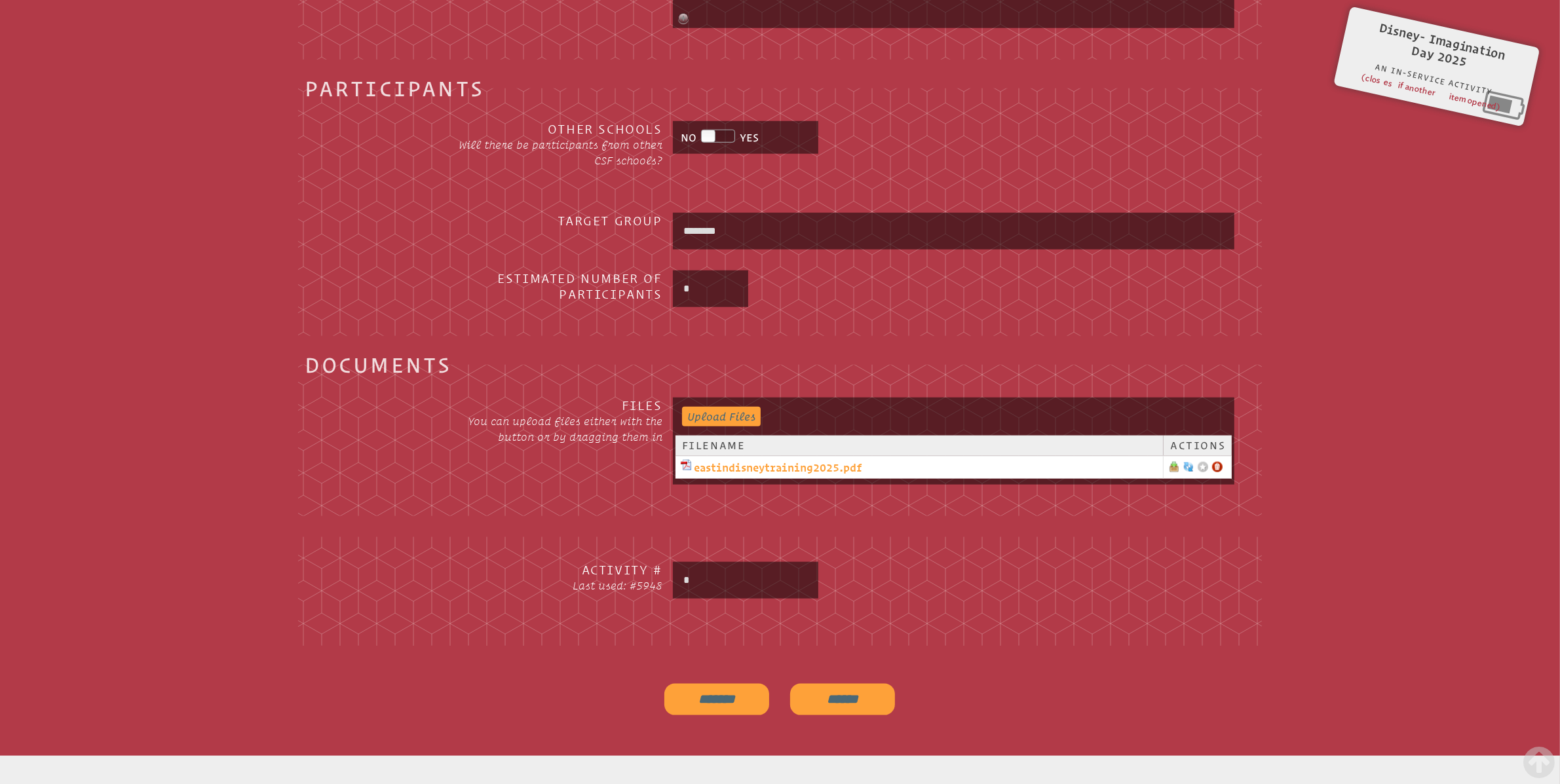
click at [748, 466] on link "eastindisneytraining2025.pdf" at bounding box center [919, 467] width 477 height 16
click at [745, 588] on input "*" at bounding box center [746, 580] width 141 height 31
type input "****"
click at [732, 689] on input "*******" at bounding box center [717, 699] width 105 height 31
type input "**********"
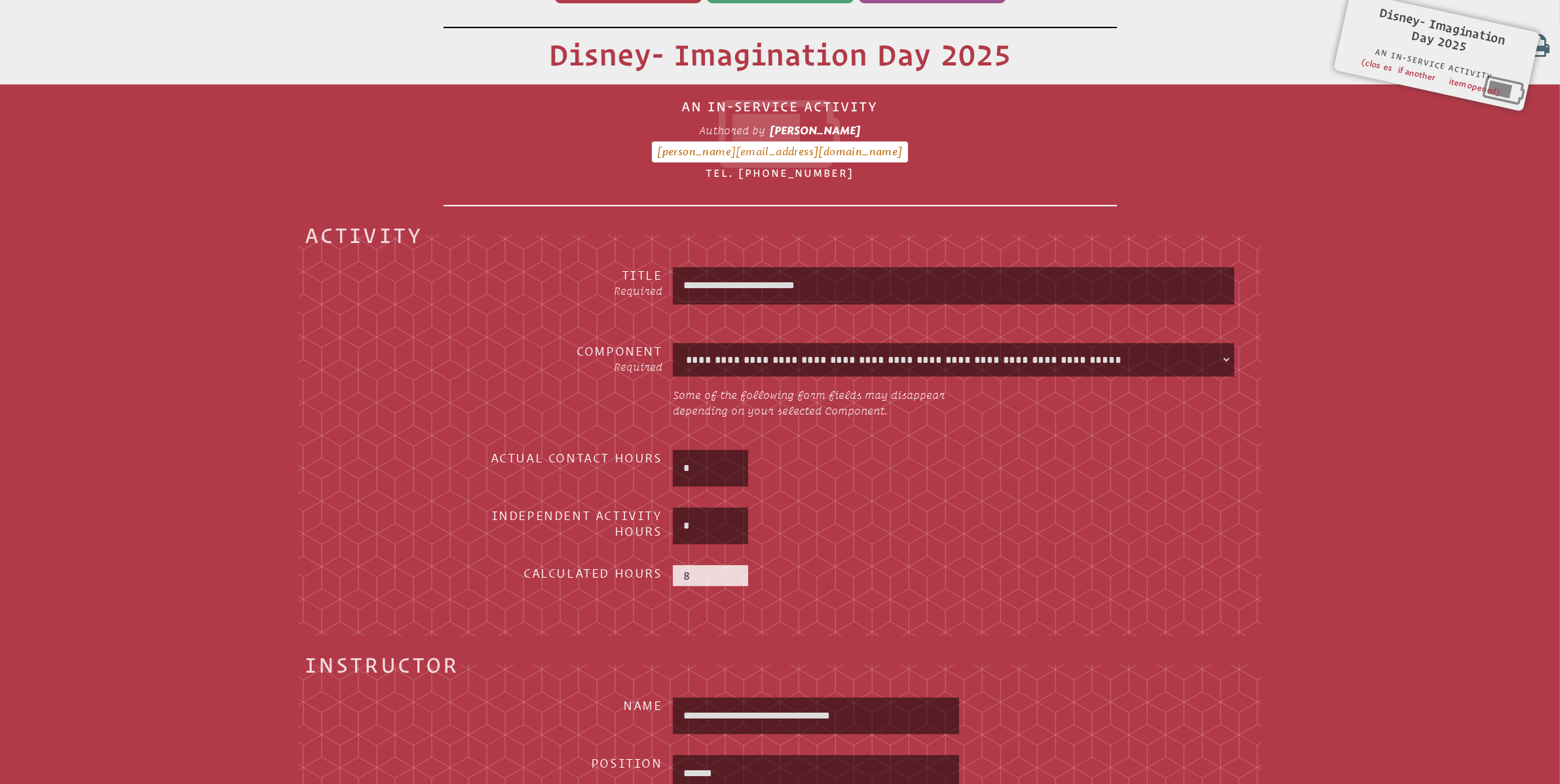
scroll to position [141, 0]
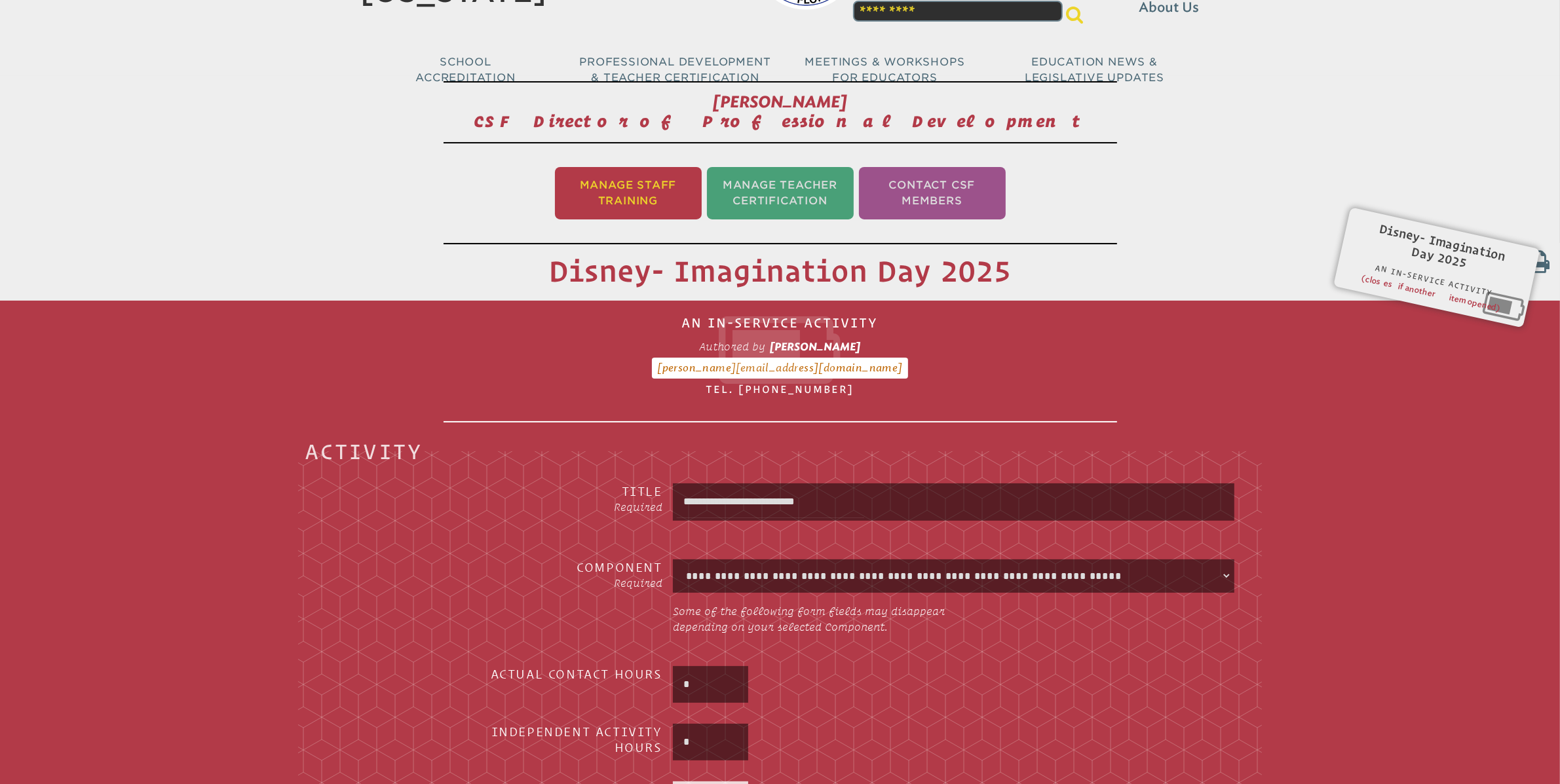
click at [640, 190] on li "Manage Staff Training" at bounding box center [628, 193] width 147 height 52
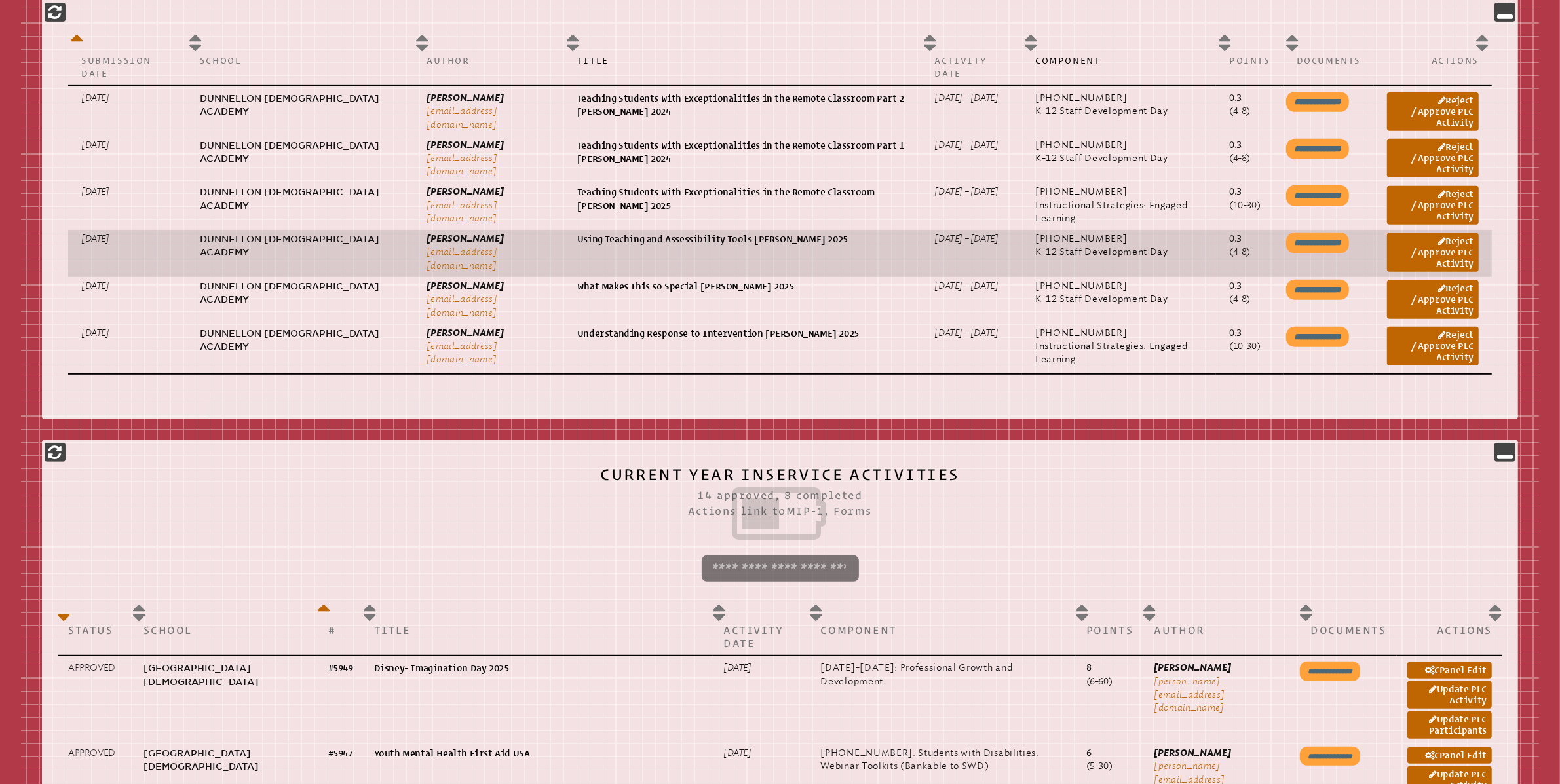
scroll to position [685, 0]
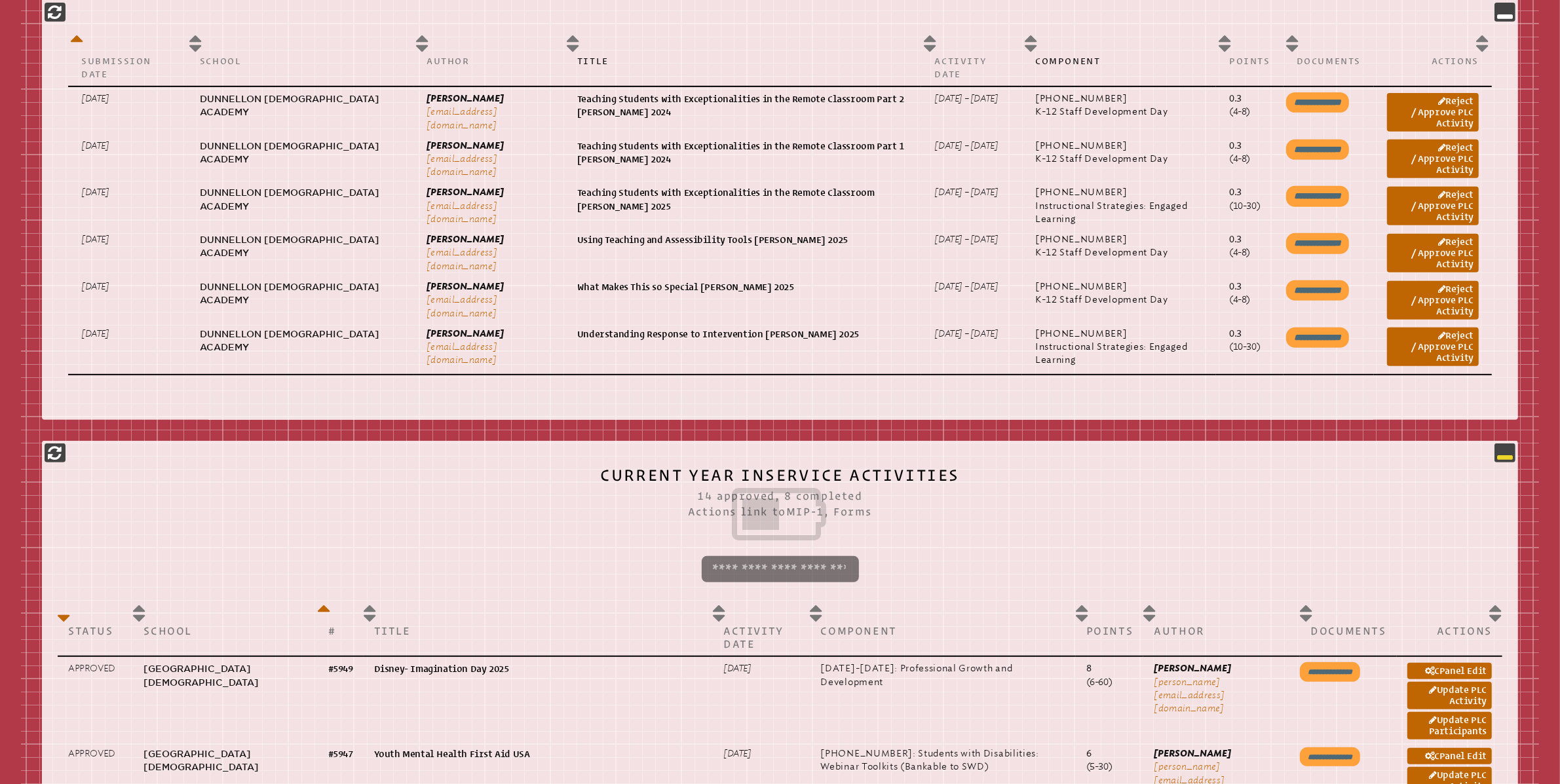
click at [1508, 444] on icon at bounding box center [1505, 452] width 16 height 16
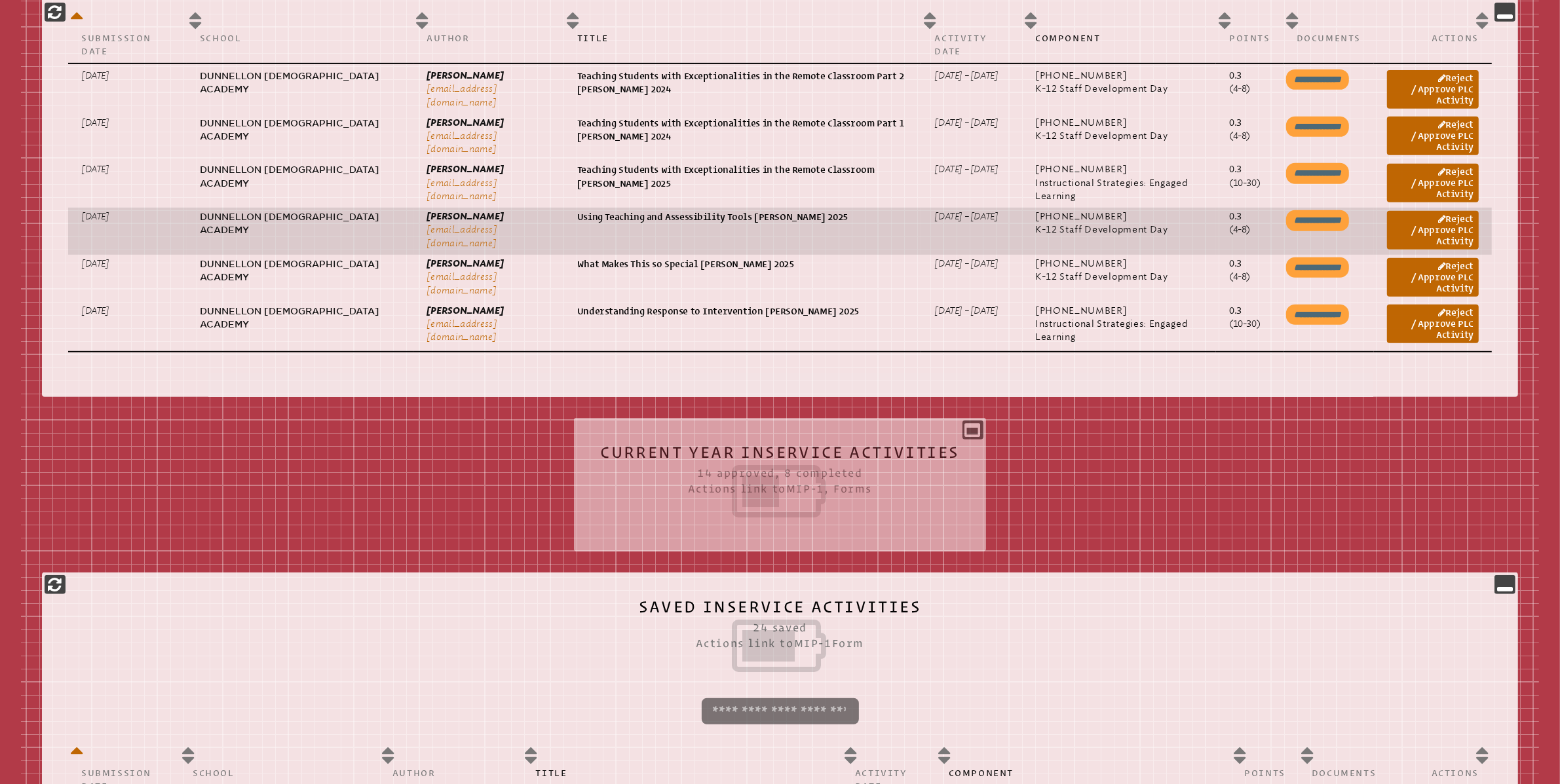
scroll to position [706, 0]
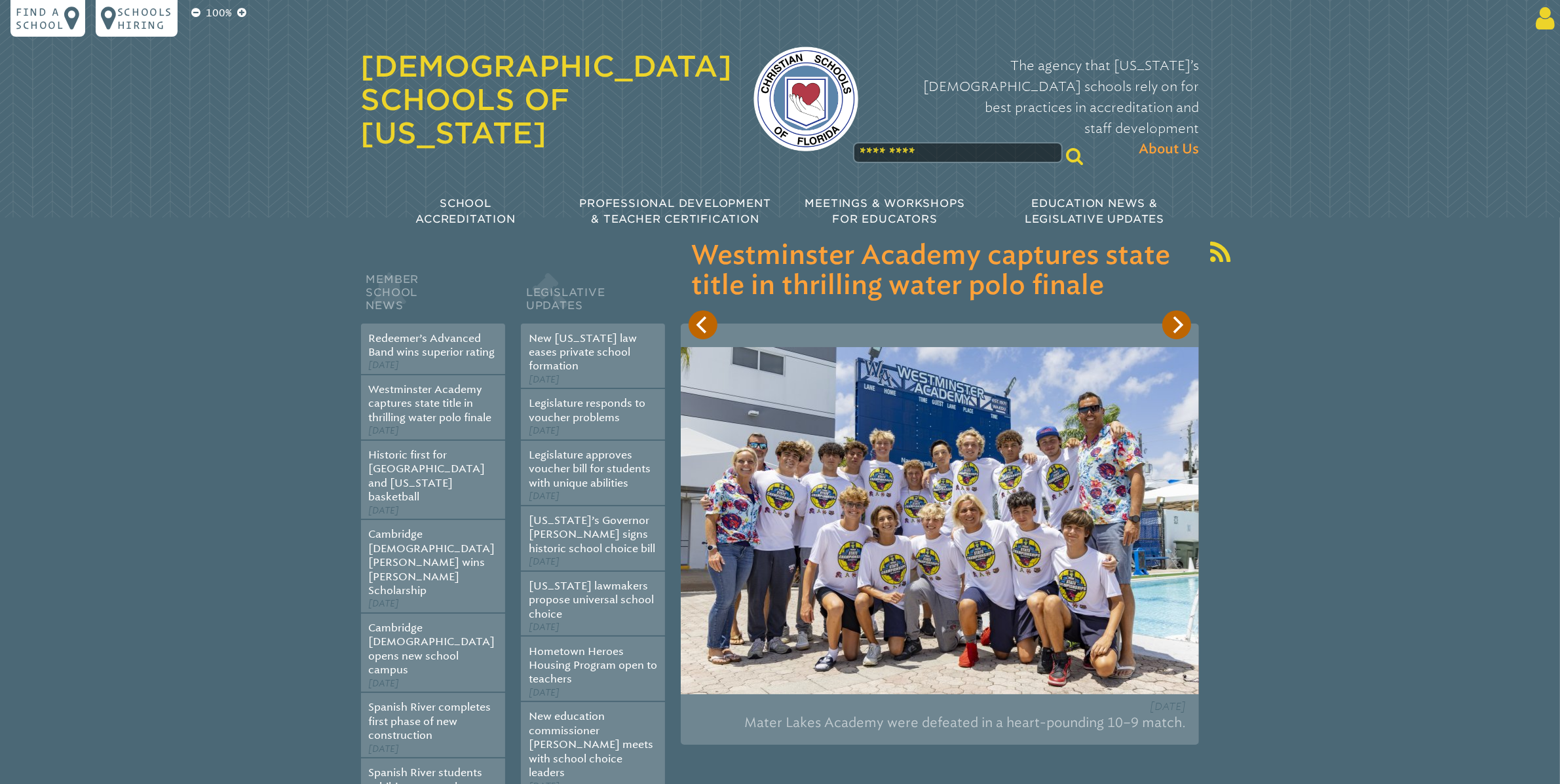
click at [1544, 16] on icon at bounding box center [1543, 18] width 25 height 26
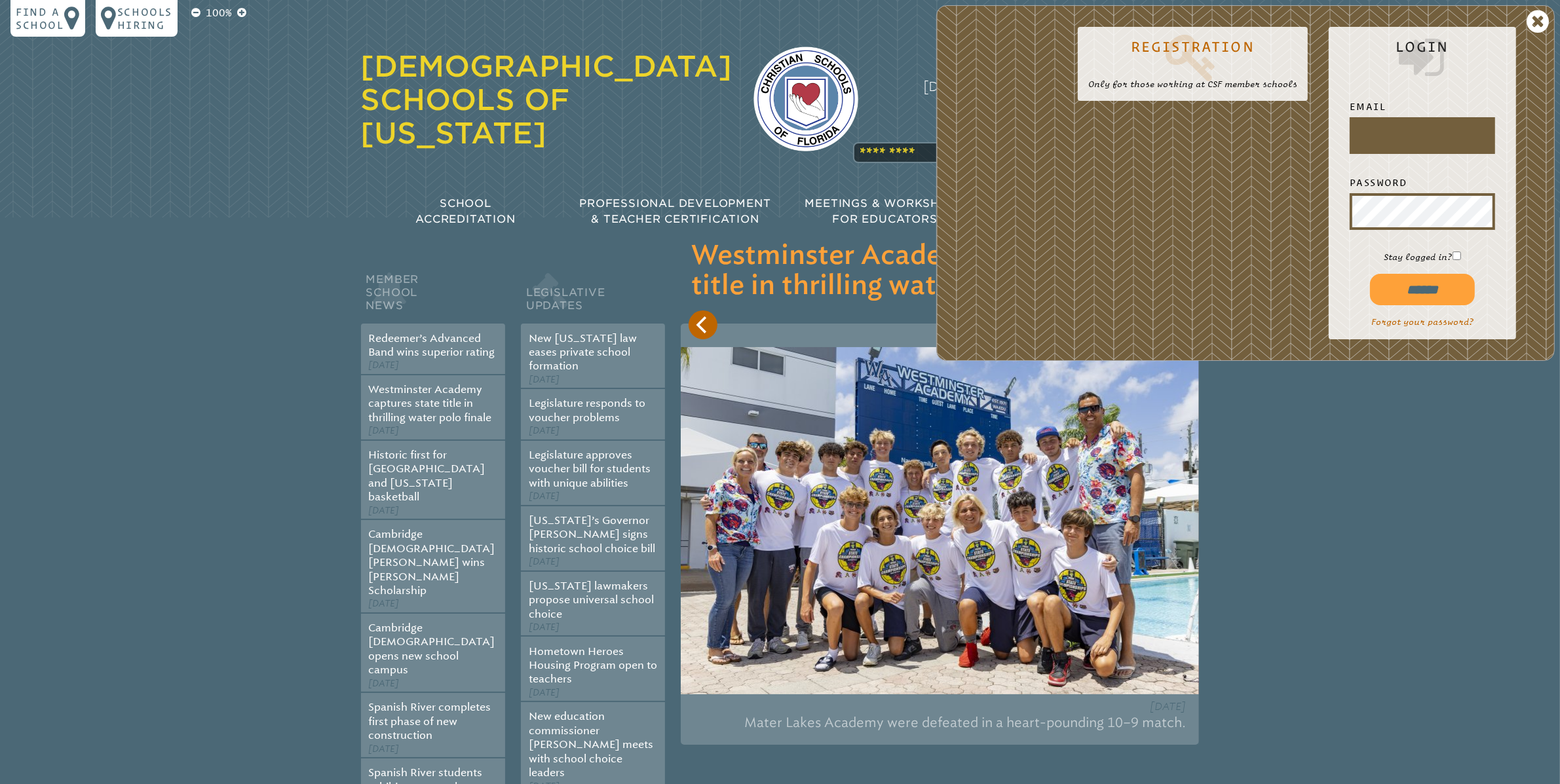
click at [1352, 151] on div at bounding box center [1352, 151] width 0 height 0
type input "**********"
click at [1430, 299] on input "******" at bounding box center [1422, 289] width 105 height 31
type input "**********"
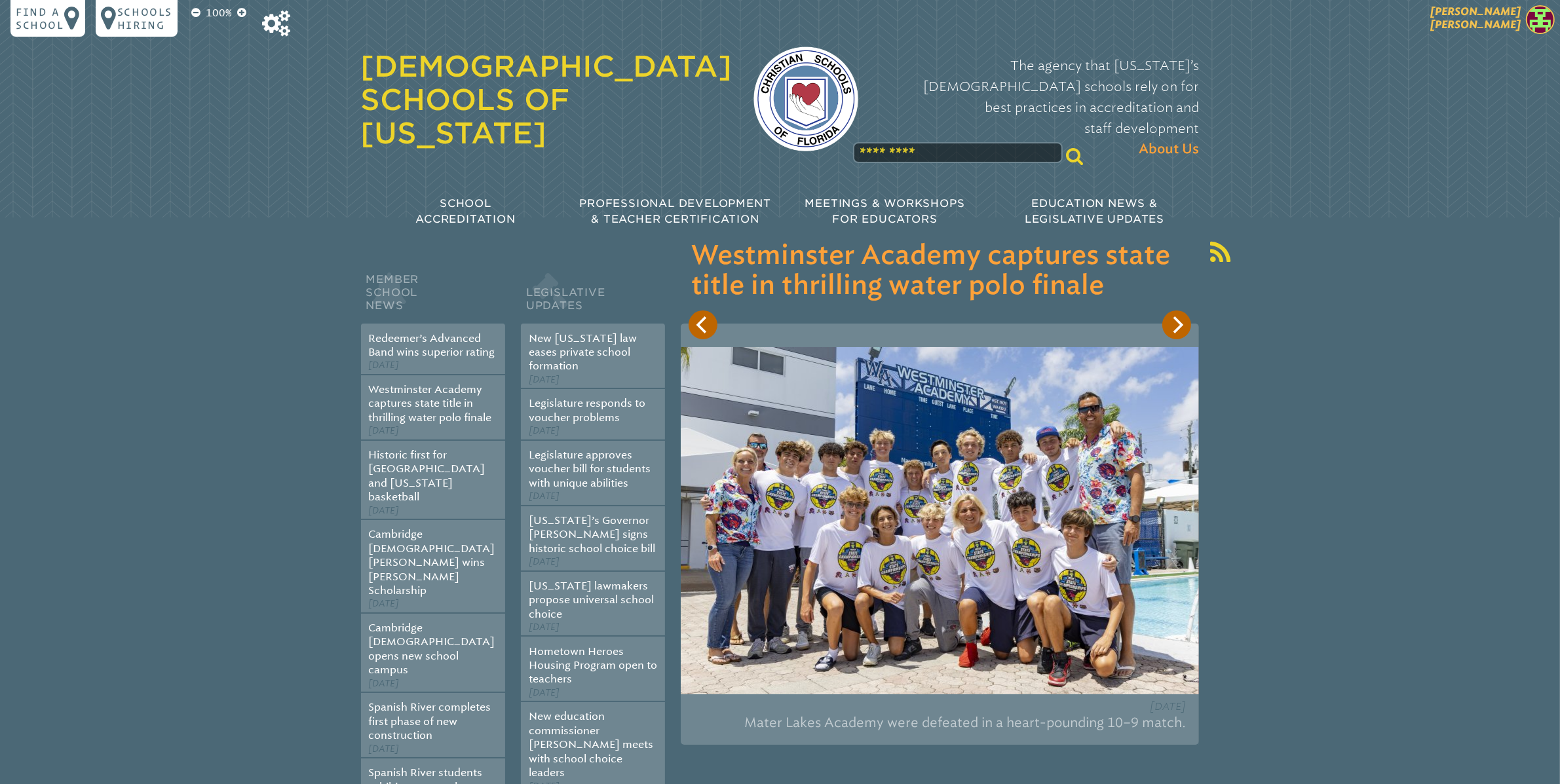
click at [1492, 25] on span "[PERSON_NAME]" at bounding box center [1475, 18] width 91 height 25
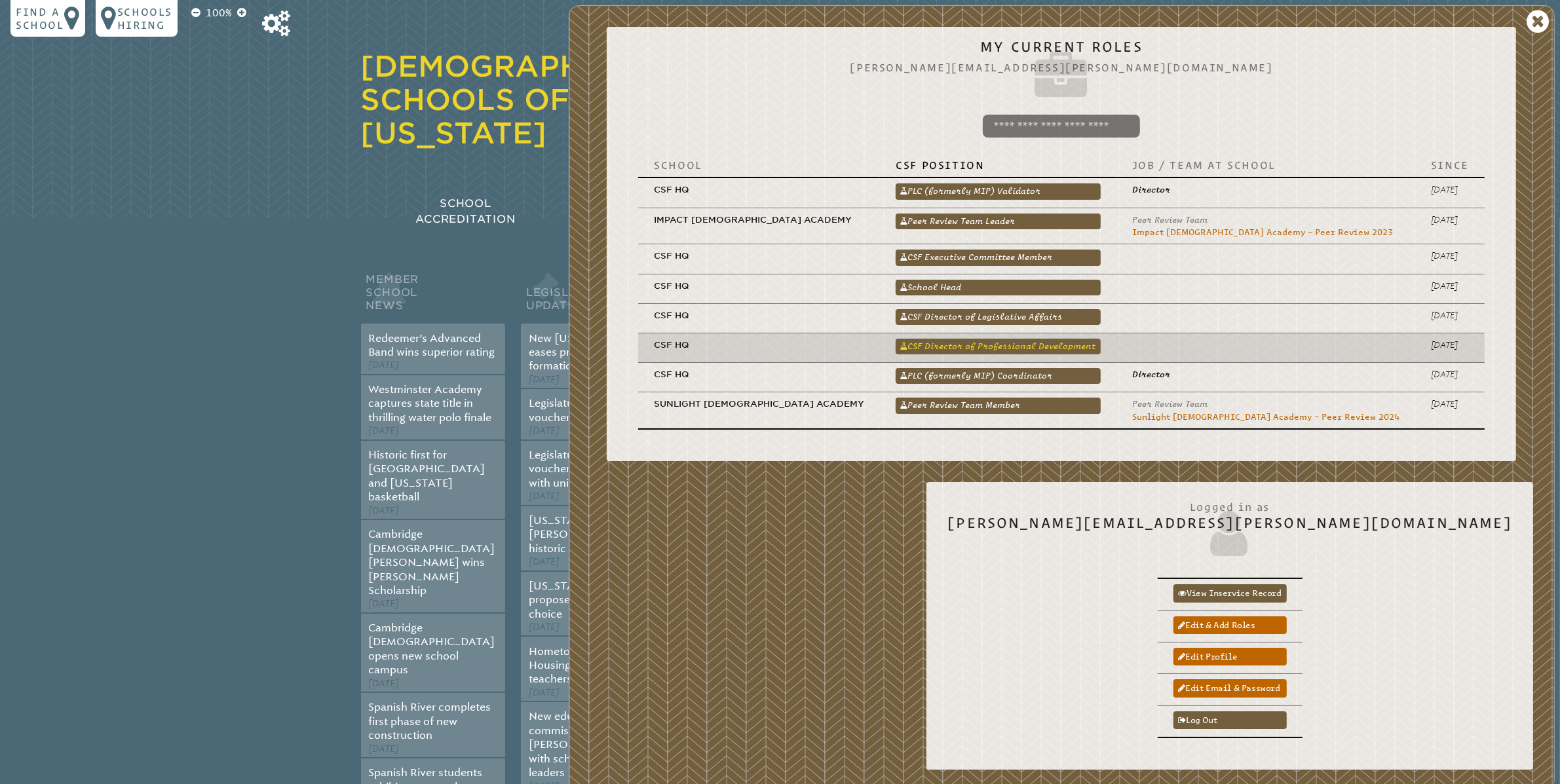
click at [1101, 342] on link "CSF Director of Professional Development" at bounding box center [998, 346] width 205 height 16
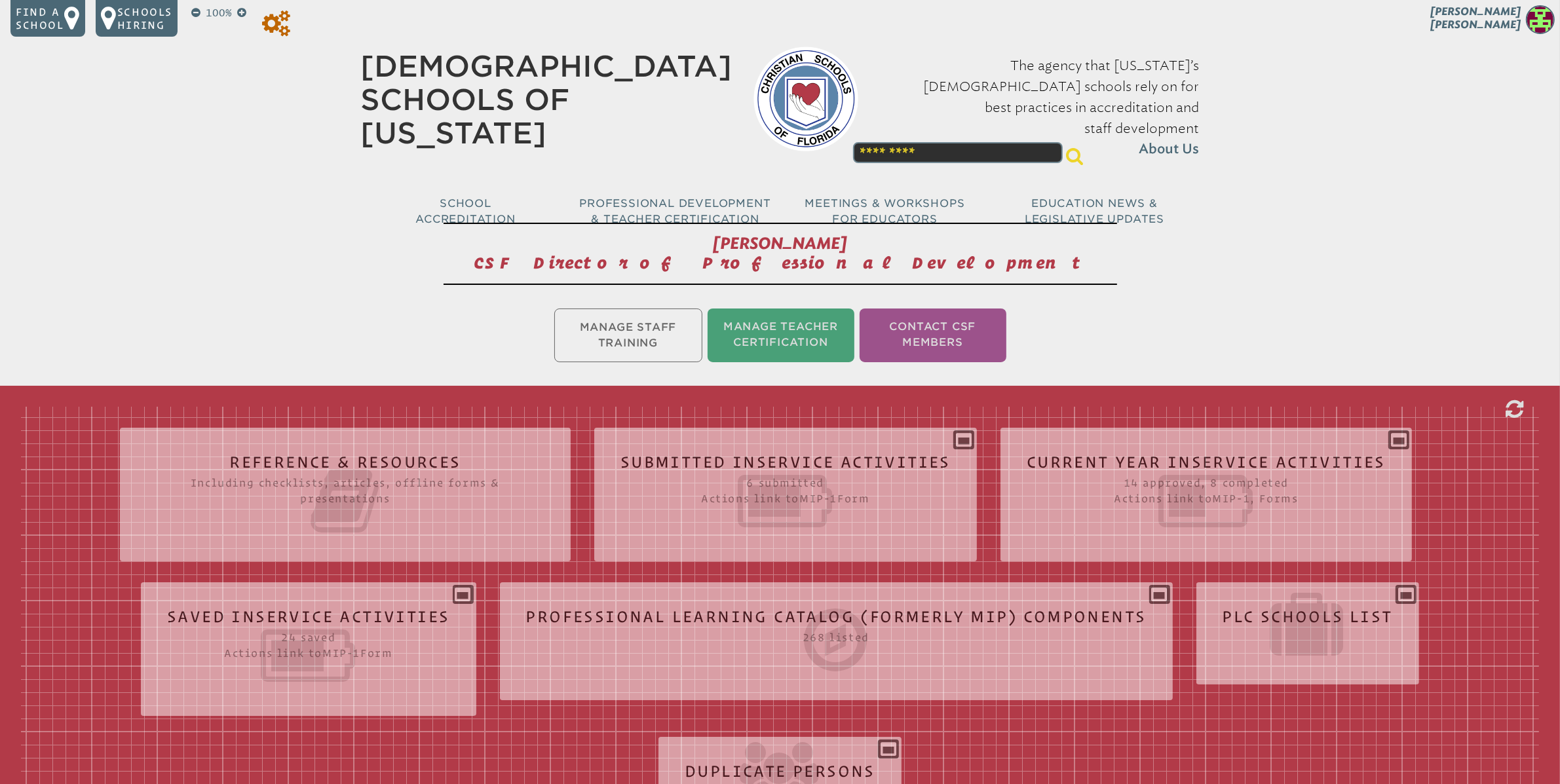
click at [283, 23] on icon at bounding box center [276, 23] width 28 height 26
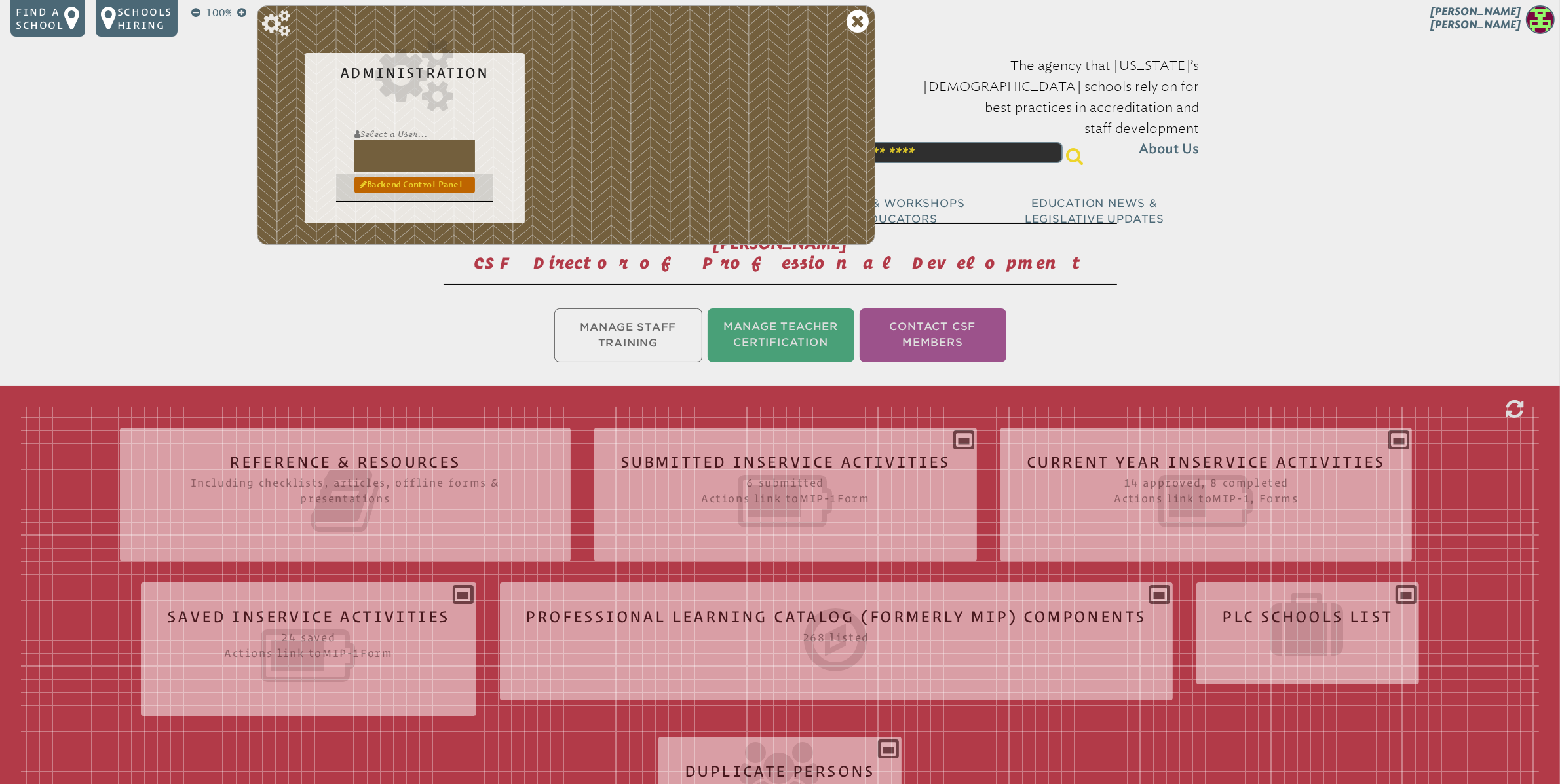
click at [395, 191] on link "Backend Control Panel" at bounding box center [415, 184] width 121 height 16
click at [1513, 414] on icon at bounding box center [1514, 409] width 18 height 21
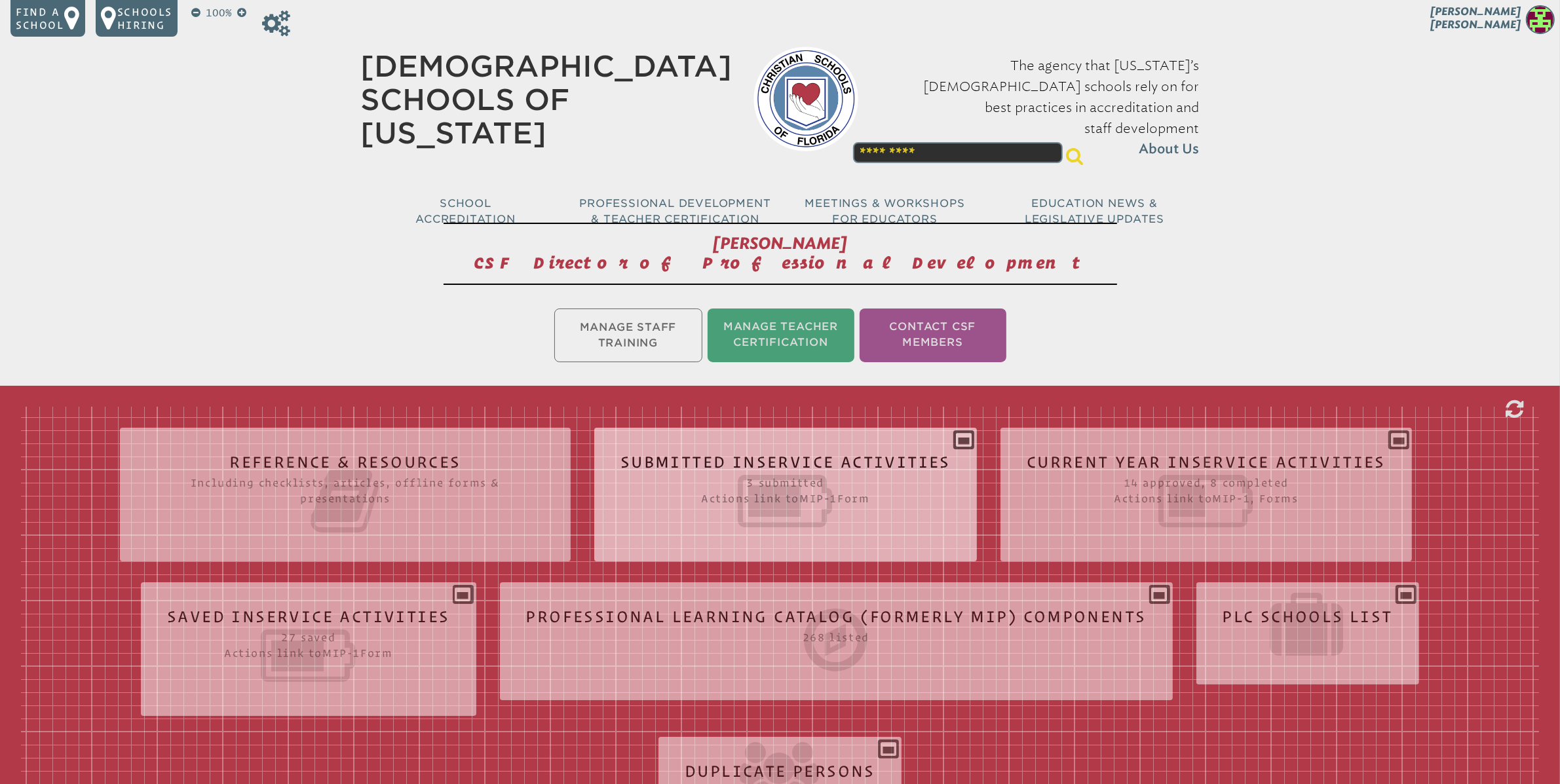
click at [966, 438] on div "Submitted Inservice Activities 3 submitted Actions link to mip-1 Form Submissio…" at bounding box center [785, 489] width 383 height 102
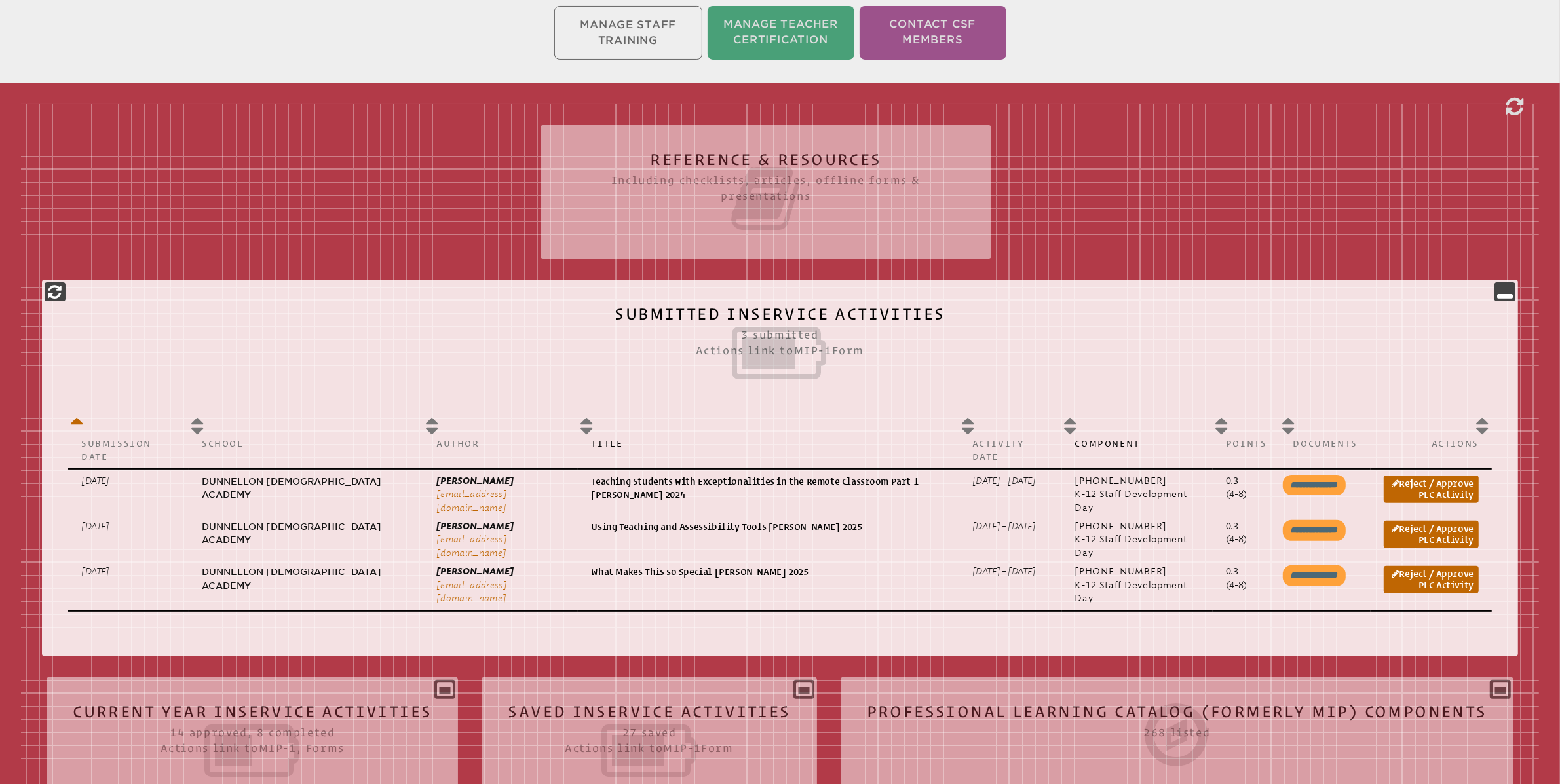
scroll to position [278, 0]
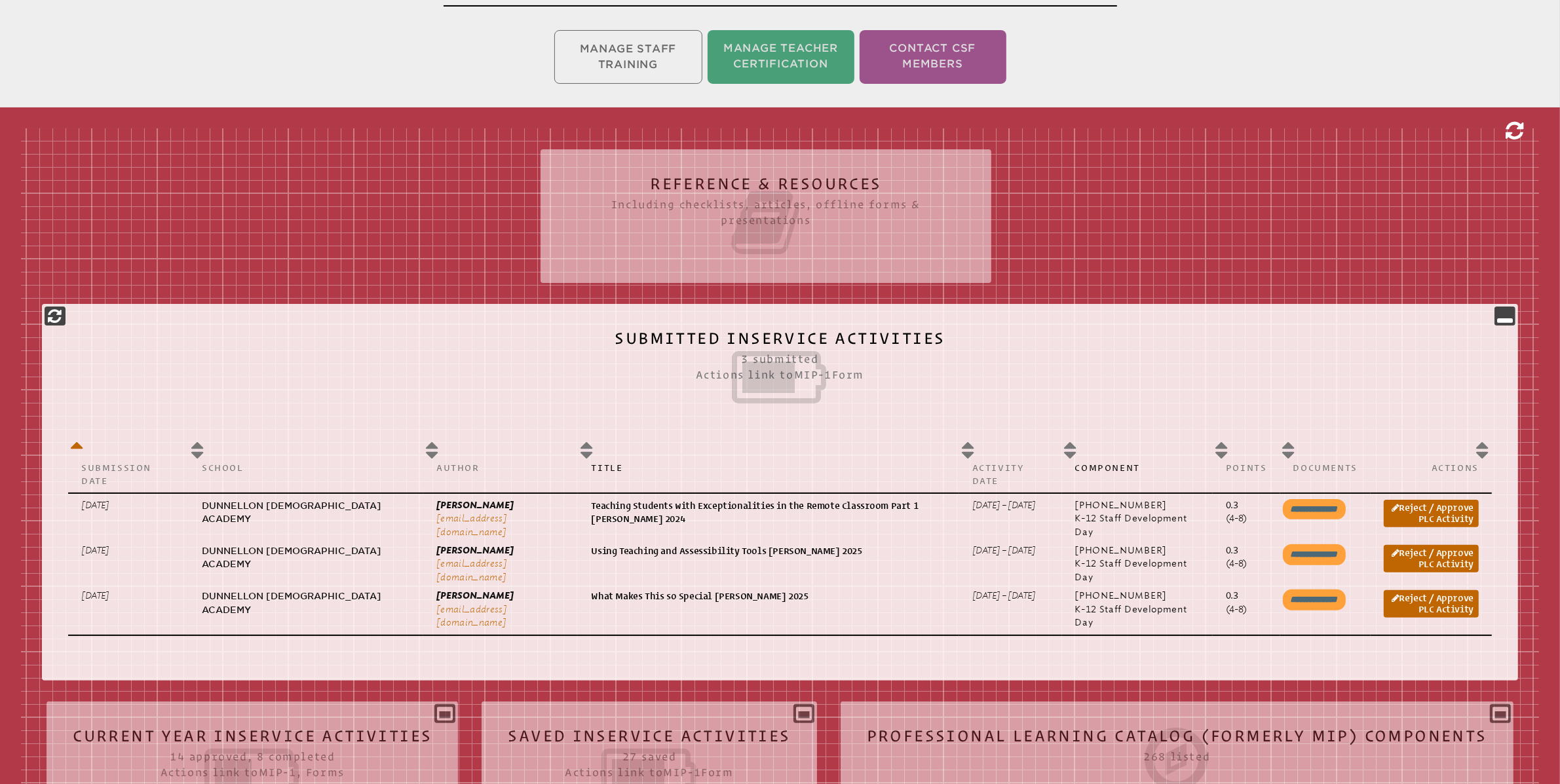
click at [1517, 129] on icon at bounding box center [1514, 131] width 18 height 21
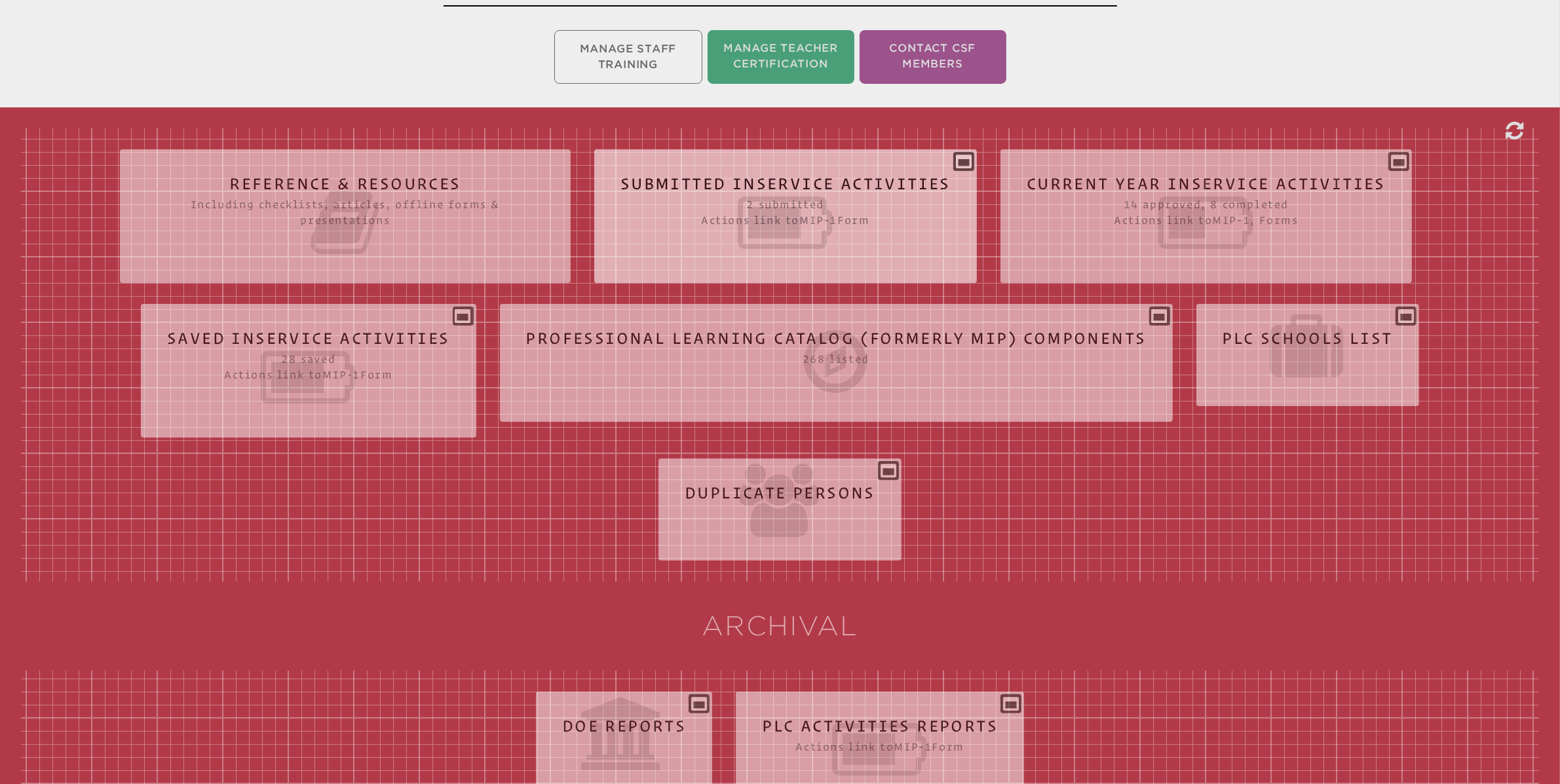
click at [965, 166] on div "Submitted Inservice Activities 2 submitted Actions link to mip-1 Form Submissio…" at bounding box center [785, 211] width 383 height 102
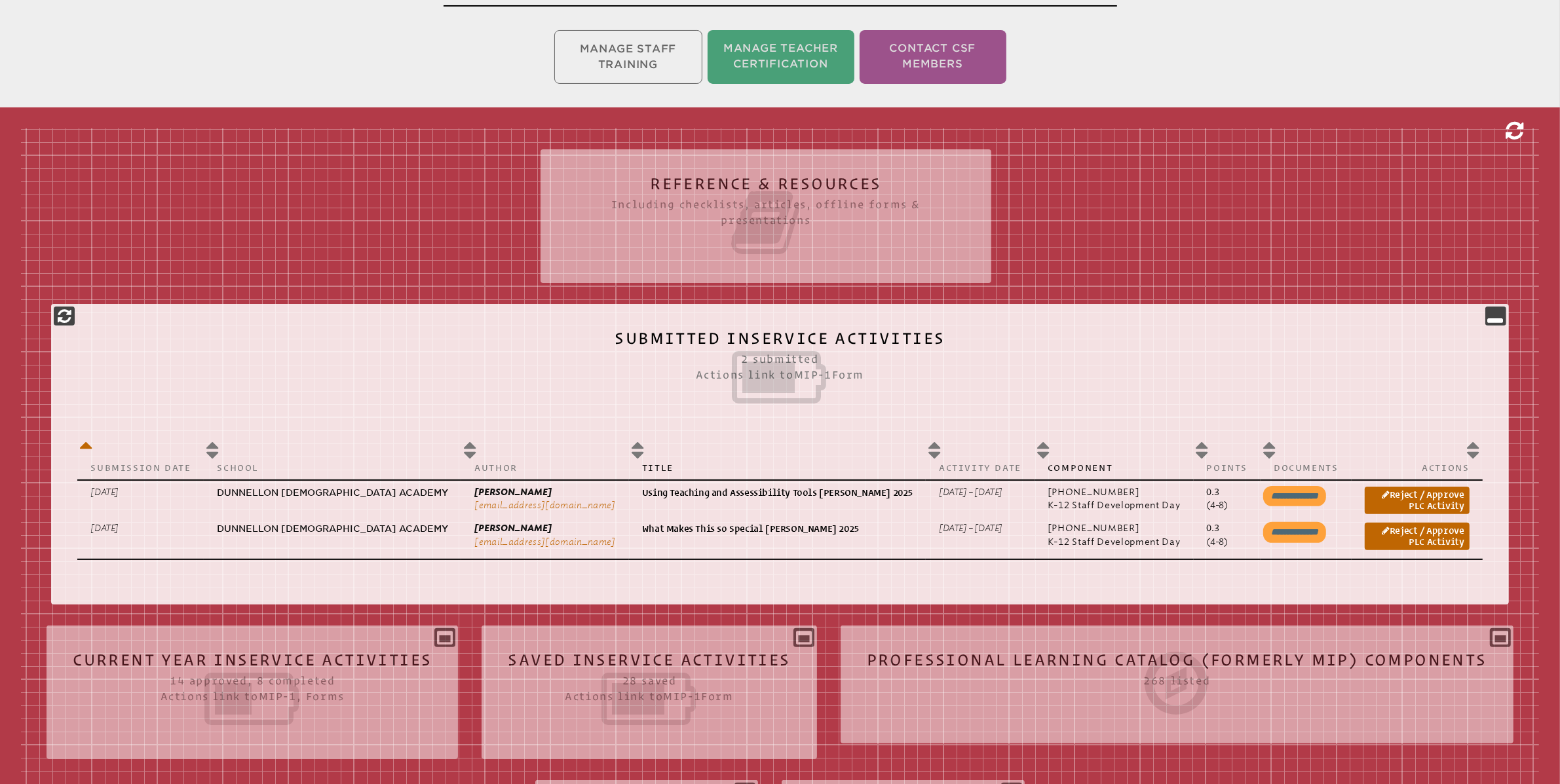
click at [1514, 127] on icon at bounding box center [1514, 131] width 18 height 21
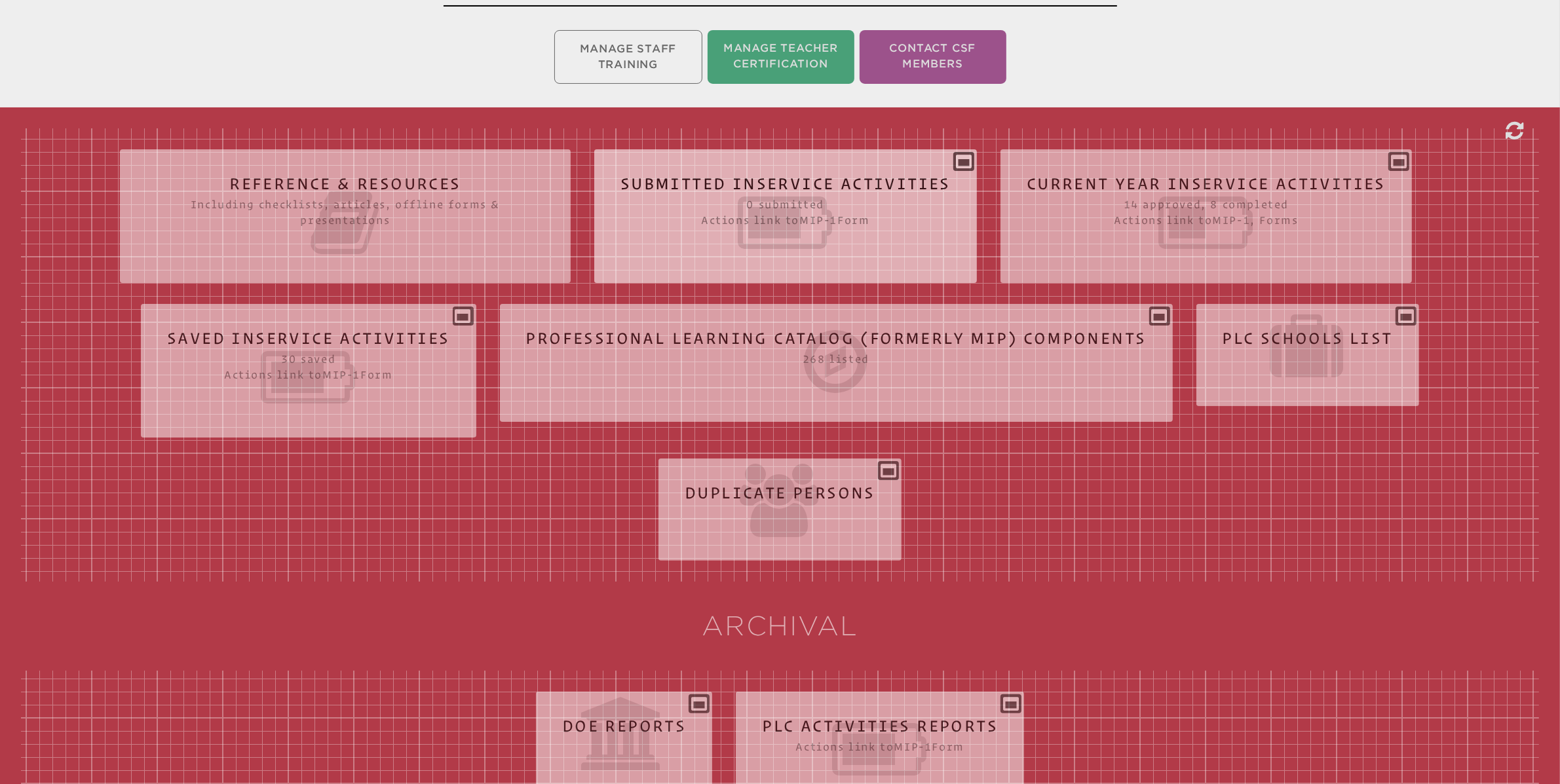
click at [964, 166] on div "Submitted Inservice Activities 0 submitted Actions link to mip-1 Form Submissio…" at bounding box center [785, 211] width 383 height 102
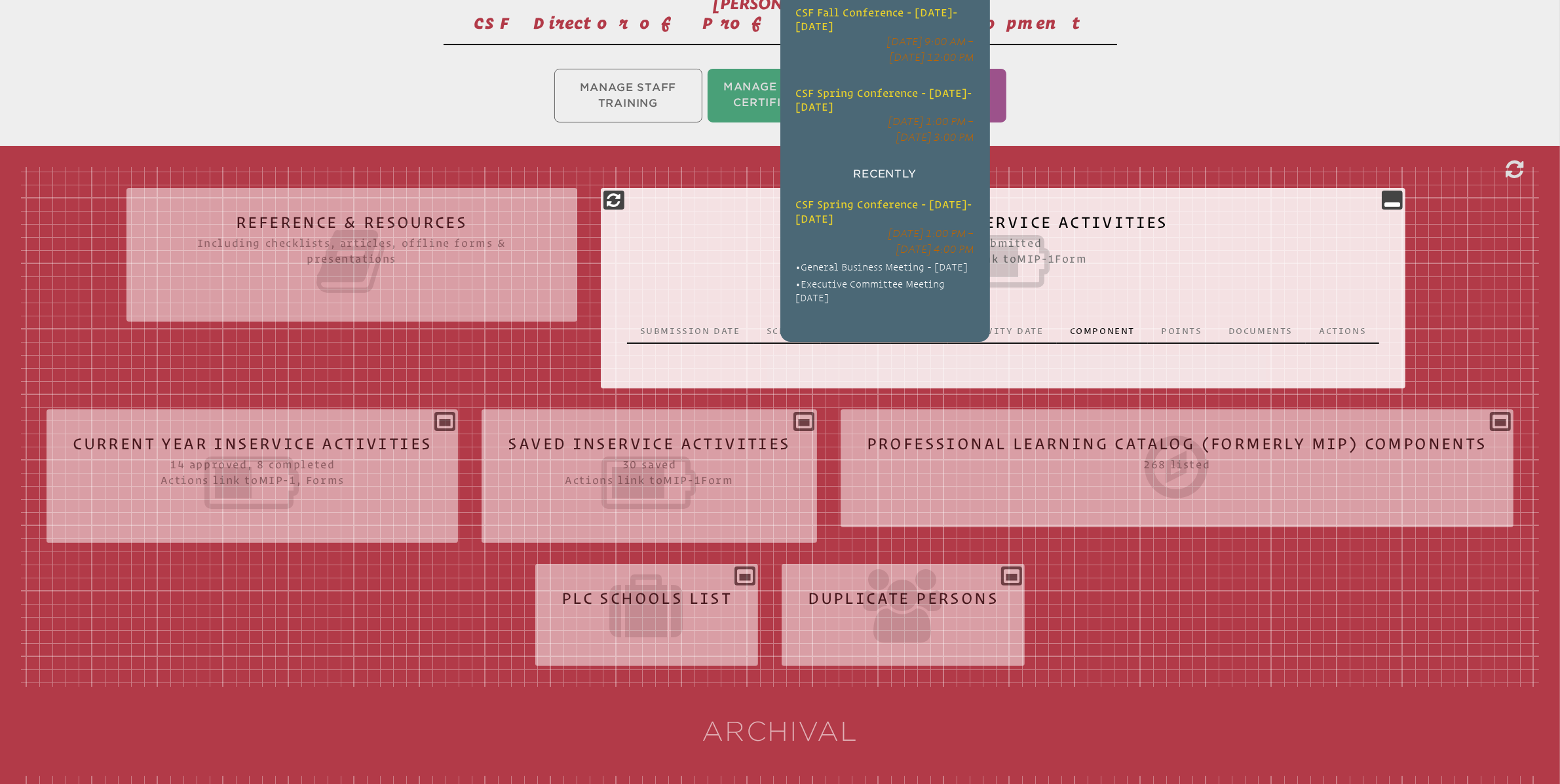
scroll to position [0, 0]
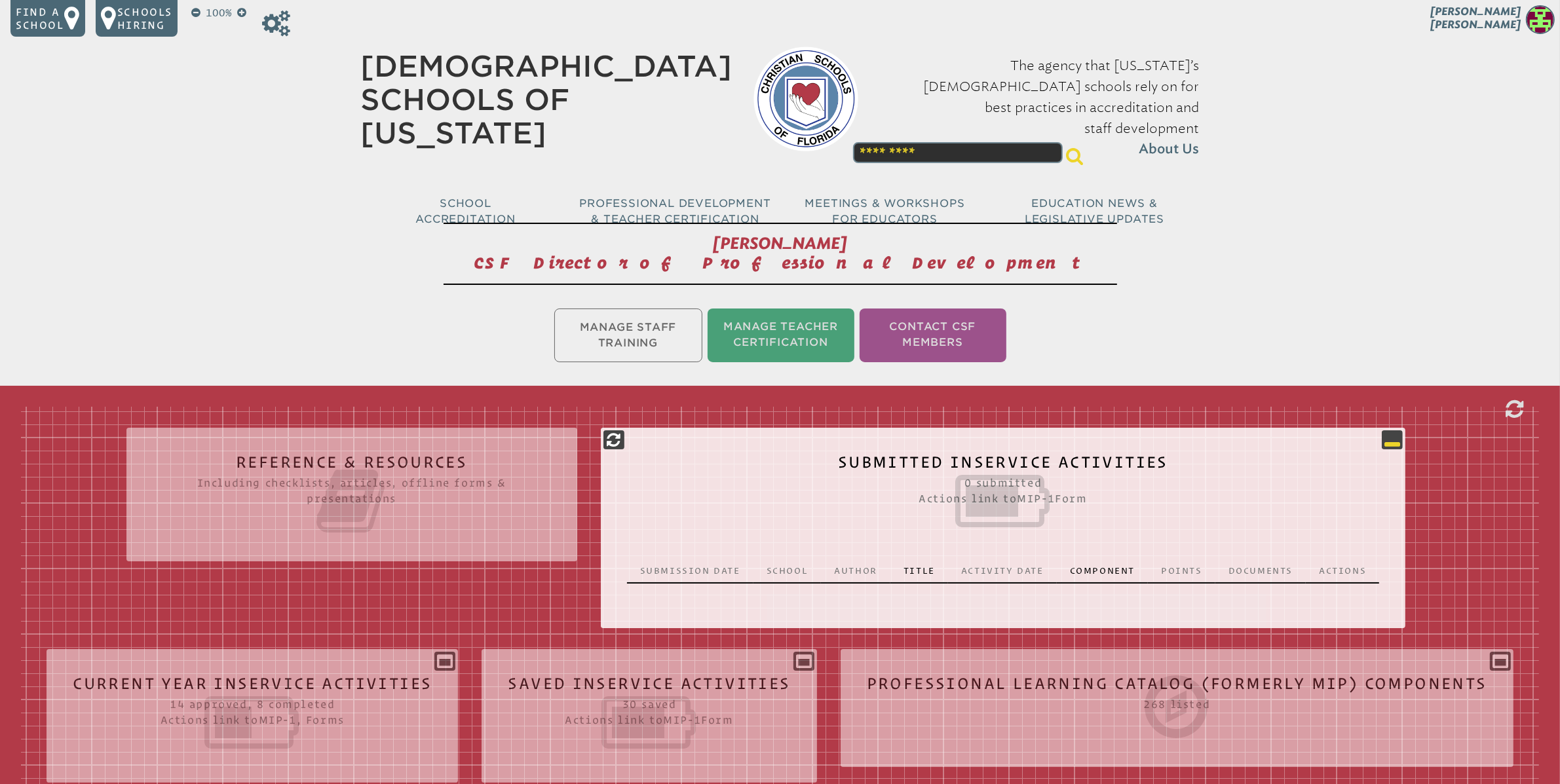
click at [1385, 443] on icon at bounding box center [1392, 439] width 16 height 16
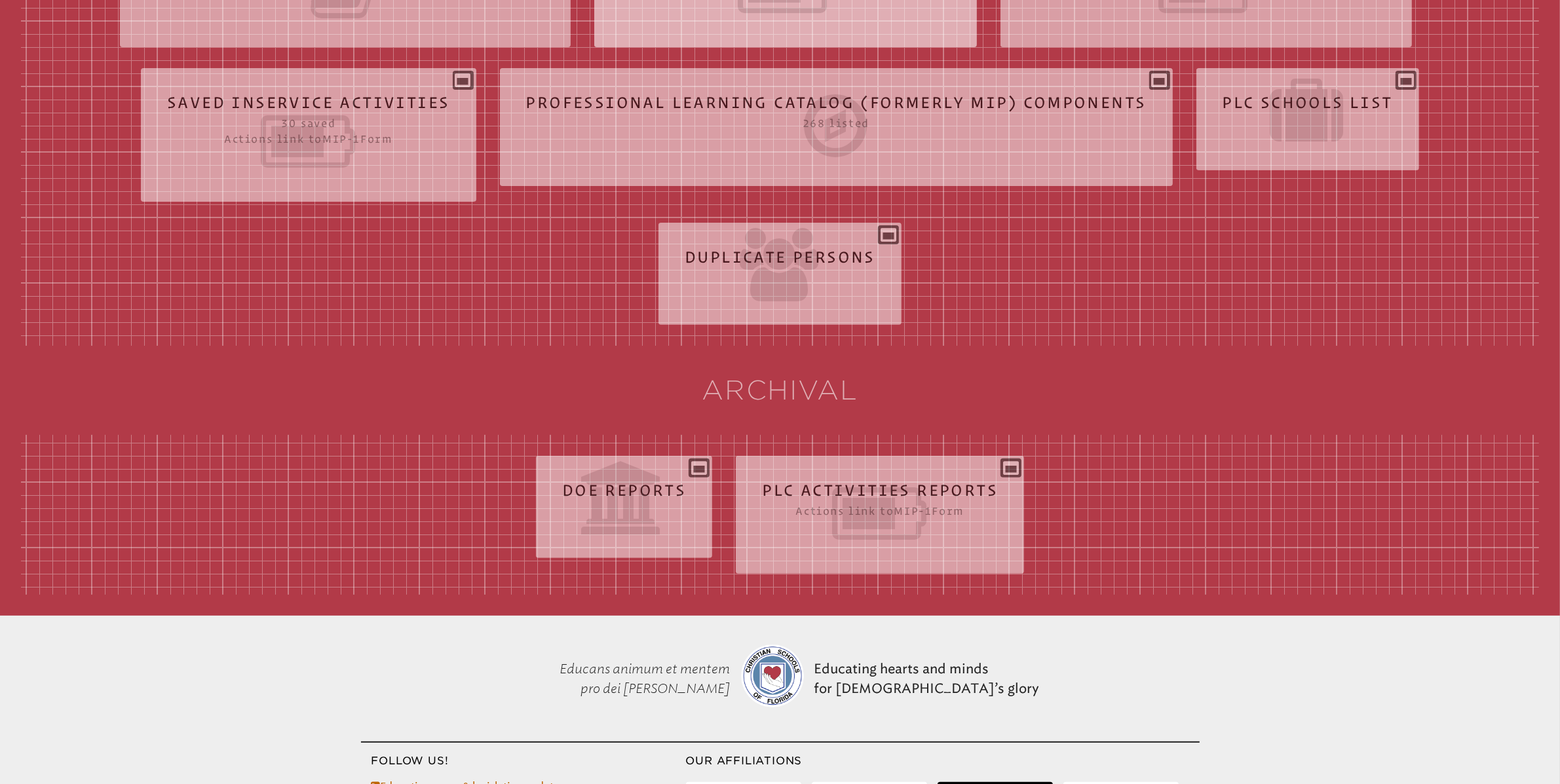
scroll to position [36, 0]
